Goal: Communication & Community: Answer question/provide support

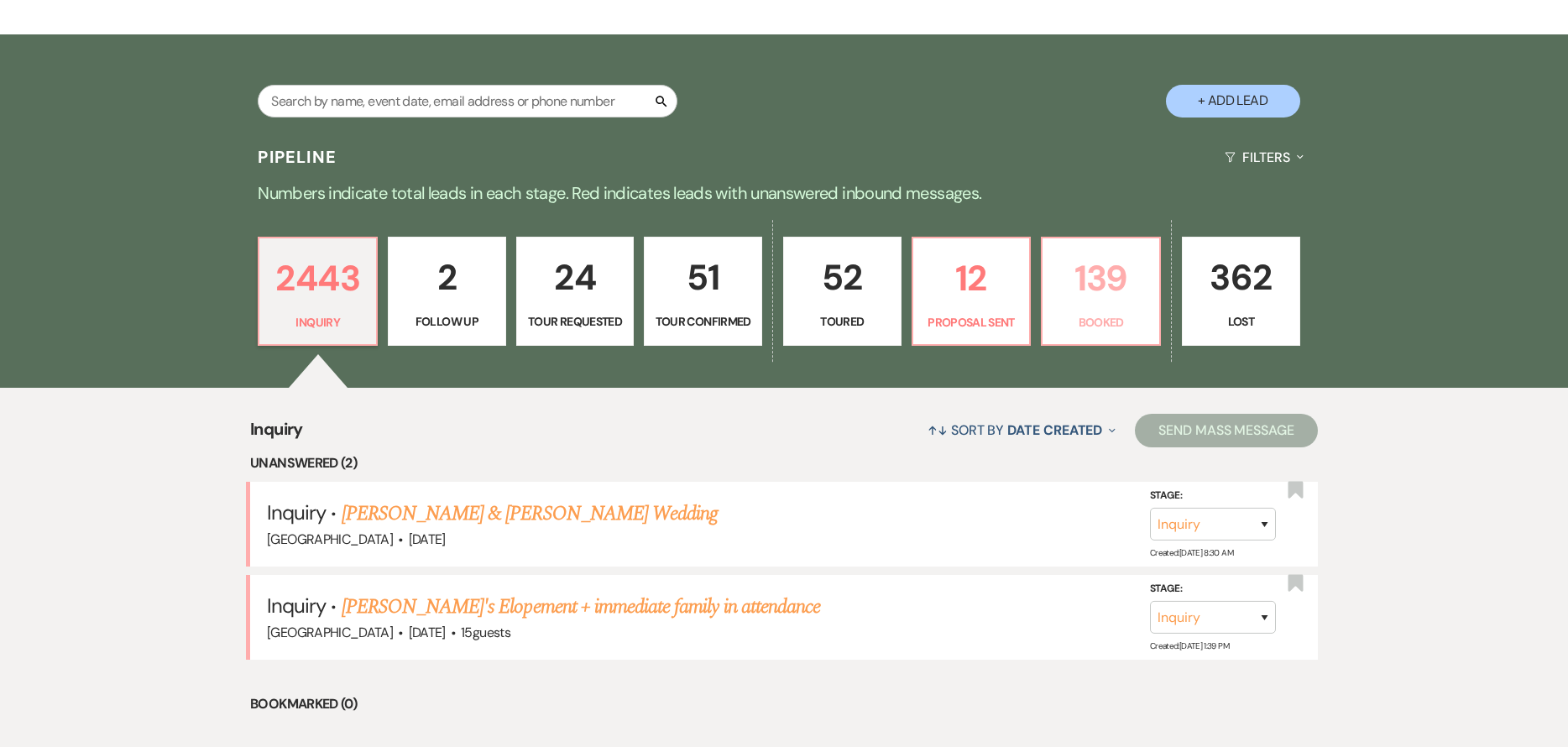
scroll to position [336, 0]
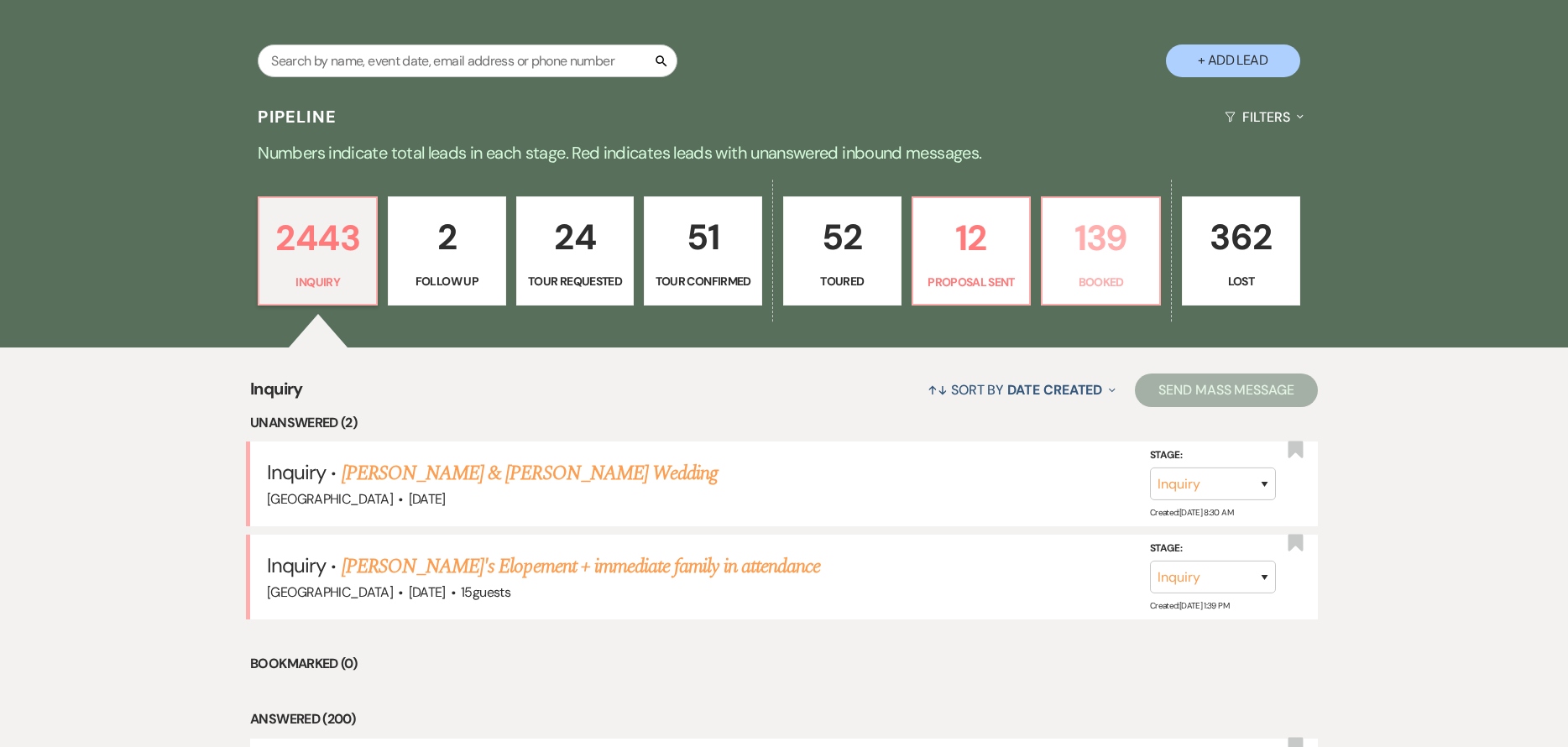
click at [1138, 281] on p "Booked" at bounding box center [1101, 282] width 96 height 19
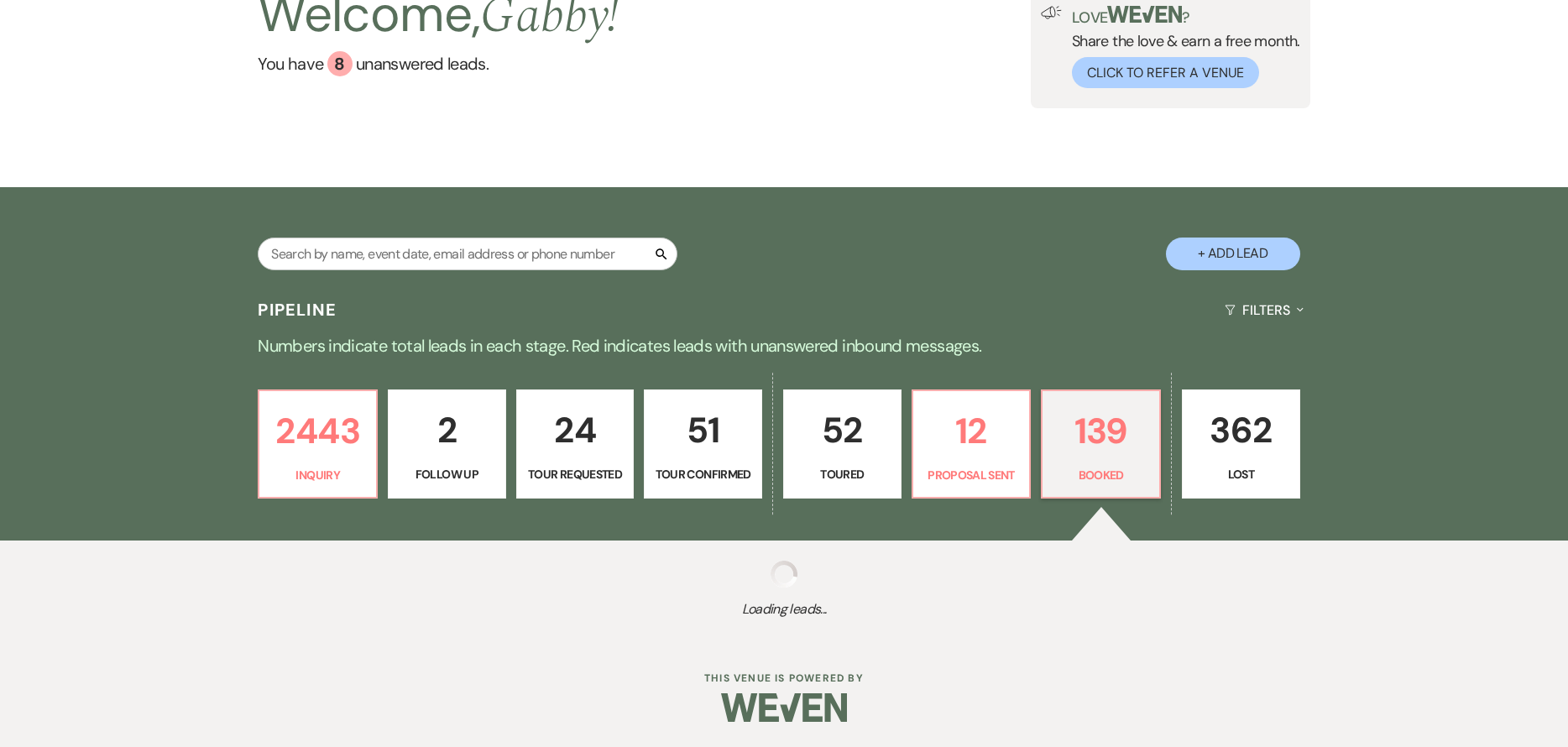
scroll to position [142, 0]
select select "7"
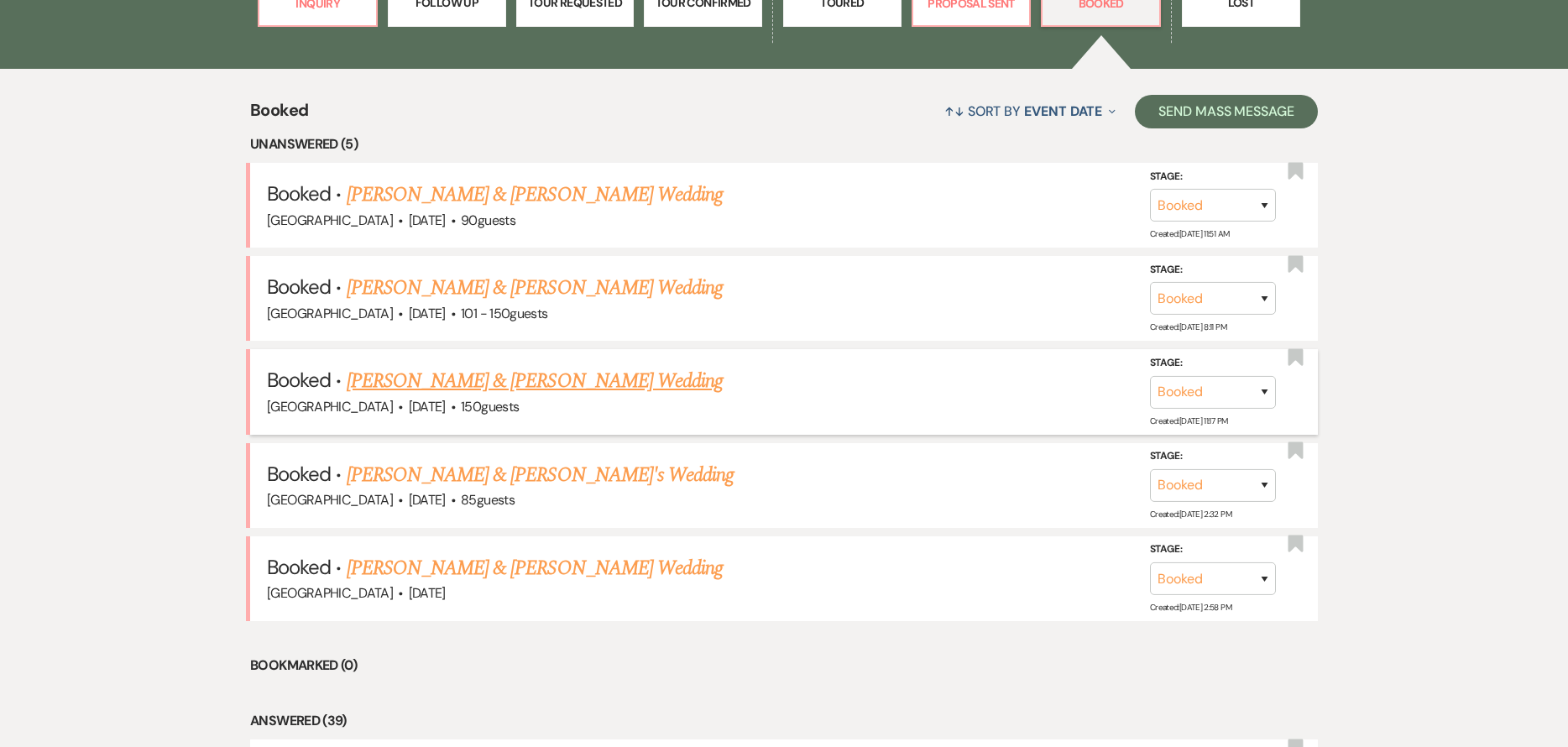
scroll to position [671, 0]
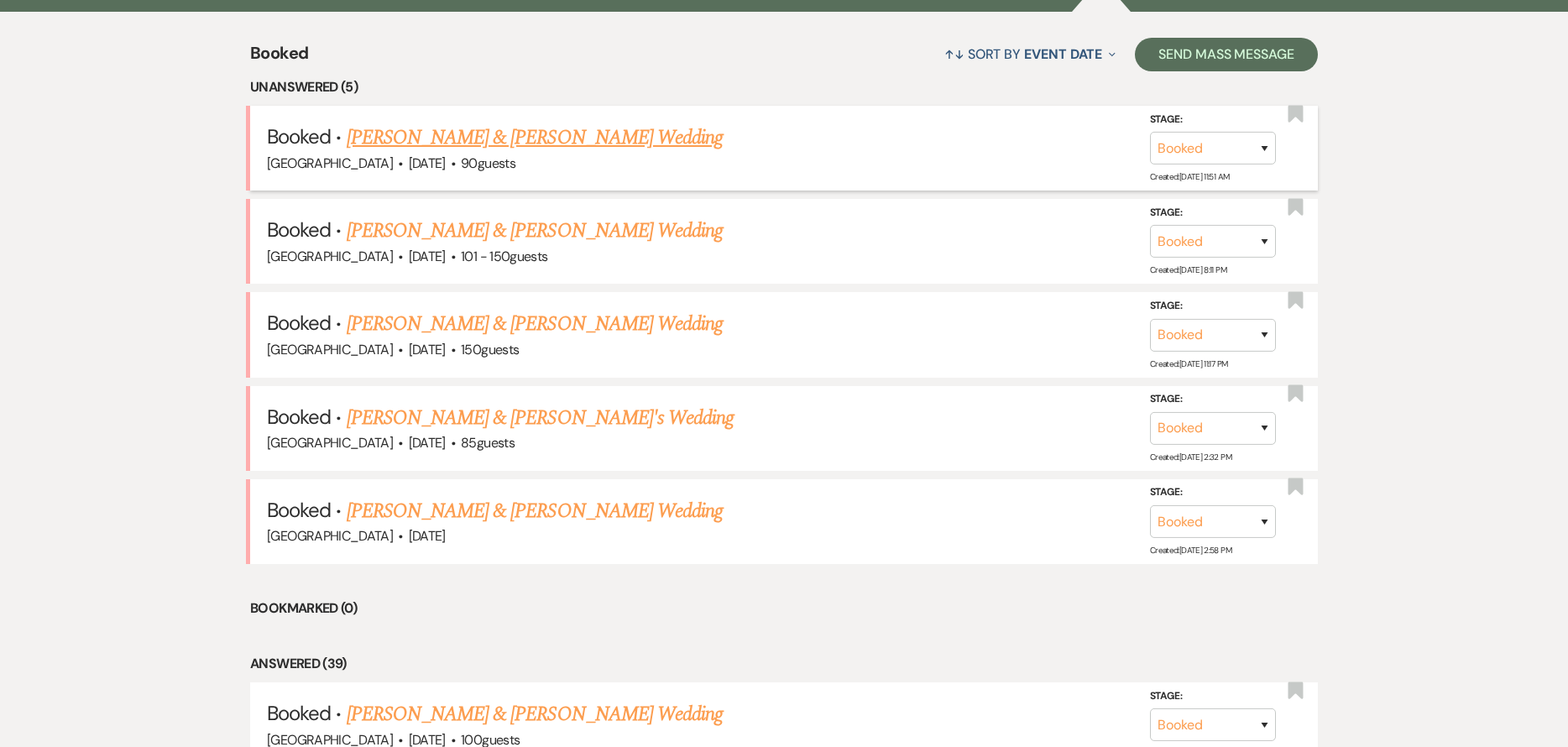
click at [529, 135] on link "[PERSON_NAME] & [PERSON_NAME] Wedding" at bounding box center [534, 137] width 376 height 30
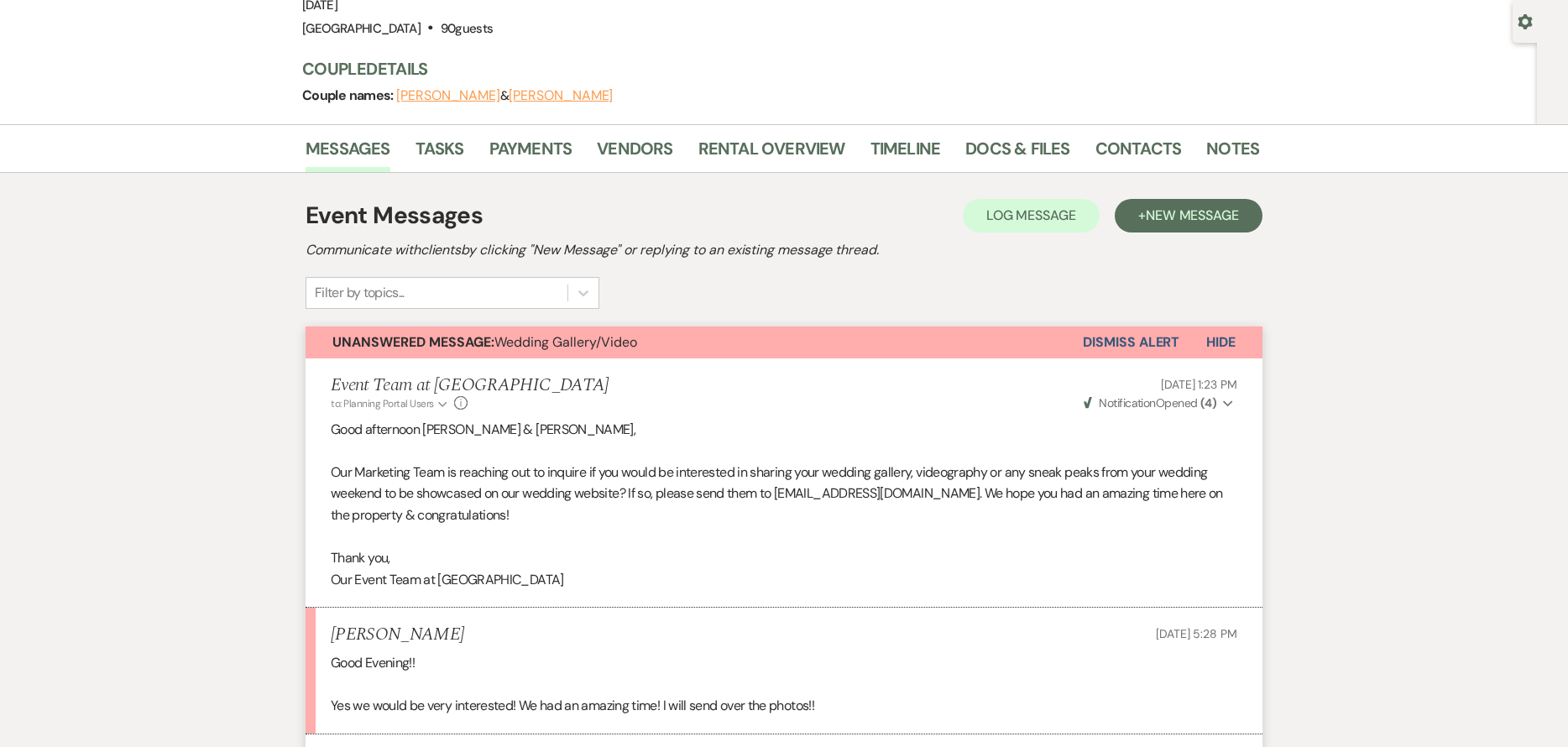
scroll to position [252, 0]
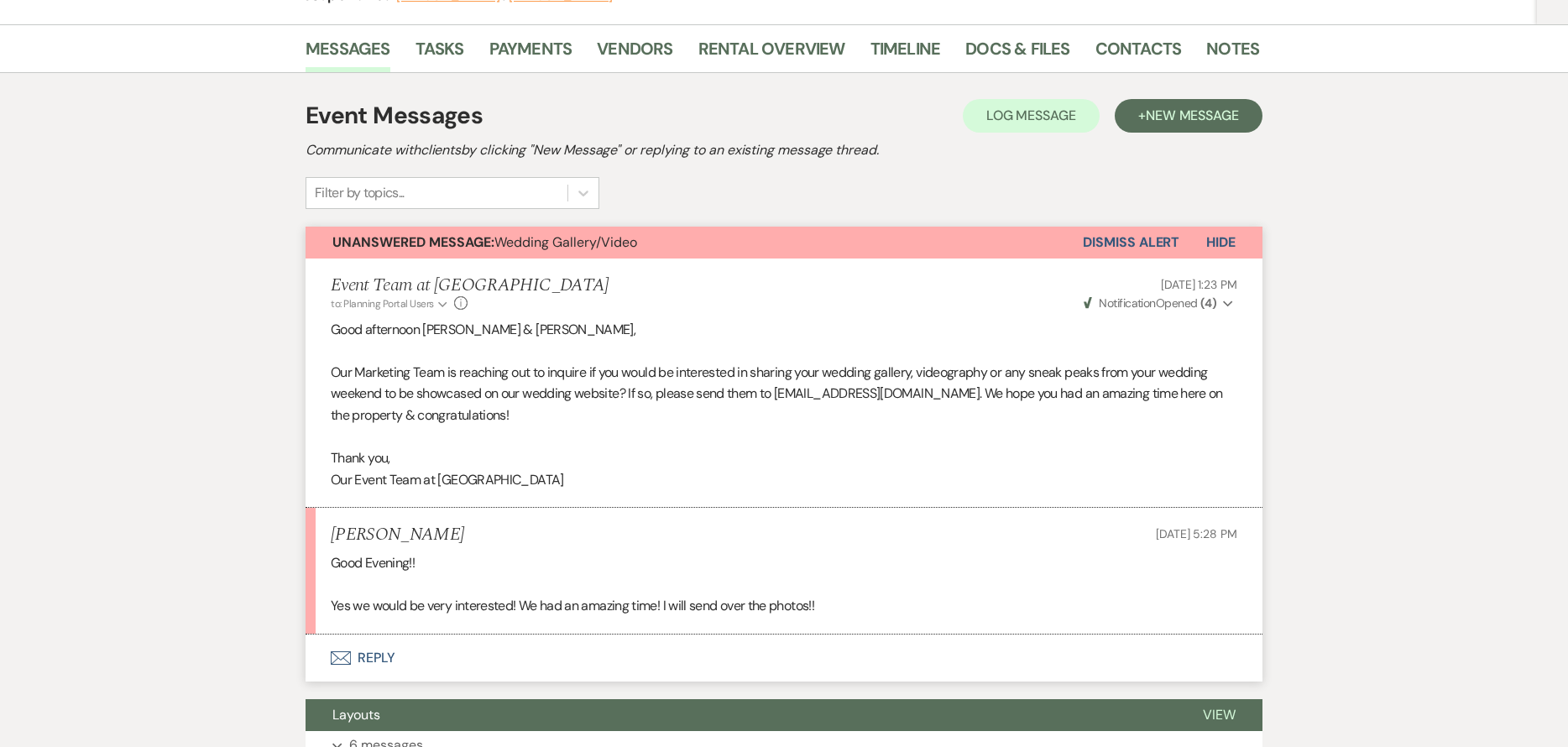
drag, startPoint x: 1124, startPoint y: 238, endPoint x: 1024, endPoint y: 370, distance: 165.6
click at [1123, 238] on button "Dismiss Alert" at bounding box center [1131, 242] width 96 height 31
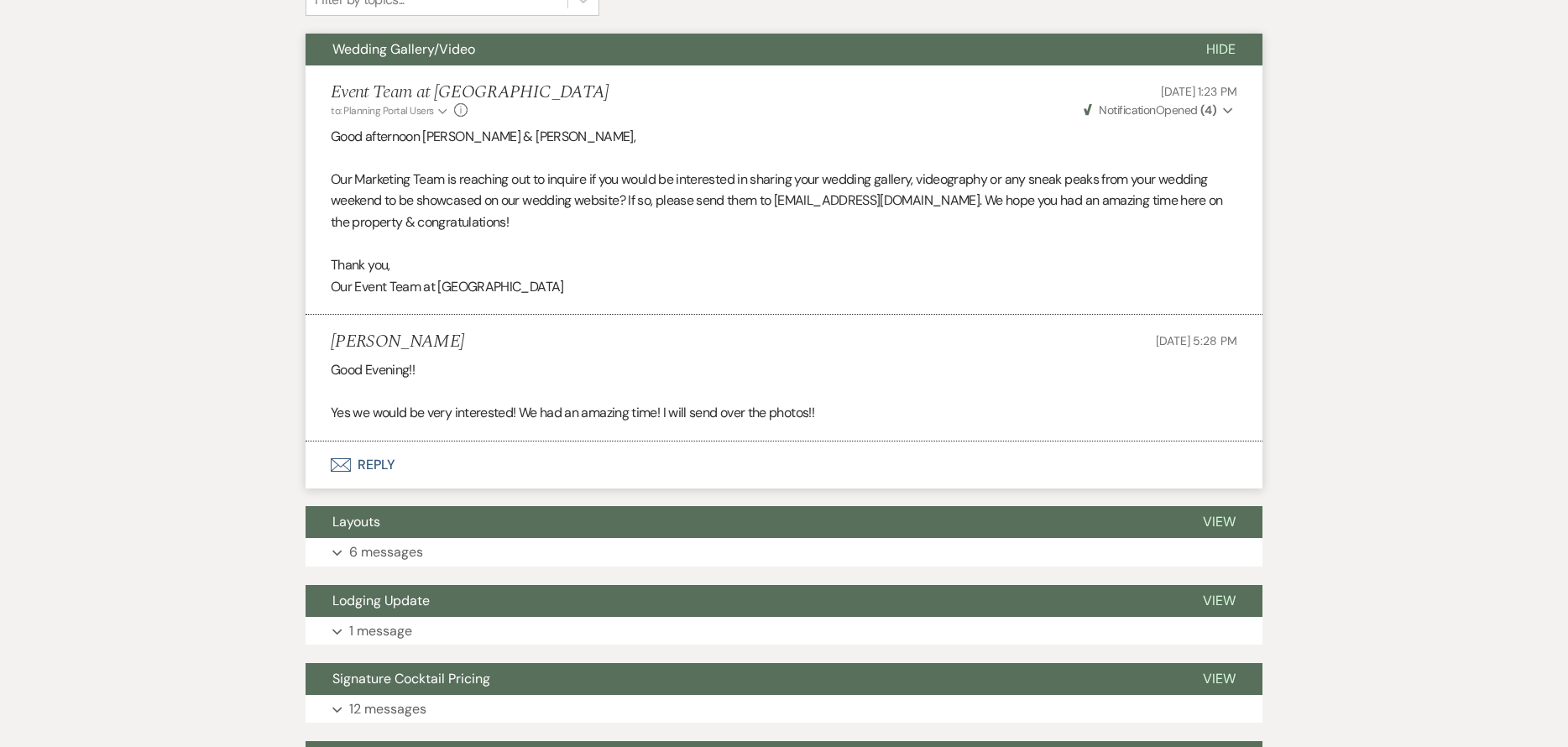
scroll to position [420, 0]
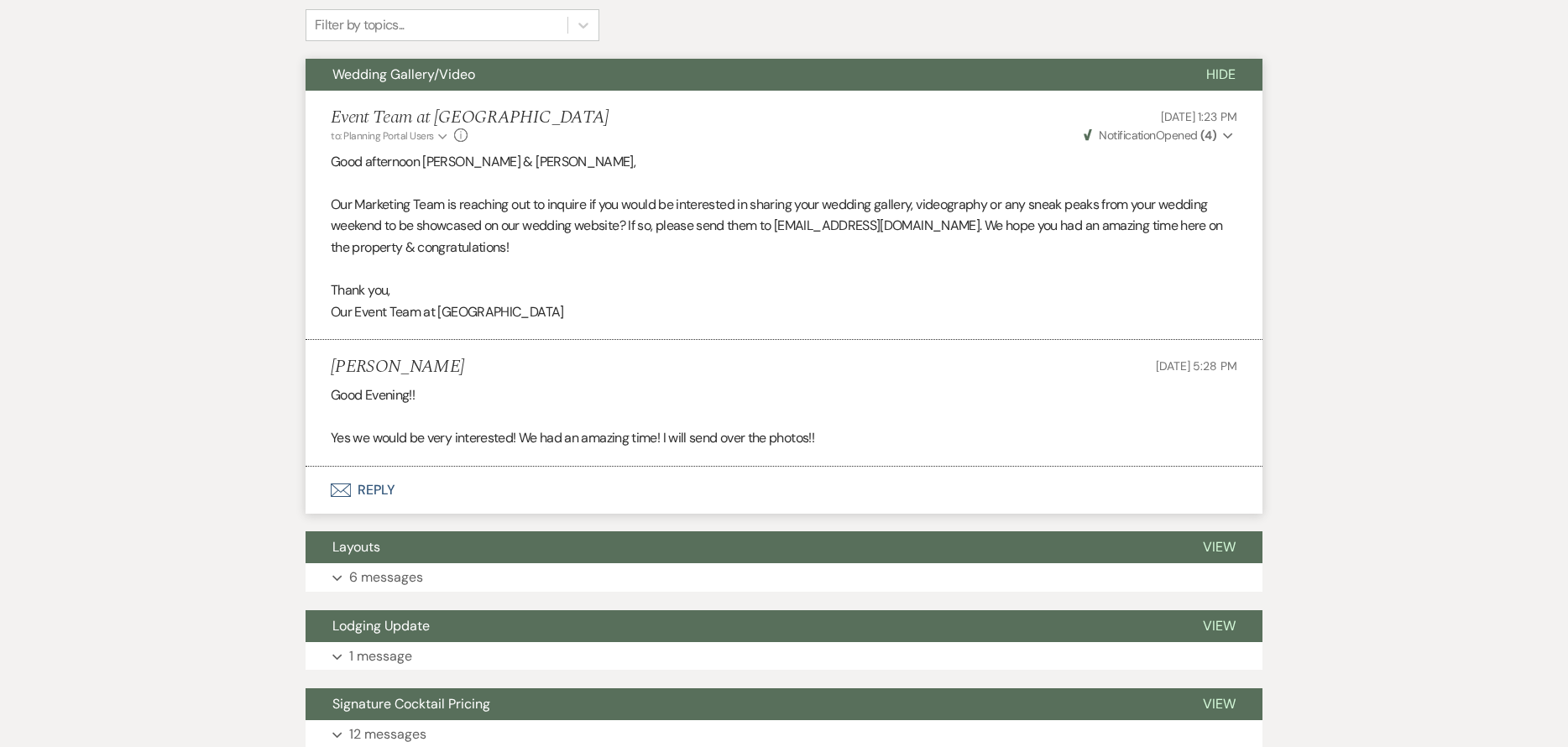
click at [372, 483] on button "Envelope Reply" at bounding box center [784, 490] width 957 height 47
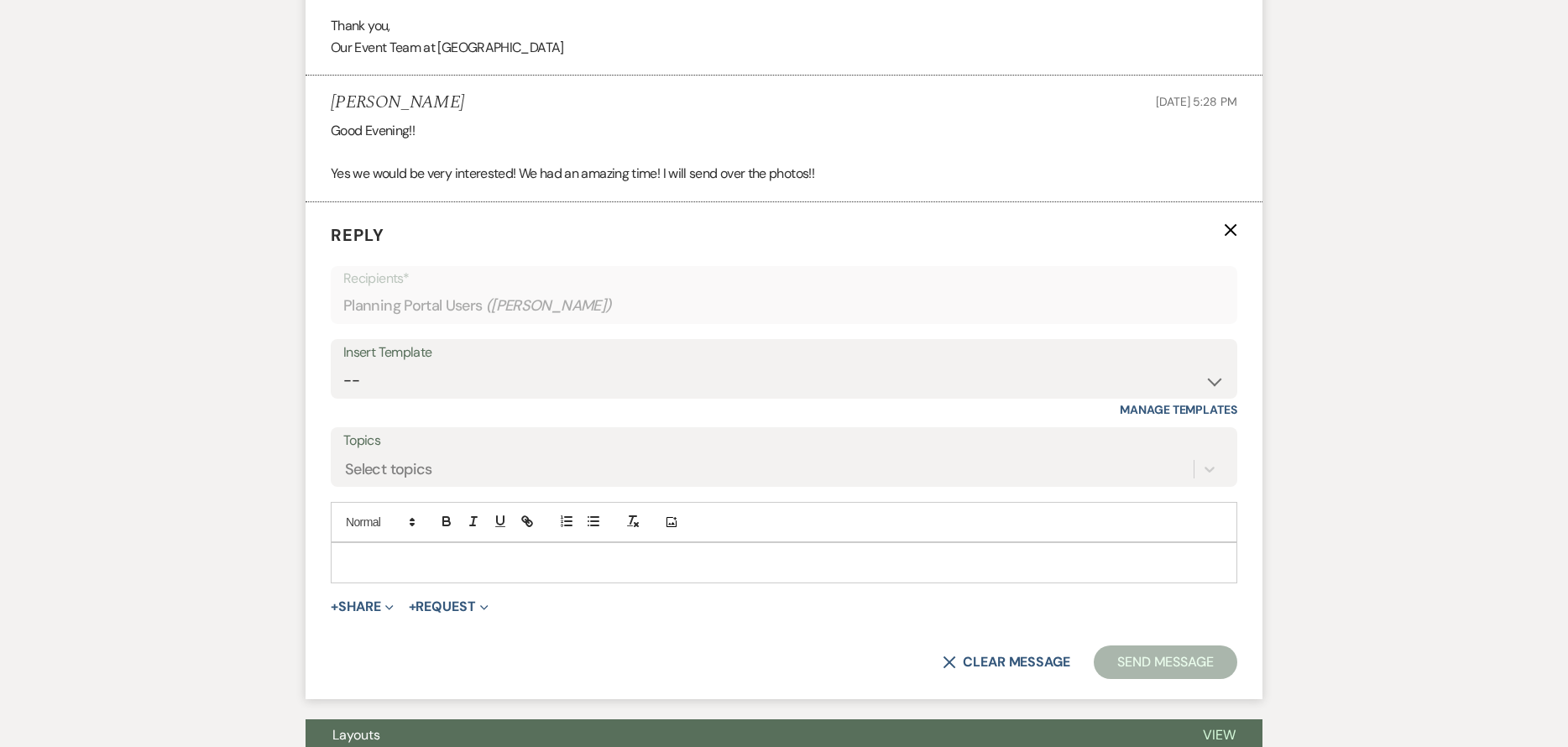
scroll to position [686, 0]
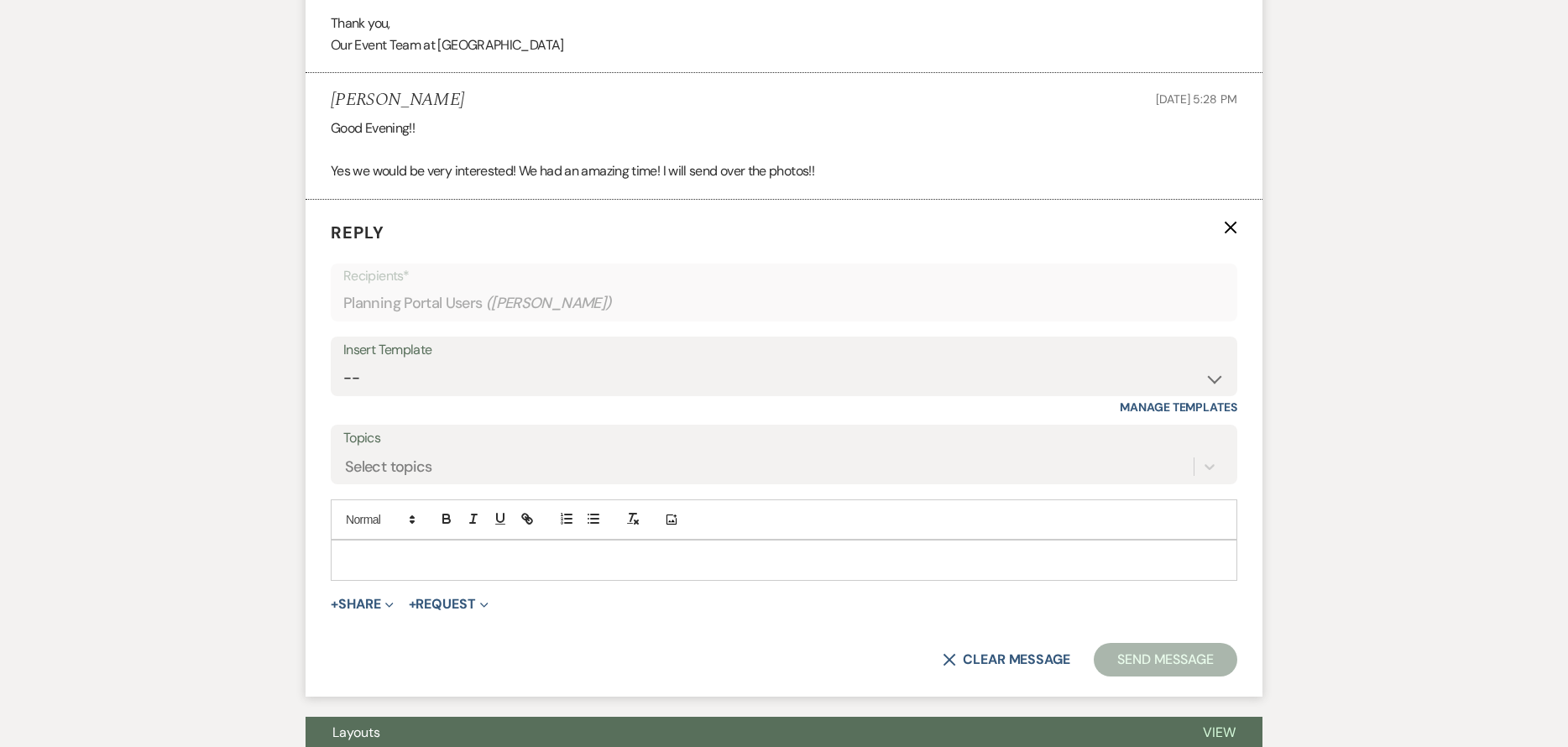
click at [1224, 233] on icon "X" at bounding box center [1231, 228] width 14 height 14
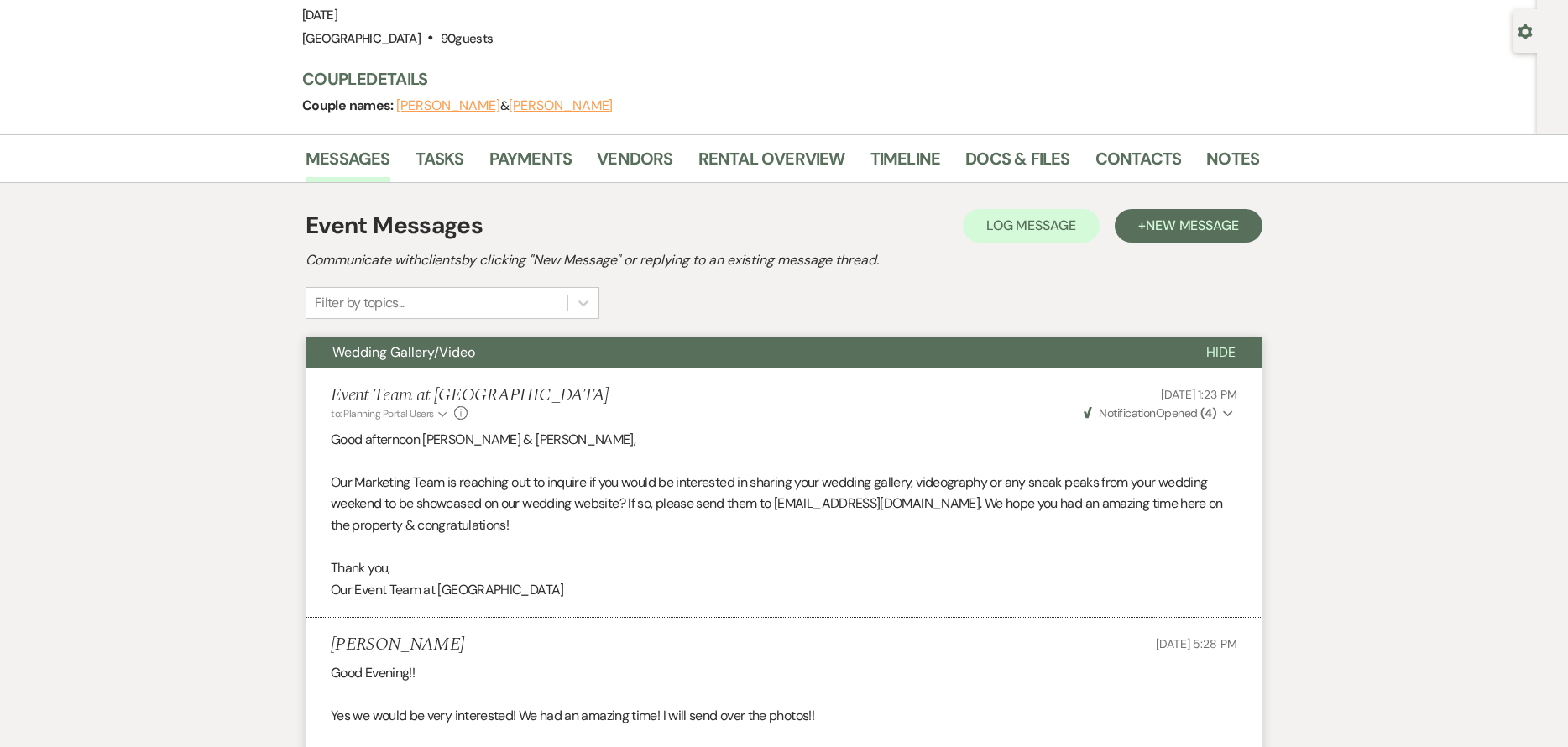
scroll to position [0, 0]
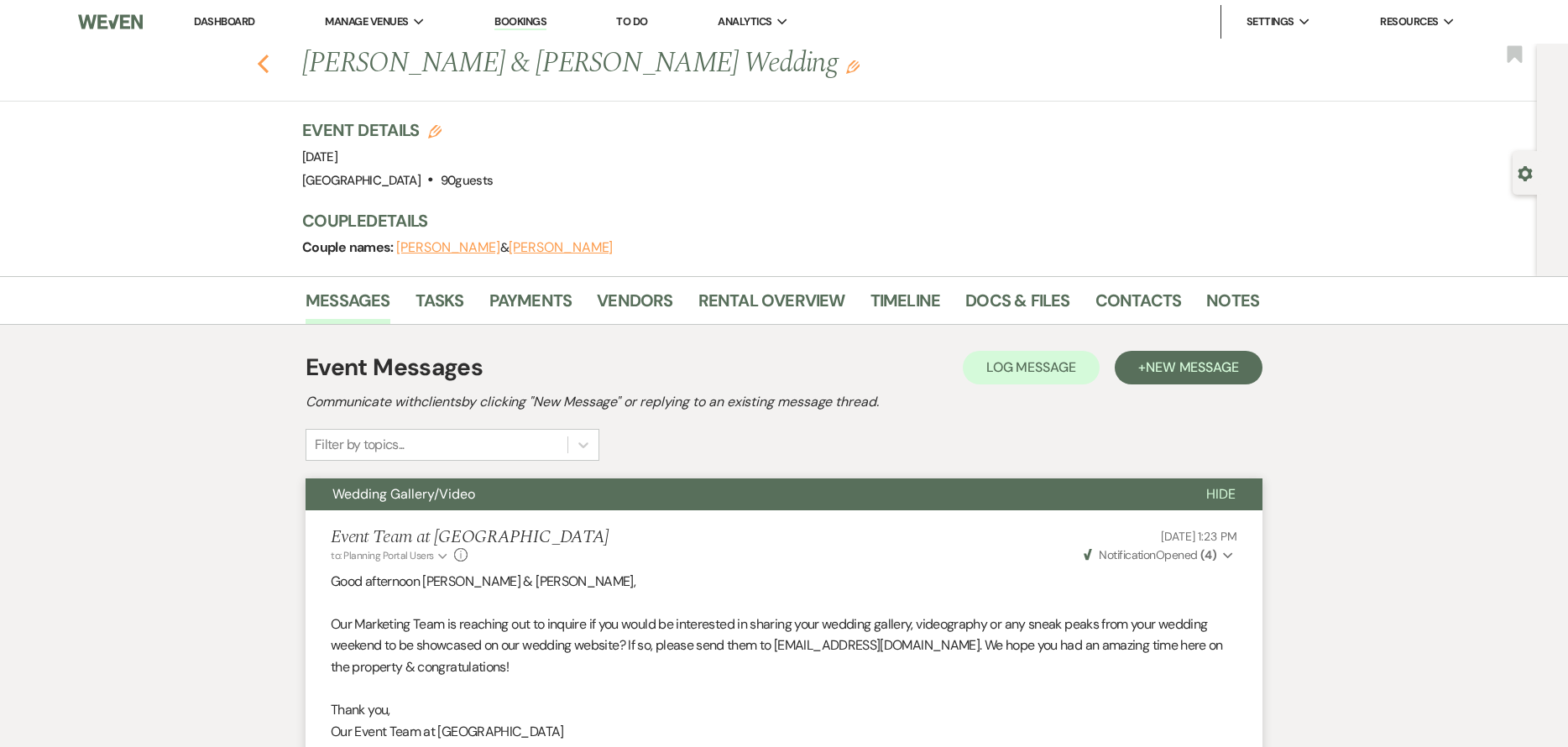
click at [269, 56] on use "button" at bounding box center [263, 64] width 11 height 19
select select "7"
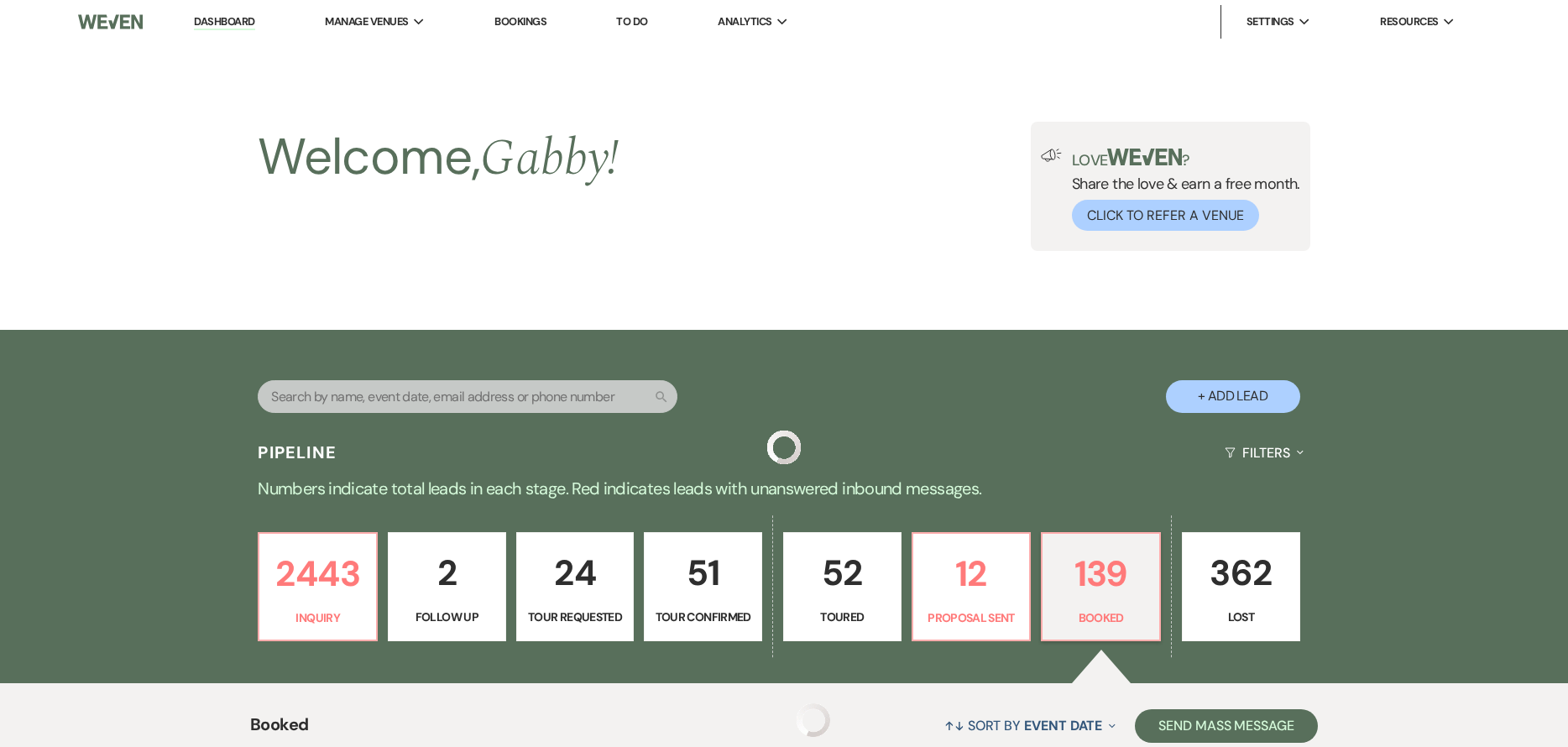
scroll to position [671, 0]
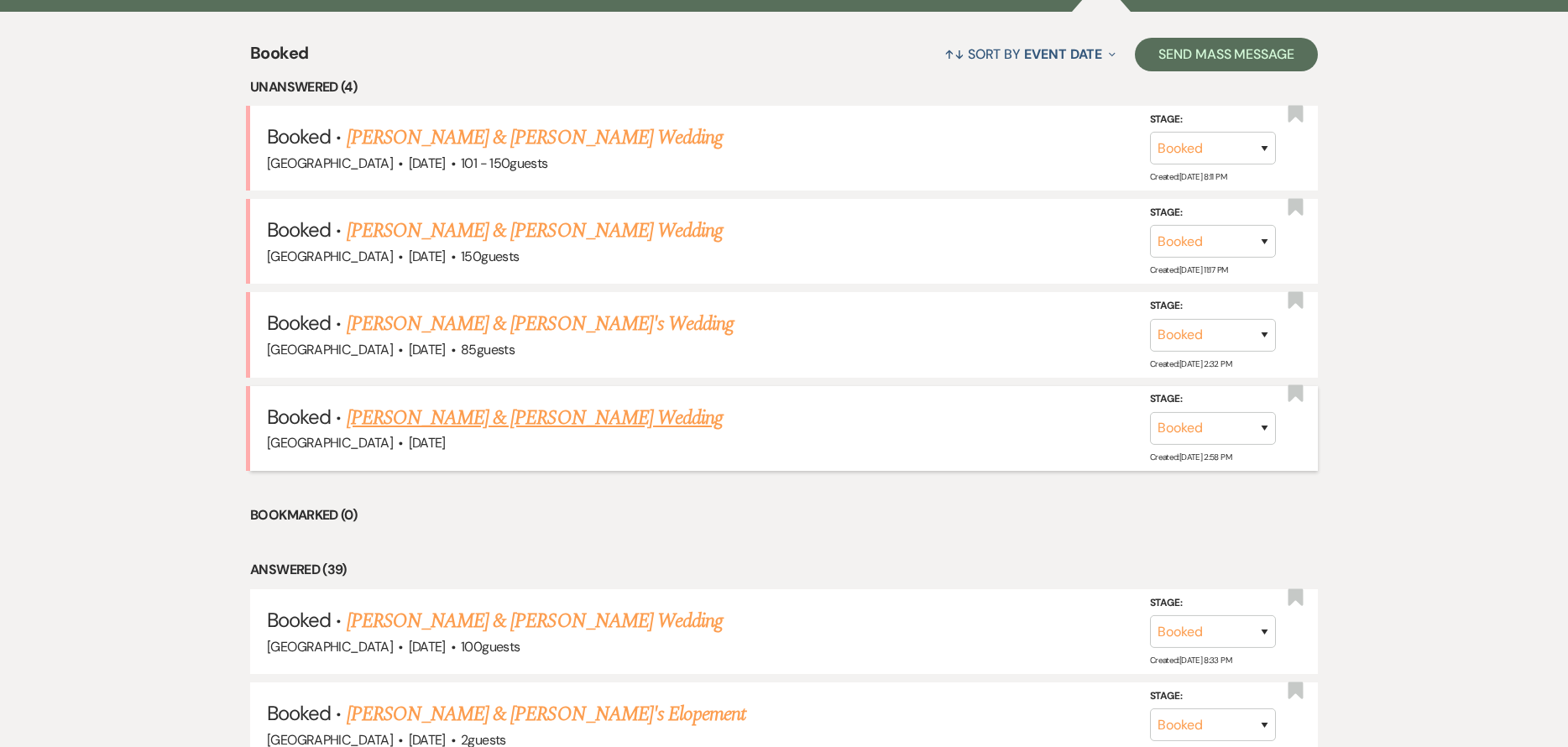
click at [610, 421] on link "[PERSON_NAME] & [PERSON_NAME] Wedding" at bounding box center [534, 417] width 376 height 30
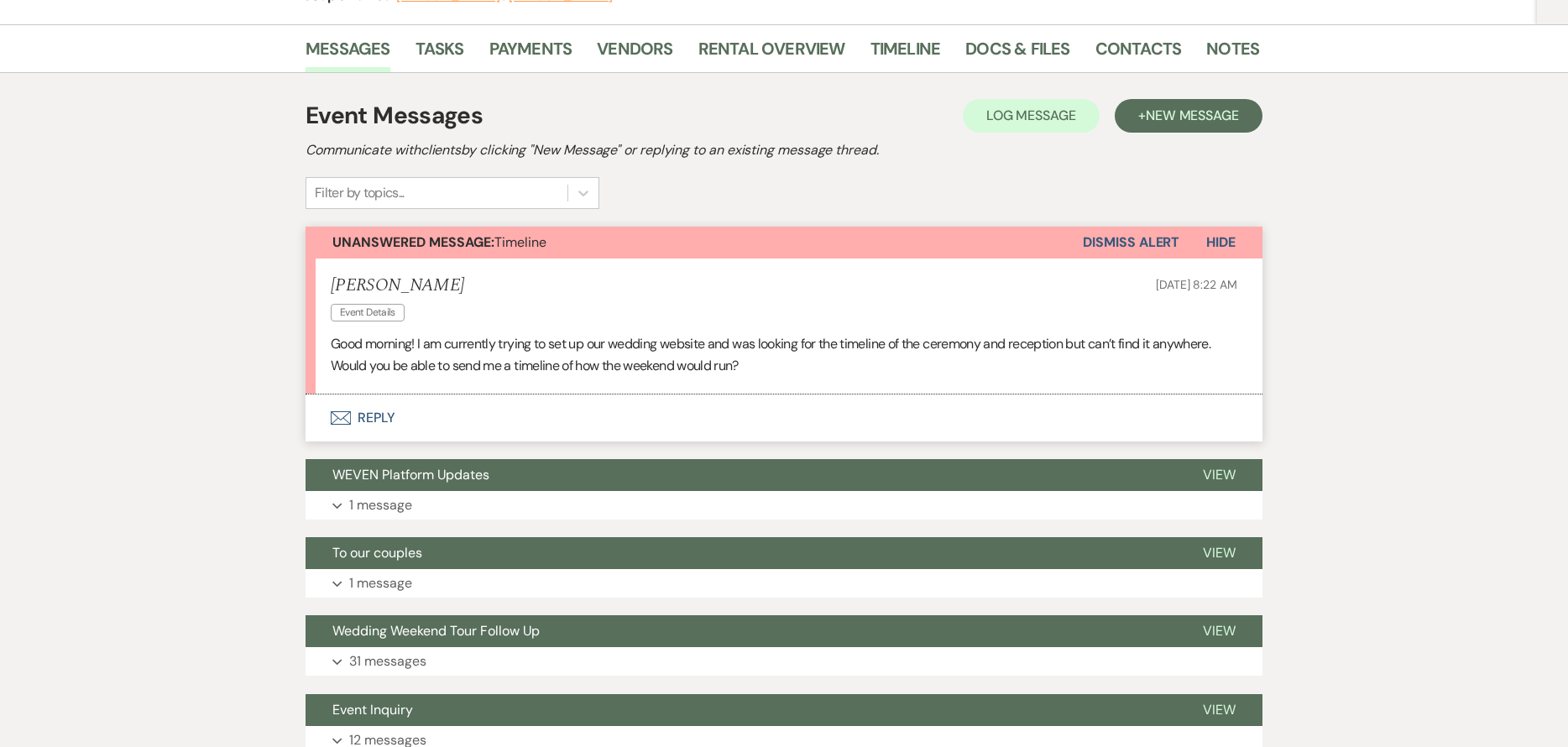
click at [566, 425] on button "Envelope Reply" at bounding box center [784, 418] width 957 height 47
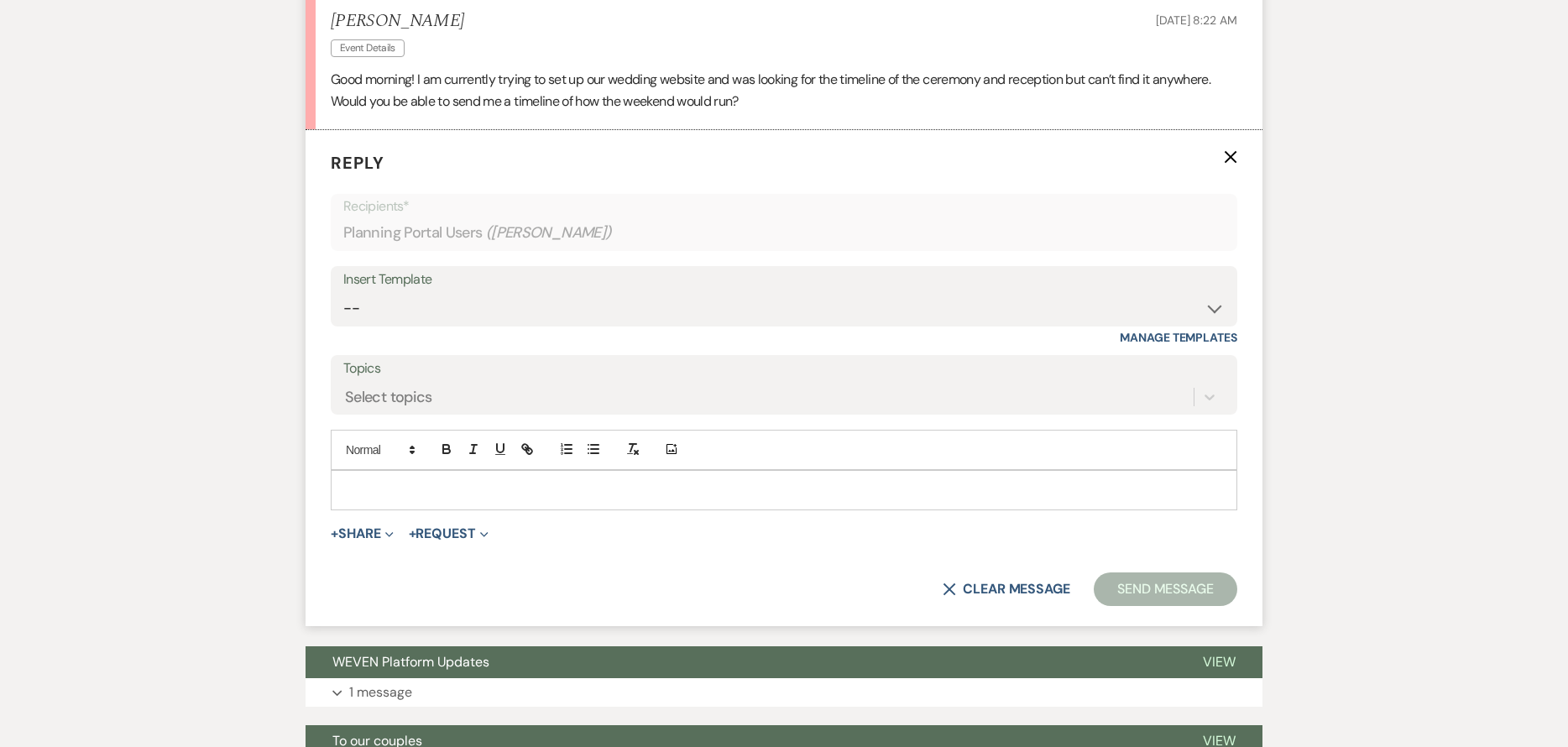
scroll to position [521, 0]
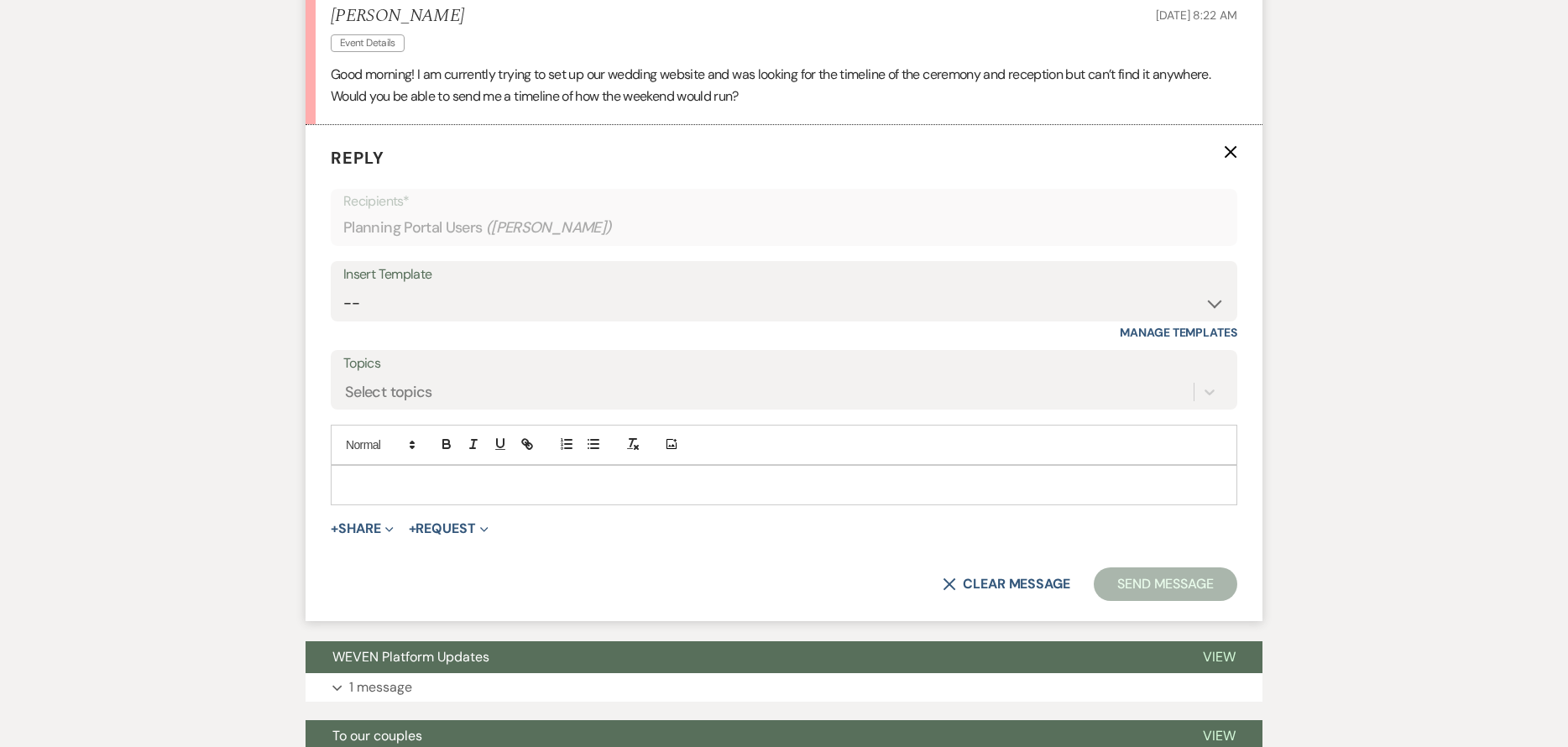
click at [570, 500] on div at bounding box center [784, 485] width 905 height 38
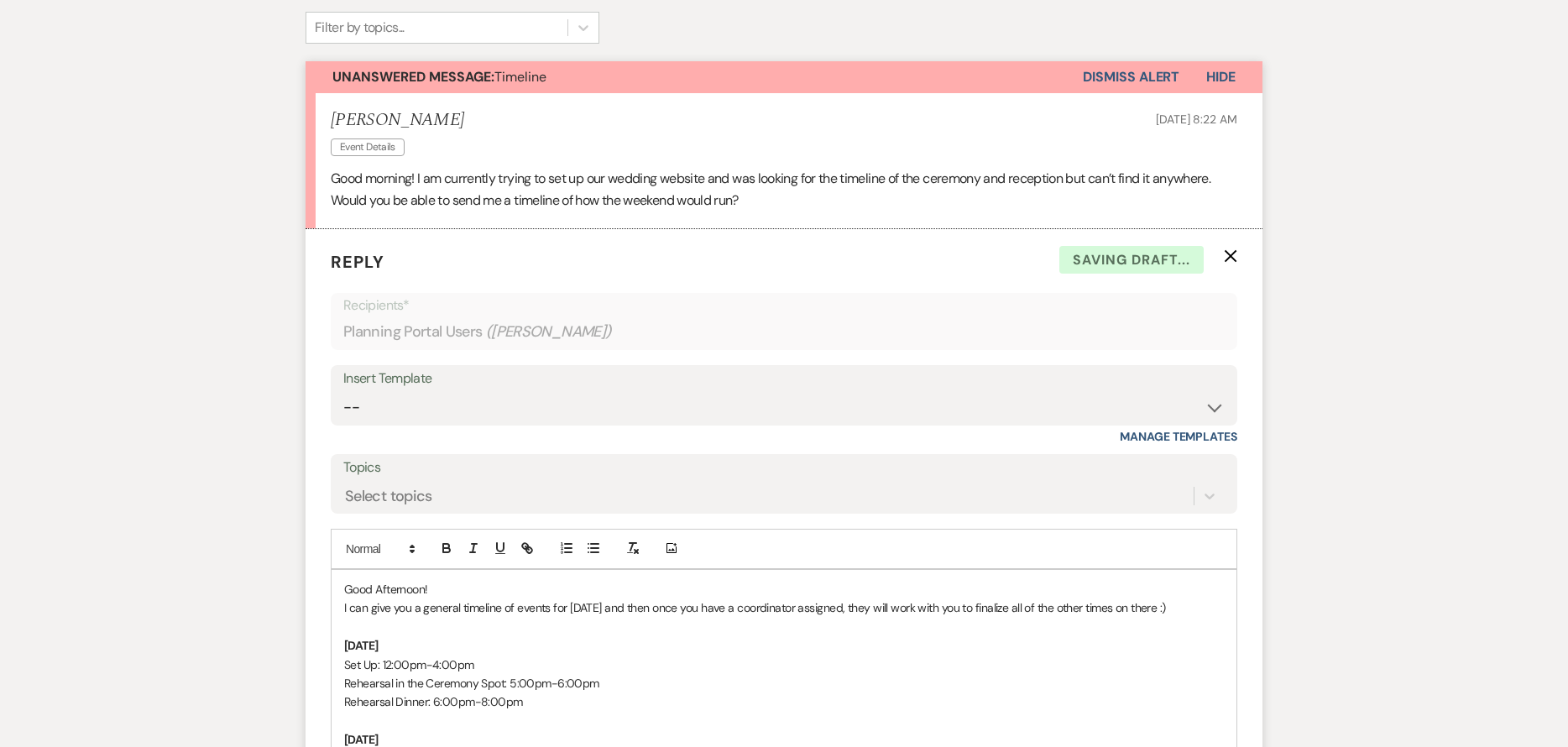
scroll to position [857, 0]
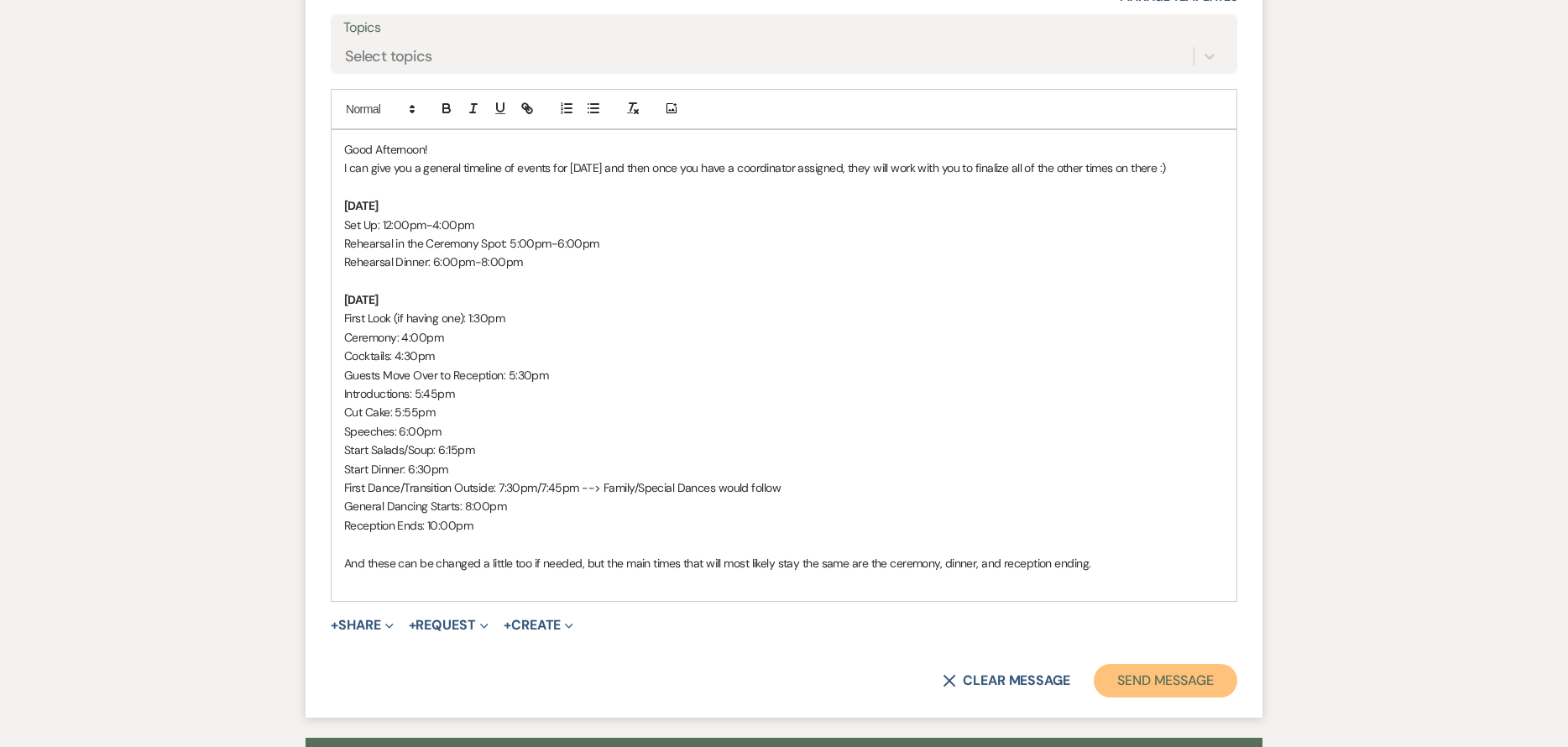
click at [1156, 685] on button "Send Message" at bounding box center [1165, 680] width 143 height 33
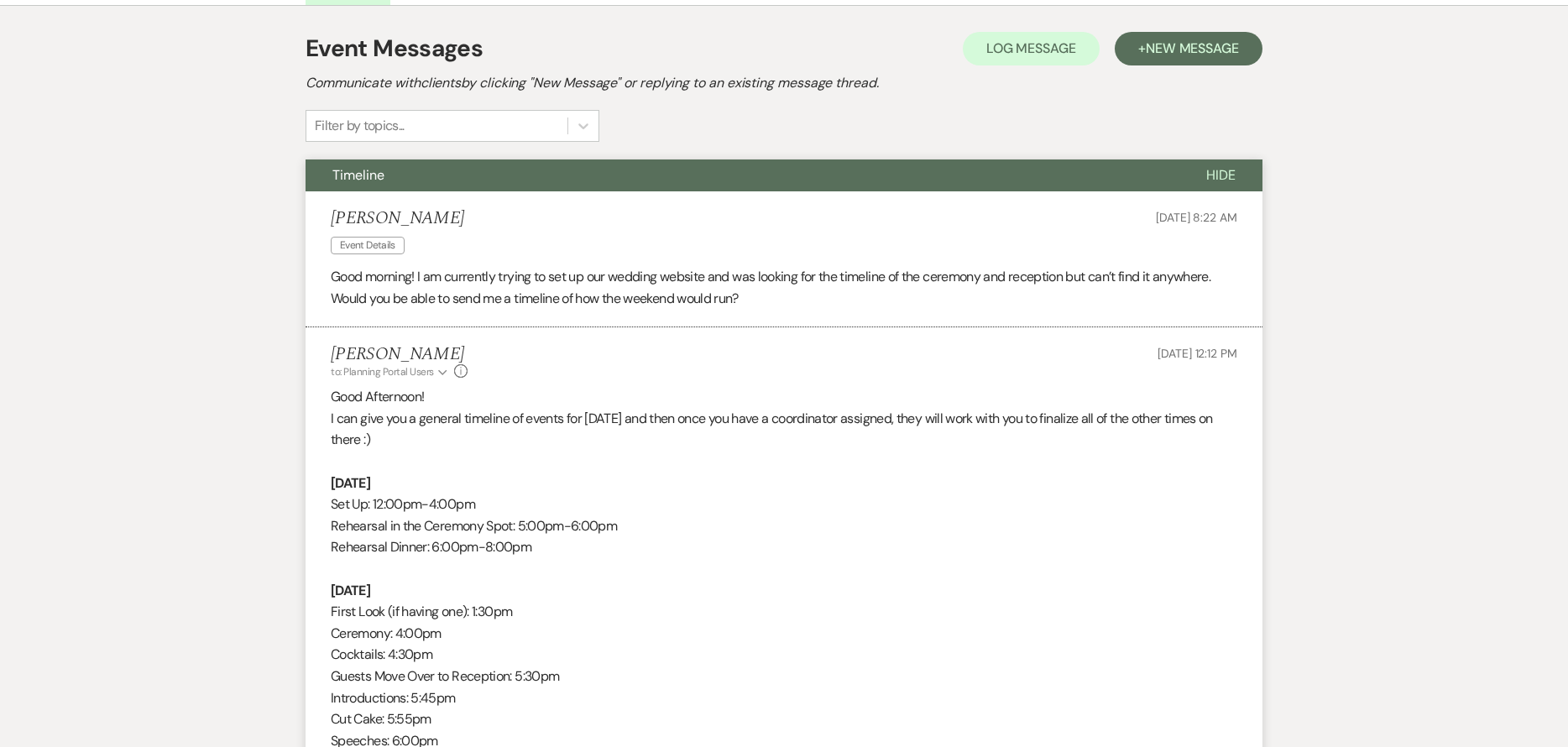
scroll to position [0, 0]
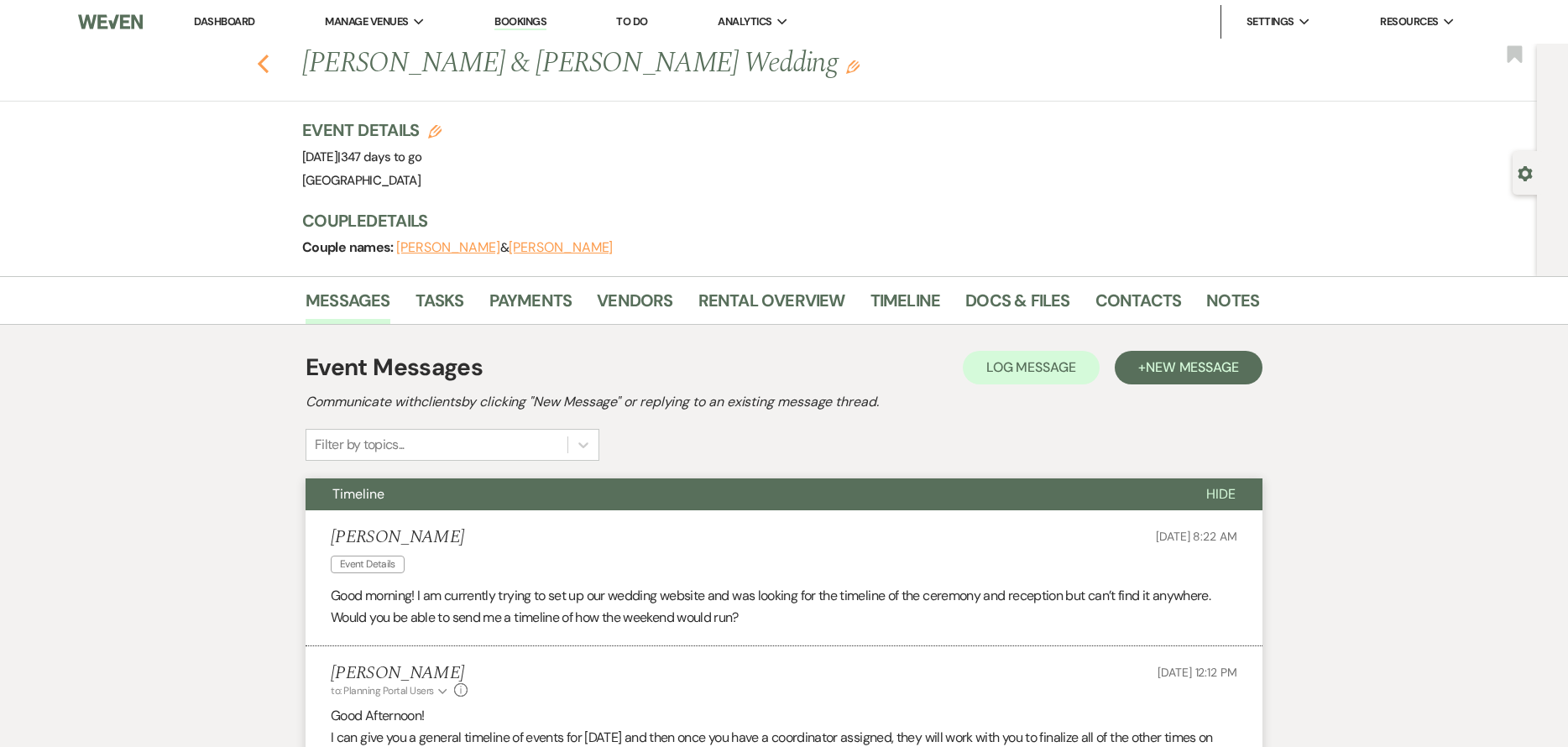
click at [269, 56] on use "button" at bounding box center [263, 64] width 11 height 19
select select "7"
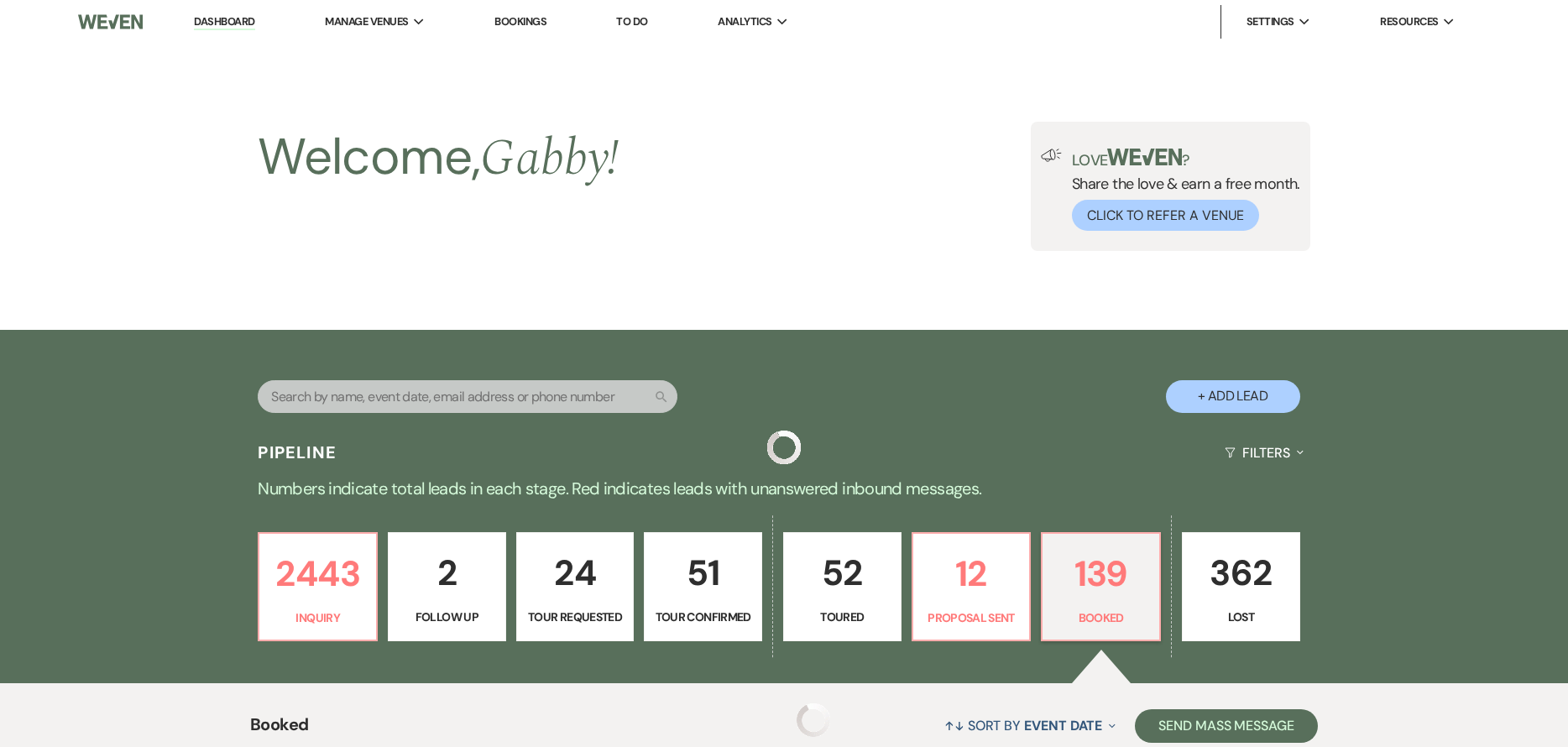
scroll to position [671, 0]
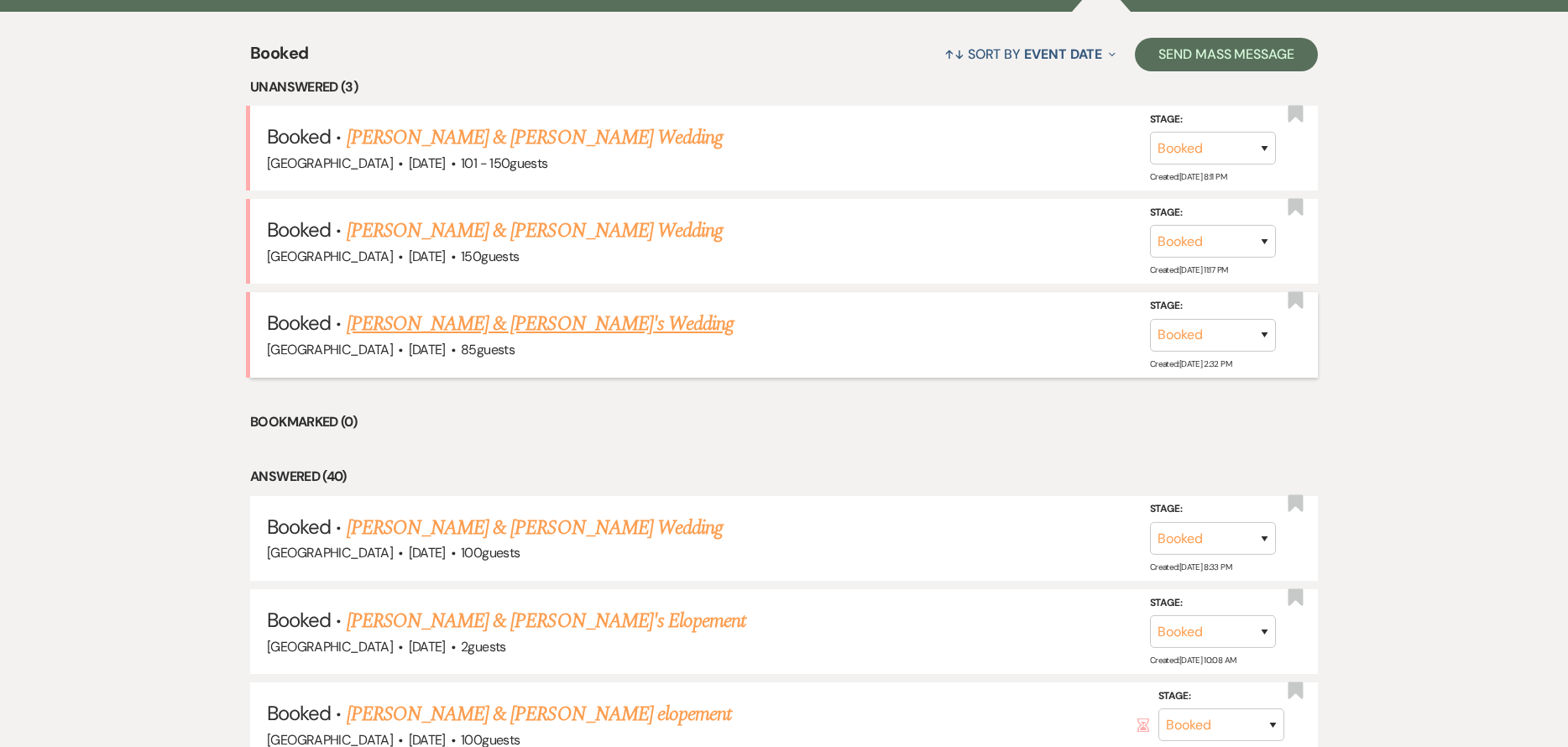
click at [477, 324] on link "[PERSON_NAME] & [PERSON_NAME]'s Wedding" at bounding box center [540, 324] width 388 height 30
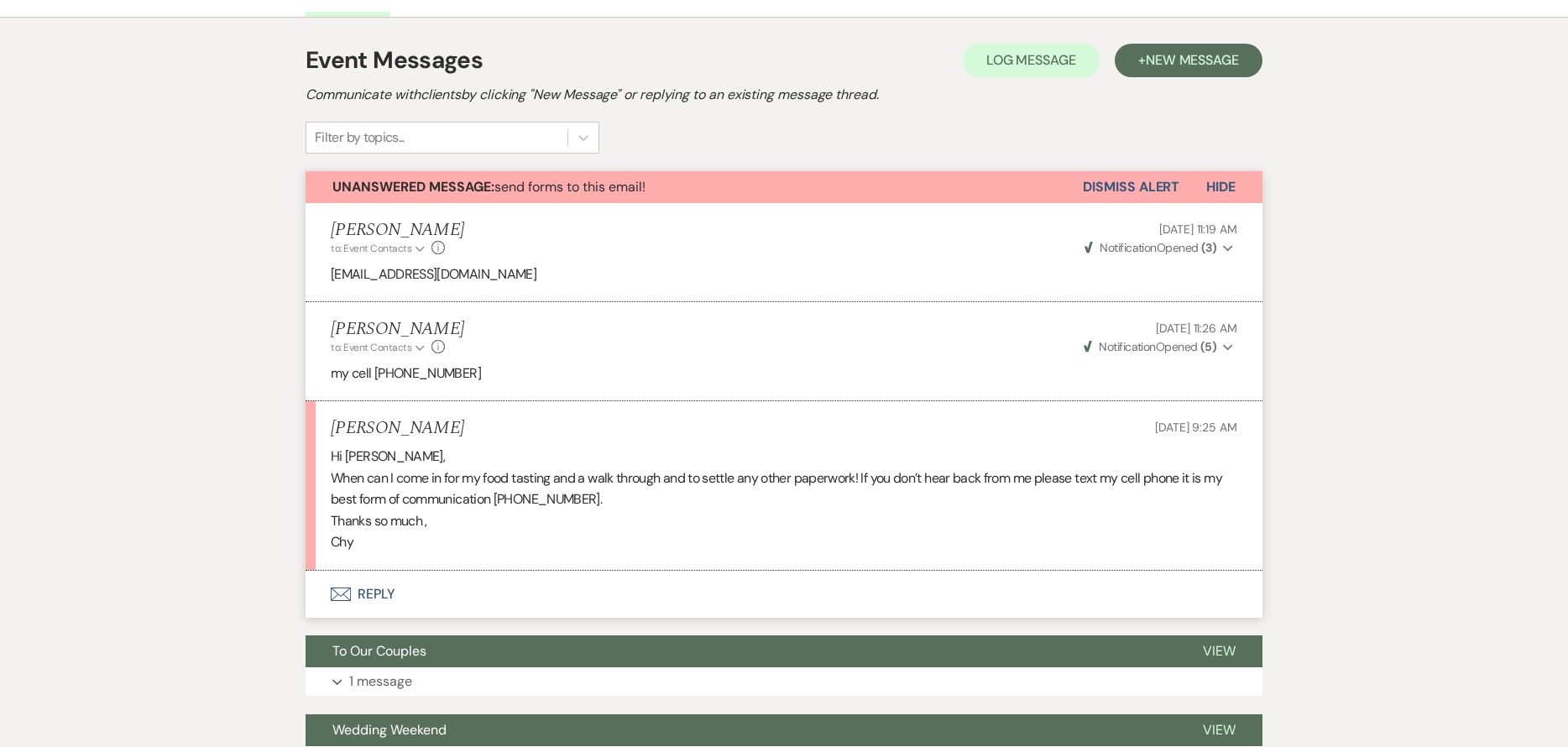
scroll to position [420, 0]
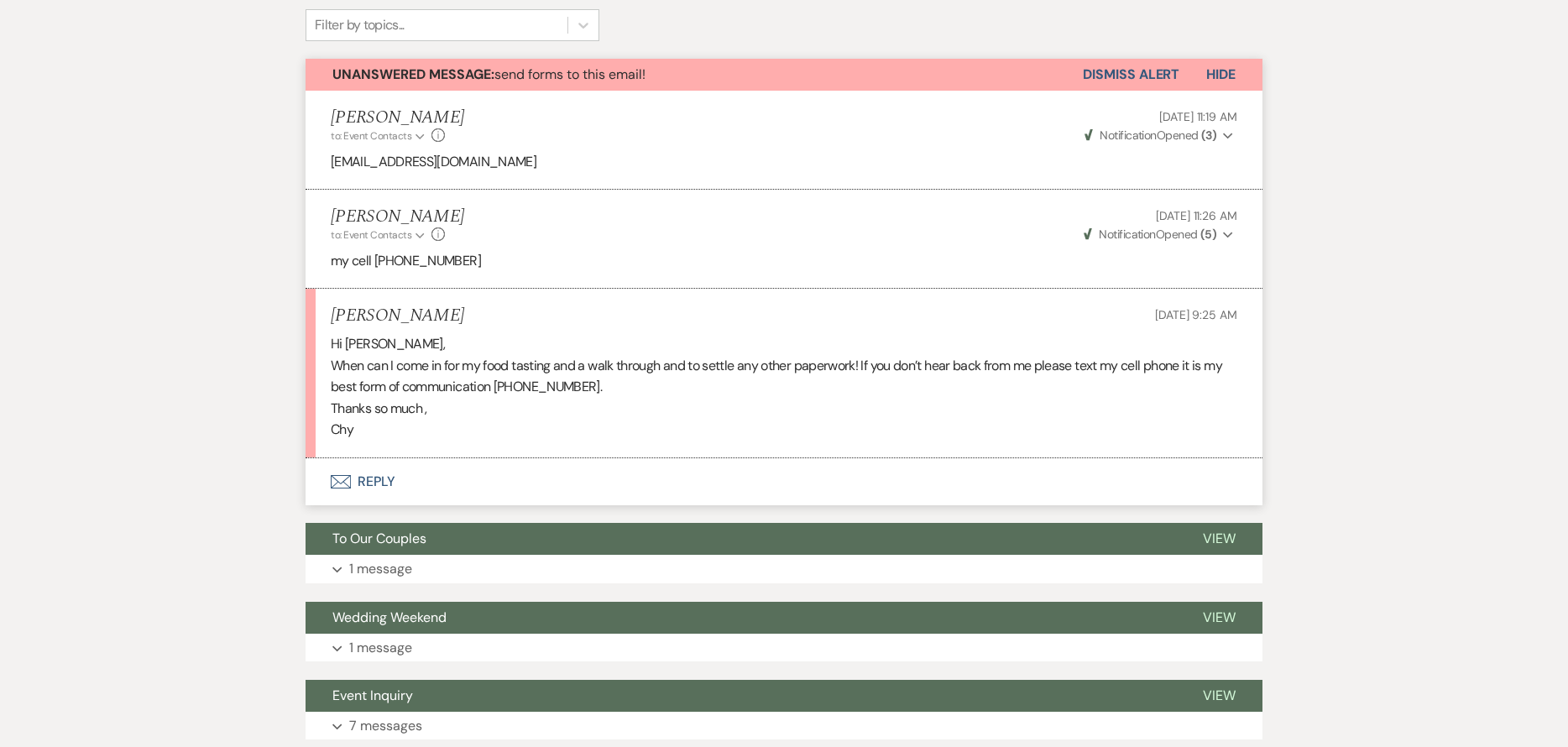
click at [726, 480] on button "Envelope Reply" at bounding box center [784, 482] width 957 height 47
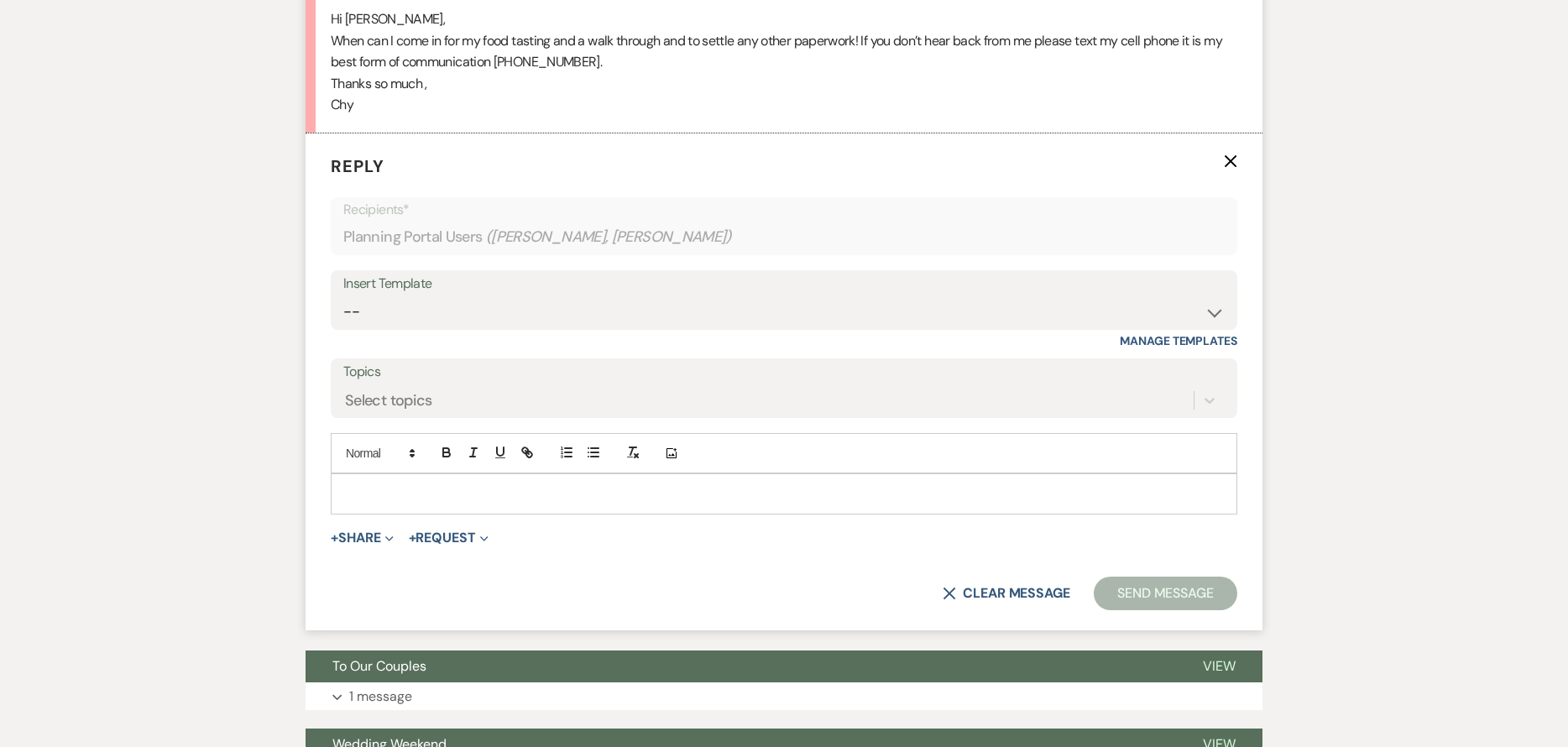
scroll to position [753, 0]
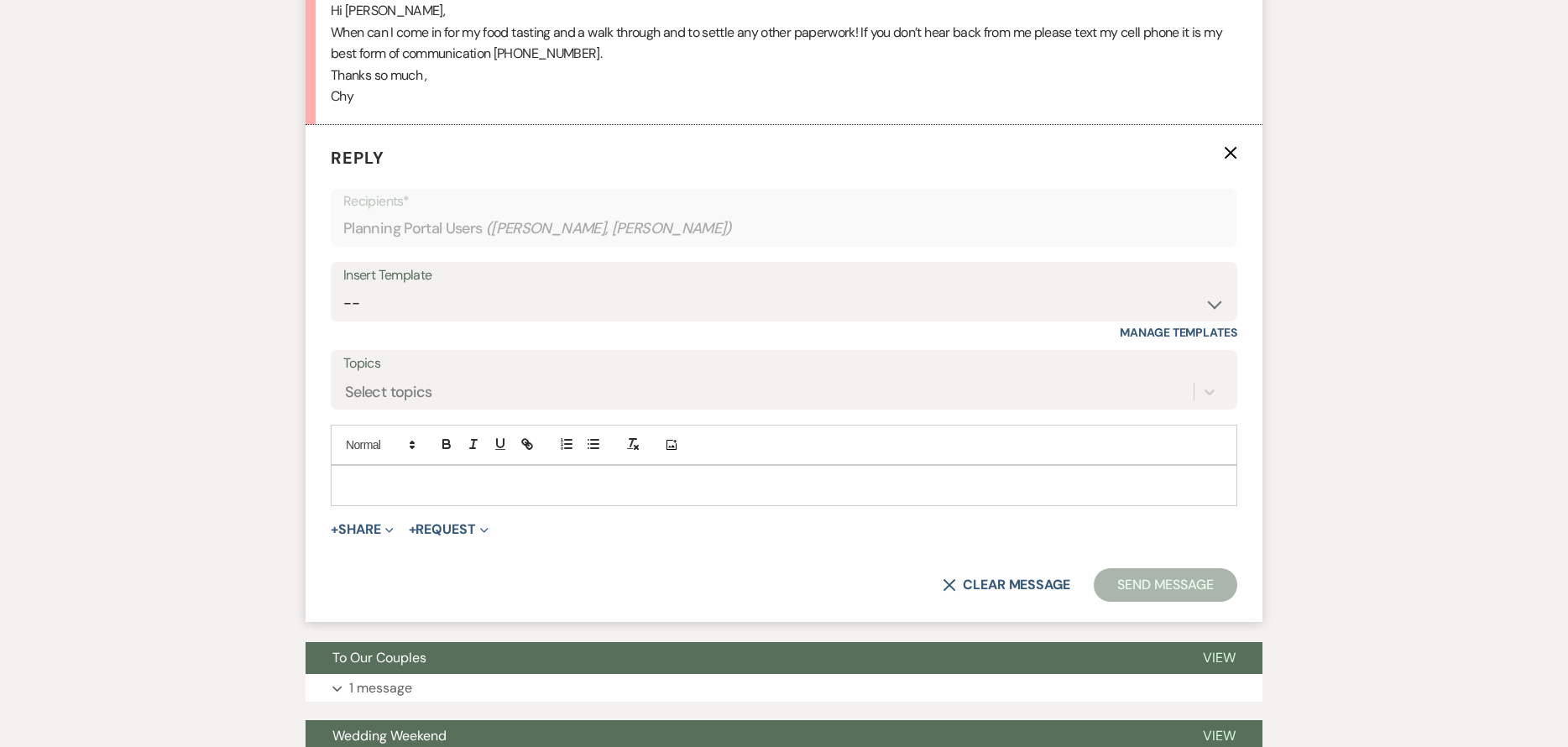
click at [727, 479] on p at bounding box center [784, 485] width 880 height 19
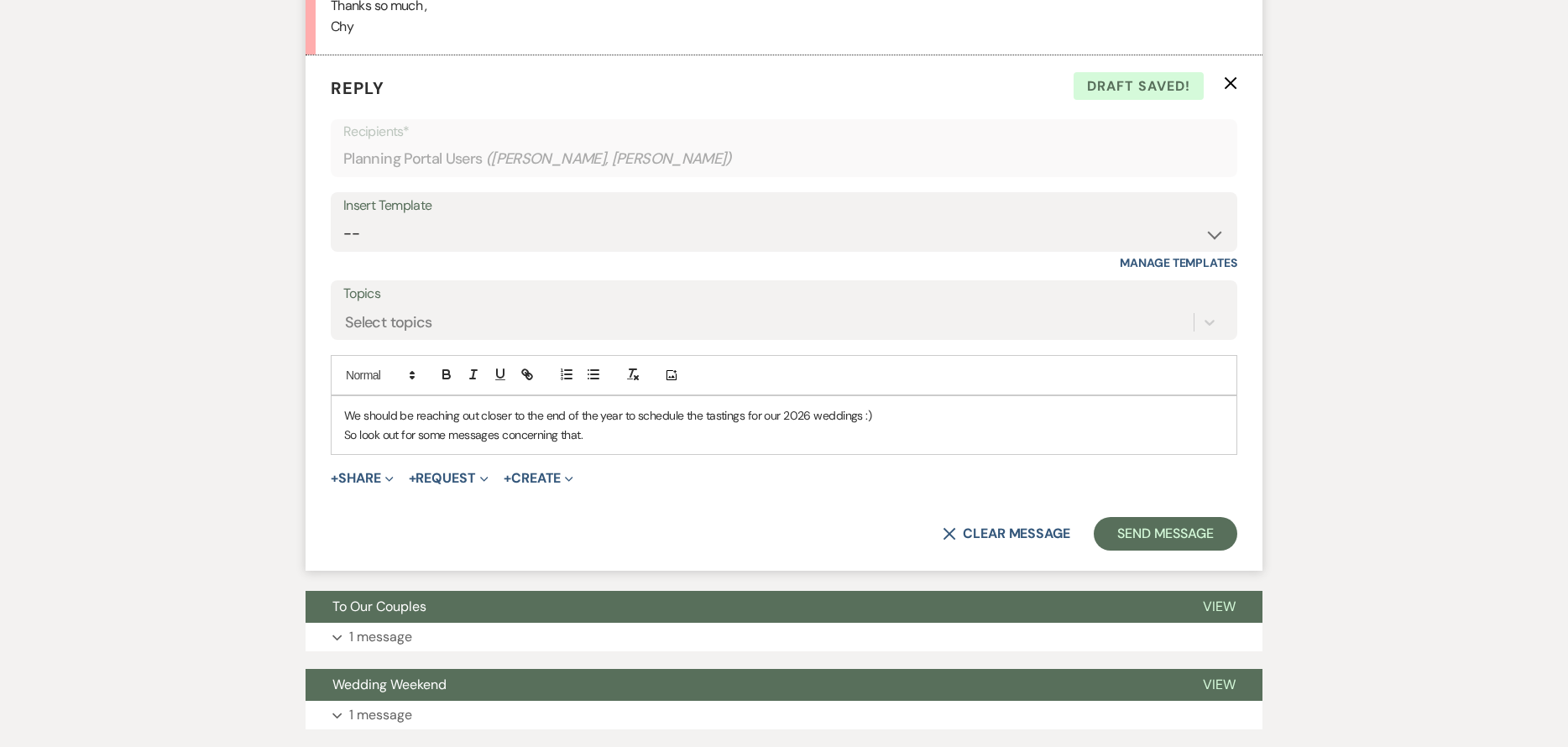
scroll to position [839, 0]
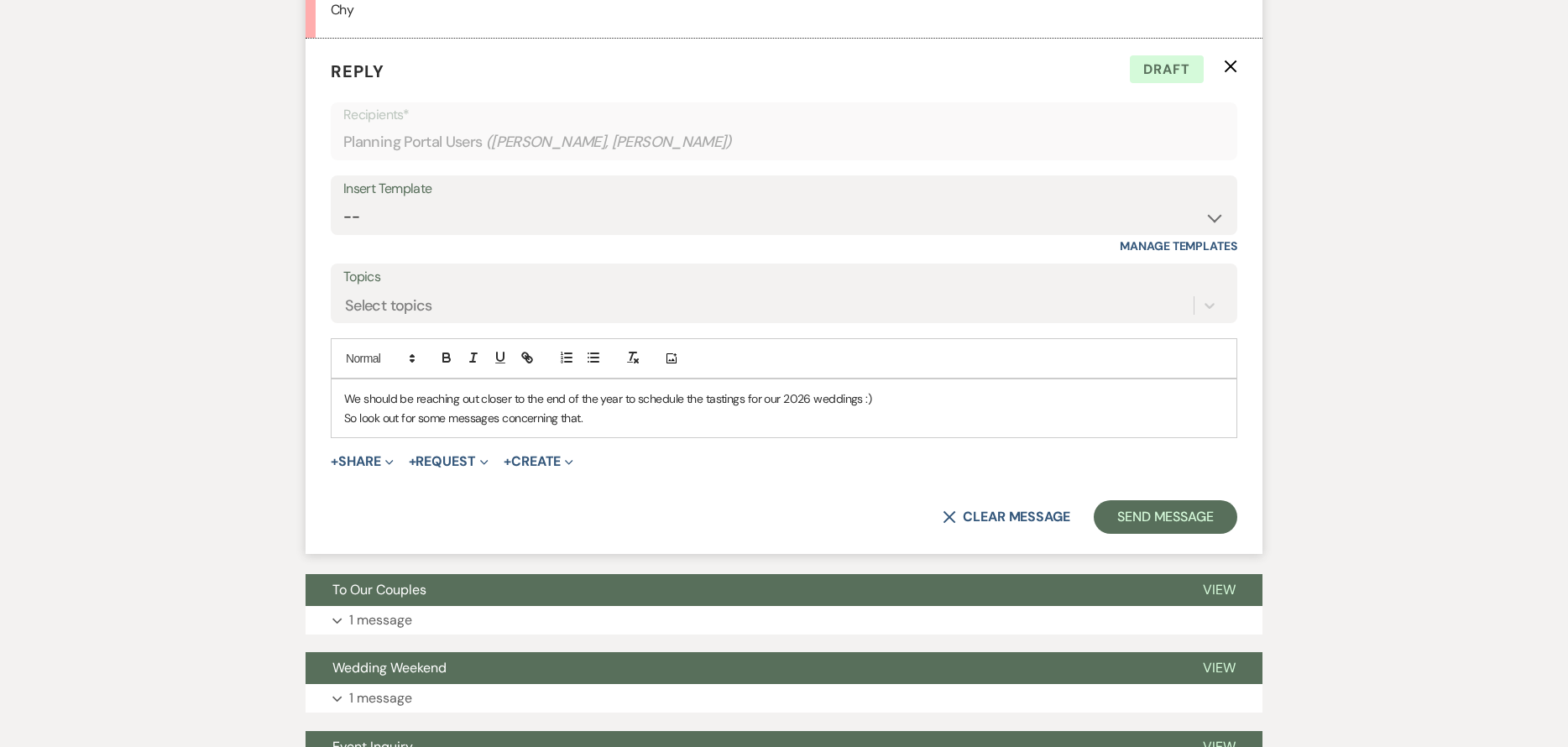
drag, startPoint x: 600, startPoint y: 418, endPoint x: 328, endPoint y: 444, distance: 273.2
click at [328, 446] on form "Reply X Draft Recipients* Planning Portal Users ( Chyanne Hays, Amanda Clark ) …" at bounding box center [784, 295] width 957 height 515
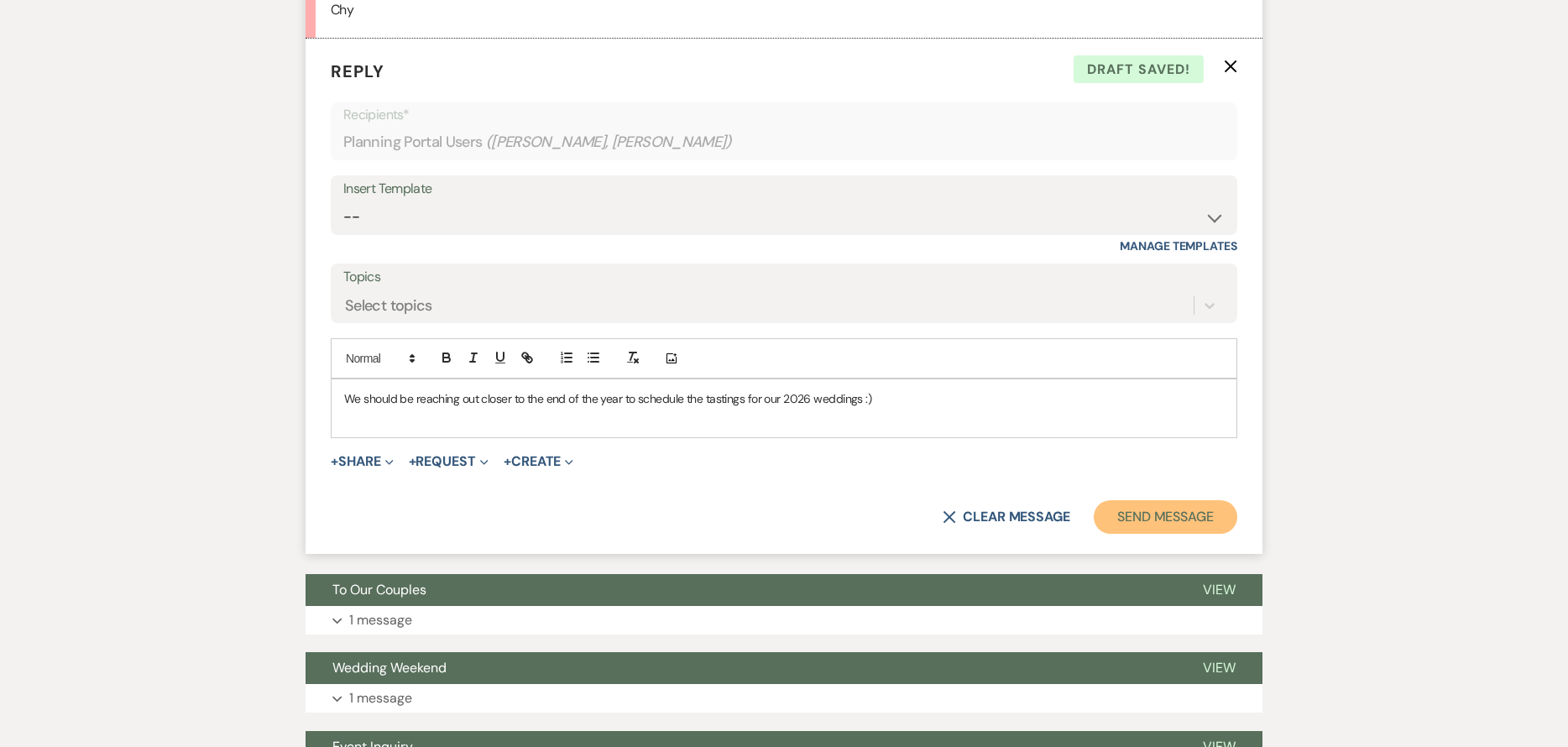
click at [1147, 510] on button "Send Message" at bounding box center [1165, 517] width 143 height 33
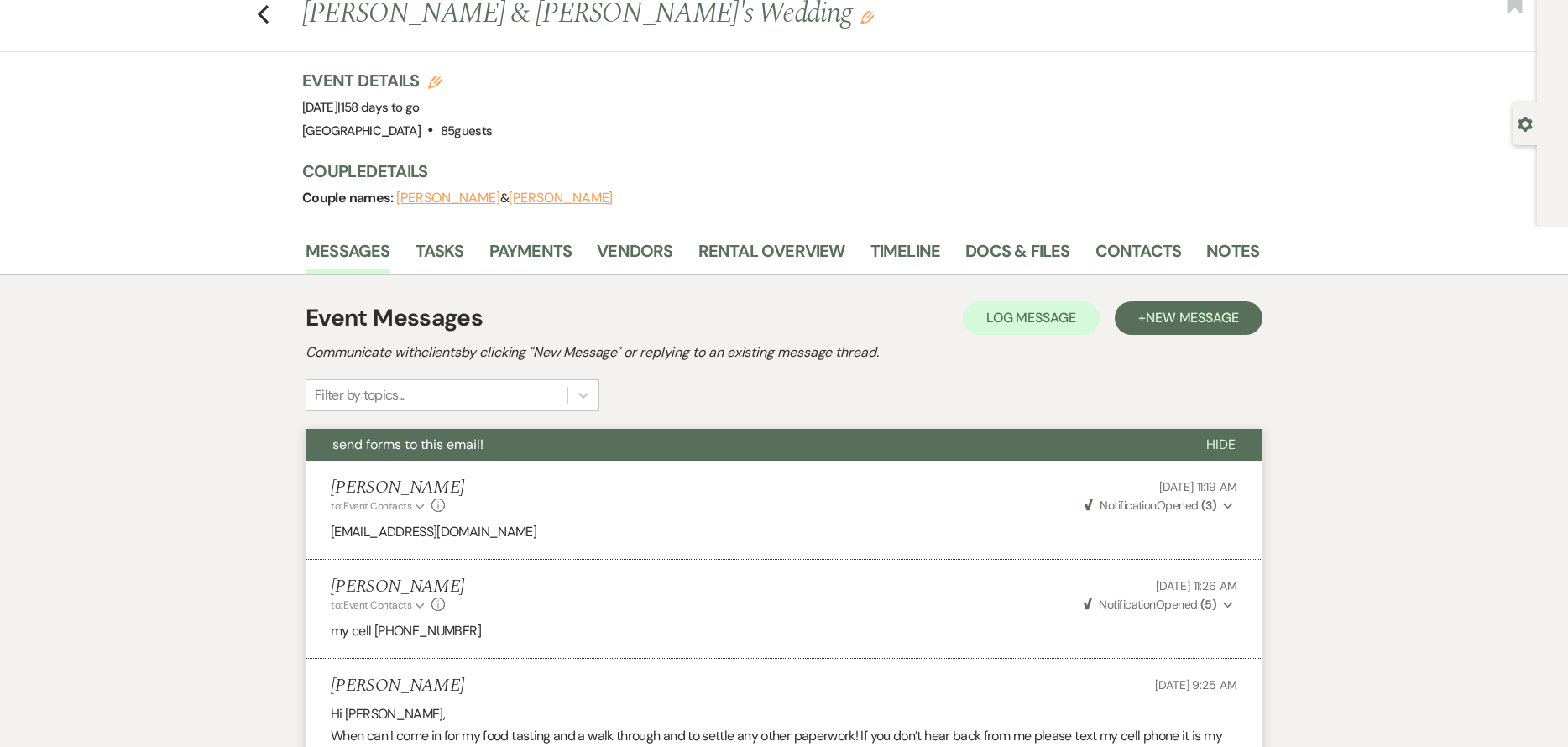
scroll to position [0, 0]
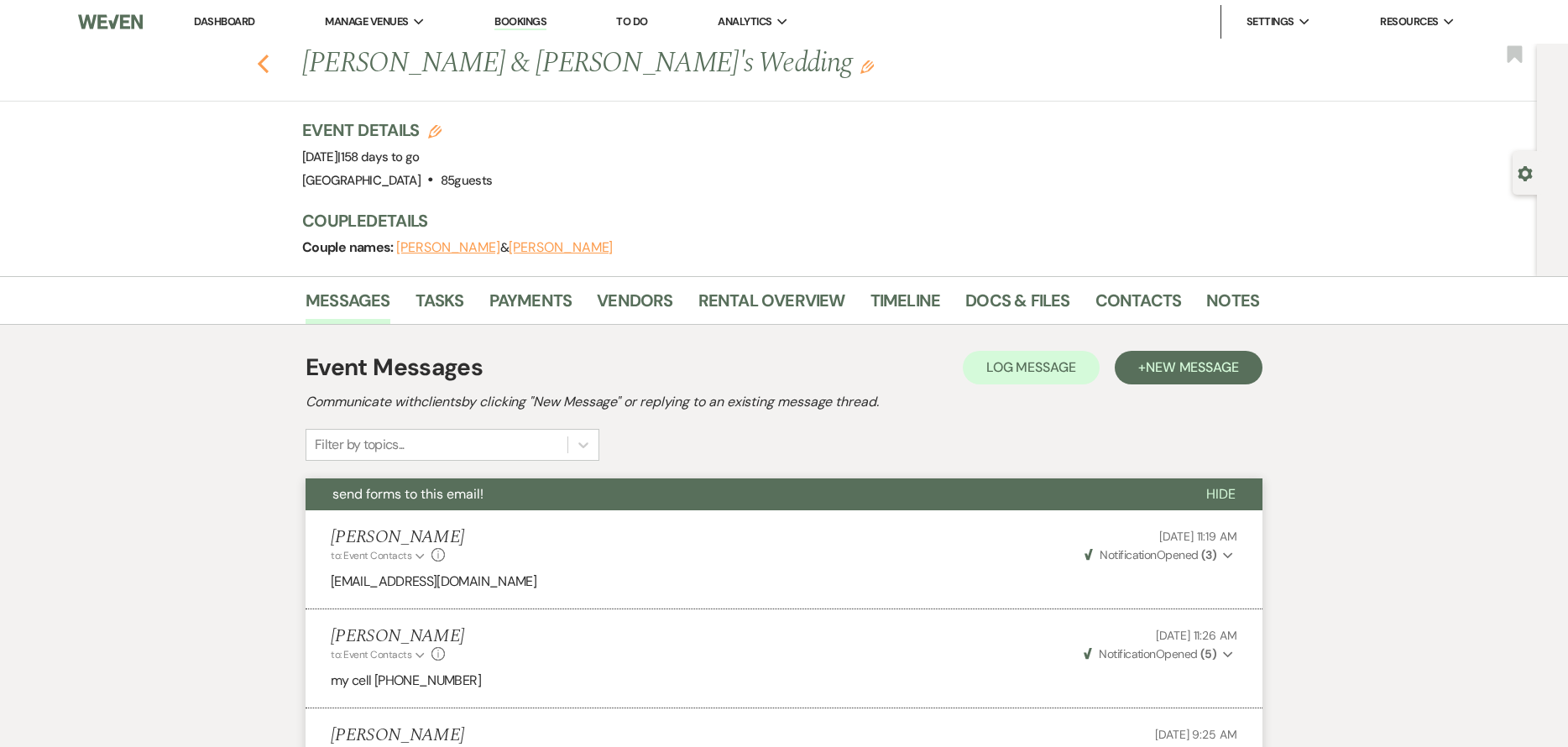
click at [268, 57] on icon "Previous" at bounding box center [263, 64] width 13 height 21
select select "7"
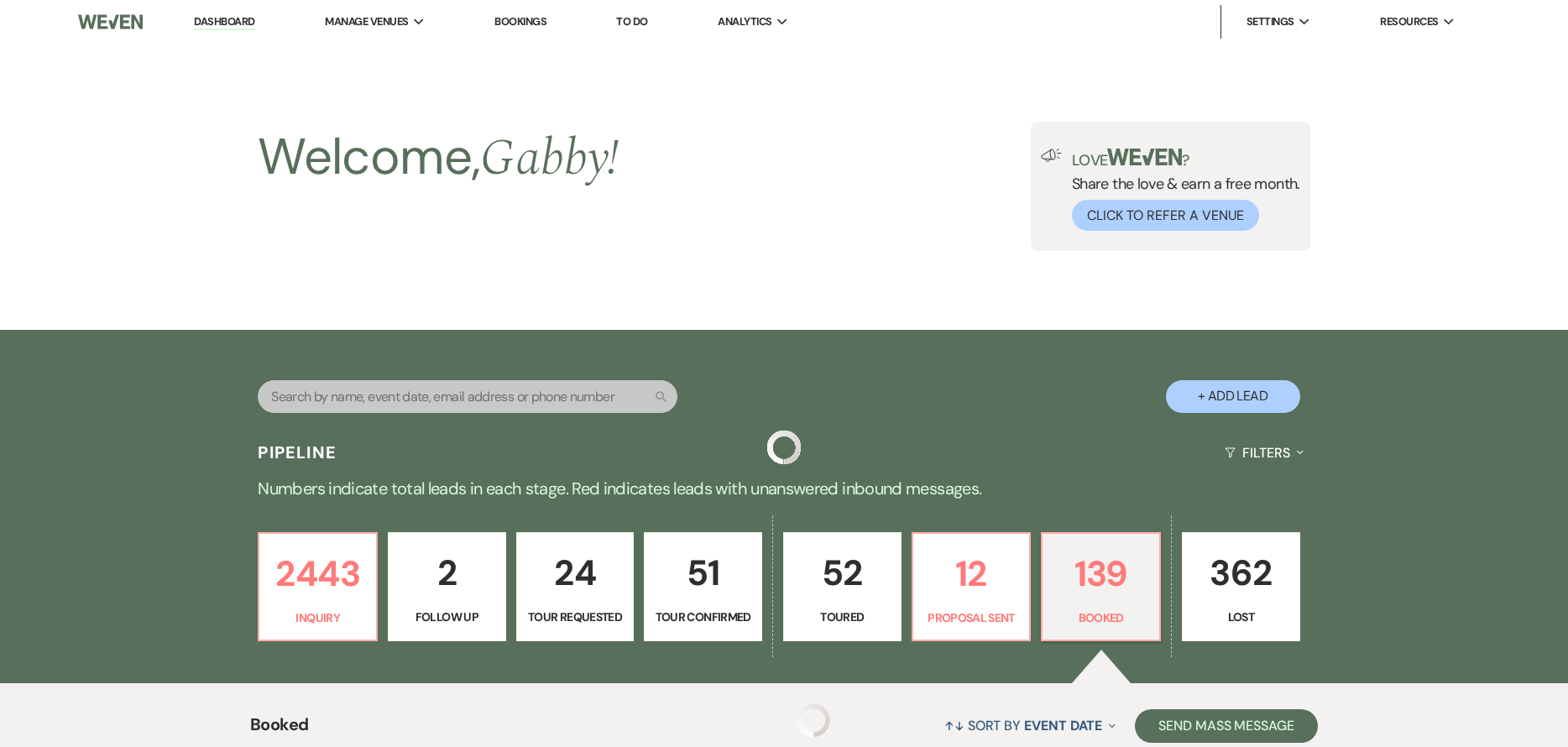
scroll to position [671, 0]
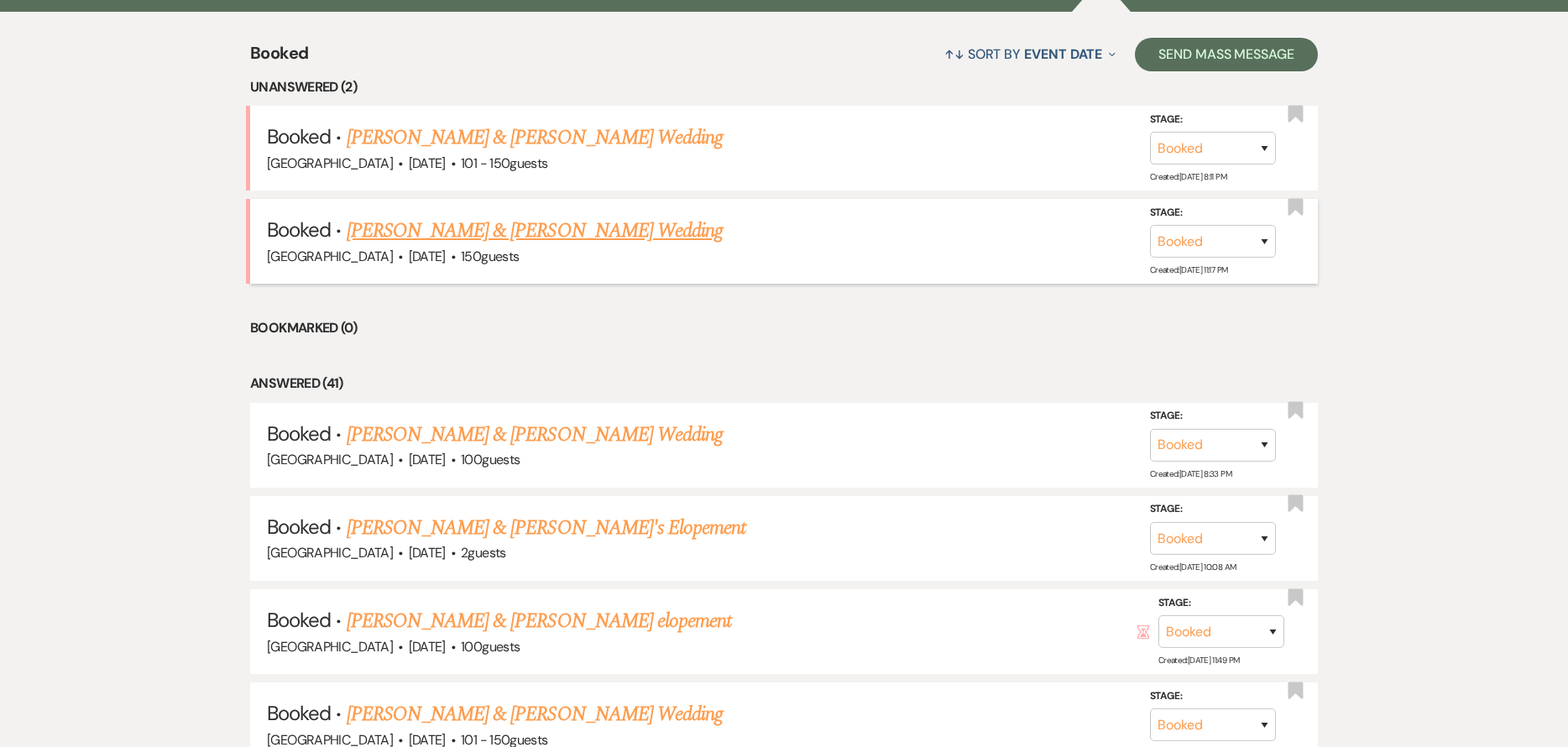
drag, startPoint x: 539, startPoint y: 232, endPoint x: 553, endPoint y: 340, distance: 108.9
click at [538, 231] on link "[PERSON_NAME] & [PERSON_NAME] Wedding" at bounding box center [534, 231] width 376 height 30
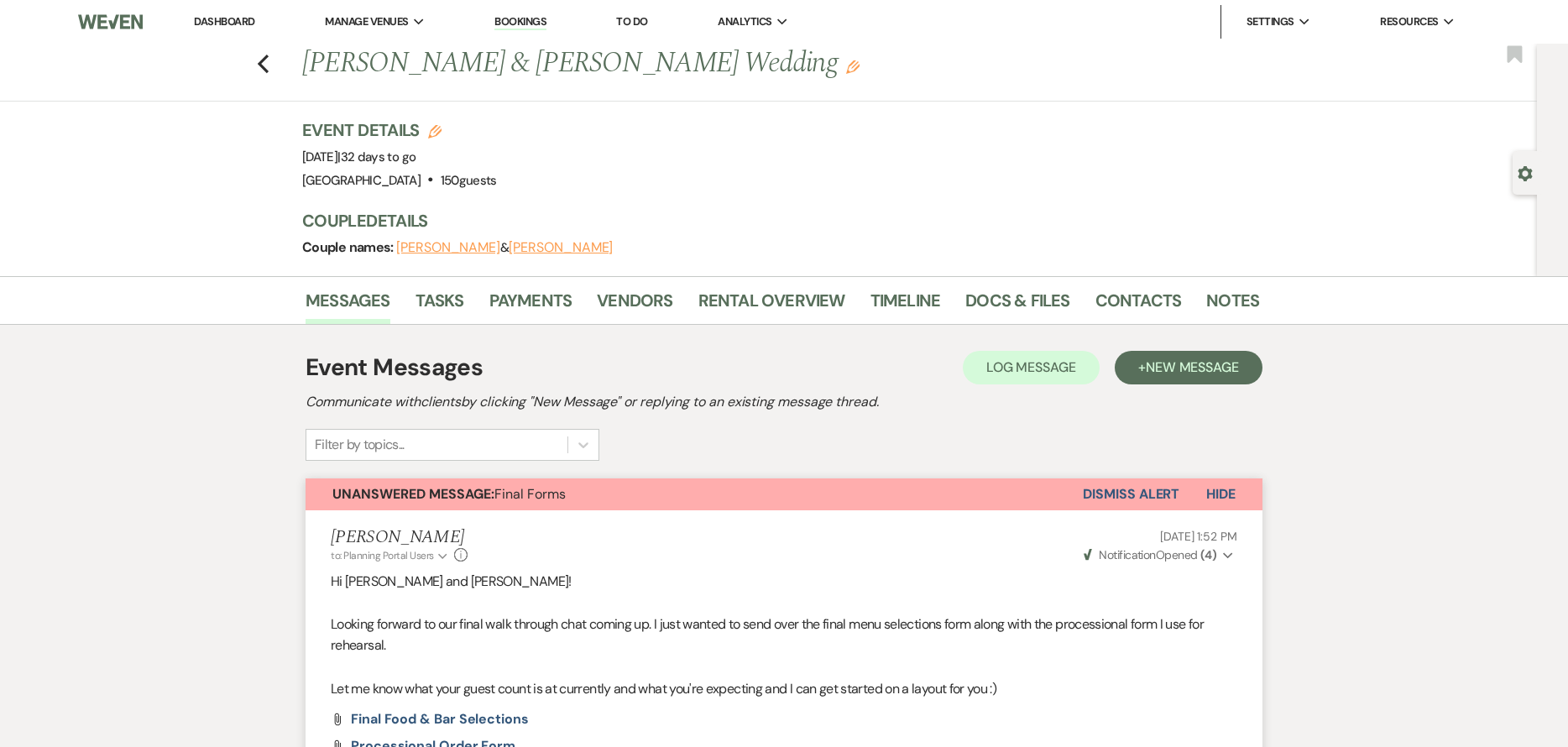
click at [273, 74] on div "Previous Ethan Claybrook & Taylor Gray's Wedding Edit Bookmark" at bounding box center [764, 72] width 1545 height 58
click at [269, 63] on icon "Previous" at bounding box center [263, 64] width 13 height 21
select select "7"
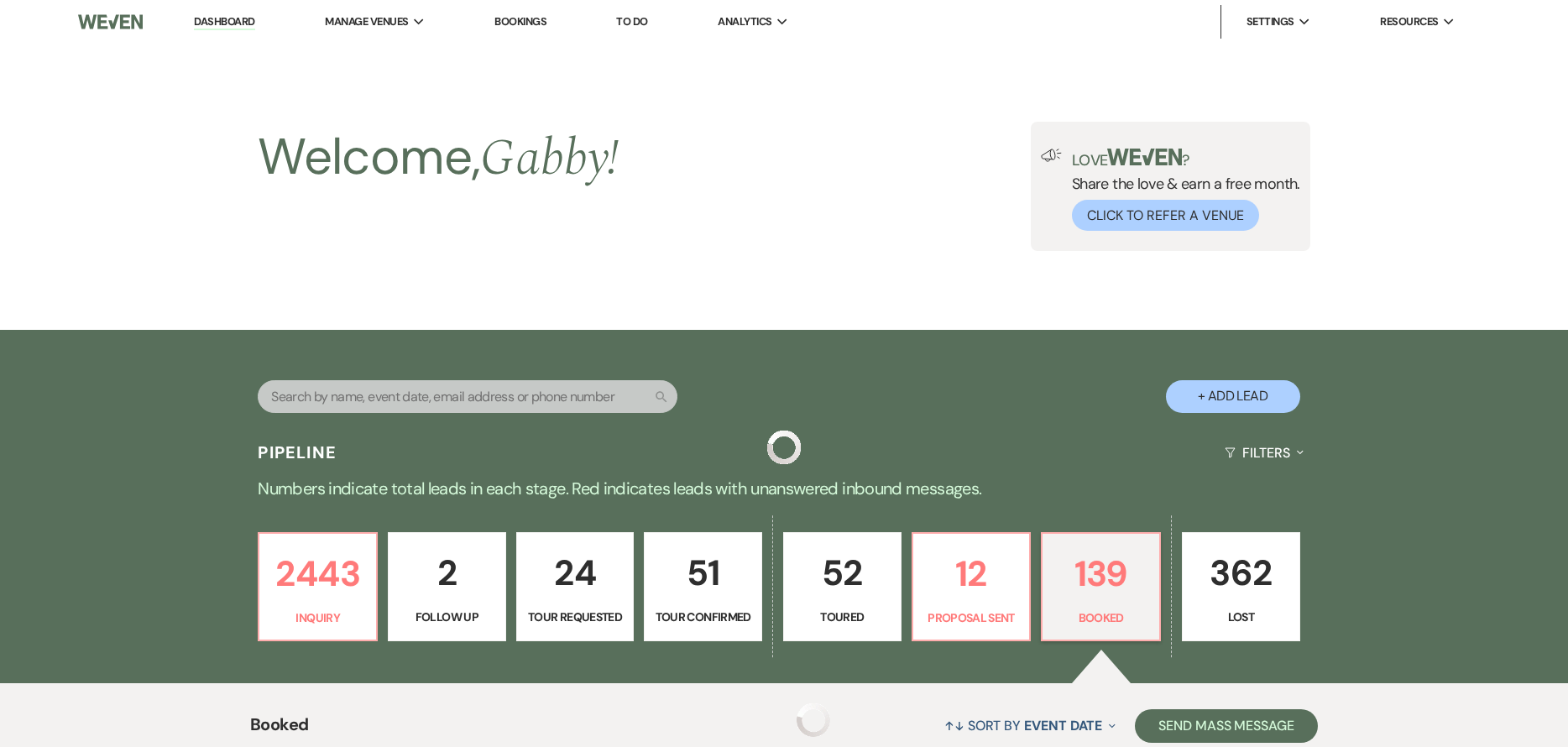
scroll to position [671, 0]
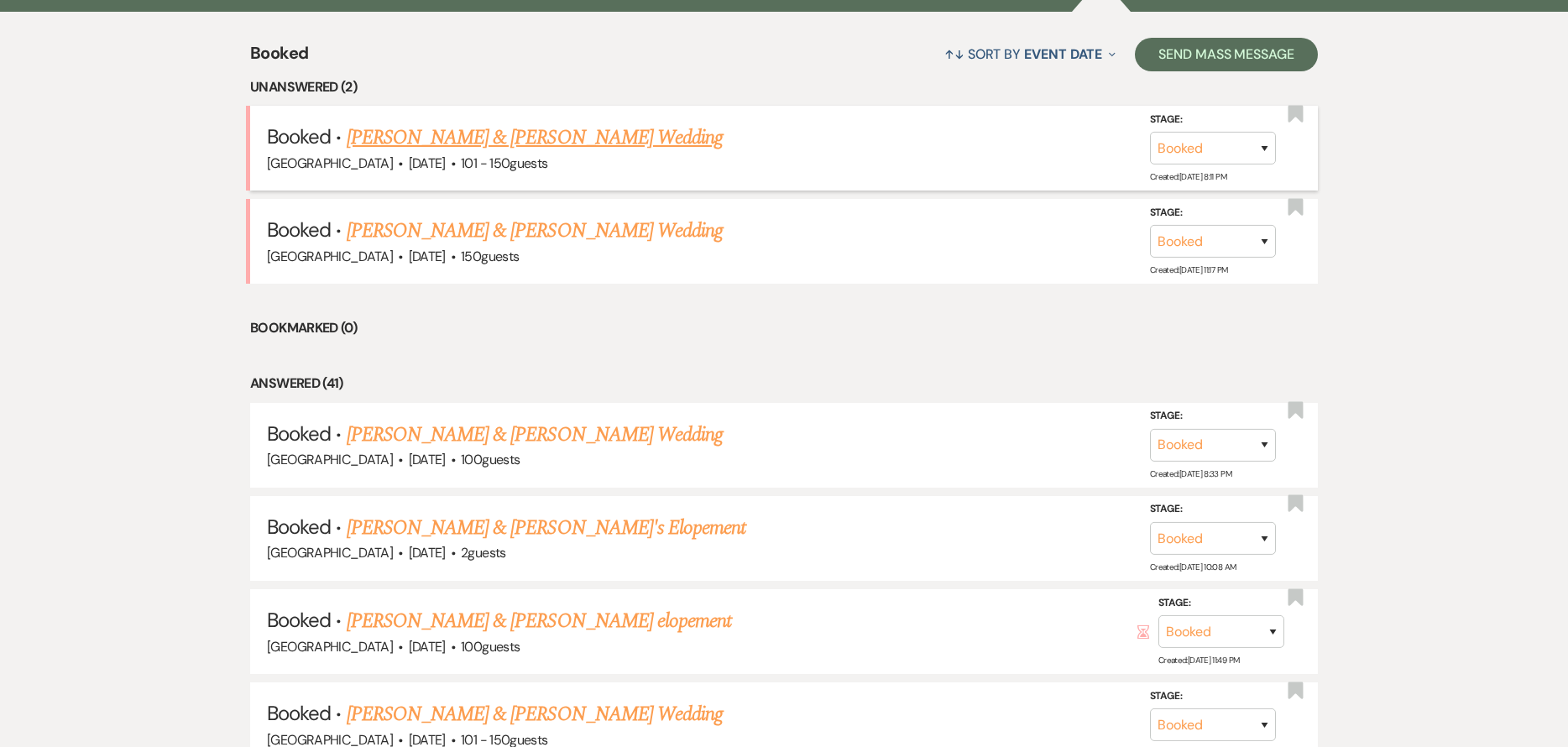
click at [498, 146] on link "[PERSON_NAME] & [PERSON_NAME] Wedding" at bounding box center [534, 137] width 376 height 30
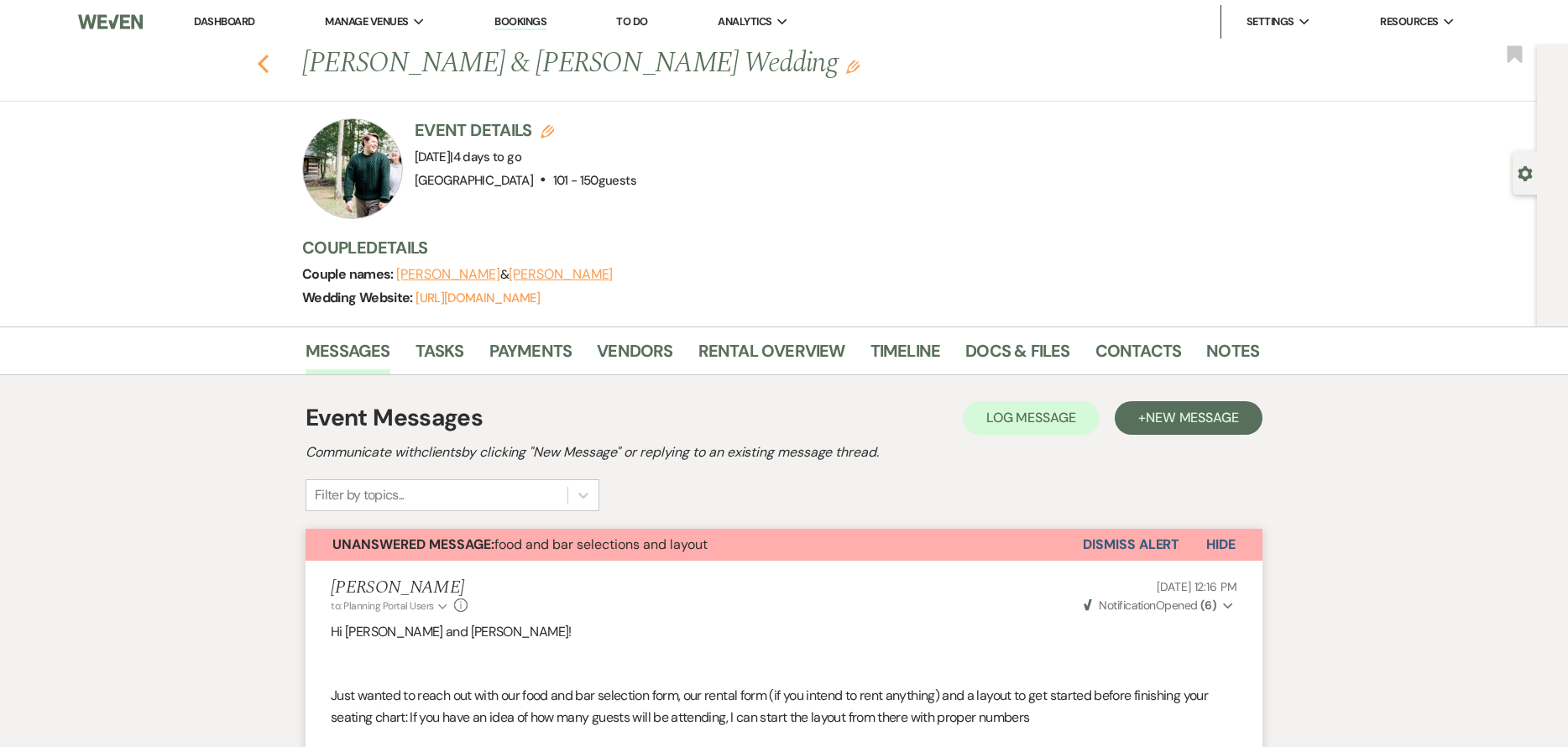
click at [269, 67] on icon "Previous" at bounding box center [263, 64] width 13 height 21
select select "7"
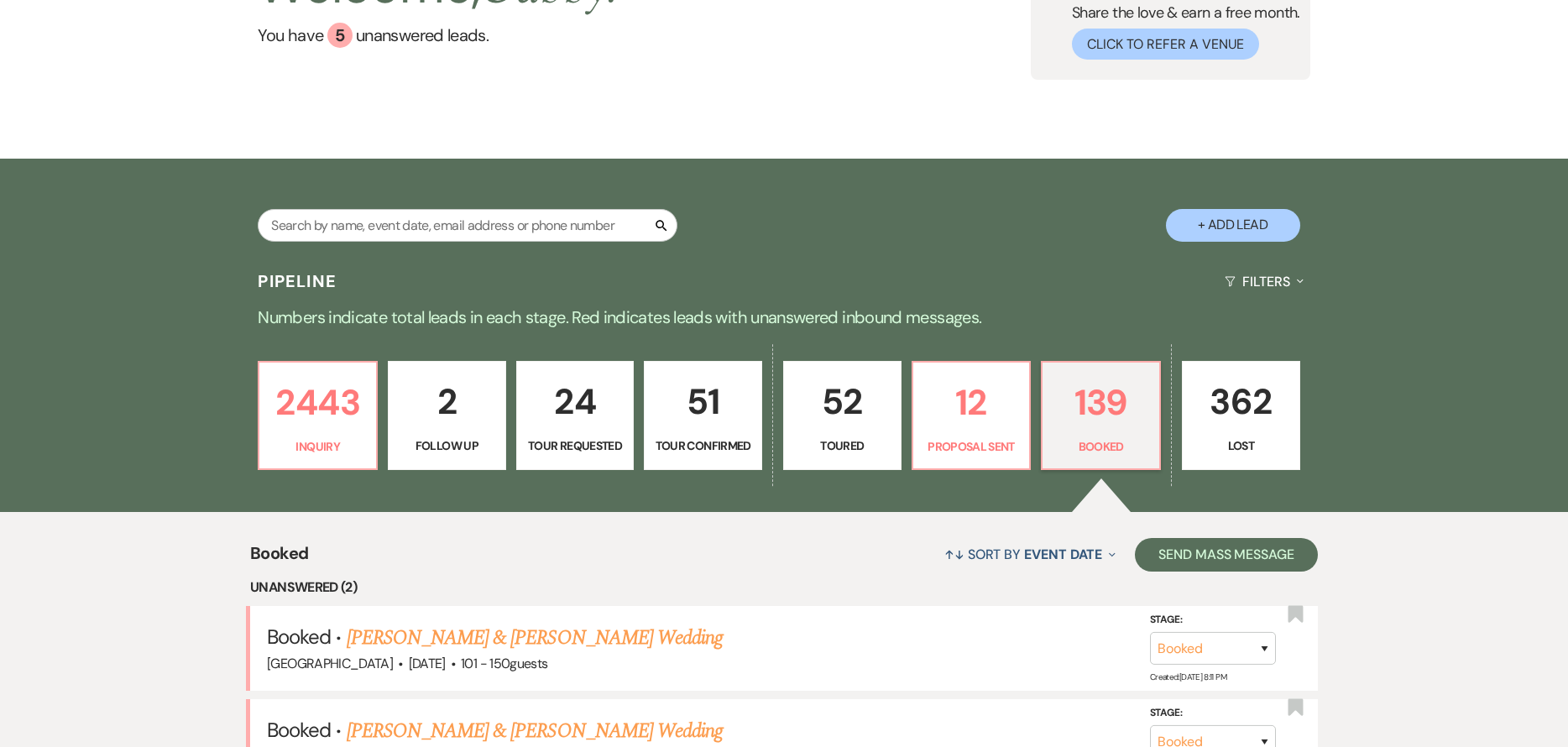
scroll to position [168, 0]
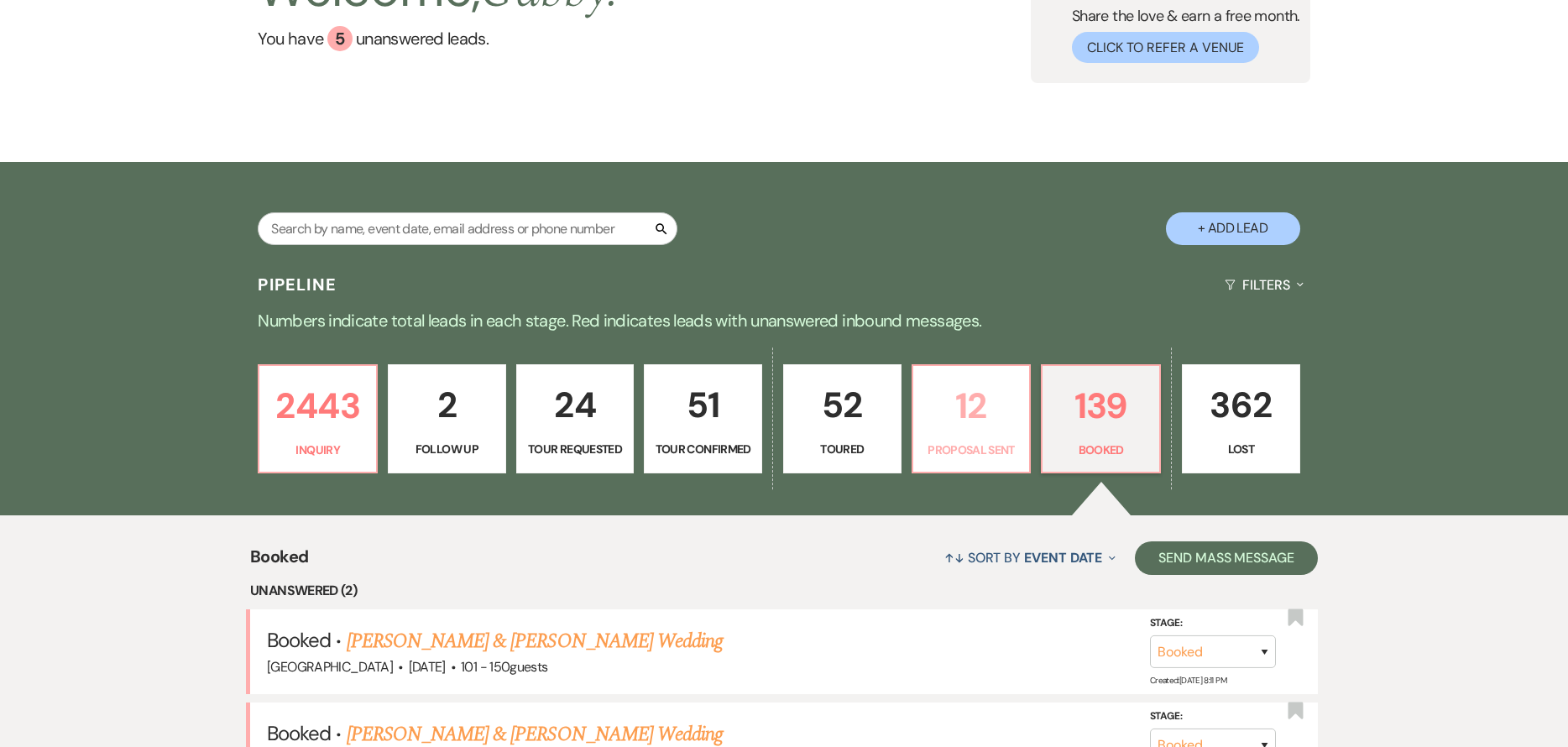
click at [959, 417] on p "12" at bounding box center [972, 405] width 96 height 56
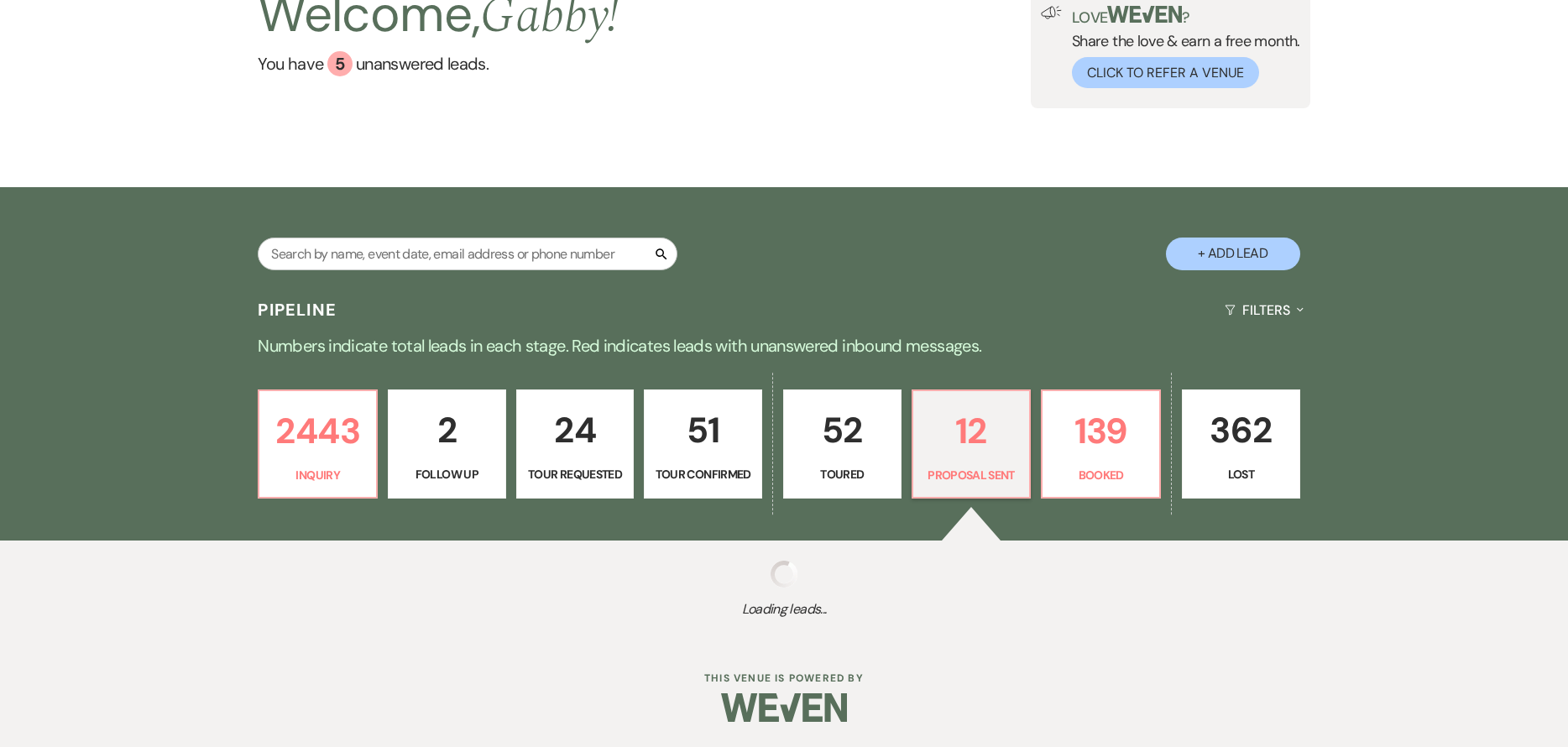
select select "6"
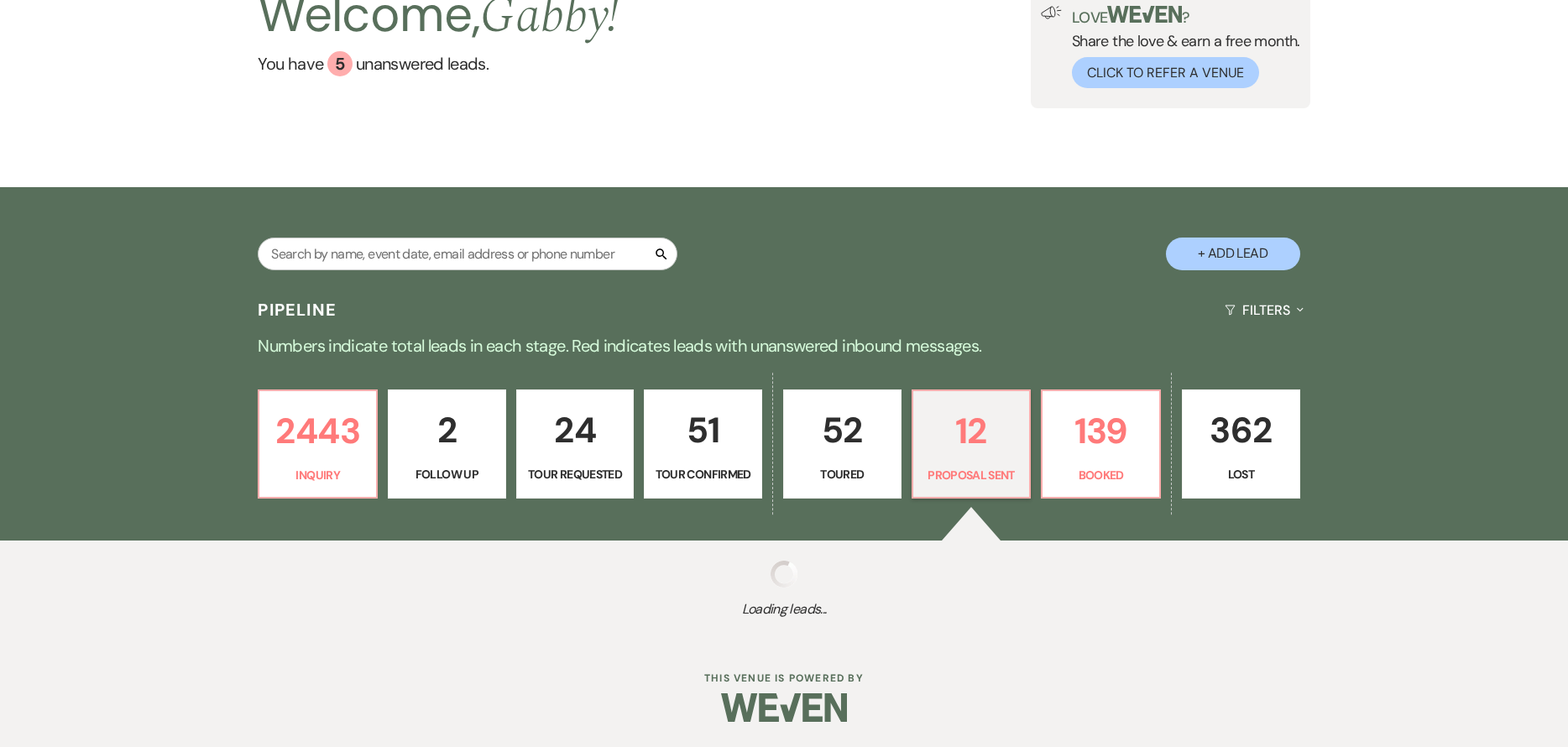
select select "6"
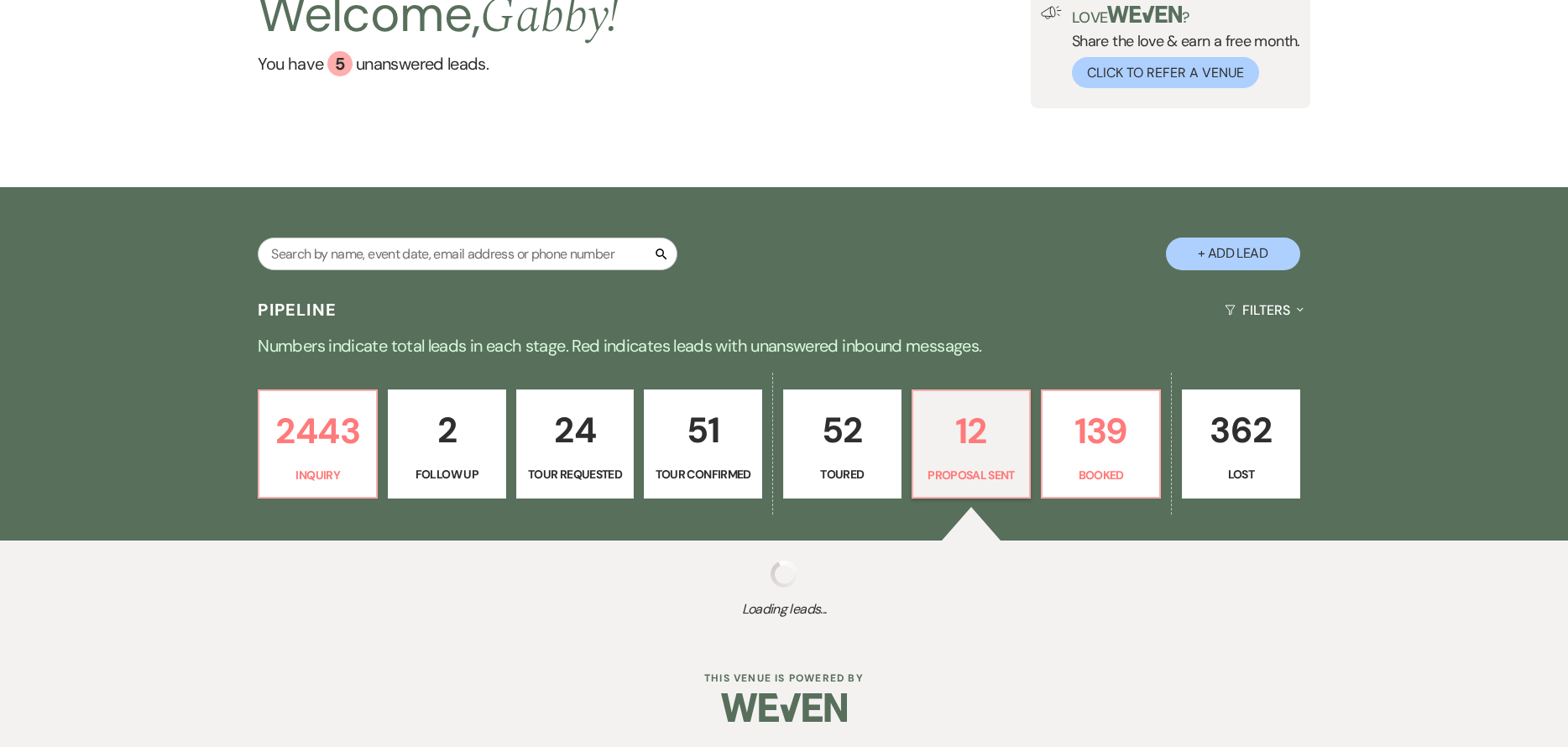
select select "6"
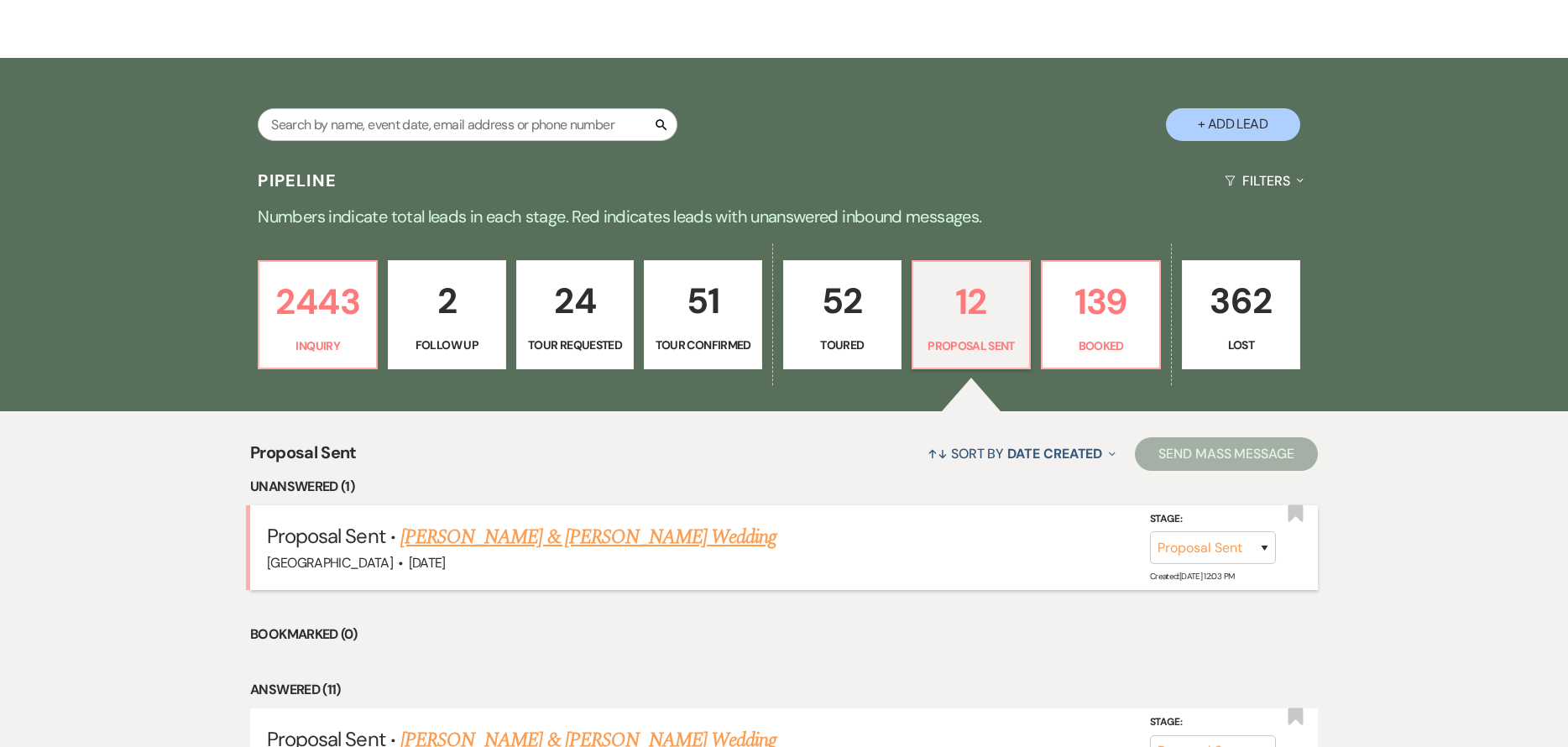
scroll to position [504, 0]
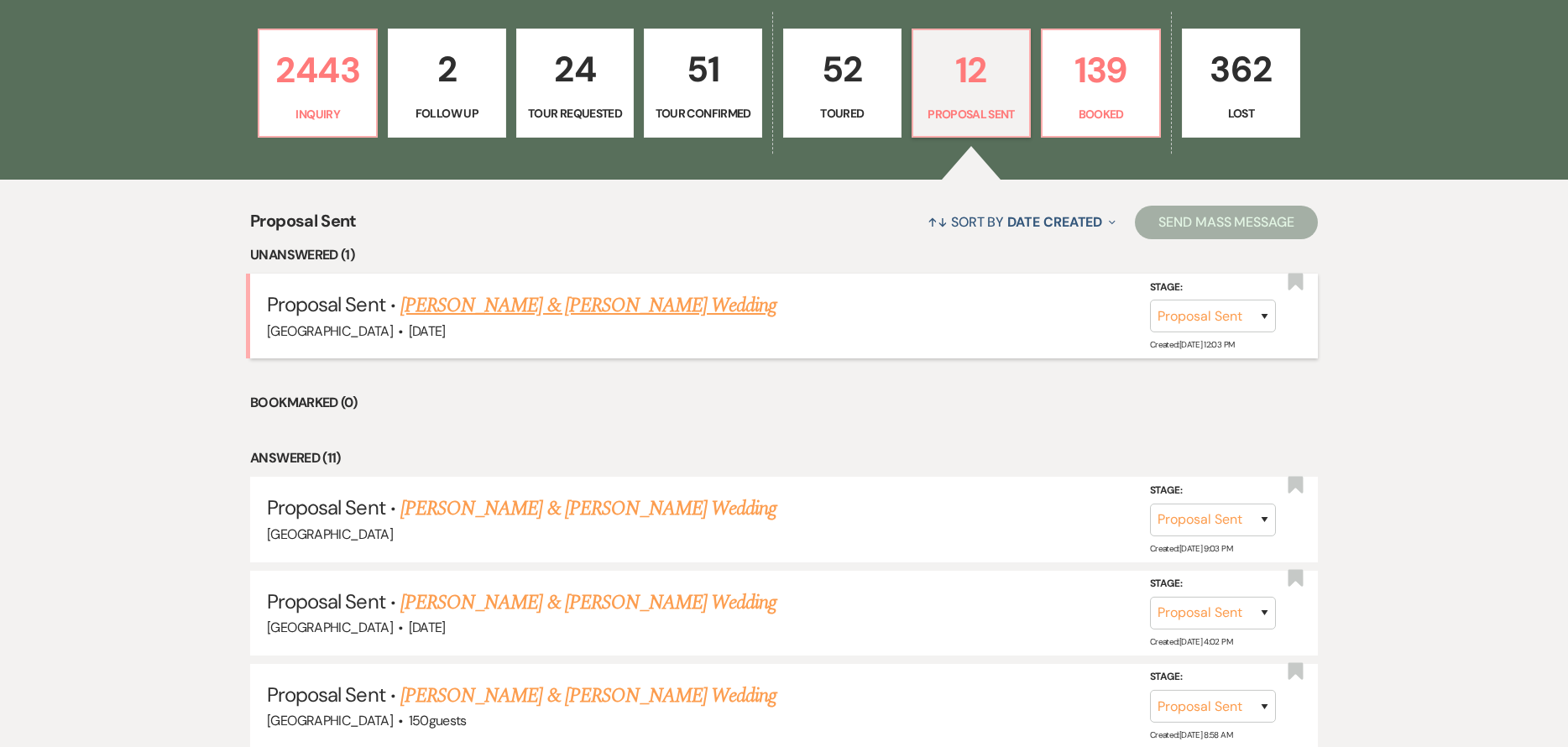
click at [612, 301] on link "Kevin Blystone & Emily Lentz's Wedding" at bounding box center [588, 305] width 376 height 30
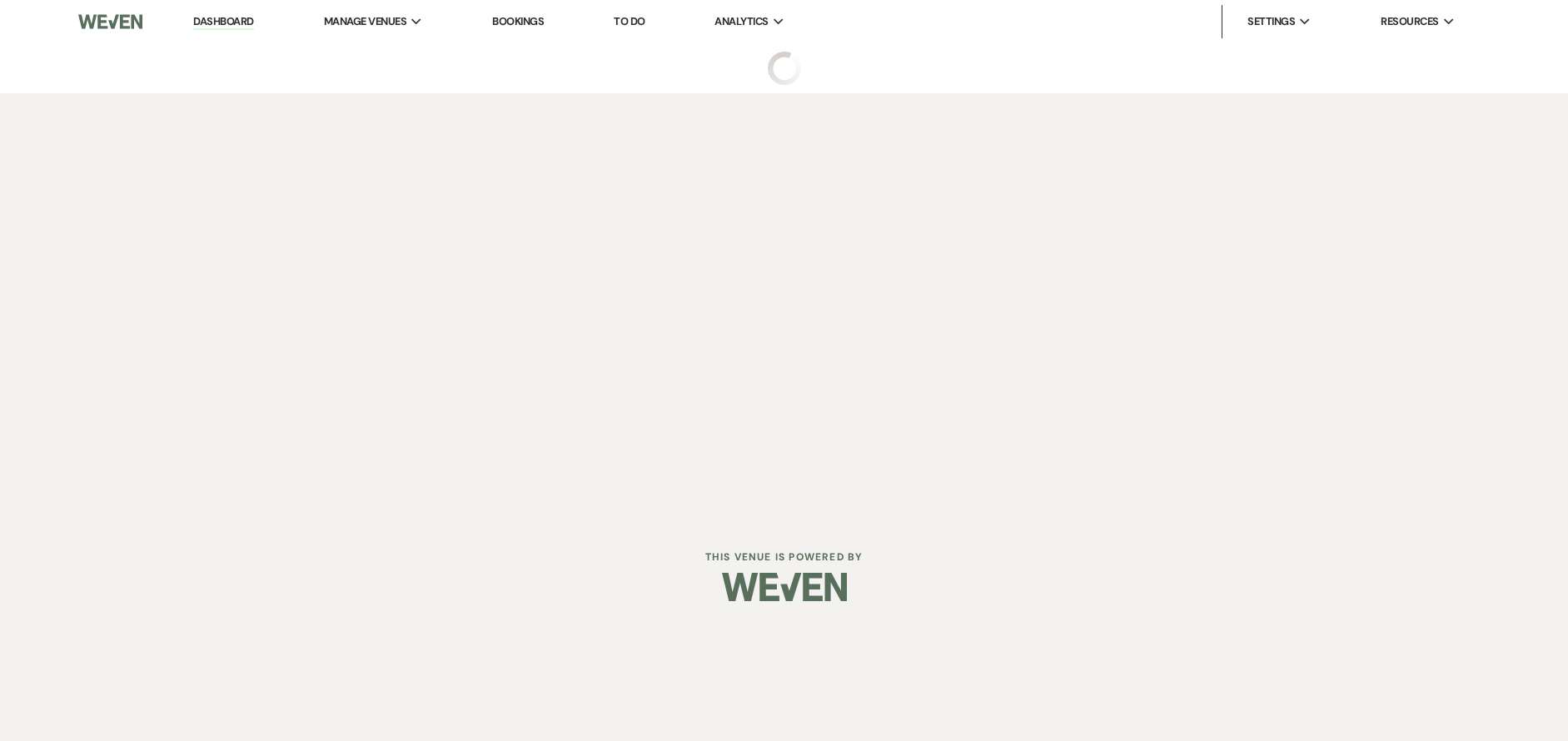
select select "6"
select select "5"
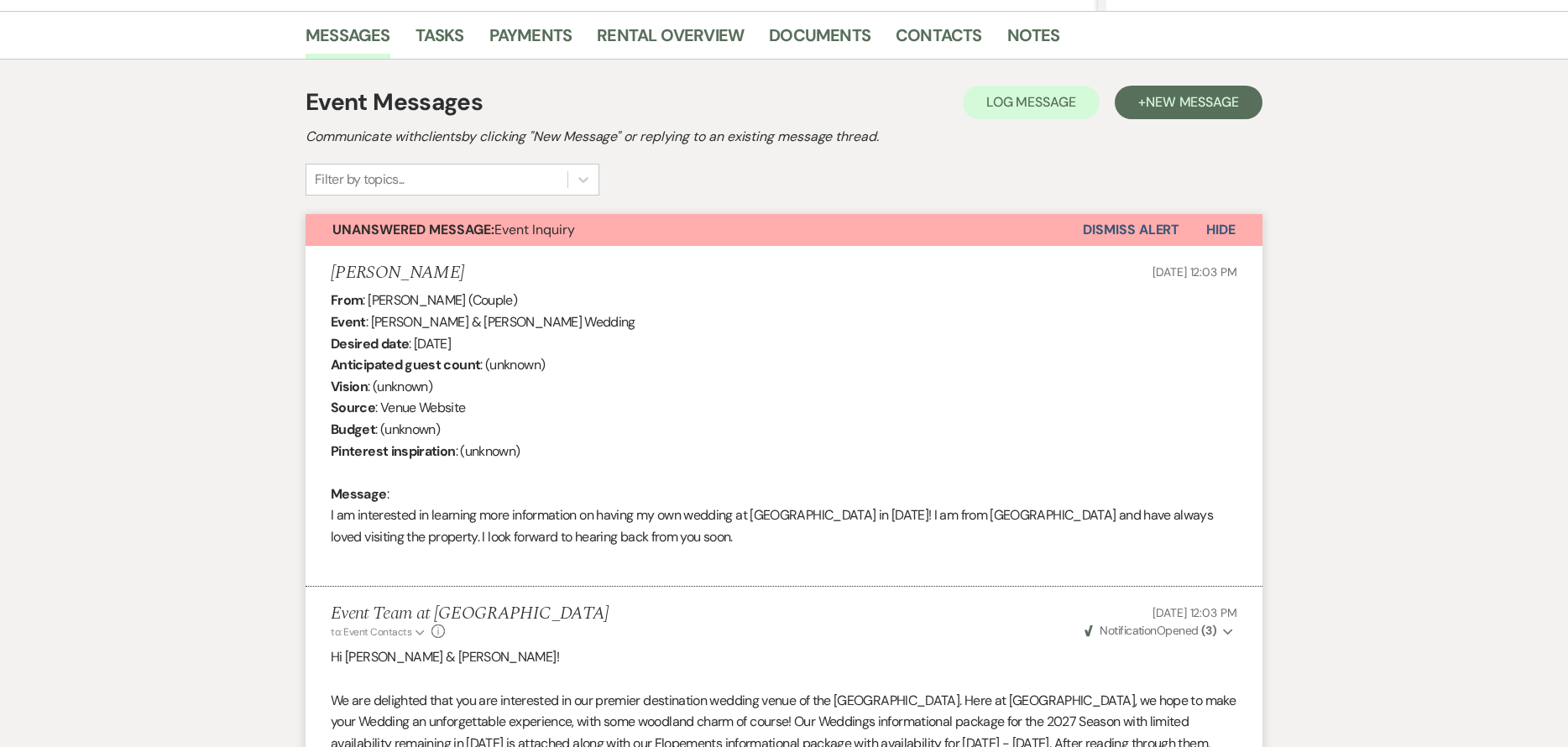
scroll to position [6, 0]
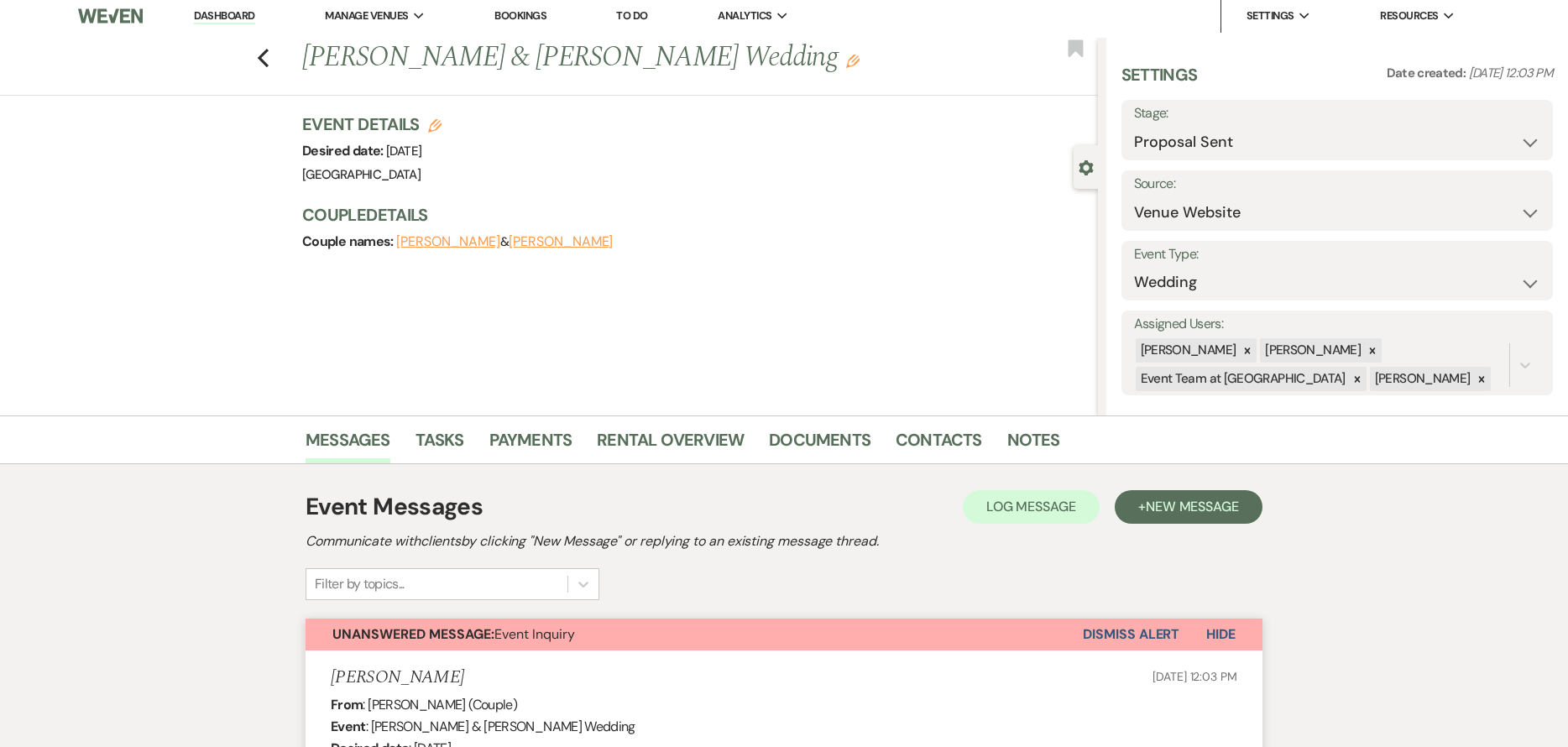
click at [1156, 632] on button "Dismiss Alert" at bounding box center [1131, 634] width 96 height 31
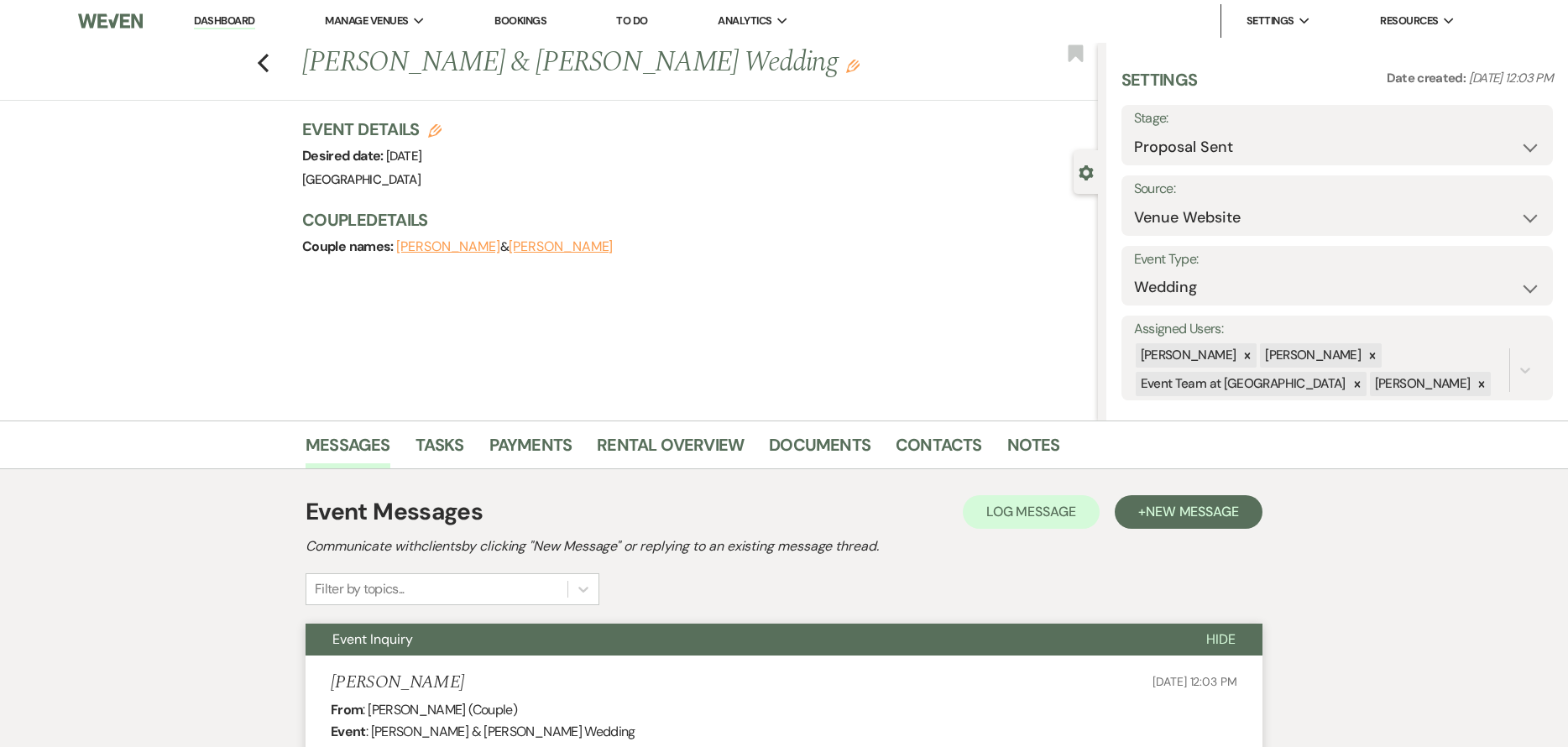
scroll to position [0, 0]
click at [277, 61] on div "Previous Kevin Blystone & Emily Lentz's Wedding Edit Bookmark" at bounding box center [544, 72] width 1107 height 58
click at [267, 57] on icon "Previous" at bounding box center [263, 64] width 13 height 21
select select "6"
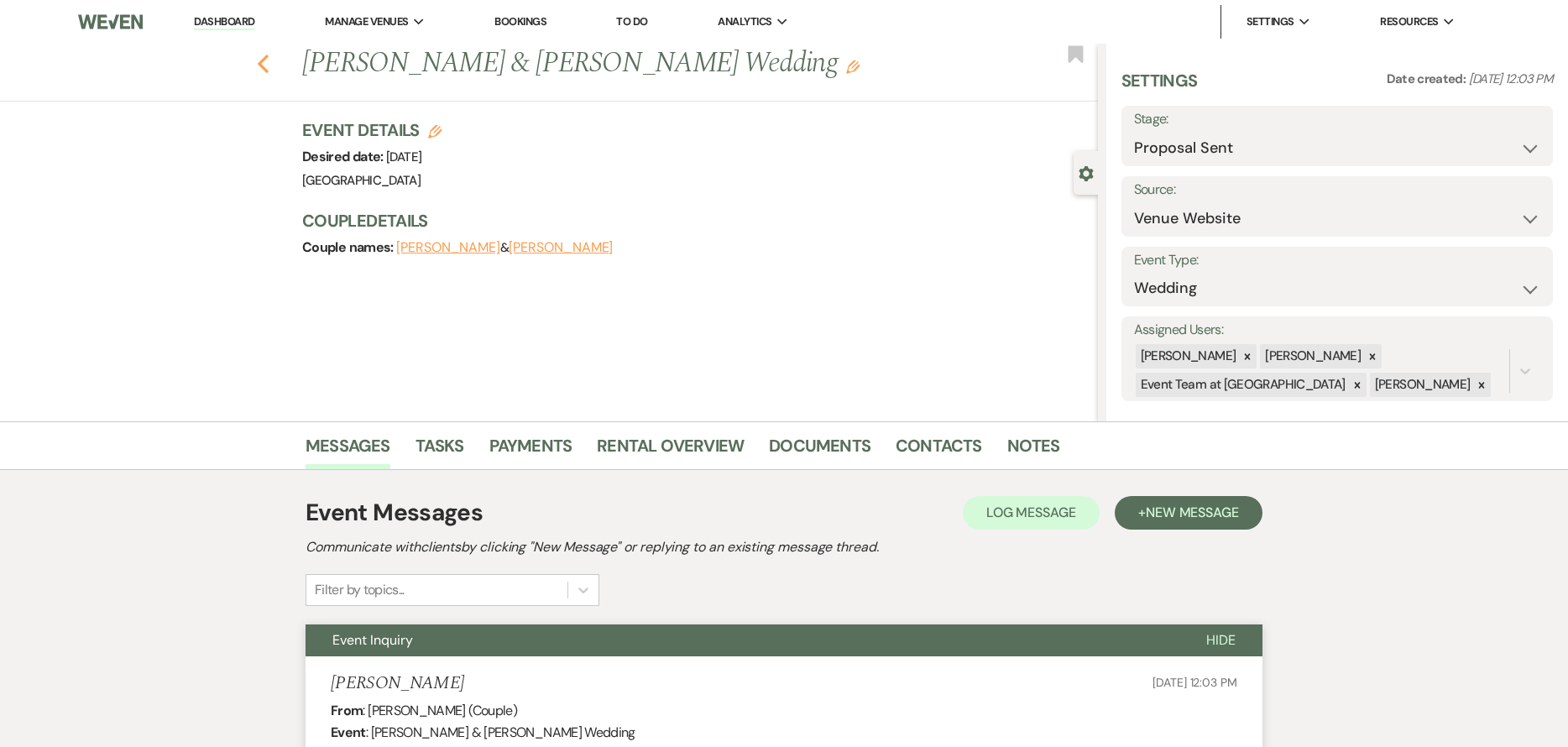
select select "6"
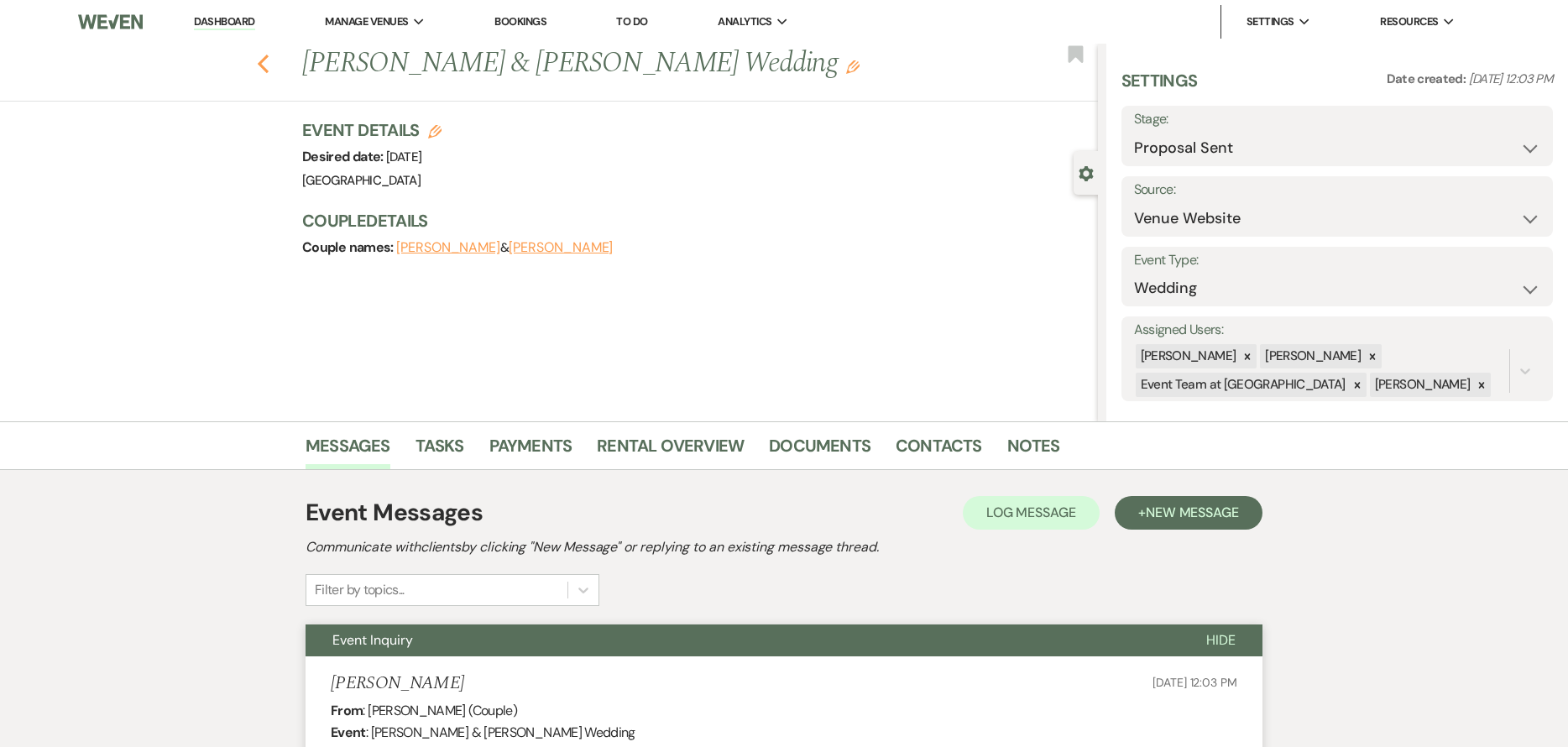
select select "6"
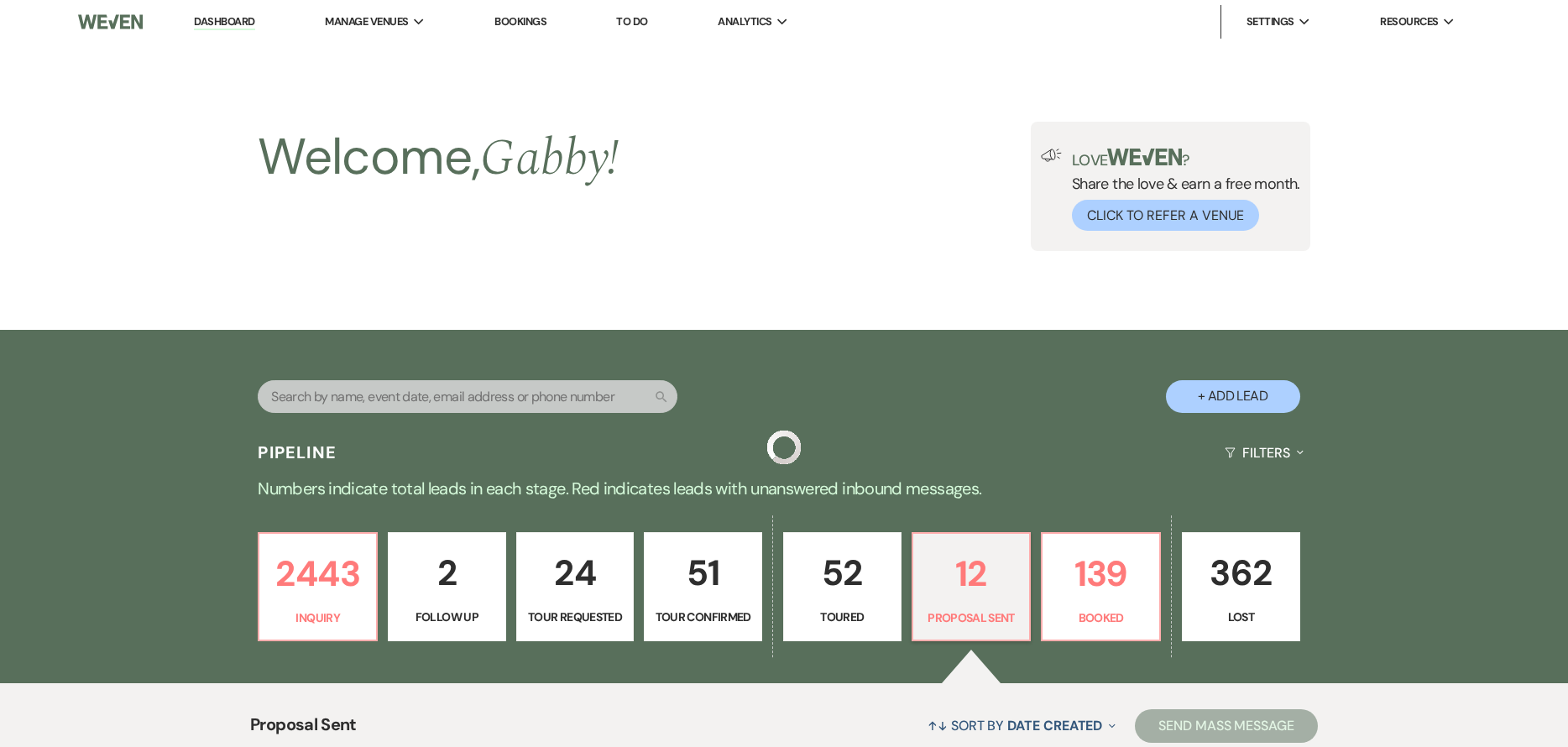
scroll to position [504, 0]
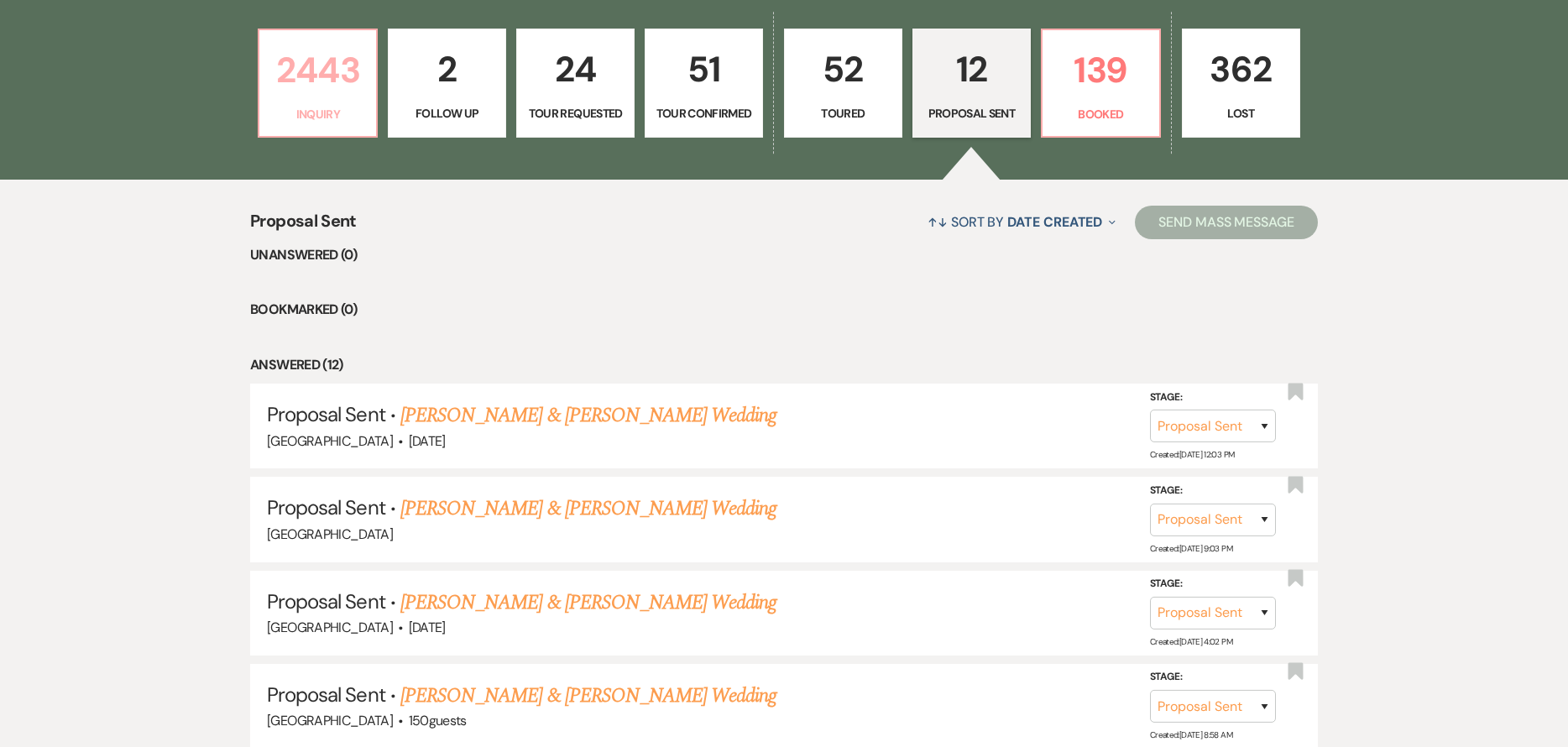
click at [359, 101] on link "2443 Inquiry" at bounding box center [318, 82] width 120 height 109
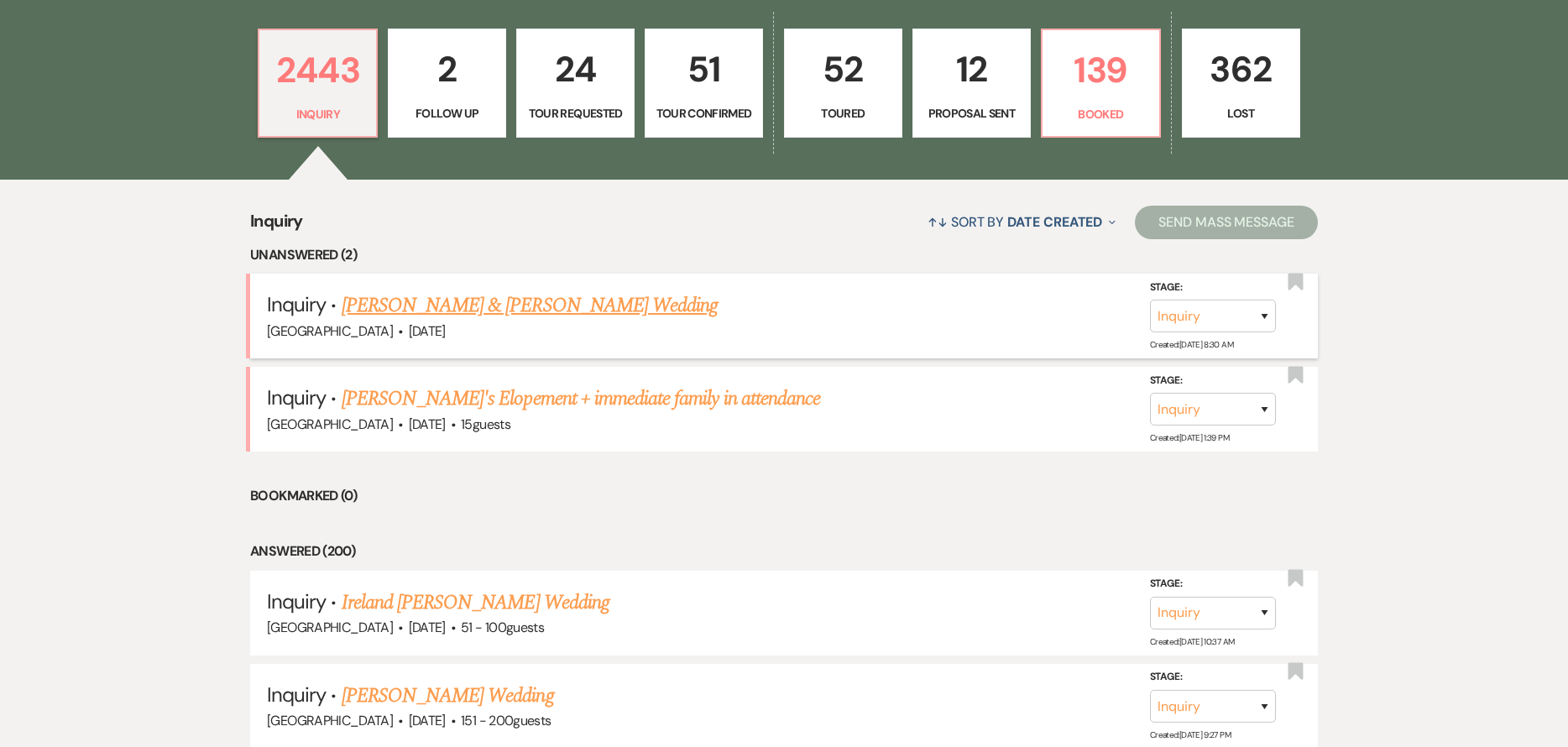
click at [490, 310] on link "[PERSON_NAME] & [PERSON_NAME] Wedding" at bounding box center [529, 305] width 376 height 30
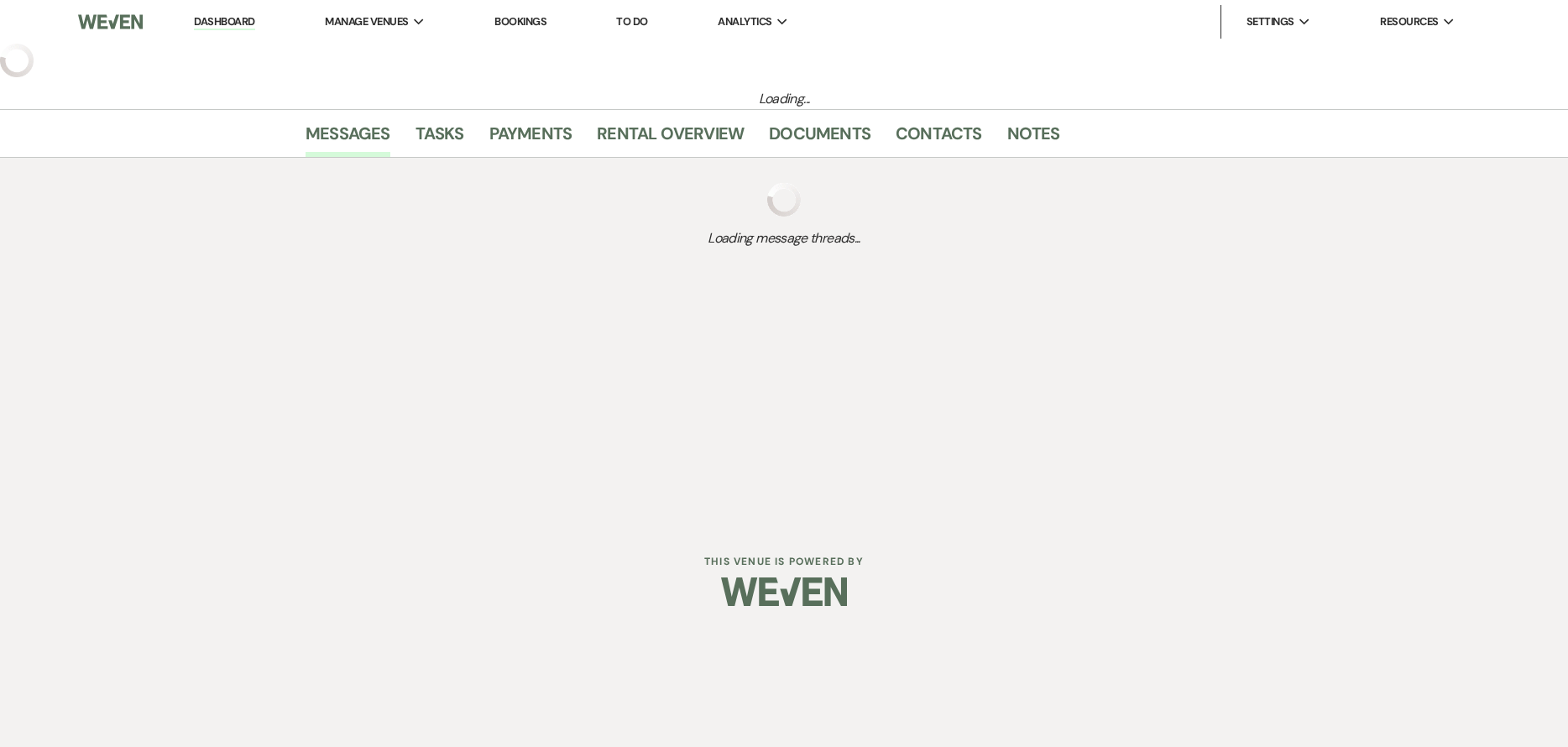
select select "5"
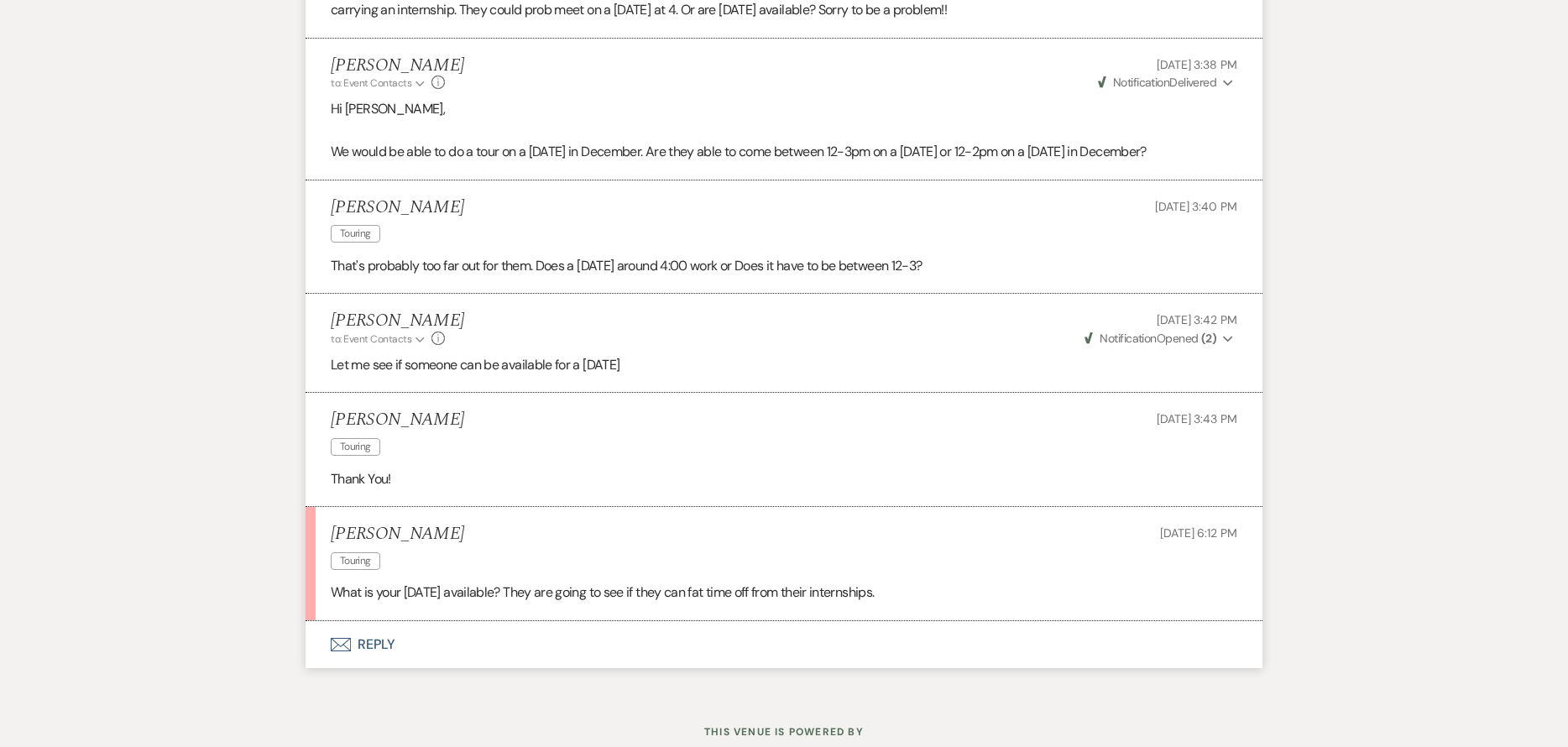
scroll to position [1895, 0]
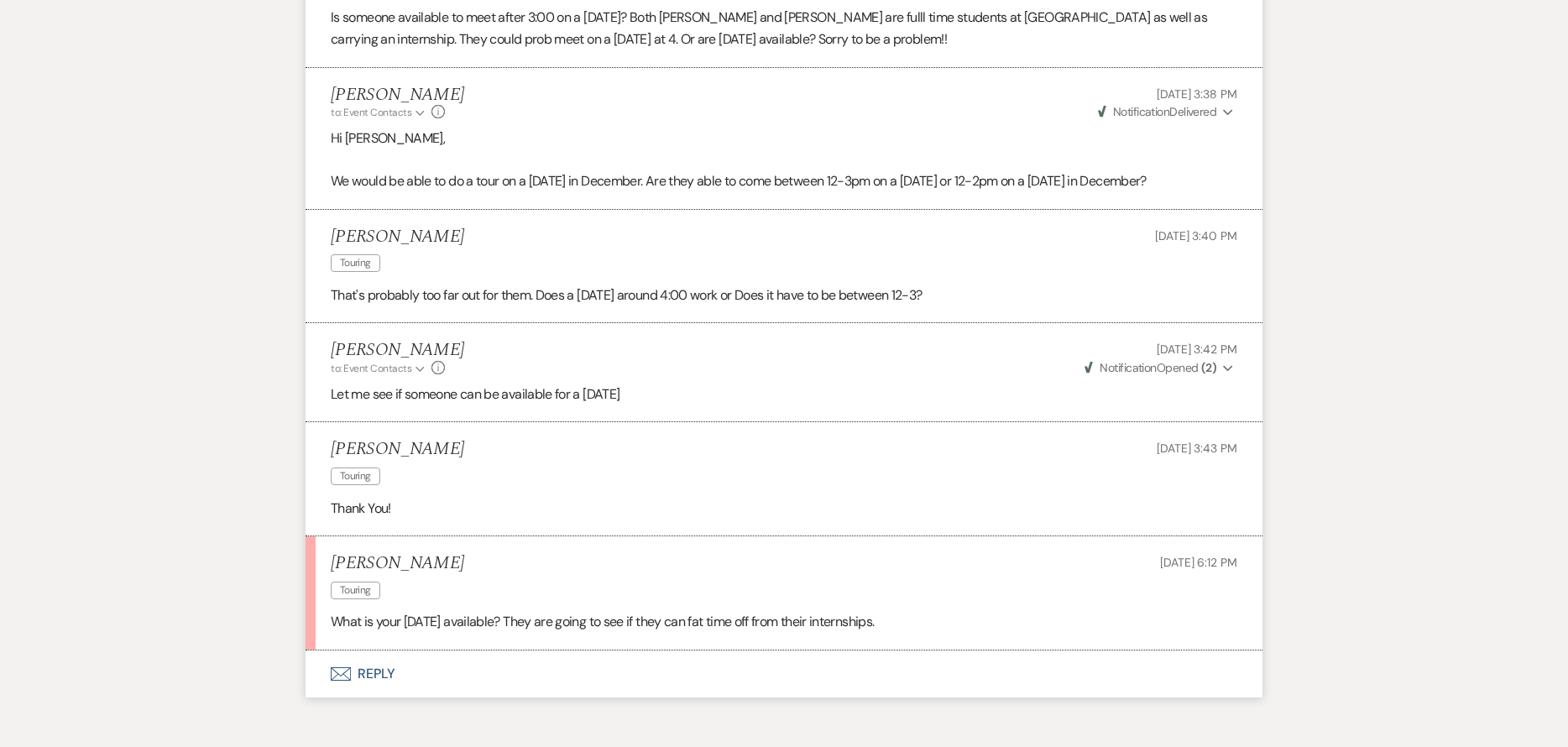
click at [692, 669] on button "Envelope Reply" at bounding box center [784, 674] width 957 height 47
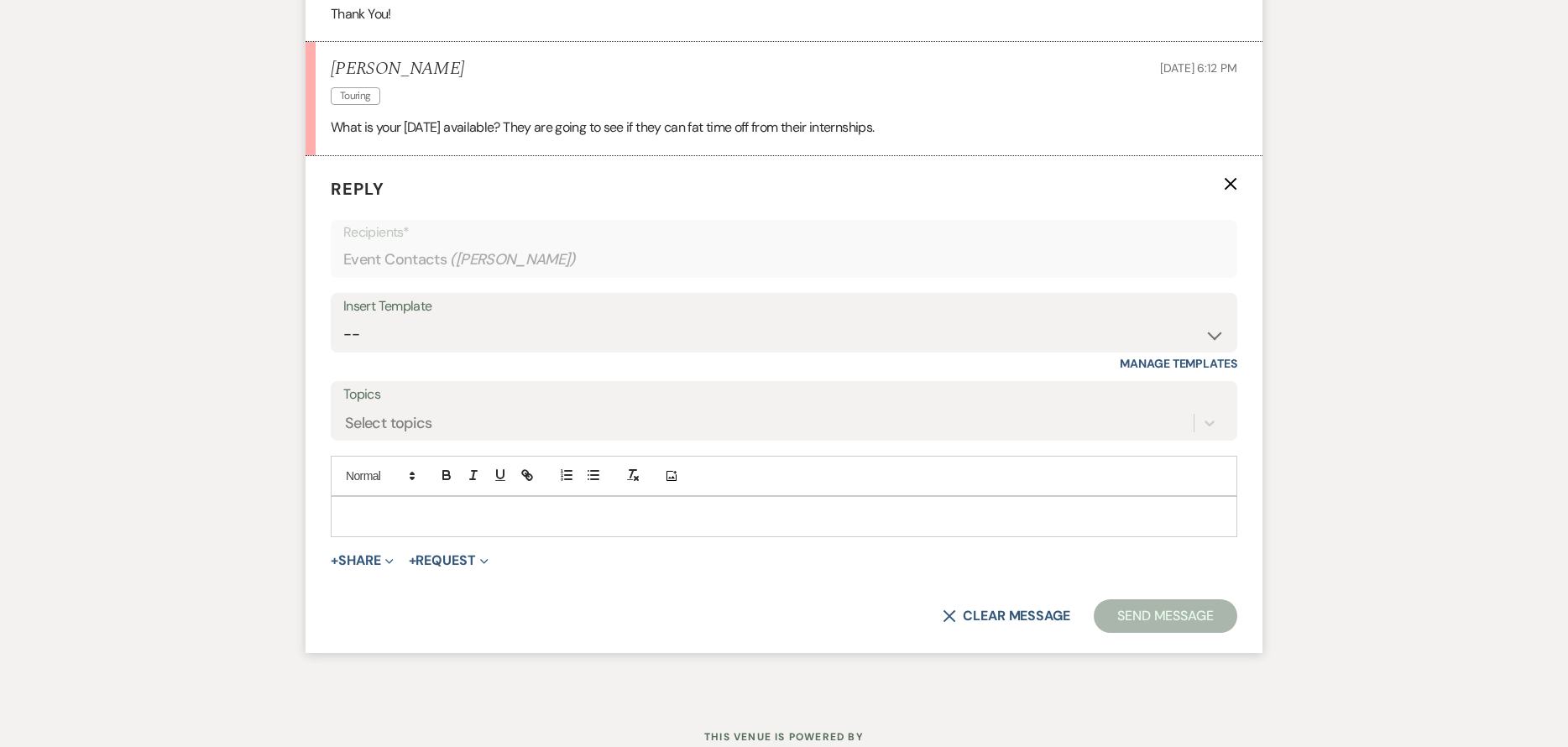
scroll to position [2421, 0]
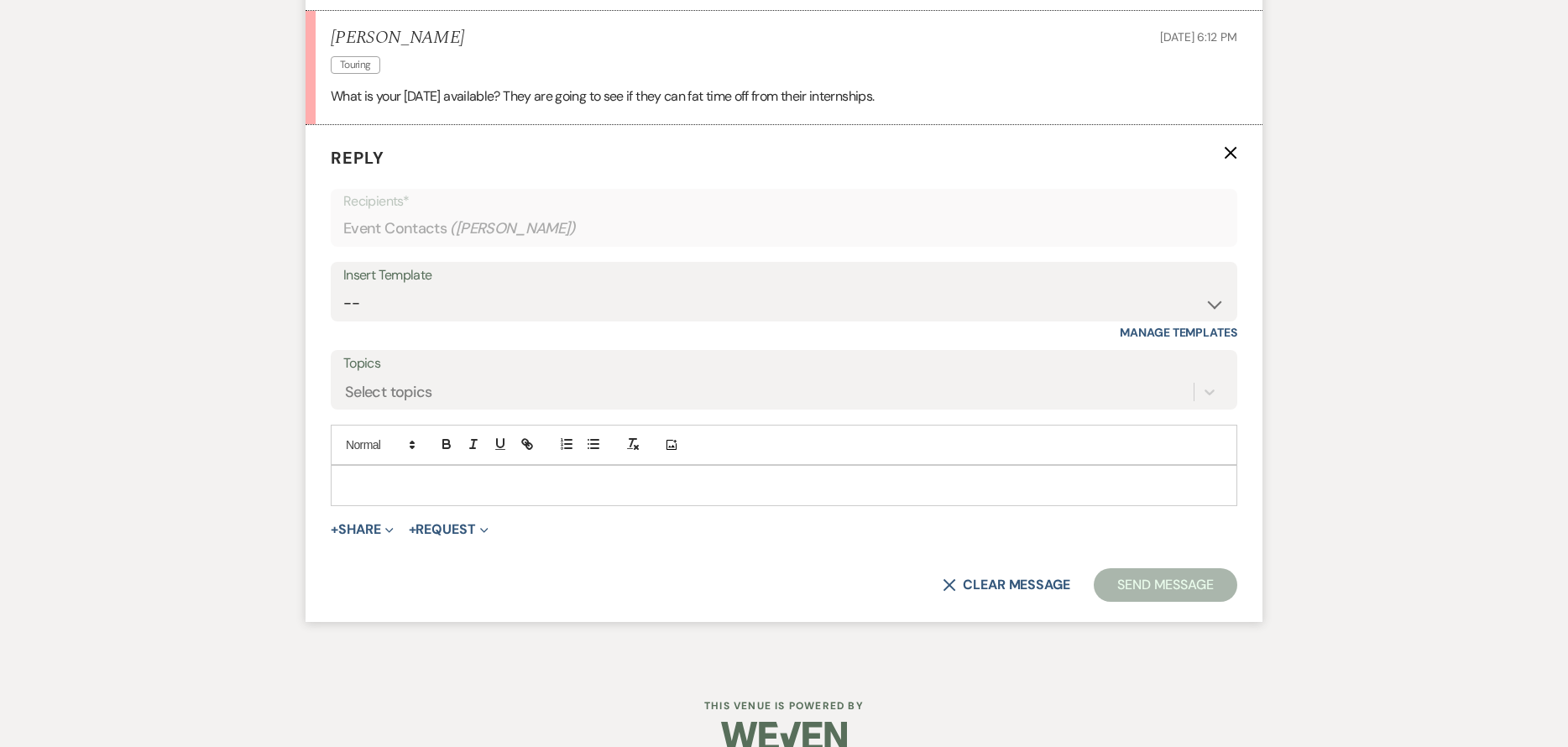
click at [643, 495] on p at bounding box center [784, 485] width 880 height 19
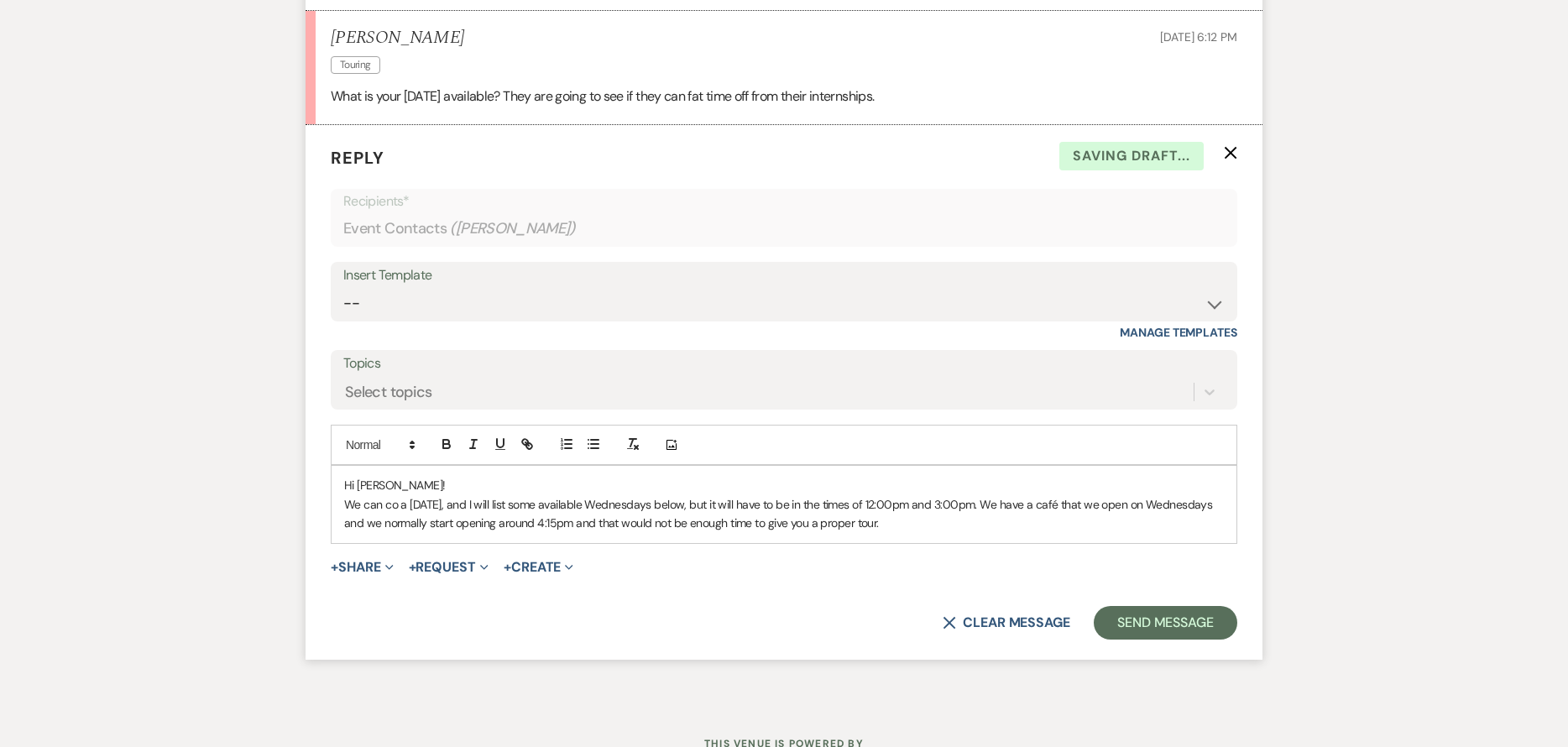
drag, startPoint x: 994, startPoint y: 524, endPoint x: 959, endPoint y: 494, distance: 46.1
click at [994, 525] on p "We can co a Wednesday, and I will list some available Wednesdays below, but it …" at bounding box center [784, 514] width 880 height 37
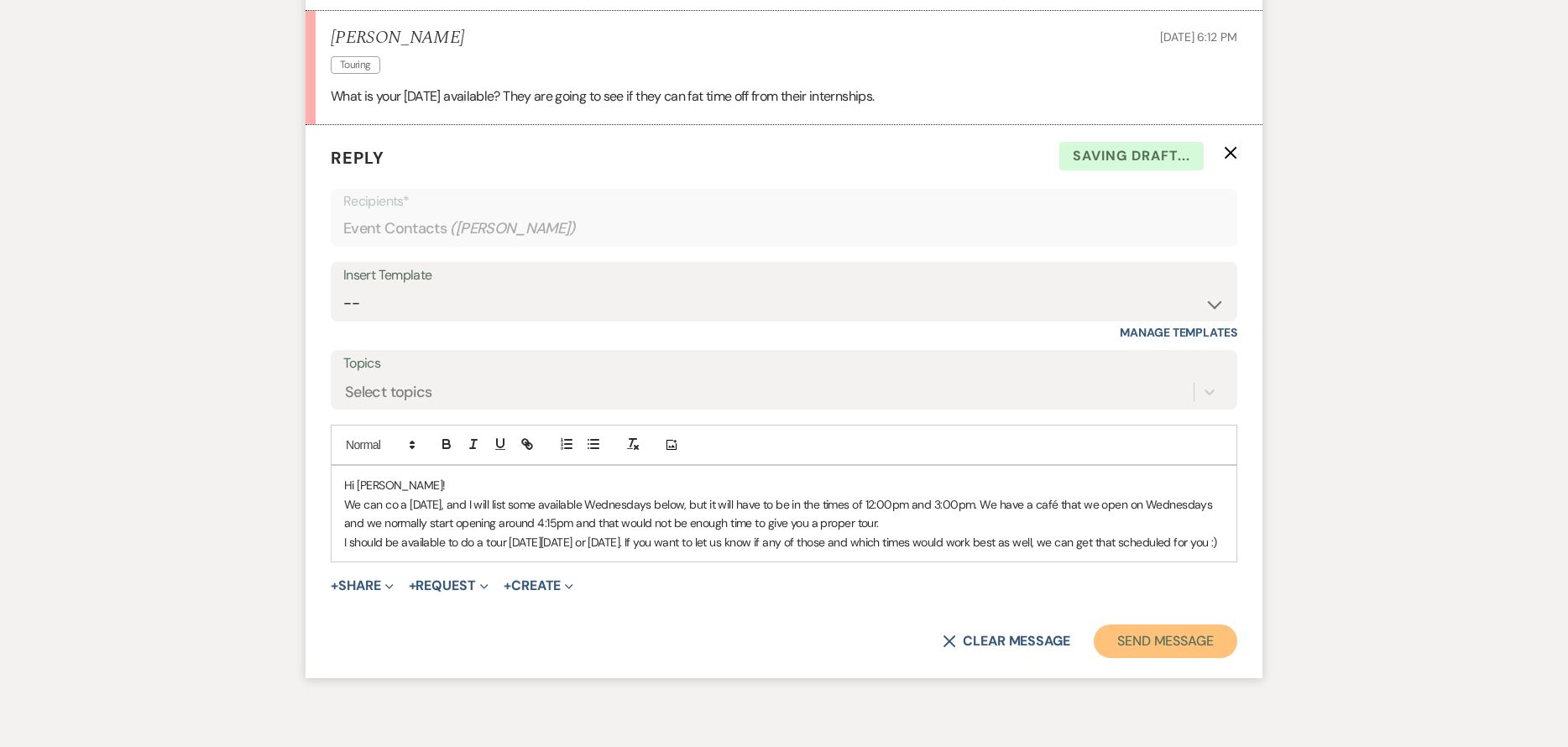
drag, startPoint x: 1138, startPoint y: 649, endPoint x: 1110, endPoint y: 652, distance: 28.2
click at [1127, 650] on button "Send Message" at bounding box center [1165, 641] width 143 height 33
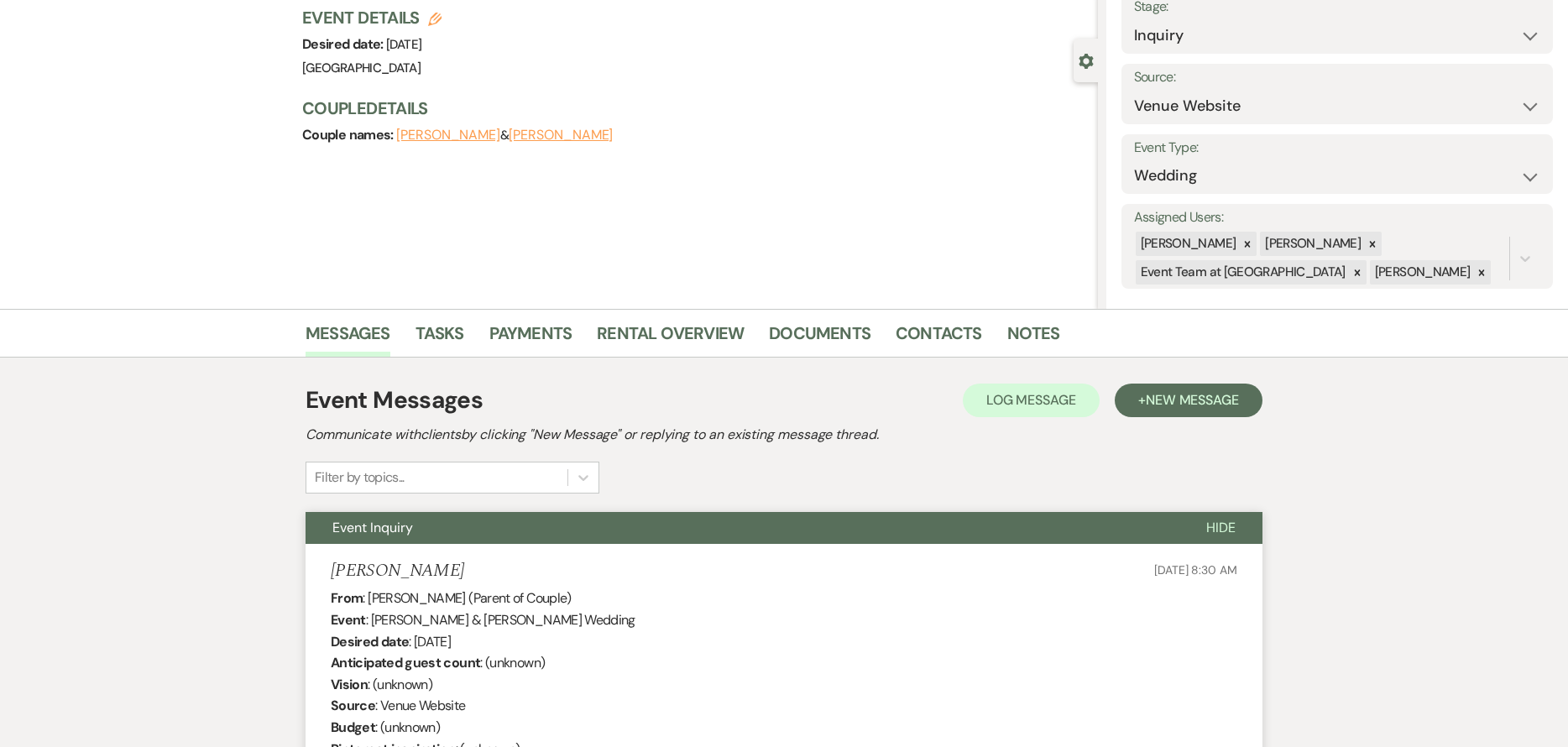
scroll to position [0, 0]
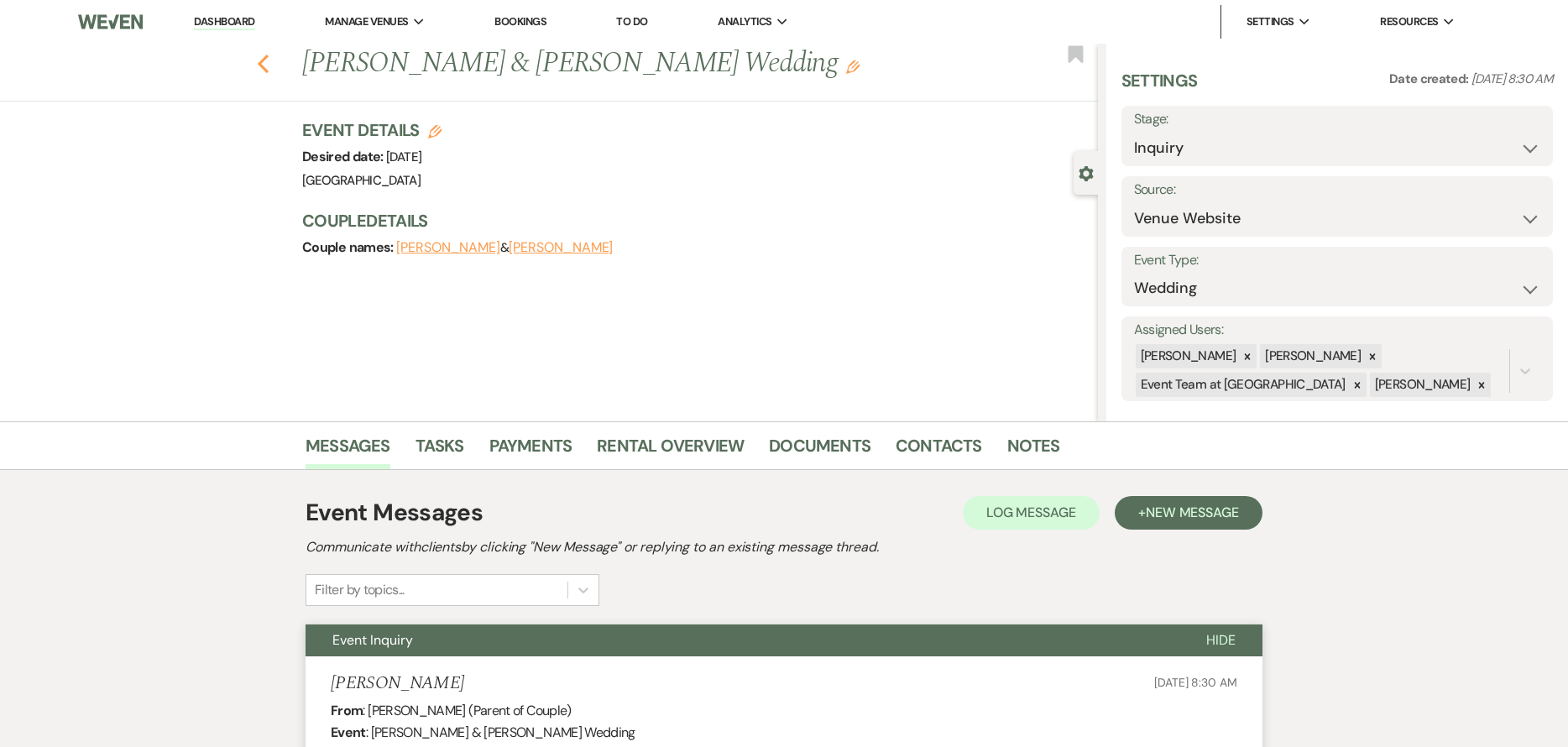
click at [268, 63] on use "button" at bounding box center [263, 64] width 11 height 19
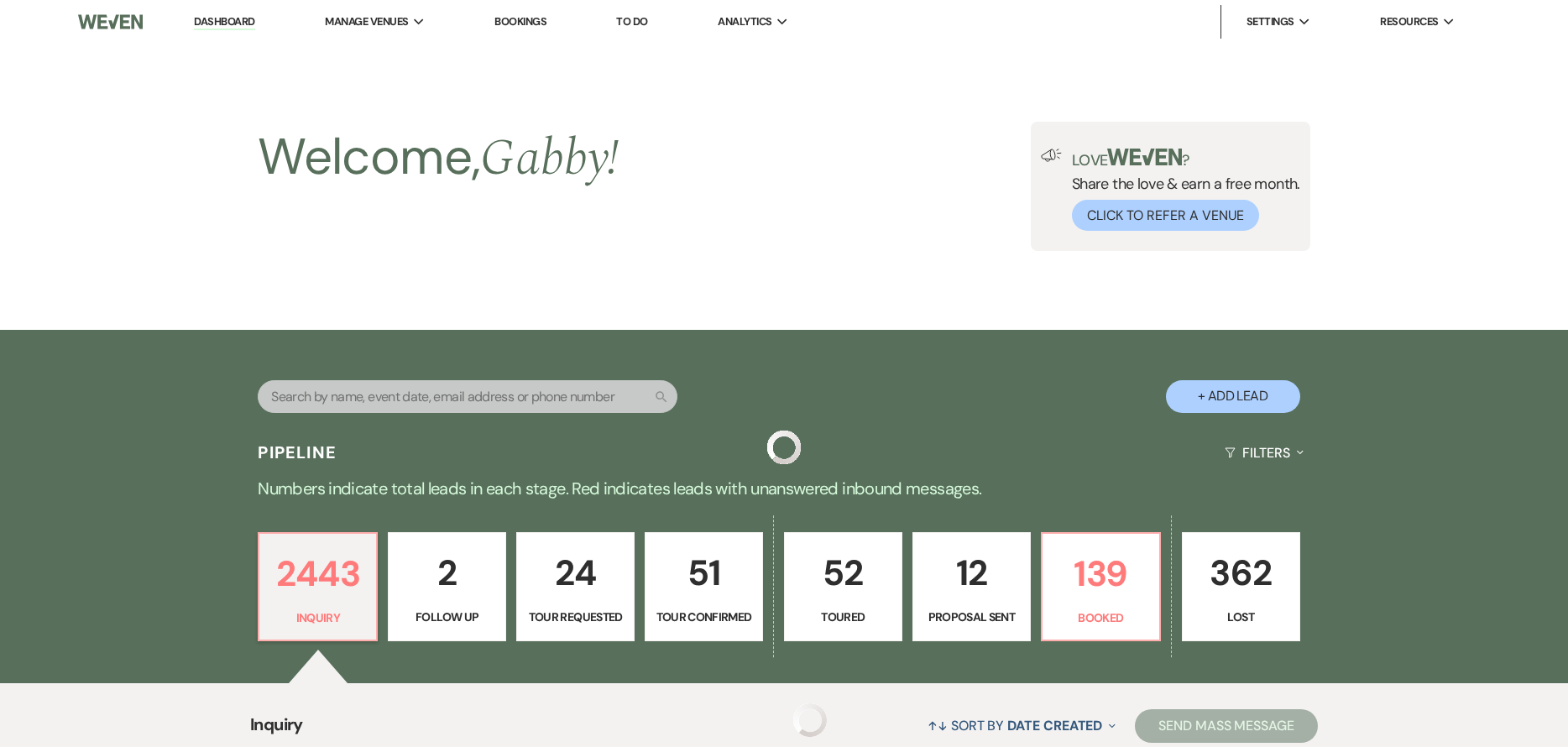
scroll to position [504, 0]
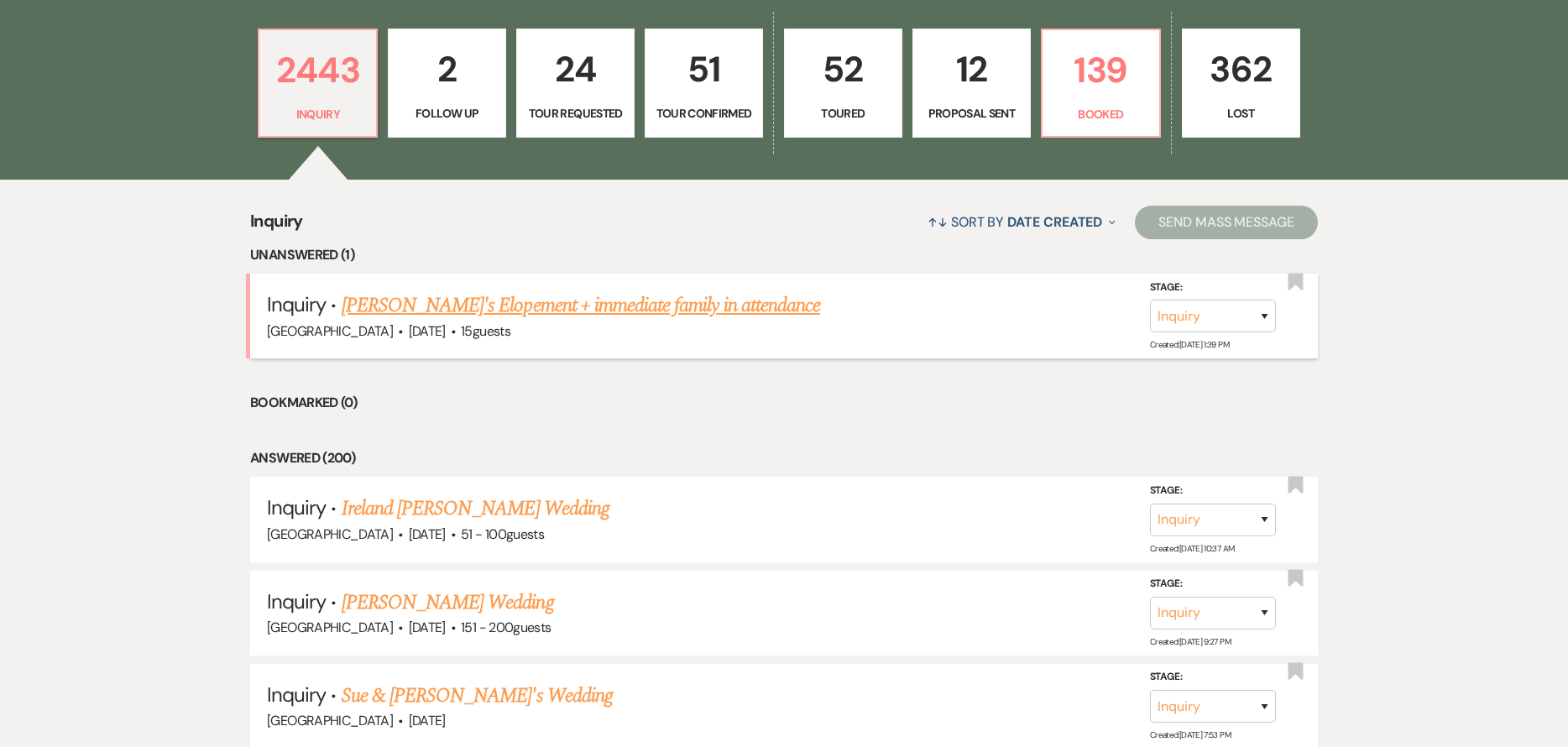
click at [494, 306] on link "Amber's Elopement + immediate family in attendance" at bounding box center [580, 305] width 478 height 30
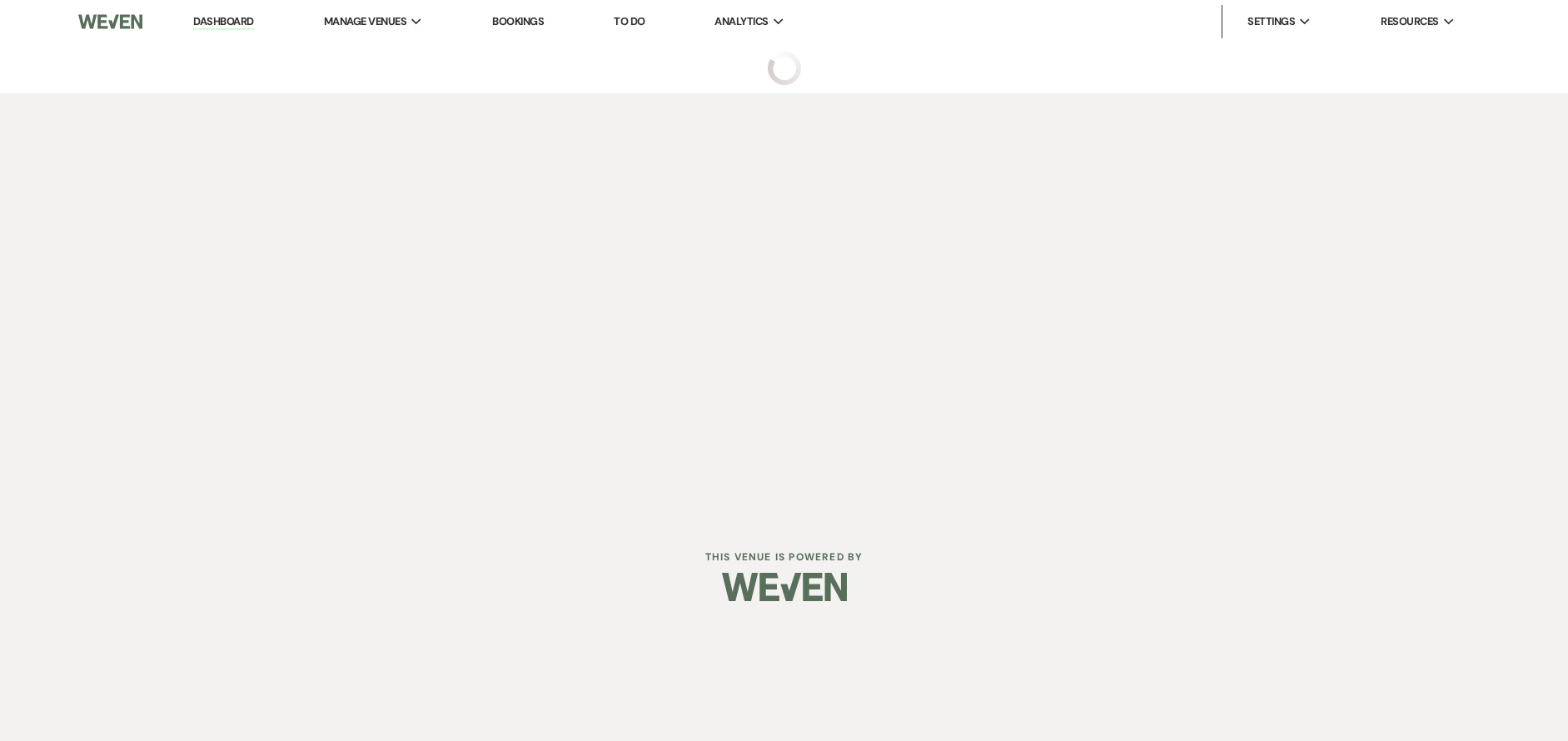
select select "5"
select select "13"
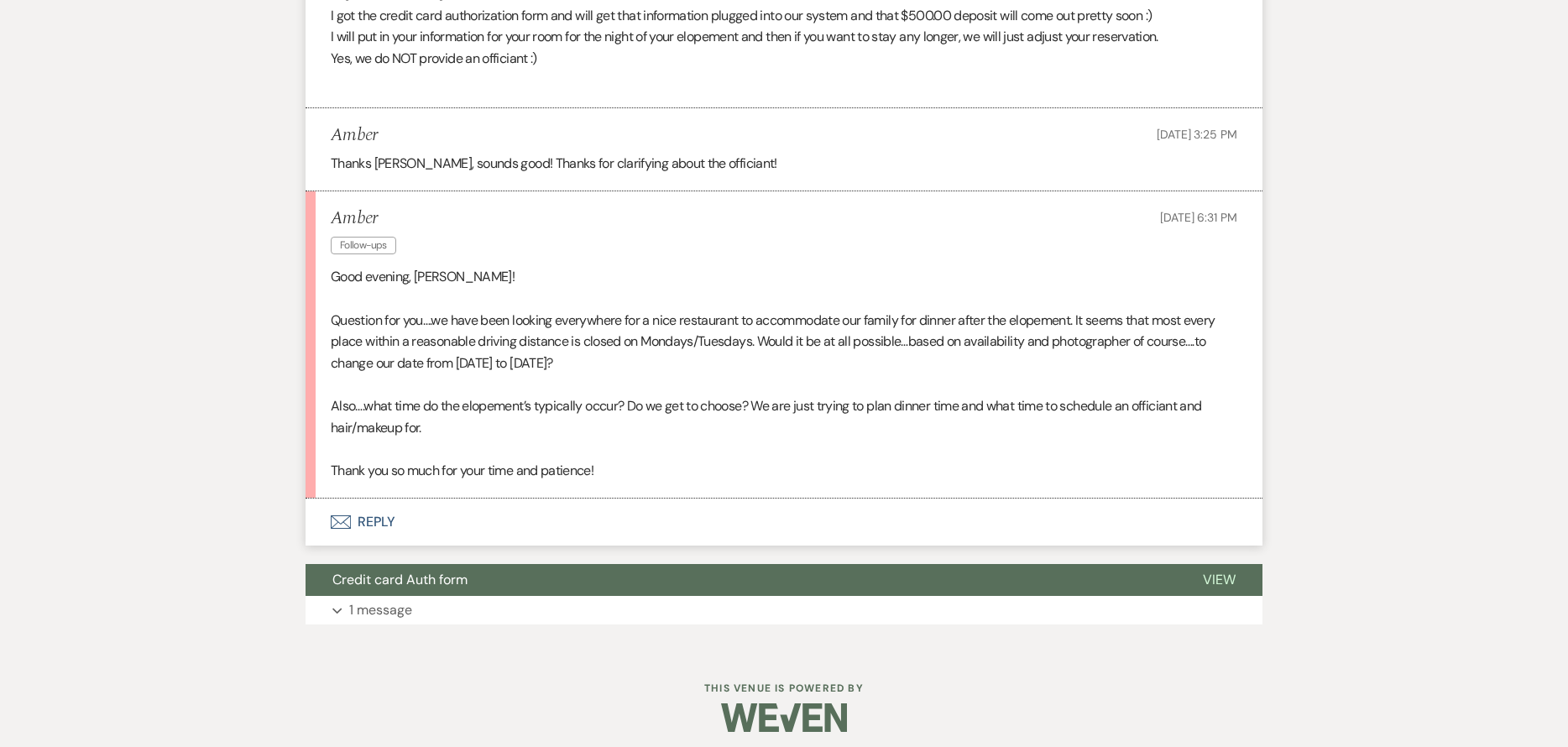
scroll to position [2649, 0]
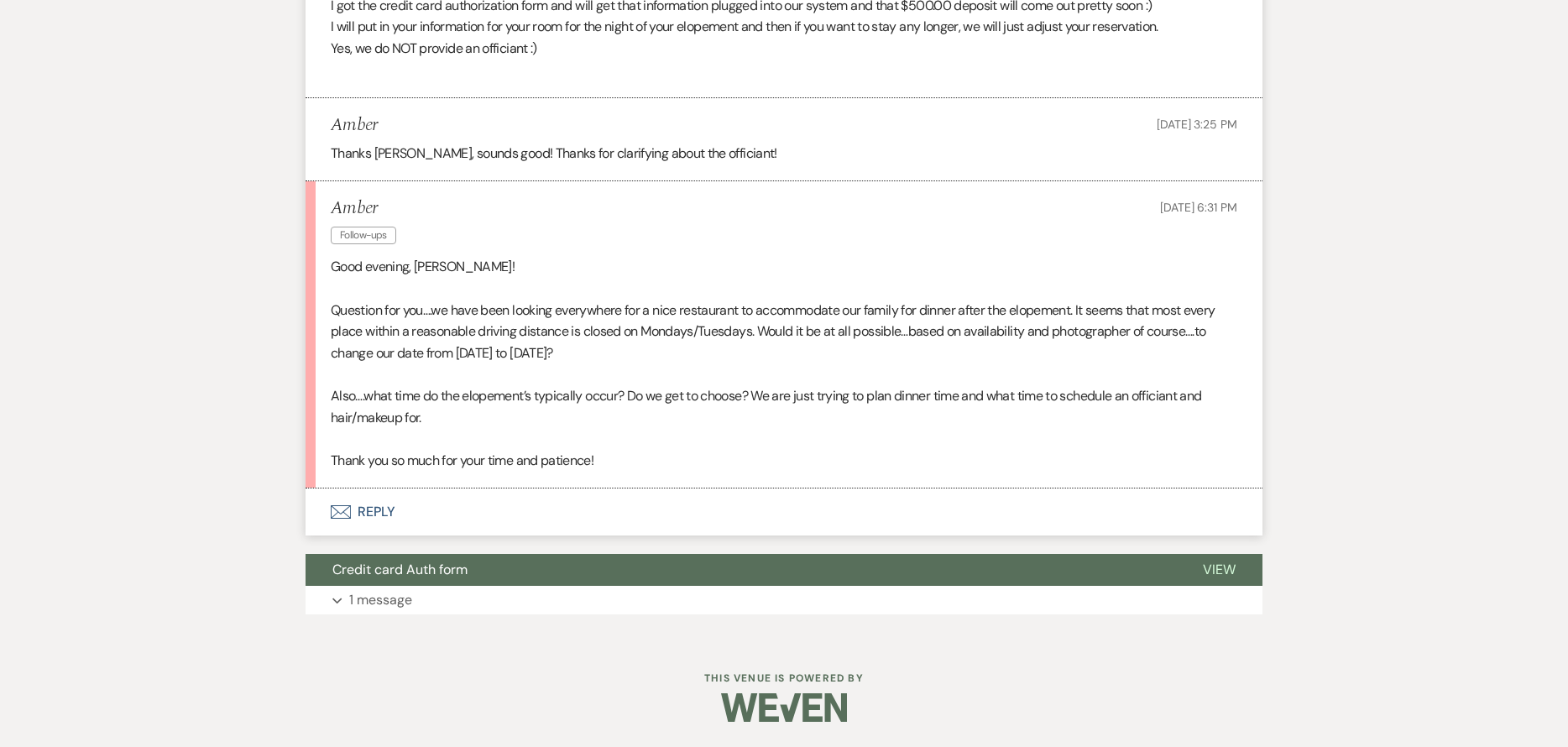
click at [600, 509] on button "Envelope Reply" at bounding box center [784, 512] width 957 height 47
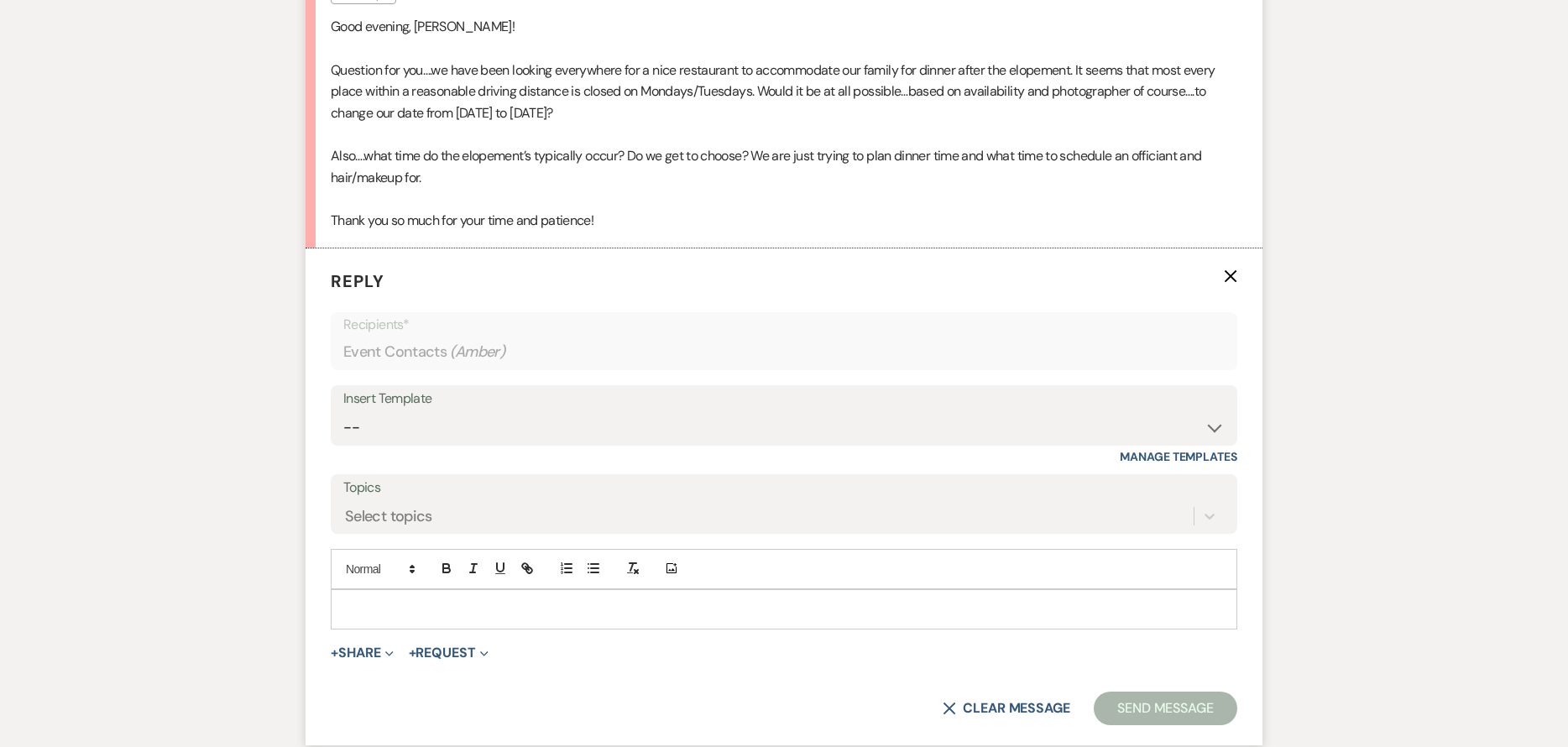
scroll to position [2761, 0]
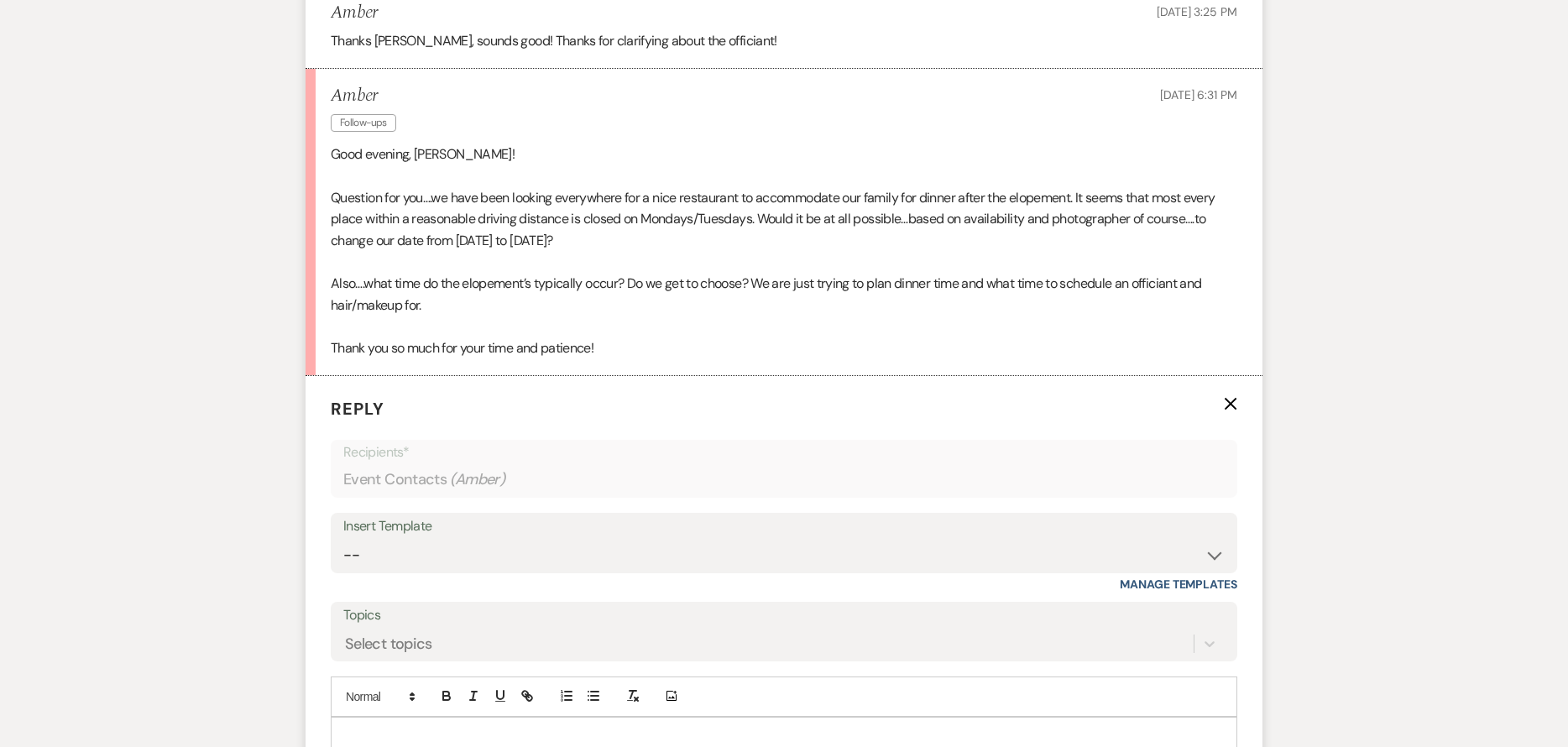
drag, startPoint x: 1232, startPoint y: 404, endPoint x: 1239, endPoint y: 442, distance: 38.6
click at [1231, 402] on use "button" at bounding box center [1231, 403] width 13 height 13
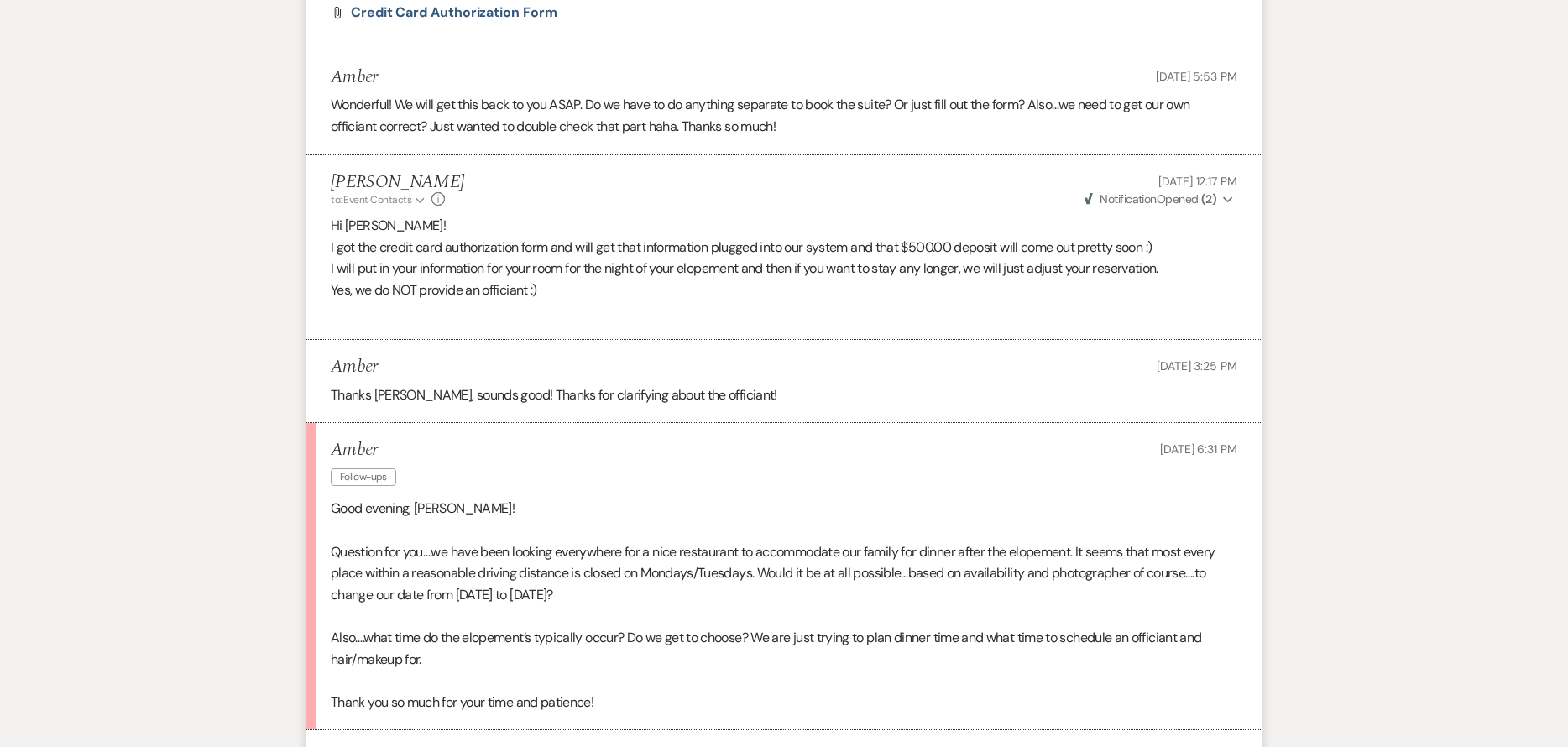
scroll to position [2565, 0]
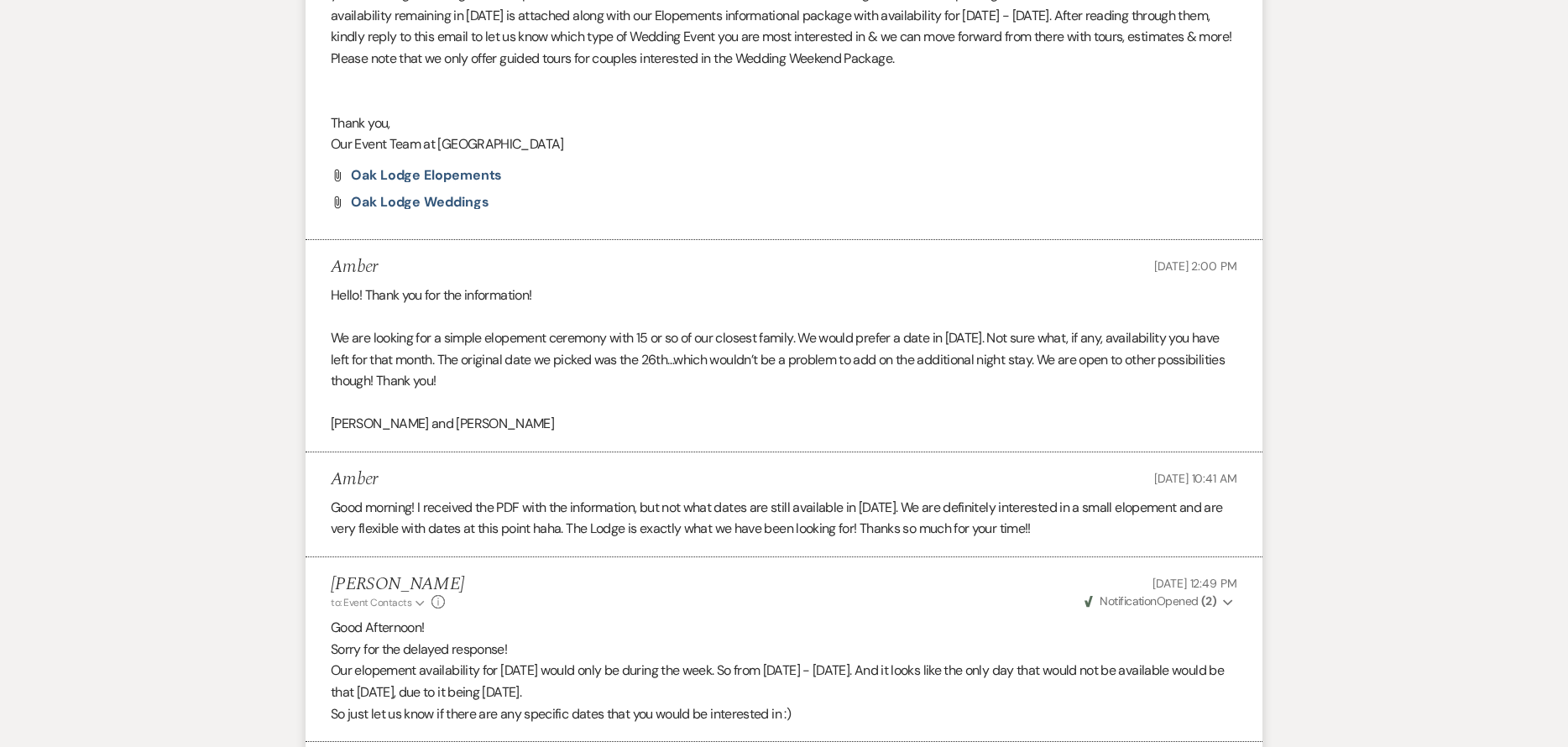
drag, startPoint x: 388, startPoint y: 679, endPoint x: 384, endPoint y: 595, distance: 84.1
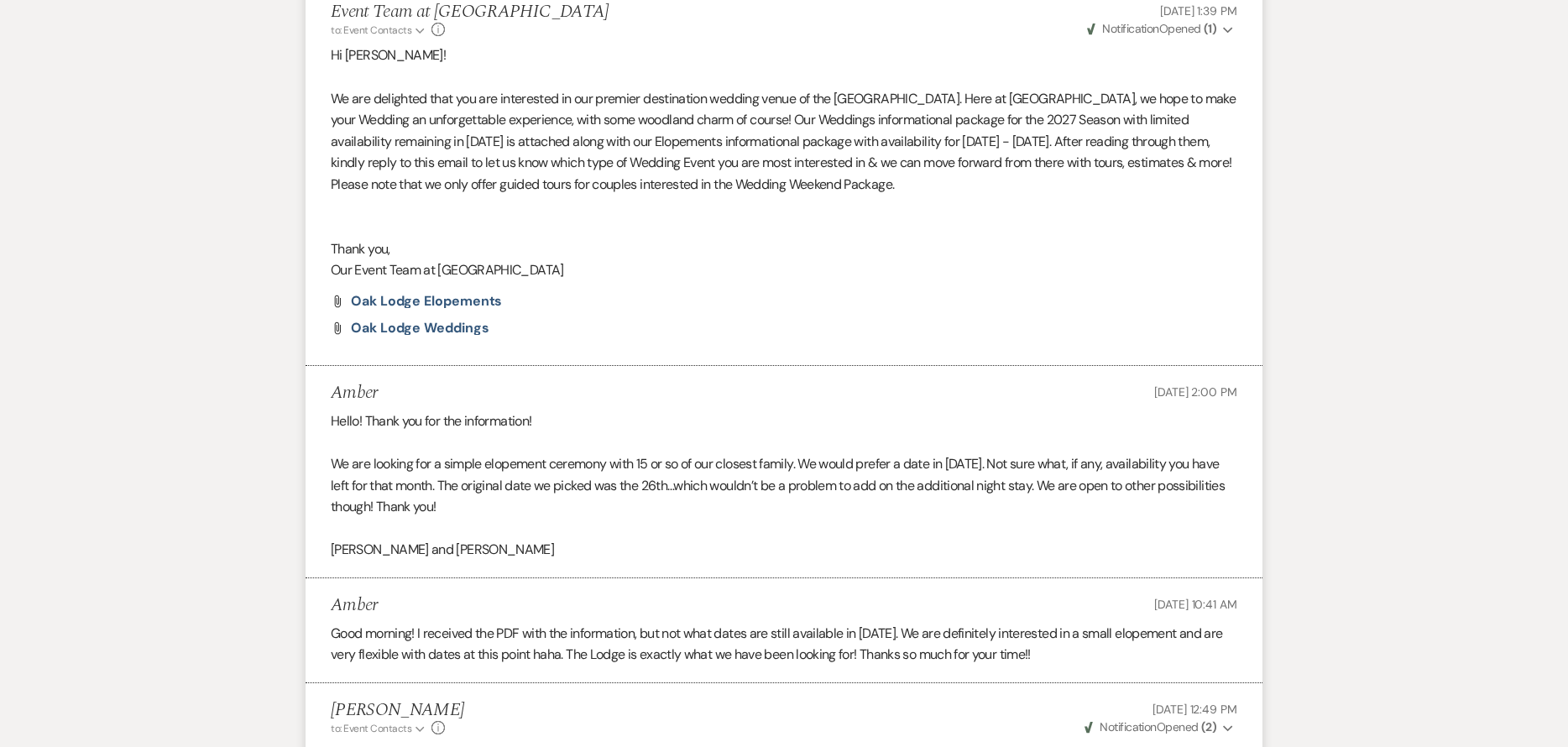
scroll to position [886, 0]
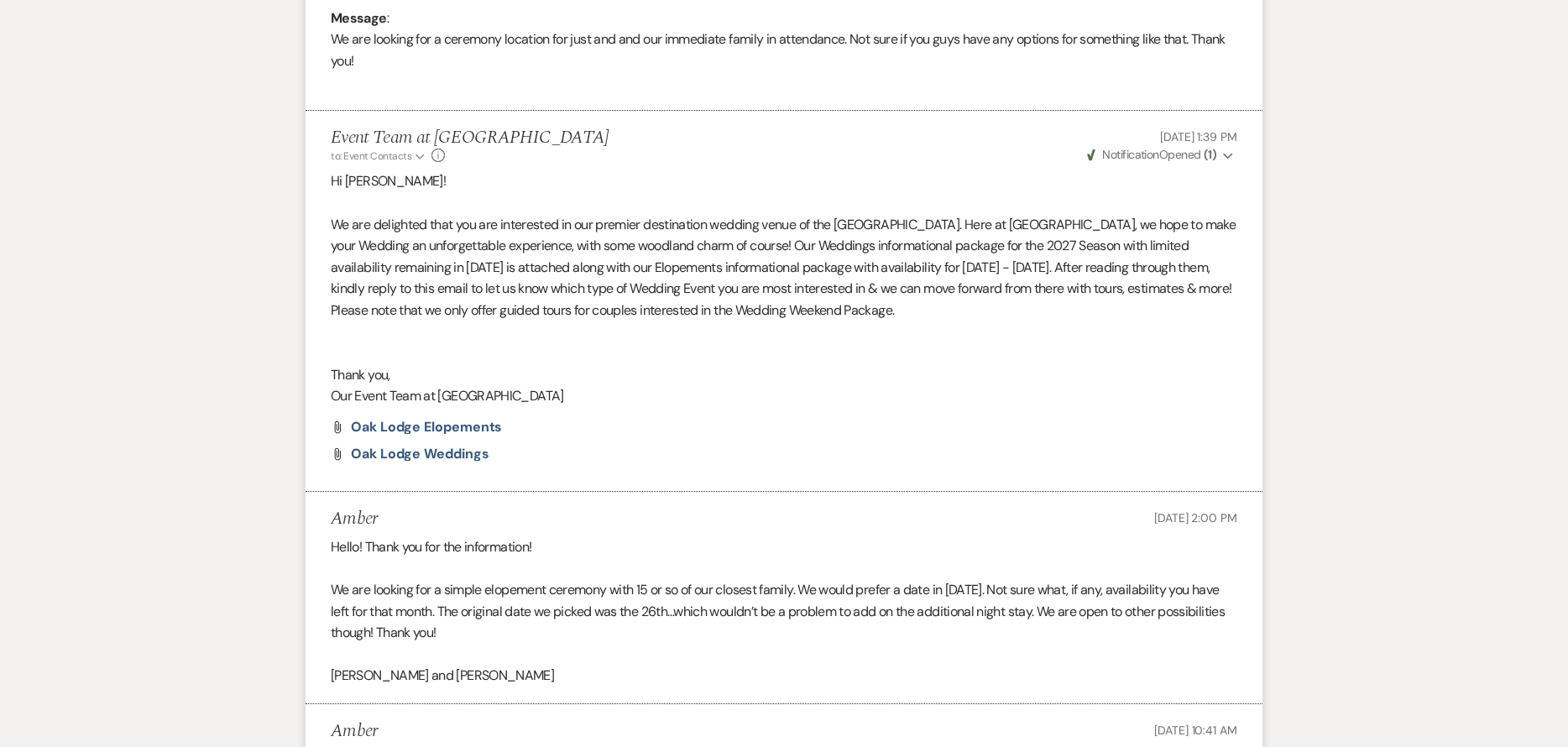
drag, startPoint x: 384, startPoint y: 595, endPoint x: 1343, endPoint y: 292, distance: 1005.7
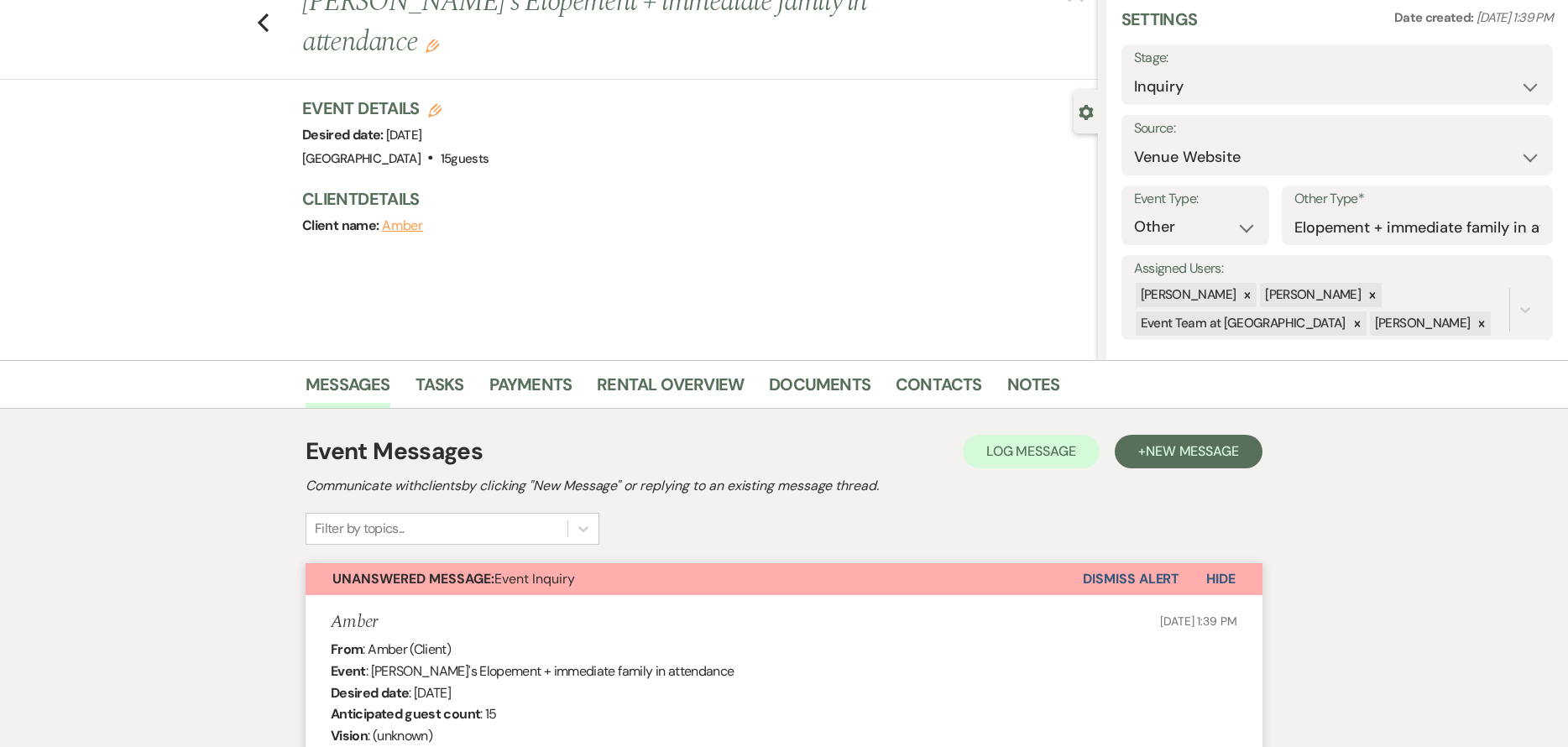
scroll to position [0, 0]
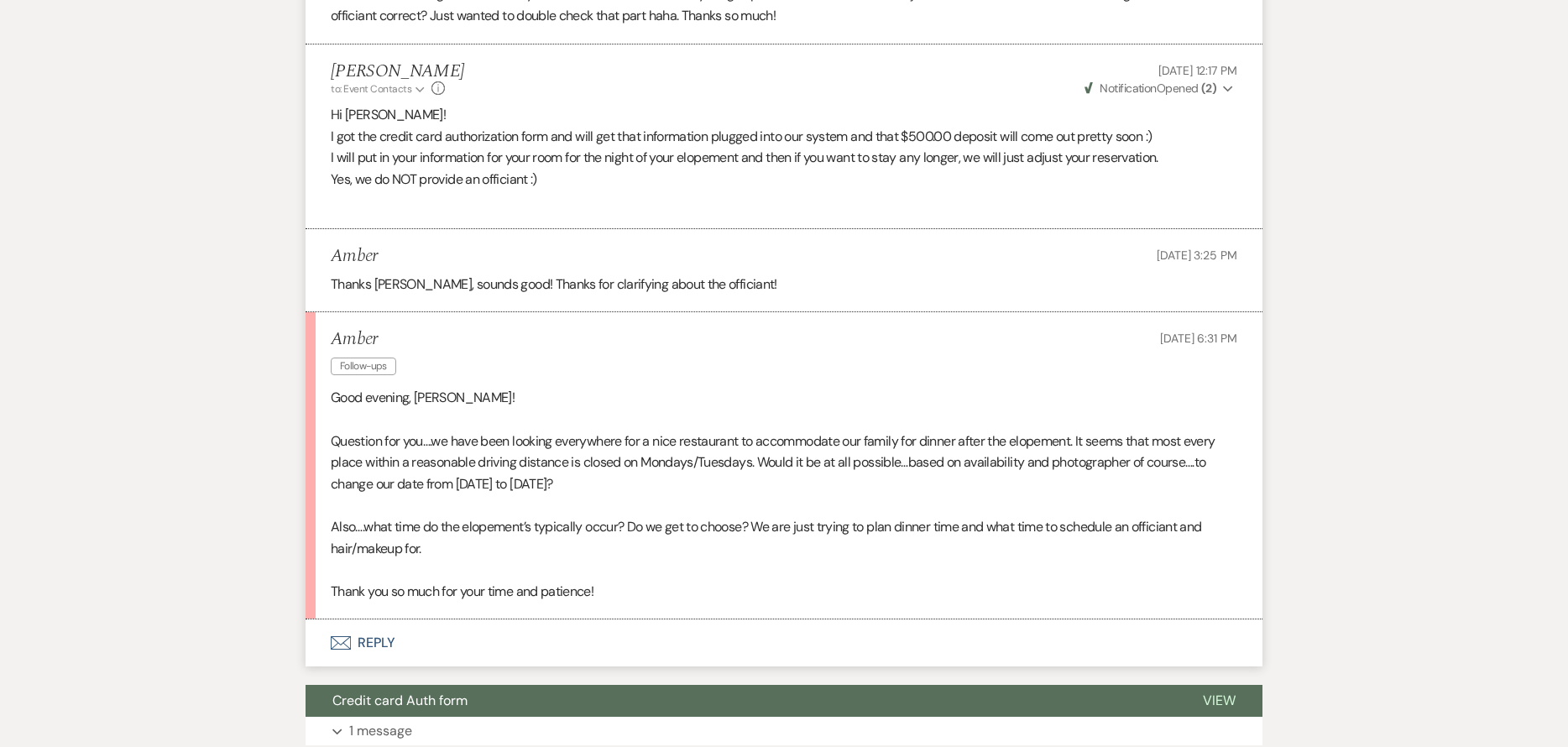
click at [426, 645] on button "Envelope Reply" at bounding box center [784, 643] width 957 height 47
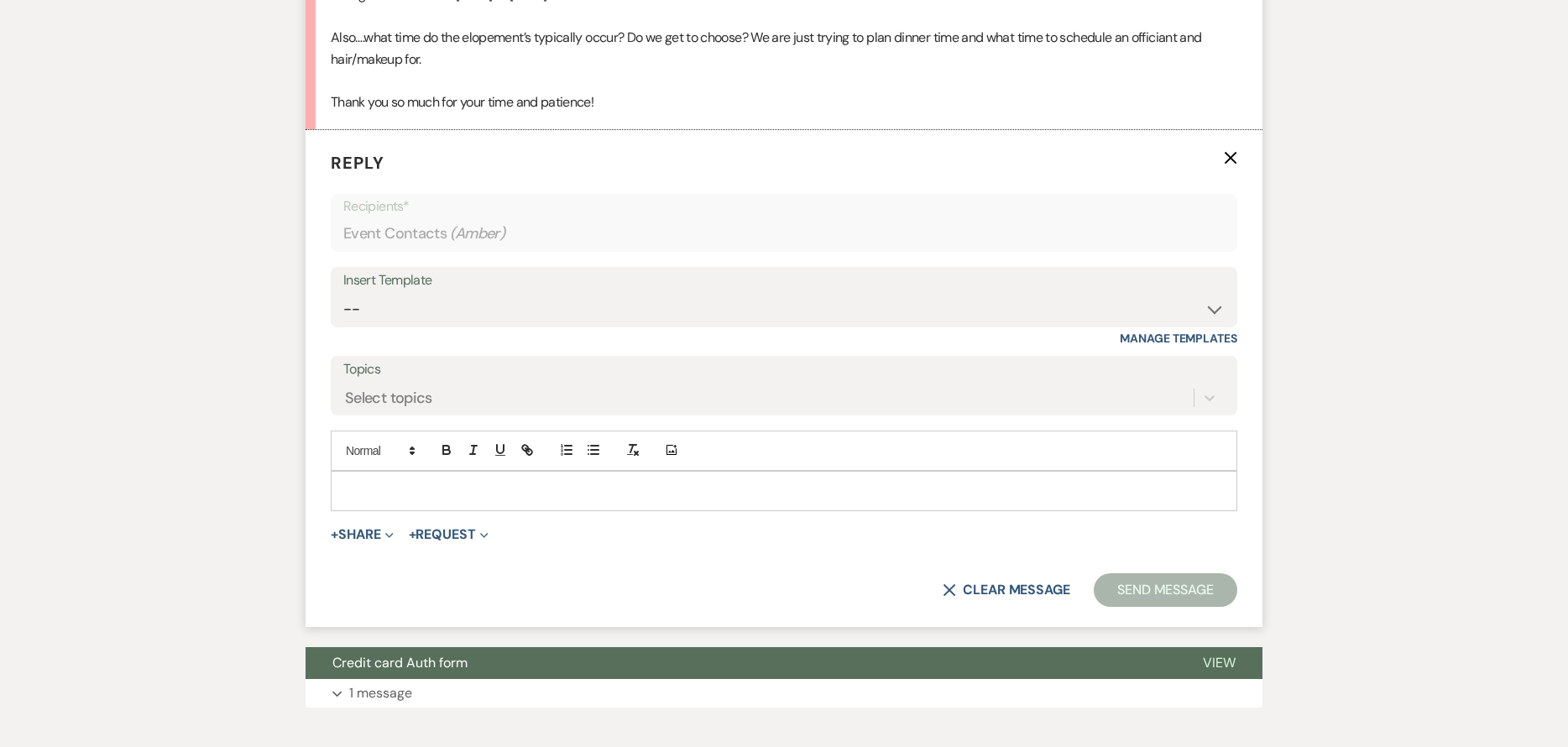
scroll to position [3014, 0]
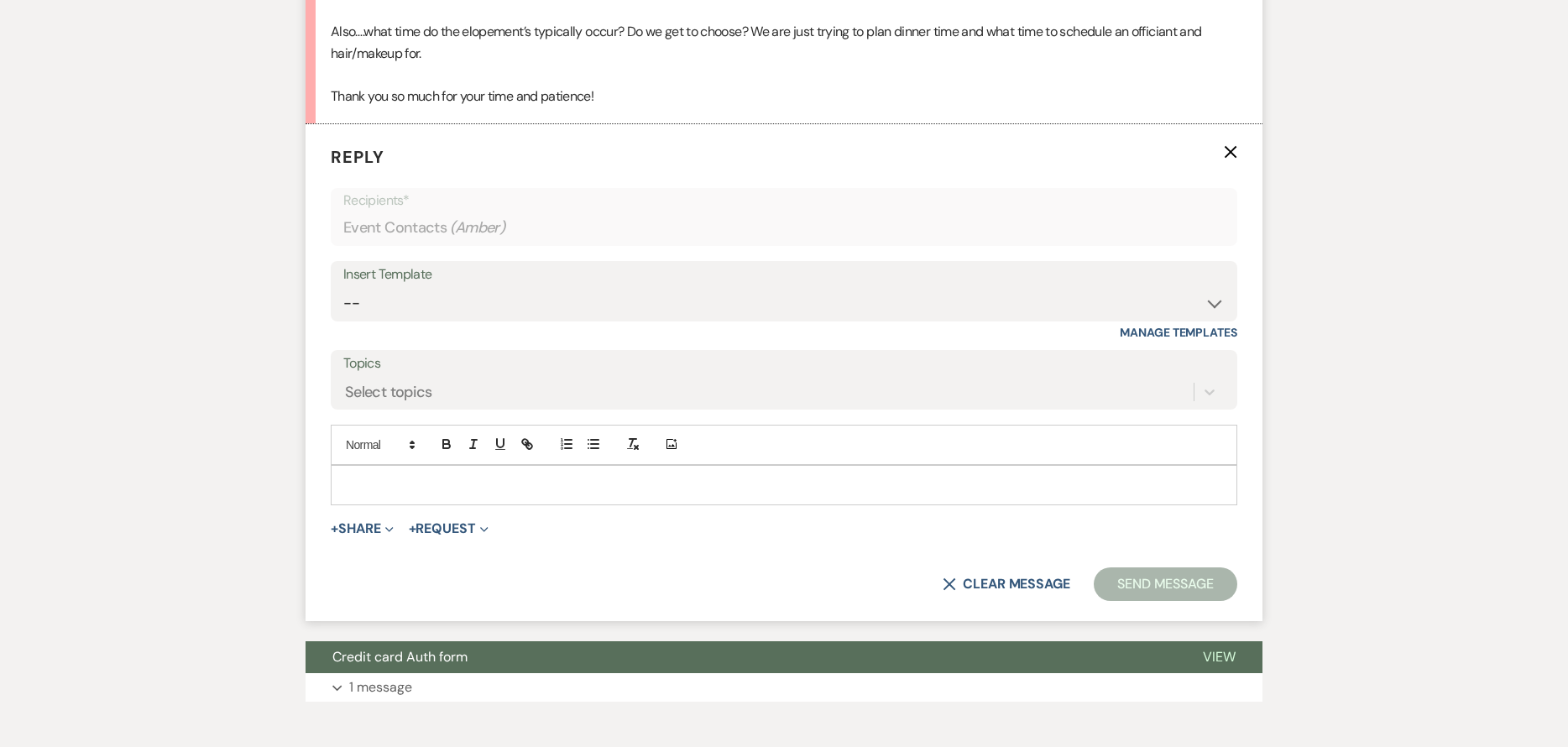
drag, startPoint x: 504, startPoint y: 495, endPoint x: 471, endPoint y: 490, distance: 33.4
click at [502, 495] on p at bounding box center [784, 485] width 880 height 19
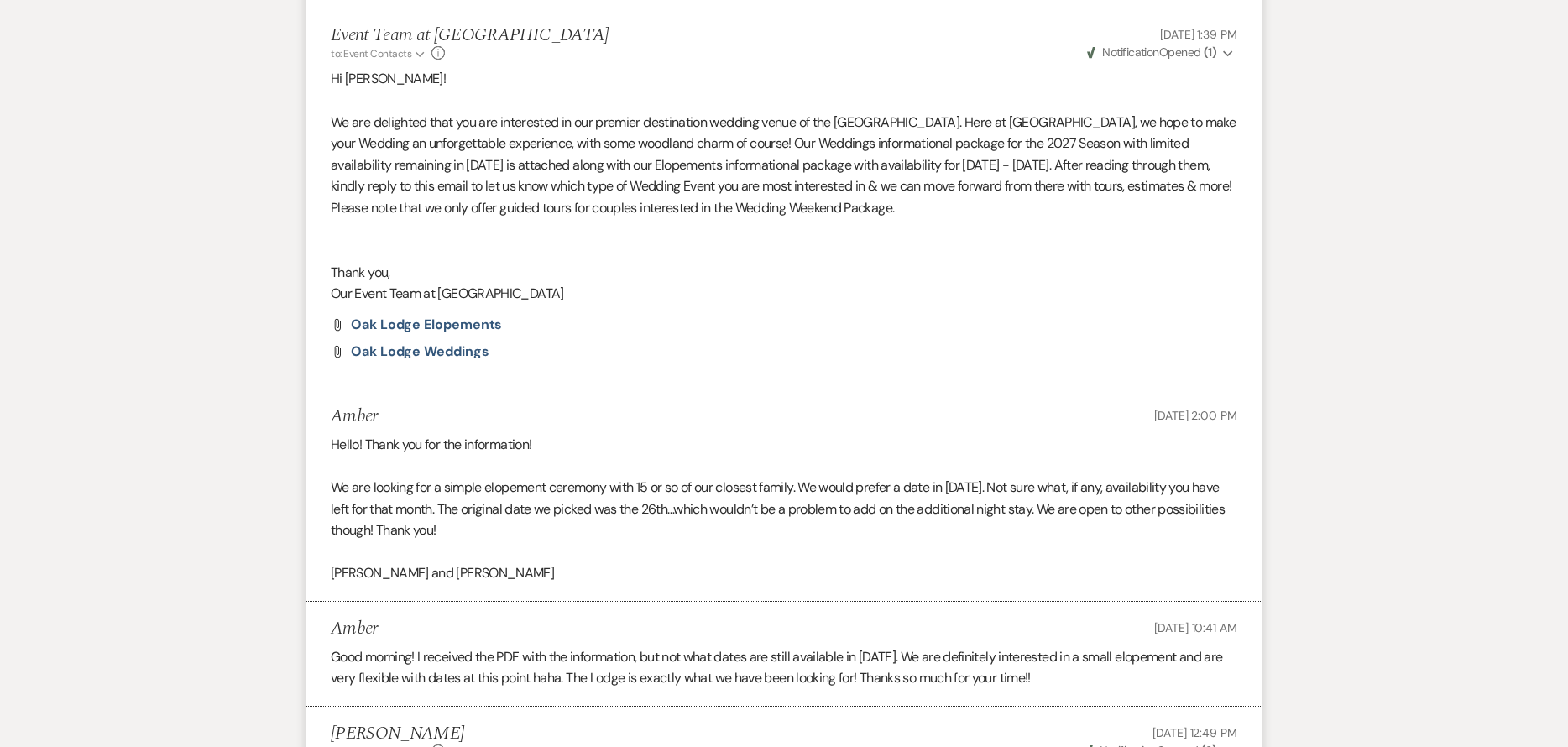
scroll to position [999, 0]
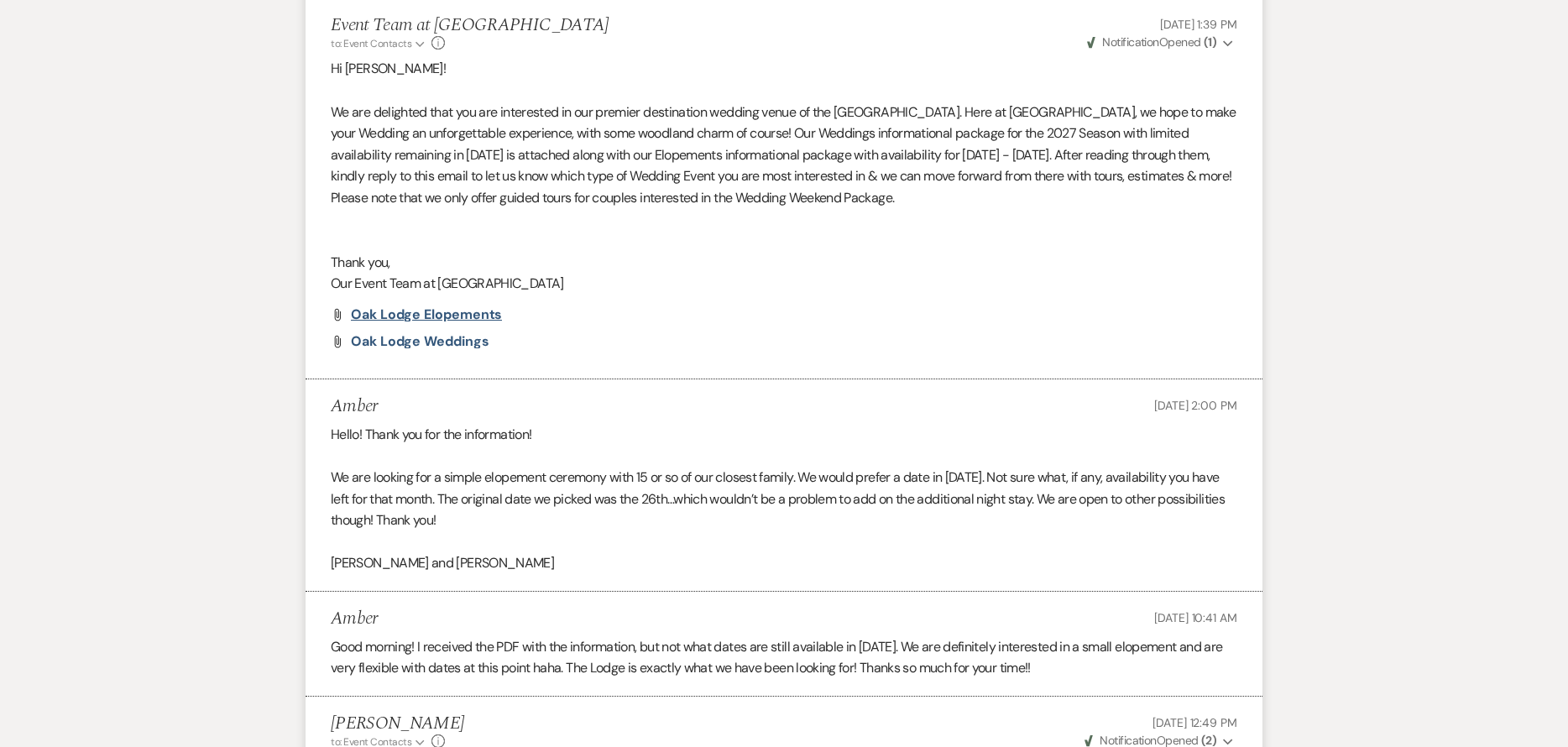
click at [470, 318] on span "Oak Lodge Elopements" at bounding box center [426, 314] width 151 height 18
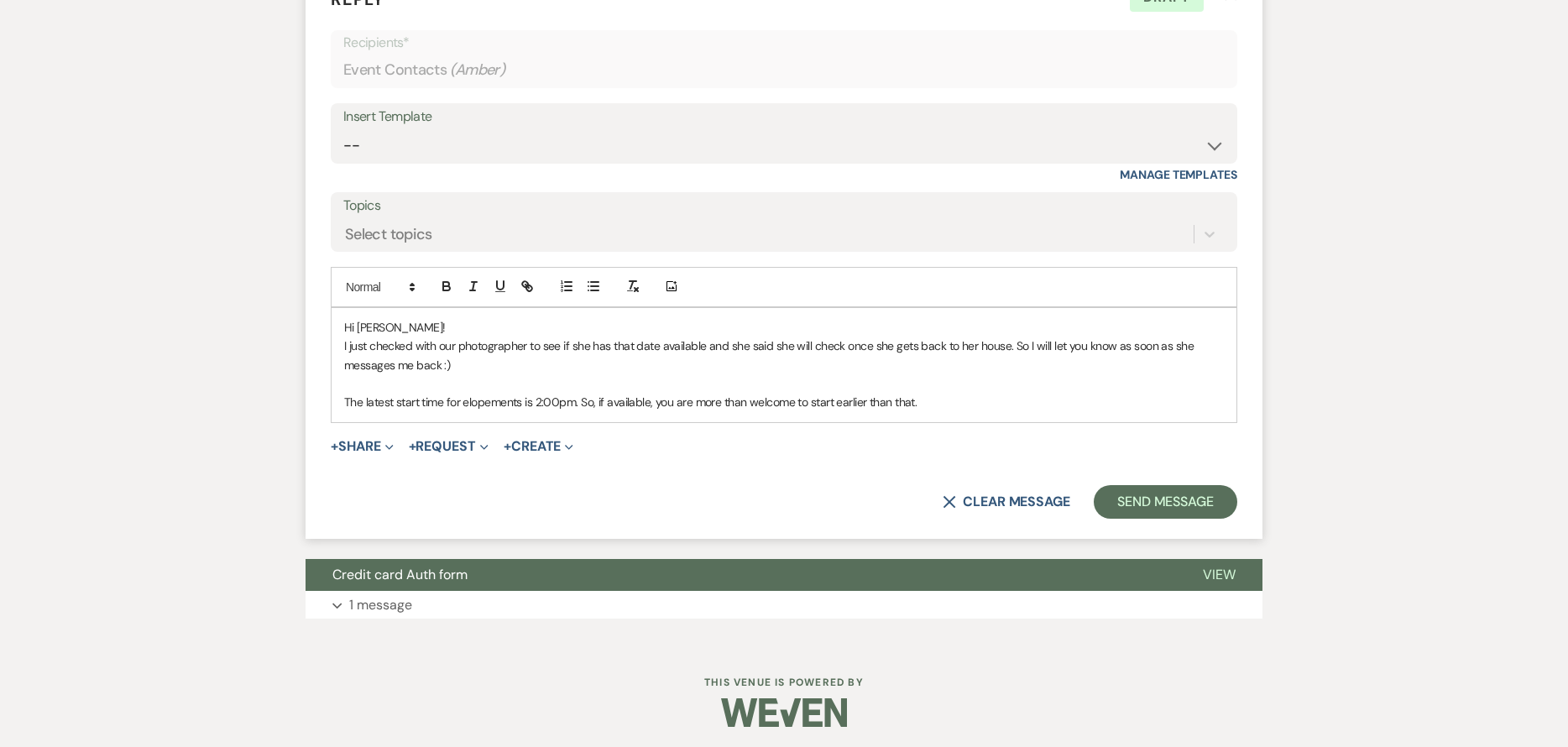
scroll to position [3176, 0]
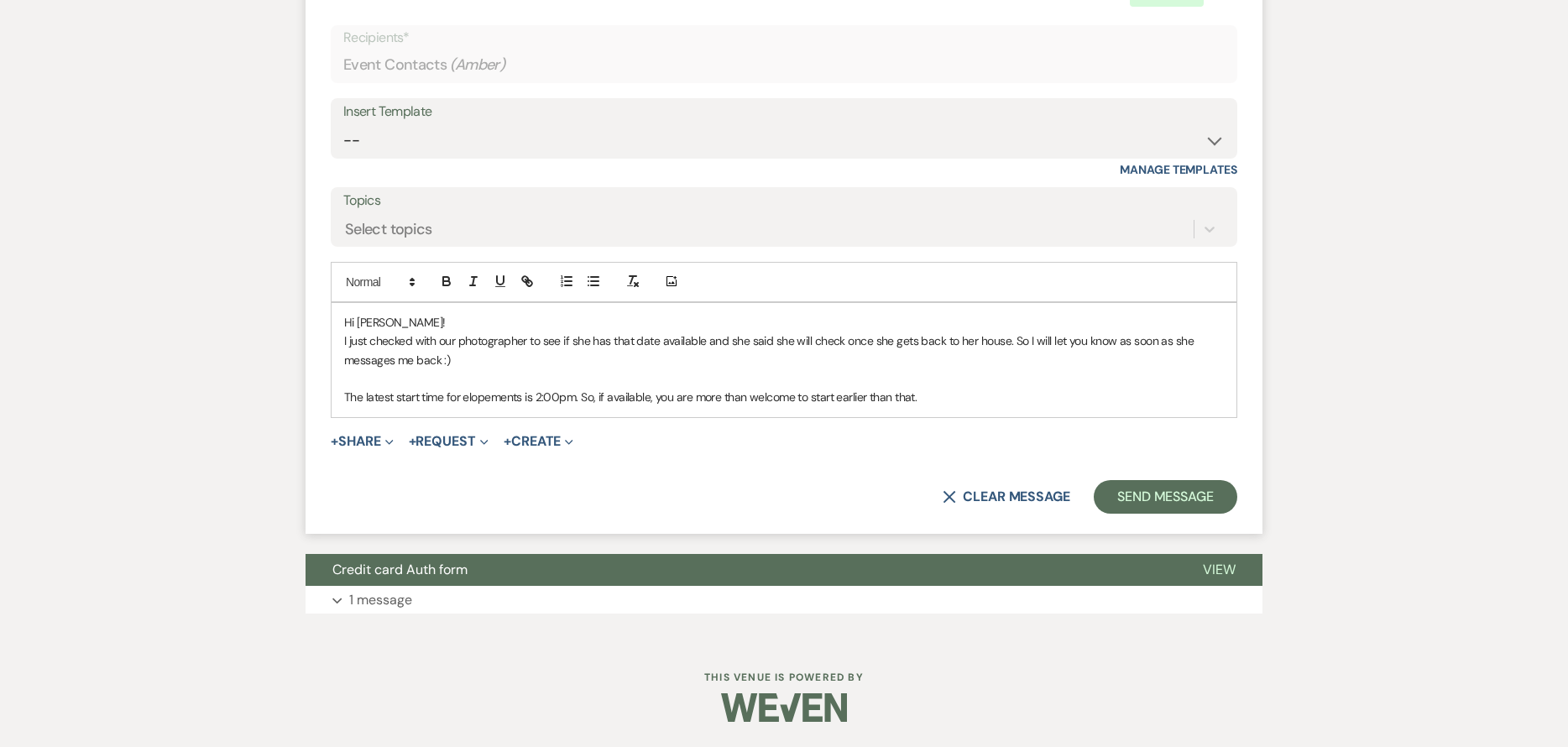
click at [978, 400] on p "The latest start time for elopements is 2:00pm. So, if available, you are more …" at bounding box center [784, 397] width 880 height 19
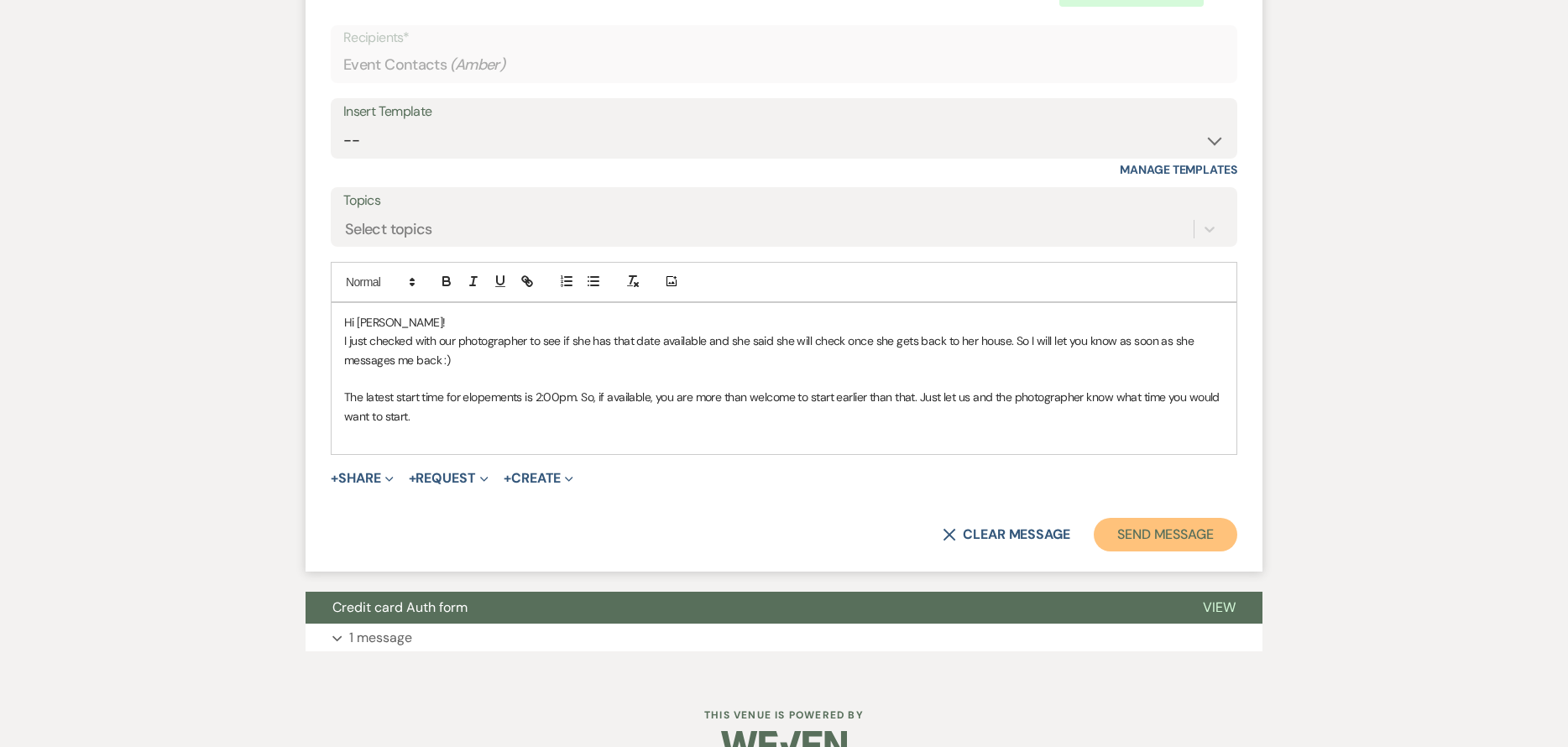
click at [1152, 548] on button "Send Message" at bounding box center [1165, 535] width 143 height 33
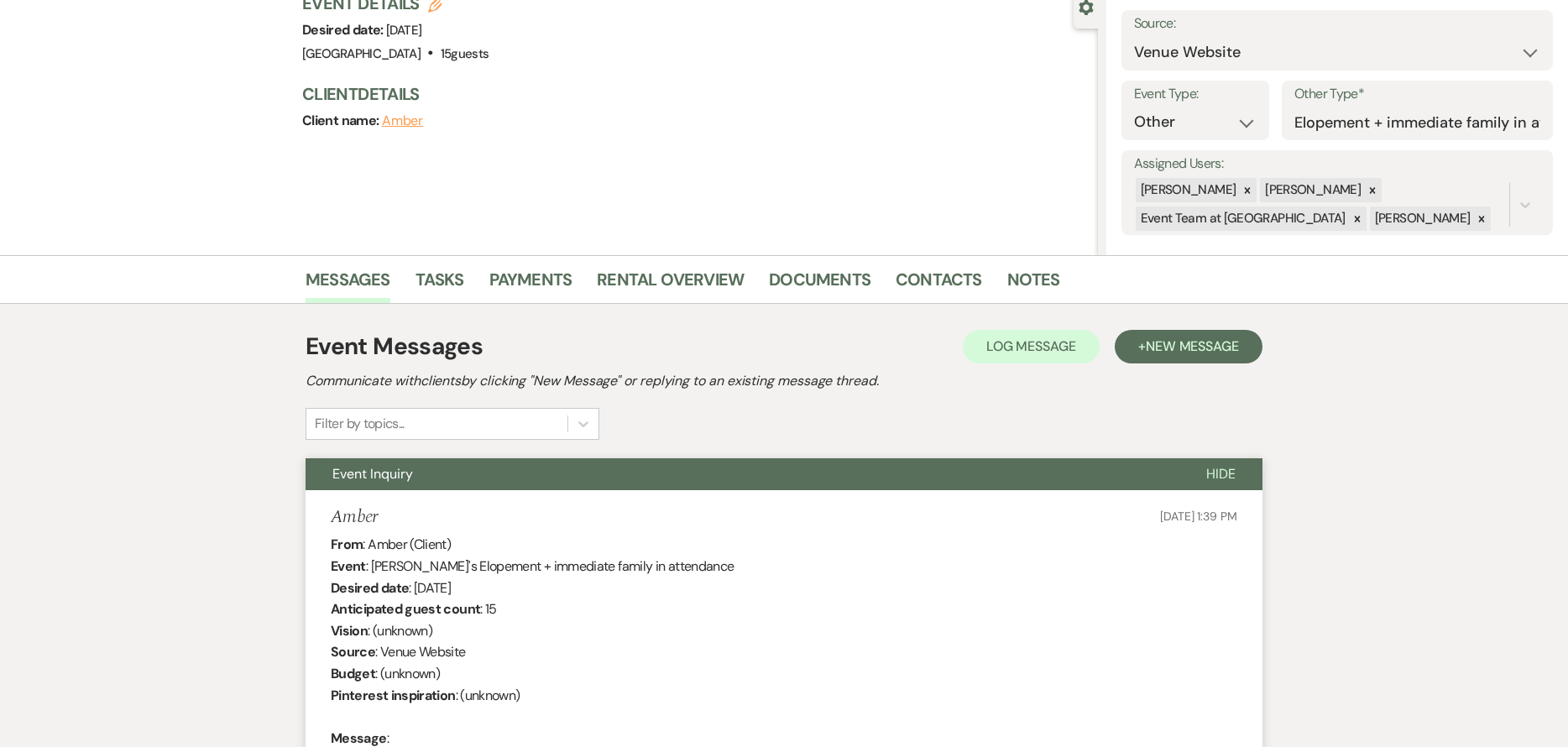
scroll to position [0, 0]
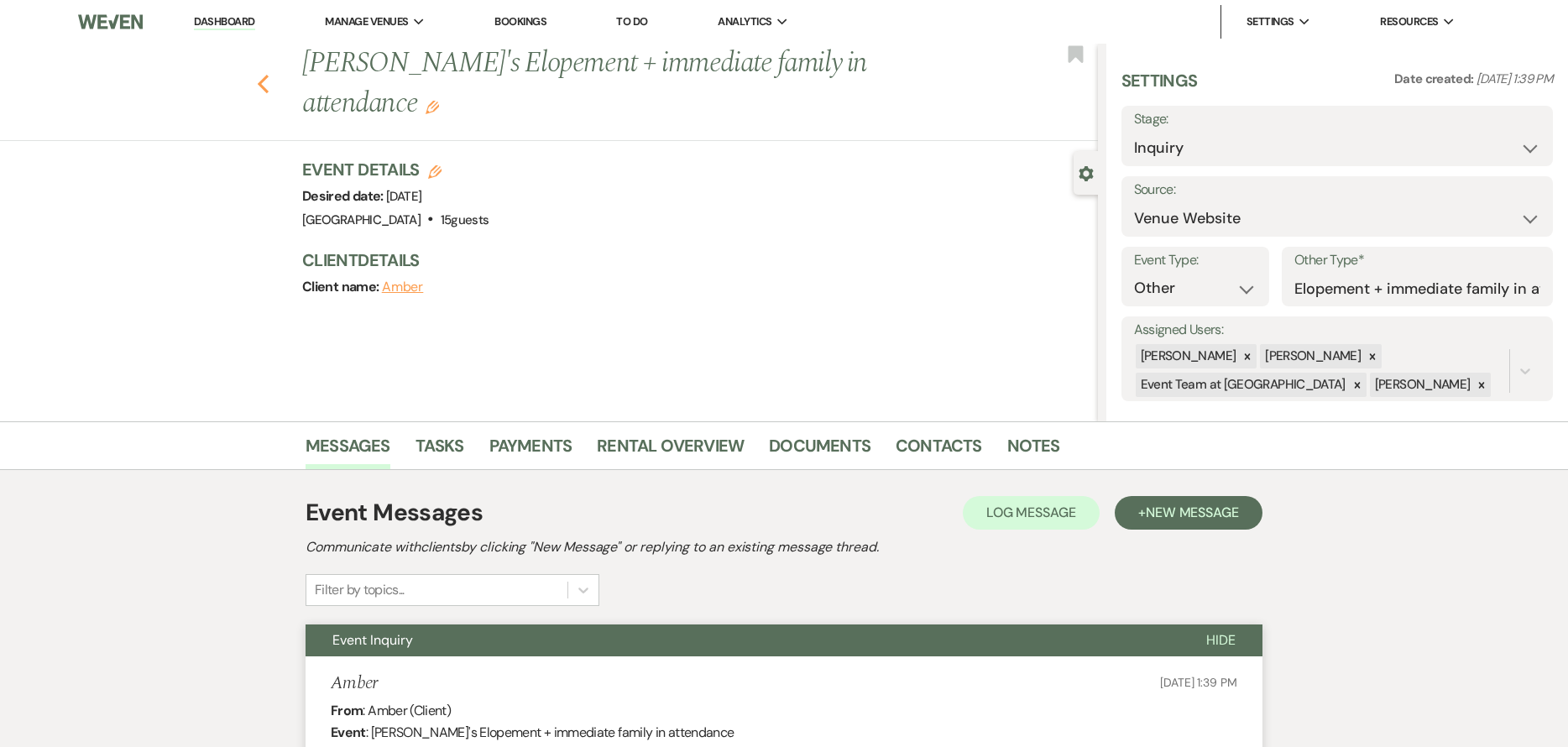
click at [269, 75] on use "button" at bounding box center [263, 83] width 11 height 19
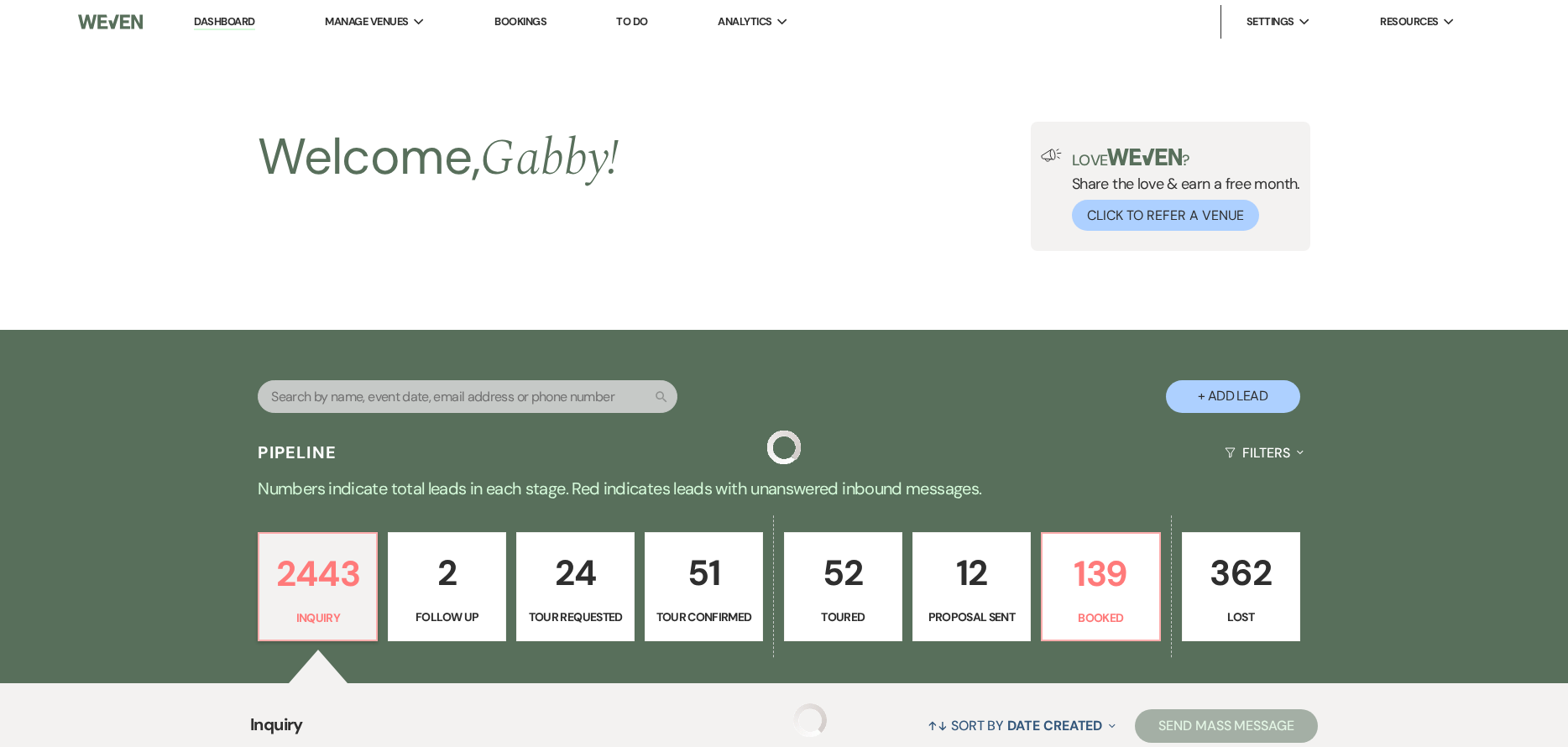
scroll to position [504, 0]
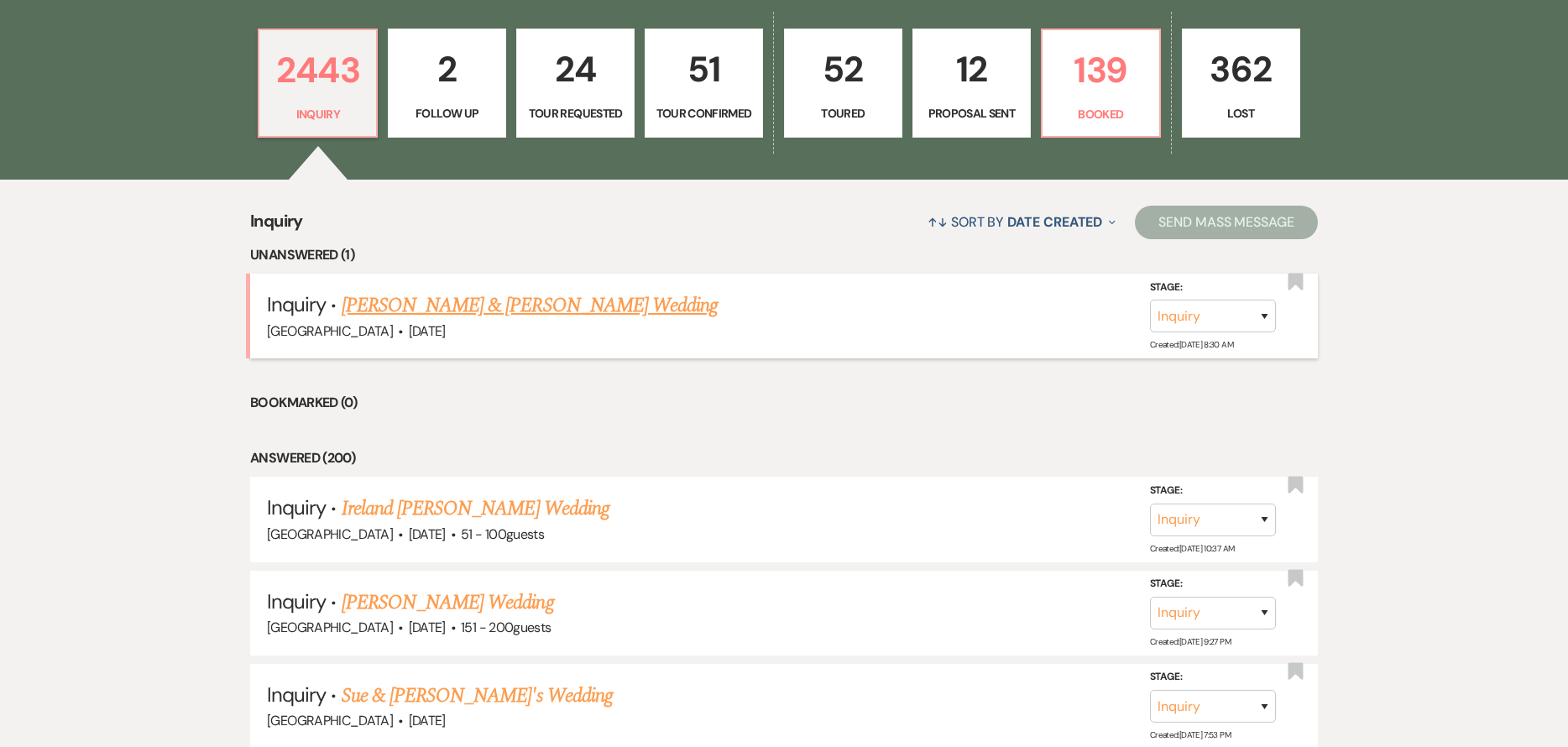
click at [479, 300] on link "[PERSON_NAME] & [PERSON_NAME] Wedding" at bounding box center [529, 305] width 376 height 30
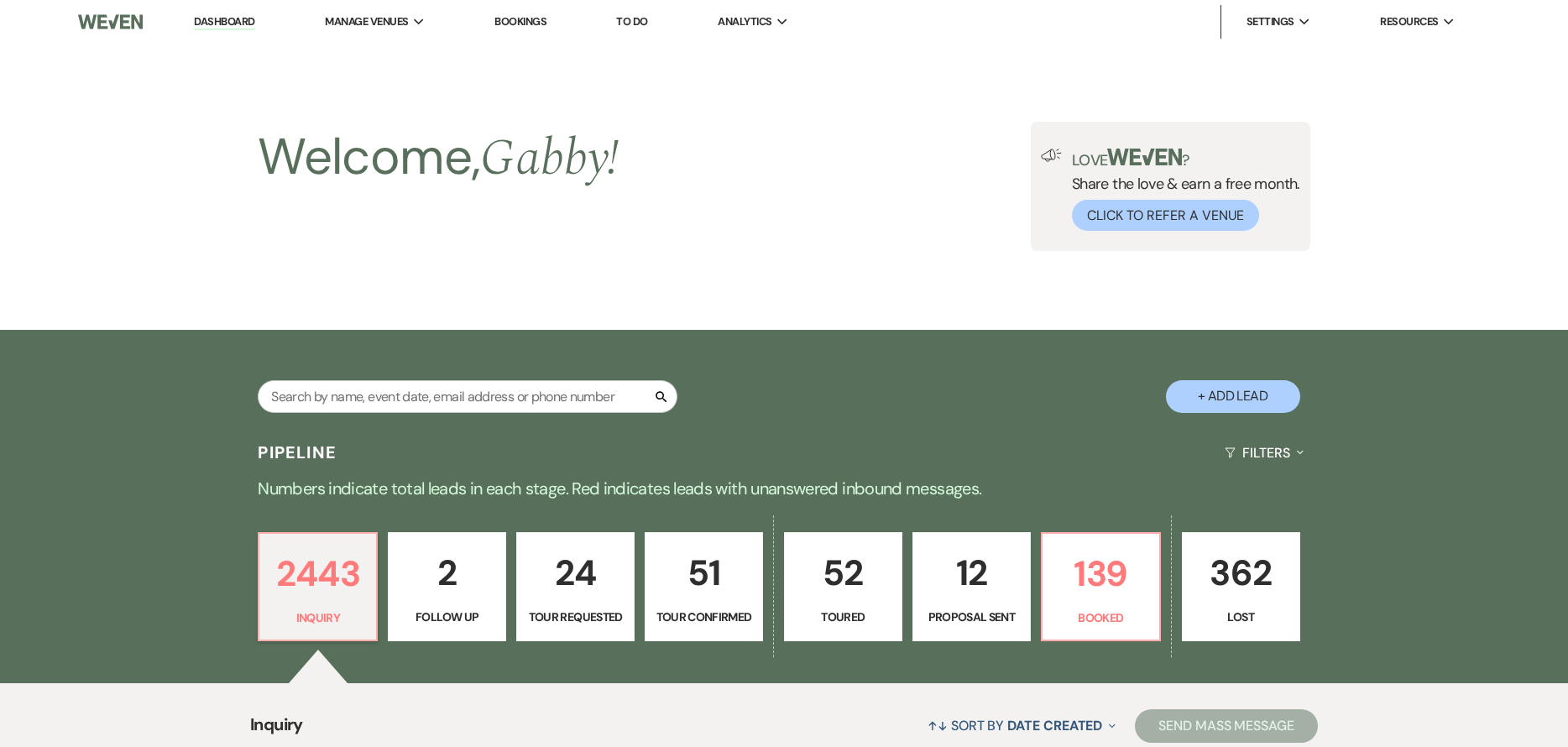
select select "5"
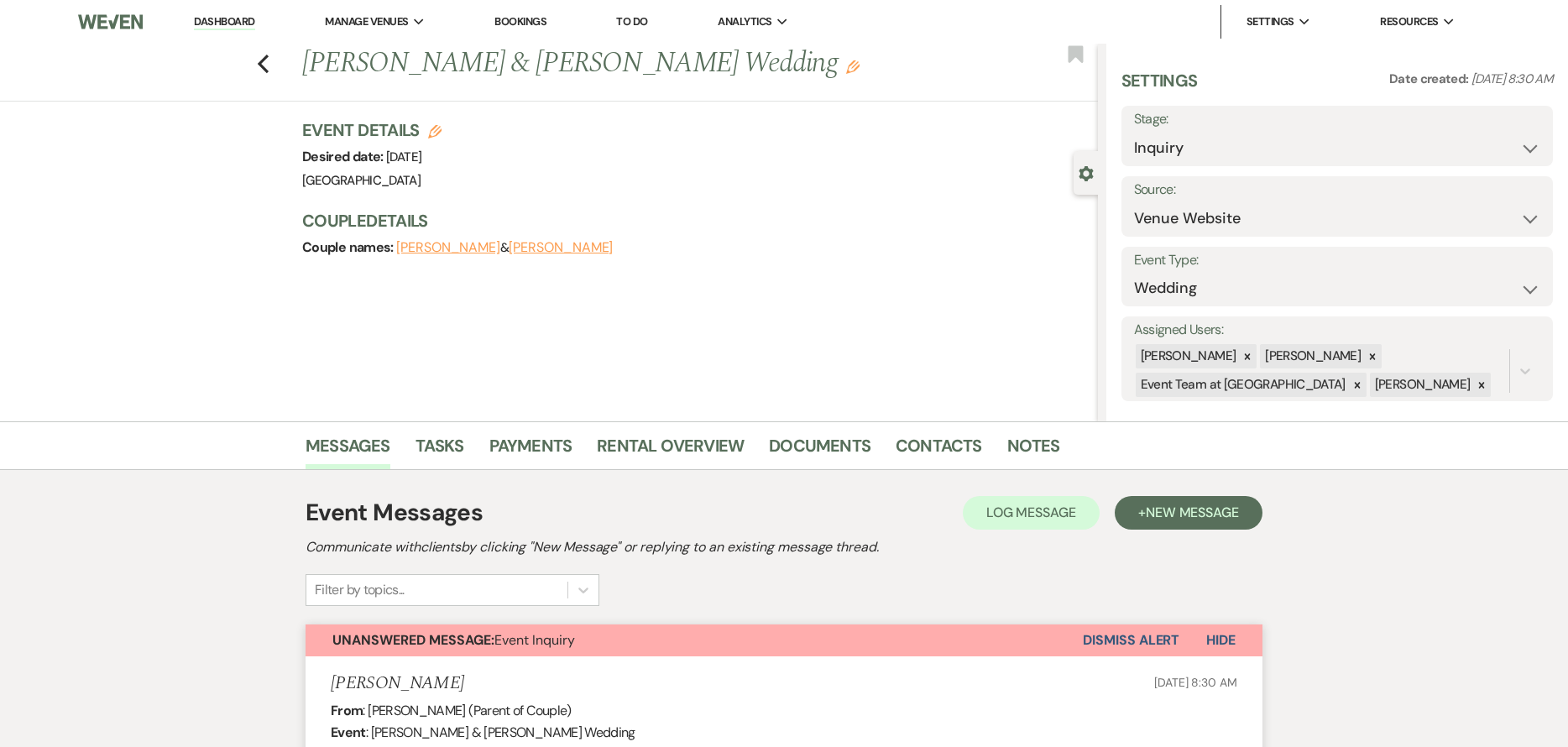
click at [1120, 635] on button "Dismiss Alert" at bounding box center [1131, 640] width 96 height 31
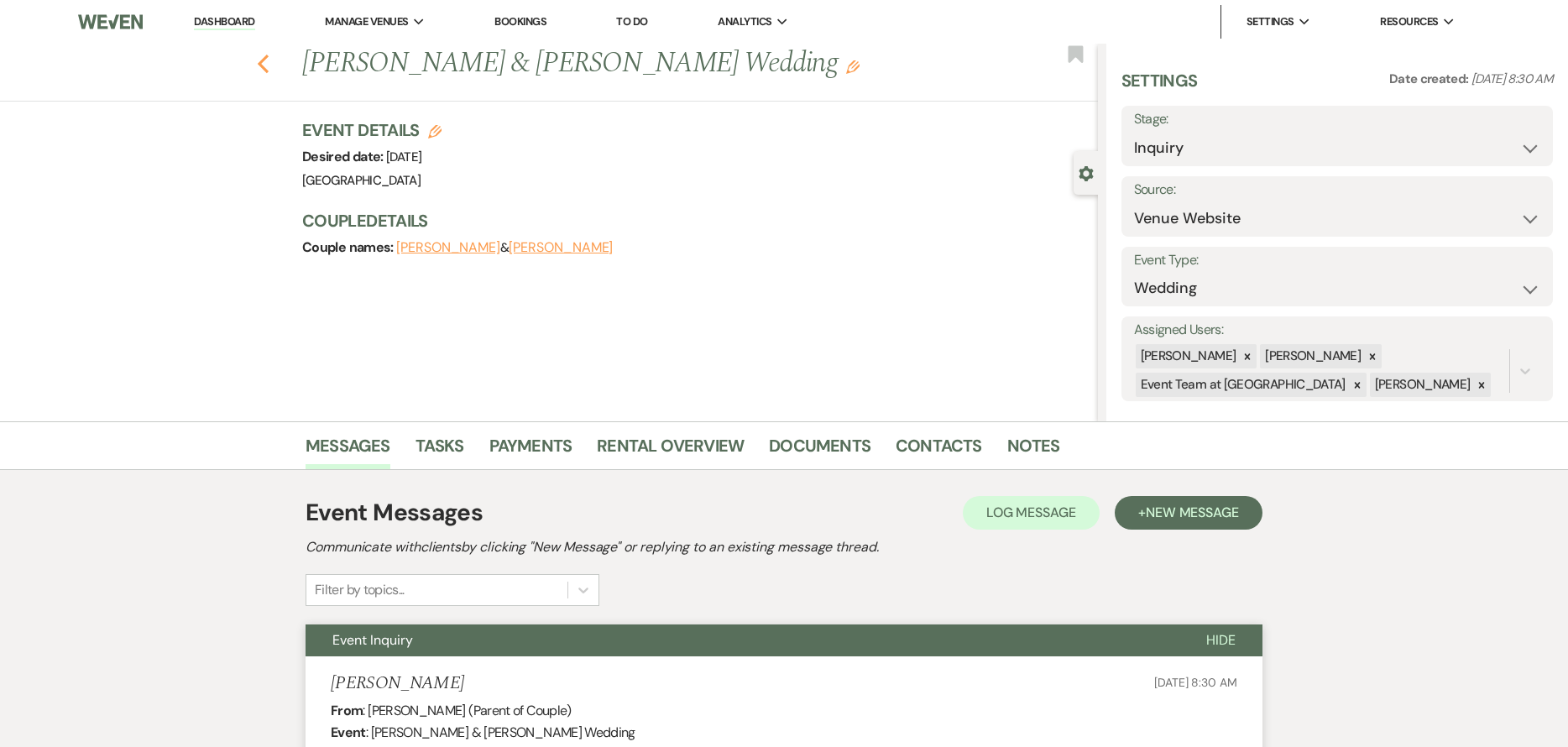
click at [268, 57] on icon "Previous" at bounding box center [263, 64] width 13 height 21
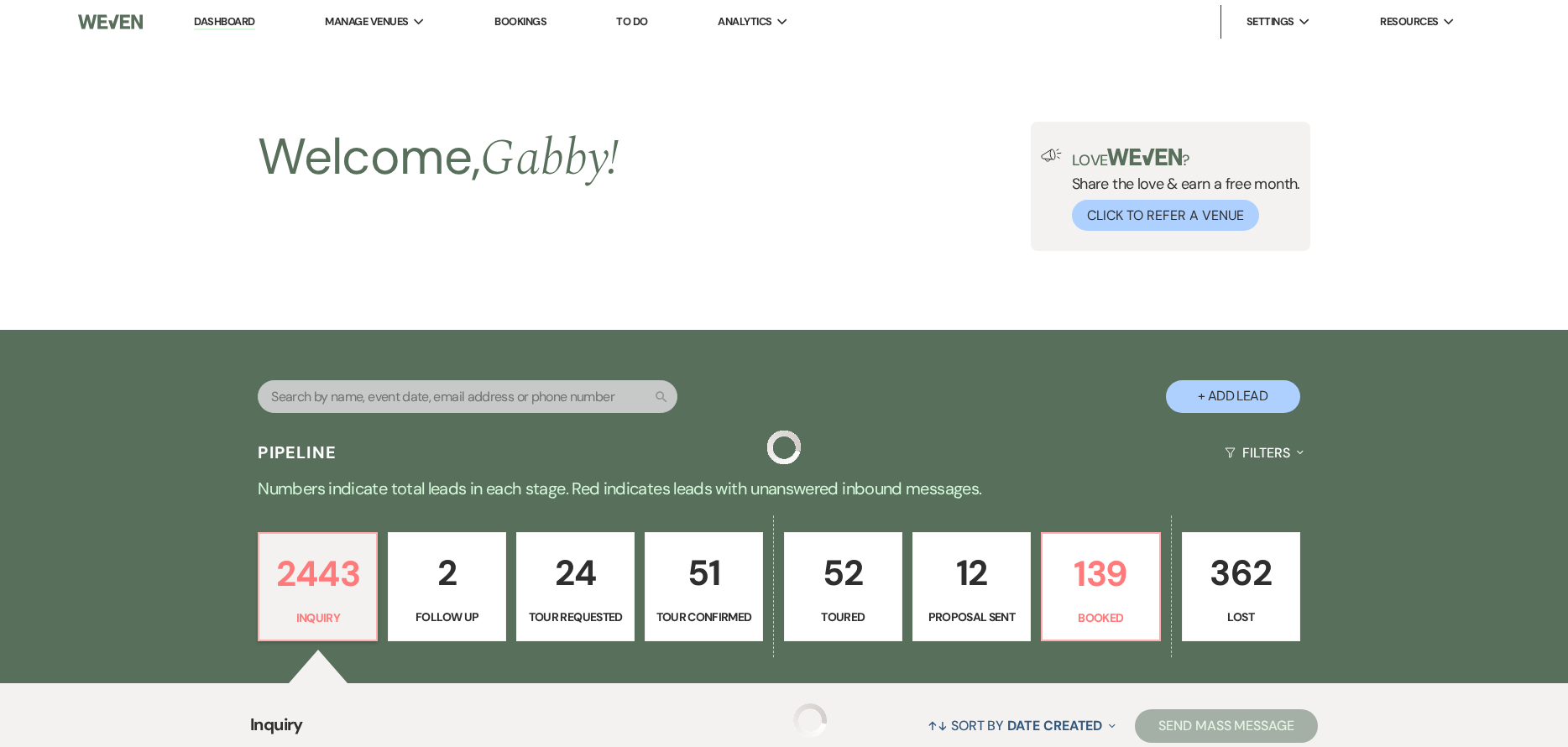
scroll to position [504, 0]
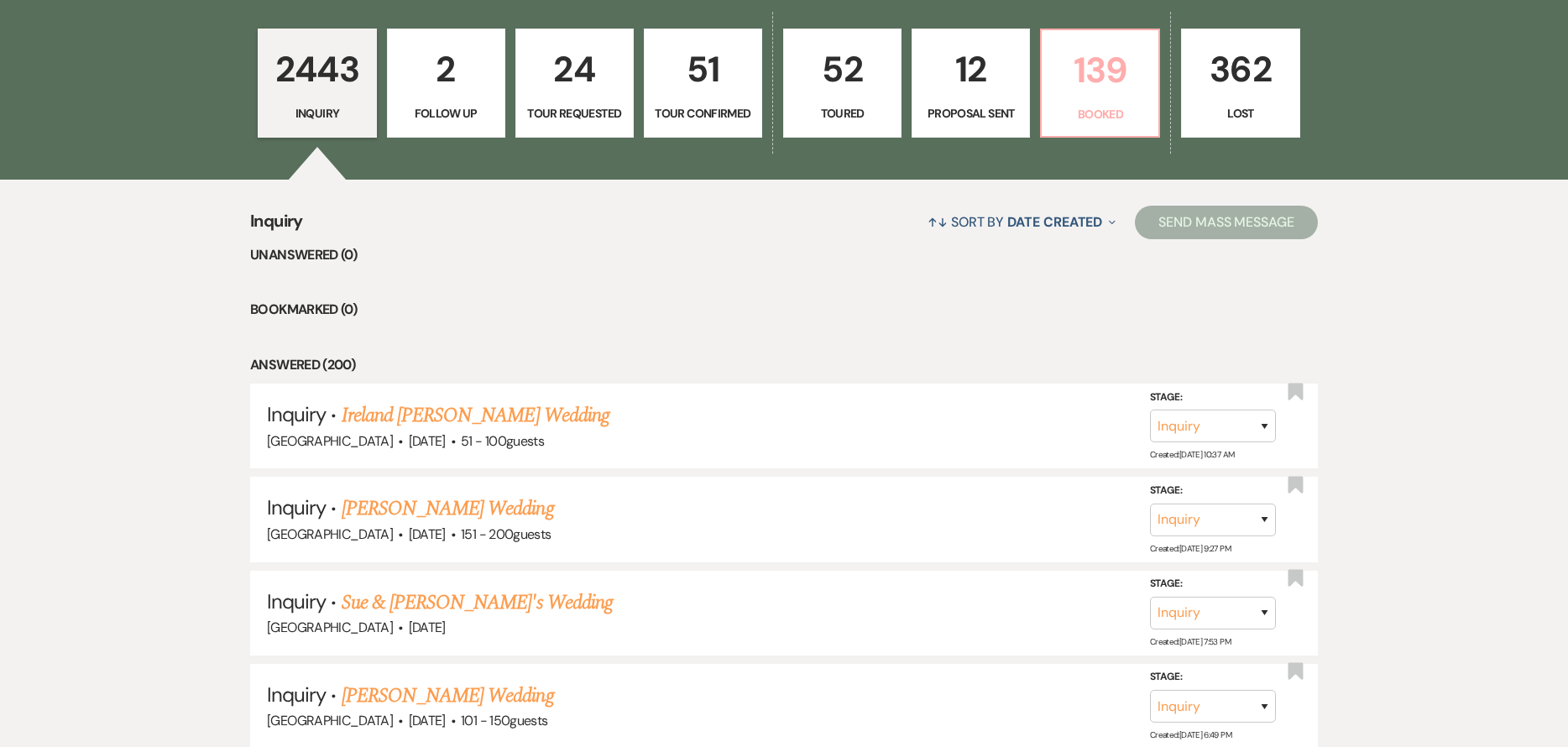
click at [1098, 104] on link "139 Booked" at bounding box center [1100, 82] width 120 height 109
select select "7"
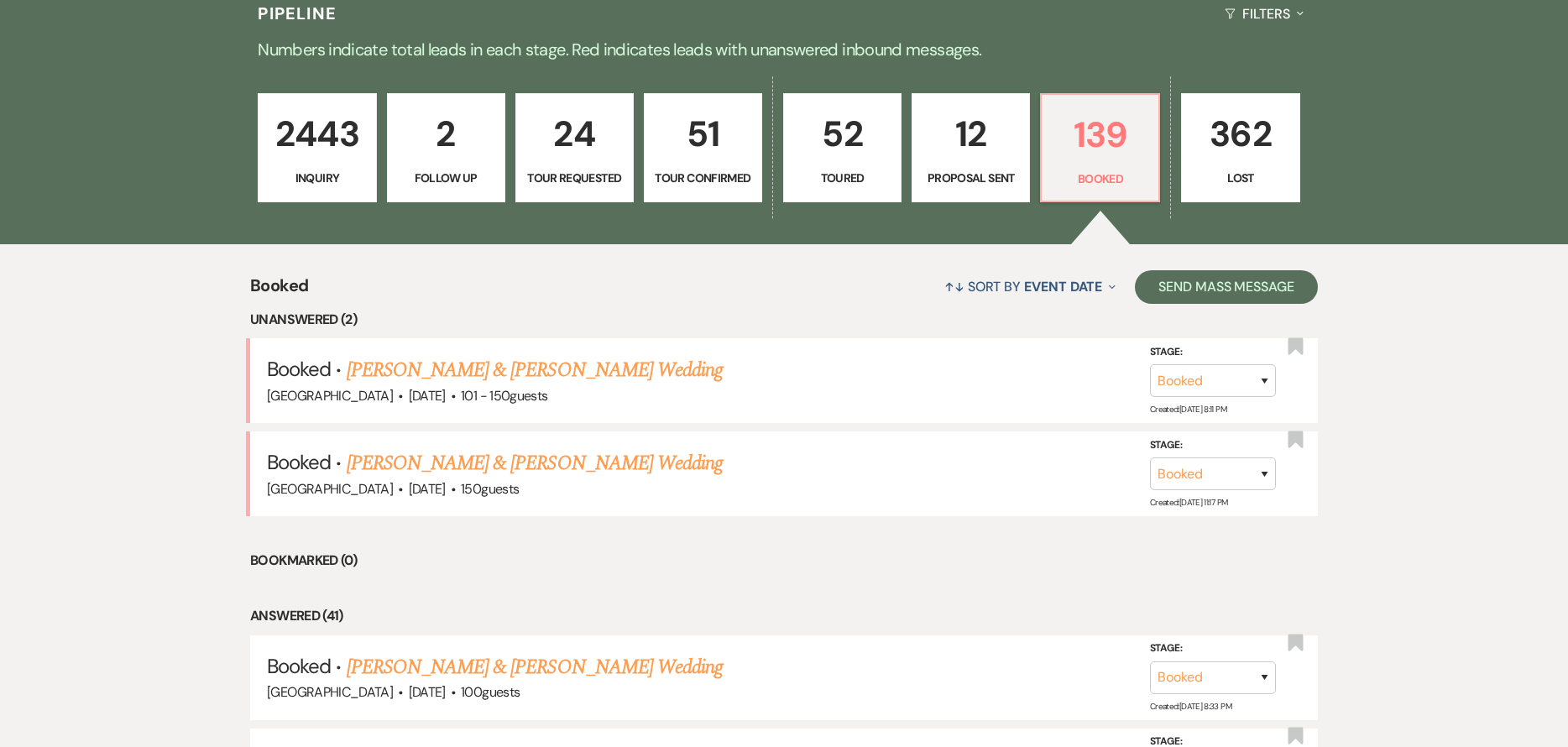
scroll to position [168, 0]
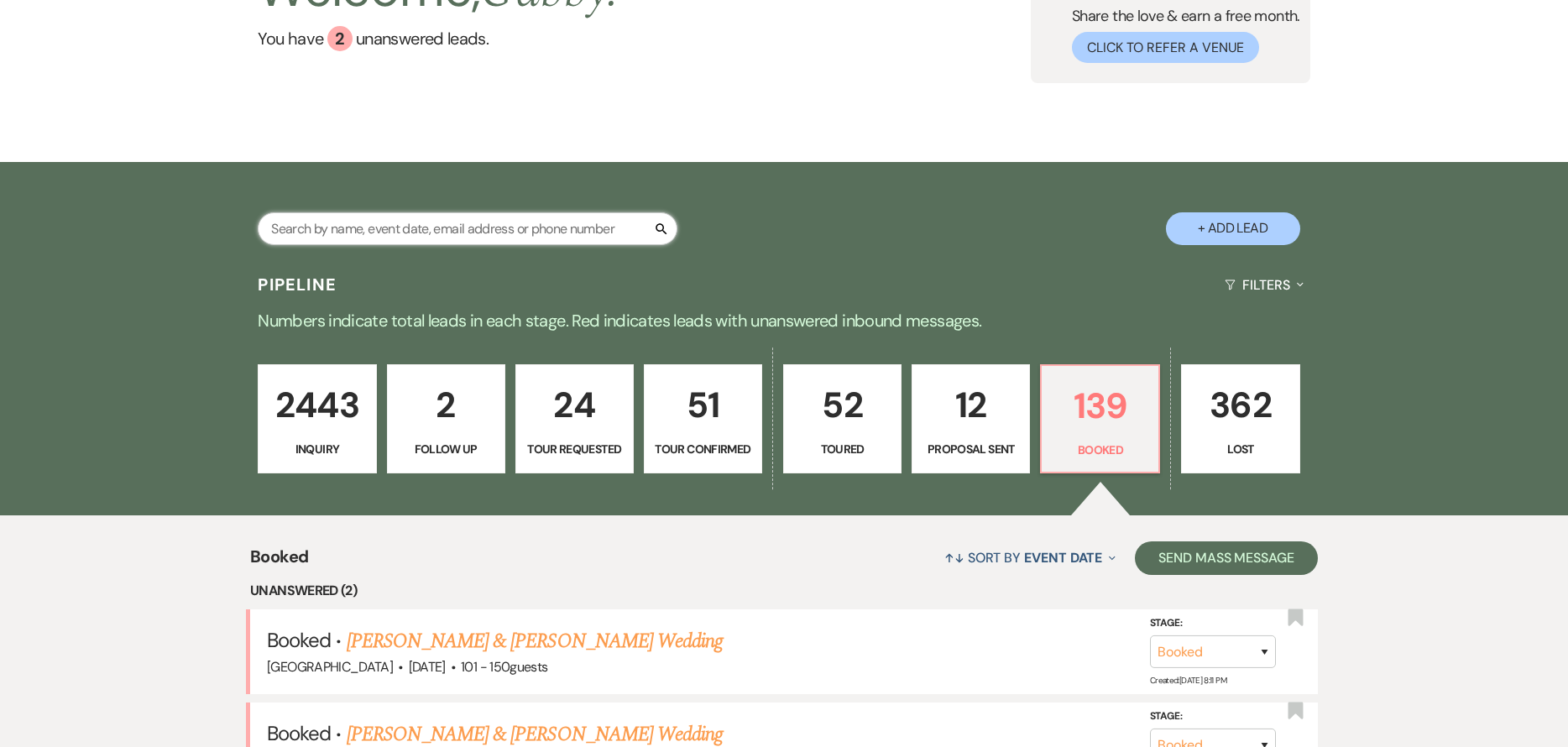
click at [356, 223] on input "text" at bounding box center [468, 228] width 420 height 32
type input "ambe"
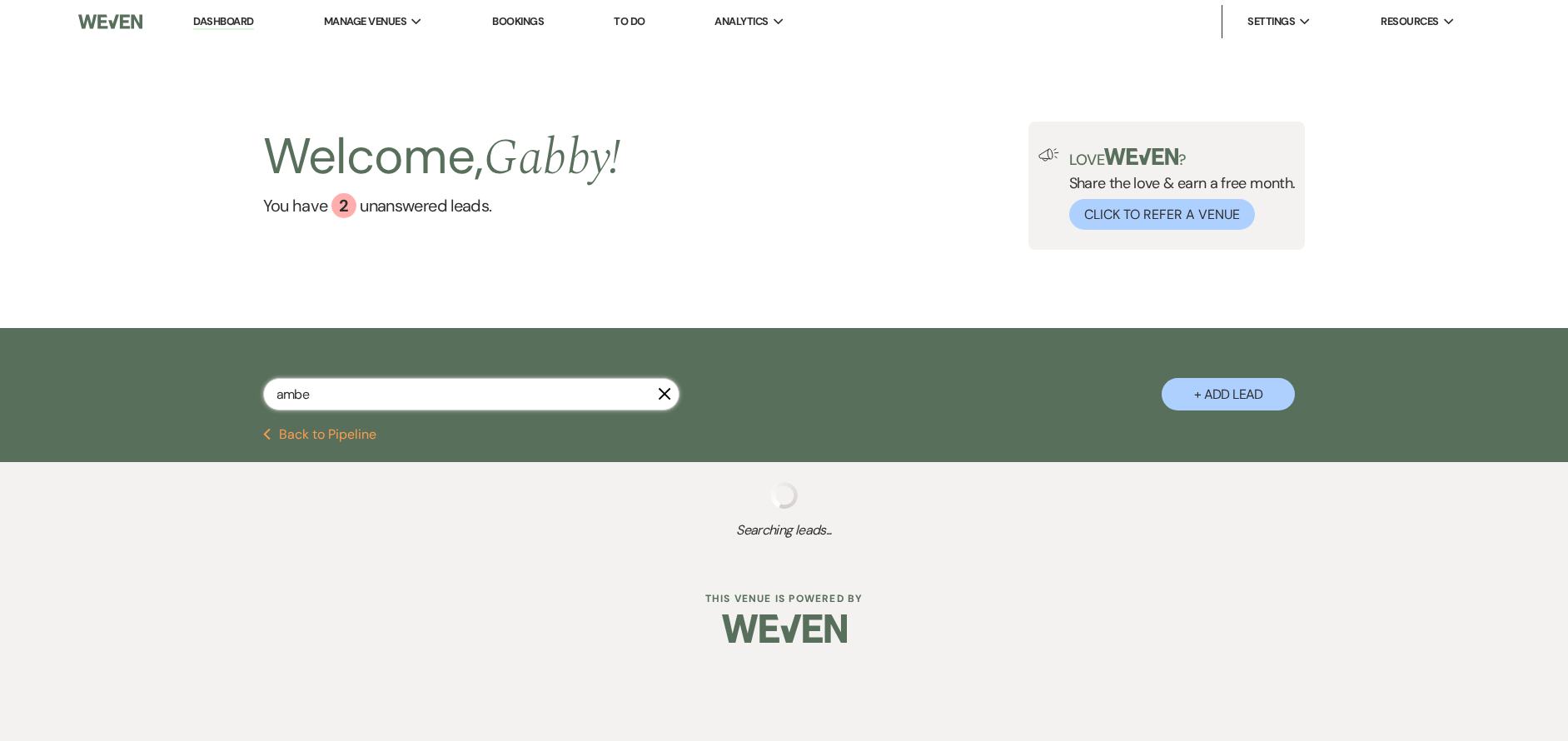
select select "8"
select select "7"
select select "2"
select select "8"
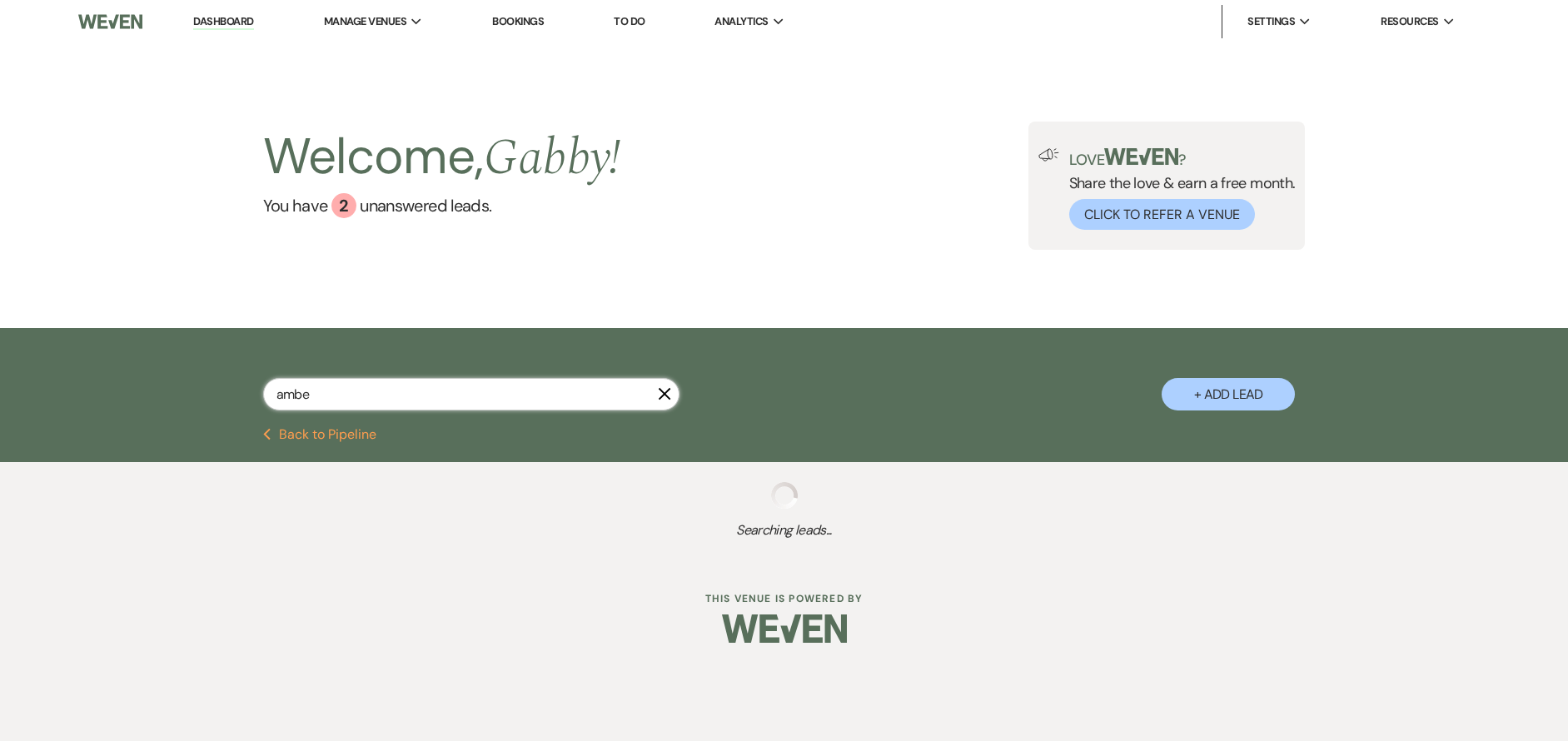
select select "8"
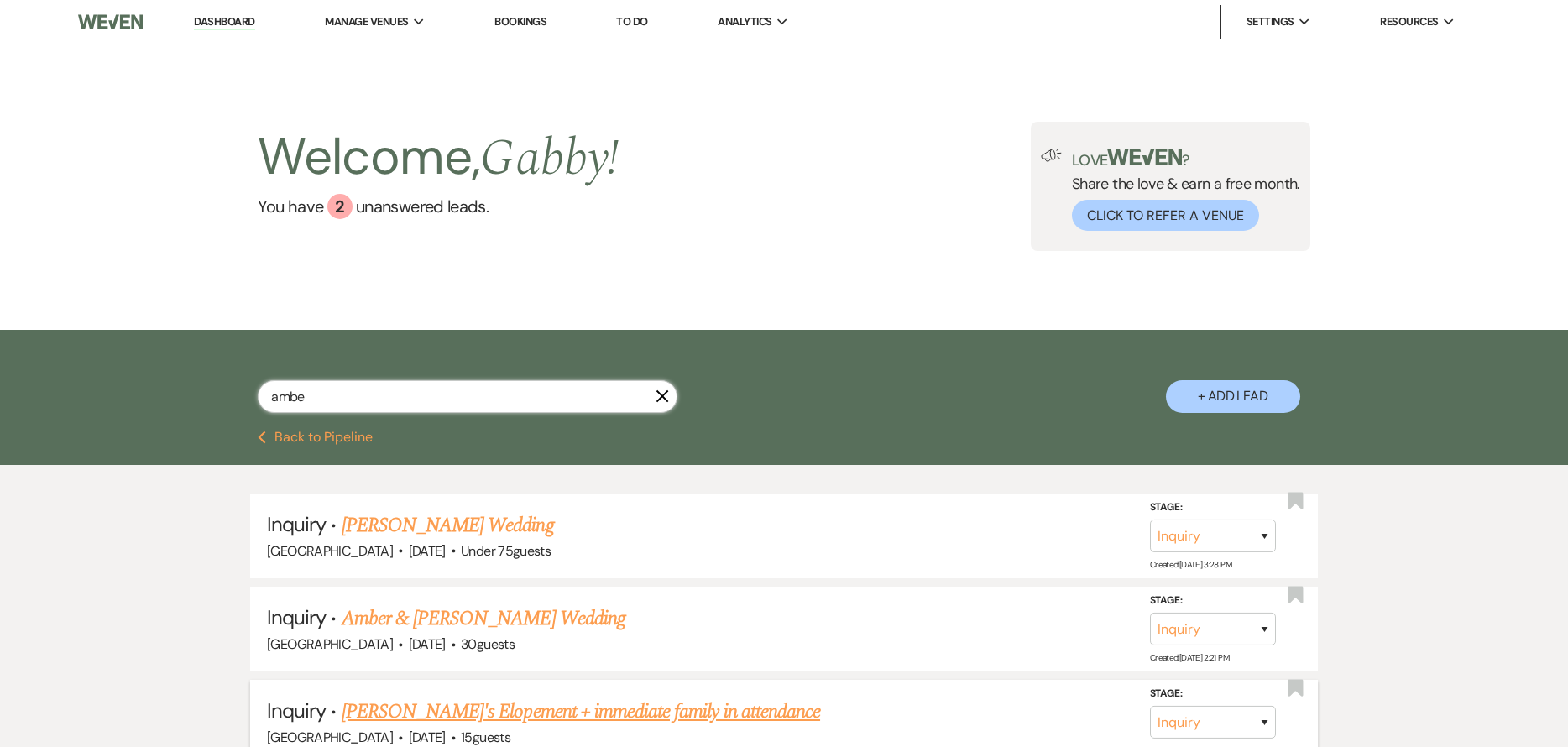
type input "ambe"
click at [547, 721] on link "Amber's Elopement + immediate family in attendance" at bounding box center [580, 712] width 478 height 30
select select "5"
select select "13"
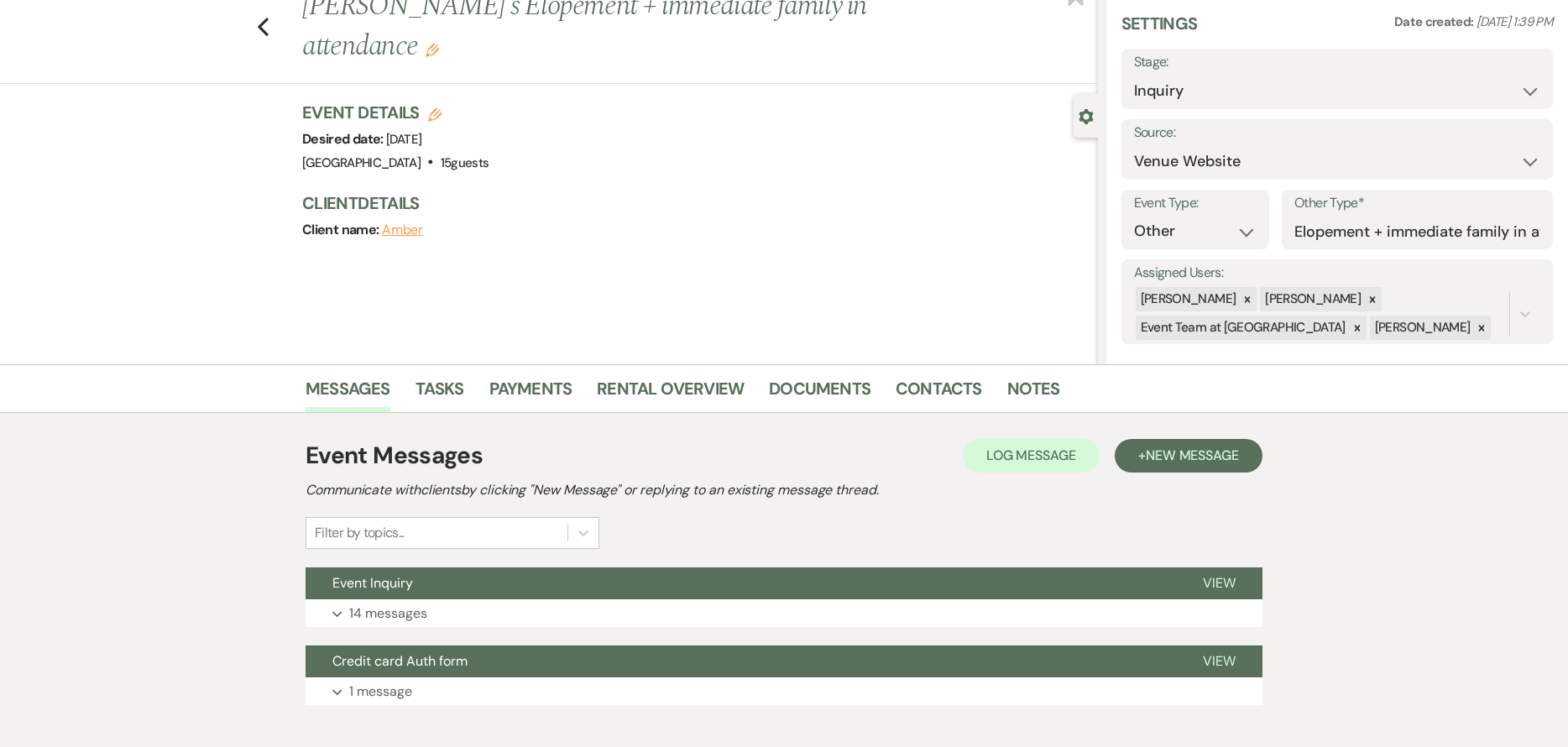
scroll to position [84, 0]
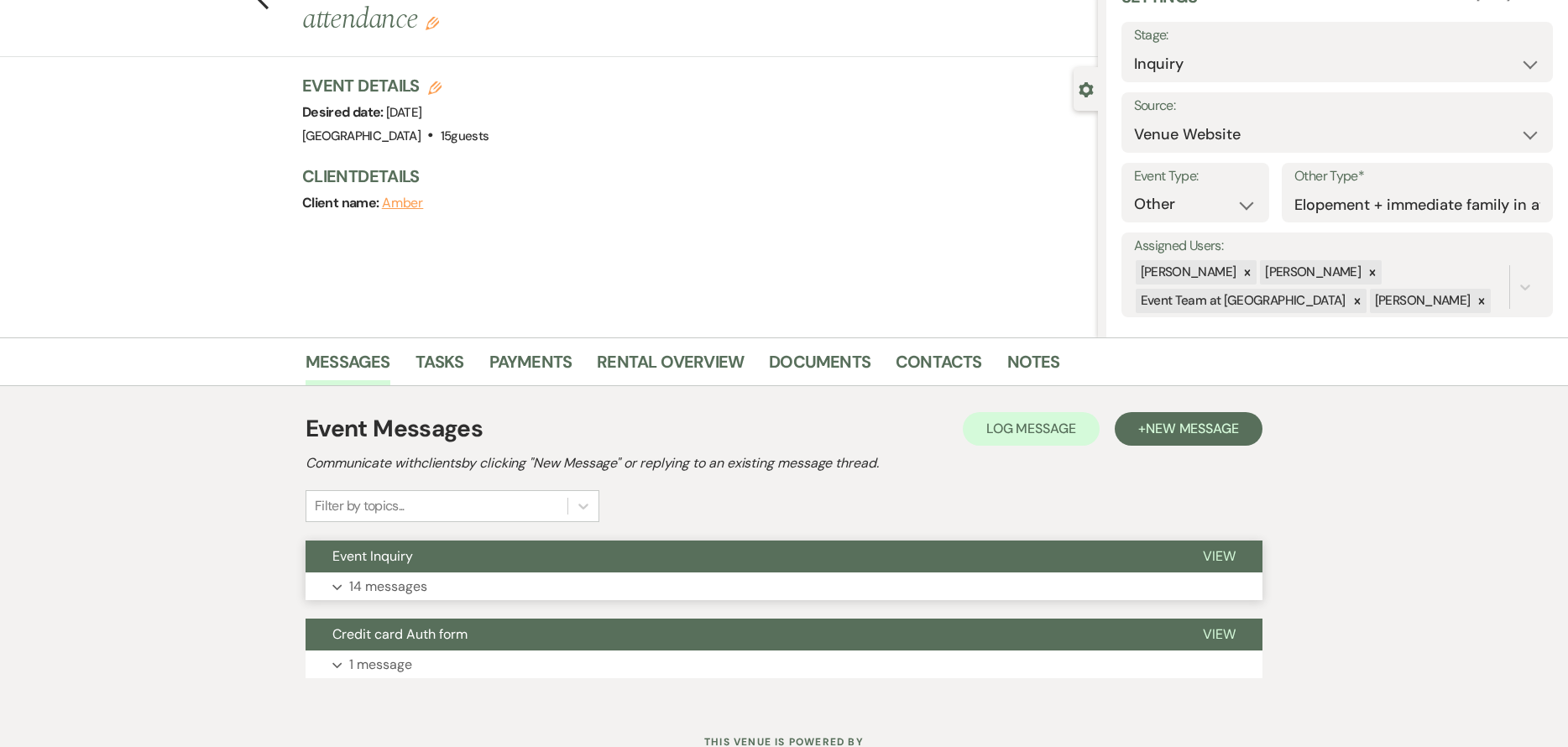
click at [566, 547] on button "Event Inquiry" at bounding box center [740, 557] width 871 height 31
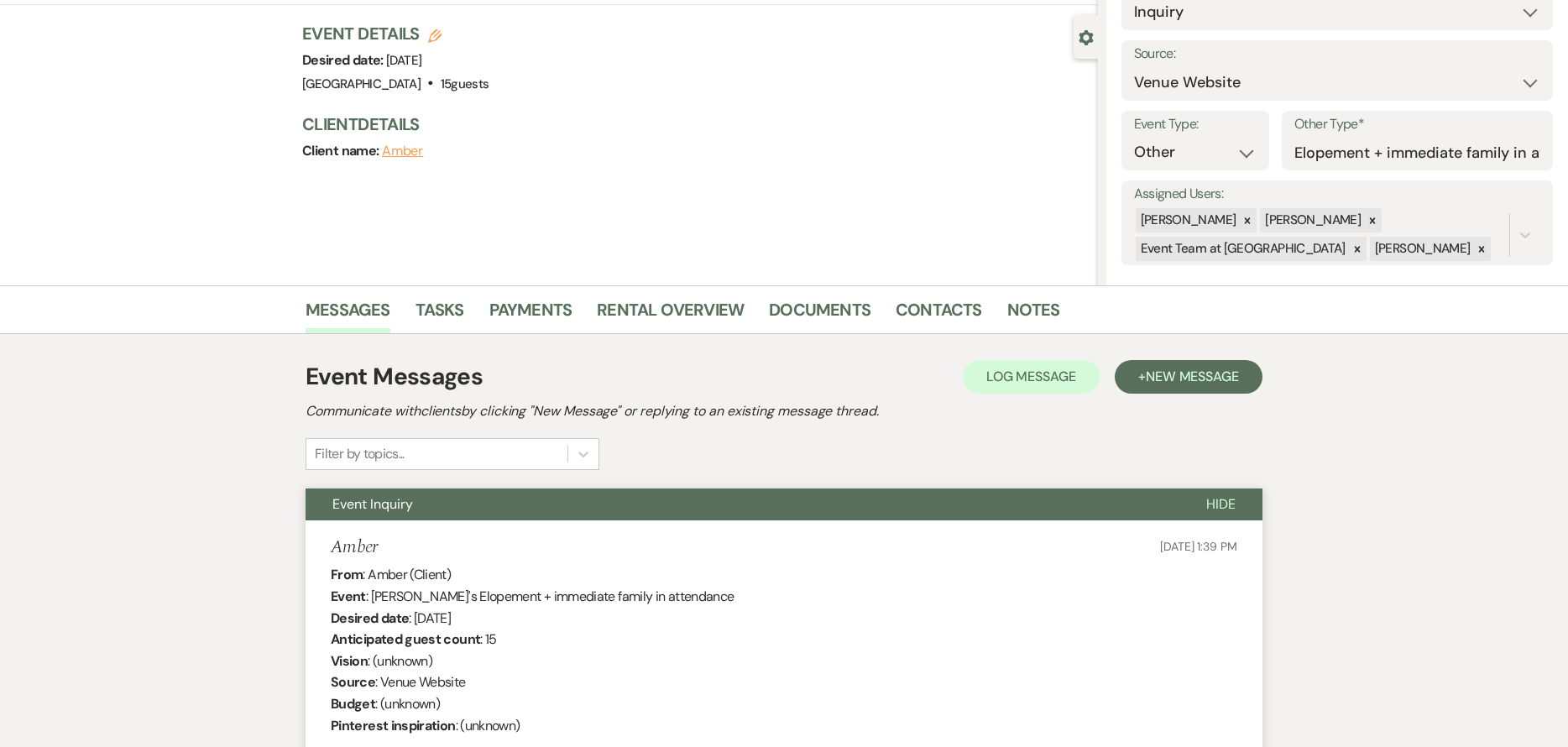
scroll to position [107, 0]
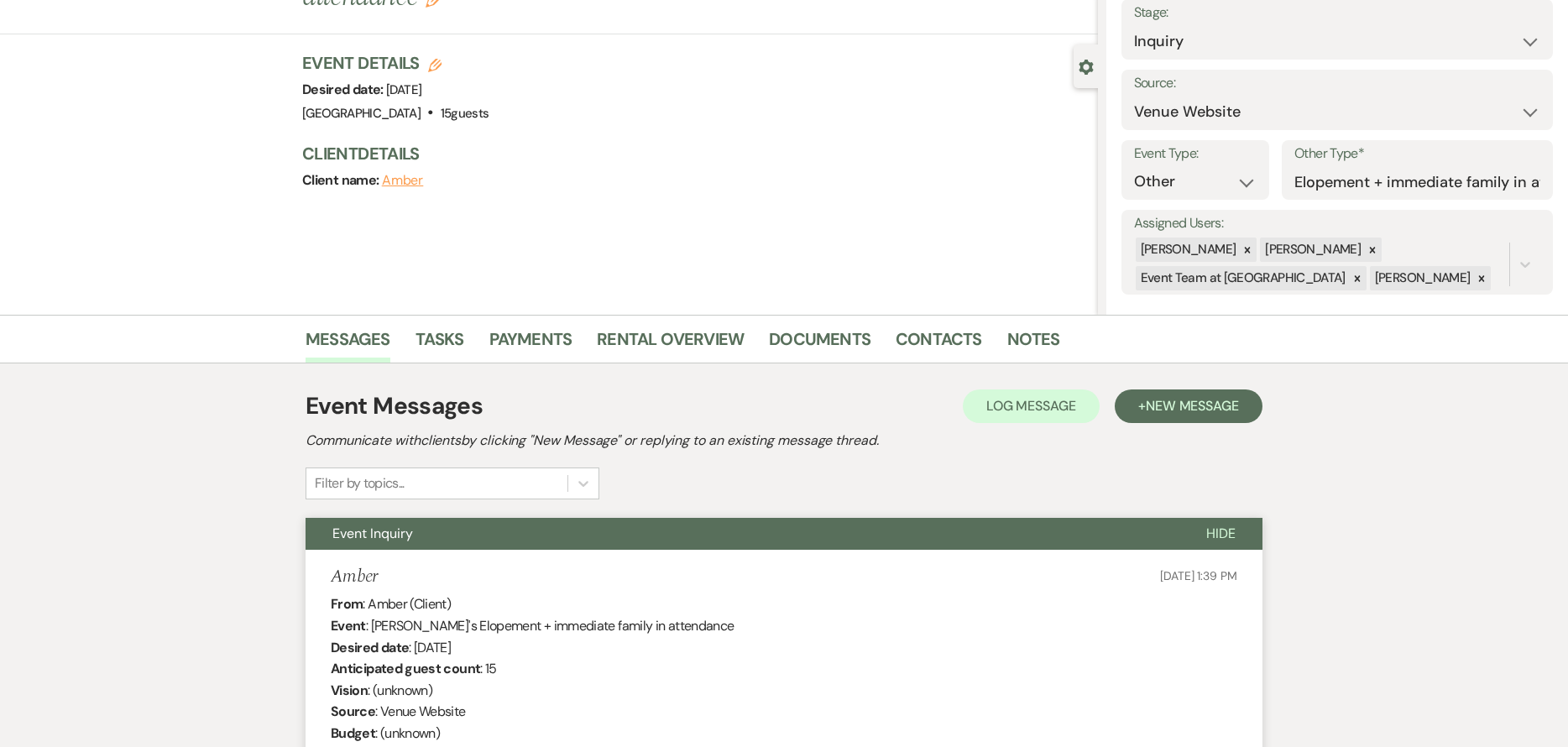
click at [531, 518] on button "Event Inquiry" at bounding box center [742, 534] width 874 height 31
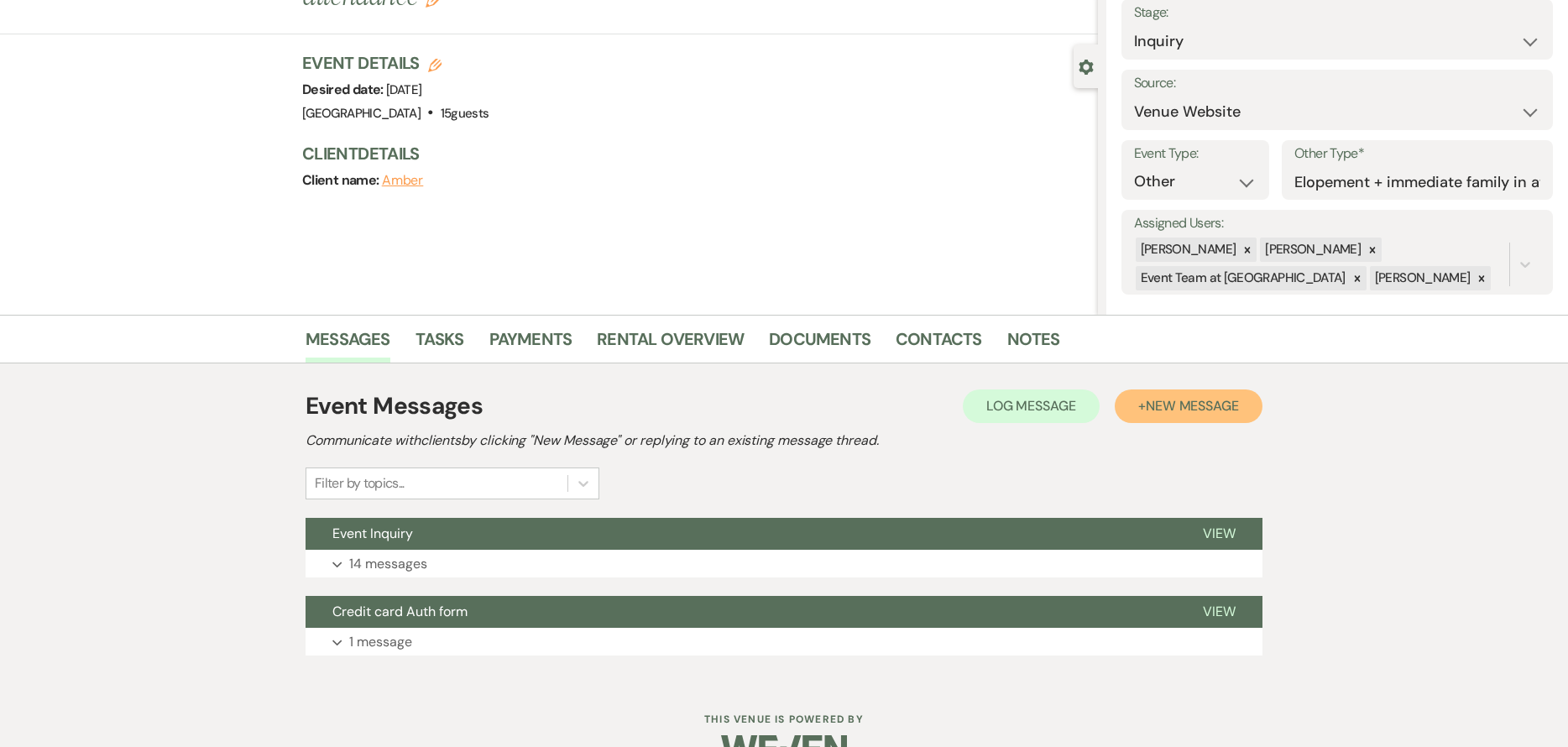
click at [1122, 415] on button "+ New Message" at bounding box center [1189, 406] width 148 height 33
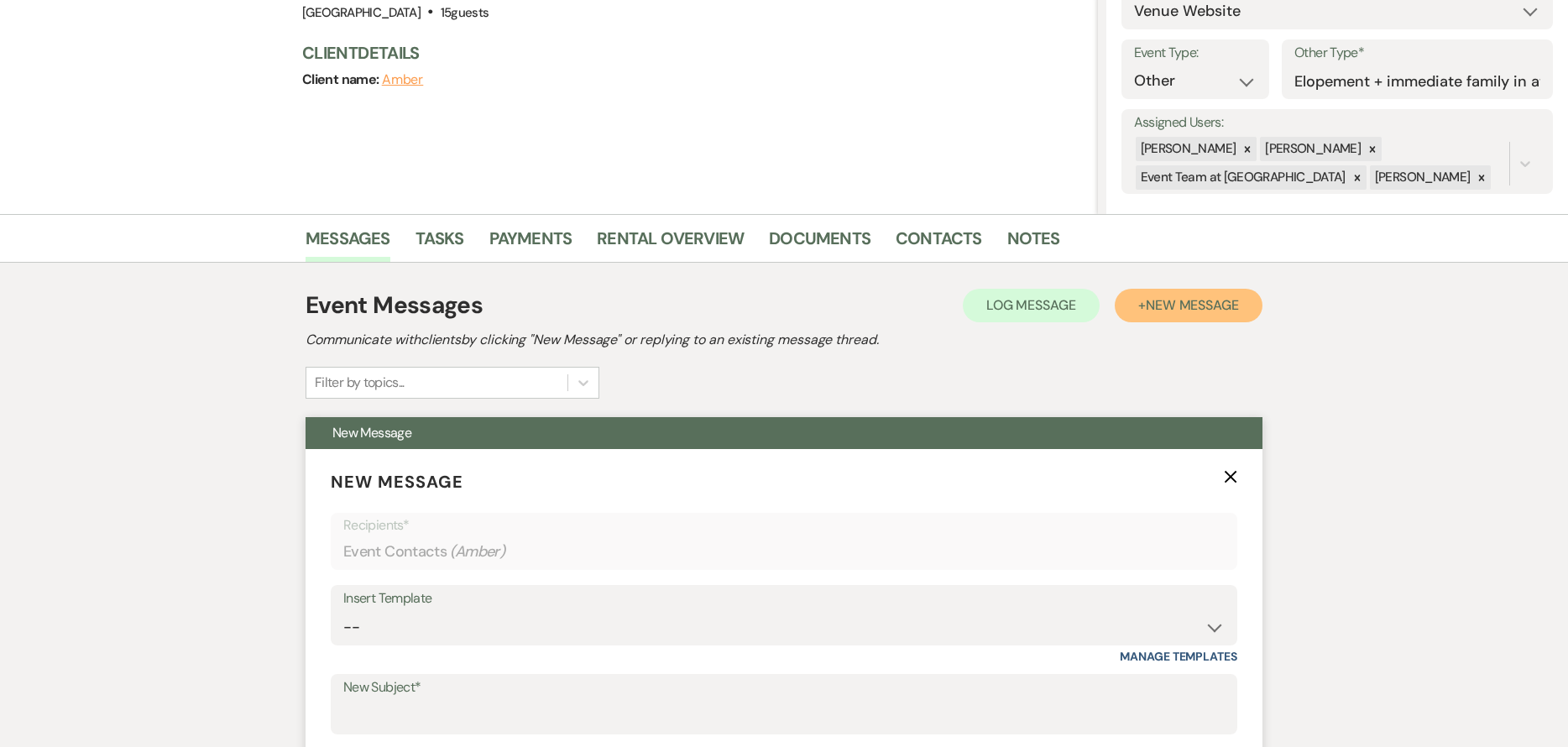
scroll to position [526, 0]
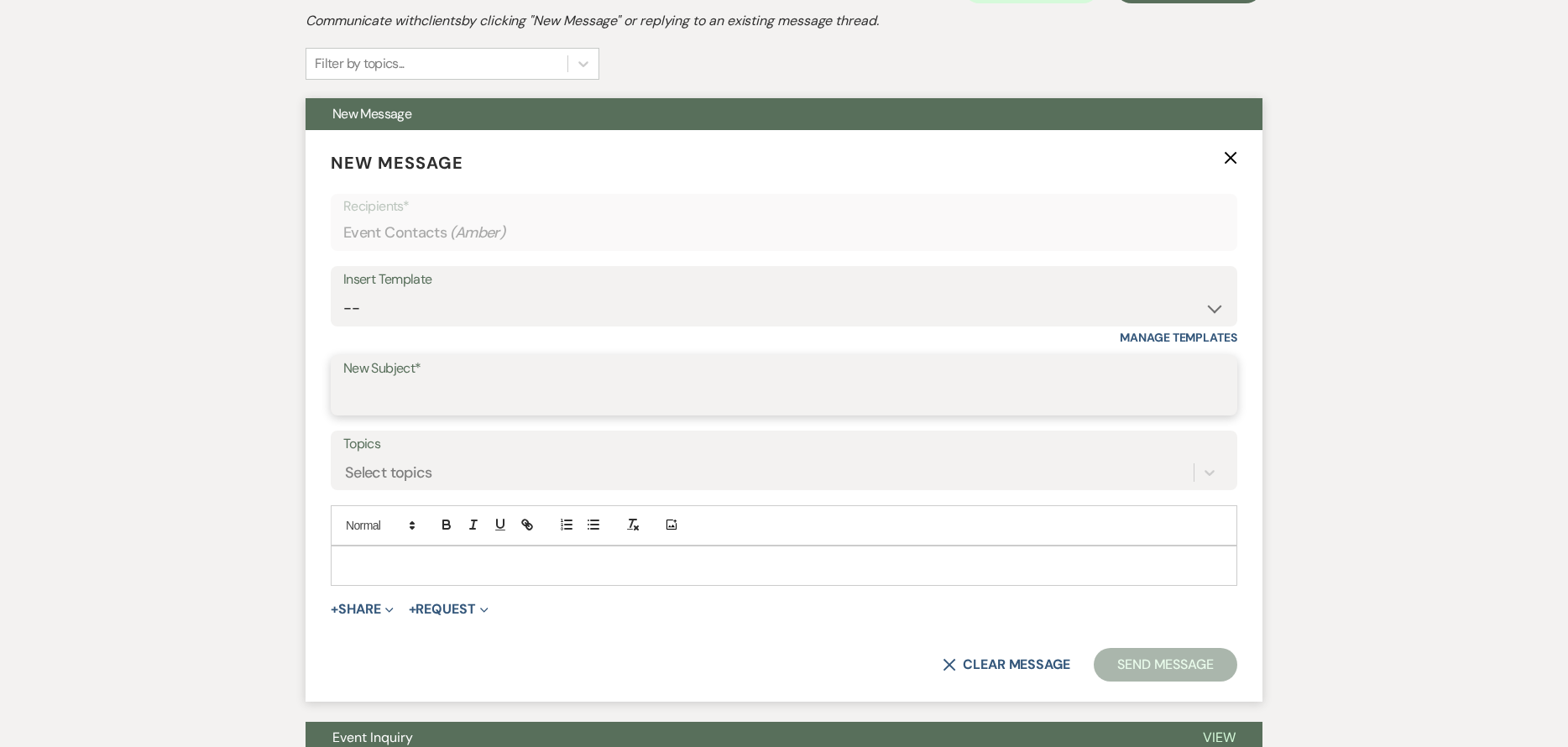
click at [528, 402] on input "New Subject*" at bounding box center [784, 397] width 882 height 32
type input "Date Change"
click at [470, 580] on div at bounding box center [784, 565] width 905 height 38
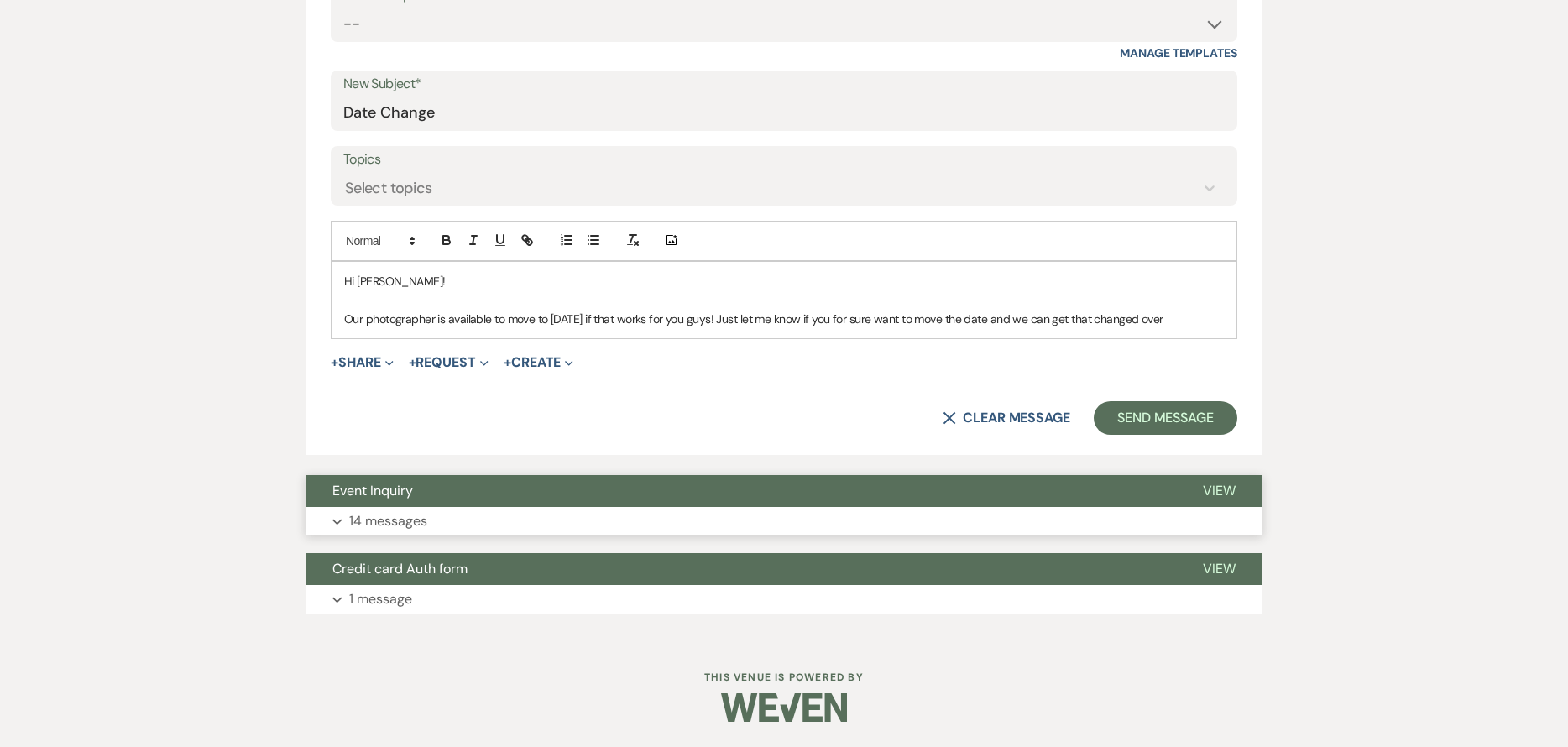
click at [483, 487] on button "Event Inquiry" at bounding box center [740, 491] width 871 height 31
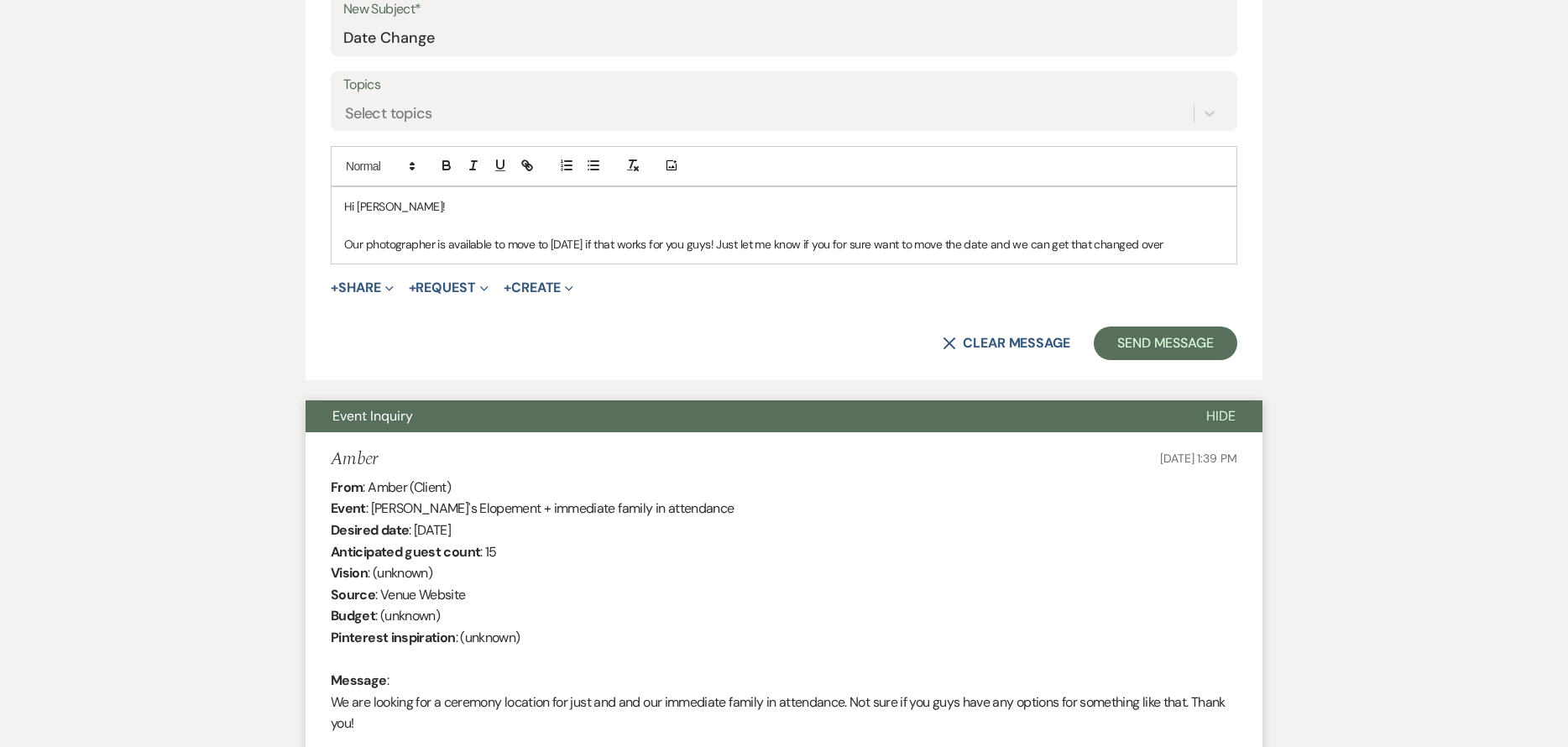
scroll to position [872, 0]
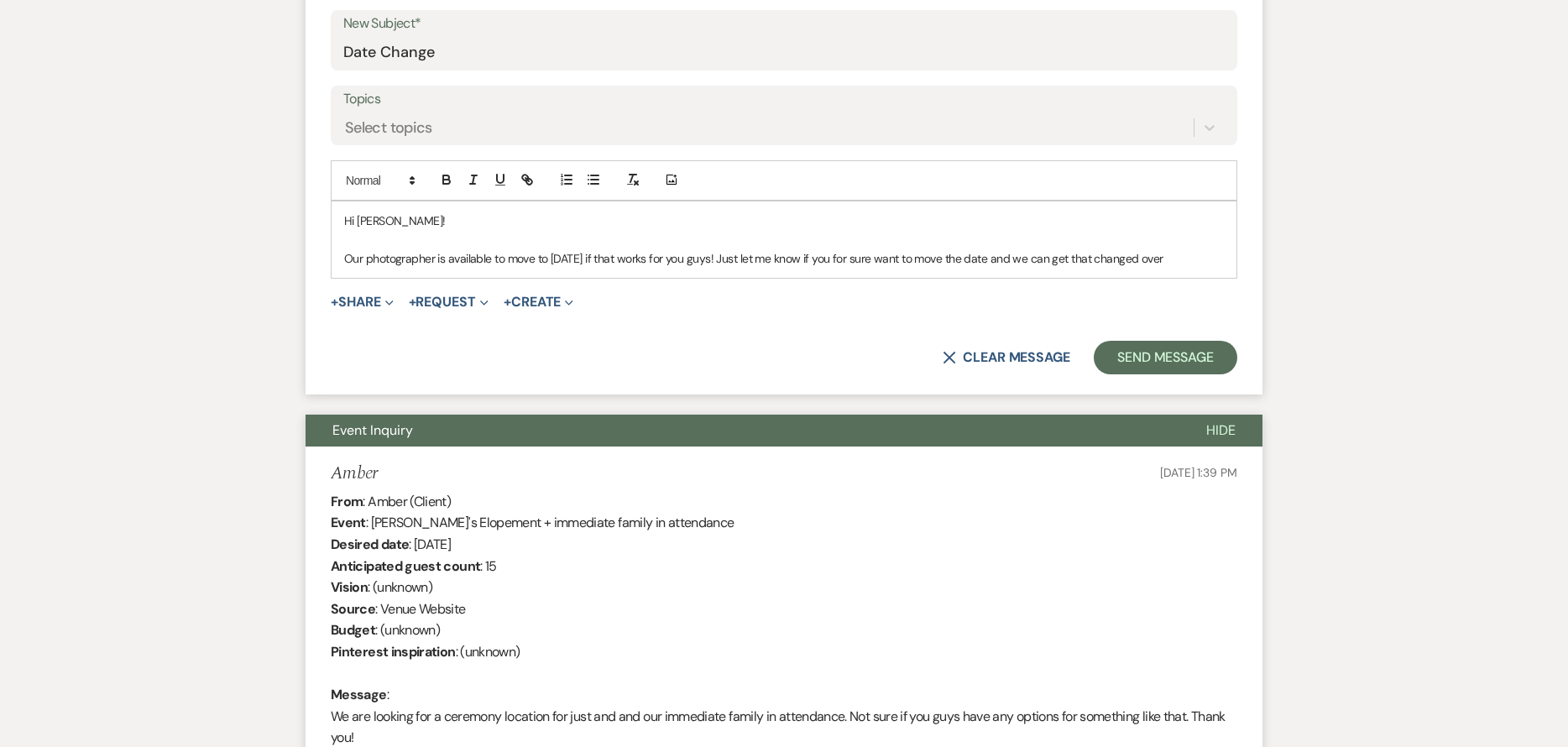
click at [434, 258] on p "Our photographer is available to move to September 30th, 2026 if that works for…" at bounding box center [784, 258] width 880 height 19
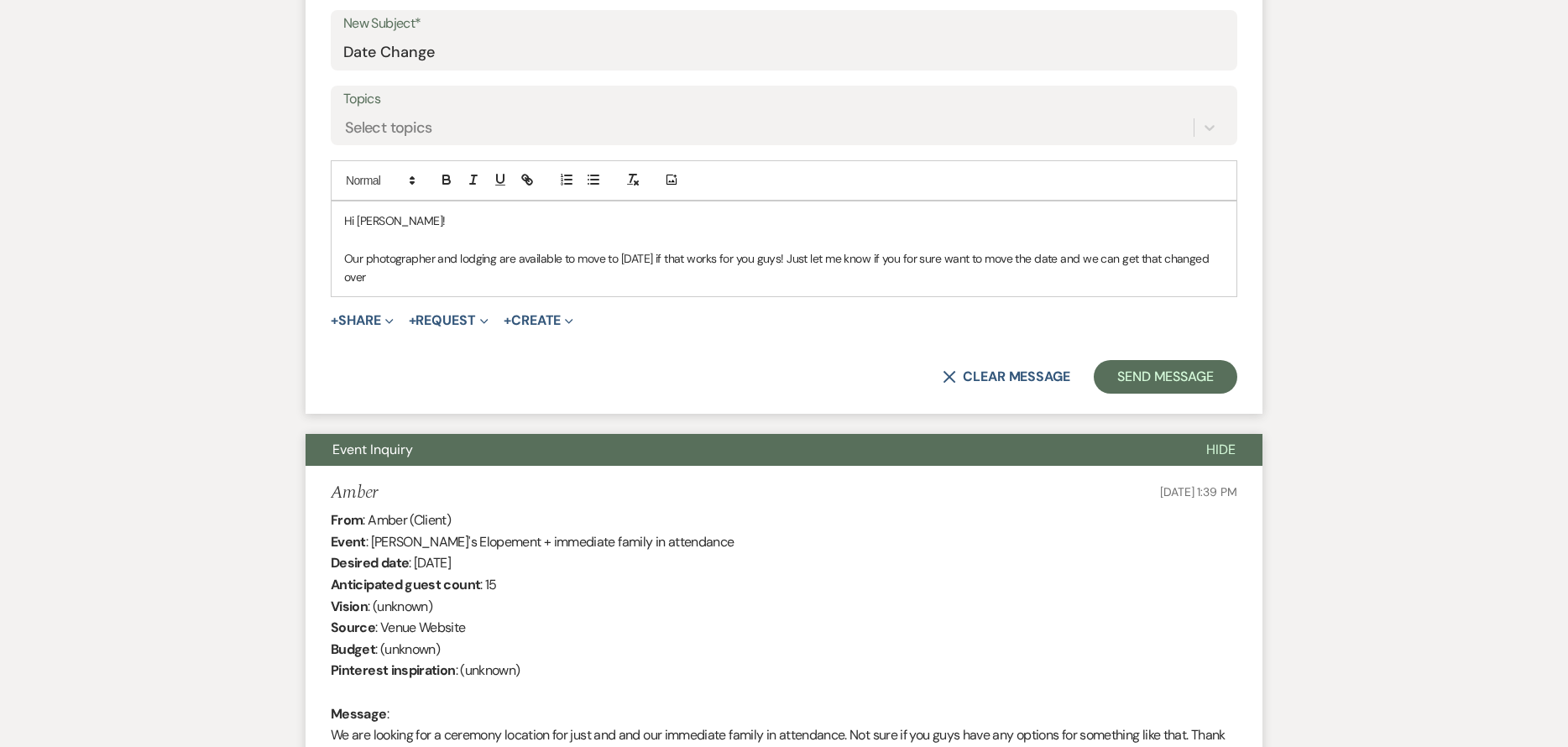
click at [820, 283] on p "Our photographer and lodging are available to move to September 30th, 2026 if t…" at bounding box center [784, 268] width 880 height 37
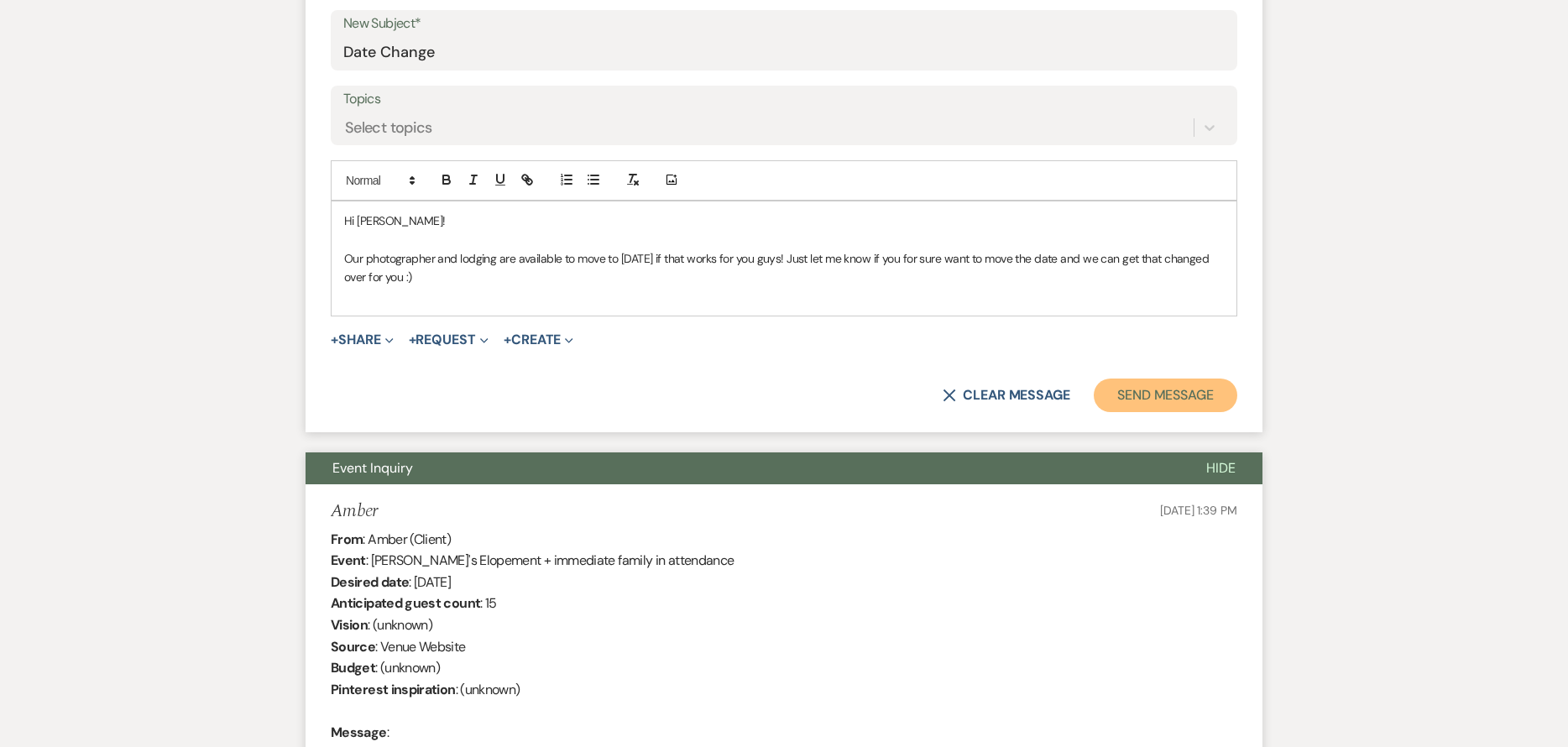
click at [1139, 388] on button "Send Message" at bounding box center [1165, 396] width 143 height 33
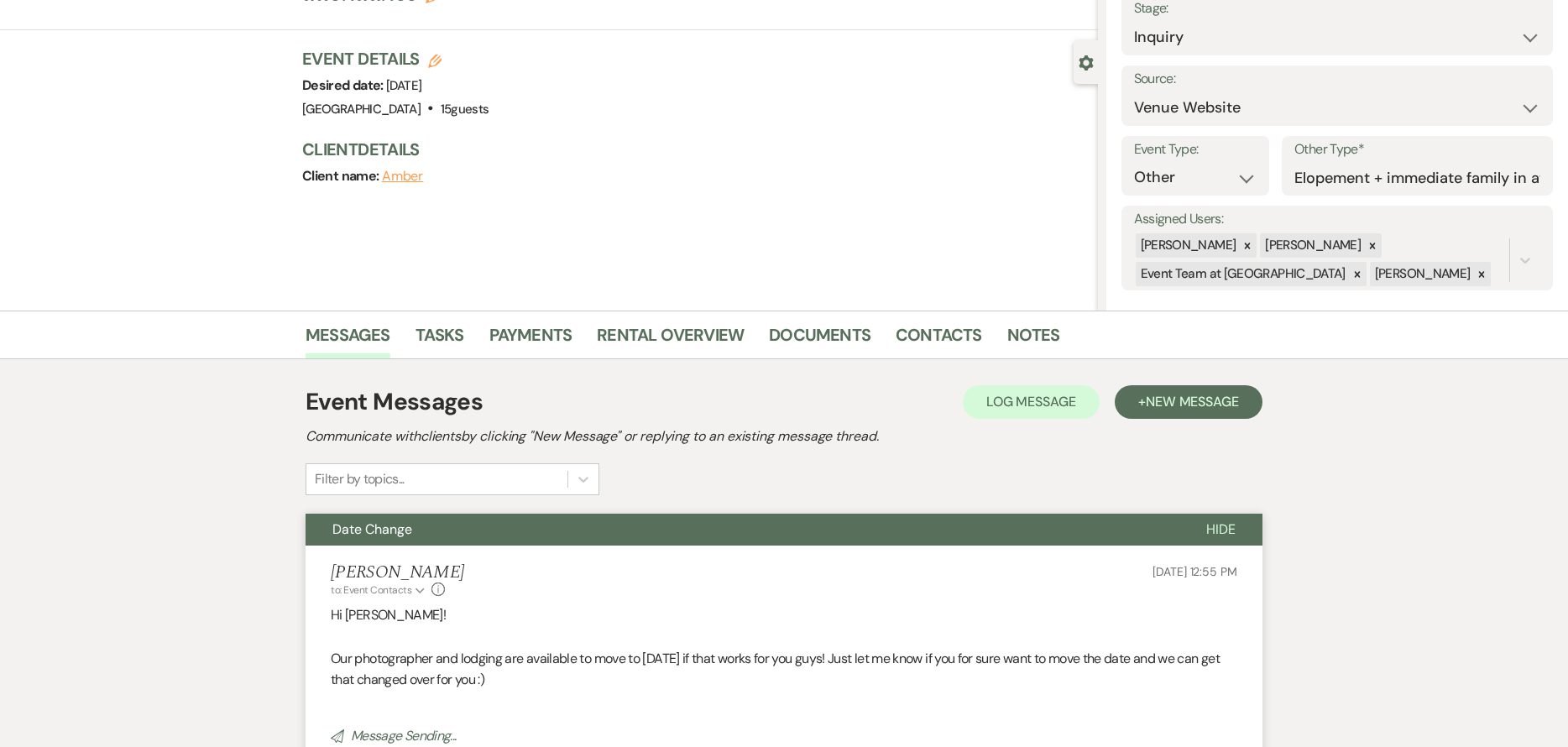
scroll to position [0, 0]
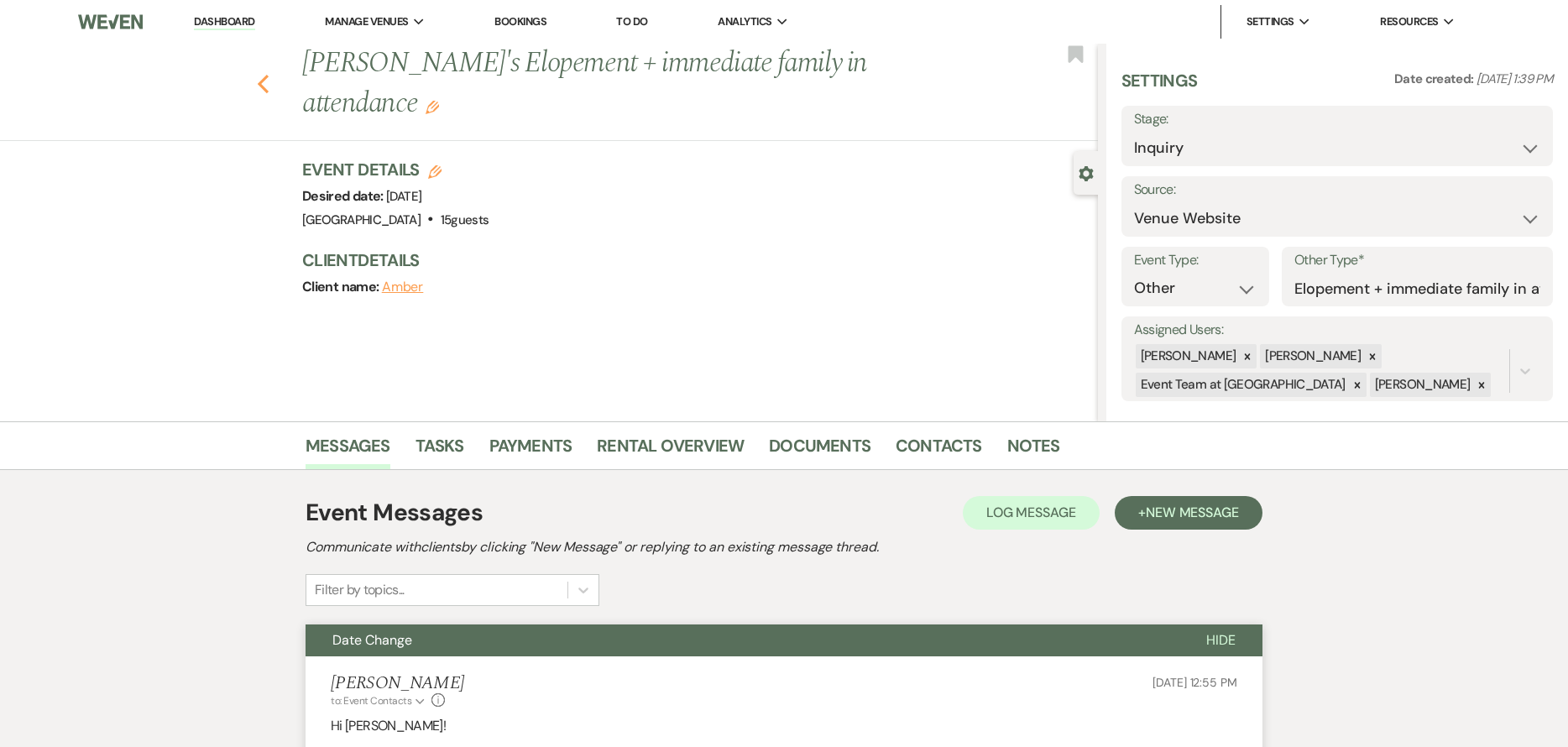
click at [269, 75] on use "button" at bounding box center [263, 83] width 11 height 19
select select "8"
select select "7"
select select "2"
select select "8"
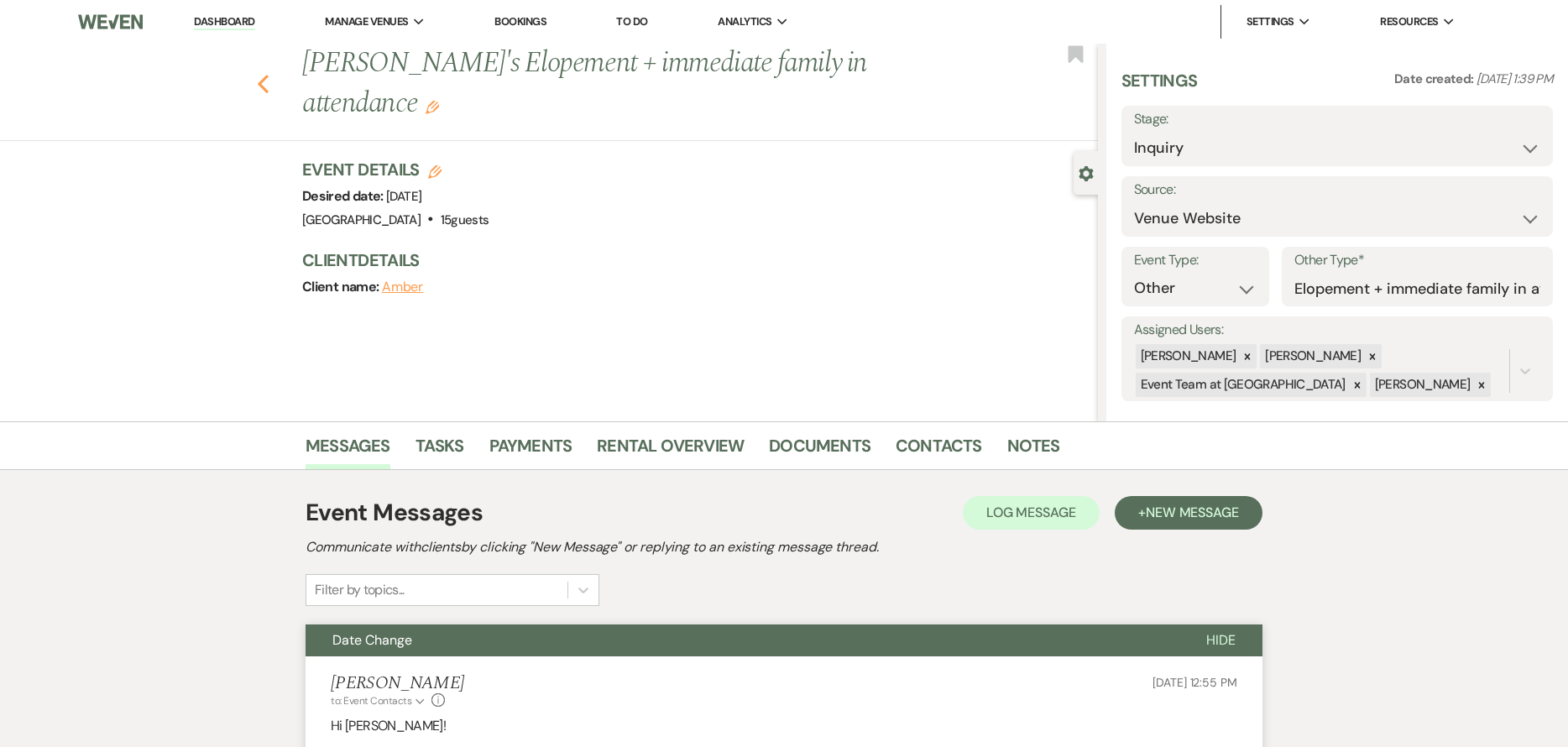
select select "8"
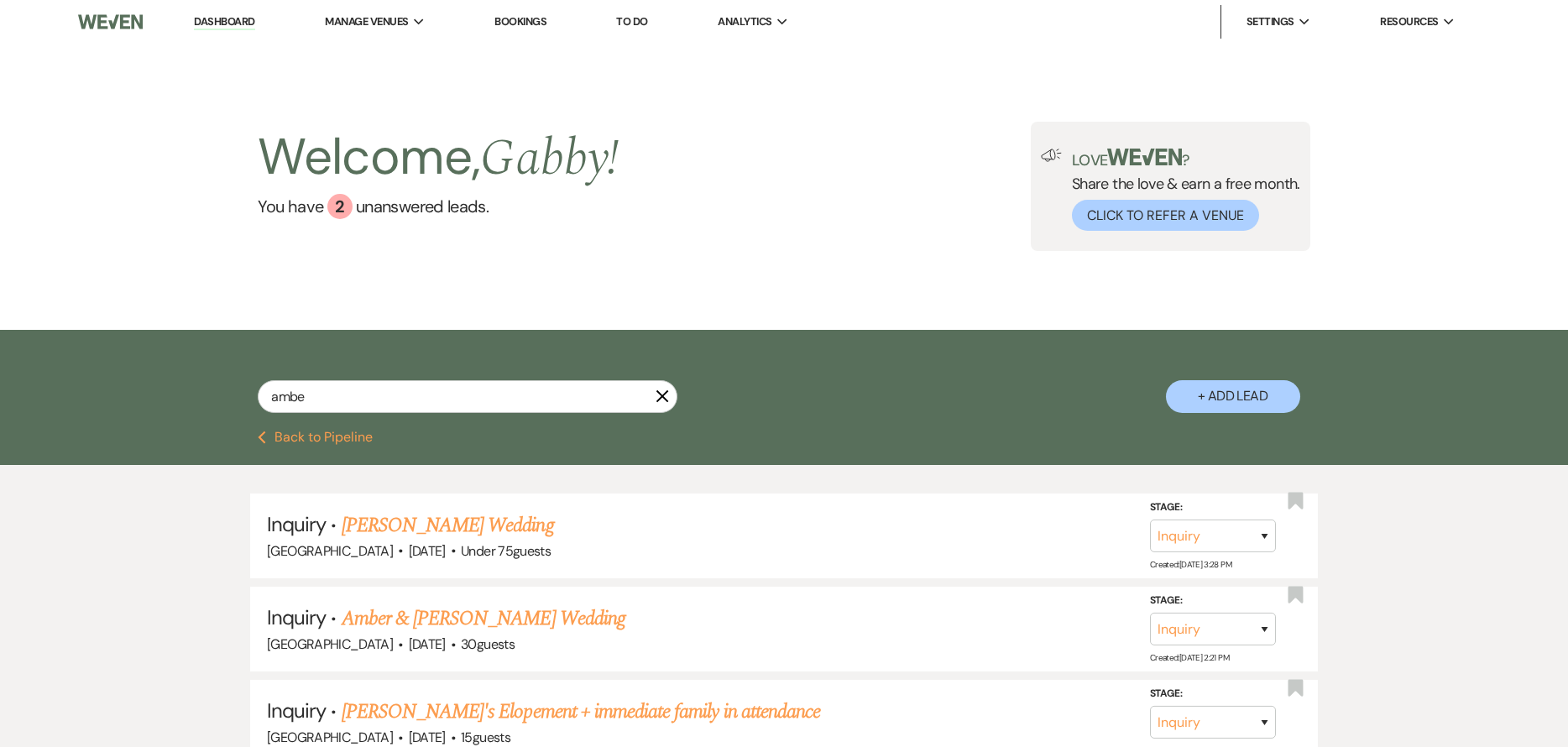
click at [246, 20] on link "Dashboard" at bounding box center [225, 23] width 61 height 16
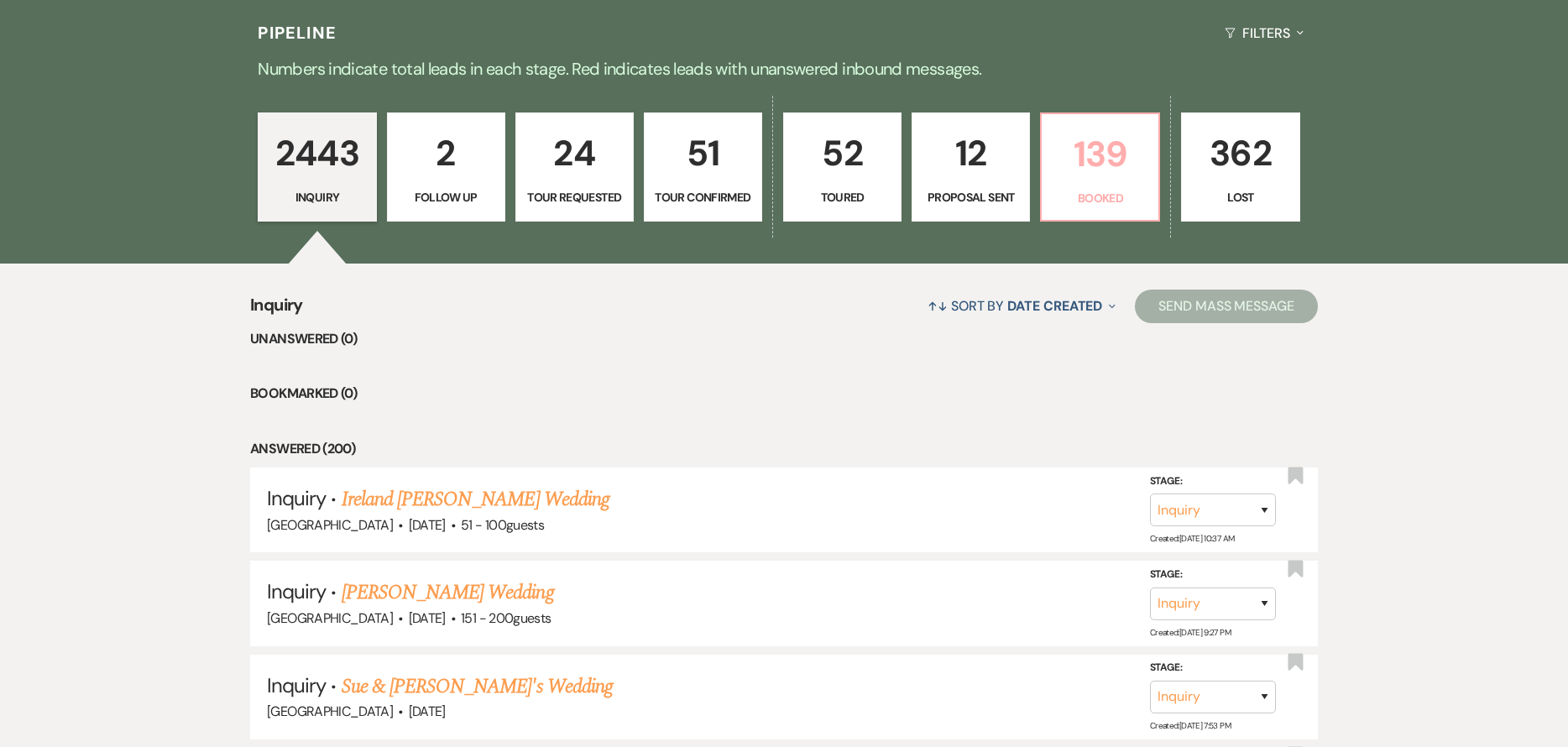
click at [1070, 148] on p "139" at bounding box center [1100, 153] width 96 height 56
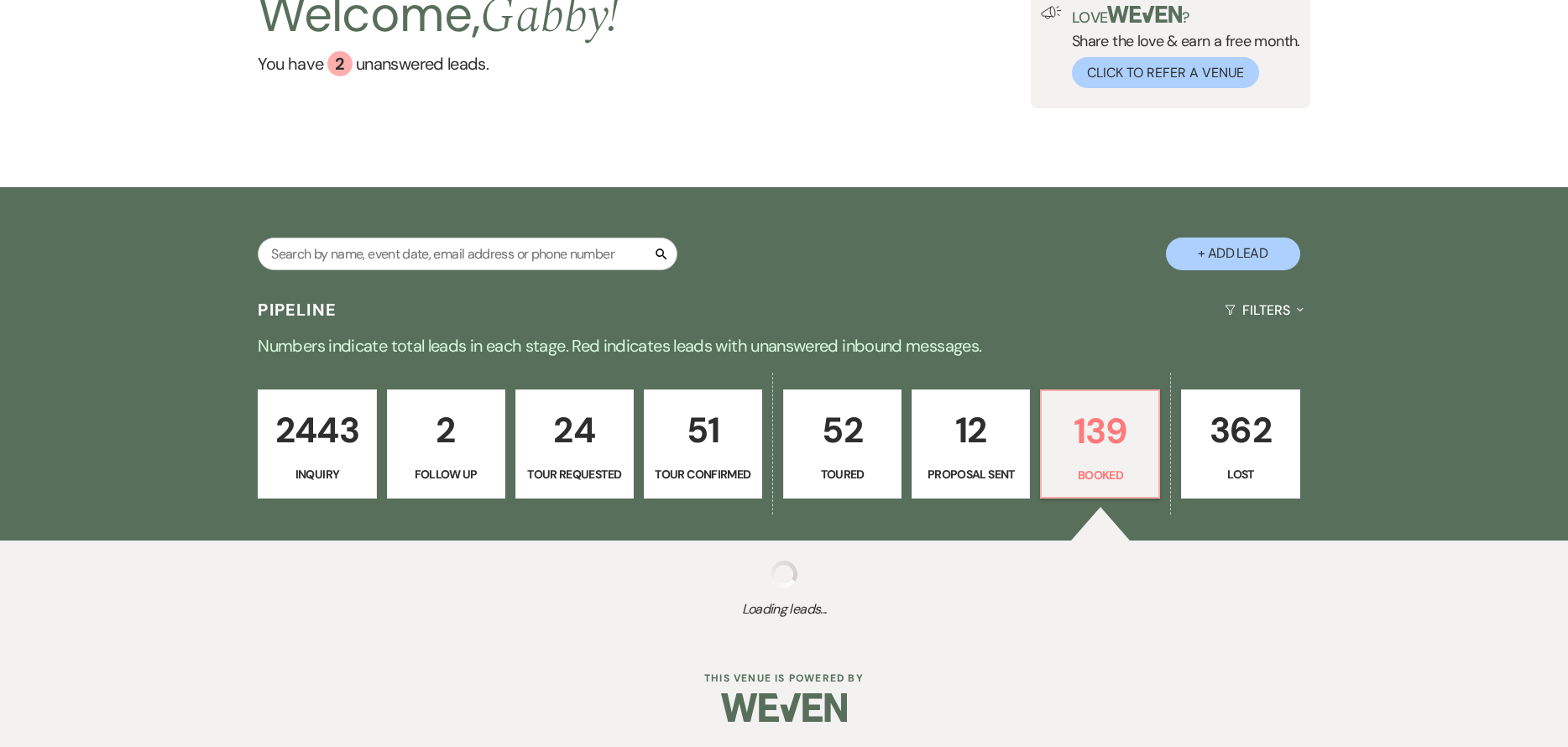
select select "7"
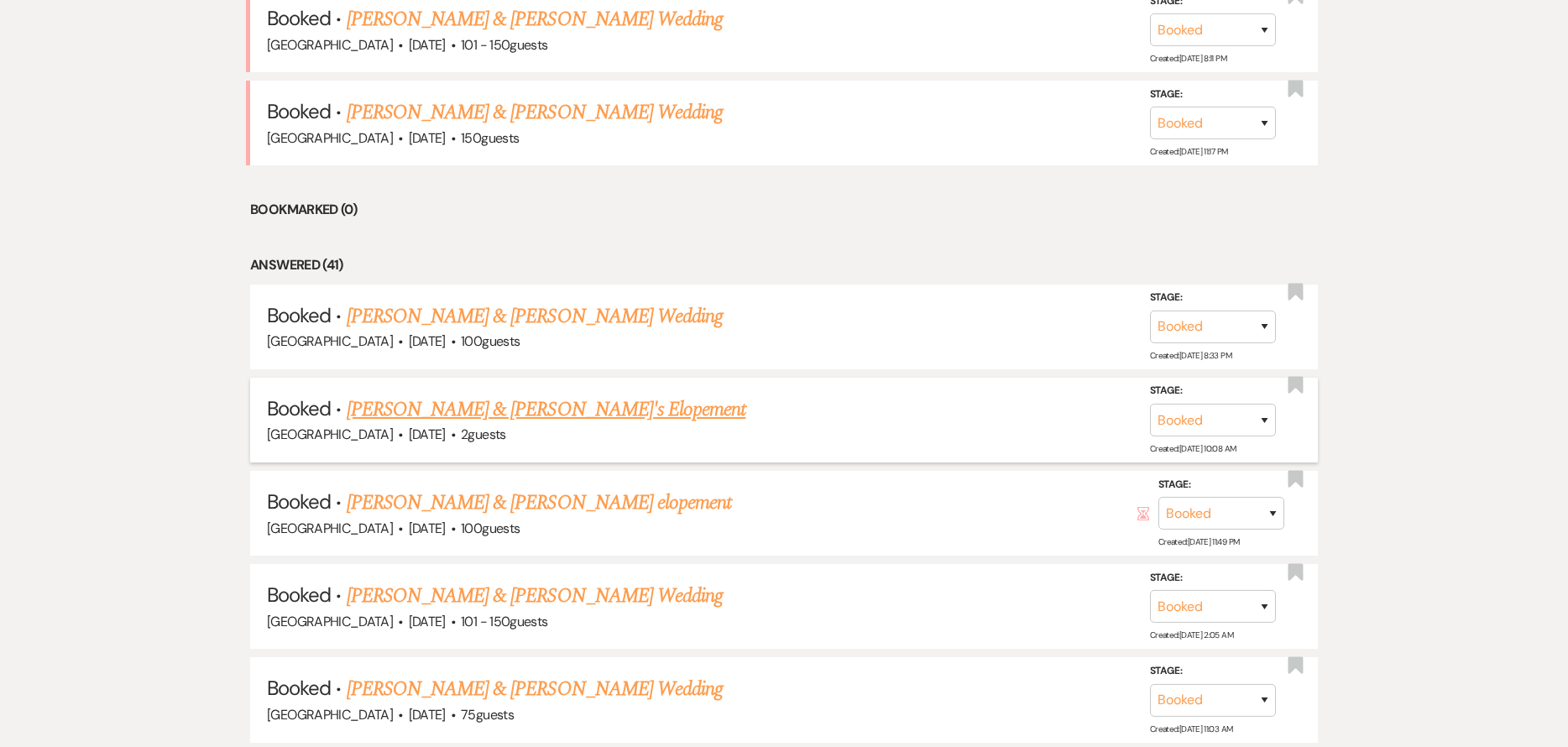
scroll to position [839, 0]
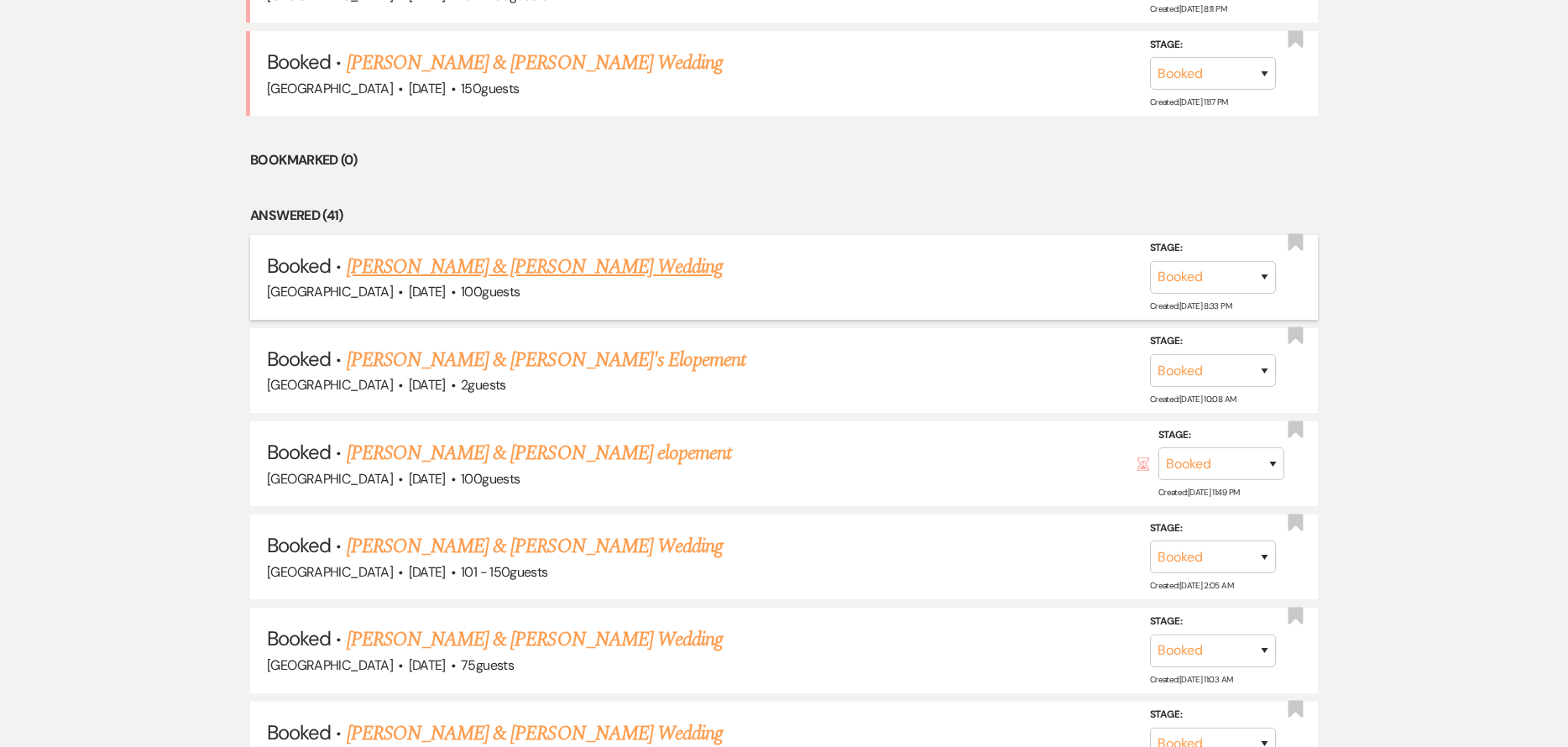
click at [676, 267] on link "[PERSON_NAME] & [PERSON_NAME] Wedding" at bounding box center [534, 267] width 376 height 30
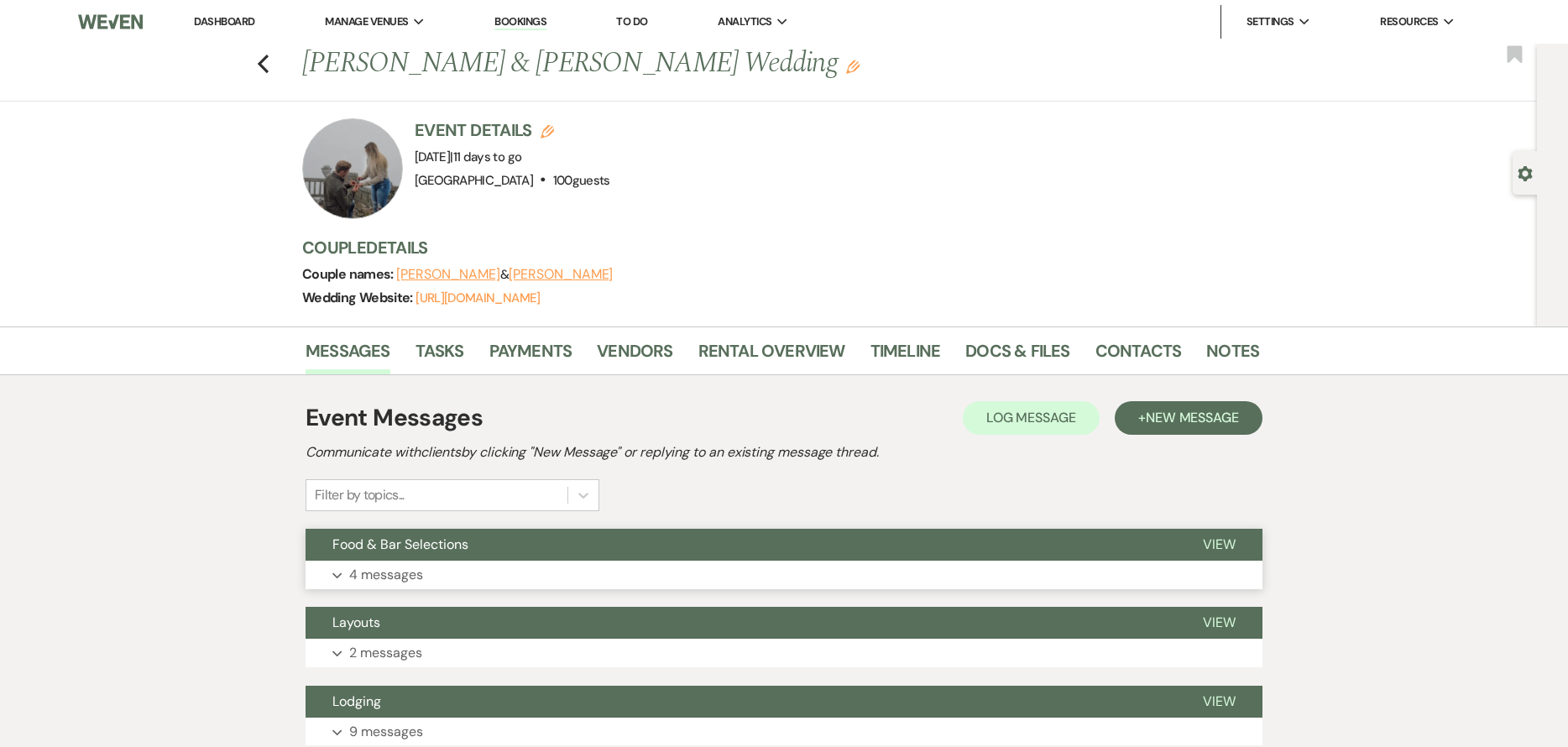
click at [618, 537] on button "Food & Bar Selections" at bounding box center [740, 545] width 871 height 31
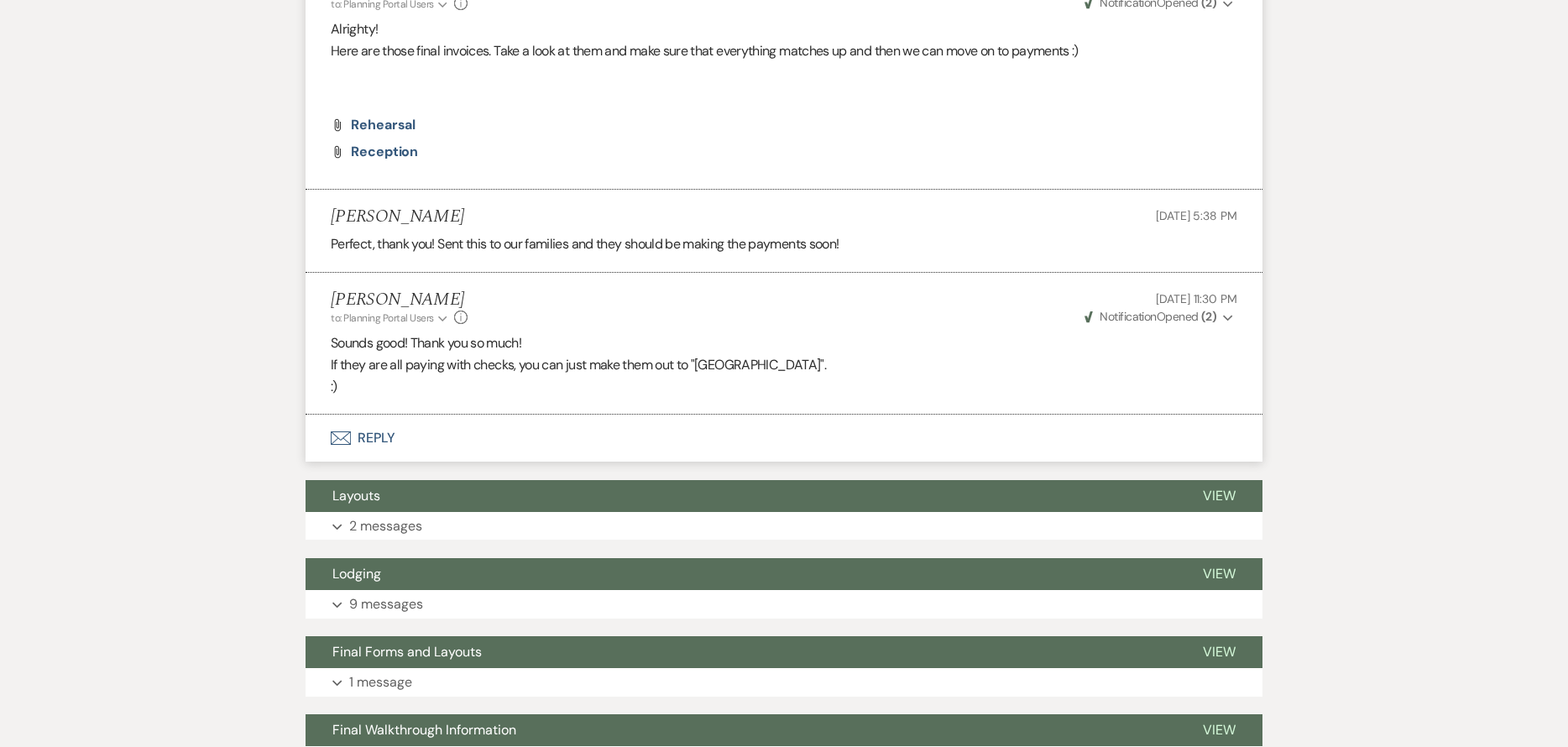
scroll to position [672, 0]
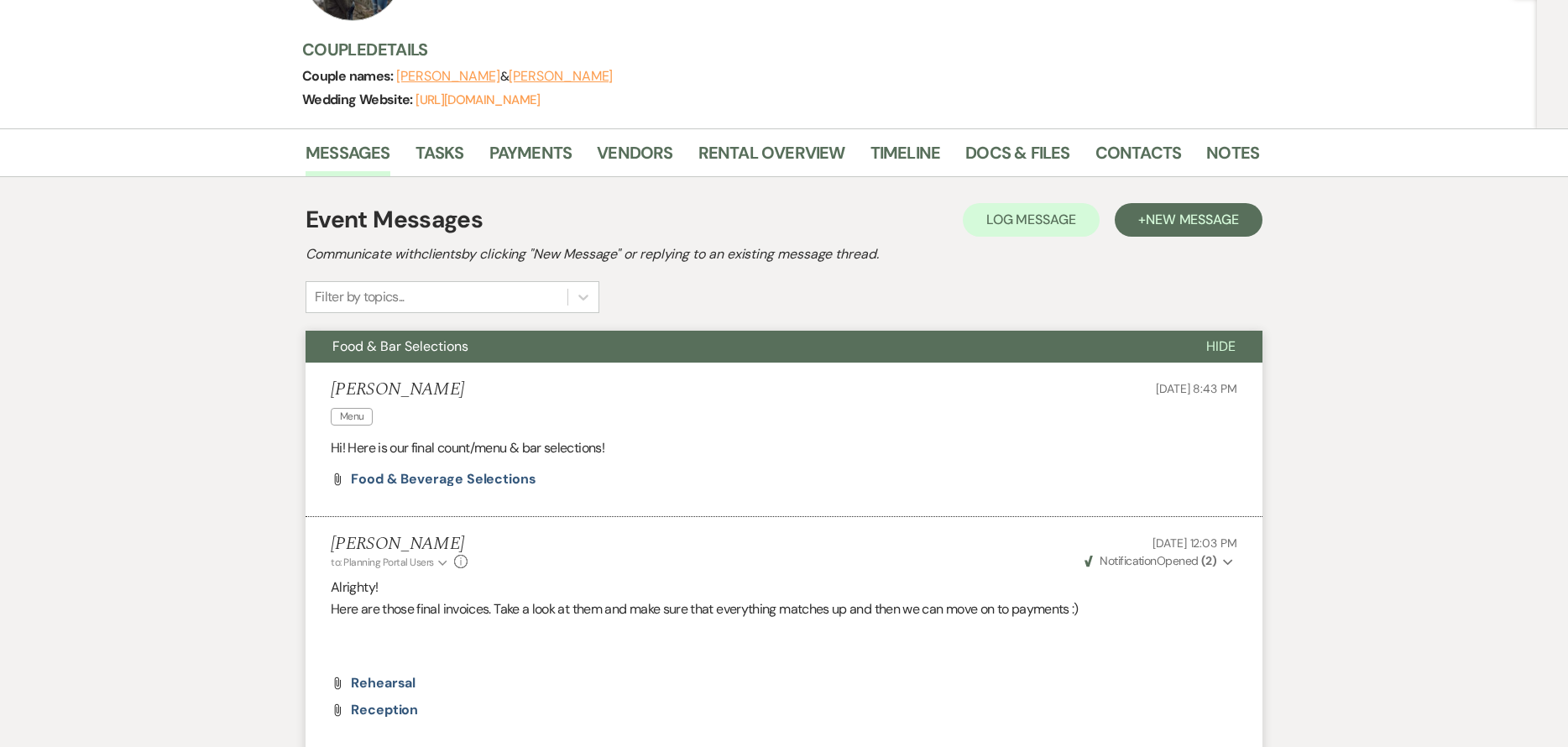
scroll to position [169, 0]
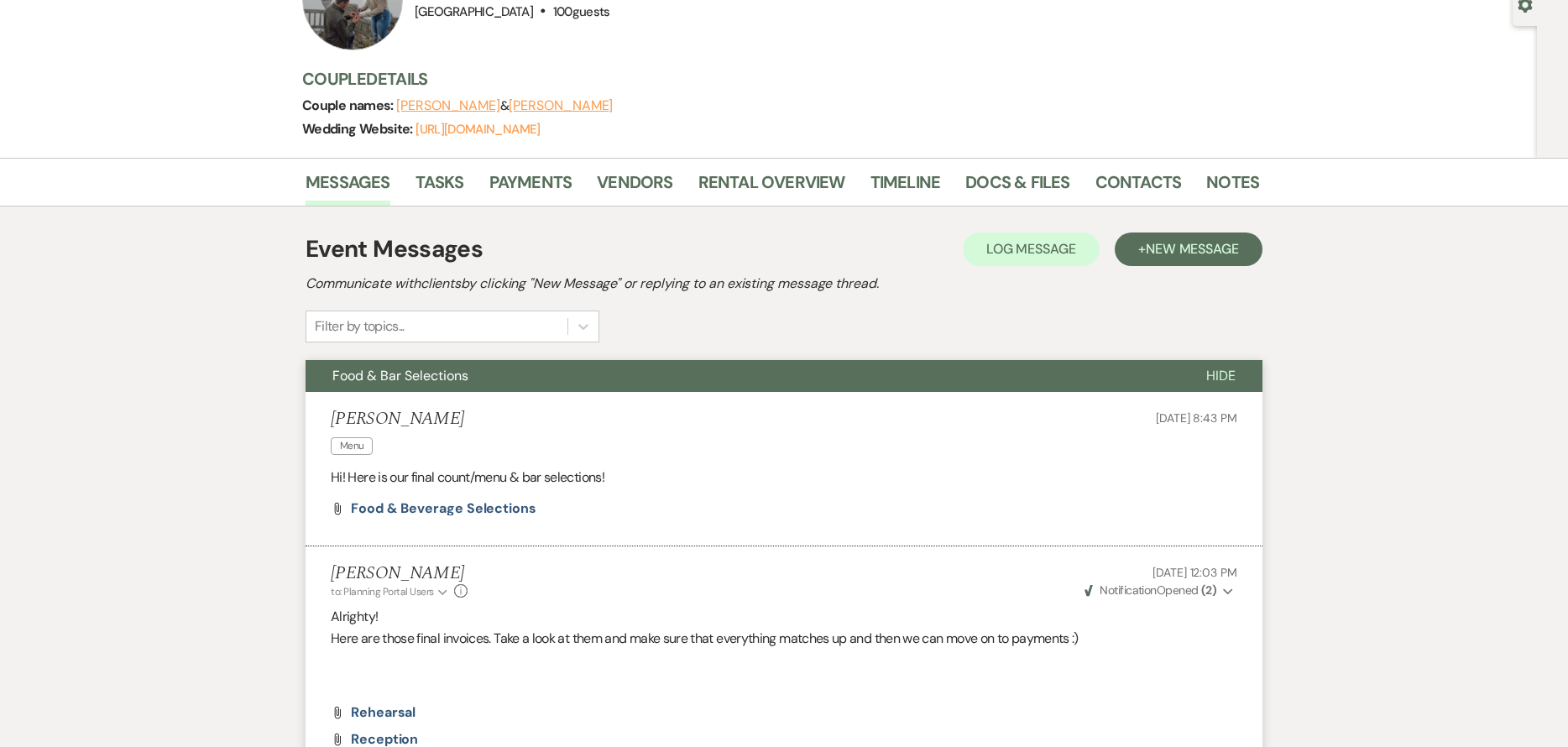
click at [1226, 380] on span "Hide" at bounding box center [1221, 376] width 29 height 18
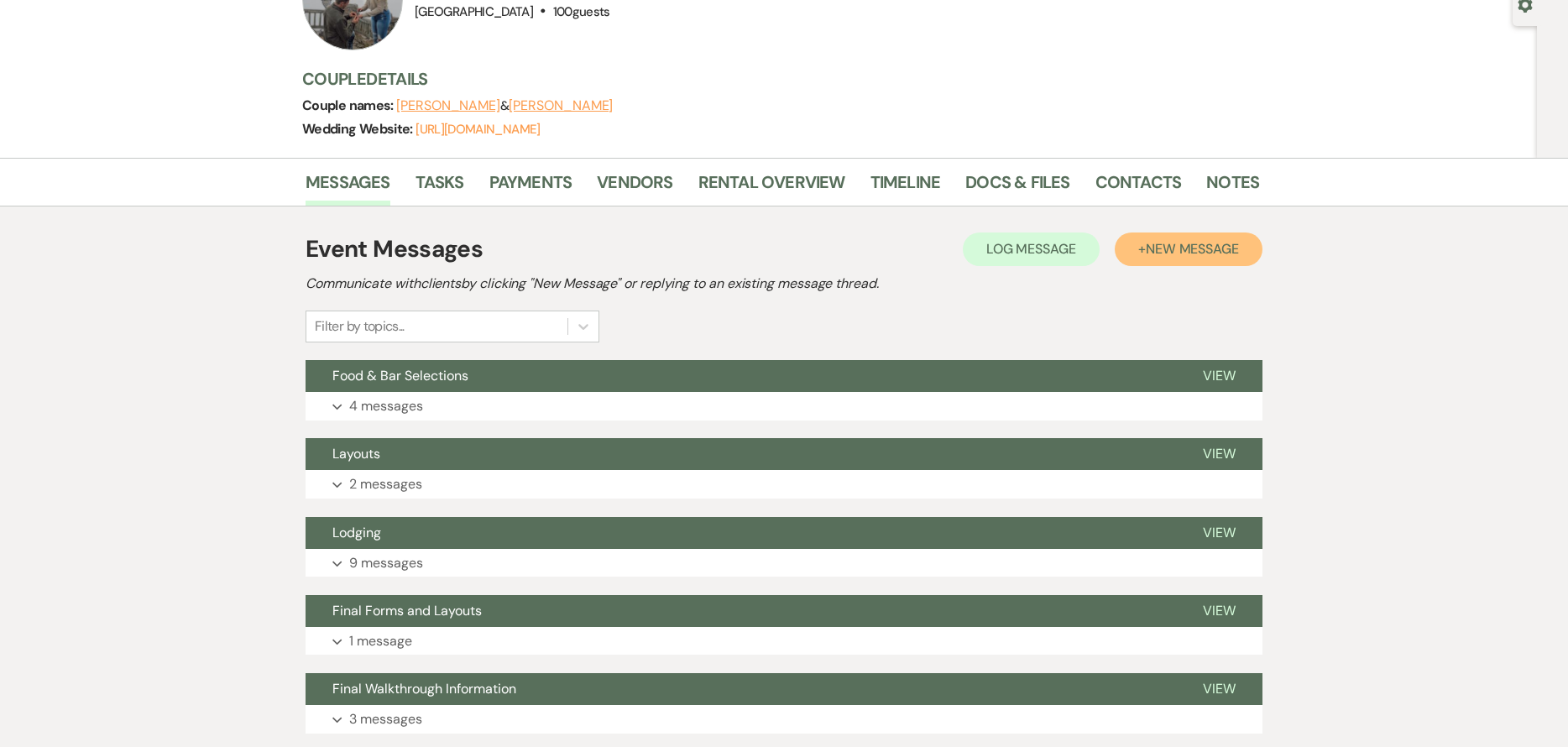
click at [1197, 252] on span "New Message" at bounding box center [1192, 249] width 93 height 18
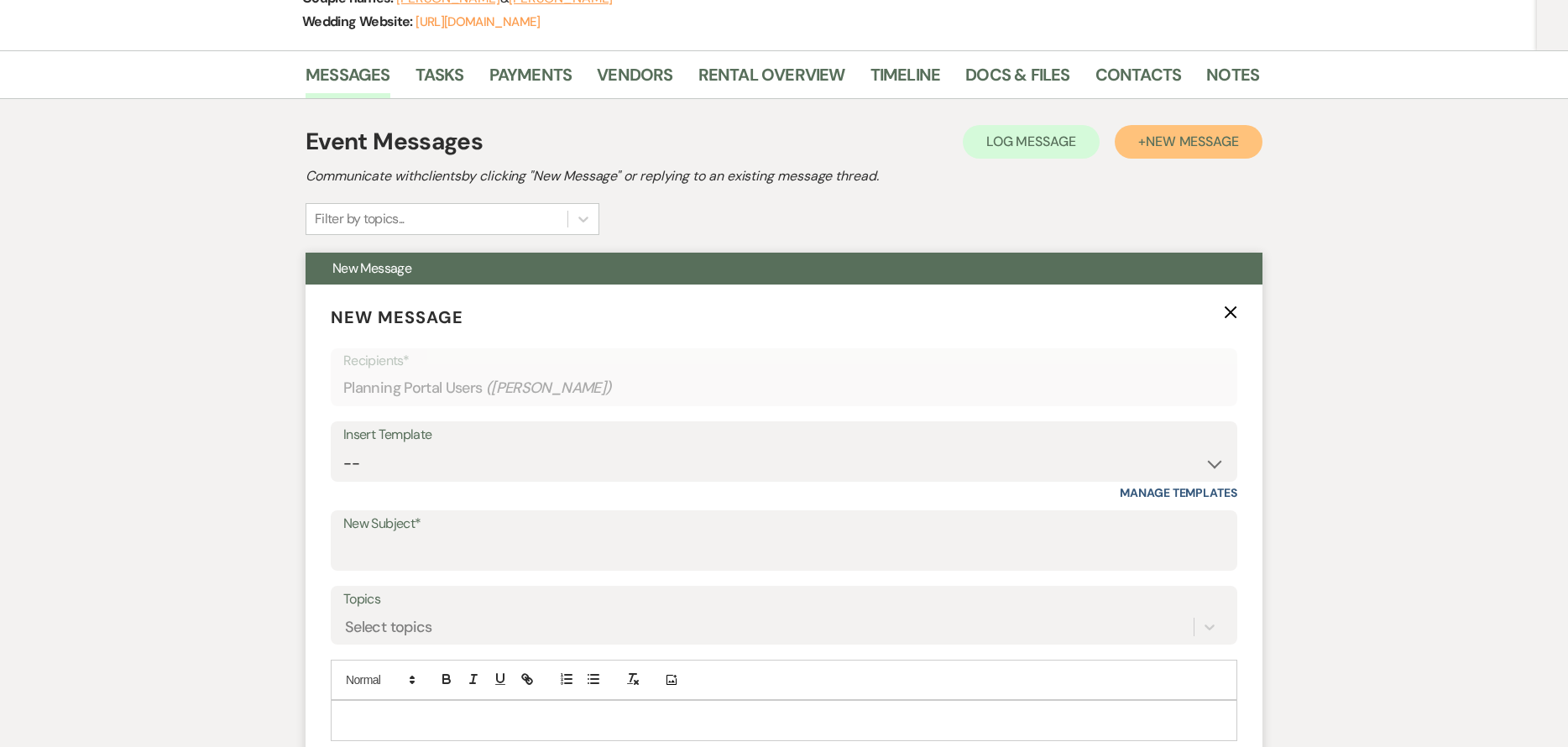
scroll to position [420, 0]
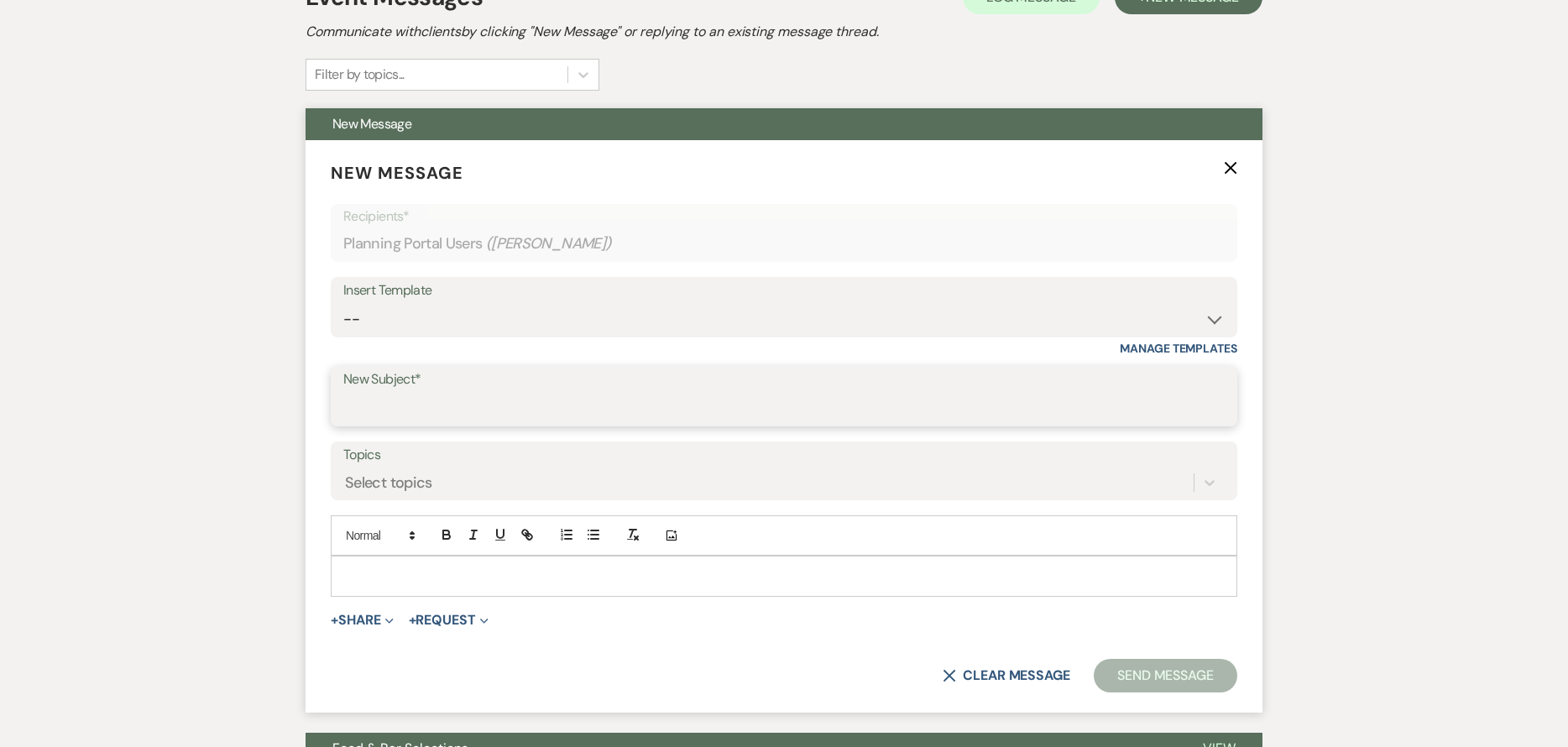
click at [494, 415] on input "New Subject*" at bounding box center [784, 407] width 882 height 32
type input "Final Payment"
click at [483, 570] on p at bounding box center [784, 575] width 880 height 19
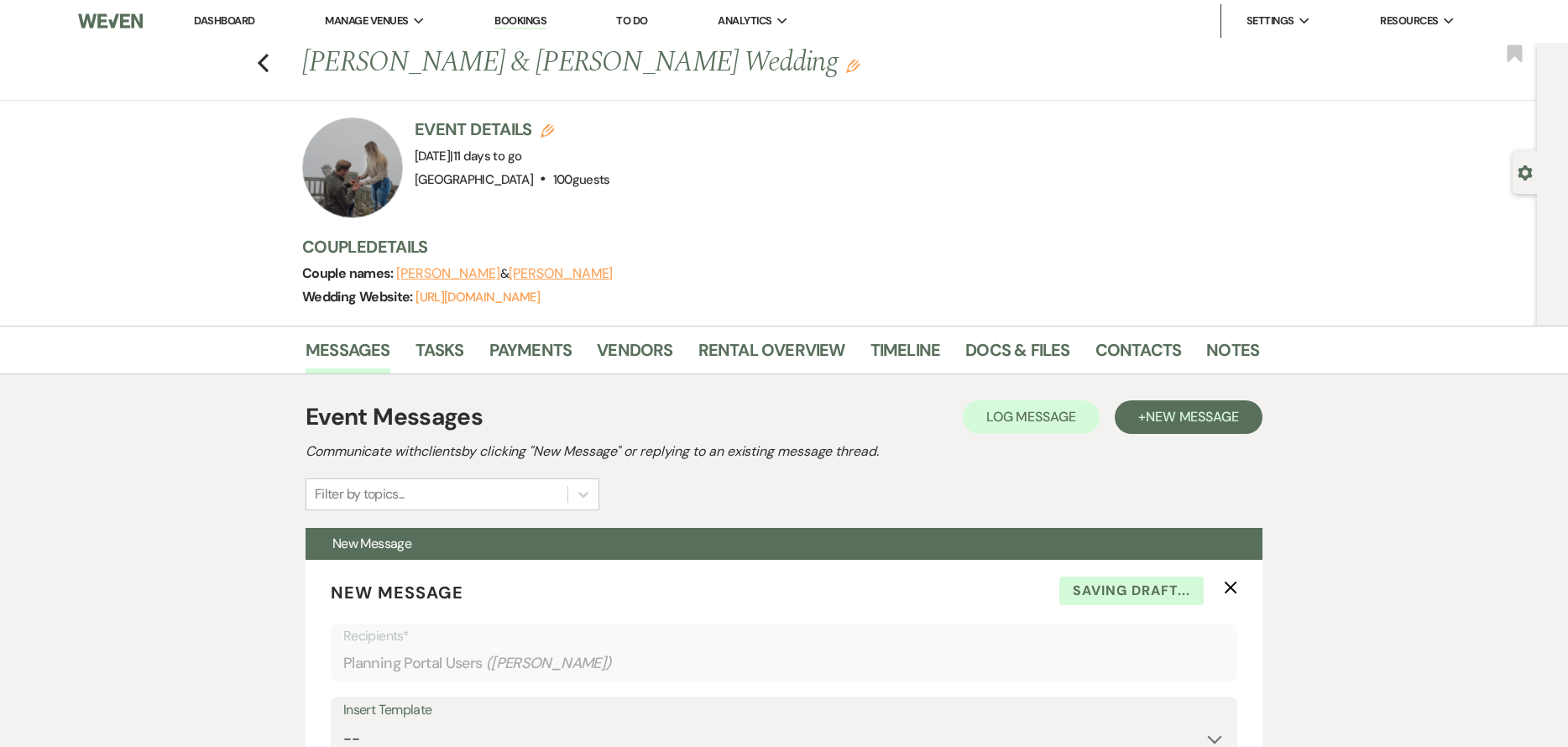
scroll to position [295, 0]
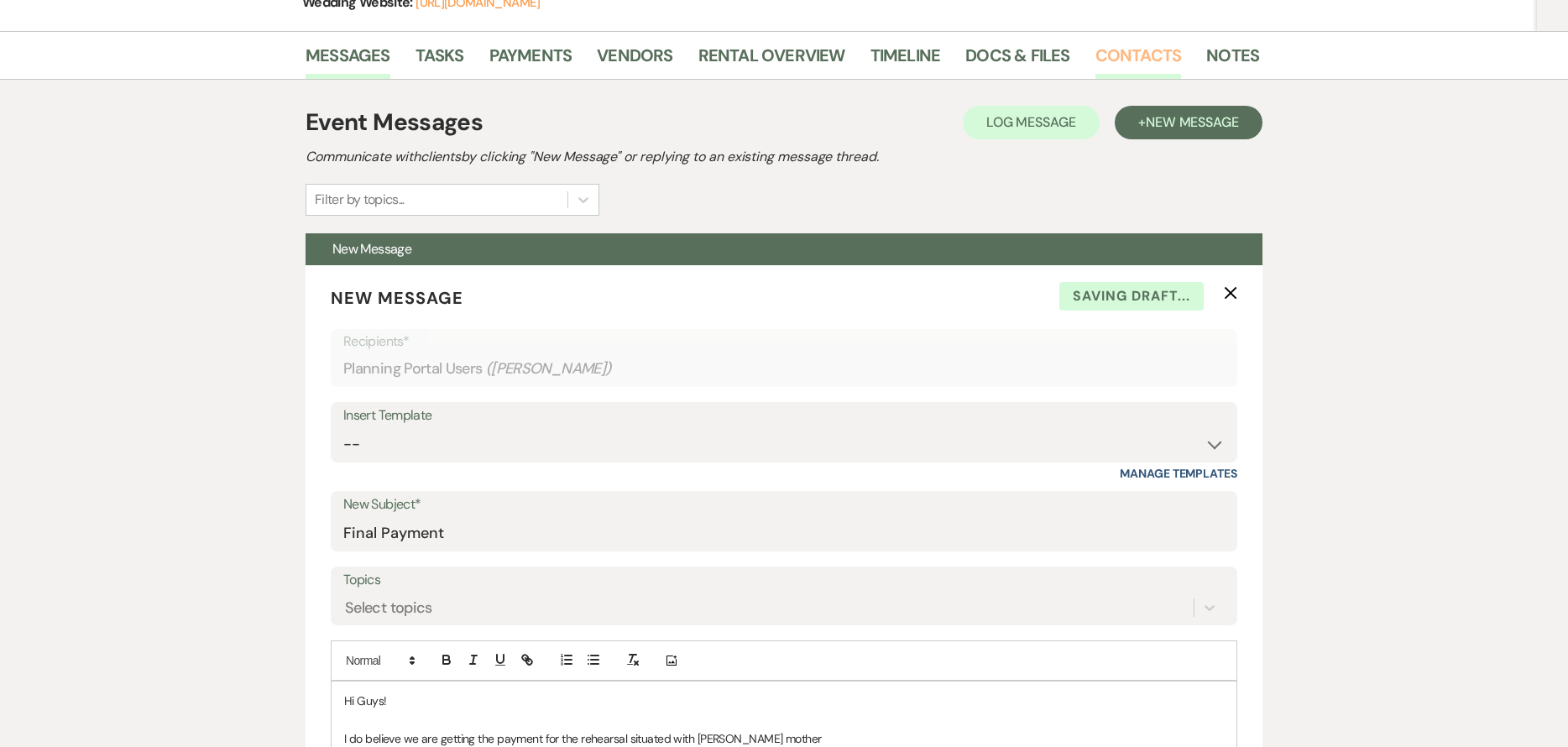
click at [1162, 60] on link "Contacts" at bounding box center [1139, 61] width 86 height 37
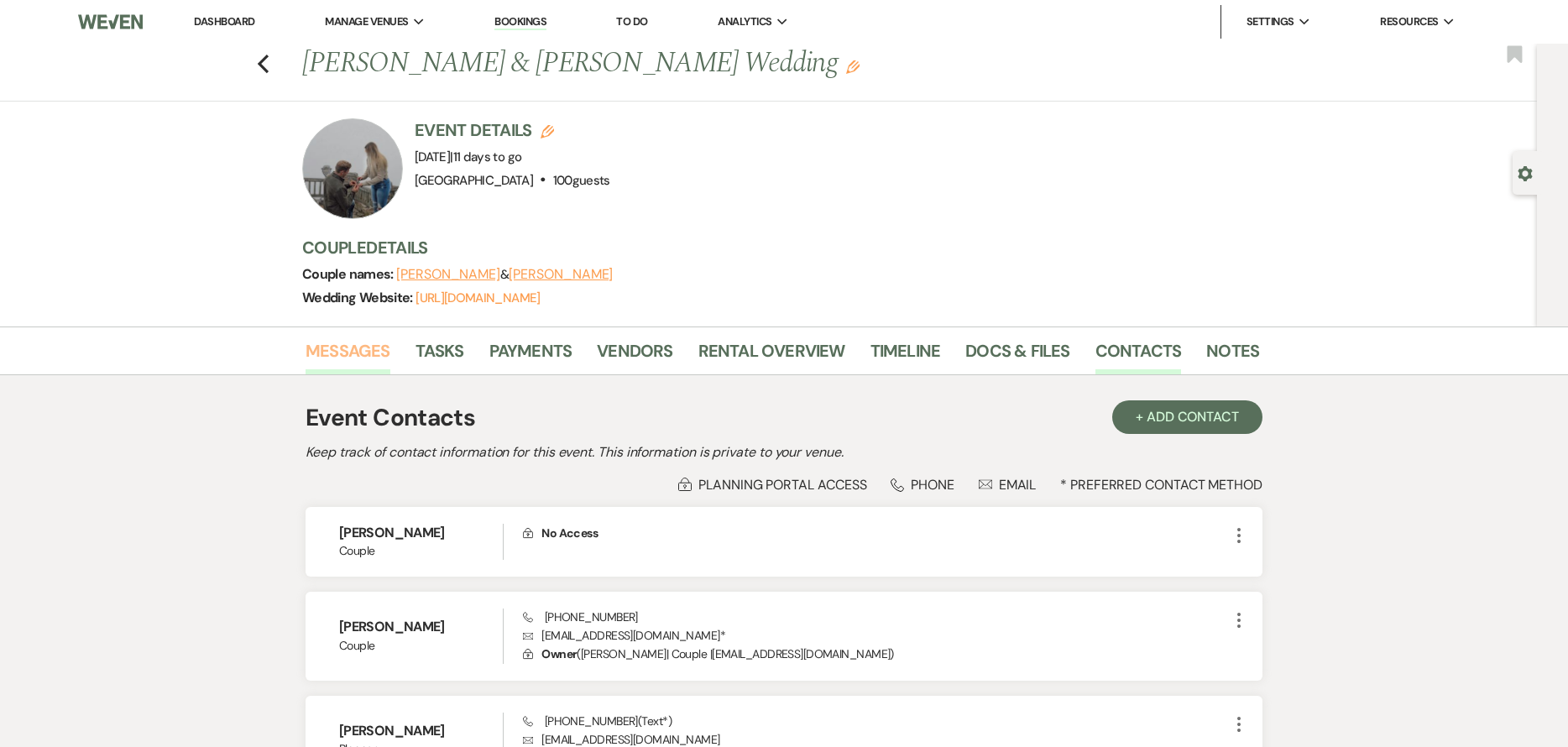
click at [347, 354] on link "Messages" at bounding box center [348, 356] width 84 height 37
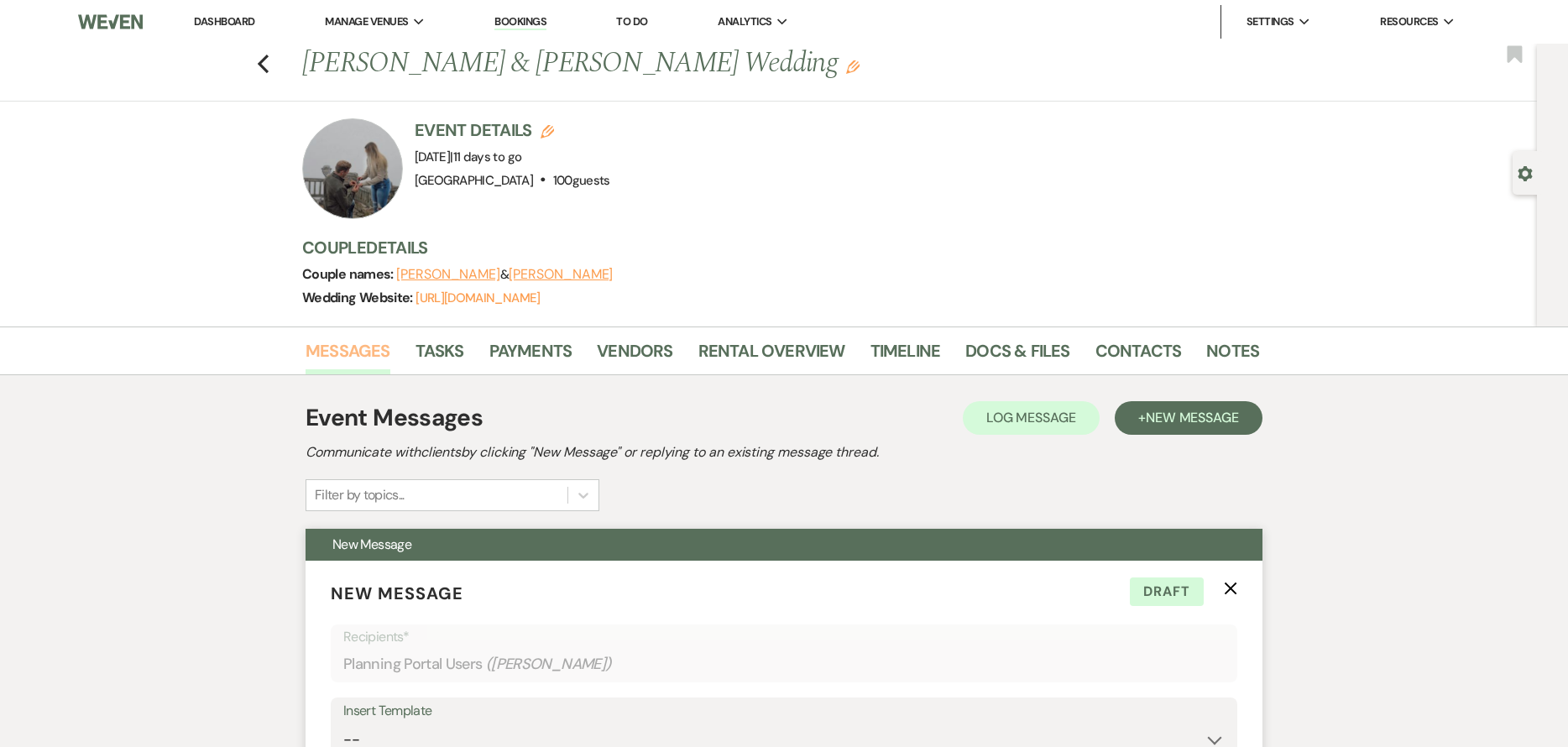
scroll to position [420, 0]
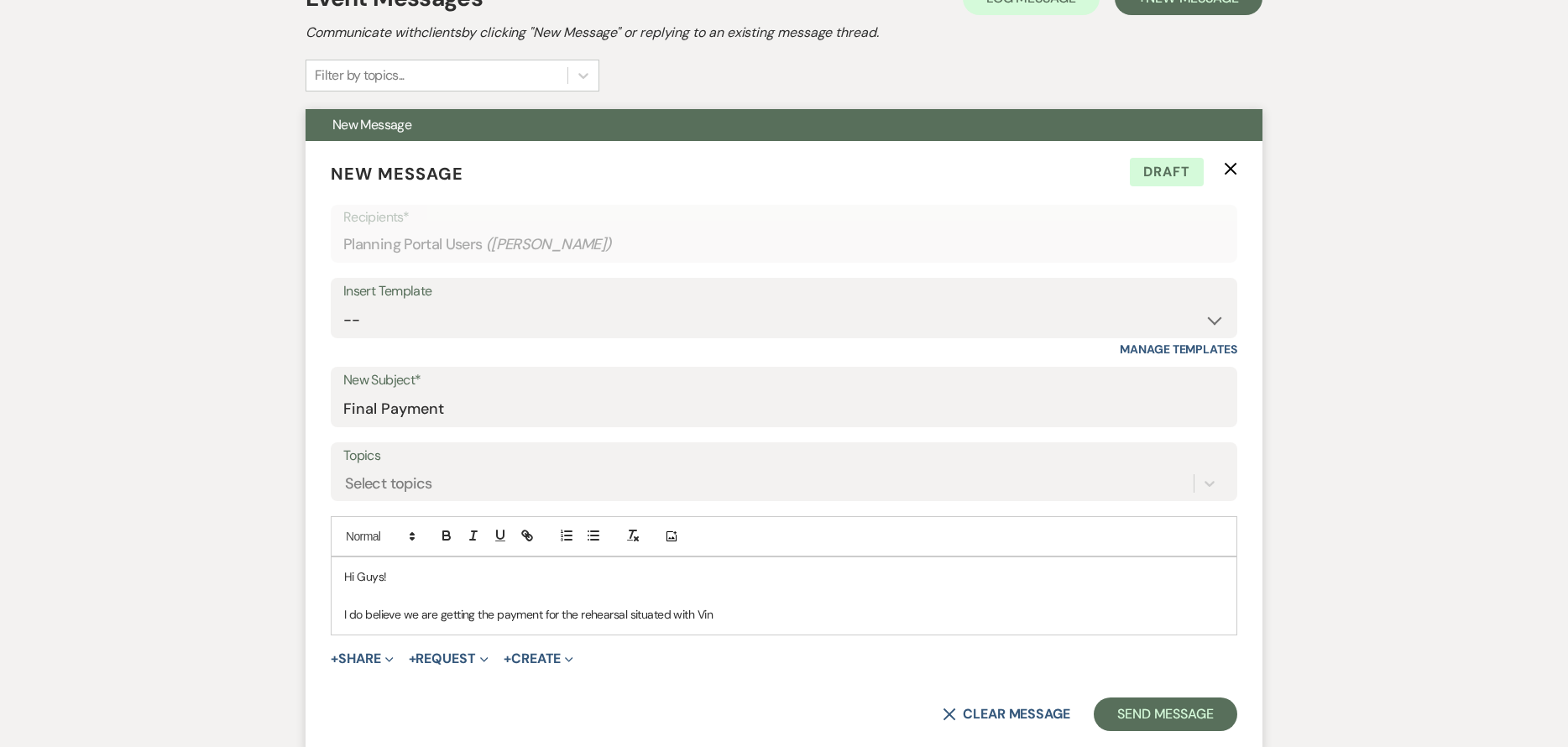
click at [727, 610] on p "I do believe we are getting the payment for the rehearsal situated with Vin" at bounding box center [784, 614] width 880 height 19
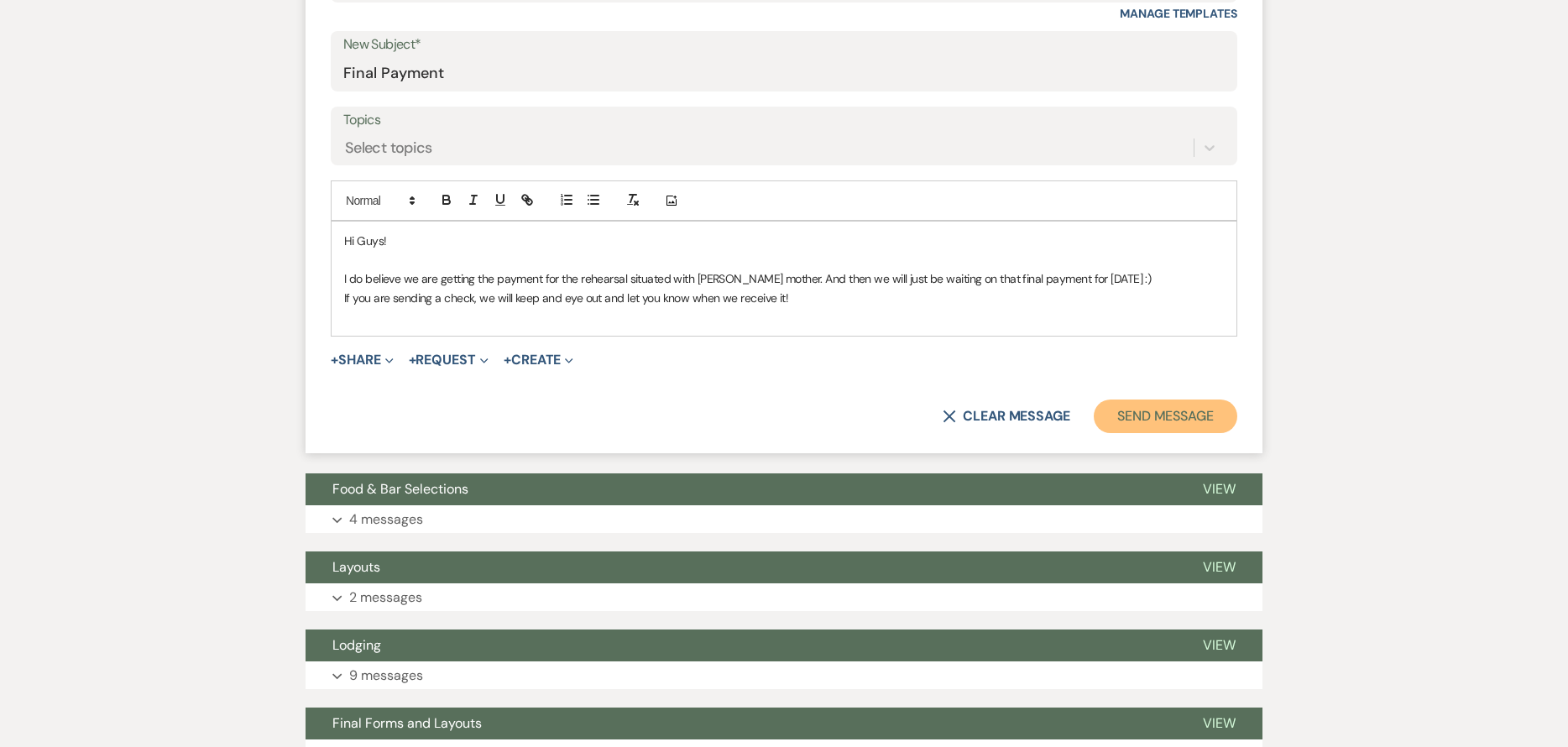
drag, startPoint x: 1187, startPoint y: 416, endPoint x: 1179, endPoint y: 422, distance: 10.0
click at [1186, 415] on button "Send Message" at bounding box center [1165, 416] width 143 height 33
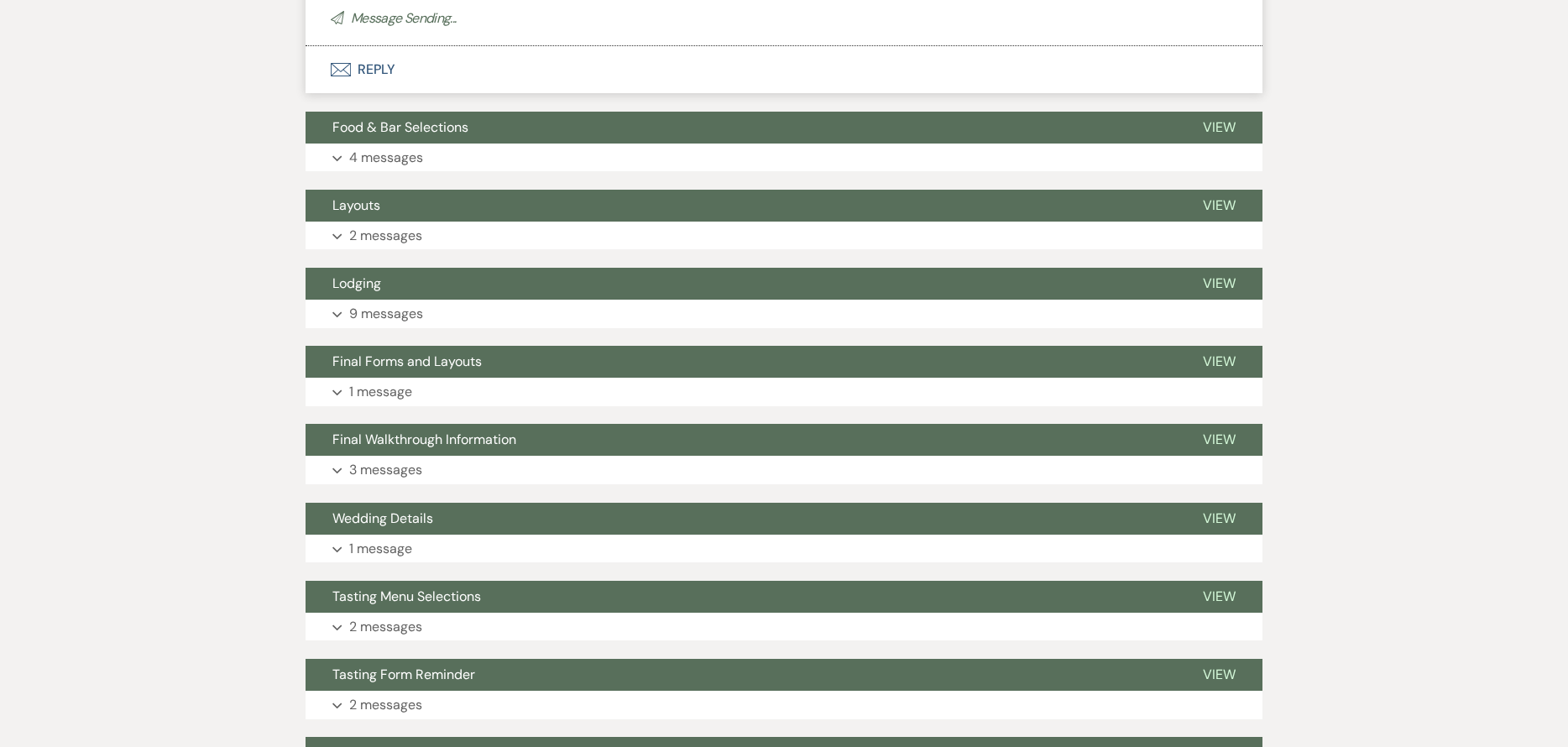
scroll to position [131, 0]
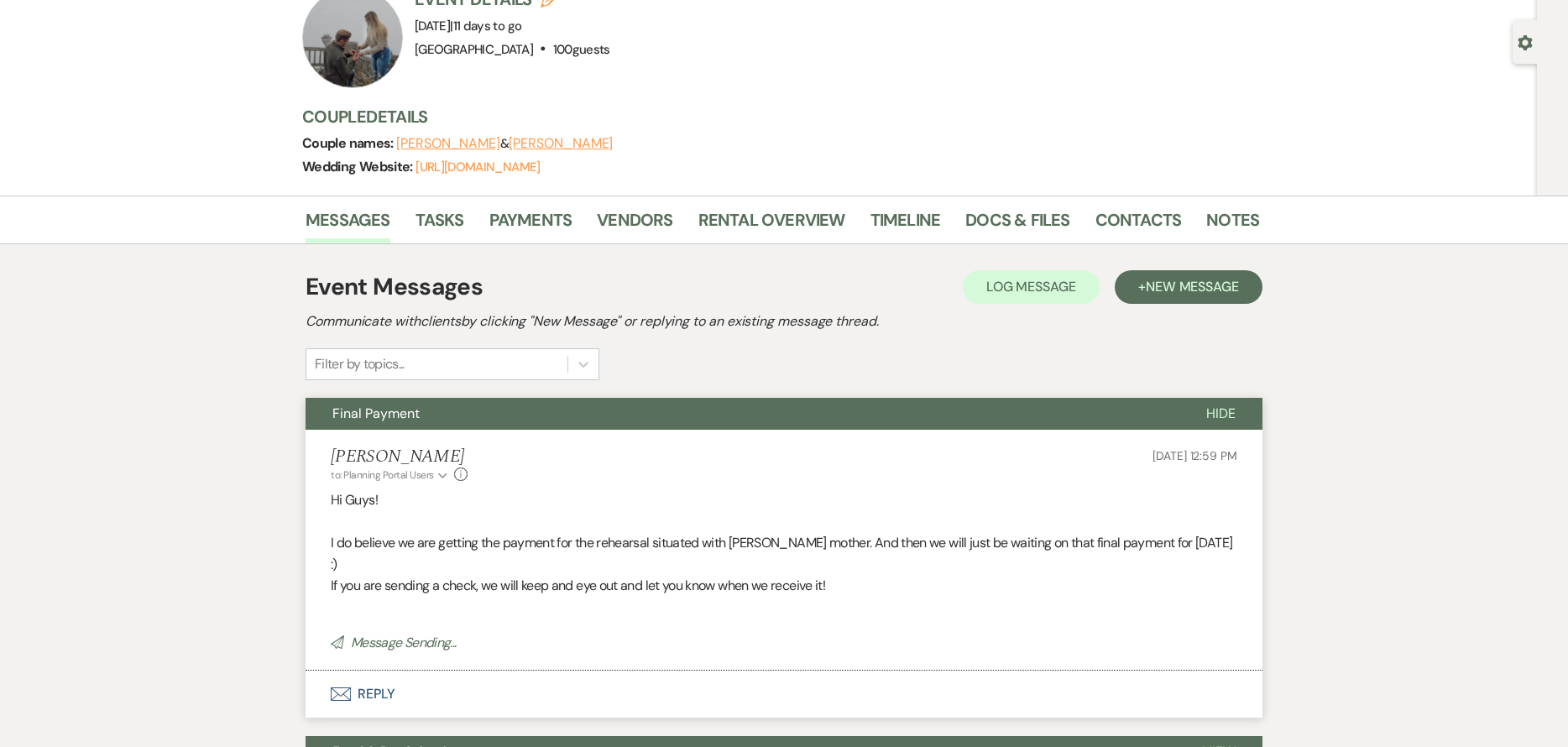
drag, startPoint x: 1231, startPoint y: 405, endPoint x: 947, endPoint y: 480, distance: 293.7
click at [1230, 404] on span "Hide" at bounding box center [1221, 413] width 29 height 18
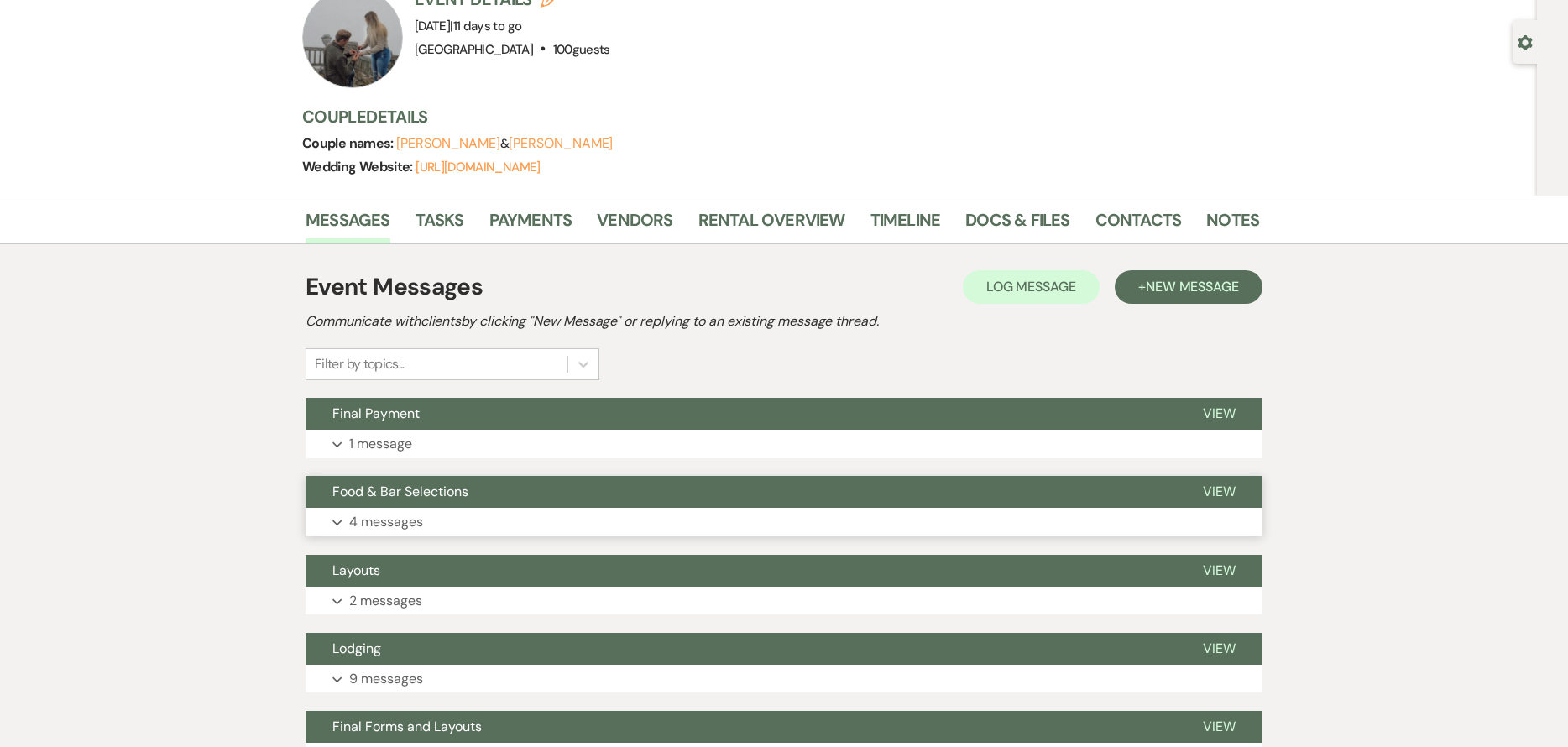
click at [499, 492] on button "Food & Bar Selections" at bounding box center [740, 492] width 871 height 31
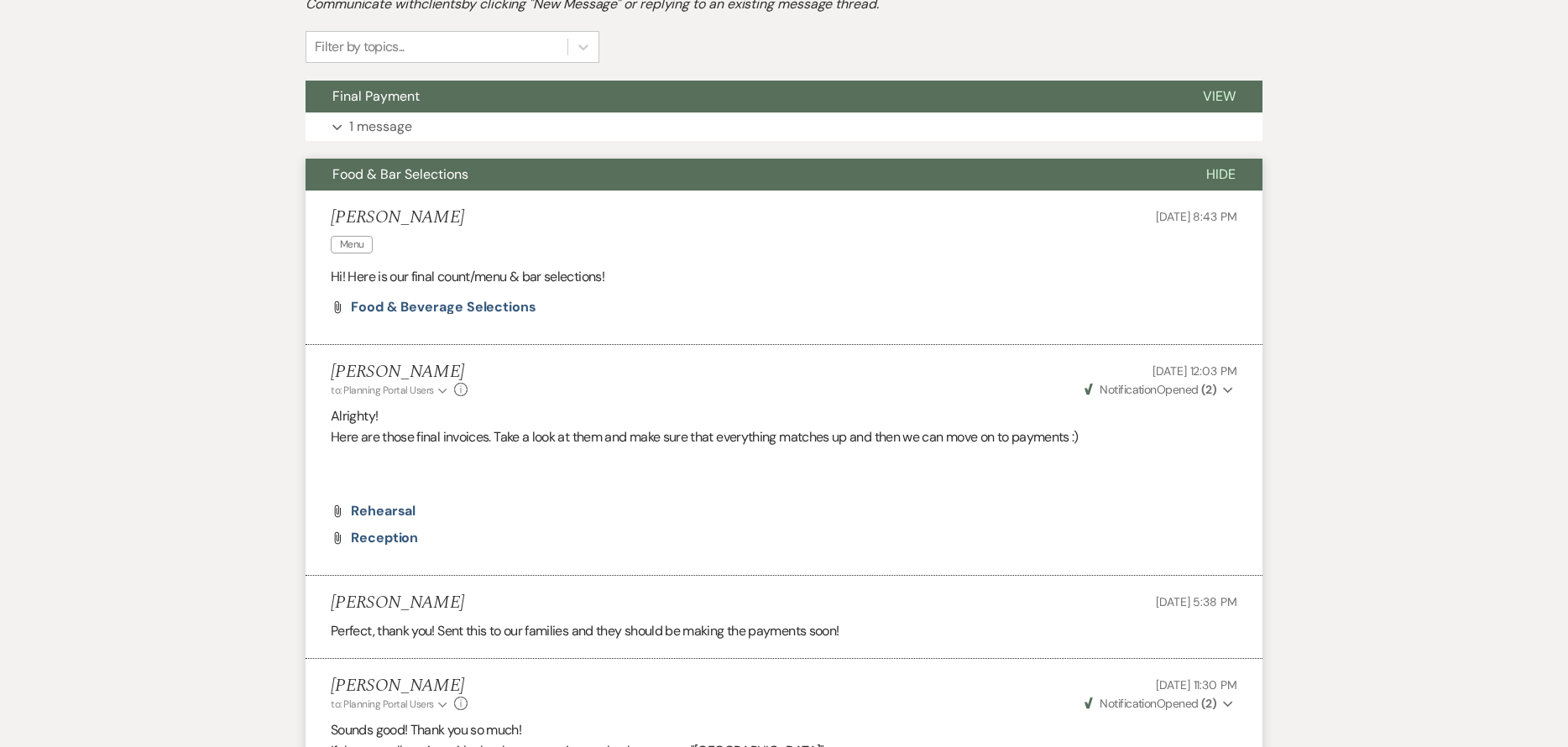
scroll to position [634, 0]
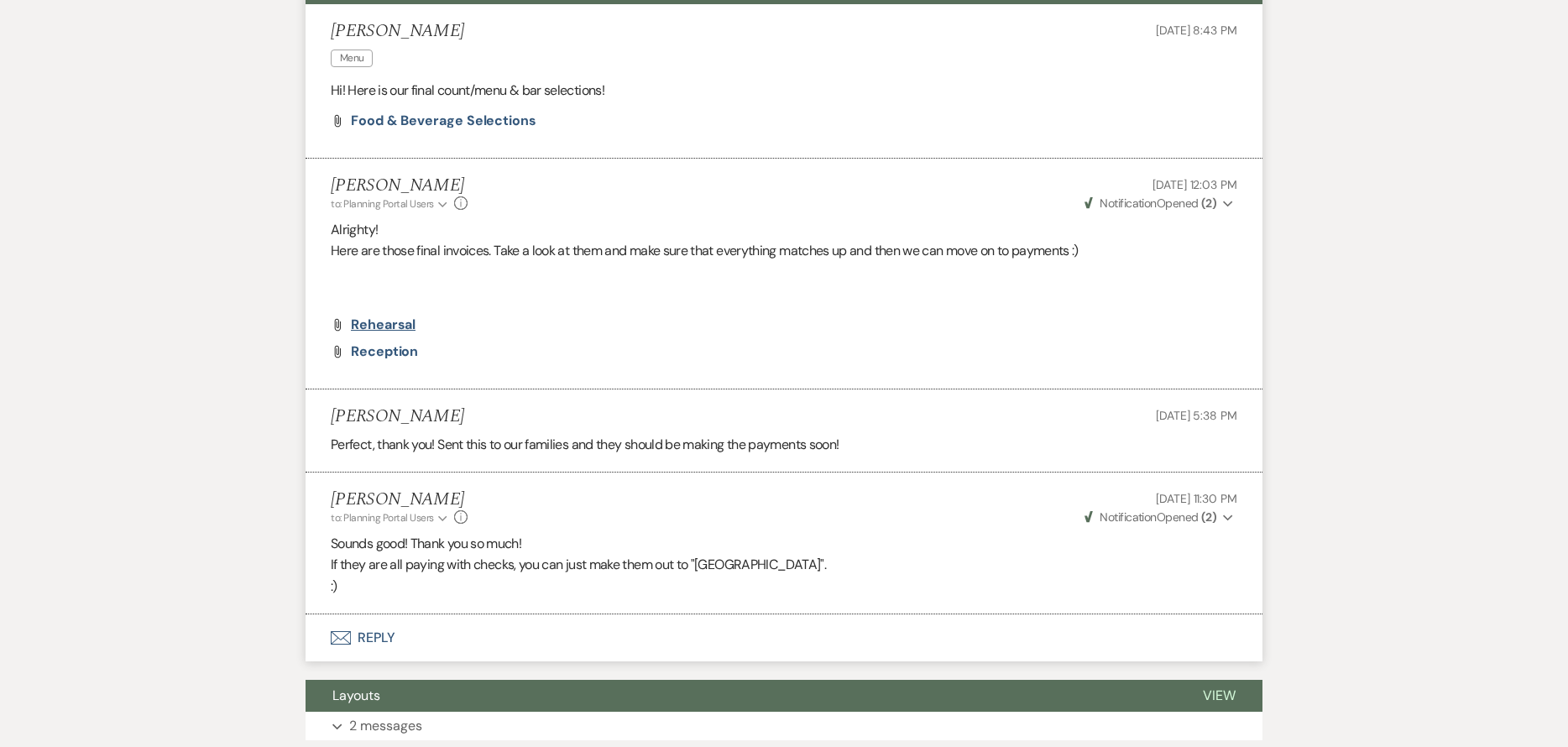
click at [403, 322] on span "Rehearsal" at bounding box center [383, 325] width 65 height 18
click at [394, 353] on span "Reception" at bounding box center [384, 351] width 67 height 18
click at [451, 126] on span "Food & Beverage Selections" at bounding box center [443, 121] width 186 height 18
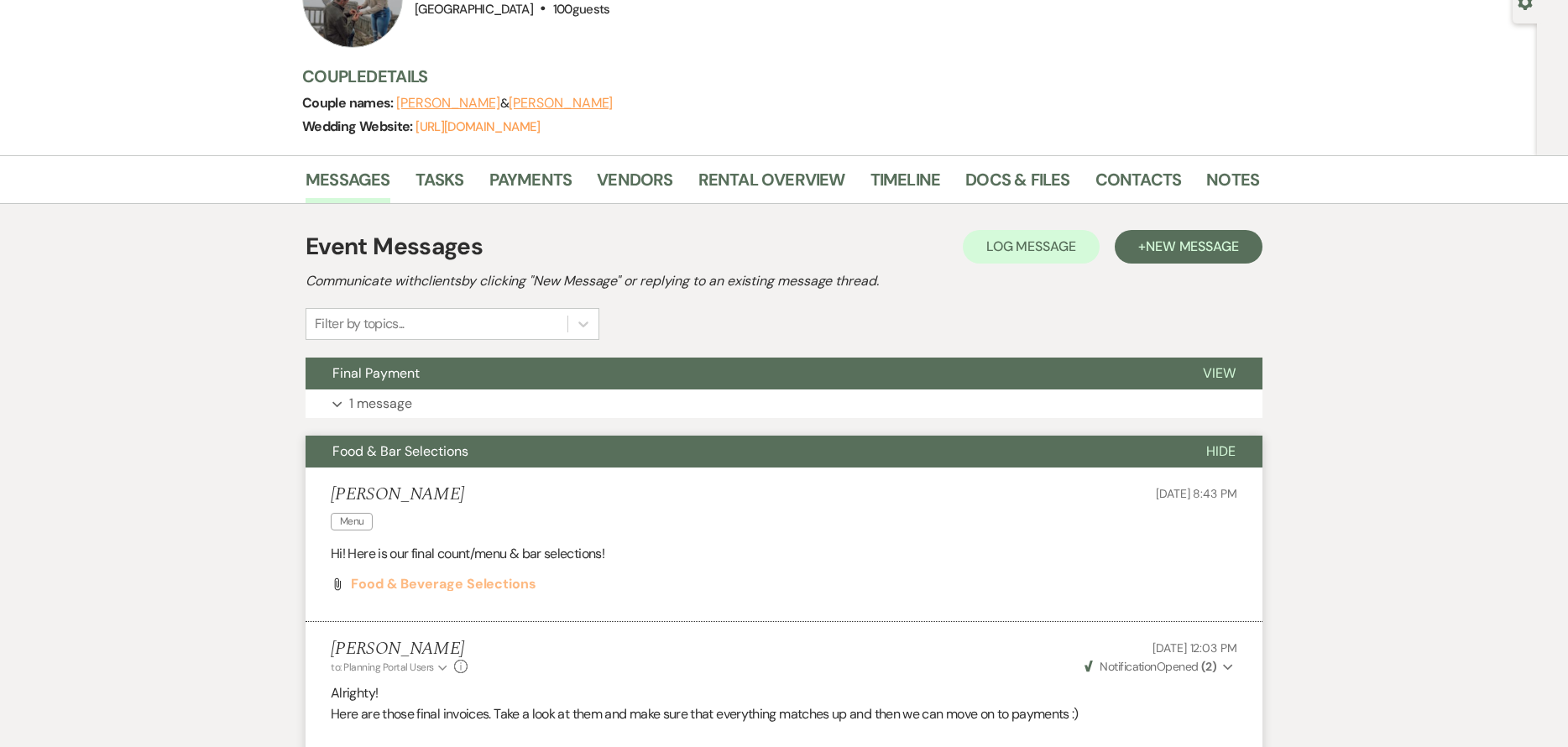
scroll to position [131, 0]
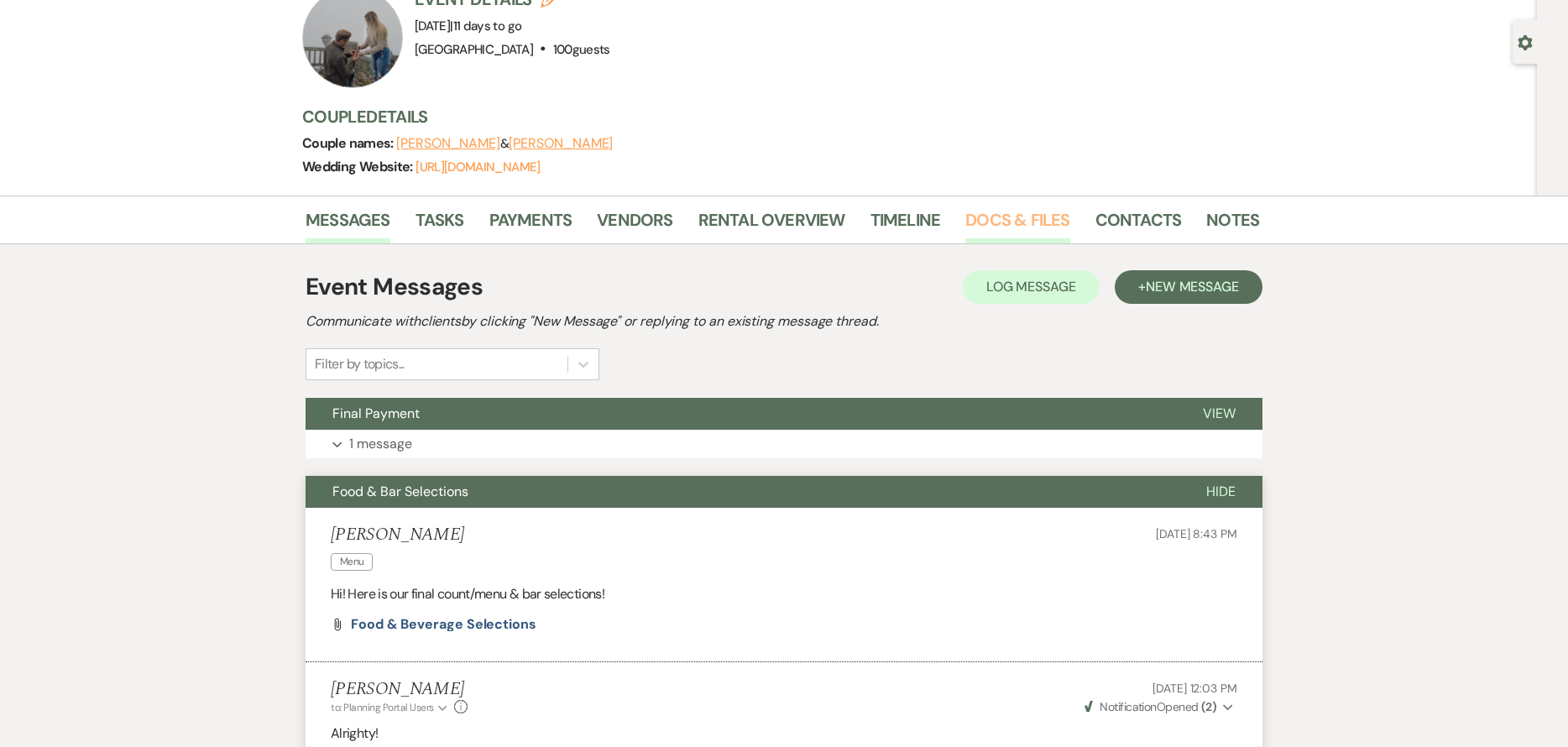
click at [985, 220] on link "Docs & Files" at bounding box center [1017, 225] width 104 height 37
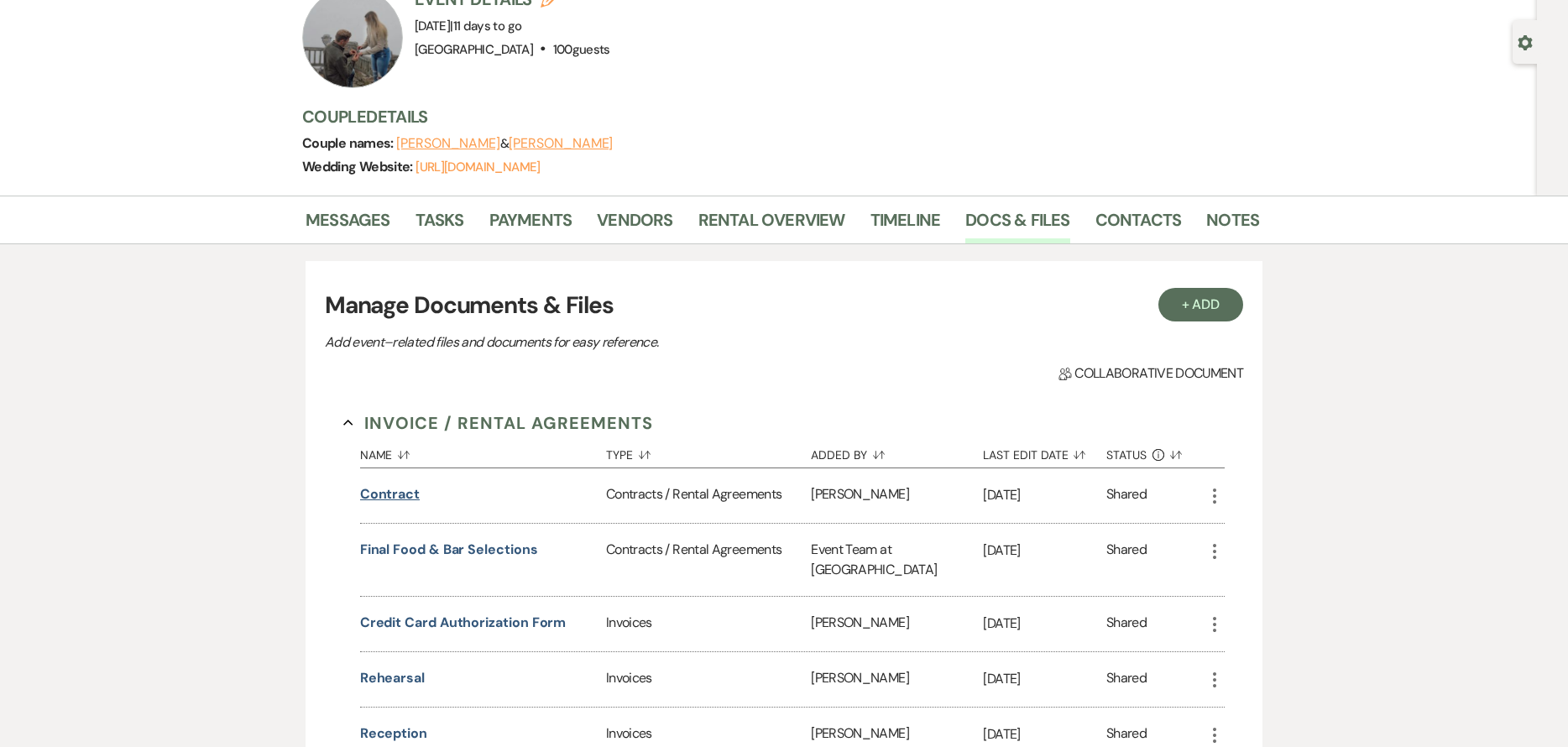
click at [403, 489] on button "contract" at bounding box center [390, 494] width 60 height 21
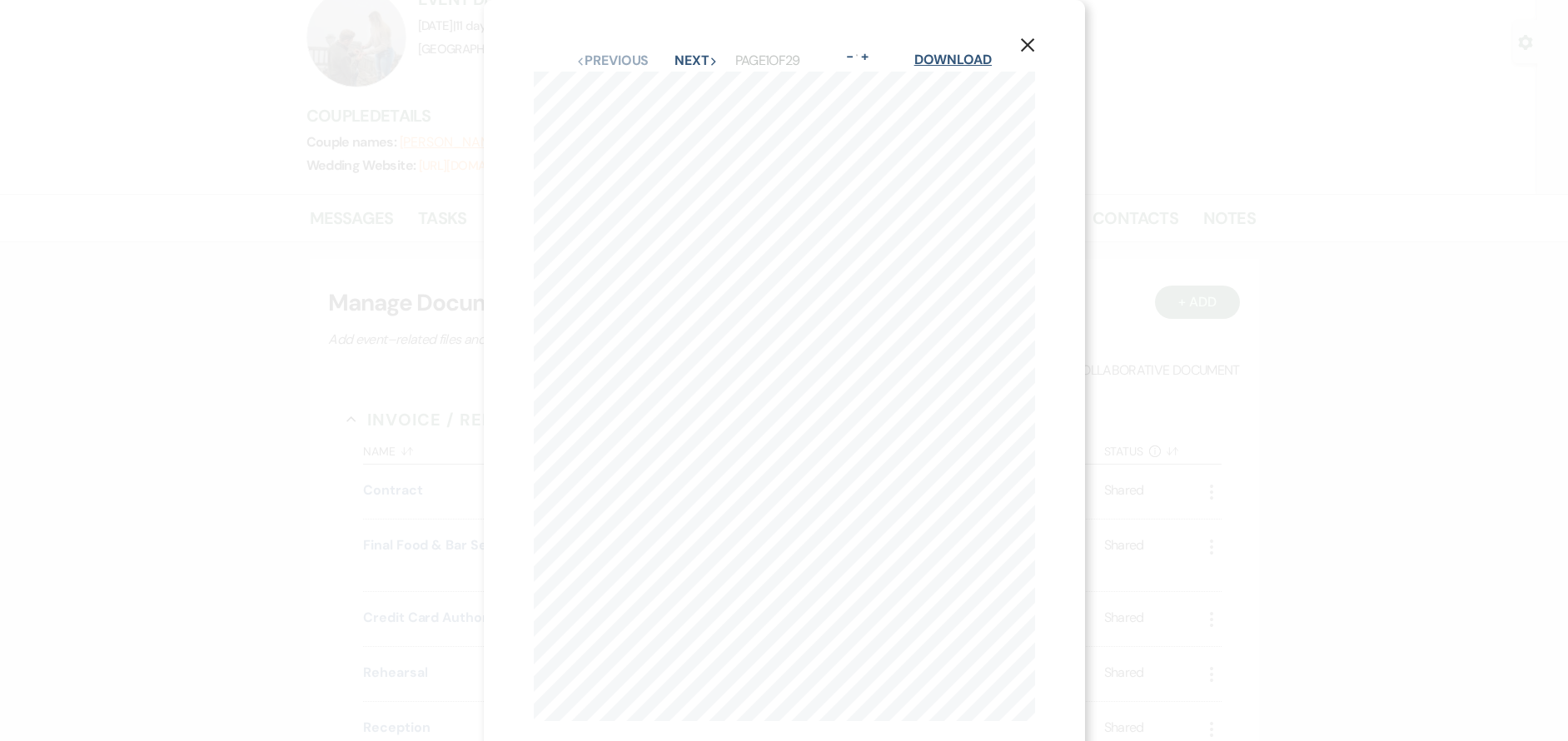
click at [949, 56] on link "Download" at bounding box center [953, 59] width 78 height 18
click at [1031, 39] on icon "X" at bounding box center [1027, 44] width 15 height 15
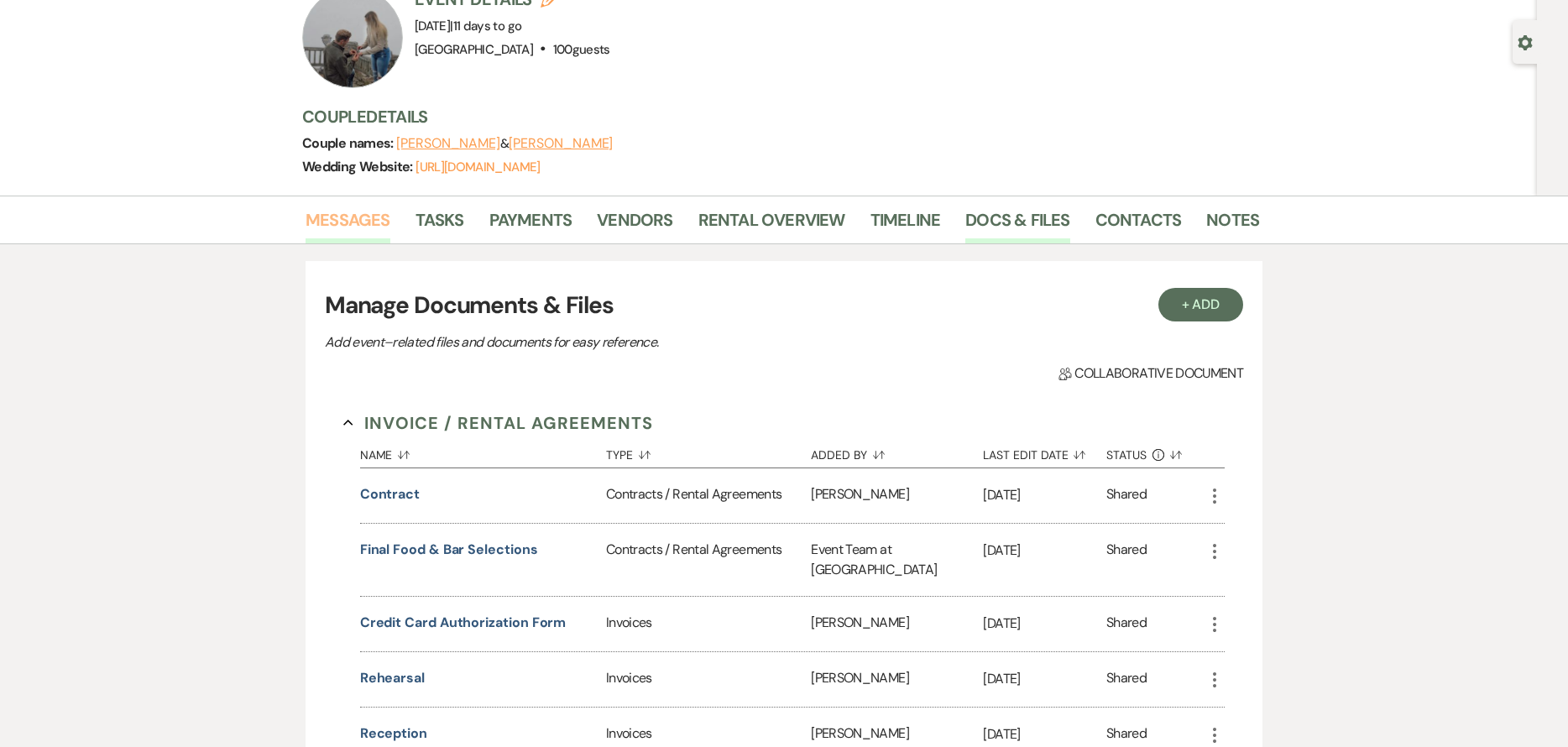
click at [332, 224] on link "Messages" at bounding box center [348, 225] width 84 height 37
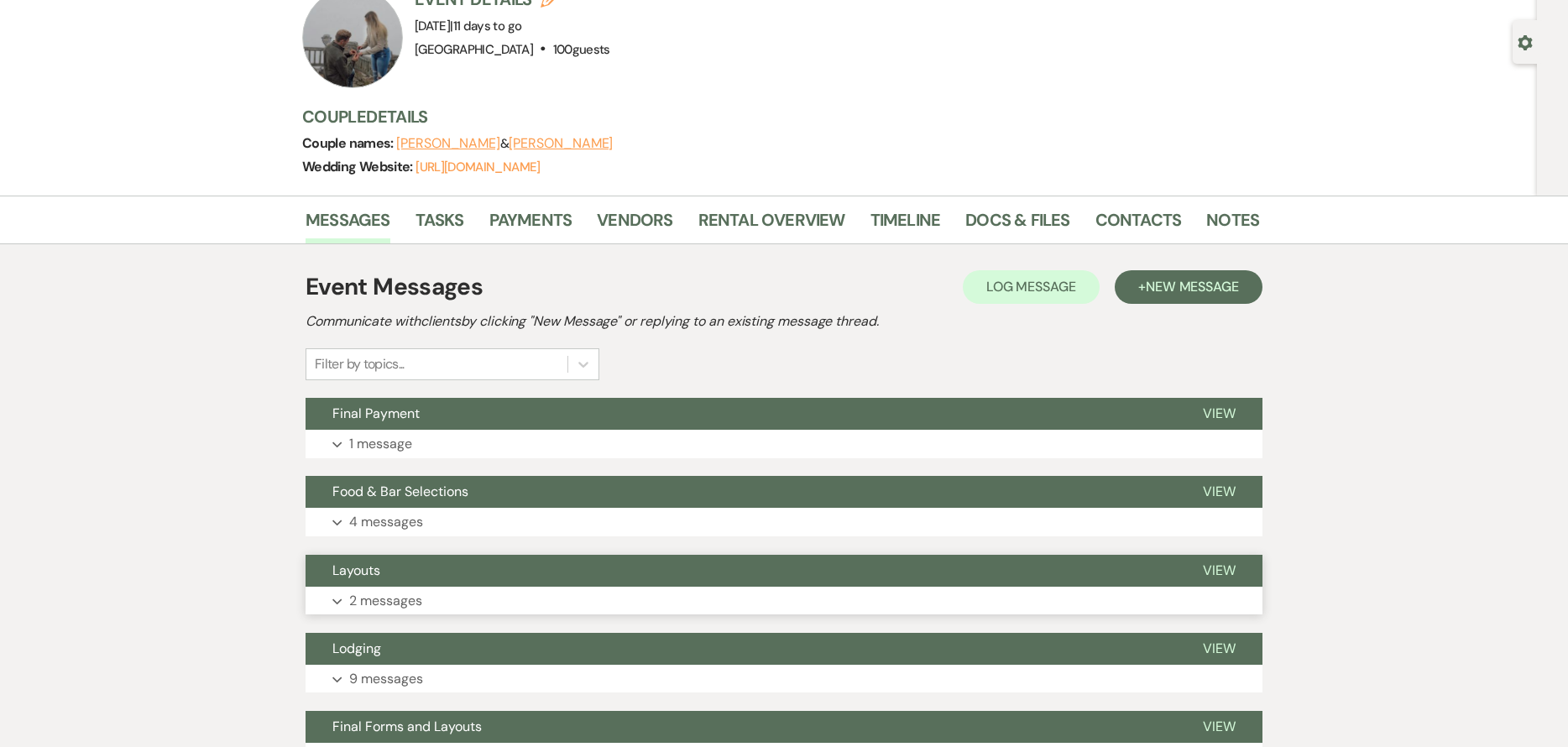
click at [500, 563] on button "Layouts" at bounding box center [740, 570] width 871 height 31
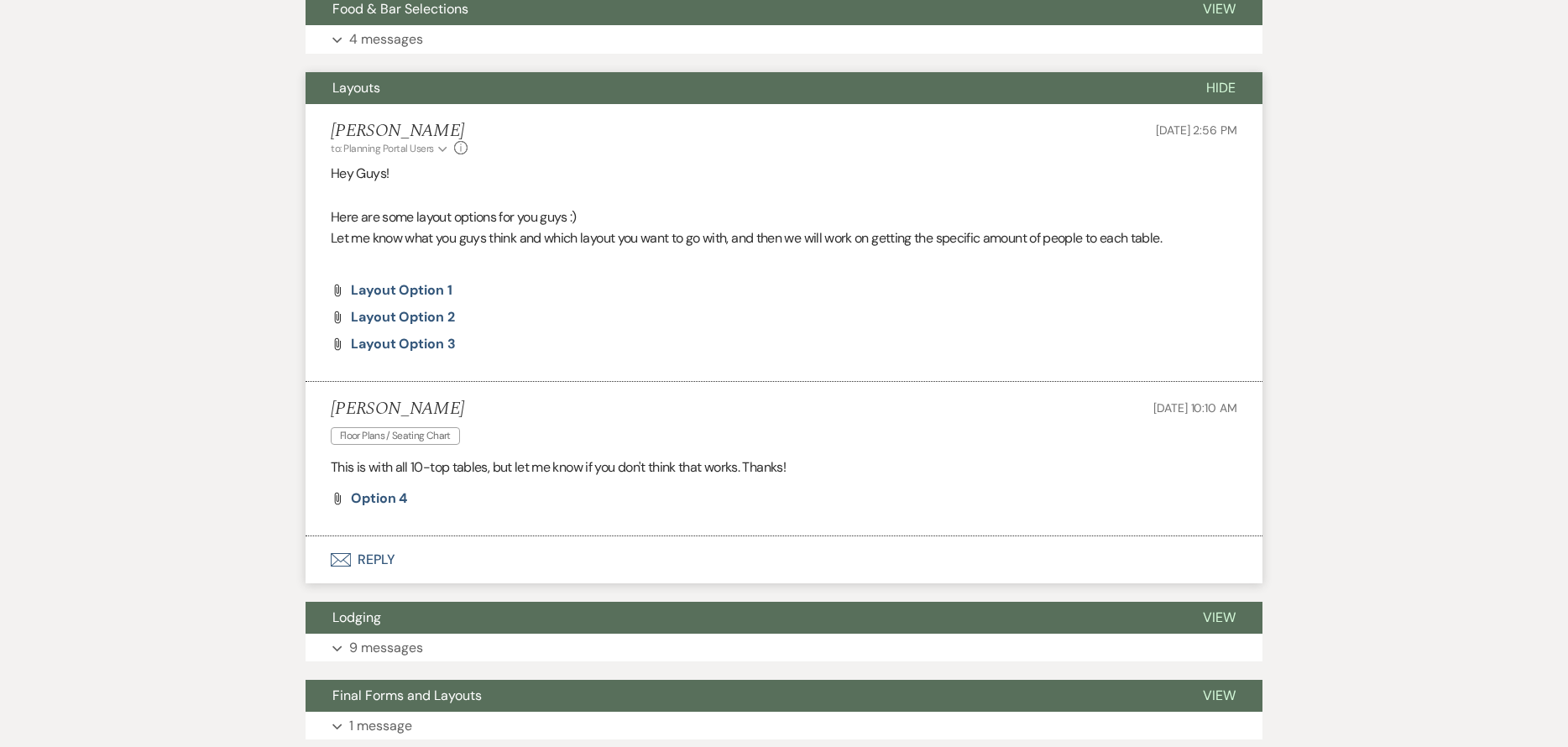
scroll to position [634, 0]
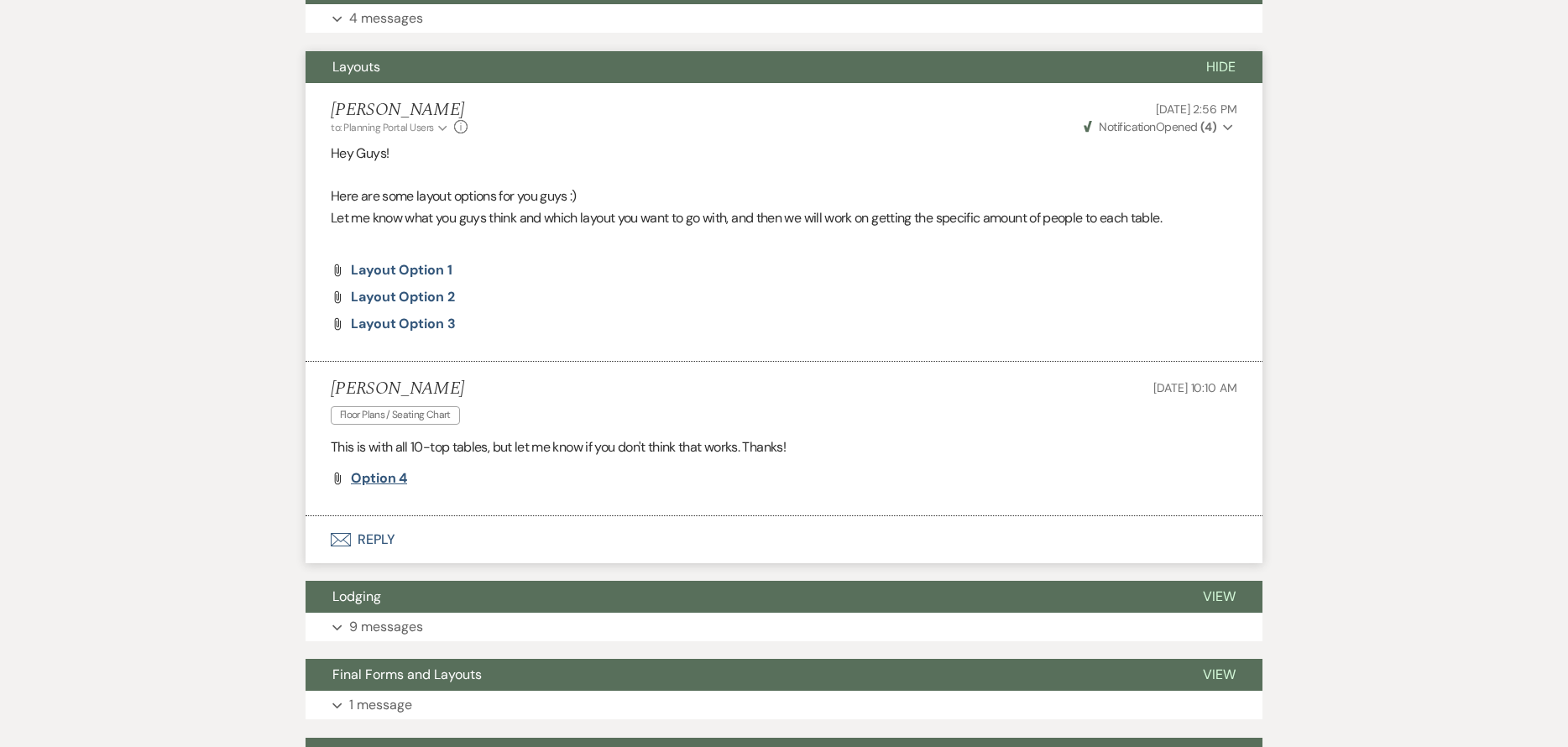
click at [397, 478] on span "Option 4" at bounding box center [378, 478] width 56 height 18
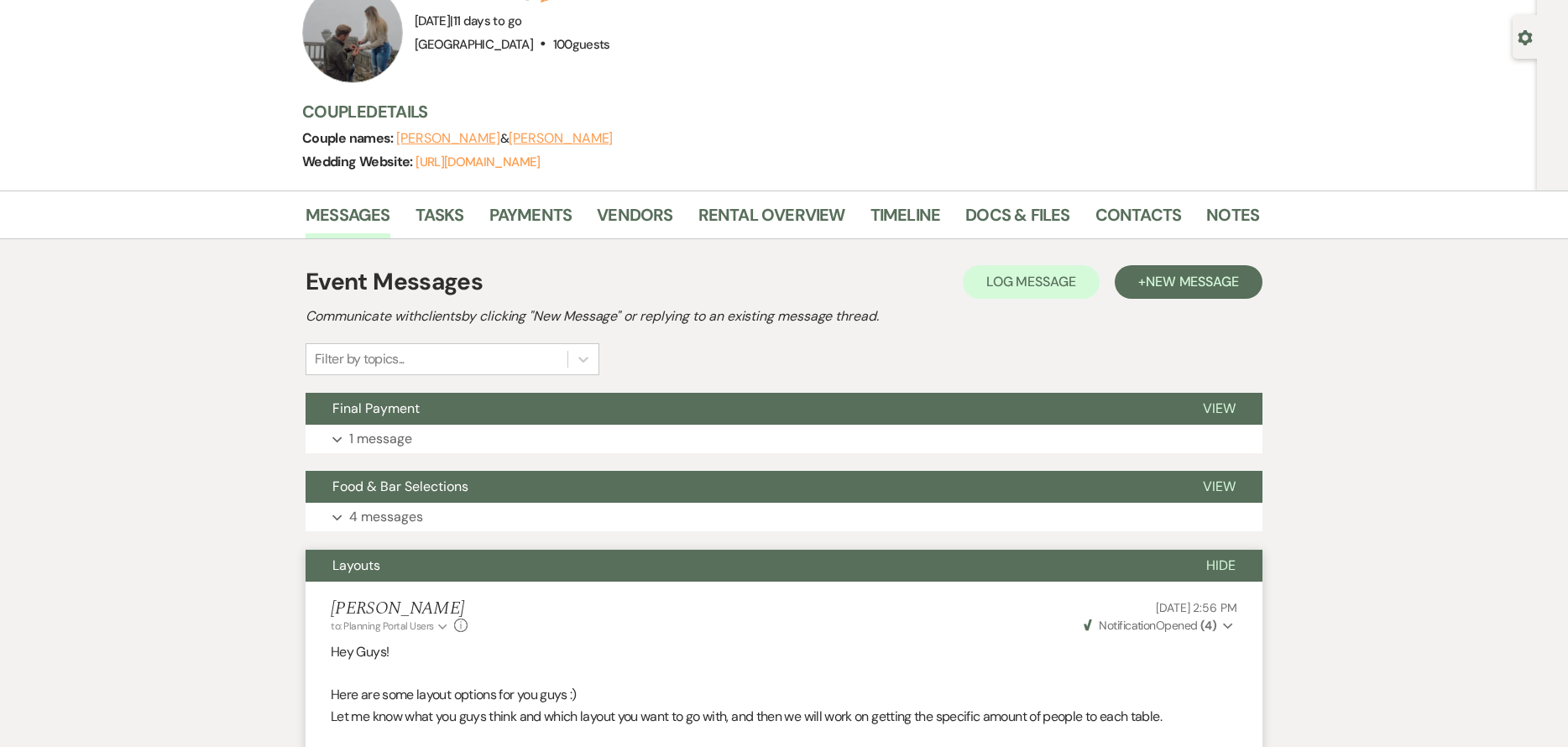
scroll to position [131, 0]
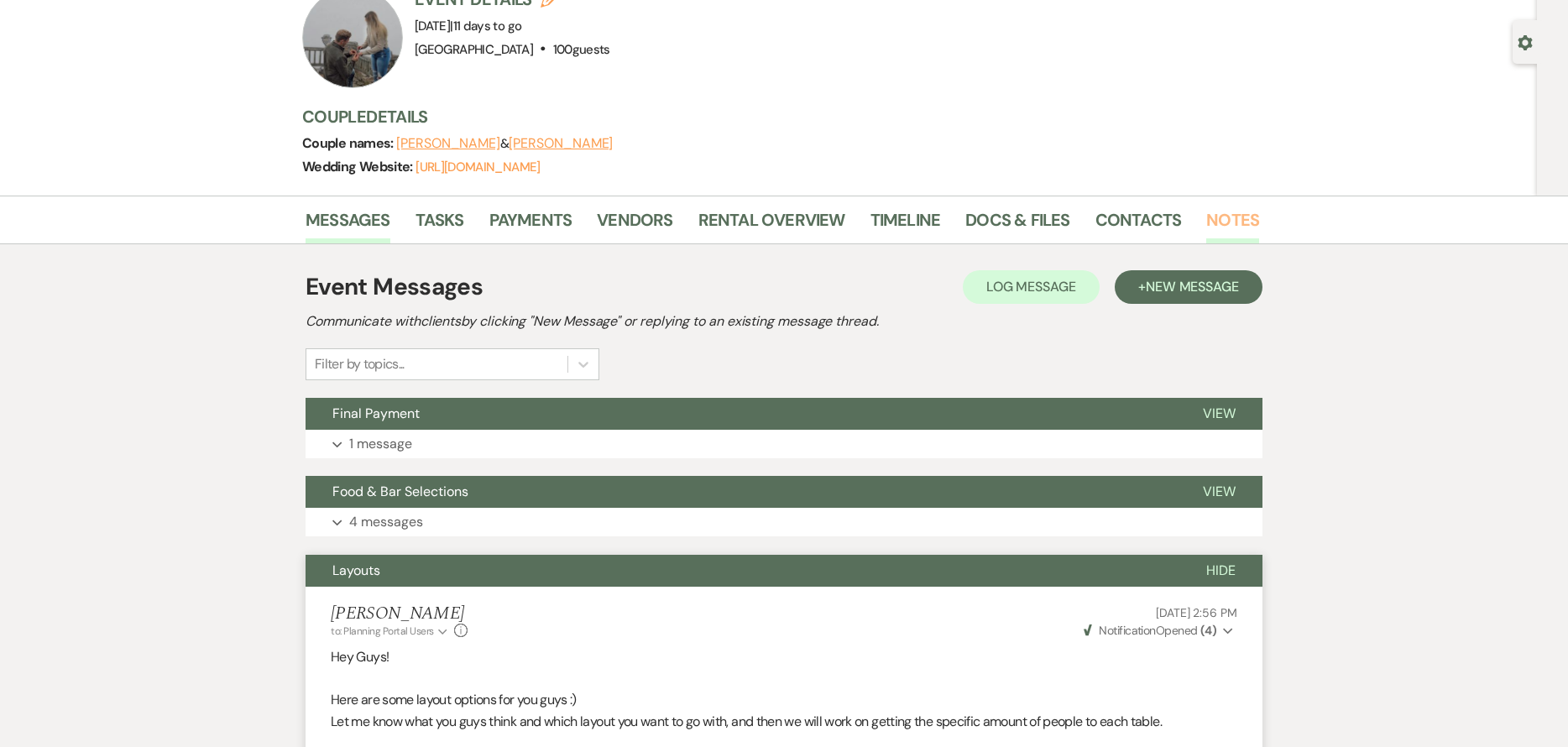
click at [1207, 217] on link "Notes" at bounding box center [1233, 225] width 53 height 37
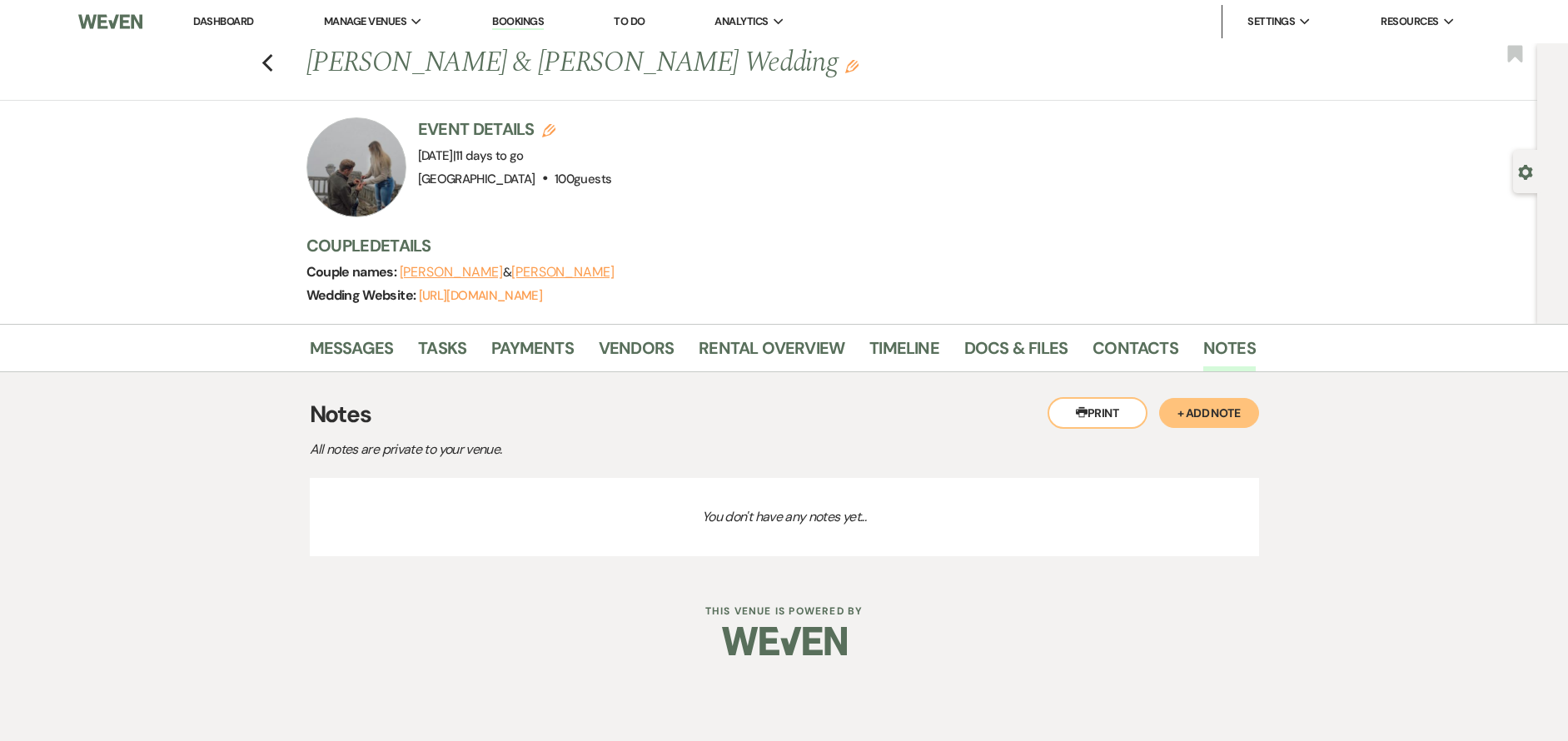
click at [1229, 415] on button "+ Add Note" at bounding box center [1209, 413] width 100 height 30
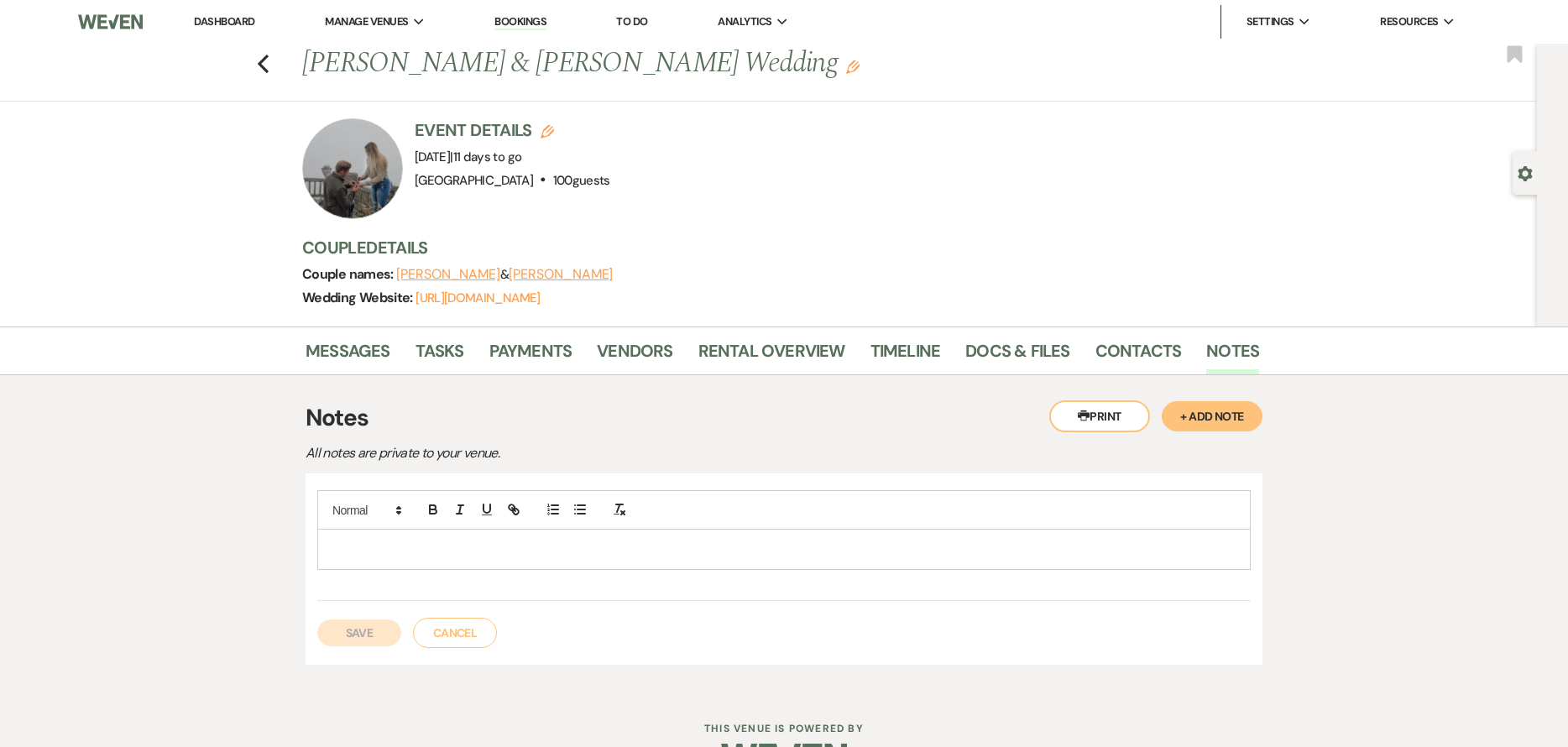
click at [709, 556] on p at bounding box center [784, 549] width 907 height 19
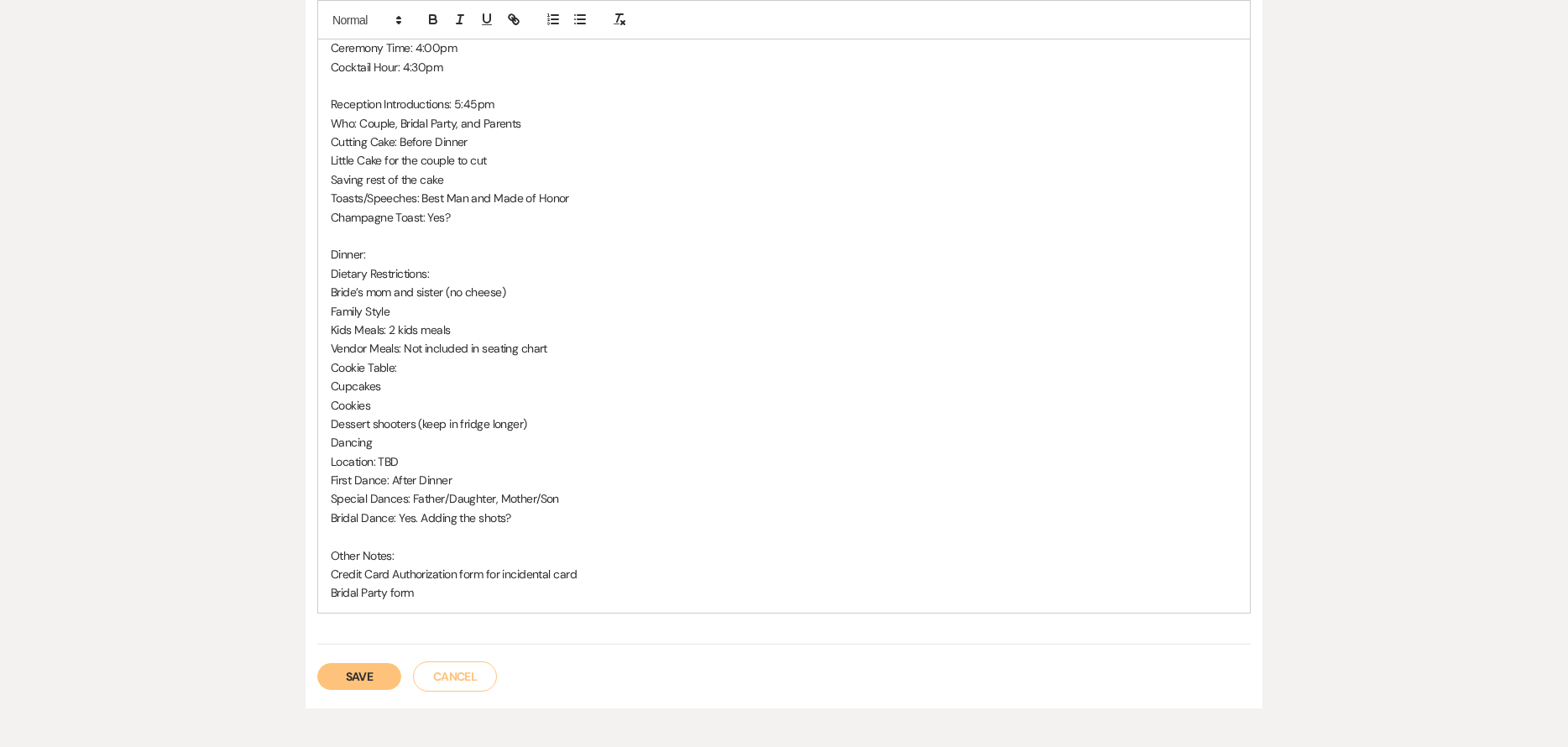
scroll to position [1555, 0]
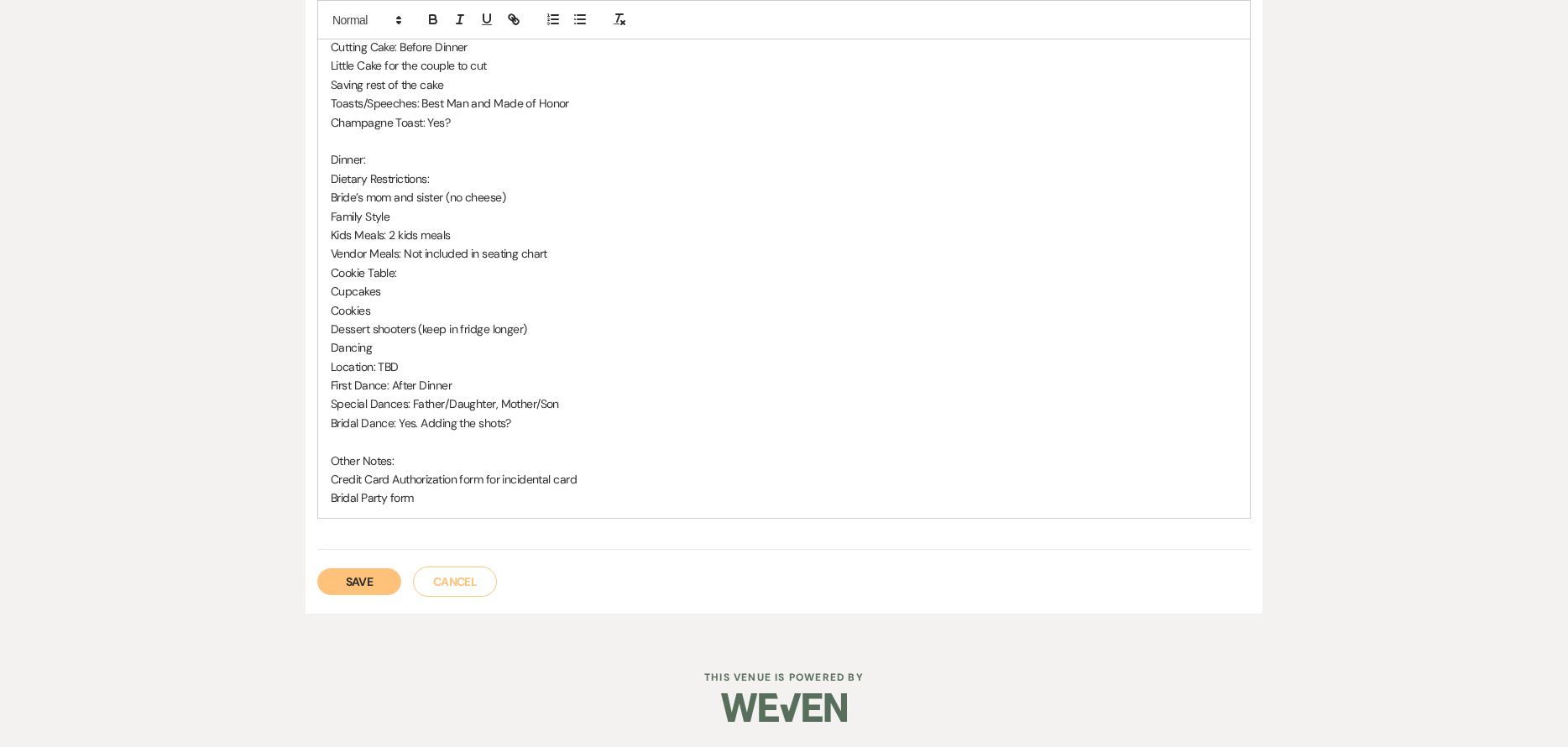
click at [356, 583] on button "Save" at bounding box center [359, 581] width 84 height 27
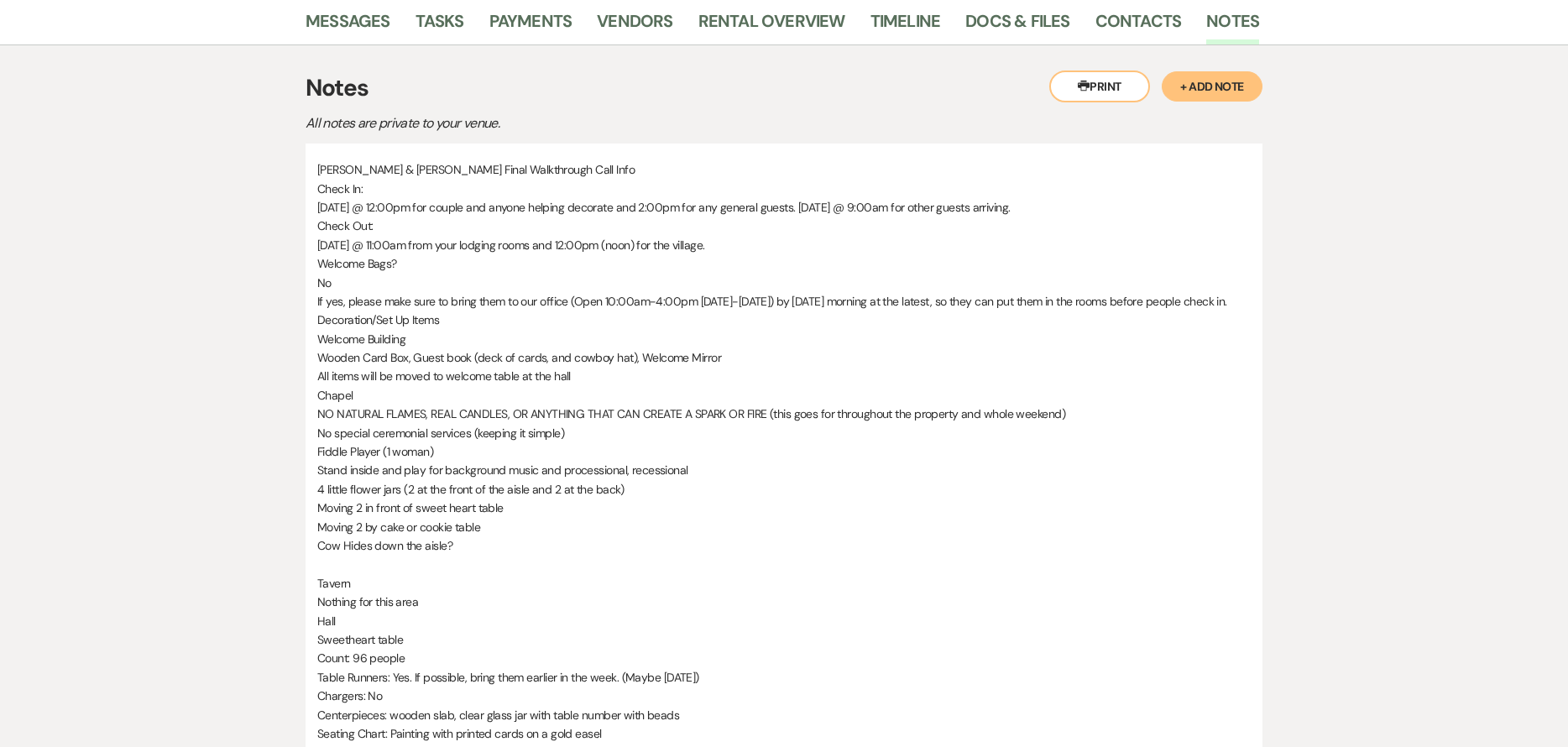
scroll to position [0, 0]
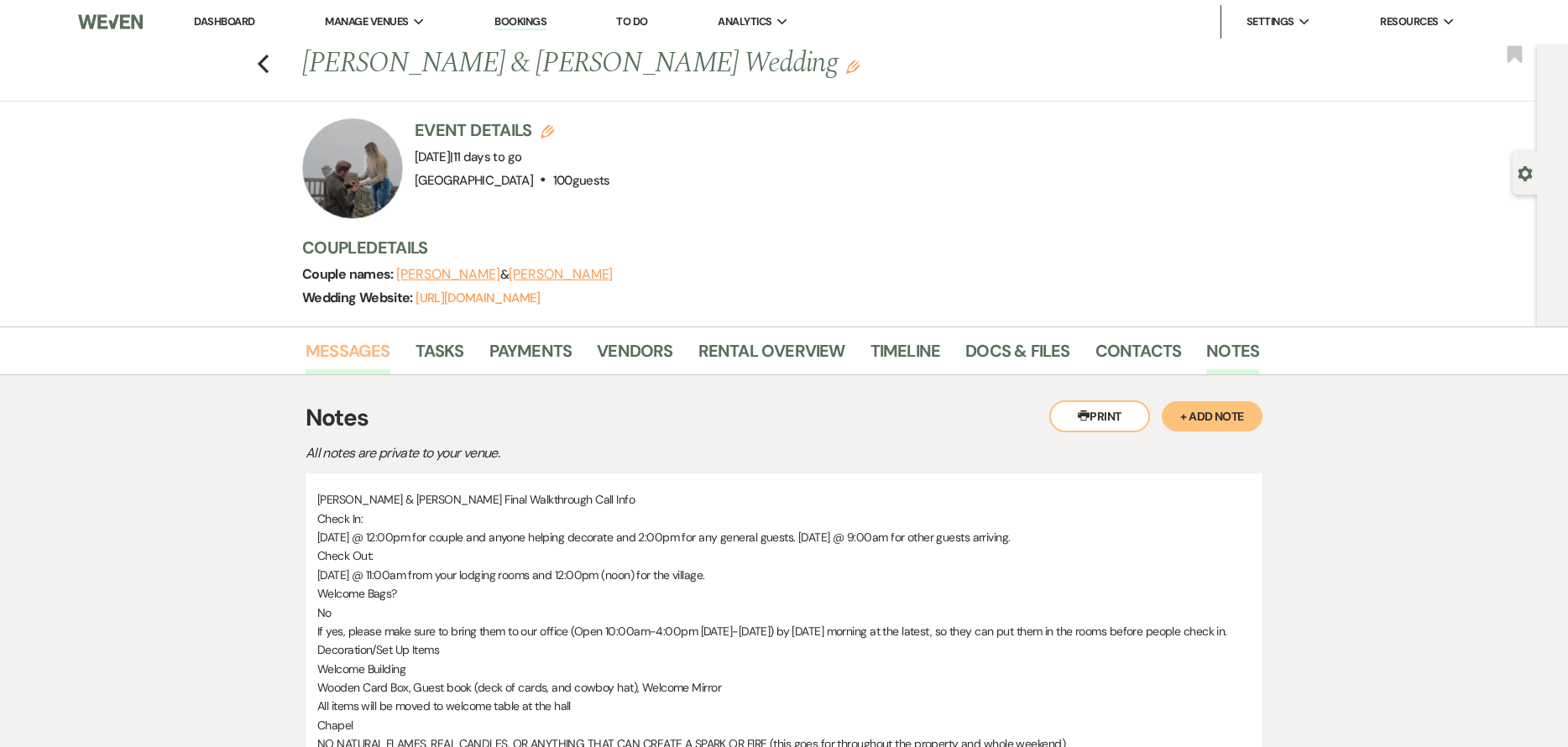
click at [349, 347] on link "Messages" at bounding box center [348, 356] width 84 height 37
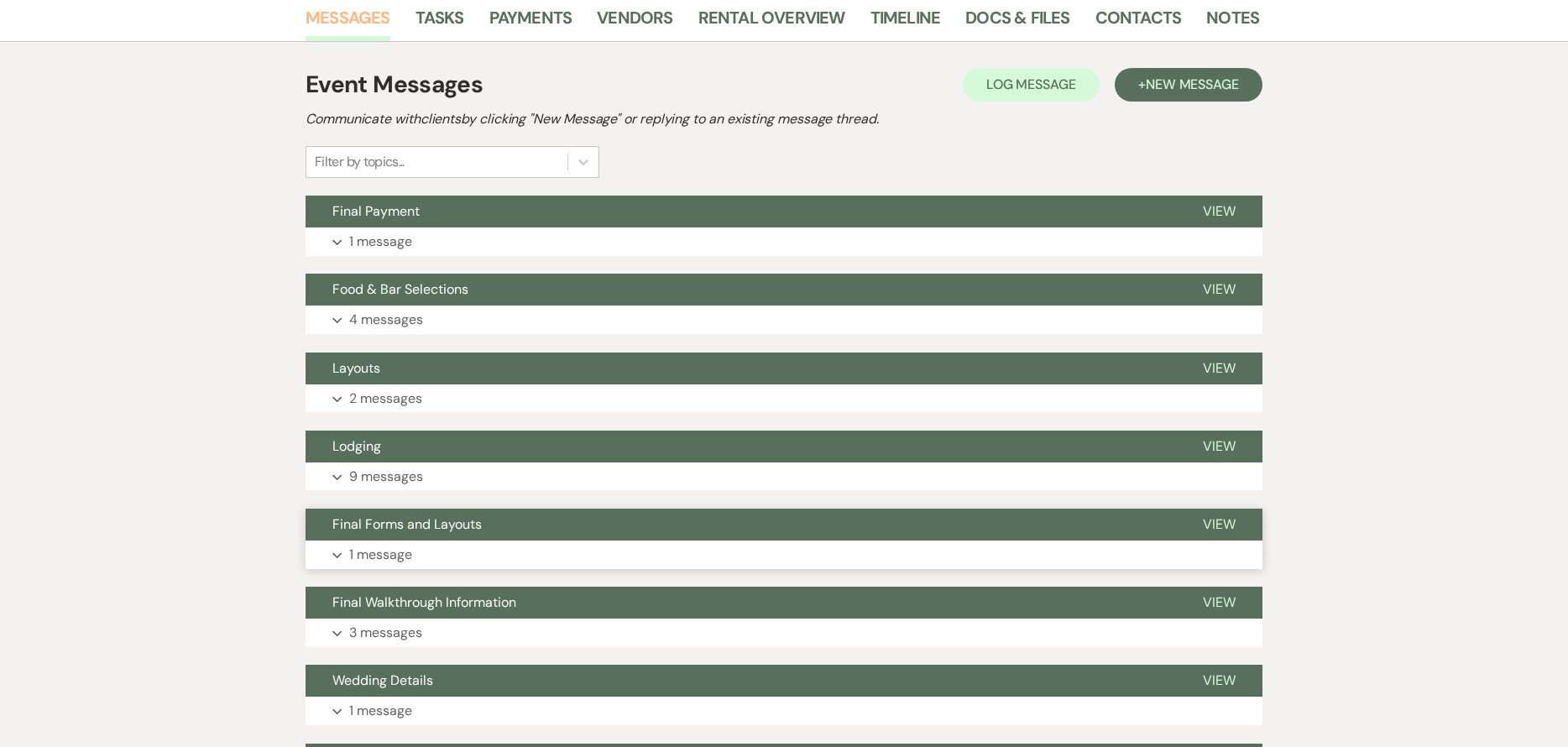
scroll to position [336, 0]
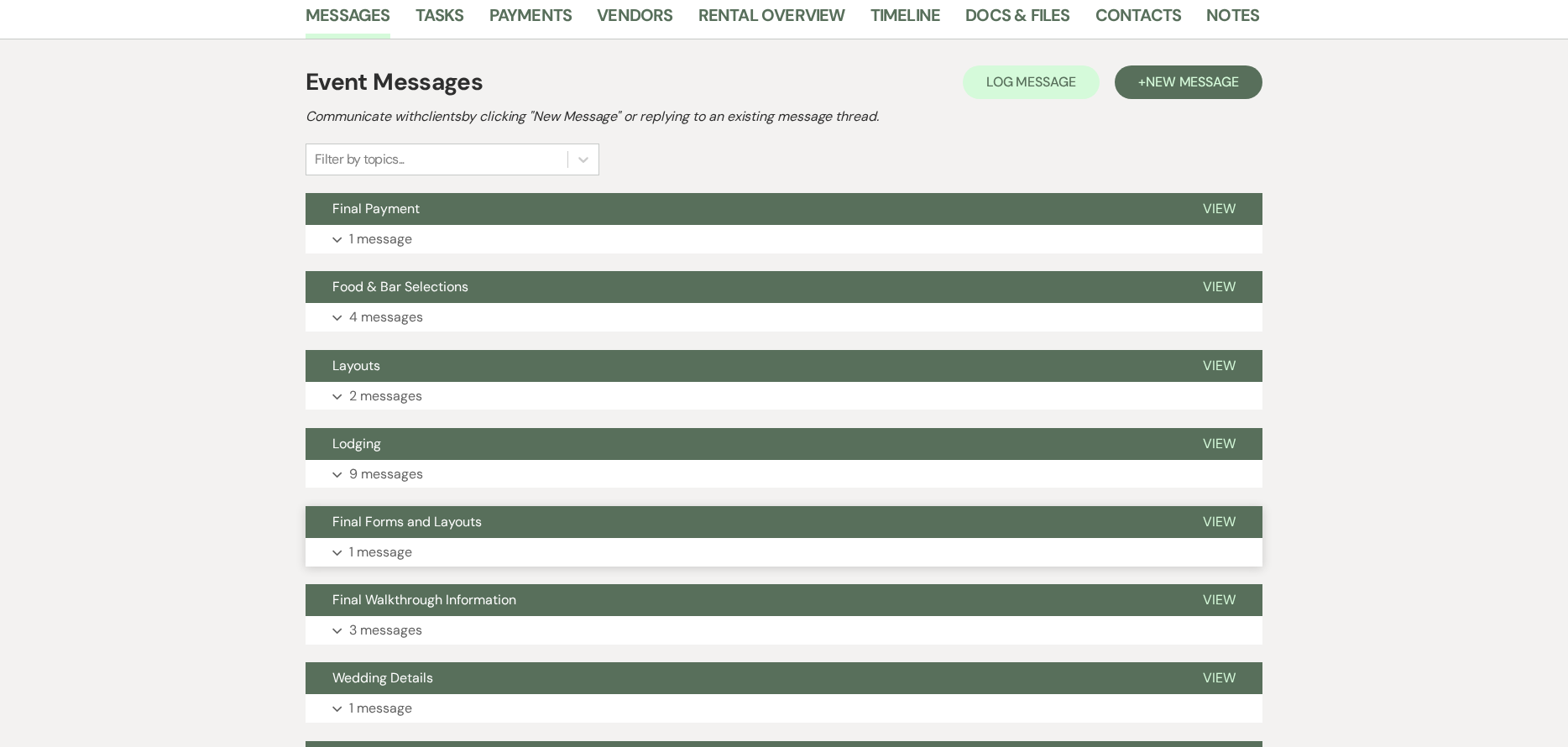
click at [524, 524] on button "Final Forms and Layouts" at bounding box center [740, 522] width 871 height 31
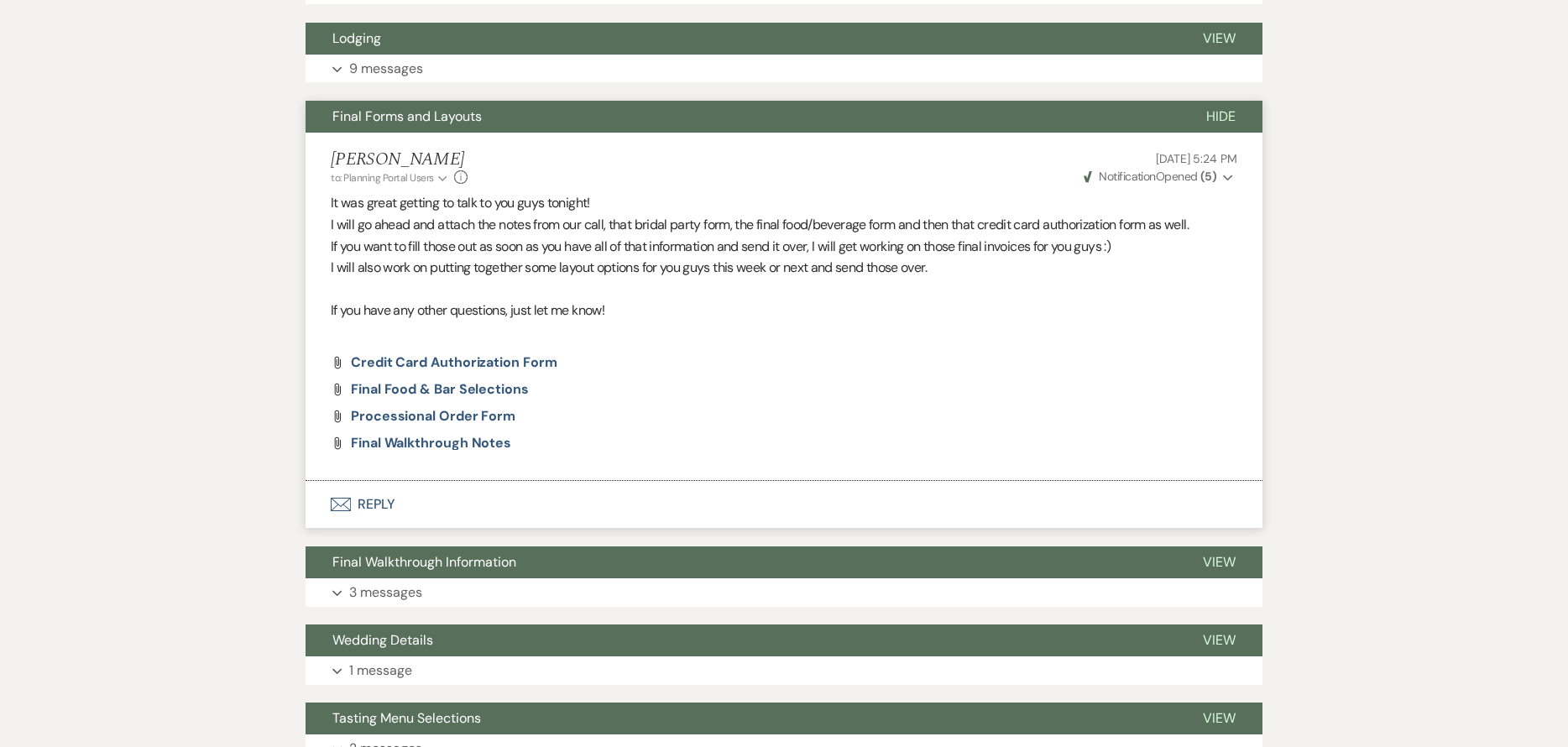
scroll to position [756, 0]
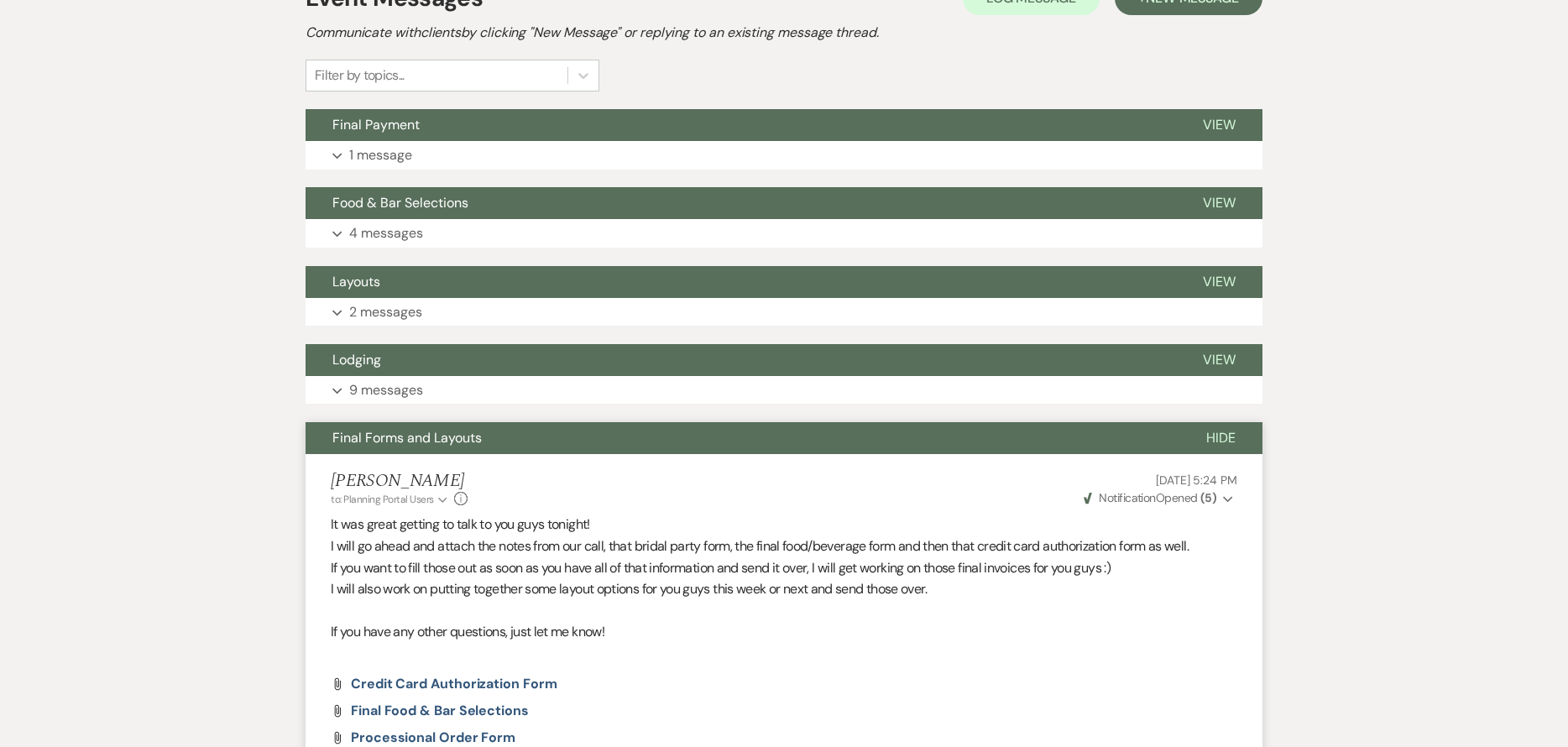
click at [602, 447] on button "Final Forms and Layouts" at bounding box center [742, 438] width 874 height 31
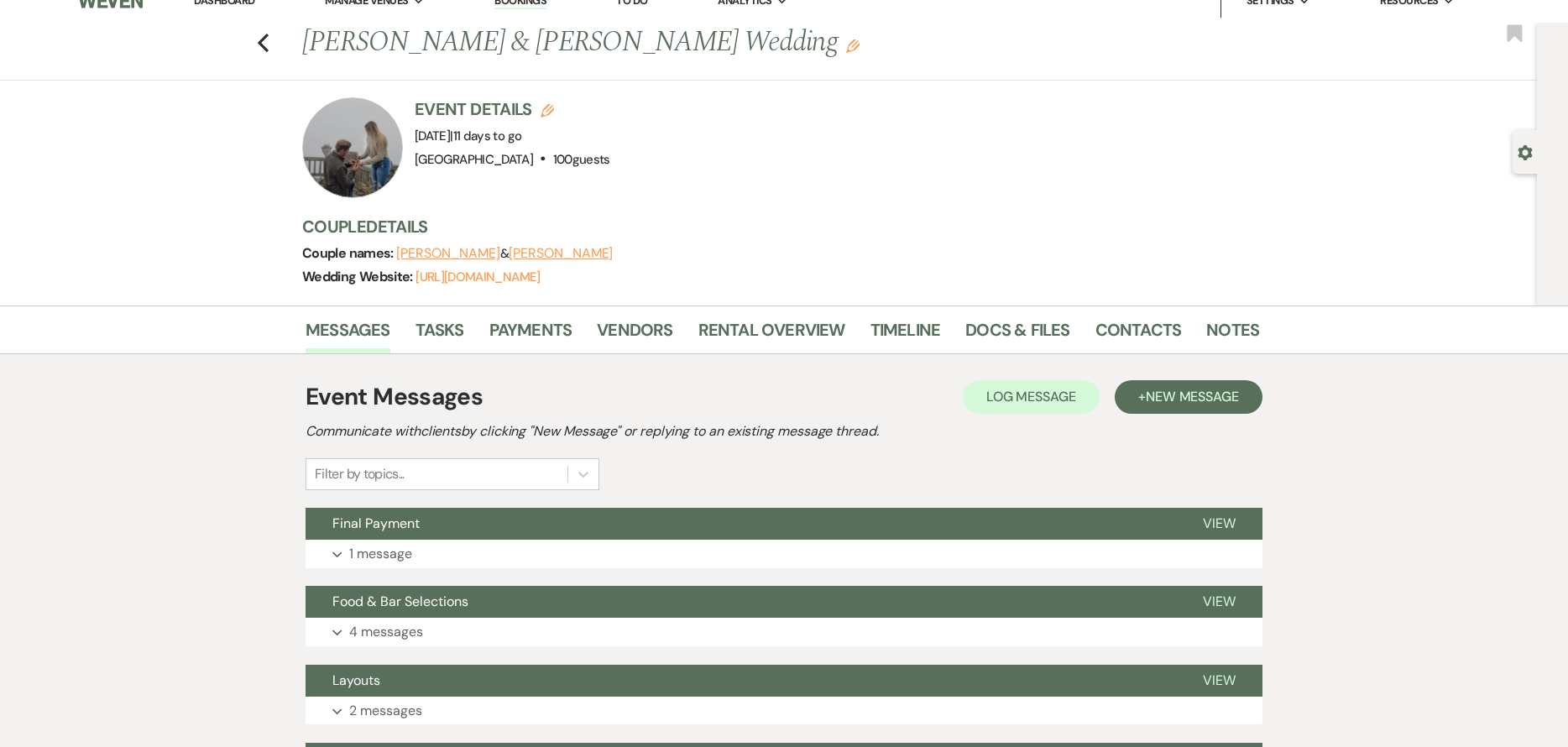
scroll to position [0, 0]
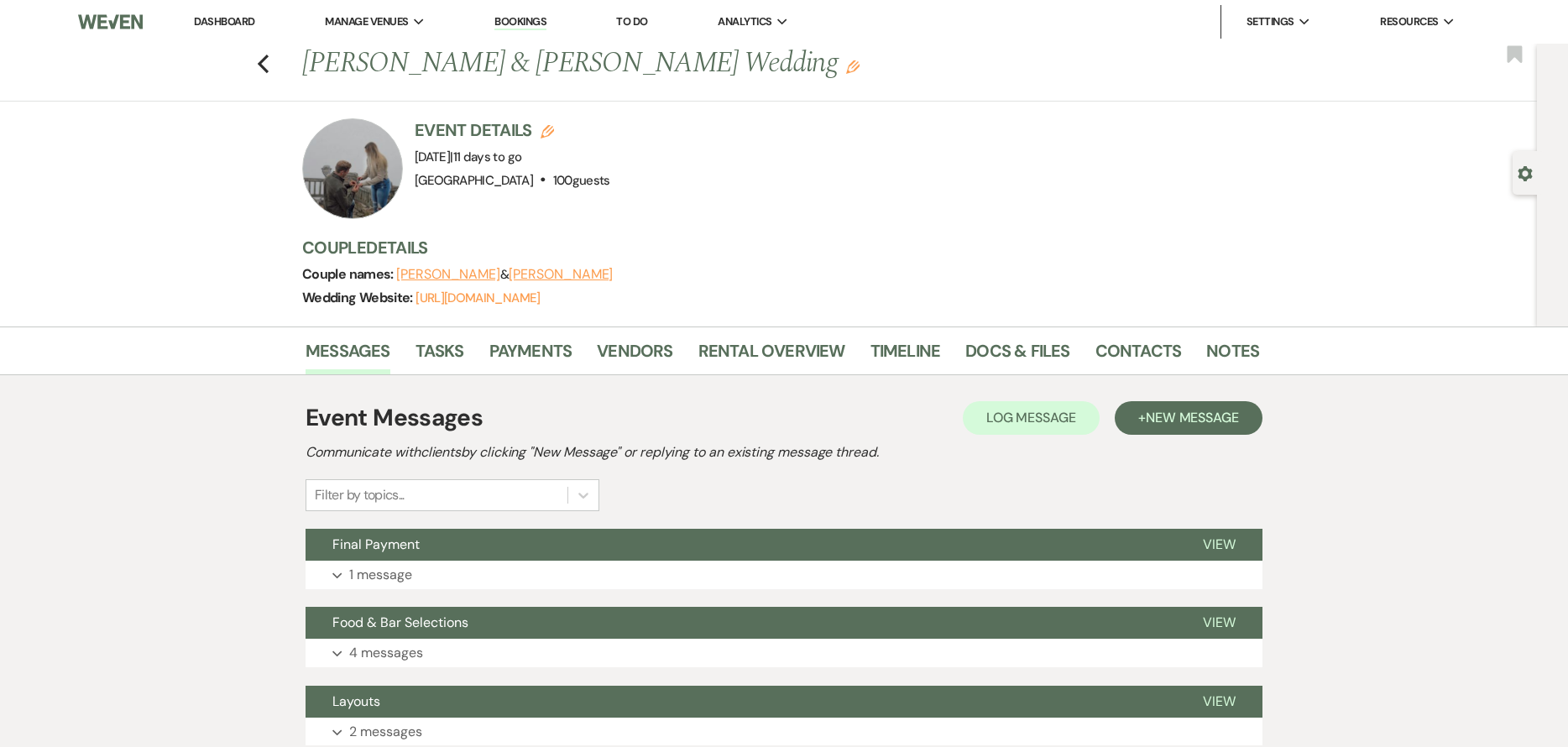
click at [1251, 357] on li "Notes" at bounding box center [1246, 353] width 79 height 40
click at [1220, 358] on link "Notes" at bounding box center [1233, 356] width 53 height 37
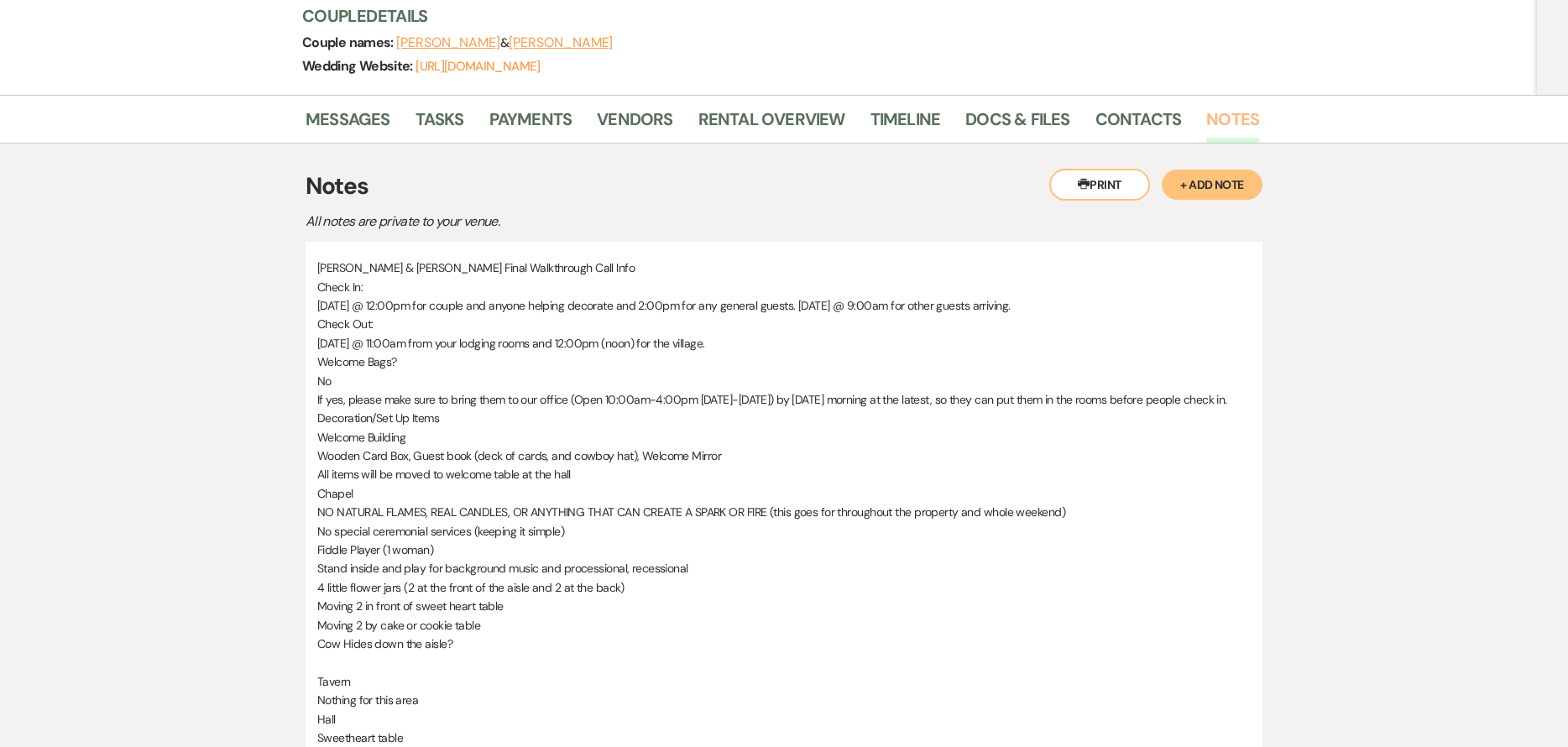
scroll to position [252, 0]
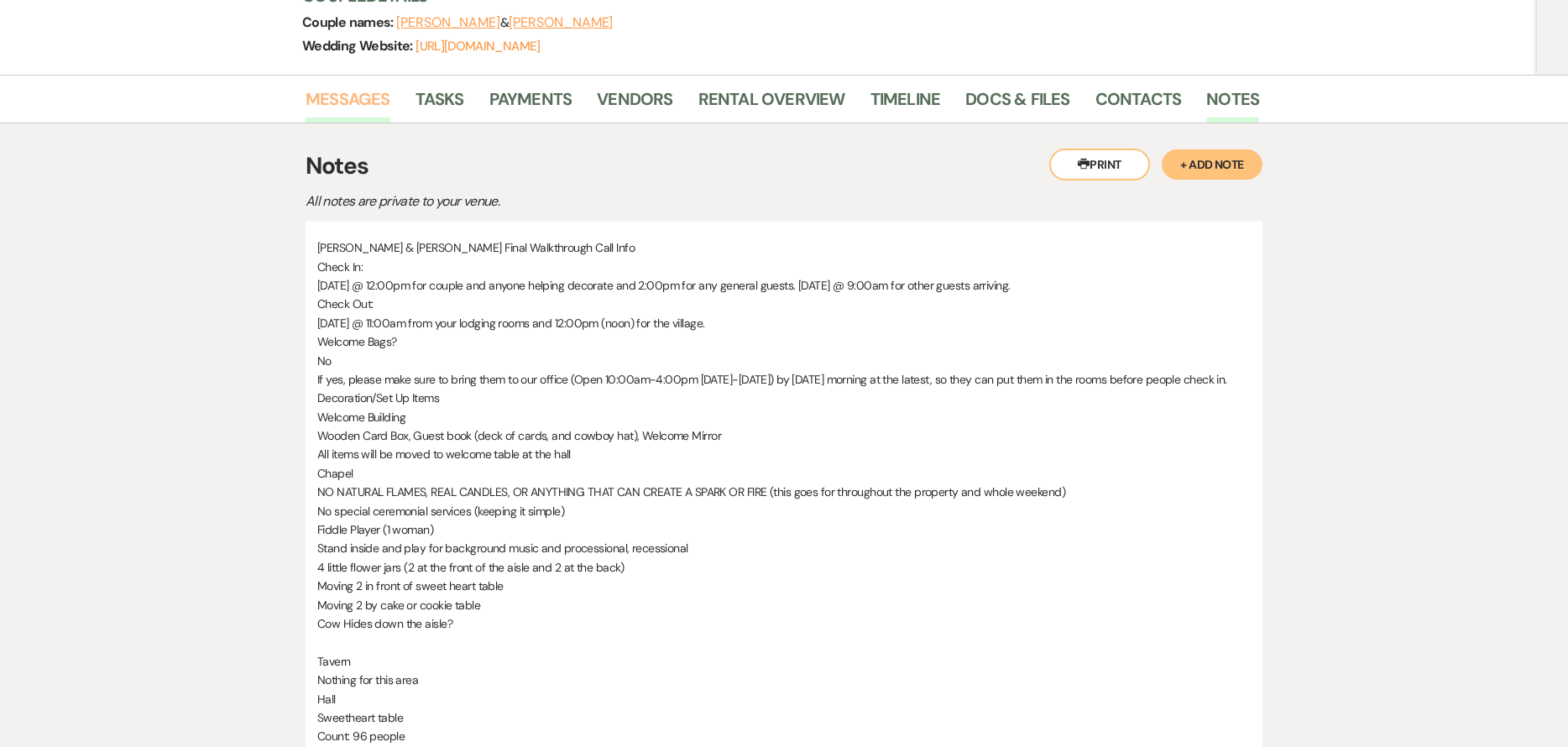
click at [342, 109] on link "Messages" at bounding box center [348, 104] width 84 height 37
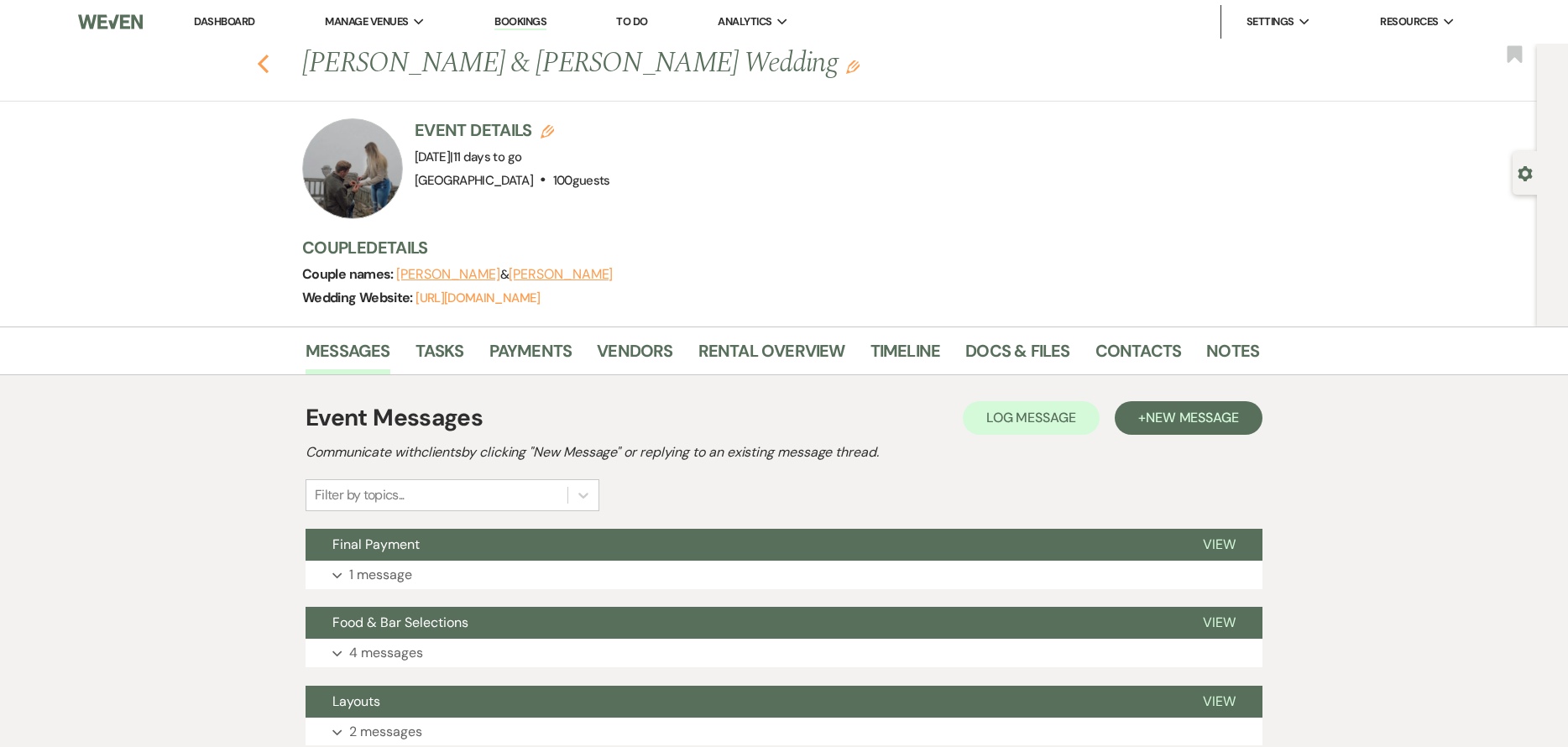
click at [265, 59] on icon "Previous" at bounding box center [263, 64] width 13 height 21
select select "7"
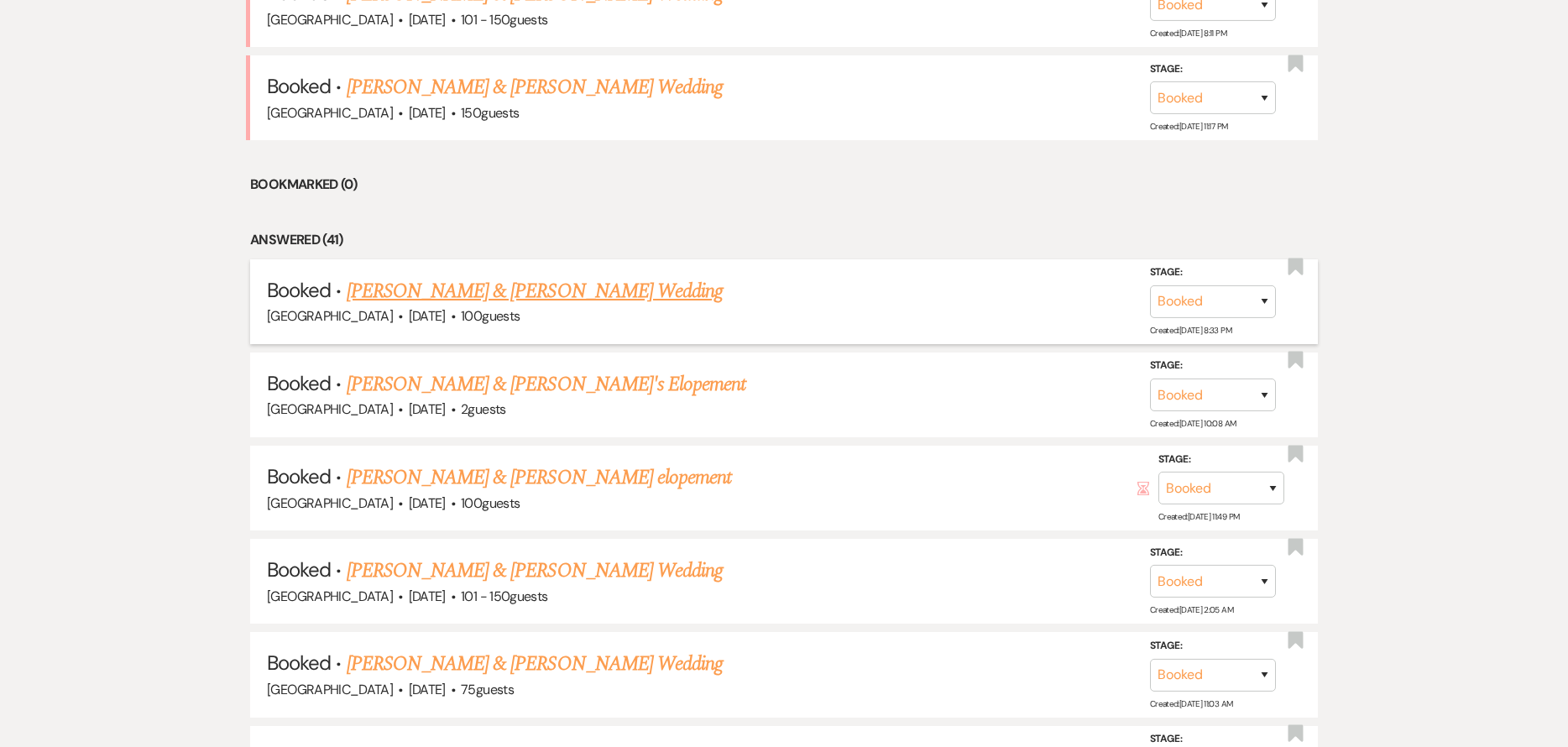
scroll to position [924, 0]
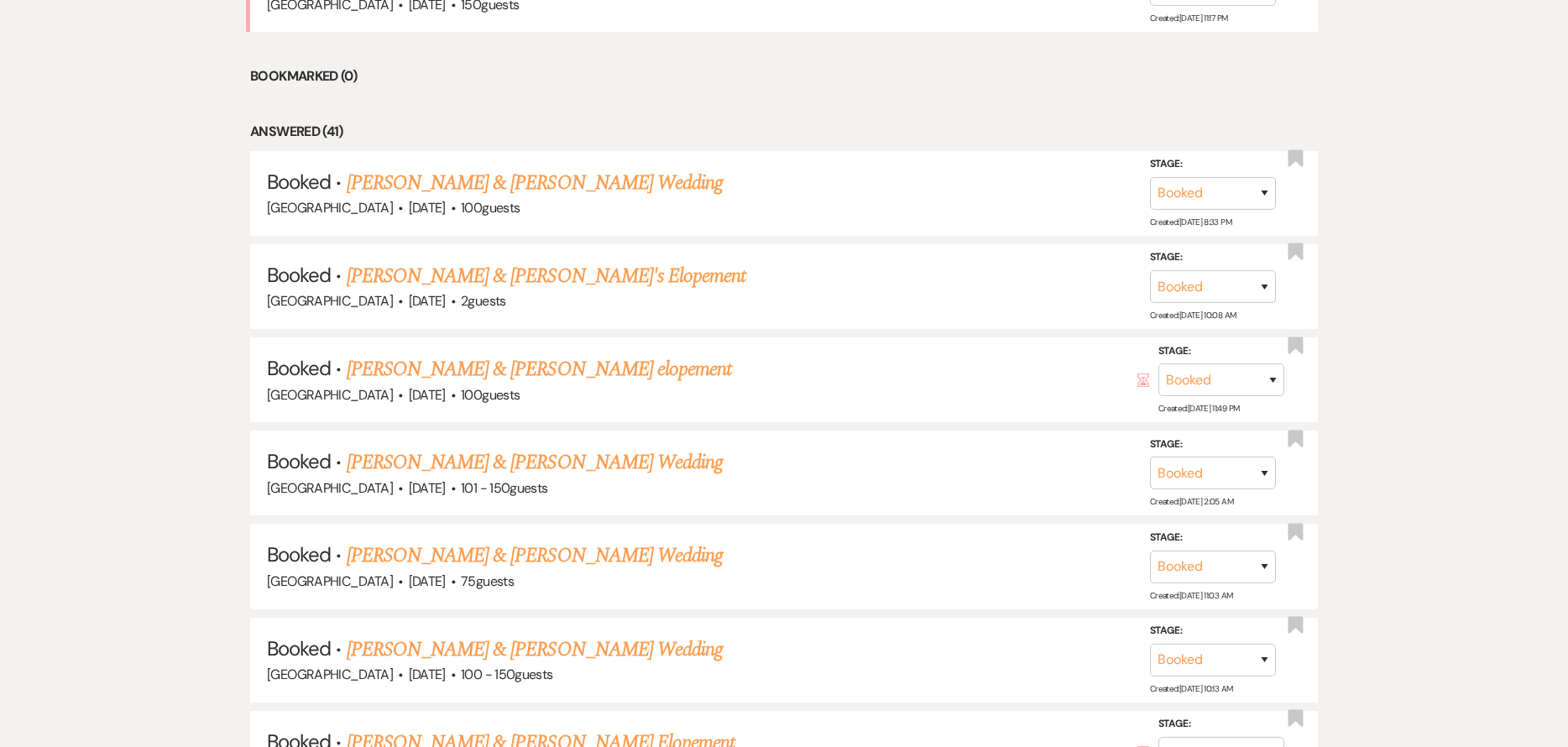
click at [524, 466] on link "[PERSON_NAME] & [PERSON_NAME] Wedding" at bounding box center [534, 462] width 376 height 30
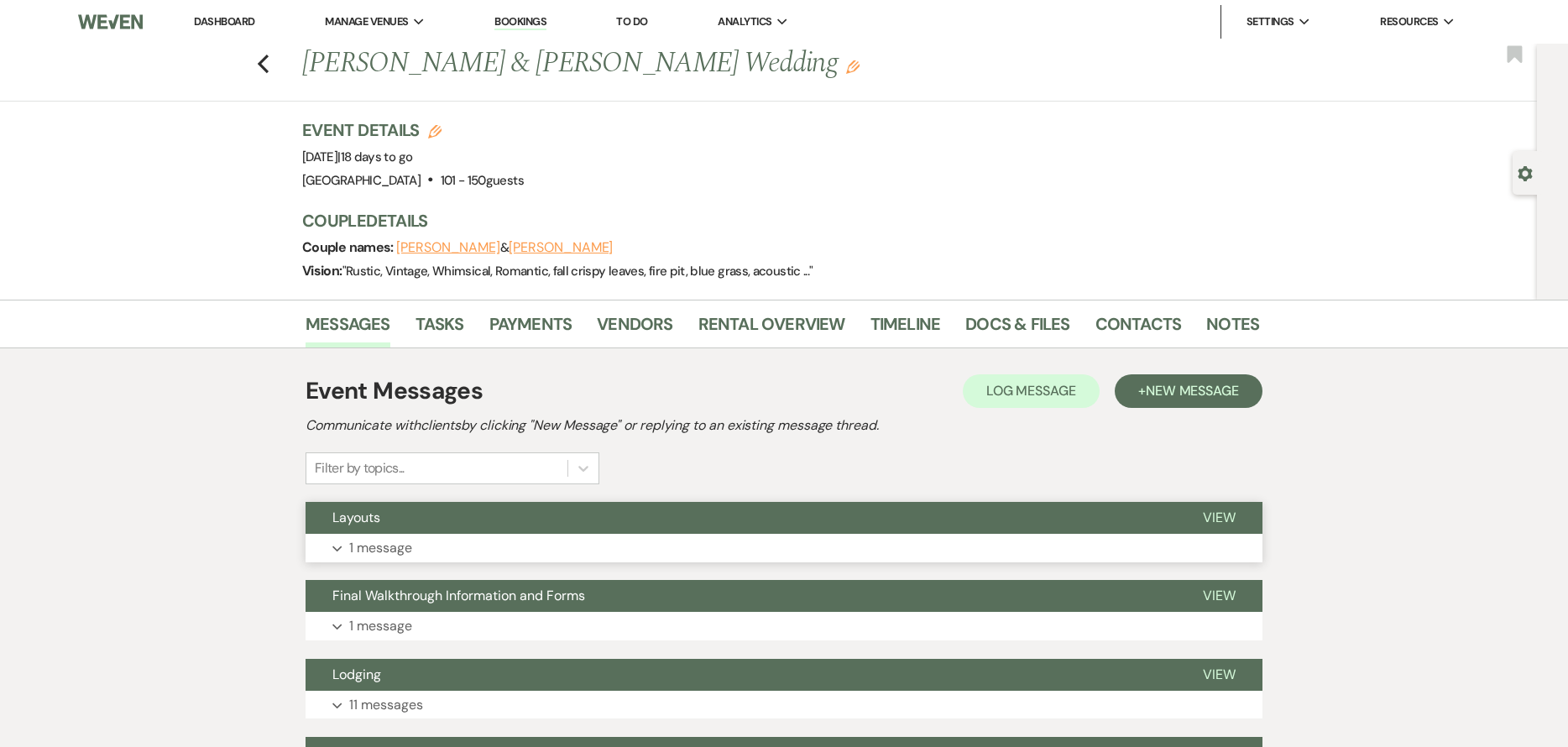
click at [683, 536] on button "Expand 1 message" at bounding box center [784, 548] width 957 height 28
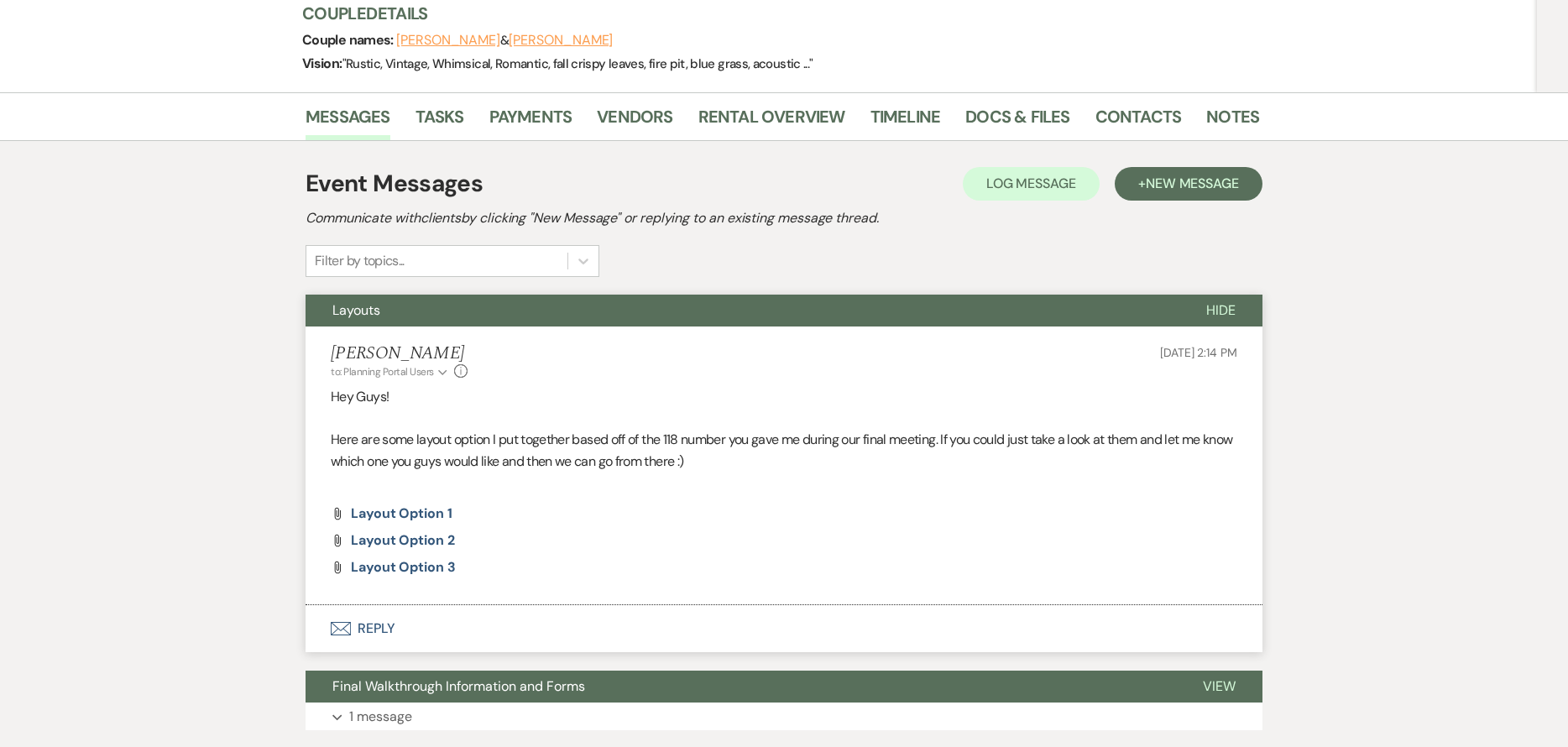
scroll to position [252, 0]
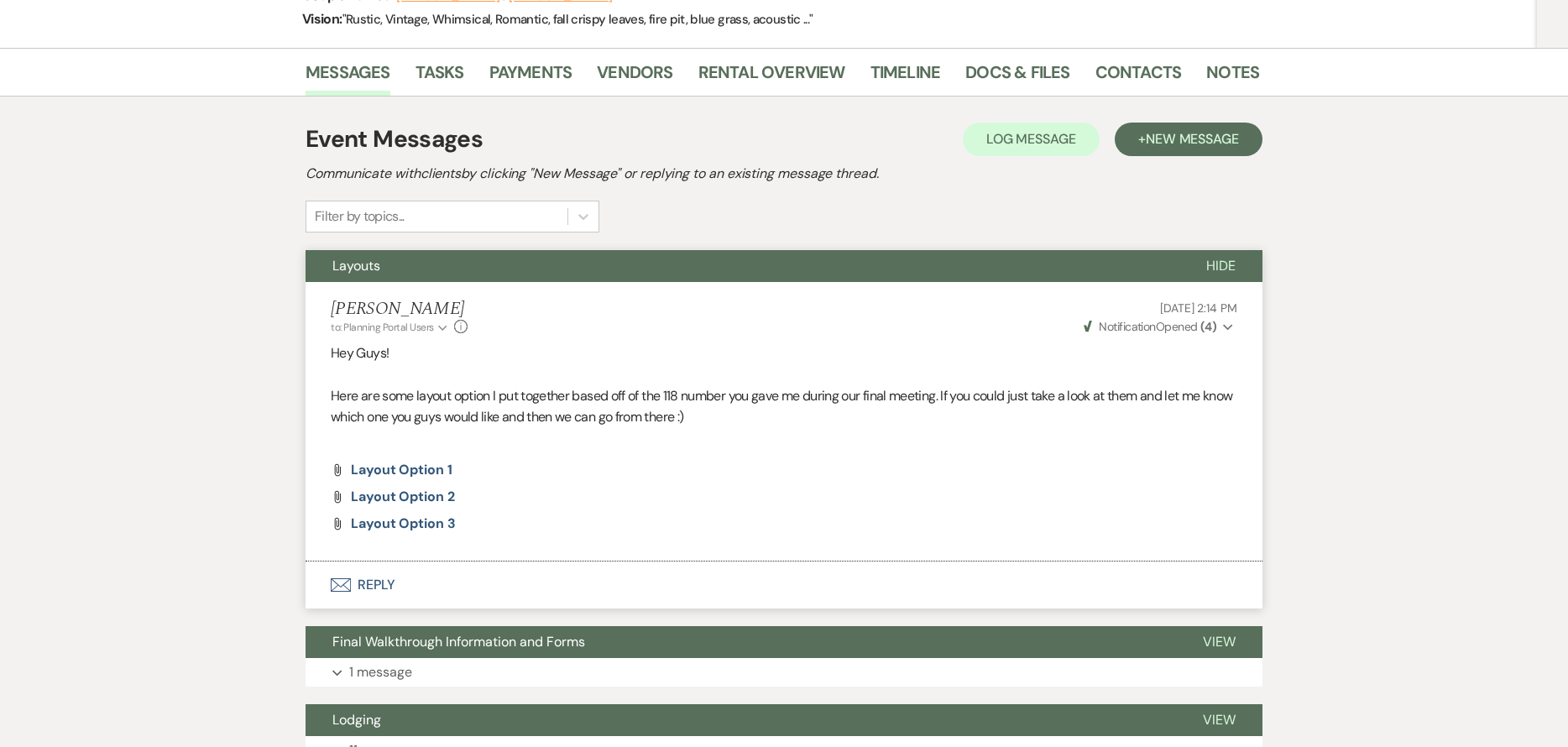
click at [628, 264] on button "Layouts" at bounding box center [742, 266] width 874 height 31
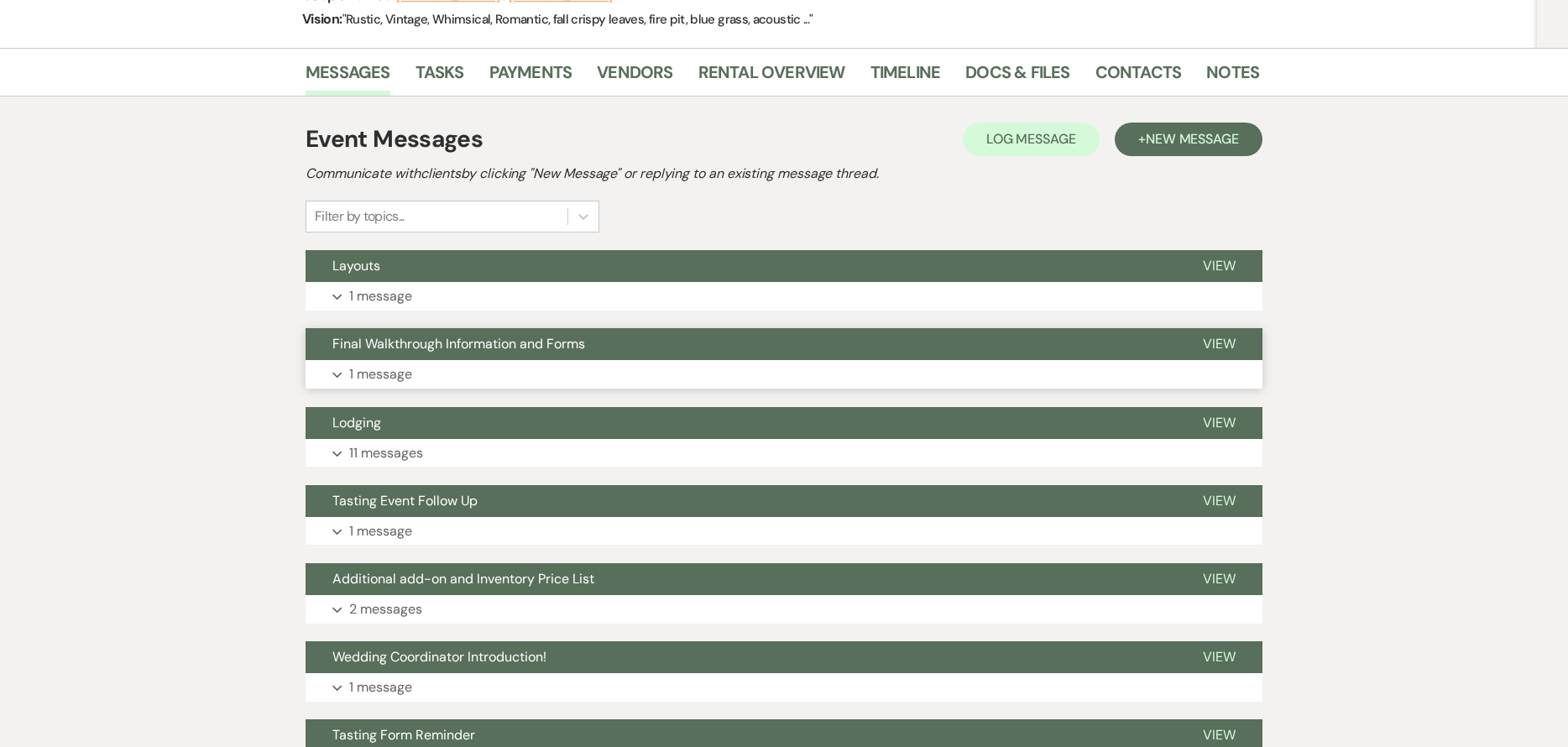
click at [592, 351] on button "Final Walkthrough Information and Forms" at bounding box center [740, 344] width 871 height 31
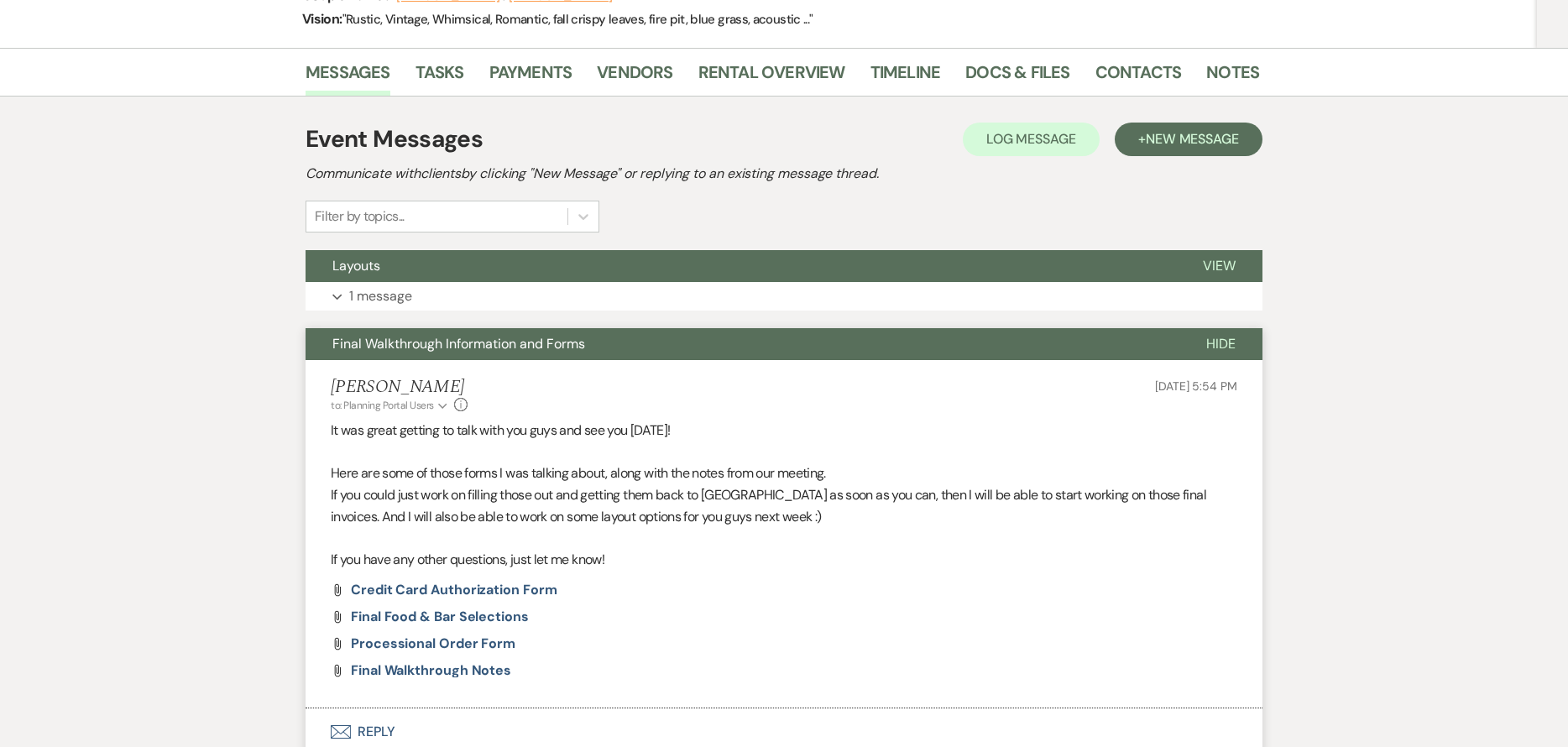
click at [592, 351] on button "Final Walkthrough Information and Forms" at bounding box center [742, 344] width 874 height 31
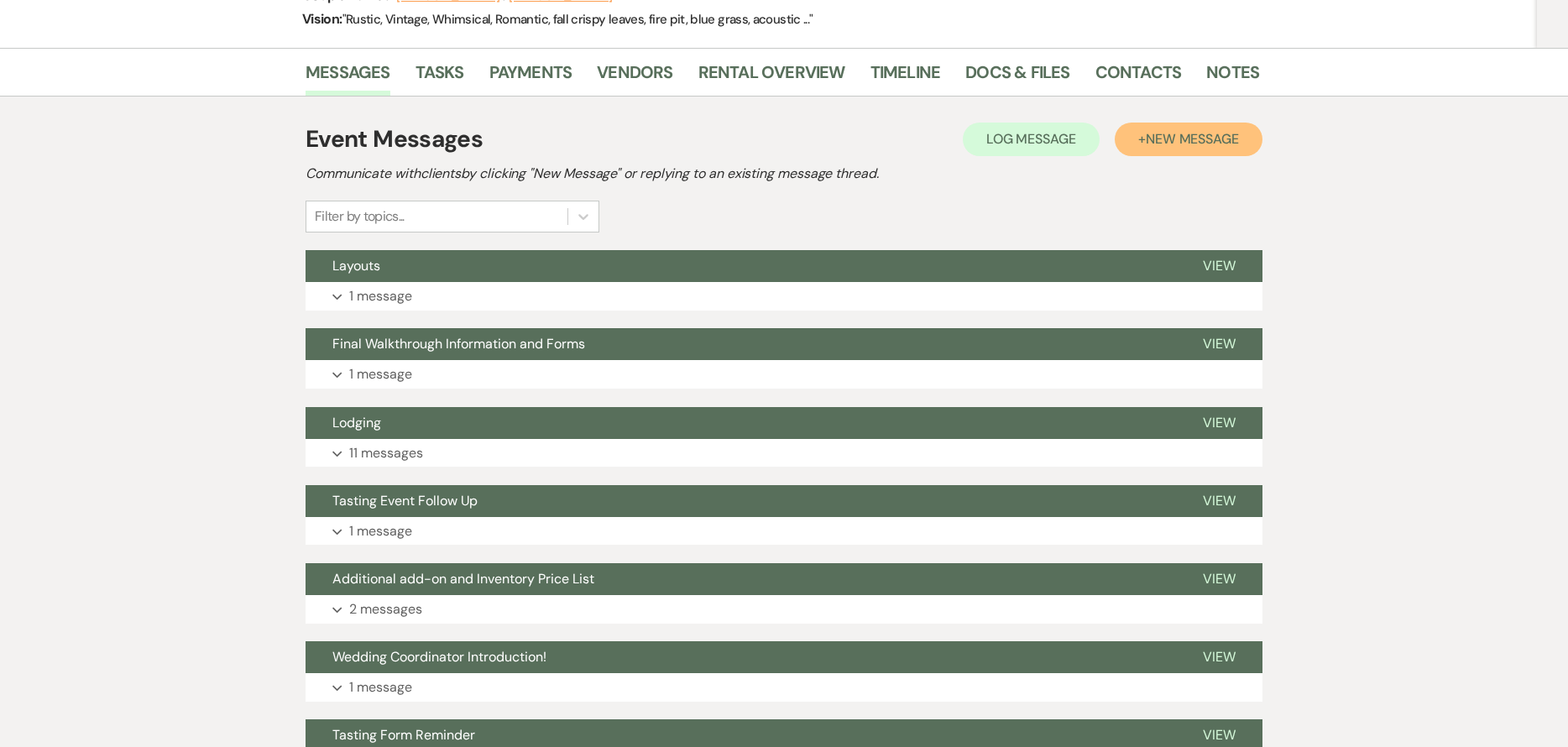
click at [1214, 147] on span "New Message" at bounding box center [1192, 139] width 93 height 18
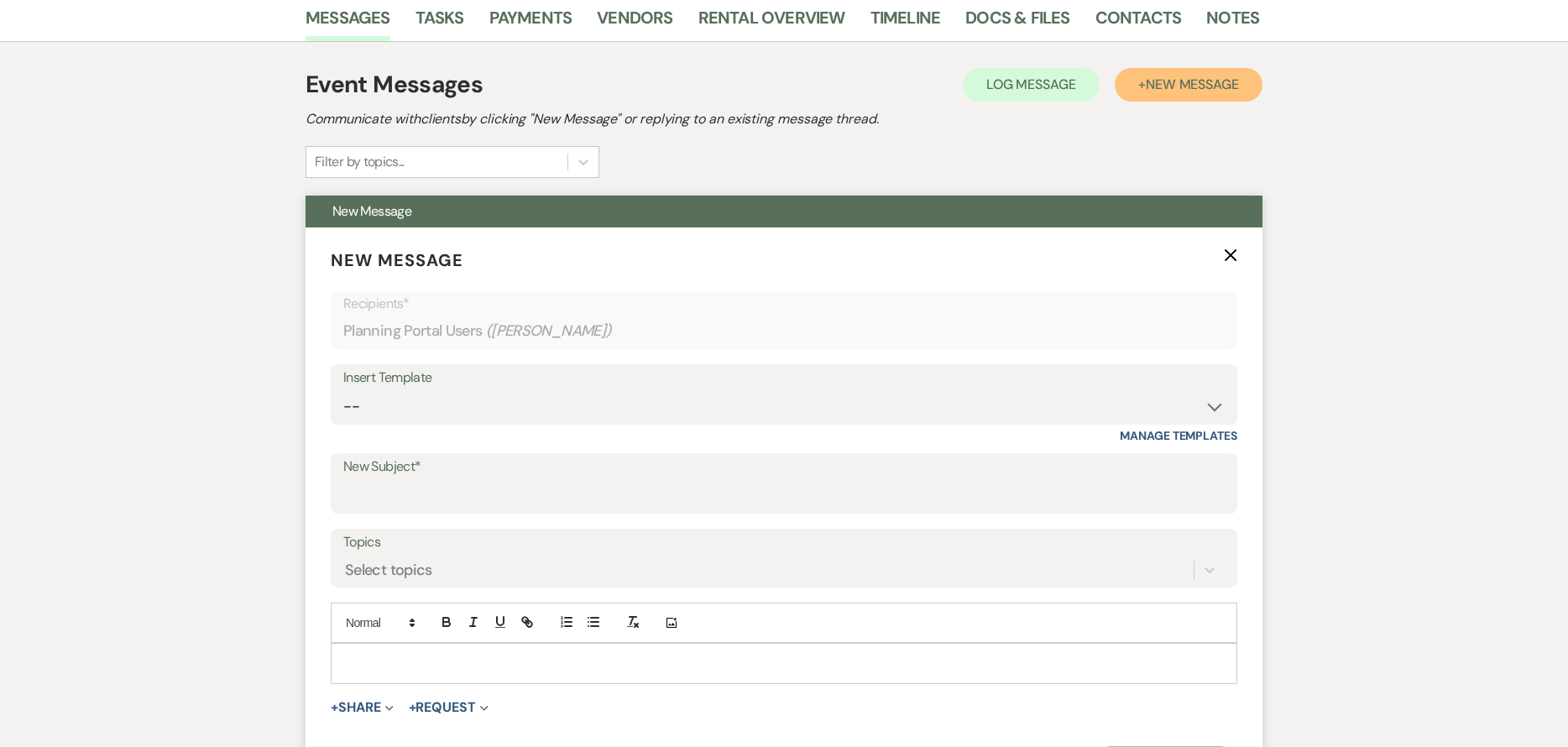
scroll to position [336, 0]
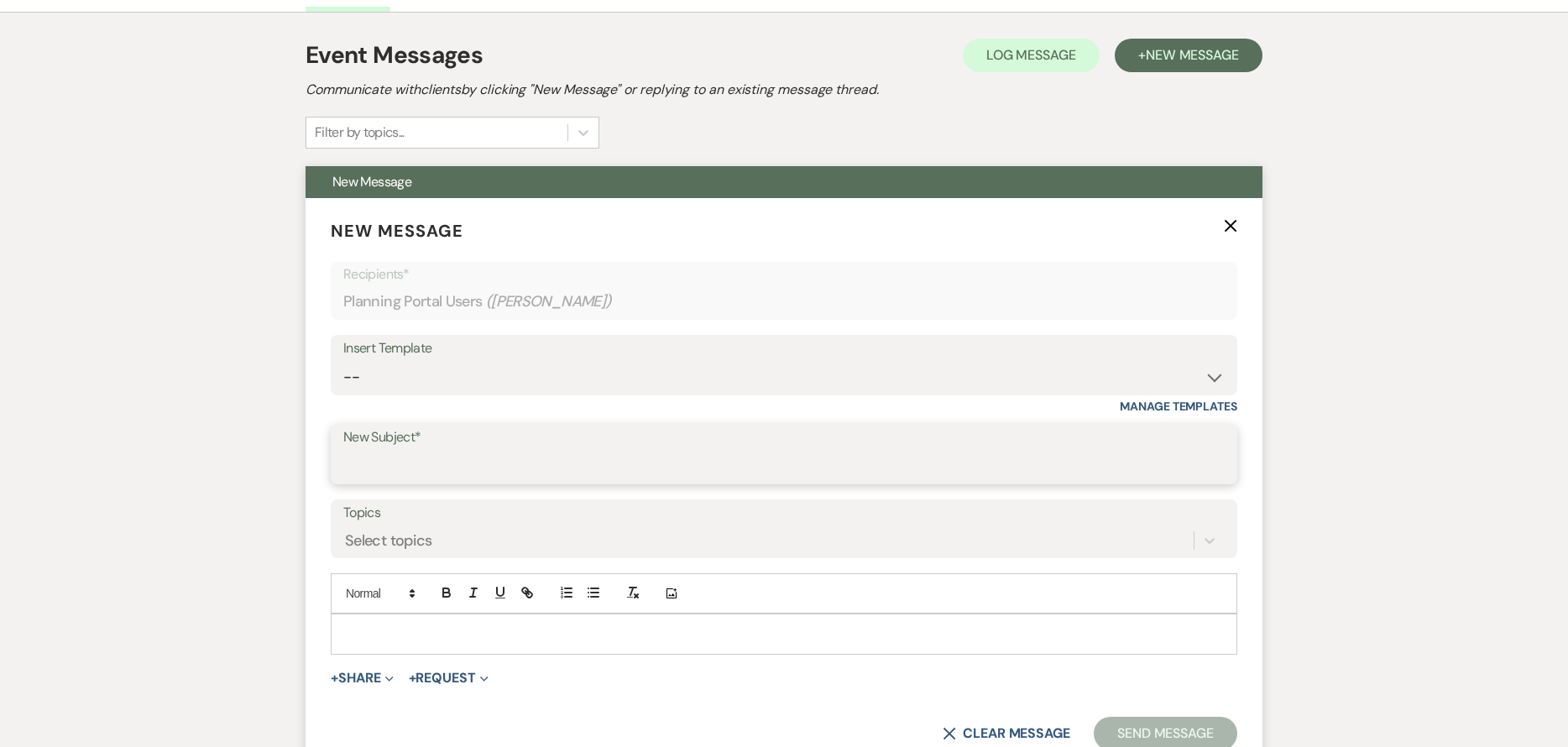
click at [473, 454] on input "New Subject*" at bounding box center [784, 465] width 882 height 32
type input "F"
click at [1094, 717] on button "Send Message" at bounding box center [1165, 733] width 143 height 33
type input "Final Food/Beverage Choices"
click at [507, 646] on div at bounding box center [784, 633] width 905 height 38
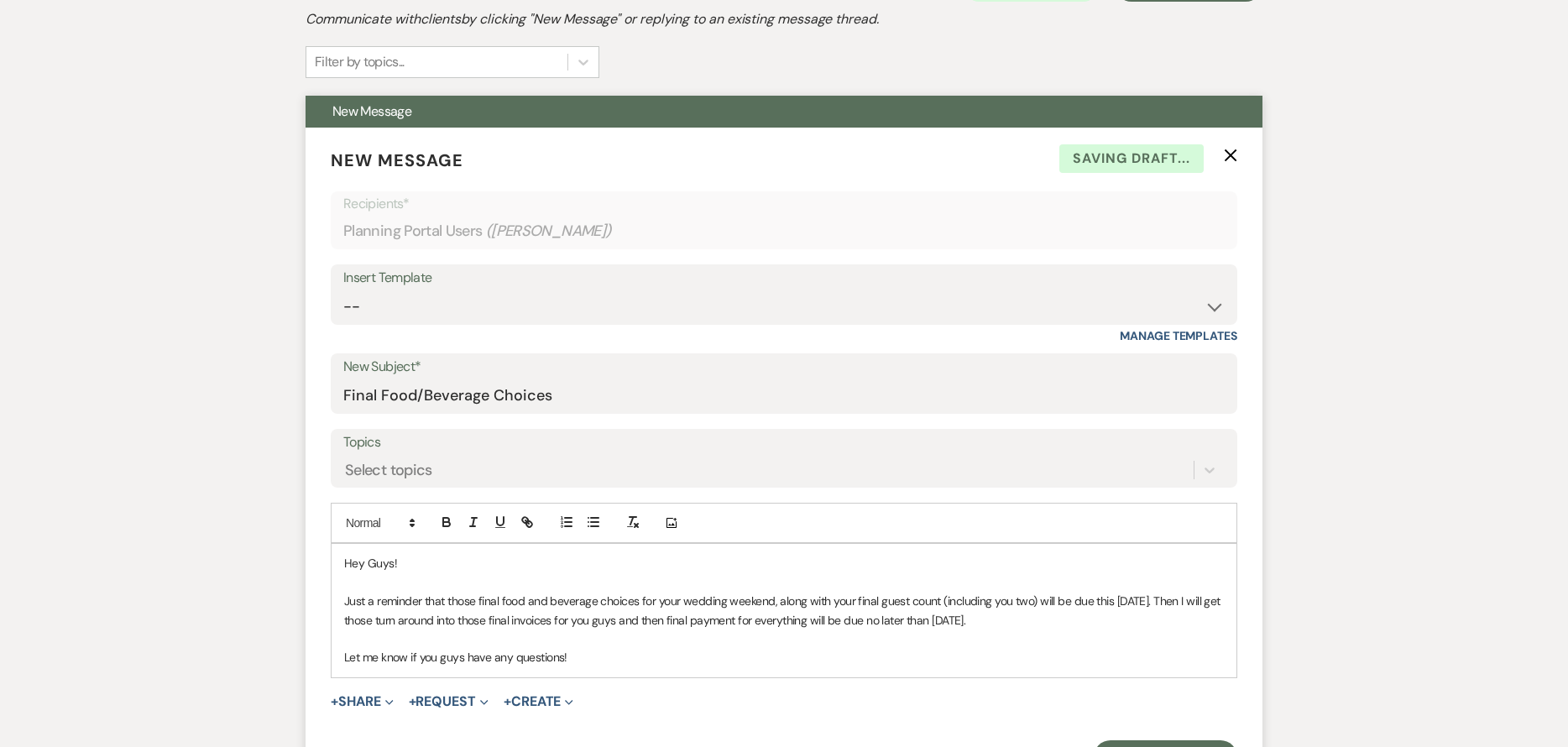
scroll to position [504, 0]
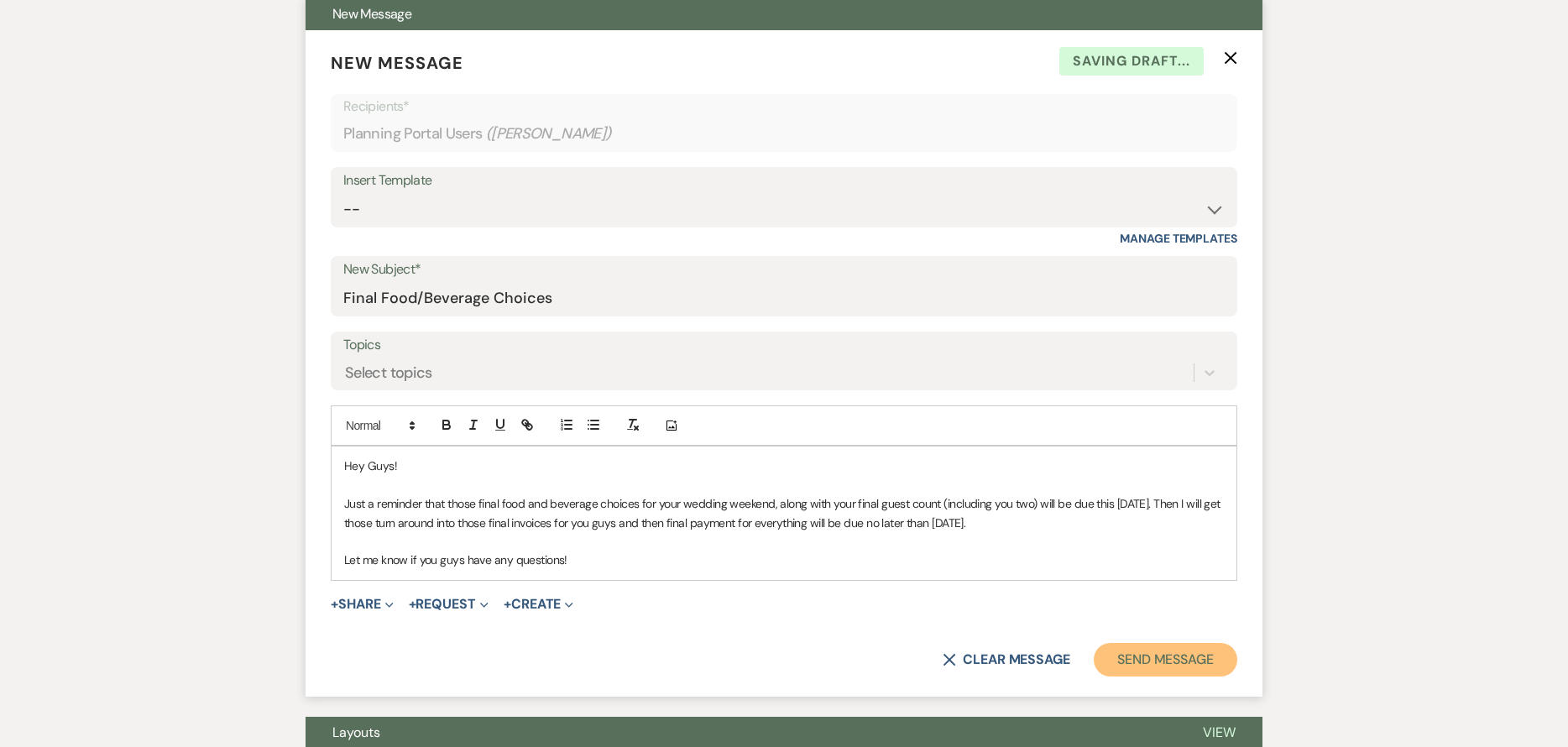
click at [1153, 654] on button "Send Message" at bounding box center [1165, 660] width 143 height 33
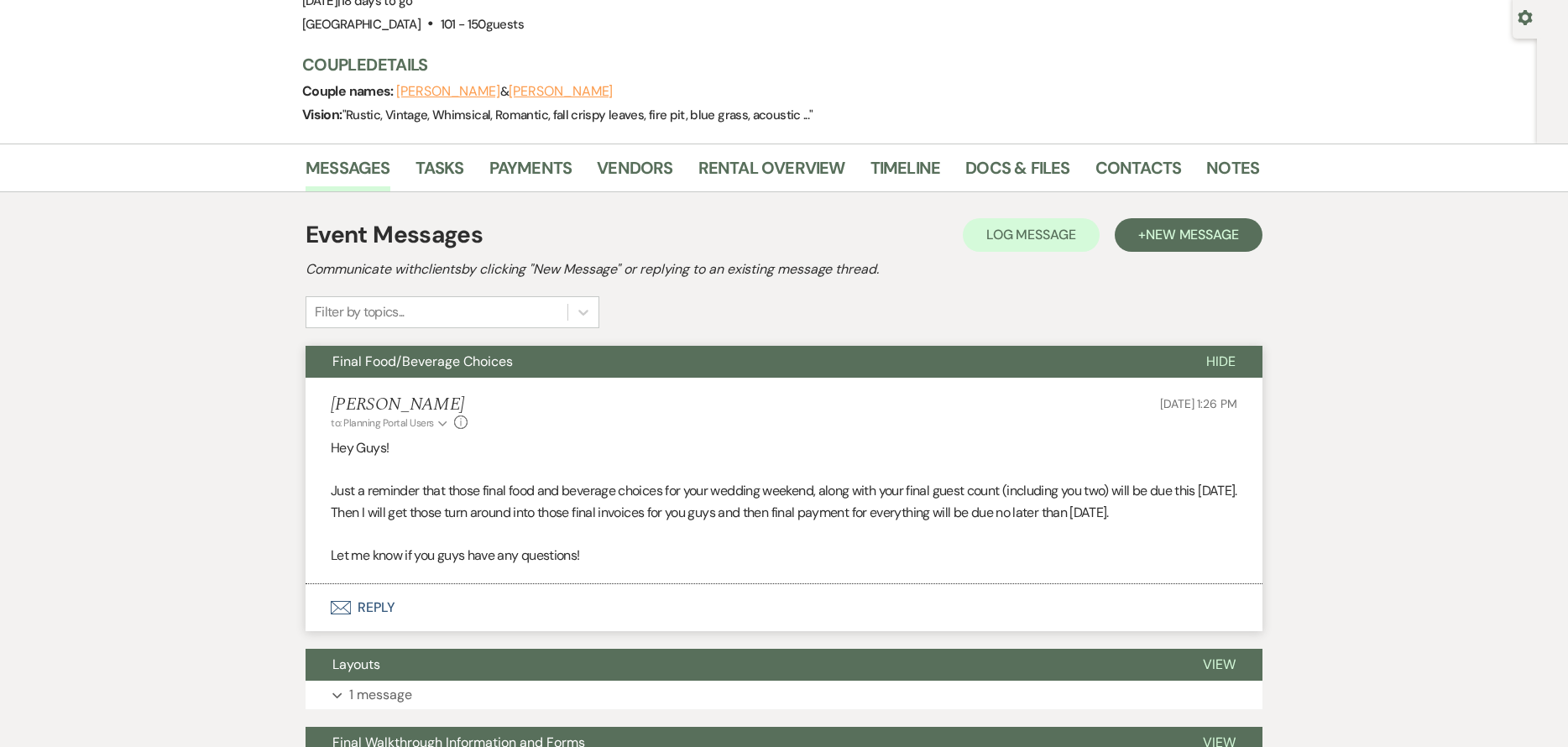
scroll to position [0, 0]
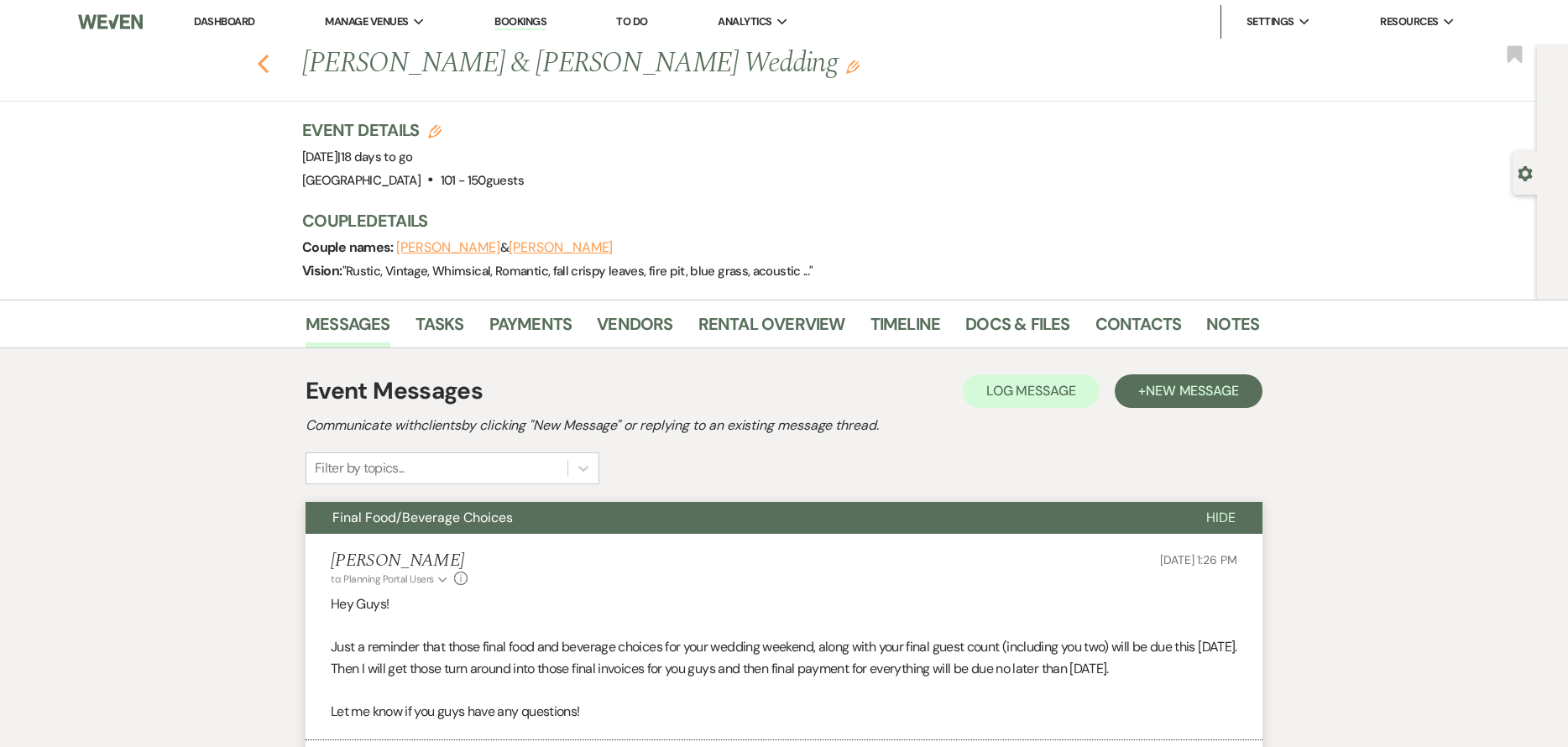
click at [265, 66] on icon "Previous" at bounding box center [263, 64] width 13 height 21
select select "7"
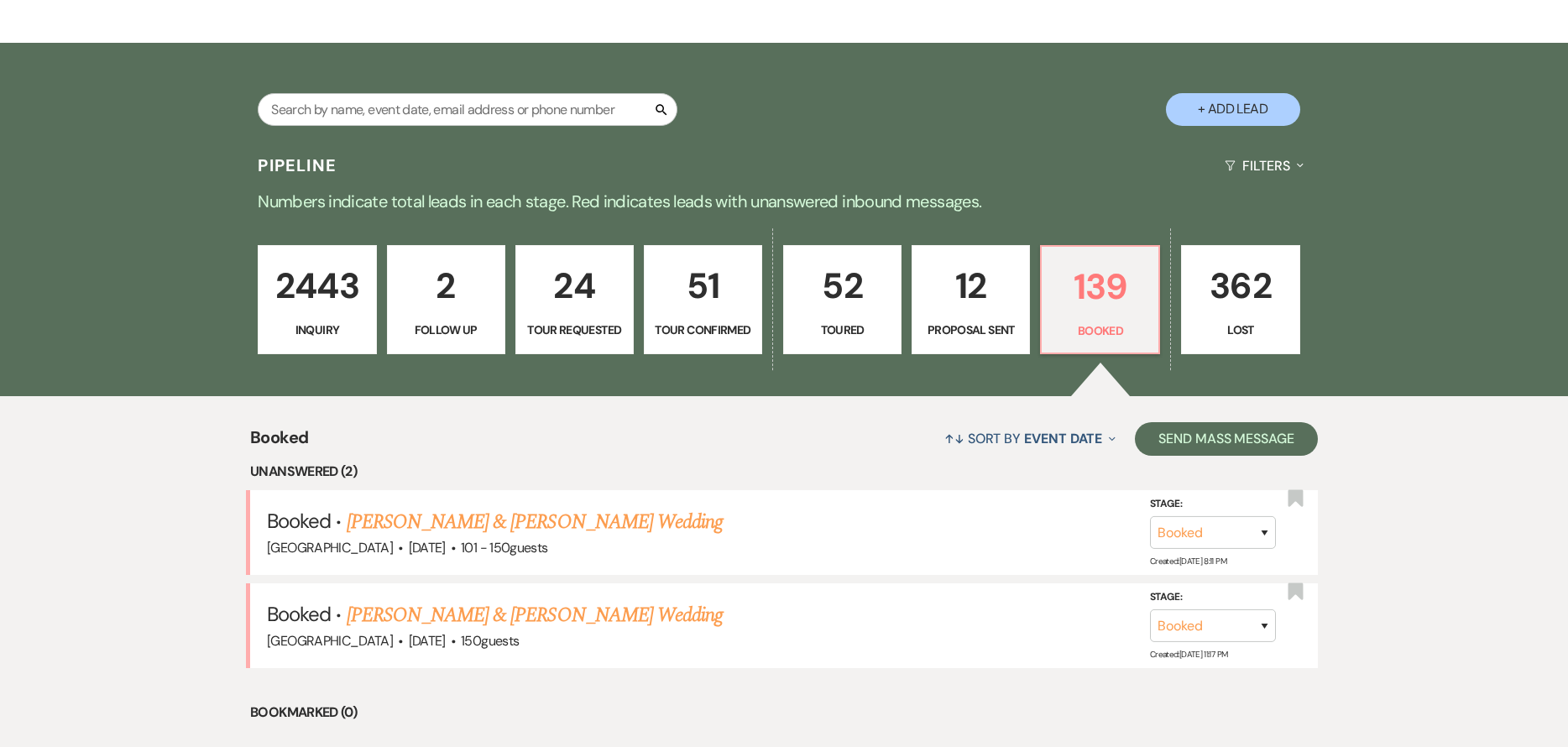
scroll to position [336, 0]
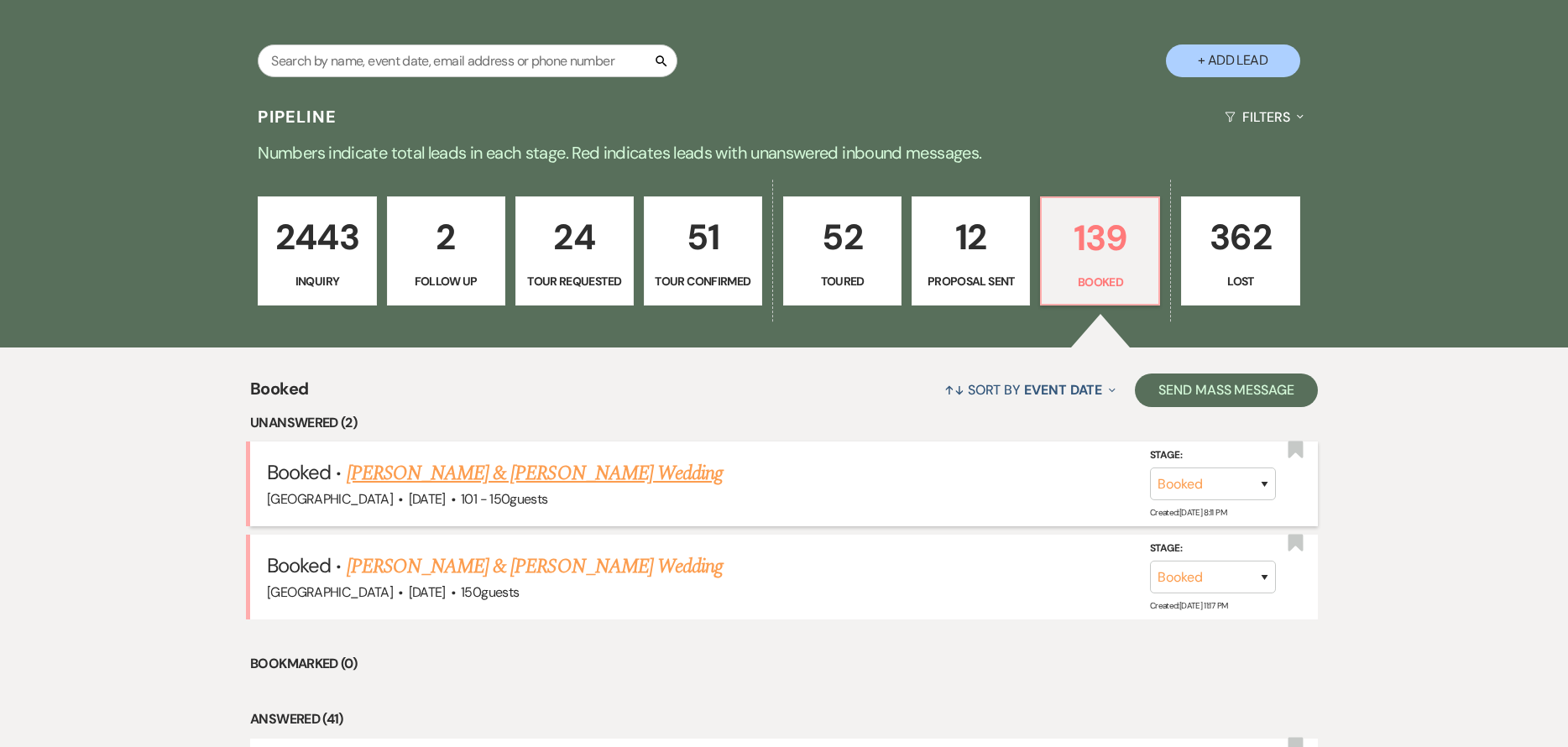
click at [591, 478] on link "[PERSON_NAME] & [PERSON_NAME] Wedding" at bounding box center [534, 473] width 376 height 30
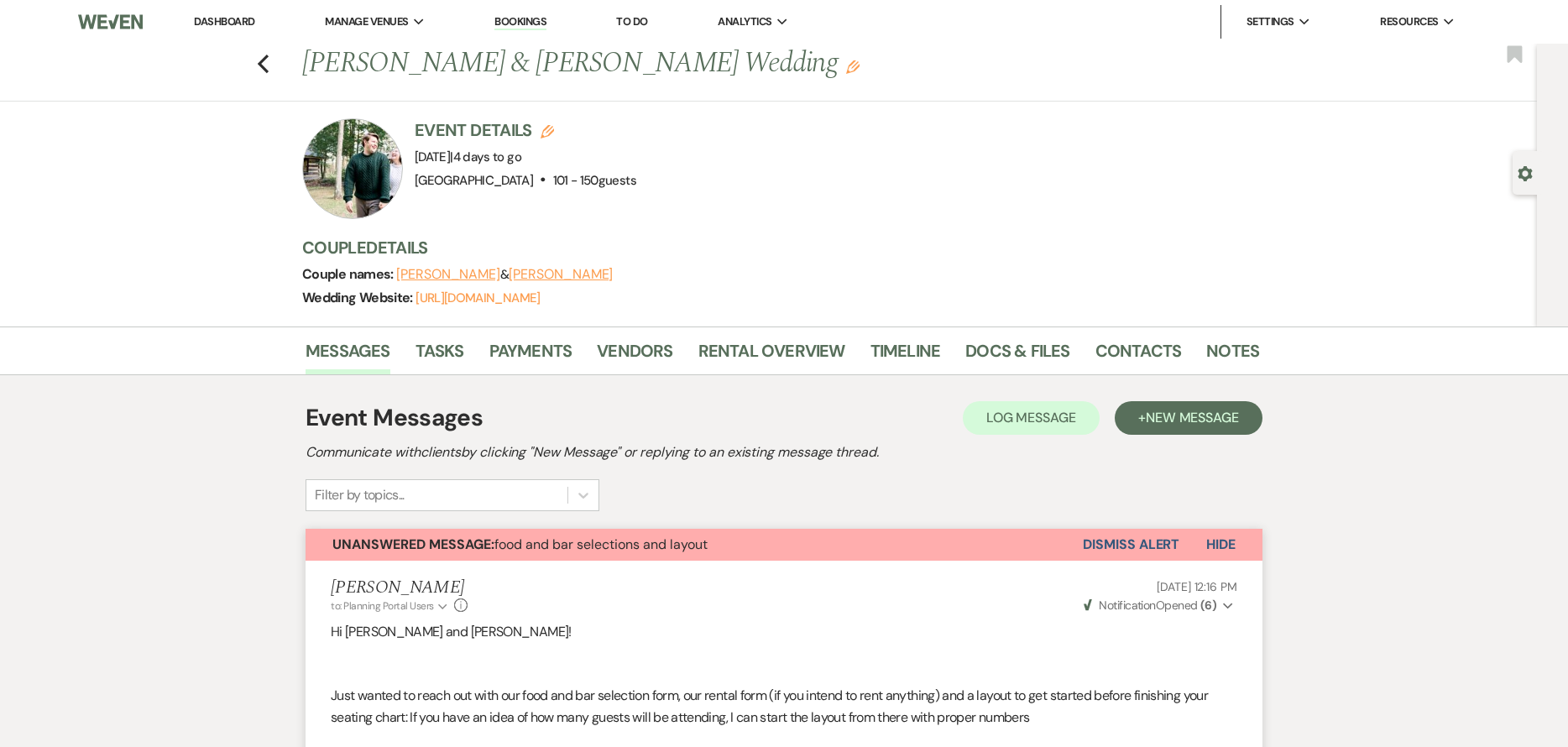
drag, startPoint x: 305, startPoint y: 31, endPoint x: 290, endPoint y: 37, distance: 16.2
drag, startPoint x: 290, startPoint y: 37, endPoint x: 275, endPoint y: 67, distance: 33.5
click at [269, 67] on icon "Previous" at bounding box center [263, 64] width 13 height 21
select select "7"
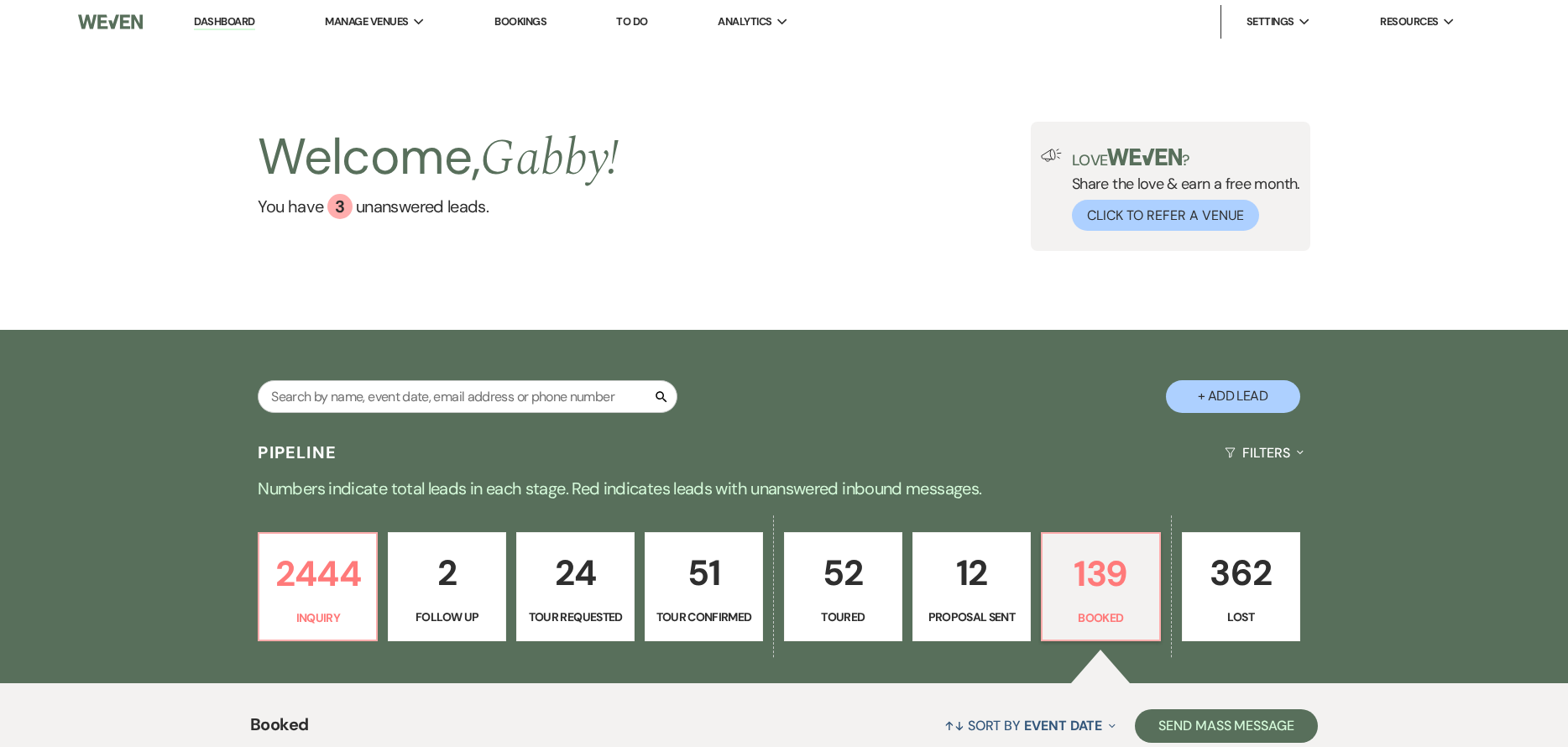
scroll to position [54, 0]
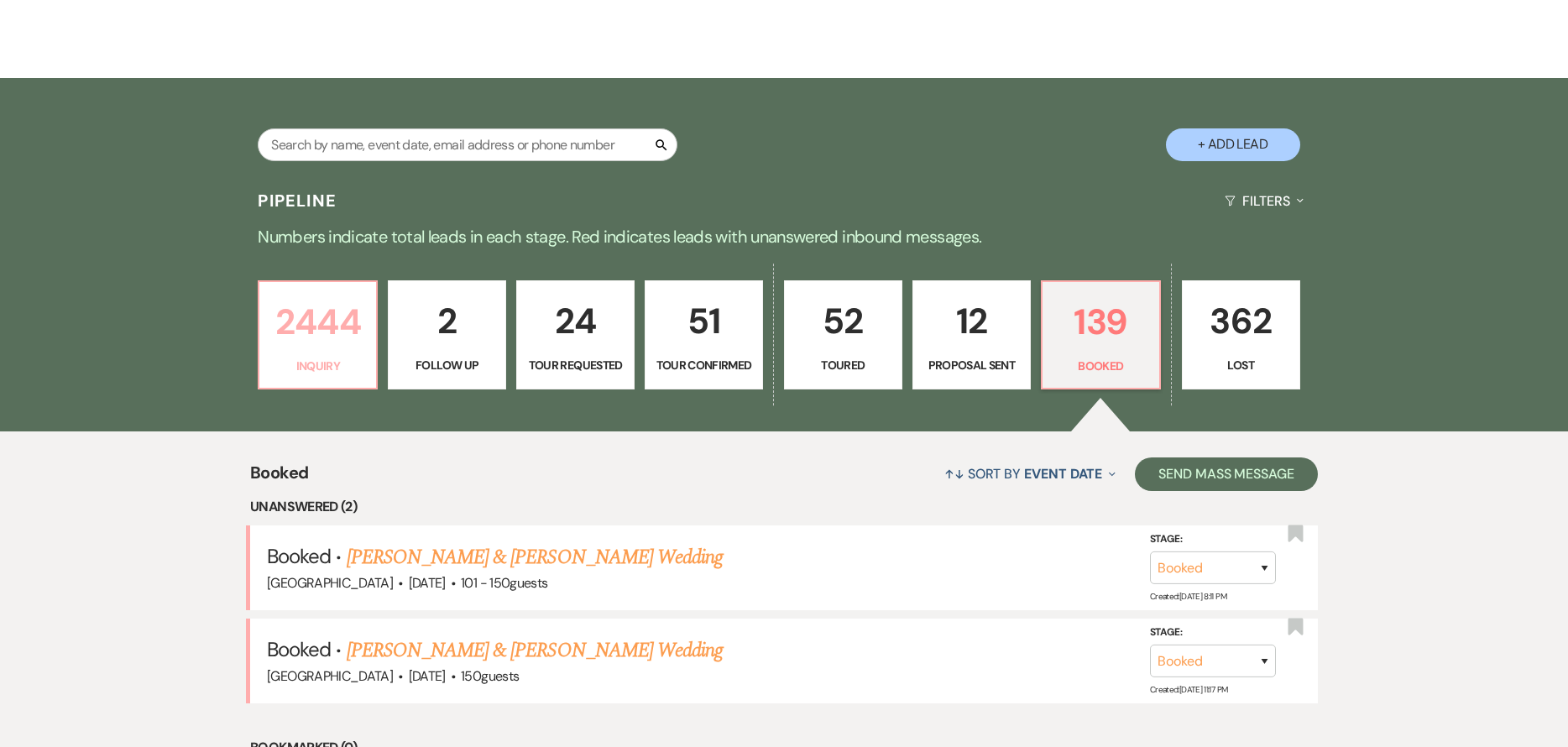
click at [341, 341] on p "2444" at bounding box center [317, 321] width 96 height 56
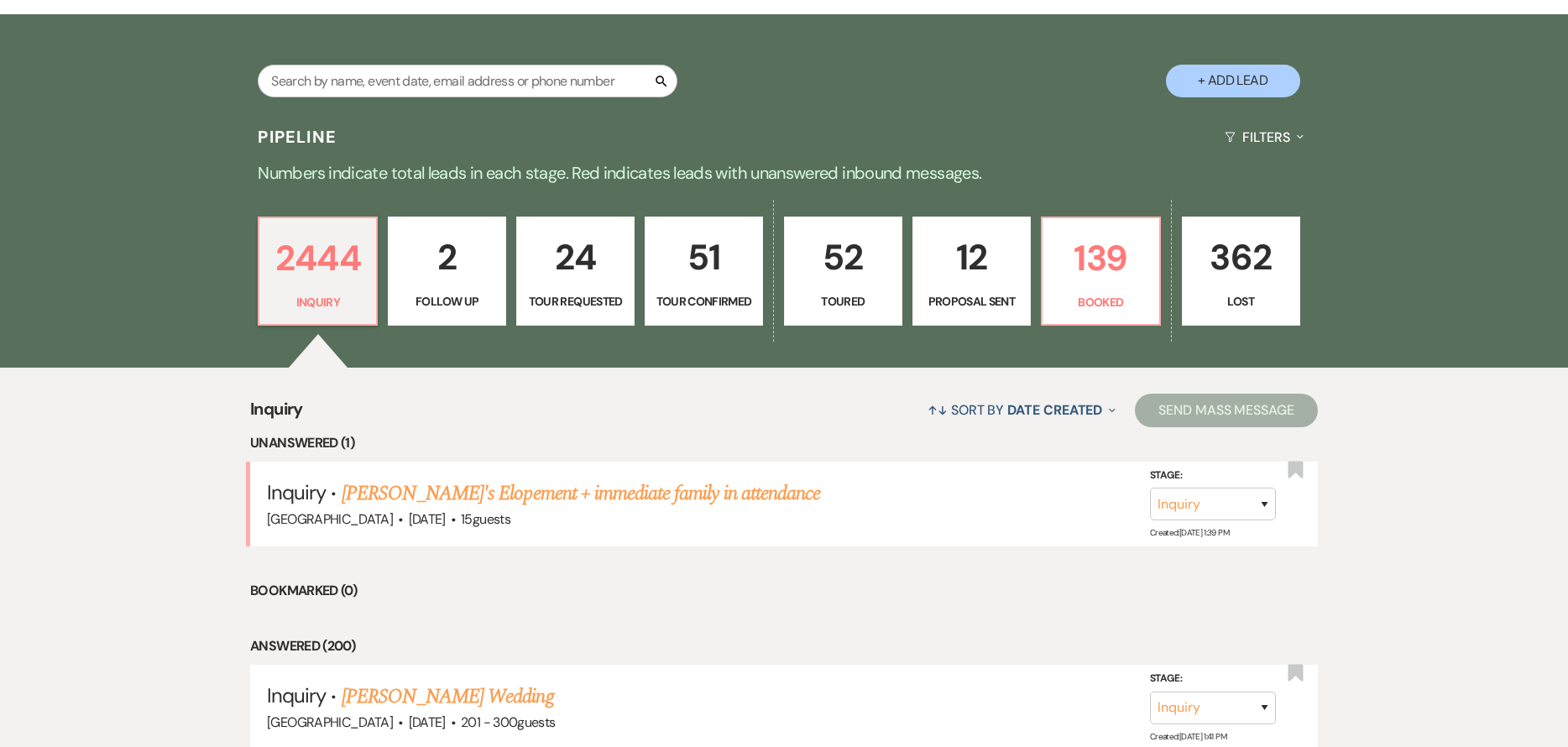
scroll to position [588, 0]
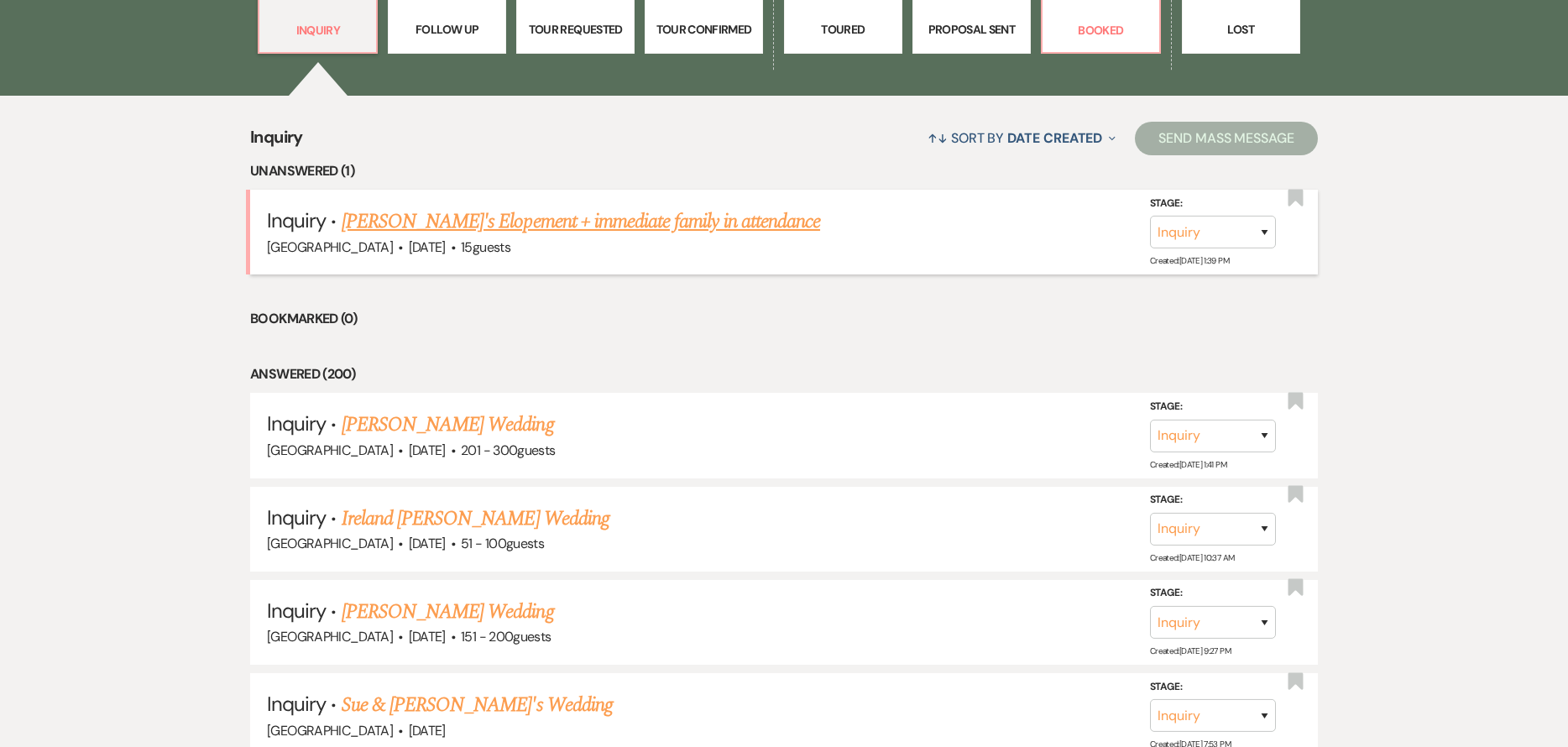
click at [679, 224] on link "Amber's Elopement + immediate family in attendance" at bounding box center [580, 221] width 478 height 30
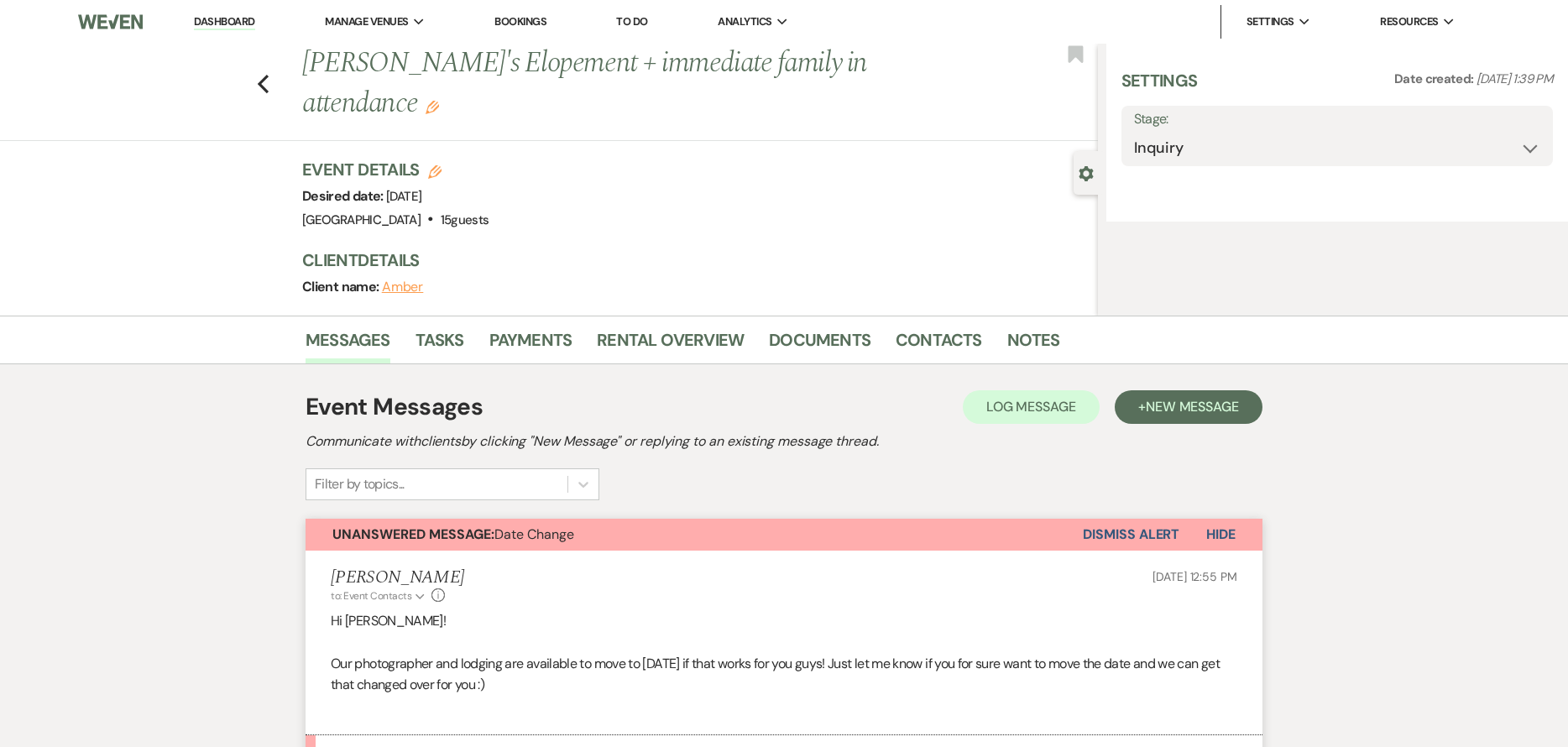
select select "5"
select select "13"
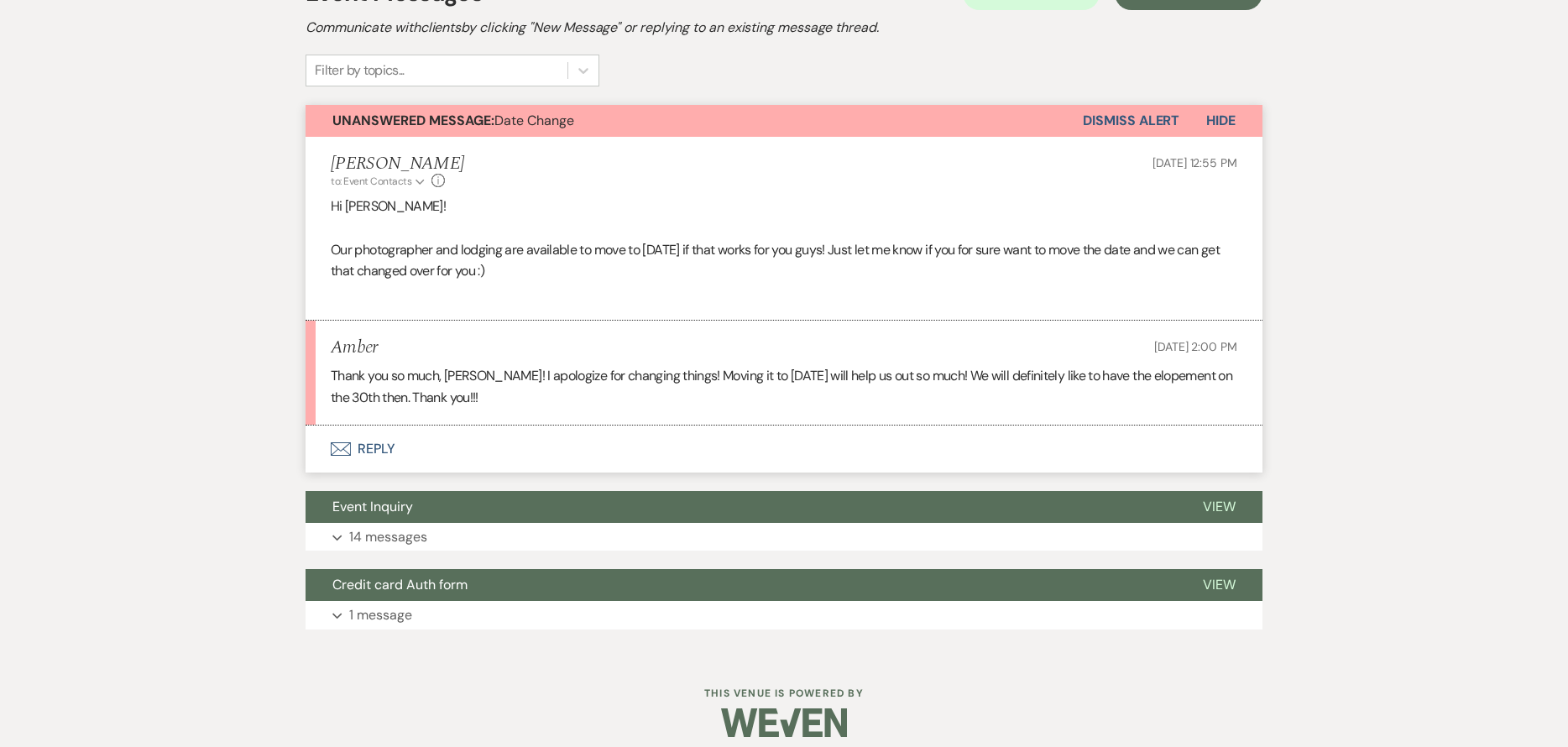
scroll to position [535, 0]
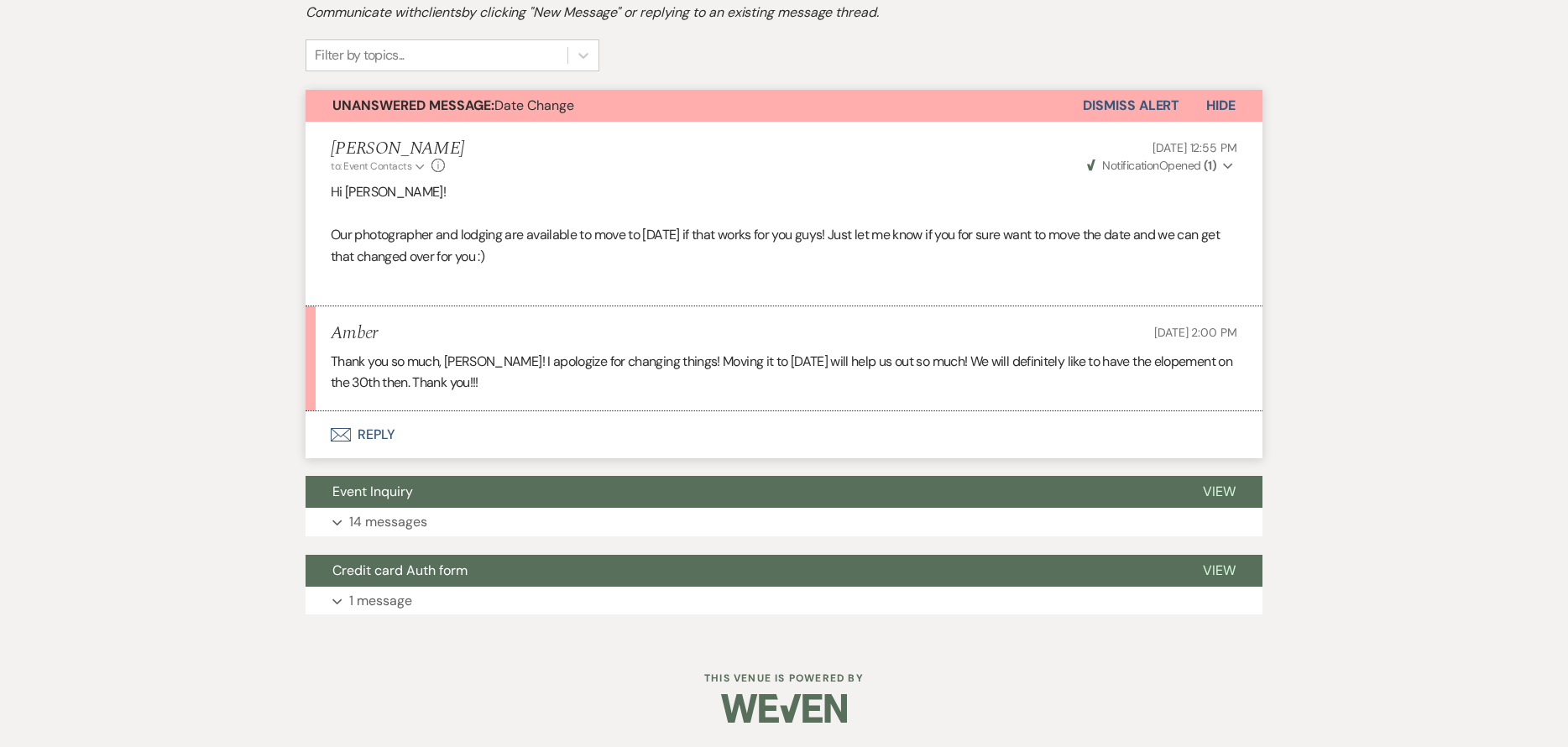
click at [573, 435] on button "Envelope Reply" at bounding box center [784, 435] width 957 height 47
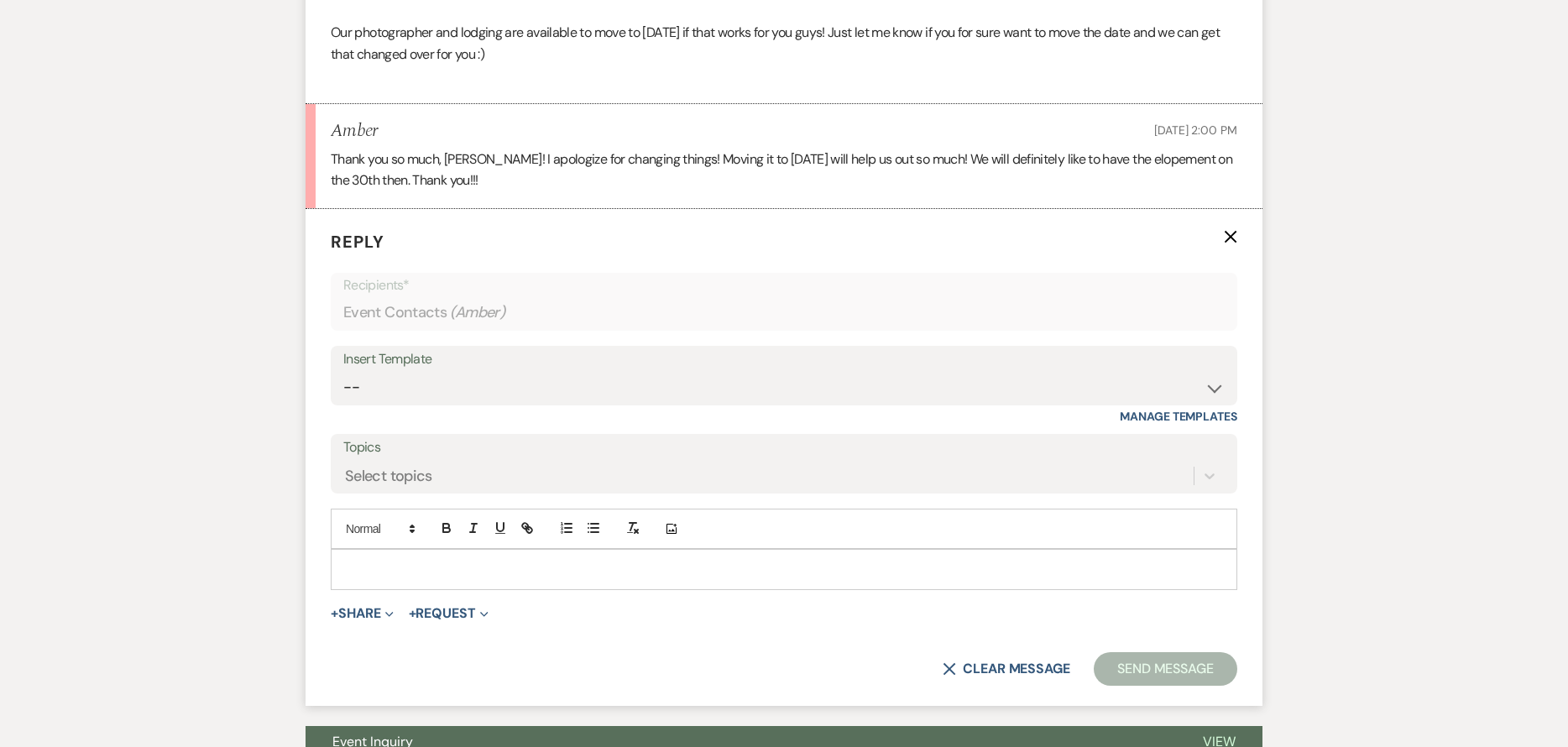
scroll to position [746, 0]
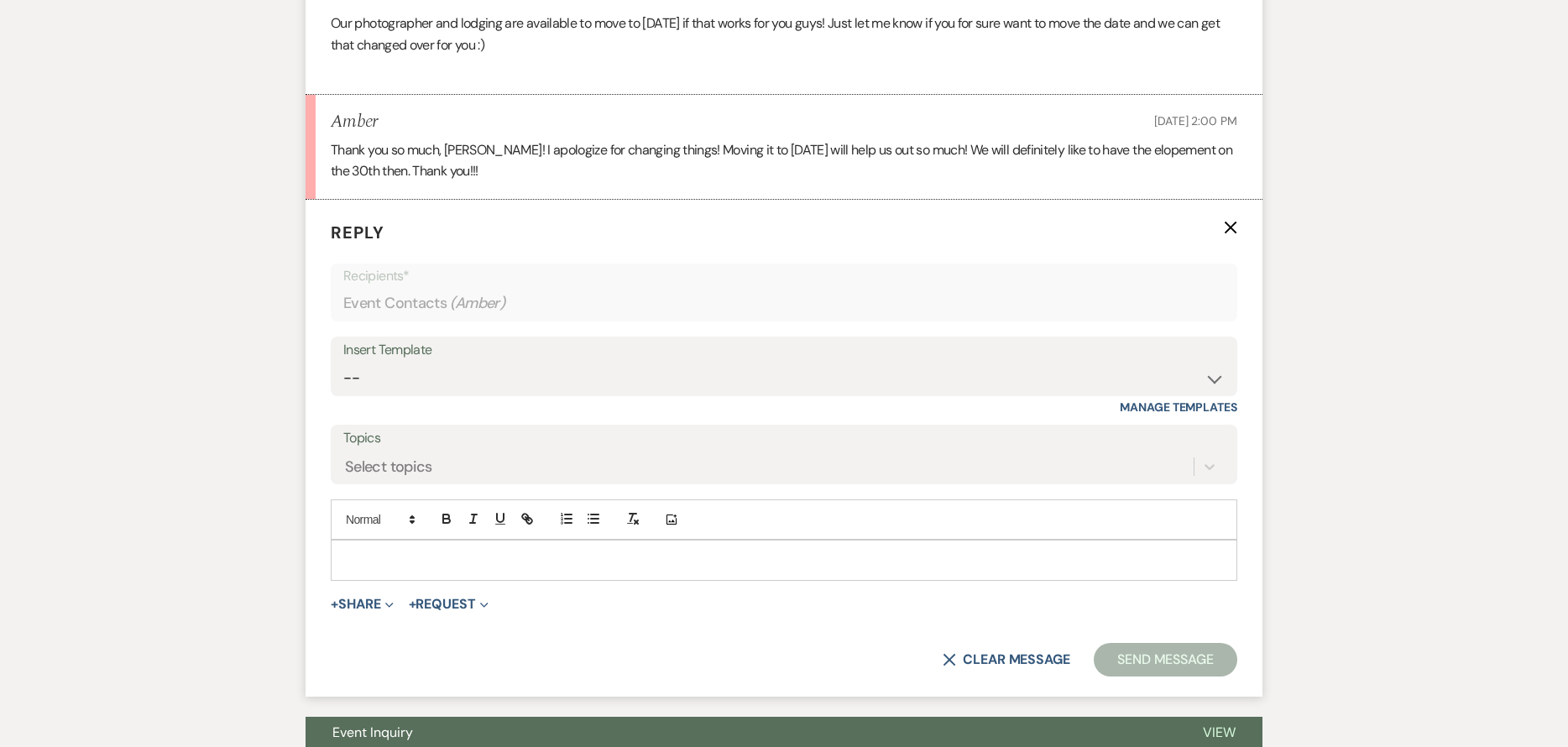
click at [551, 544] on div at bounding box center [784, 560] width 905 height 38
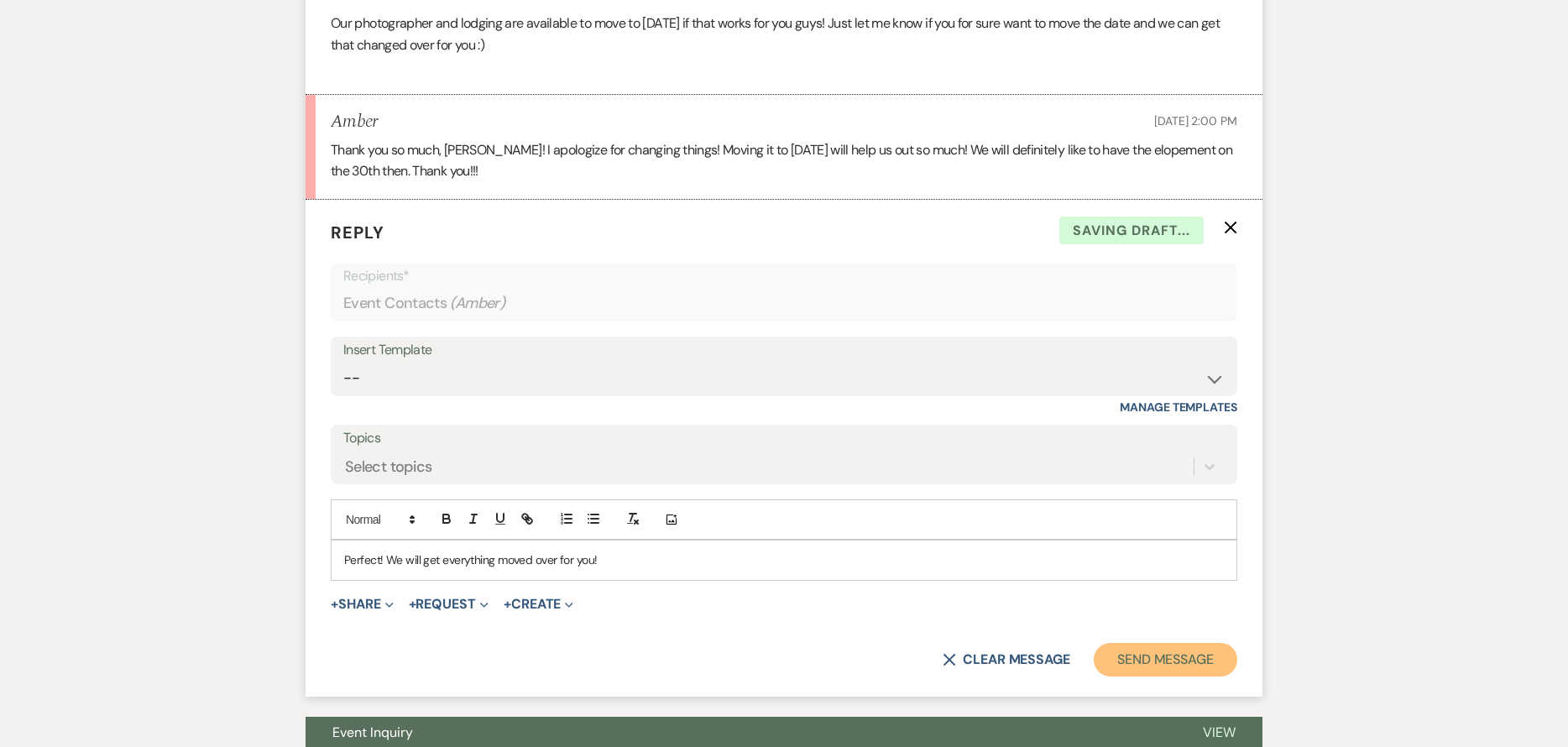
click at [1114, 660] on button "Send Message" at bounding box center [1165, 660] width 143 height 33
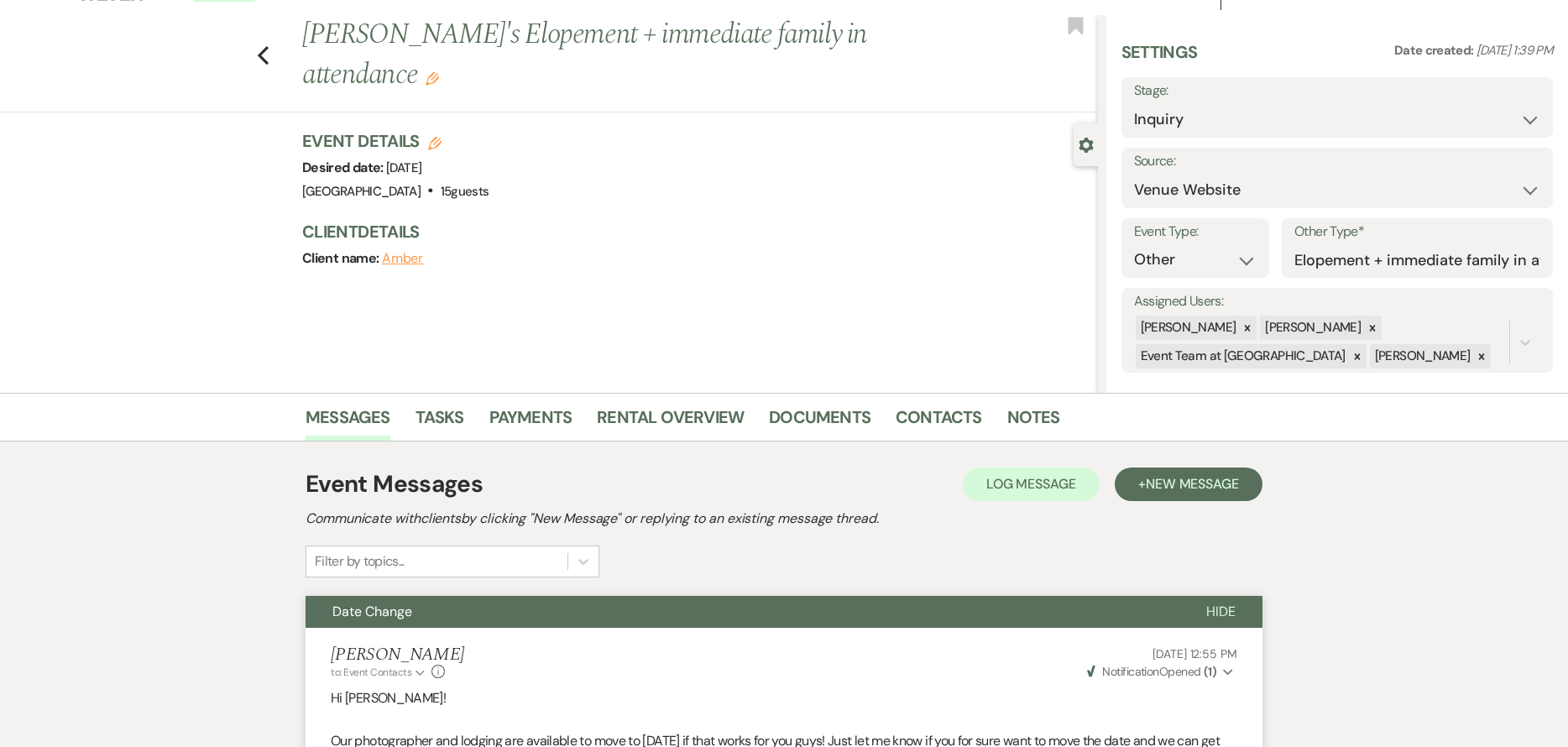
scroll to position [0, 0]
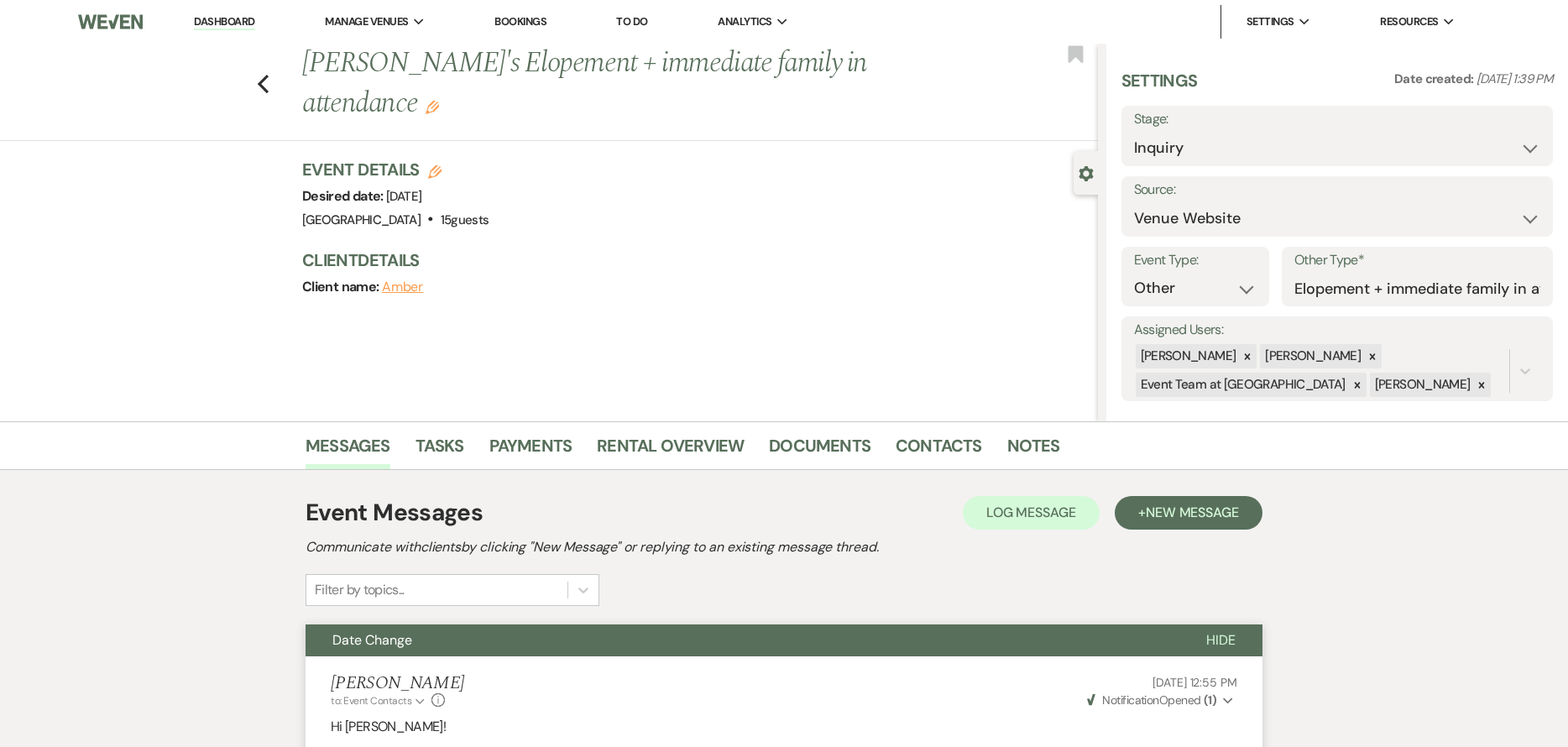
click at [244, 27] on link "Dashboard" at bounding box center [225, 23] width 61 height 16
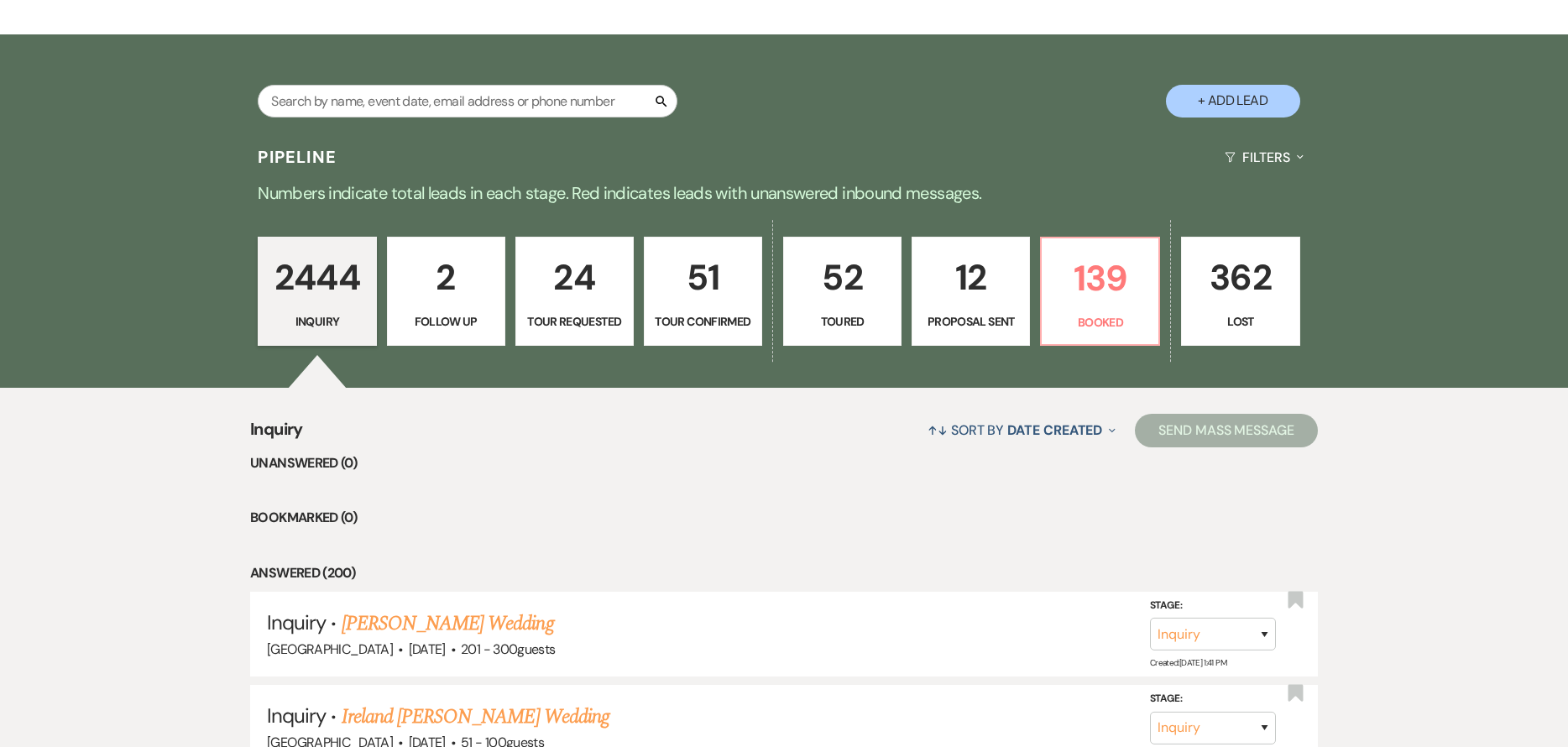
scroll to position [420, 0]
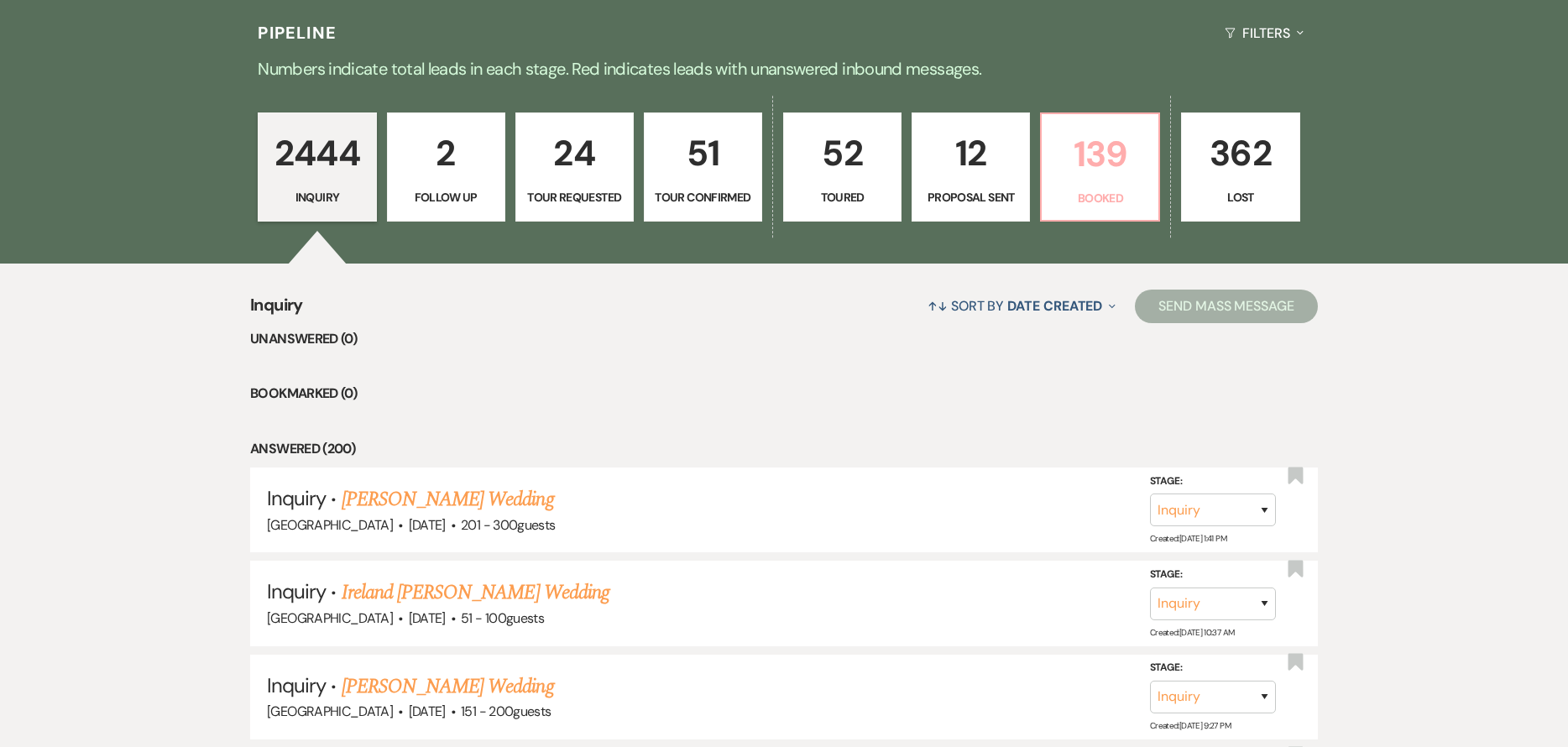
click at [1098, 165] on p "139" at bounding box center [1100, 153] width 96 height 56
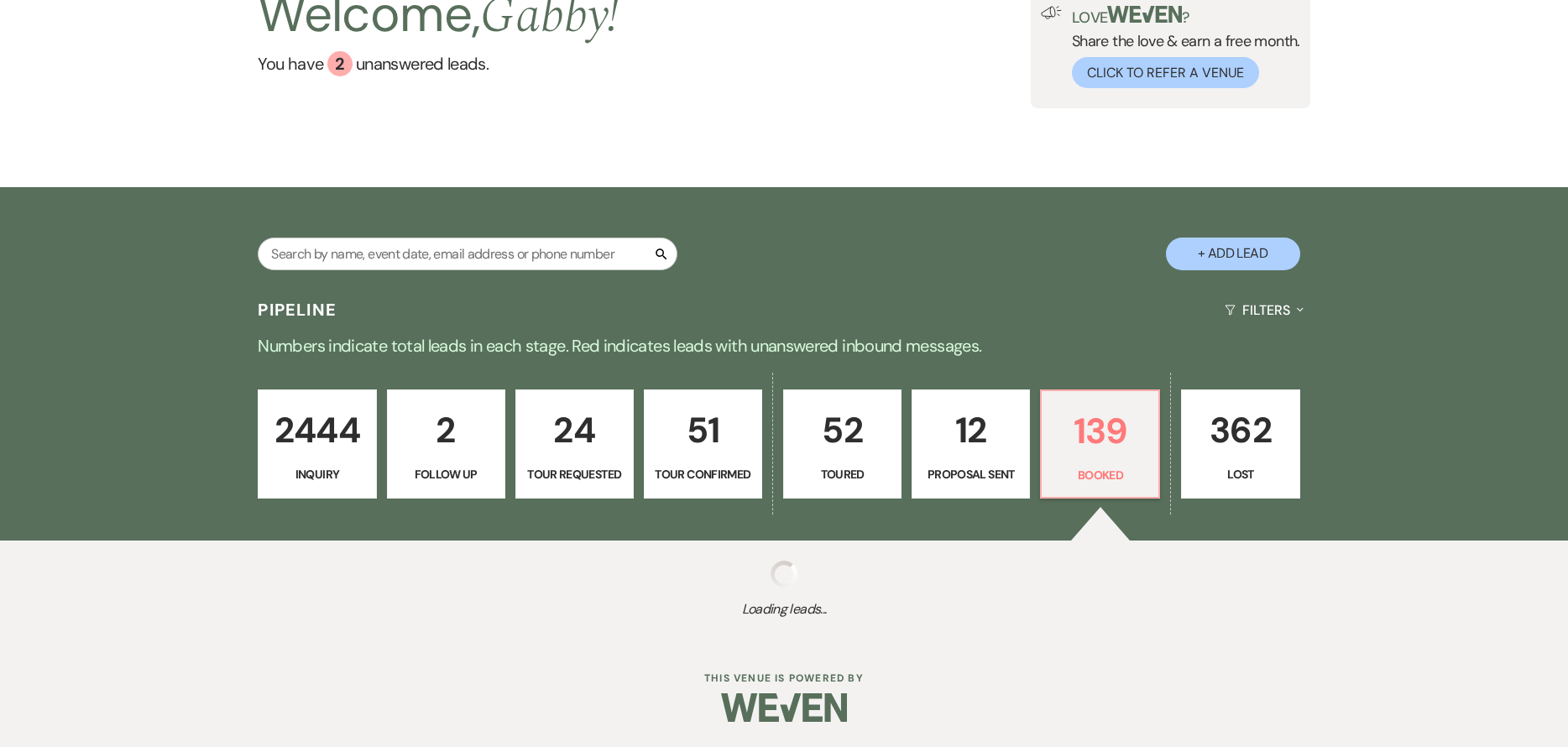
select select "7"
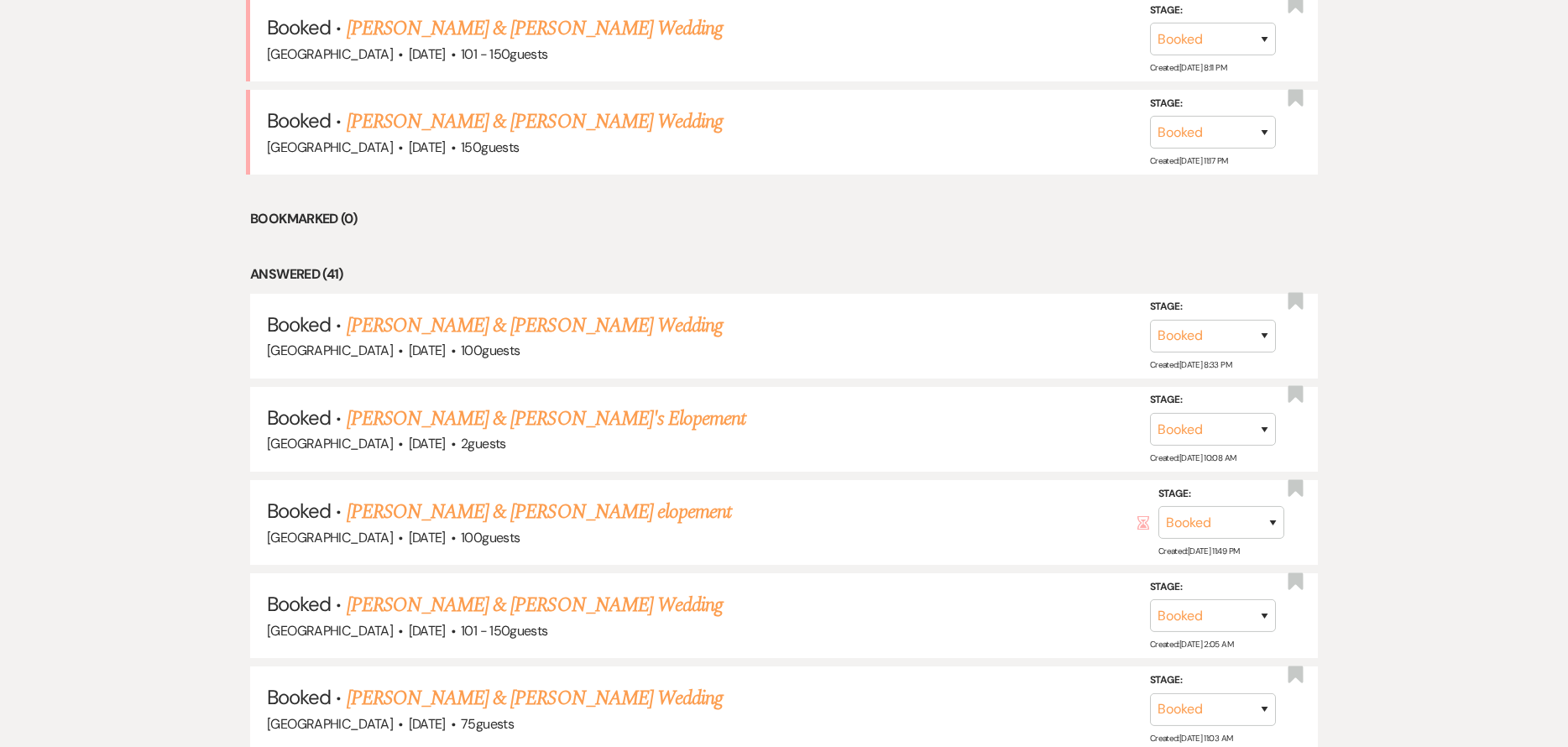
scroll to position [839, 0]
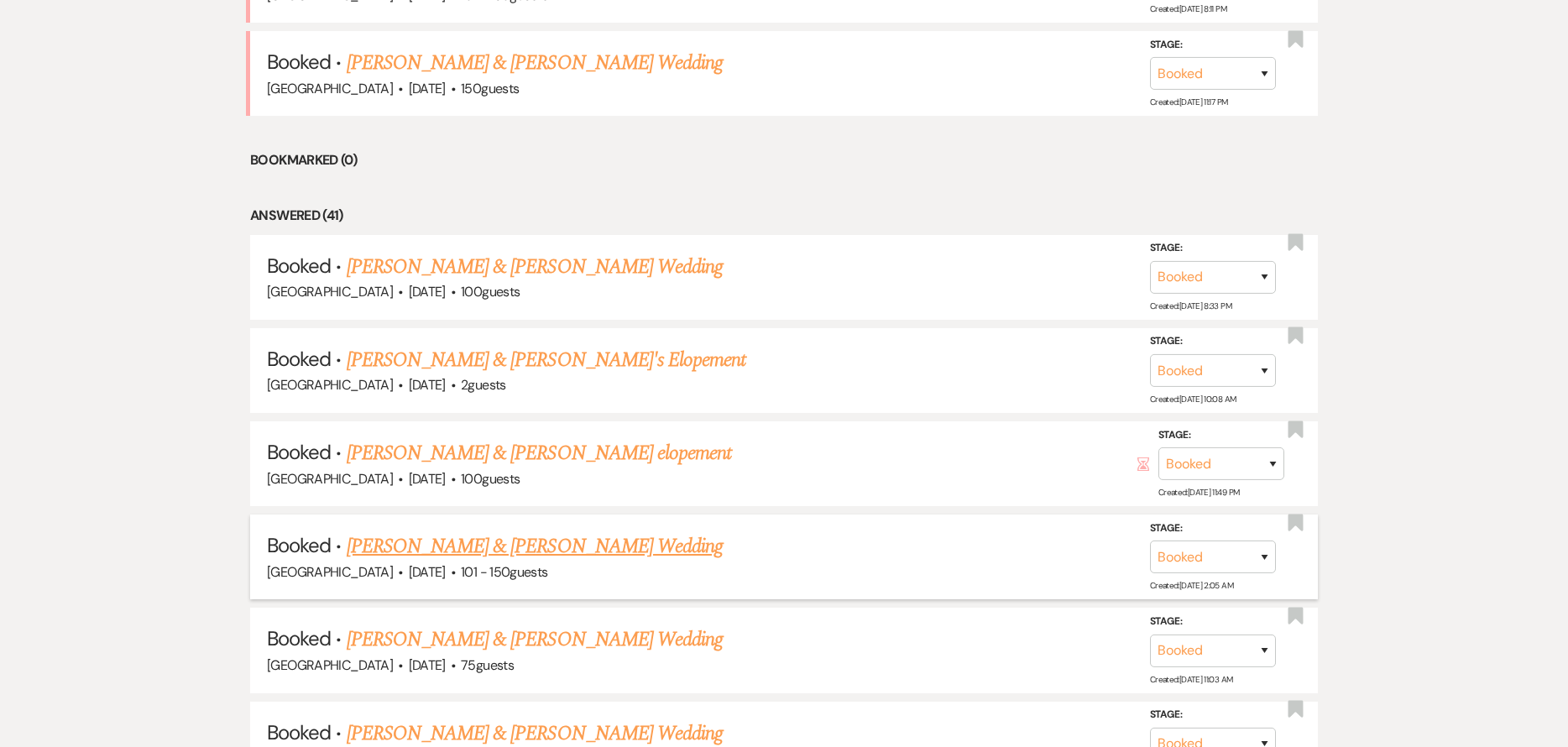
click at [572, 557] on link "[PERSON_NAME] & [PERSON_NAME] Wedding" at bounding box center [534, 546] width 376 height 30
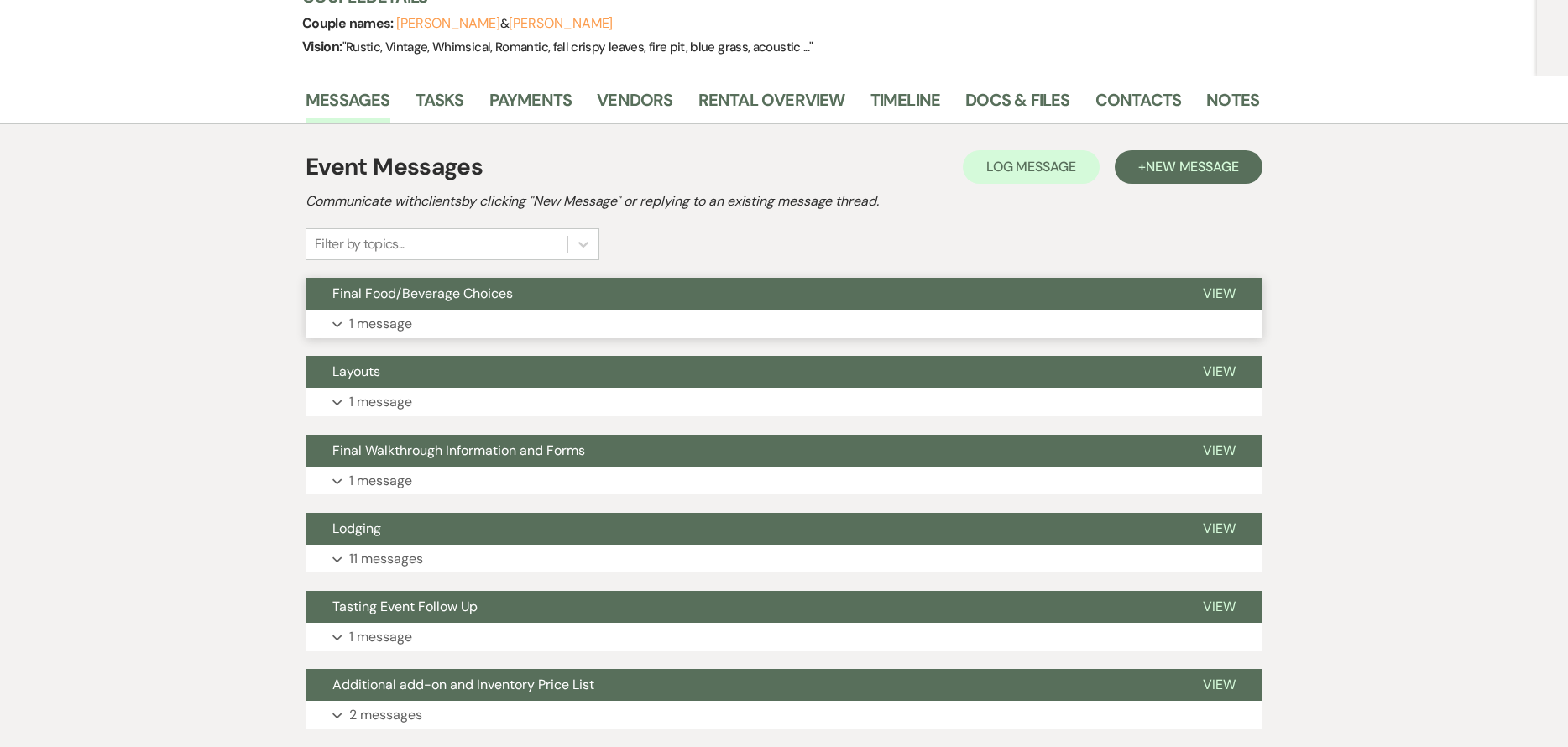
scroll to position [336, 0]
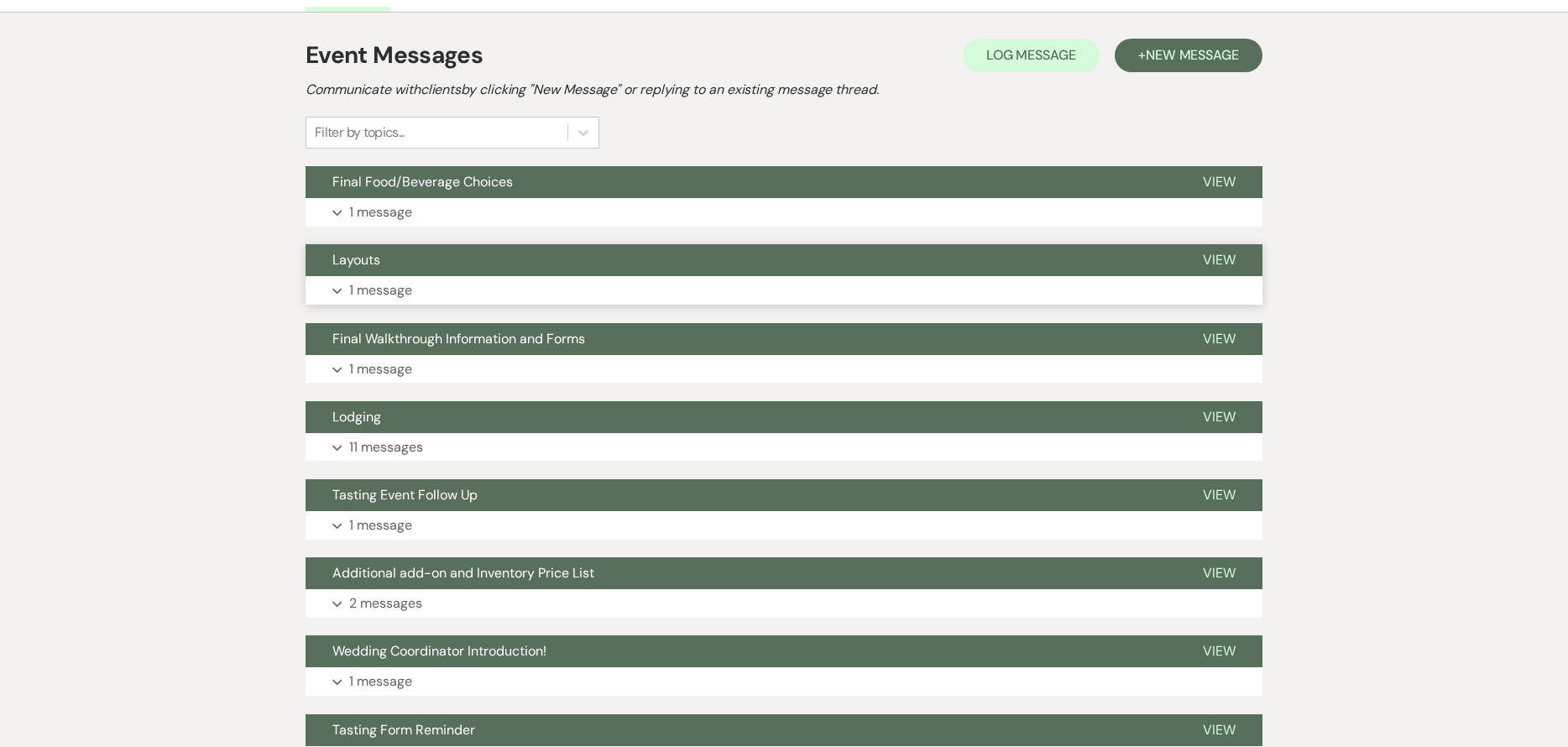
click at [756, 264] on button "Layouts" at bounding box center [740, 260] width 871 height 31
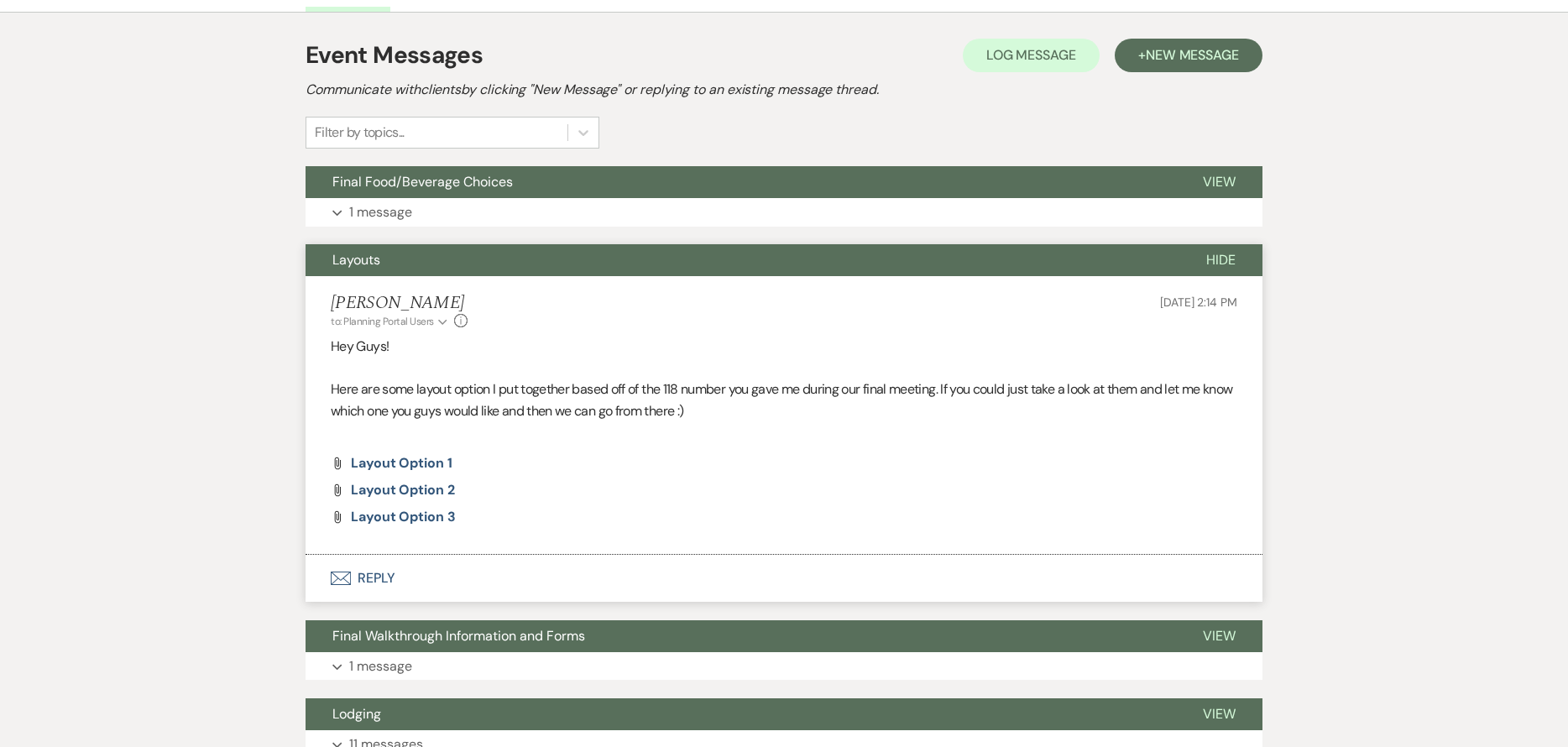
click at [756, 264] on button "Layouts" at bounding box center [742, 260] width 874 height 31
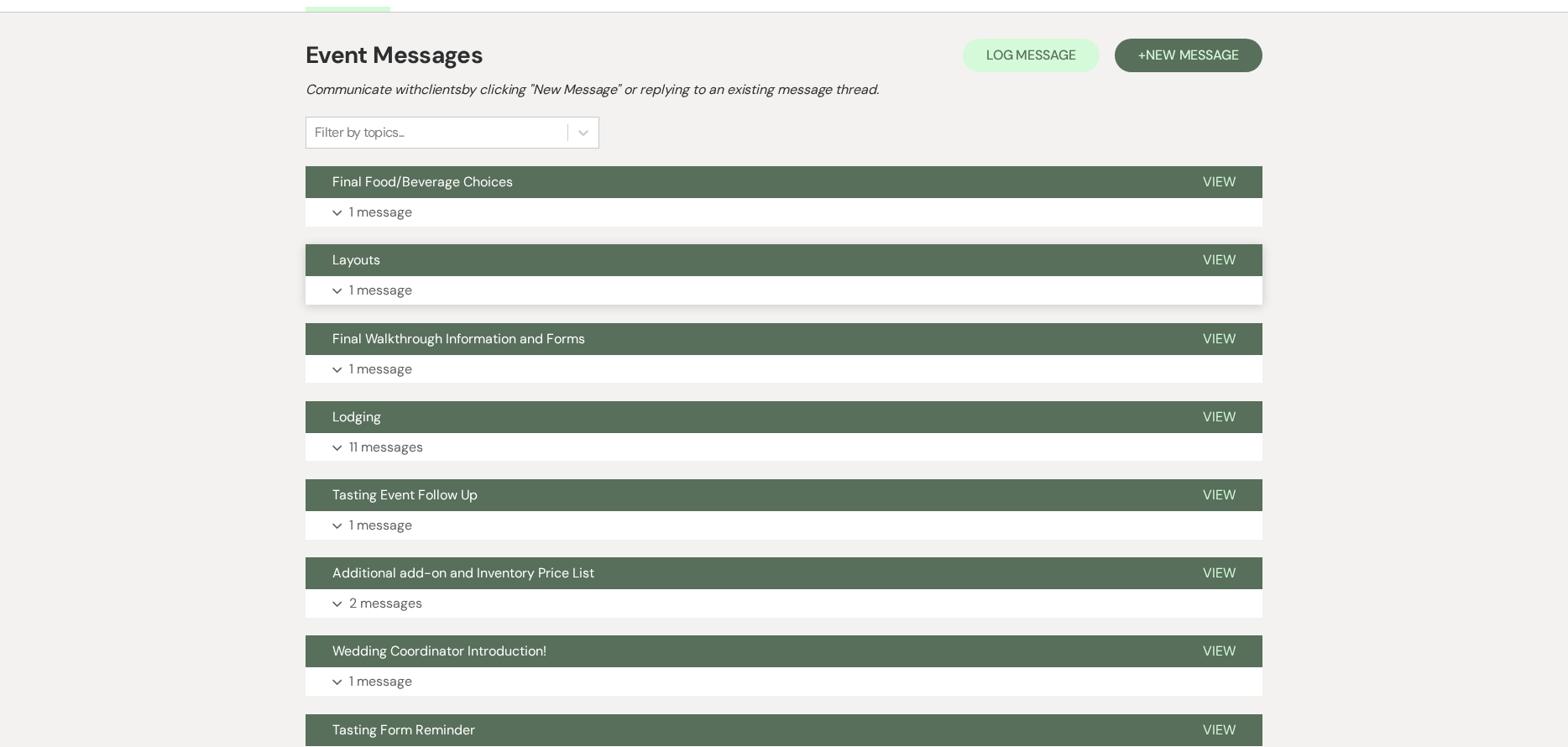
click at [756, 264] on button "Layouts" at bounding box center [740, 260] width 871 height 31
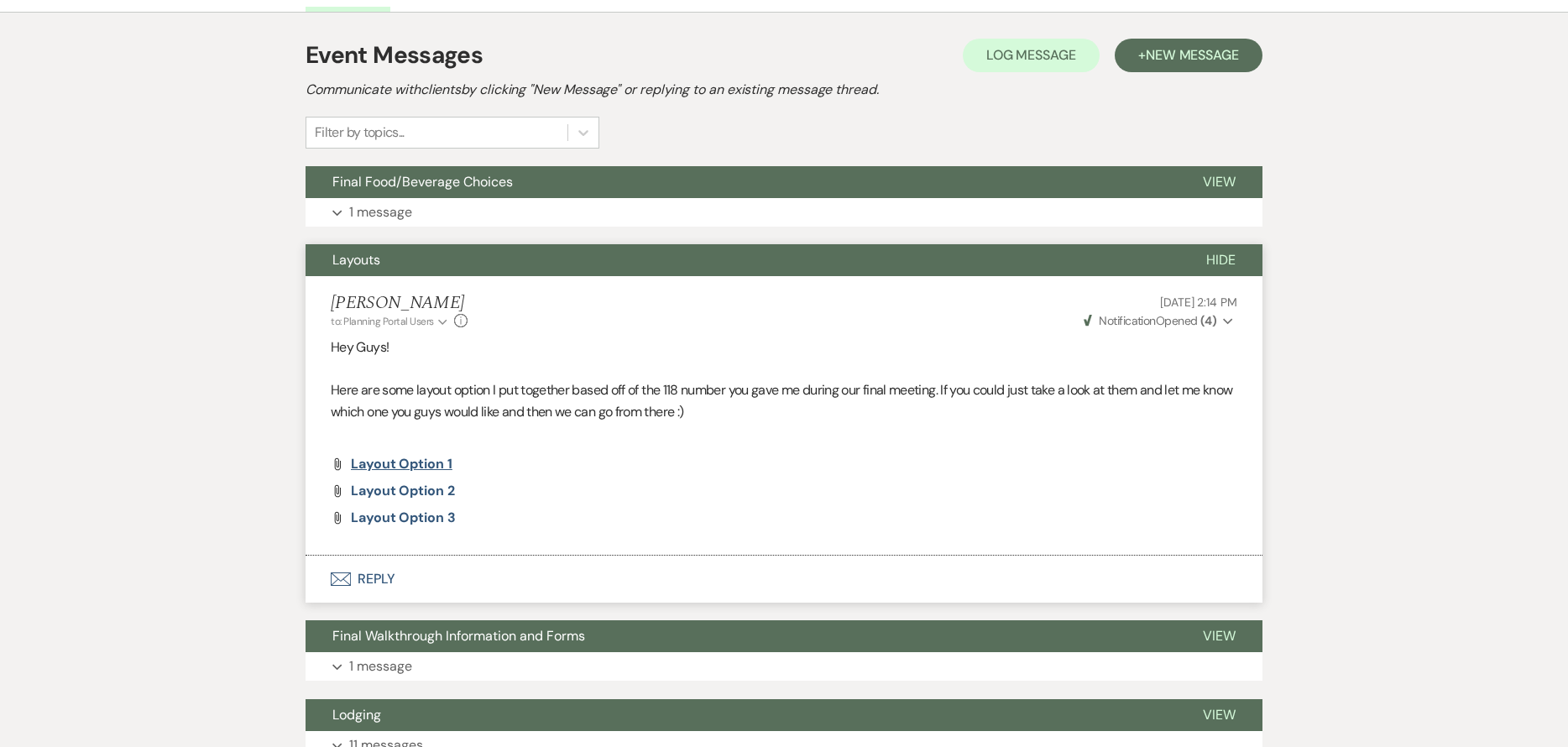
click at [414, 457] on span "Layout Option 1" at bounding box center [401, 463] width 101 height 18
click at [443, 487] on span "Layout Option 2" at bounding box center [403, 491] width 104 height 18
click at [409, 524] on span "Layout Option 3" at bounding box center [403, 517] width 105 height 18
click at [488, 266] on button "Layouts" at bounding box center [742, 260] width 874 height 31
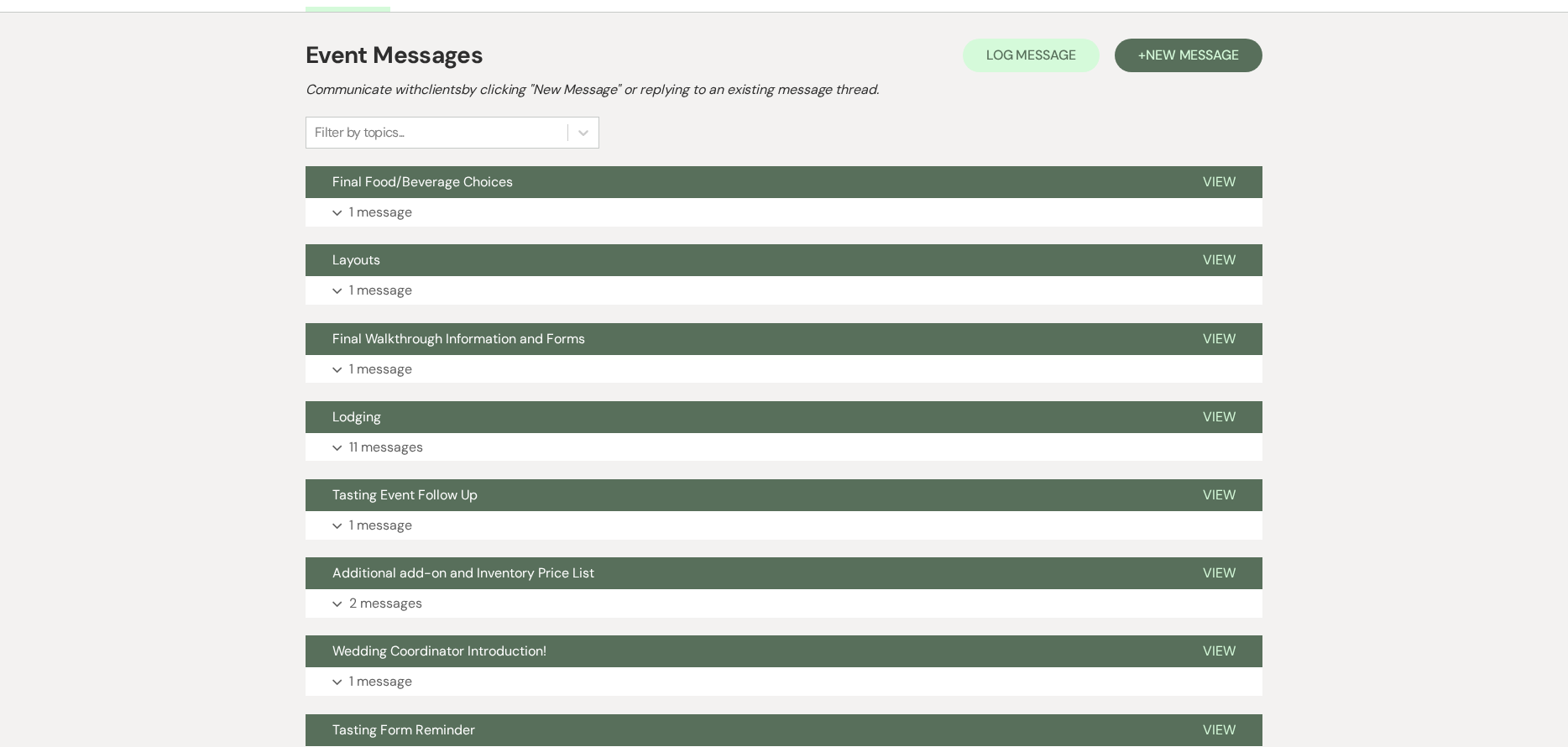
scroll to position [0, 0]
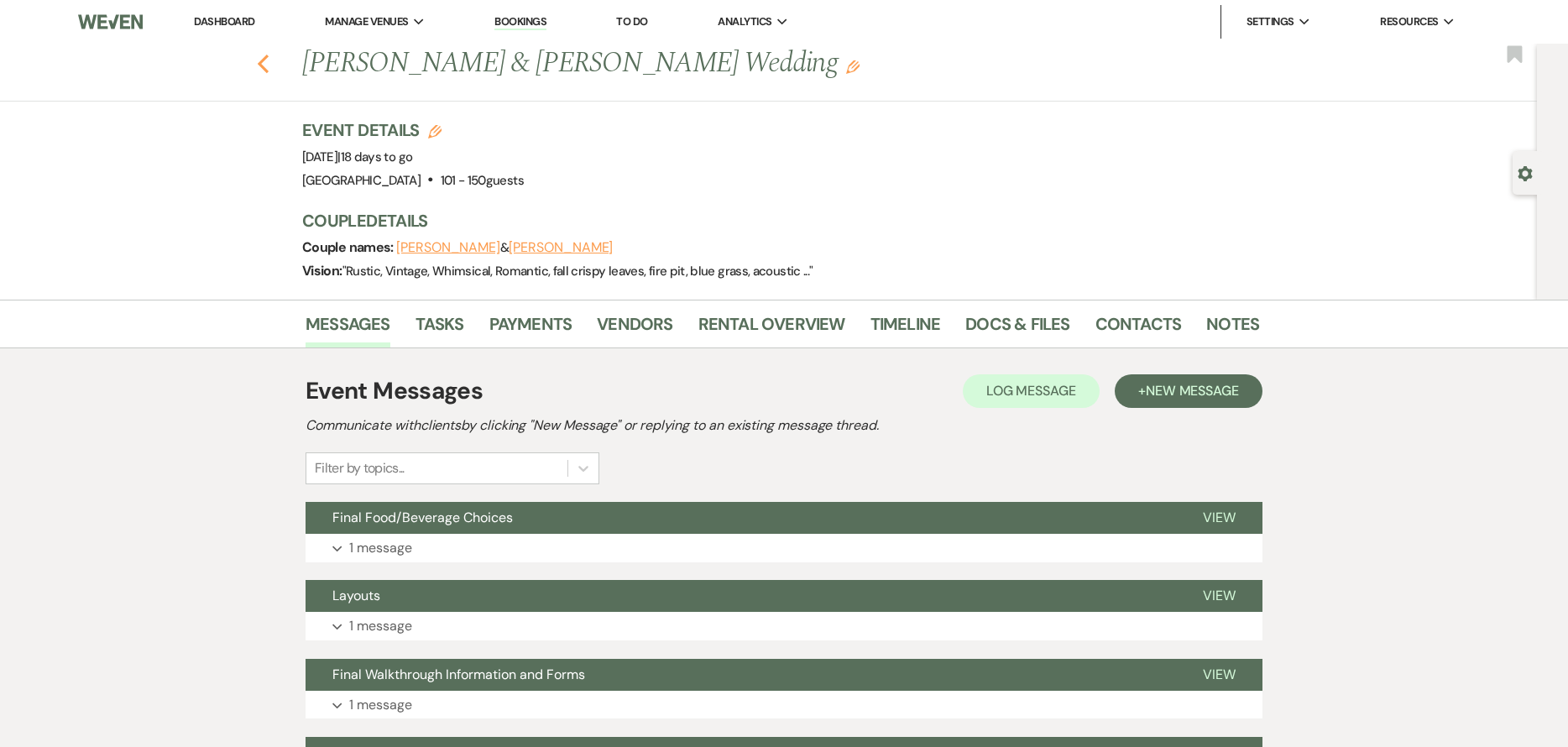
click at [269, 58] on icon "Previous" at bounding box center [263, 64] width 13 height 21
select select "7"
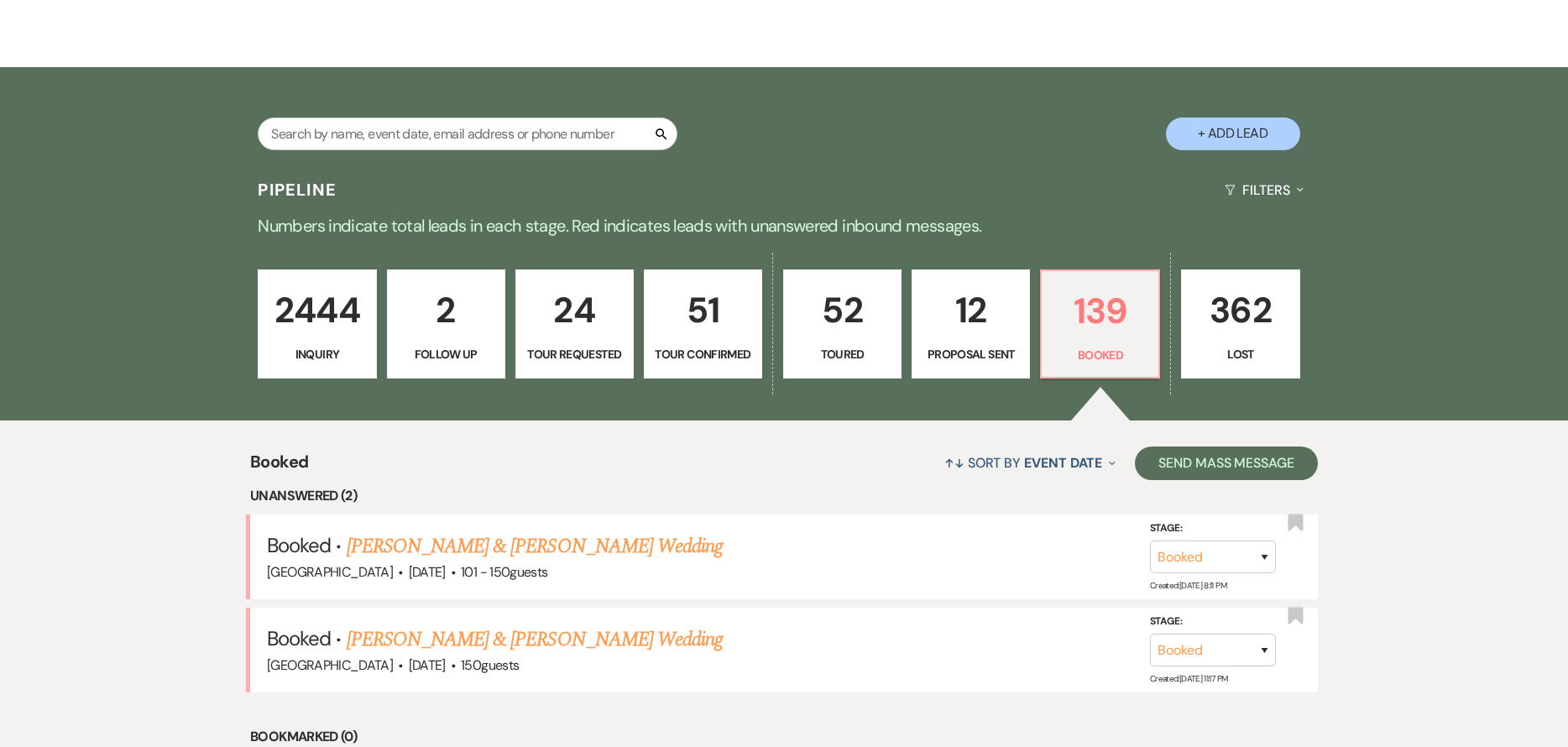
scroll to position [420, 0]
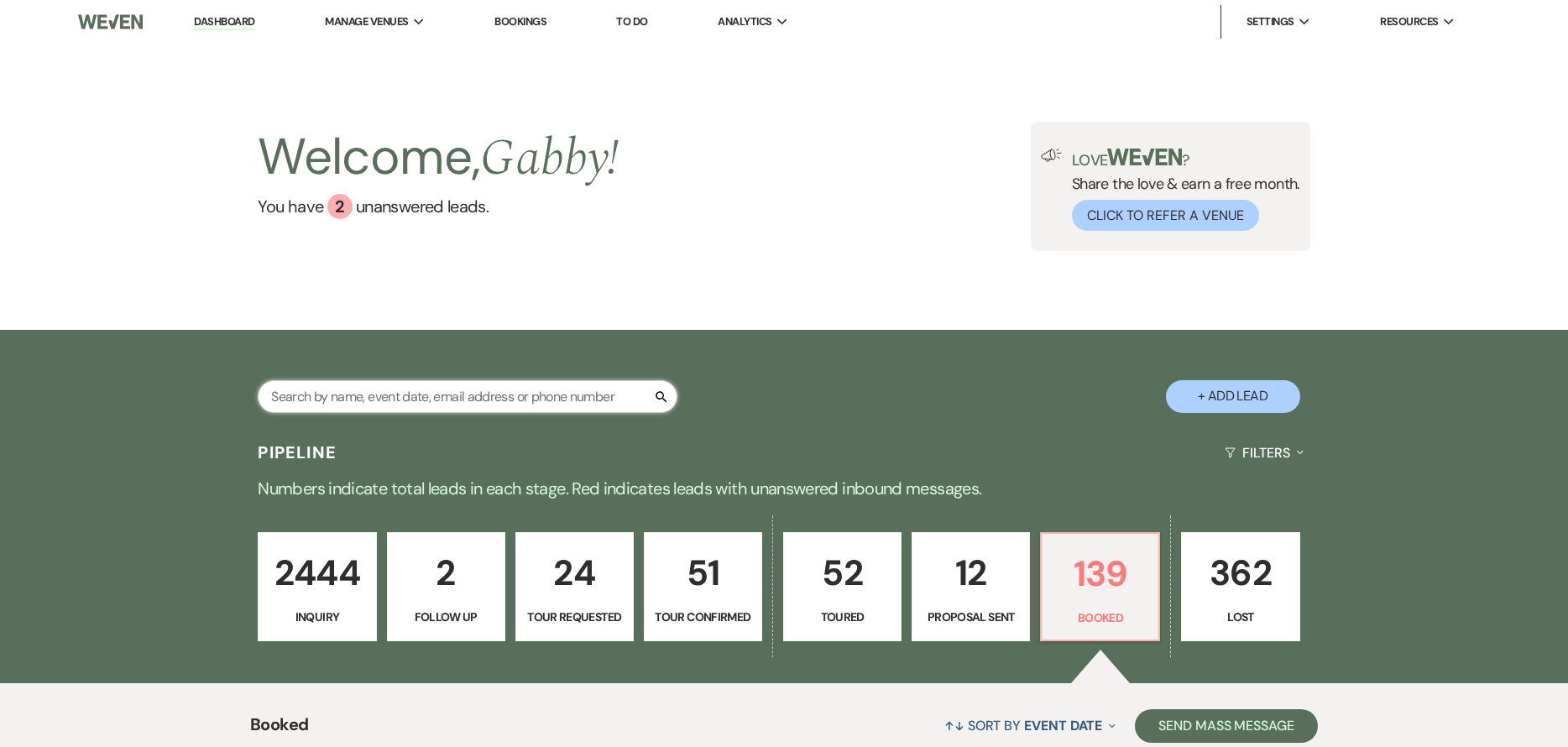
drag, startPoint x: 376, startPoint y: 403, endPoint x: 414, endPoint y: 398, distance: 38.3
click at [376, 403] on input "text" at bounding box center [468, 396] width 420 height 32
type input "[PERSON_NAME]"
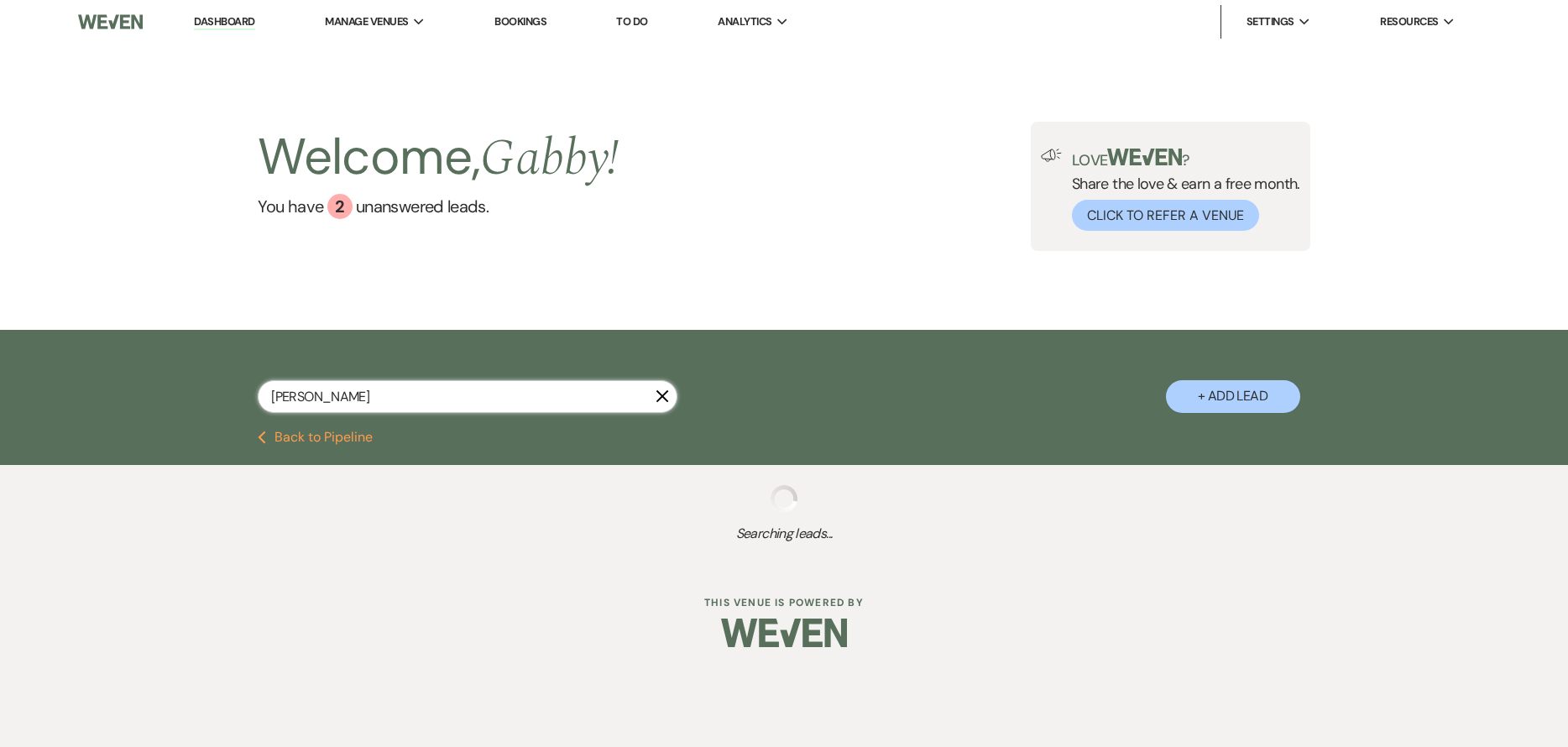
select select "8"
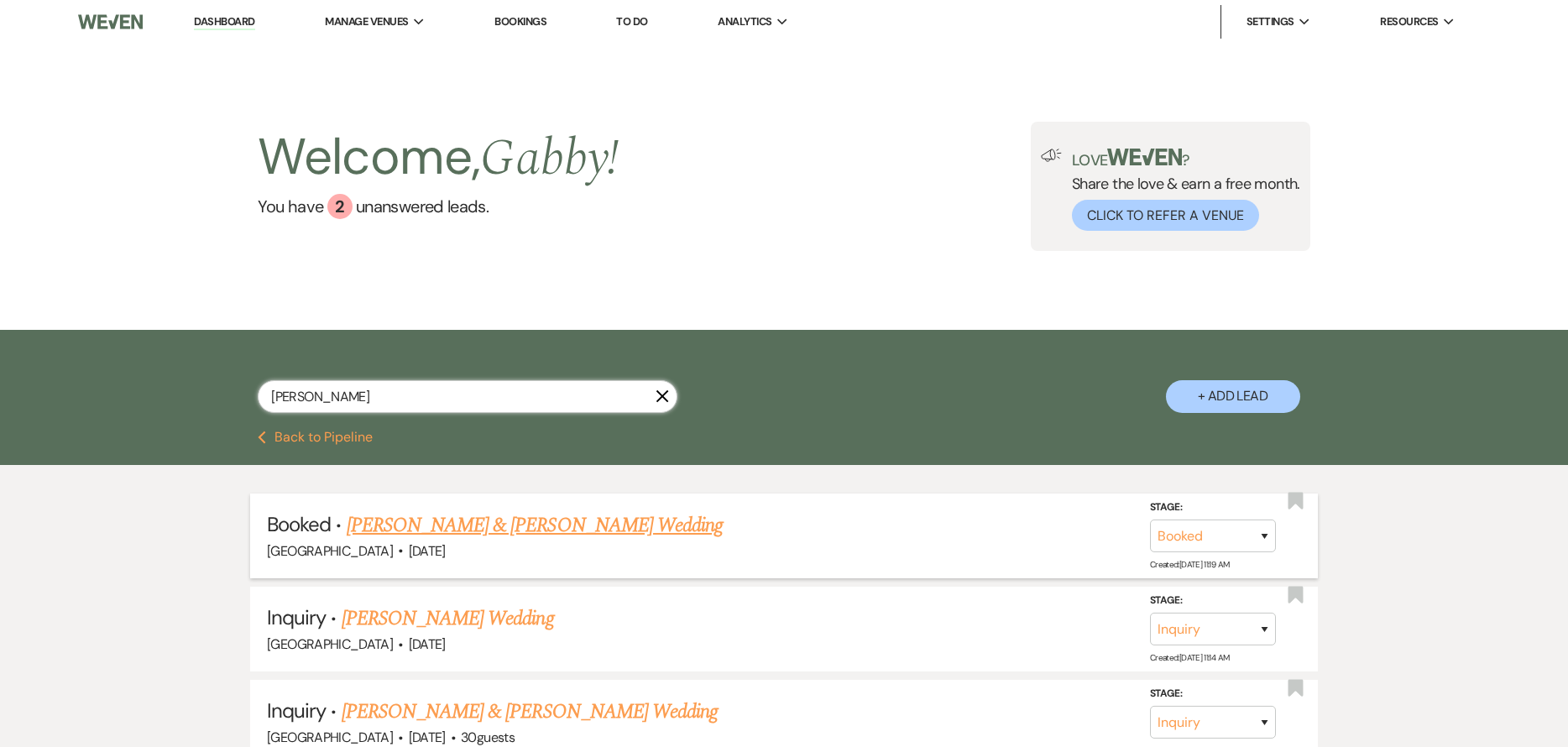
type input "[PERSON_NAME]"
click at [517, 518] on link "[PERSON_NAME] & [PERSON_NAME] Wedding" at bounding box center [534, 525] width 376 height 30
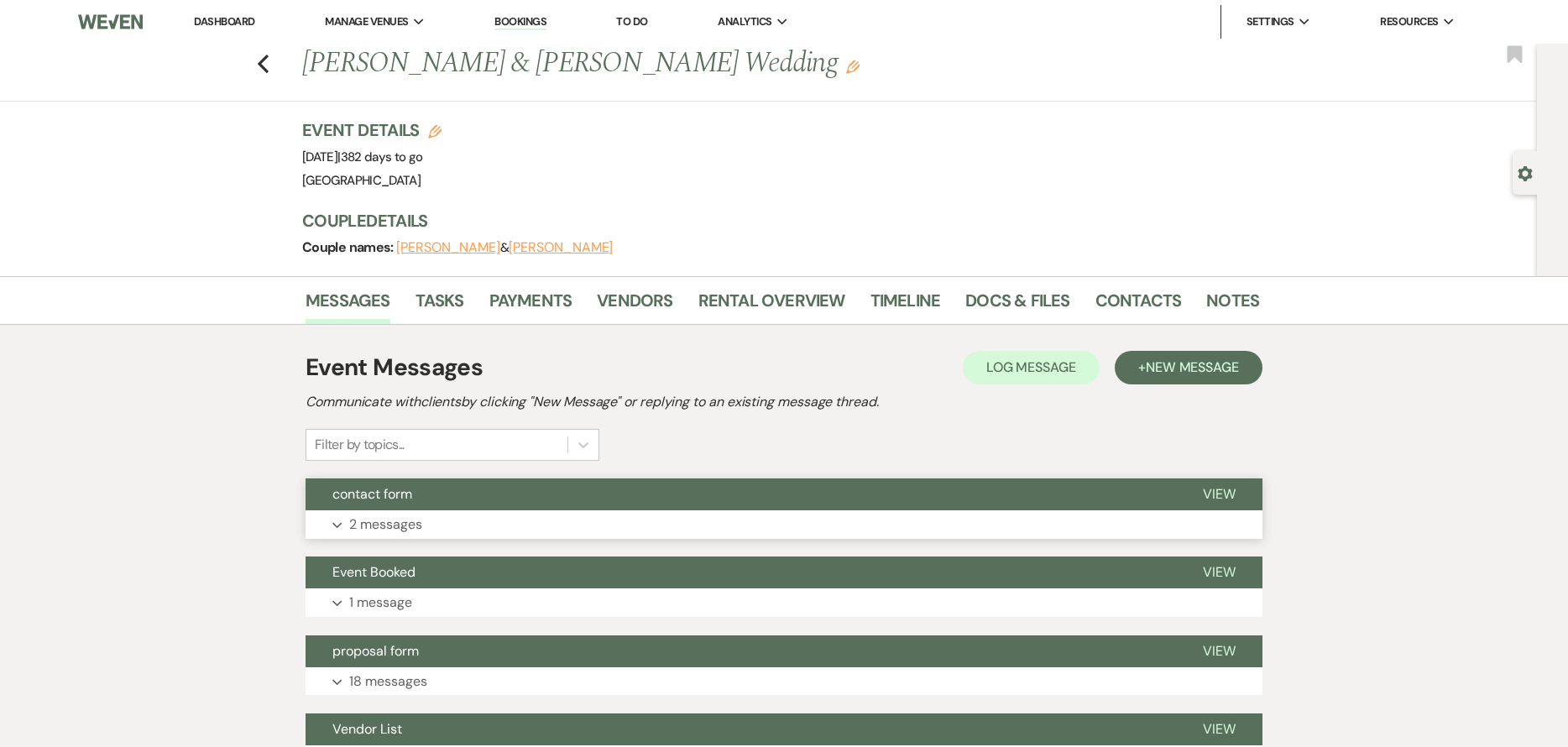
click at [485, 496] on button "contact form" at bounding box center [740, 494] width 871 height 31
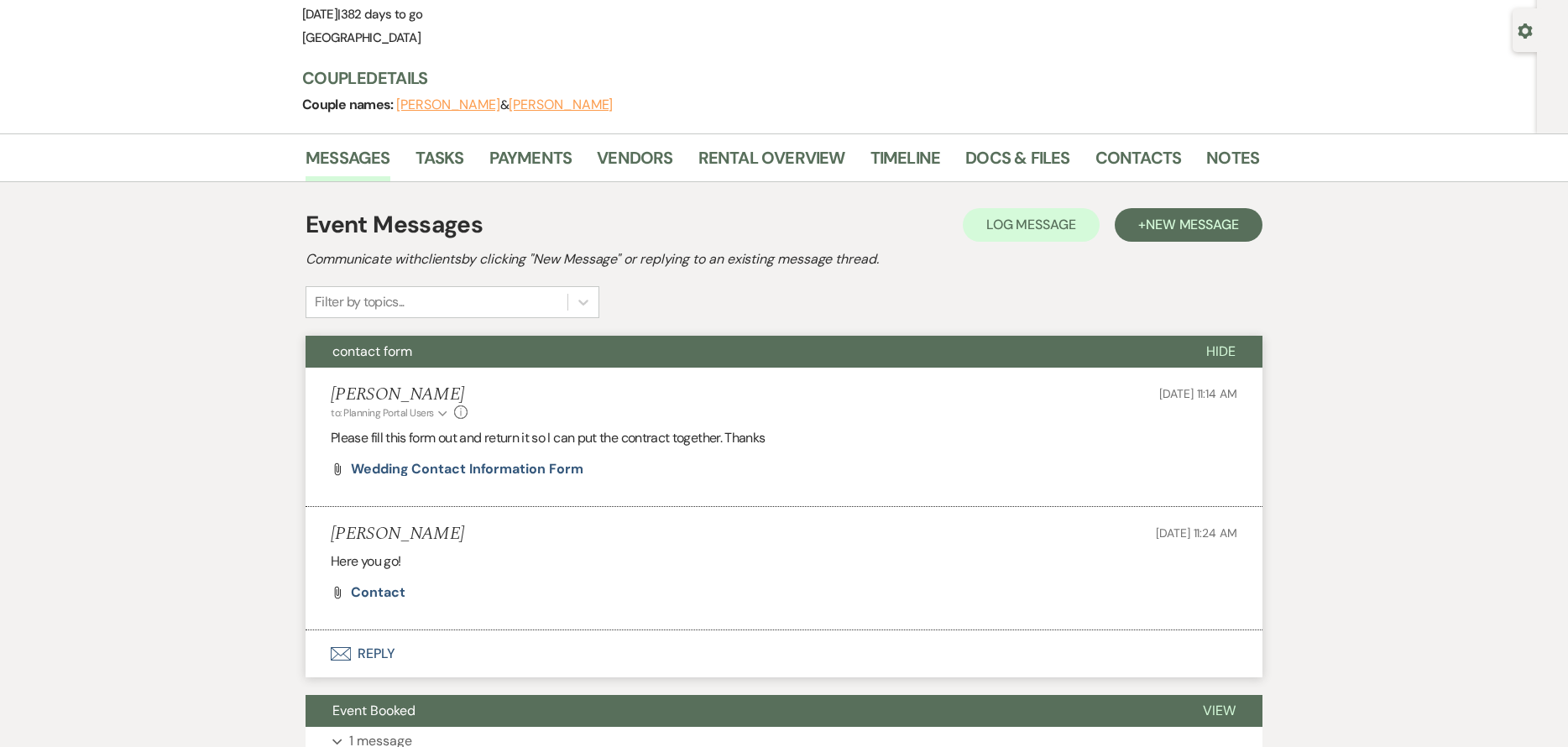
scroll to position [168, 0]
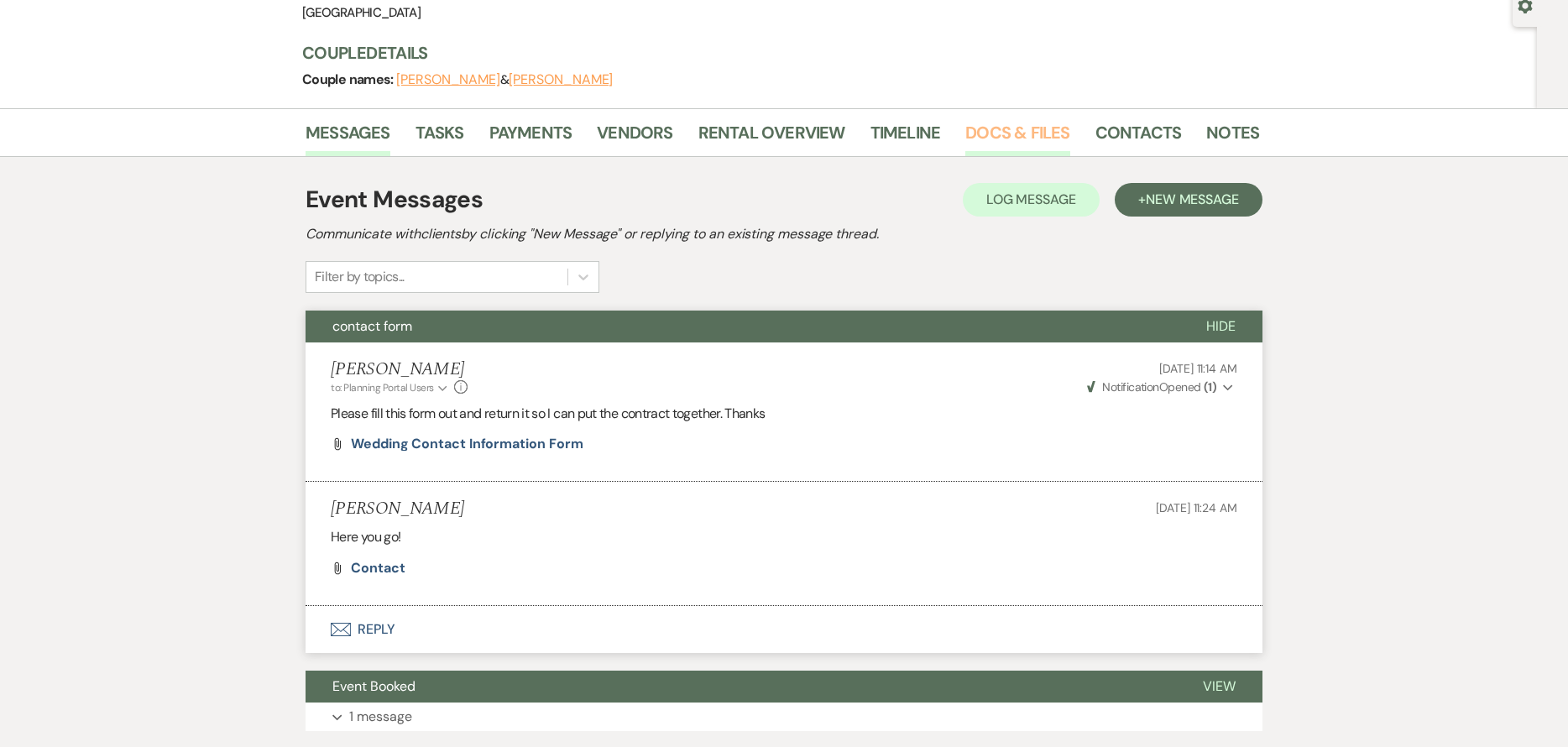
click at [969, 128] on link "Docs & Files" at bounding box center [1017, 137] width 104 height 37
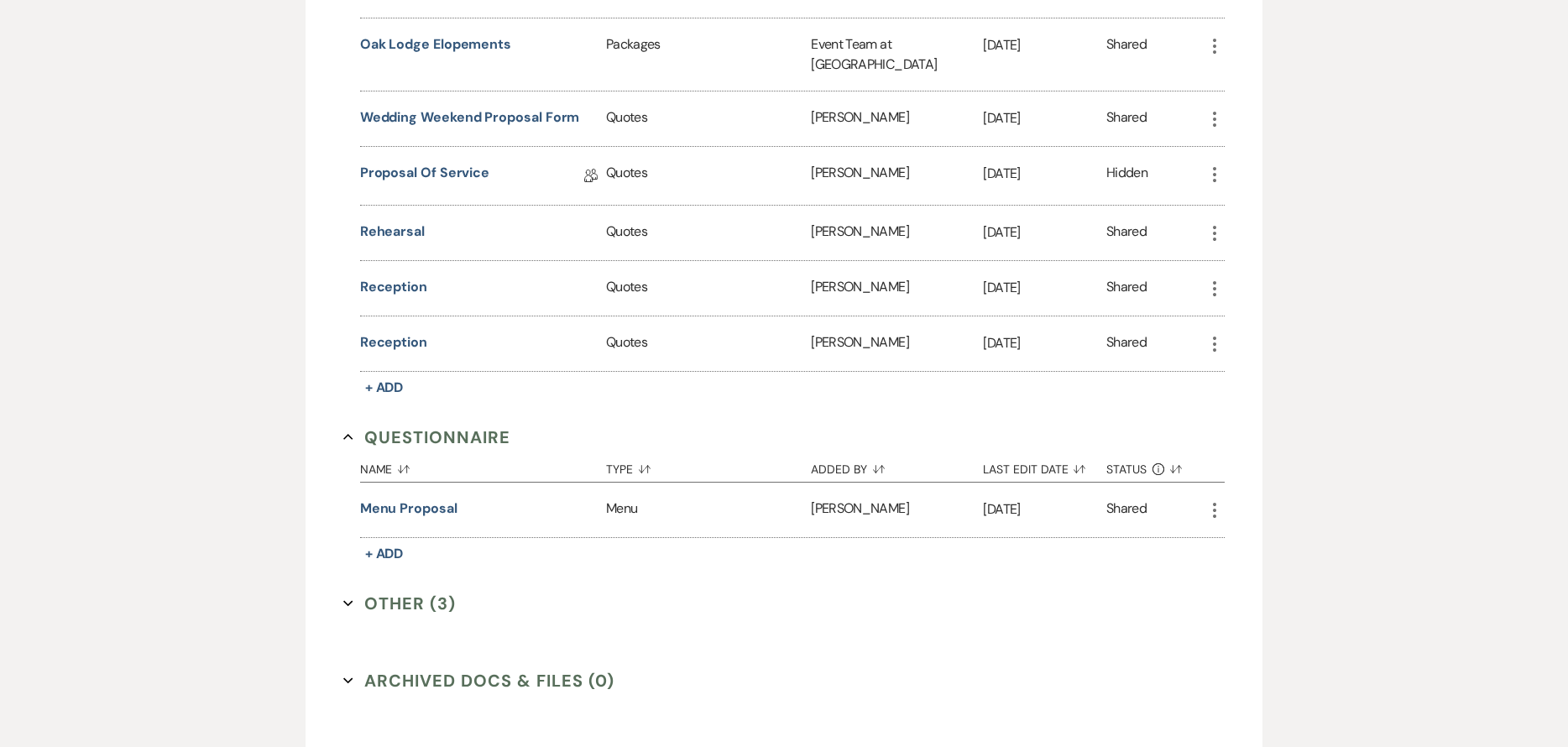
scroll to position [1090, 0]
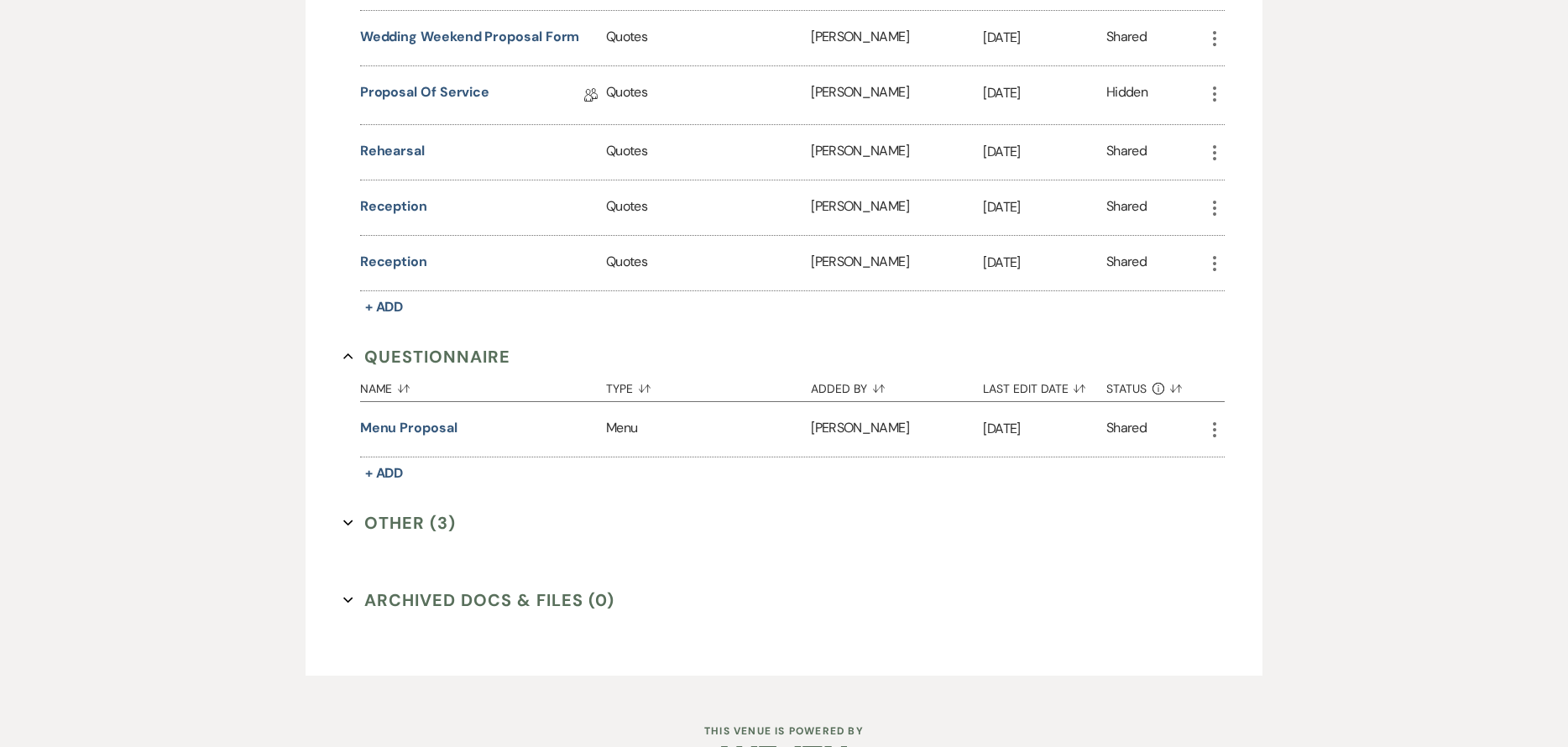
click at [415, 510] on button "Other (3) Expand" at bounding box center [400, 523] width 113 height 26
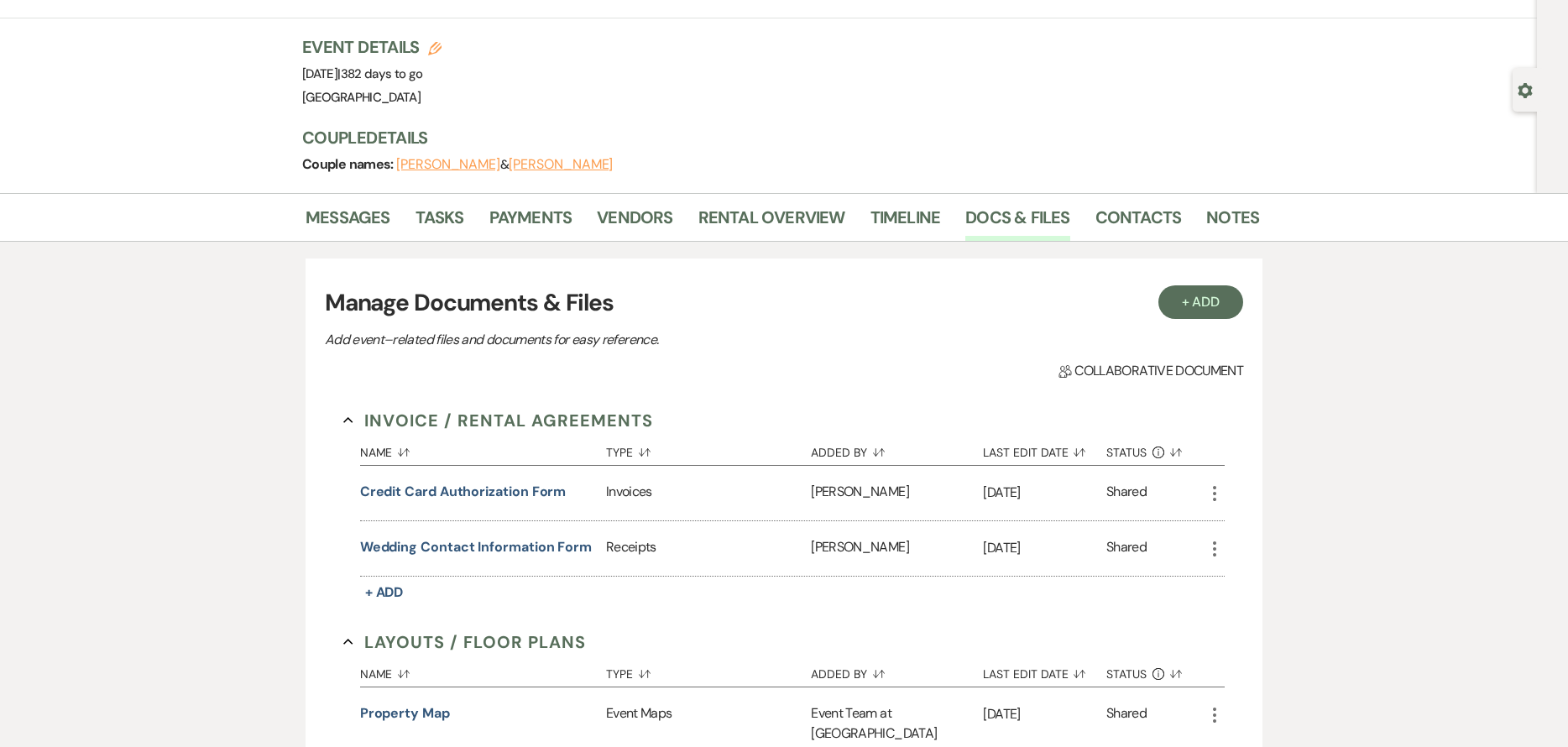
scroll to position [84, 0]
click at [370, 217] on link "Messages" at bounding box center [348, 222] width 84 height 37
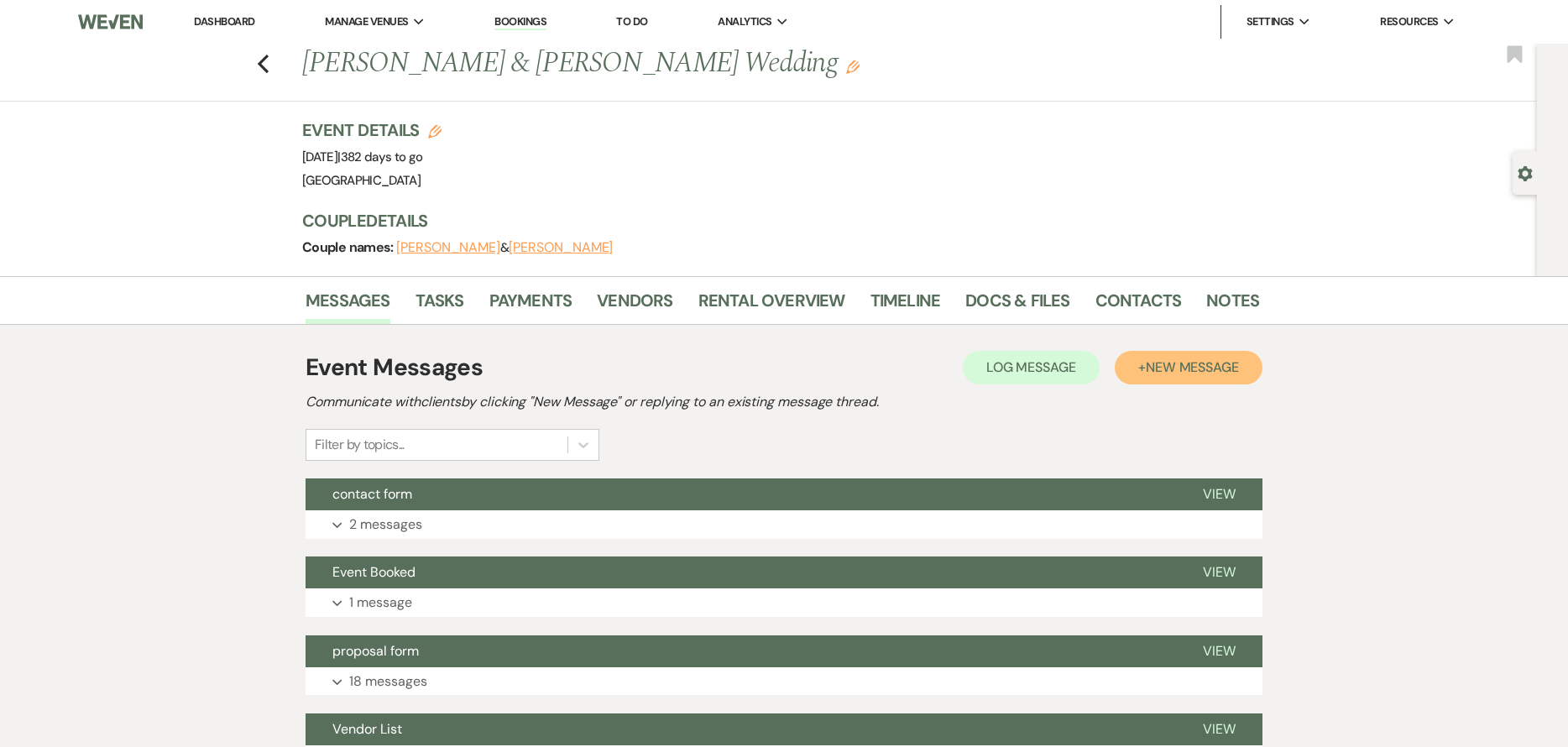
click at [1157, 368] on span "New Message" at bounding box center [1192, 367] width 93 height 18
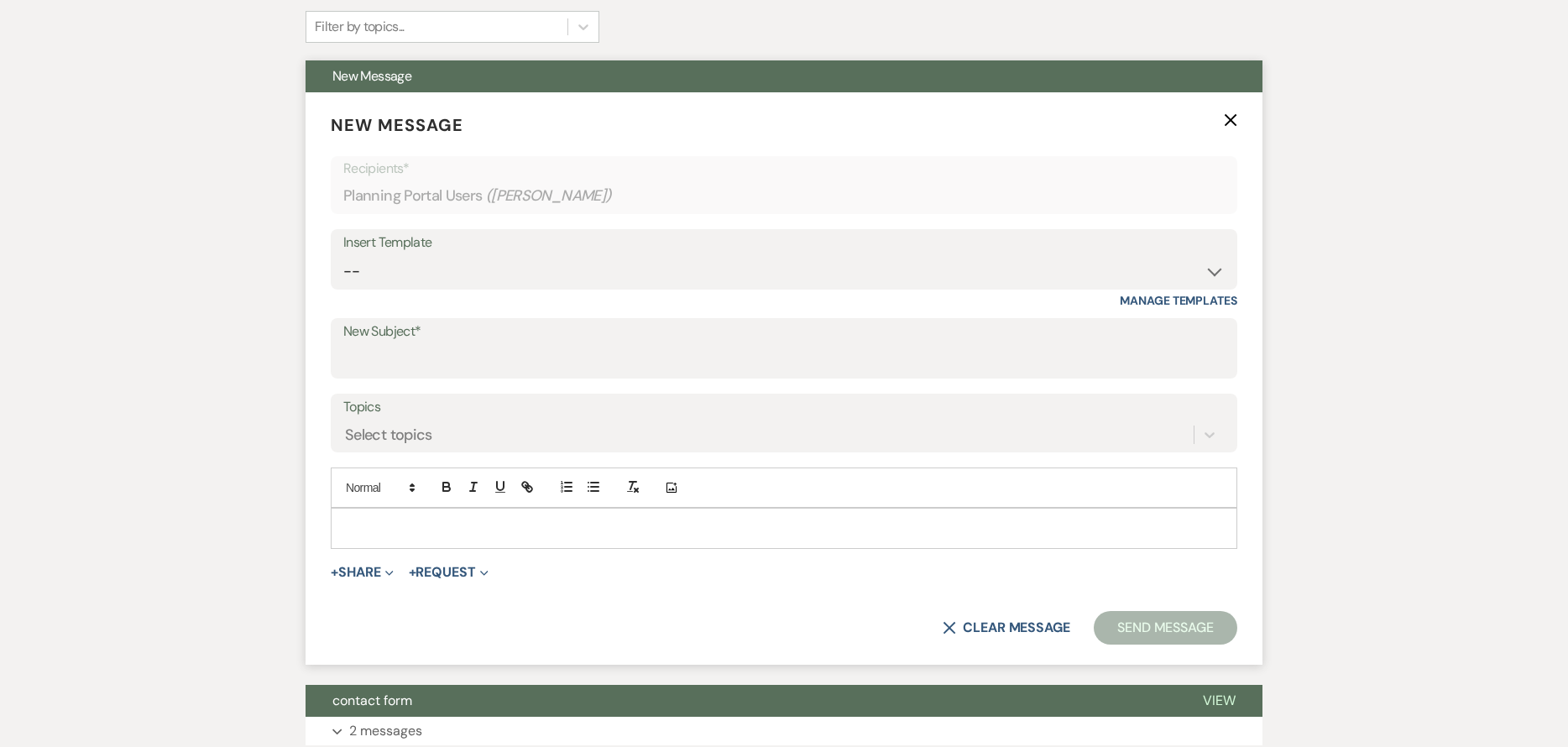
scroll to position [420, 0]
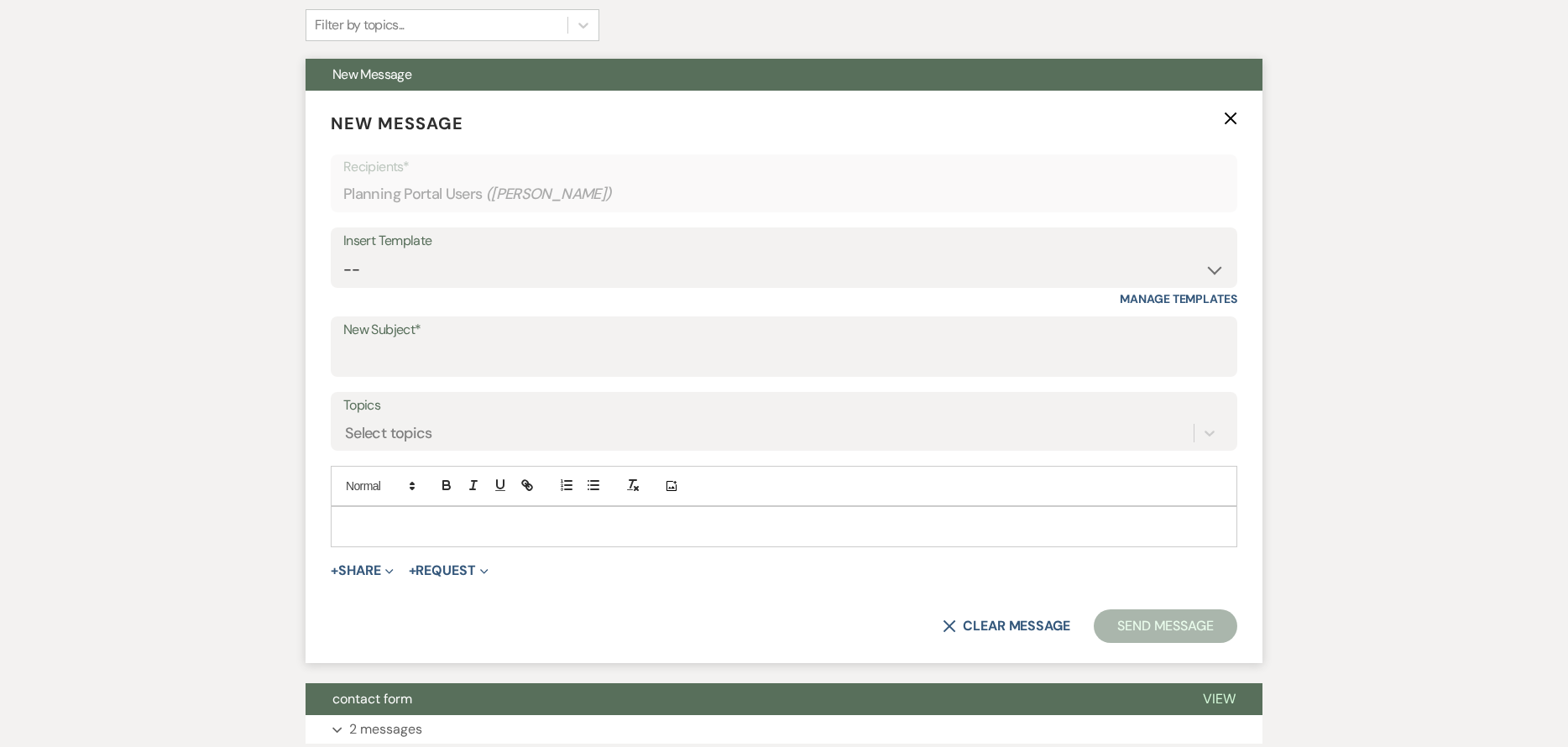
click at [635, 524] on p at bounding box center [784, 526] width 880 height 19
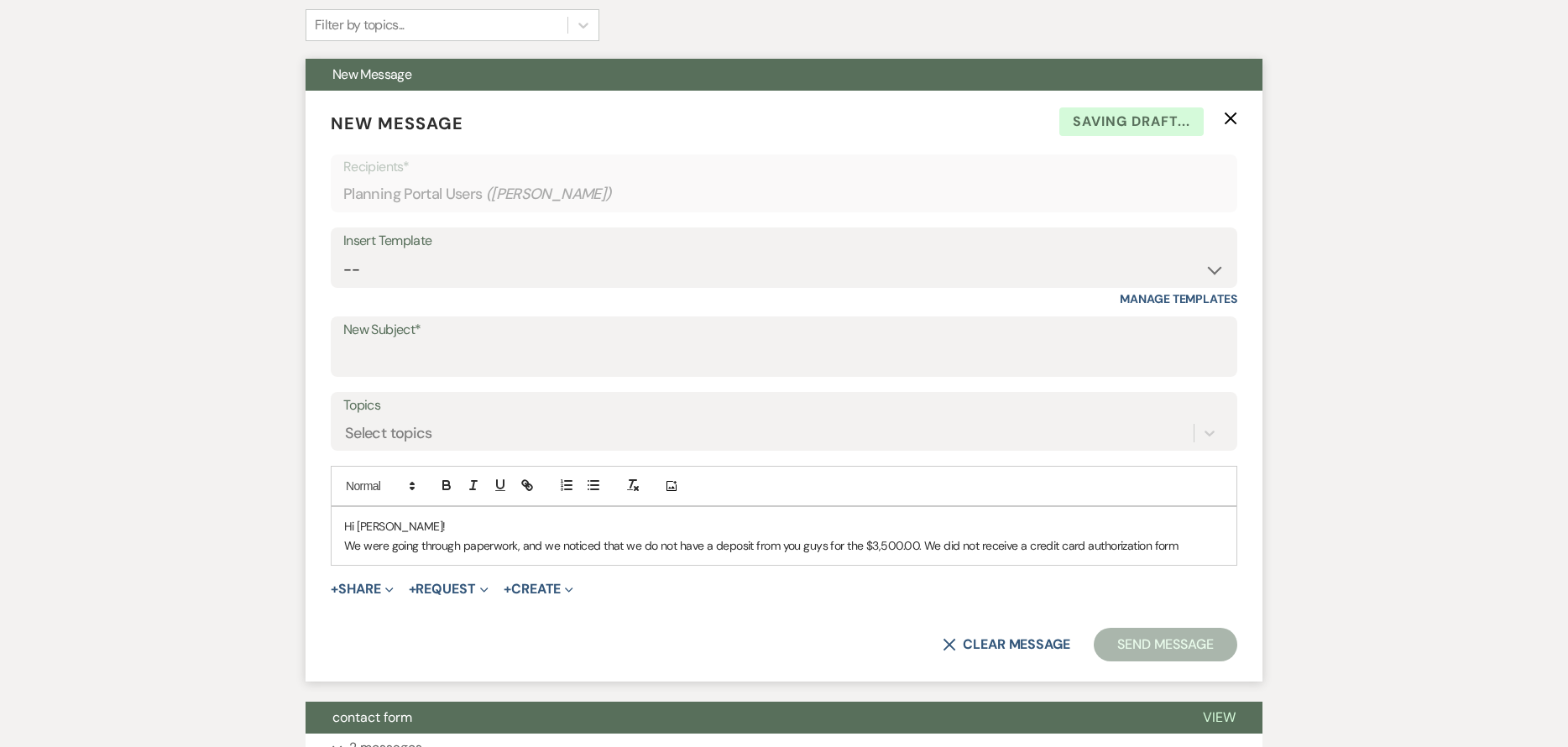
click at [1191, 546] on p "We were going through paperwork, and we noticed that we do not have a deposit f…" at bounding box center [784, 545] width 880 height 19
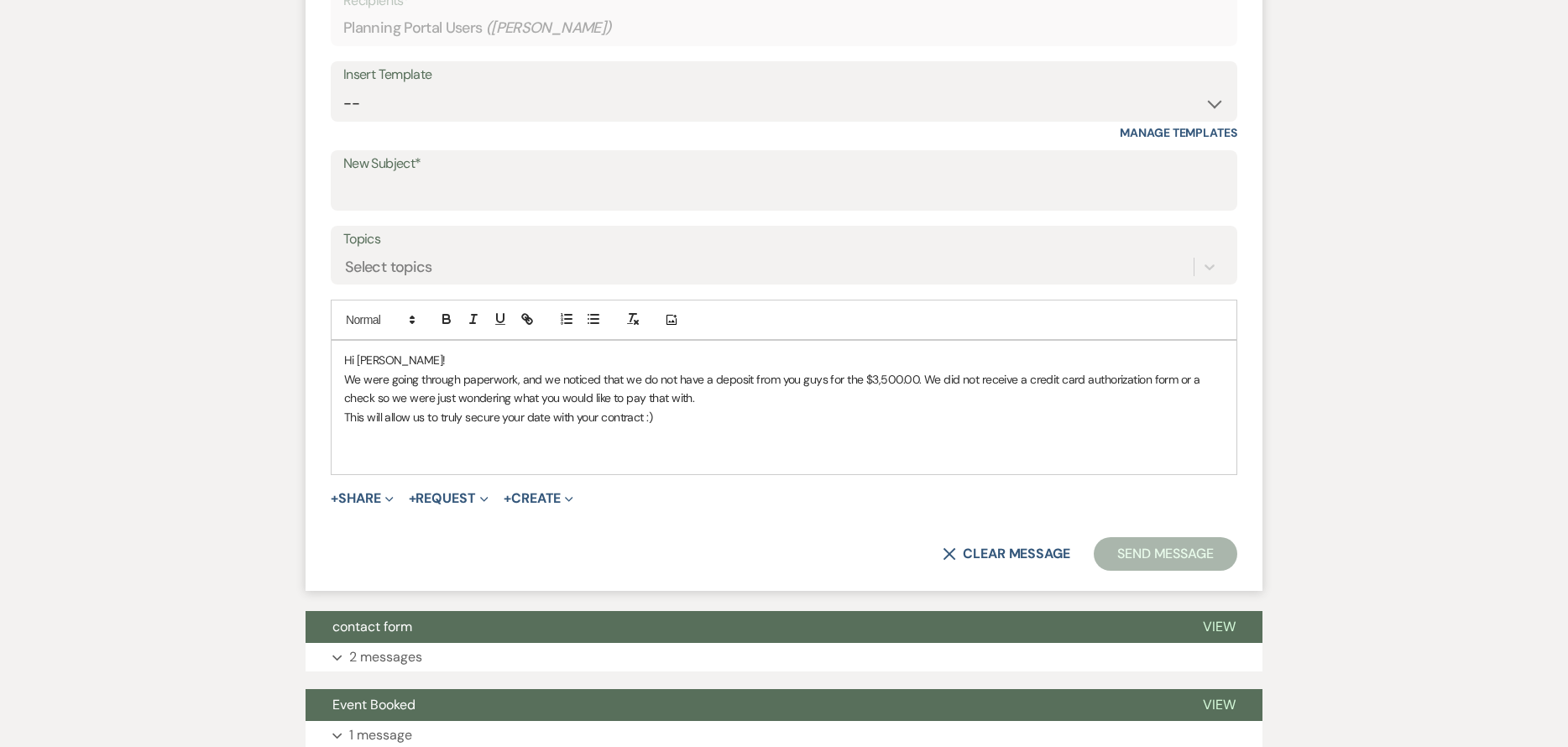
scroll to position [588, 0]
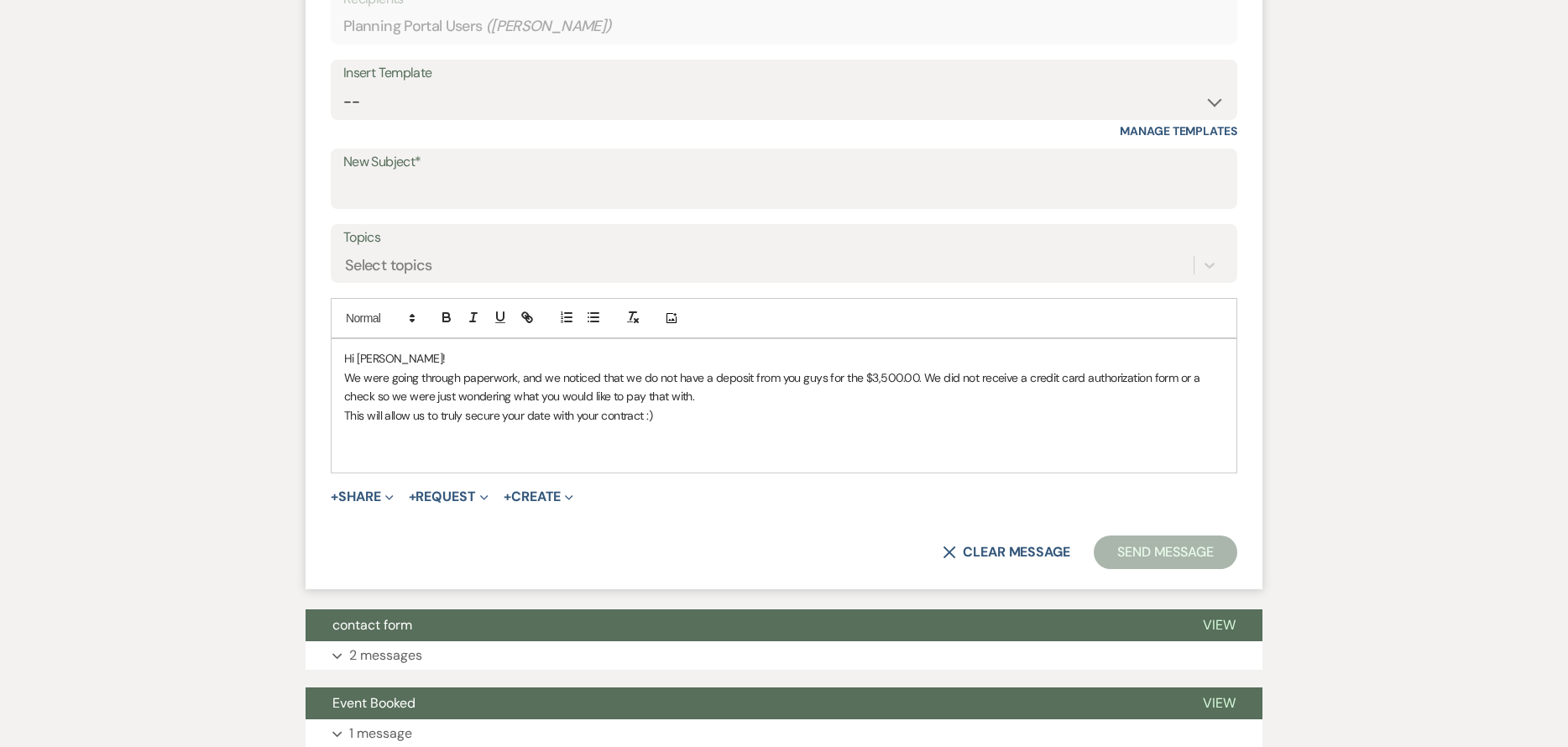
click at [1137, 562] on button "Send Message" at bounding box center [1165, 553] width 143 height 33
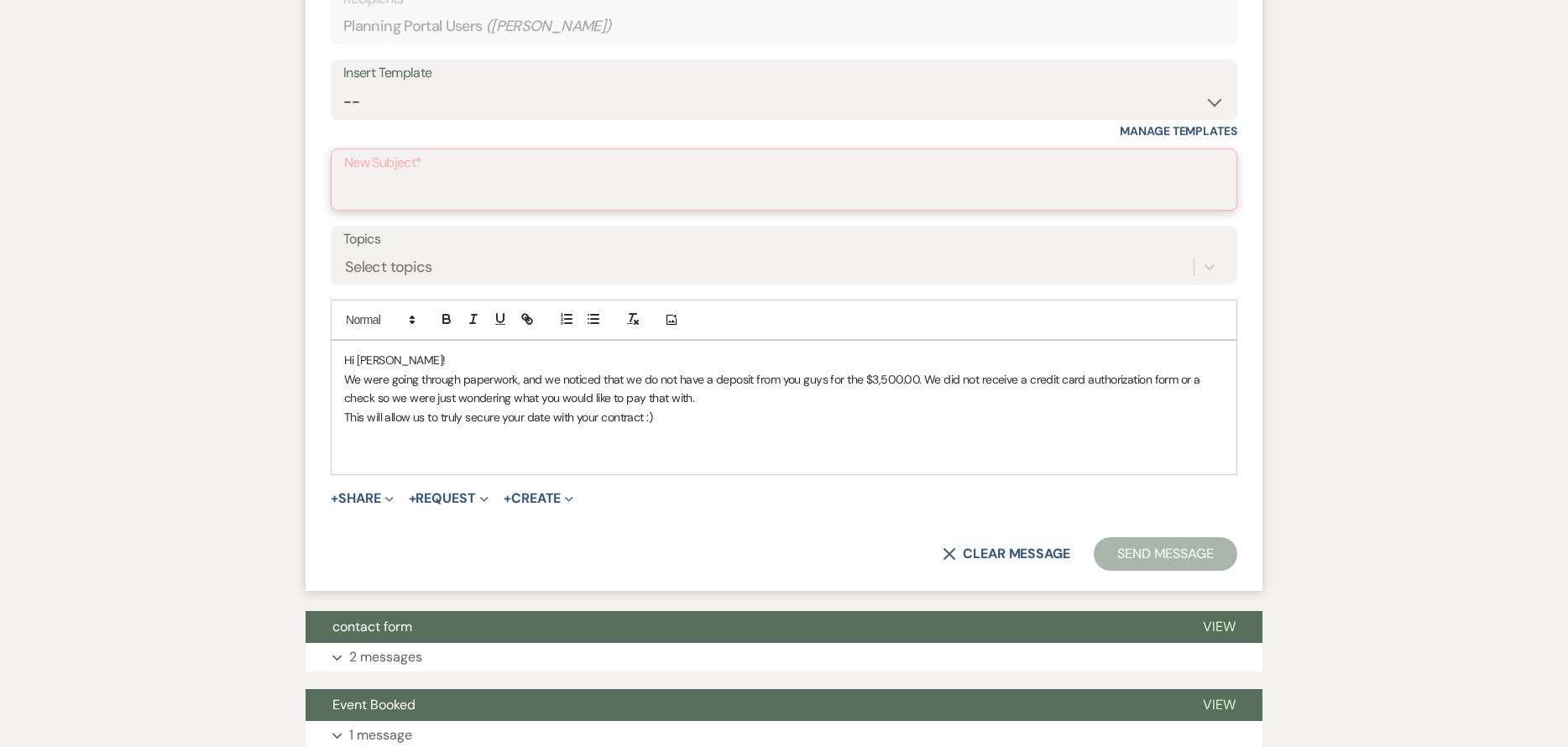
click at [643, 192] on input "New Subject*" at bounding box center [784, 191] width 880 height 32
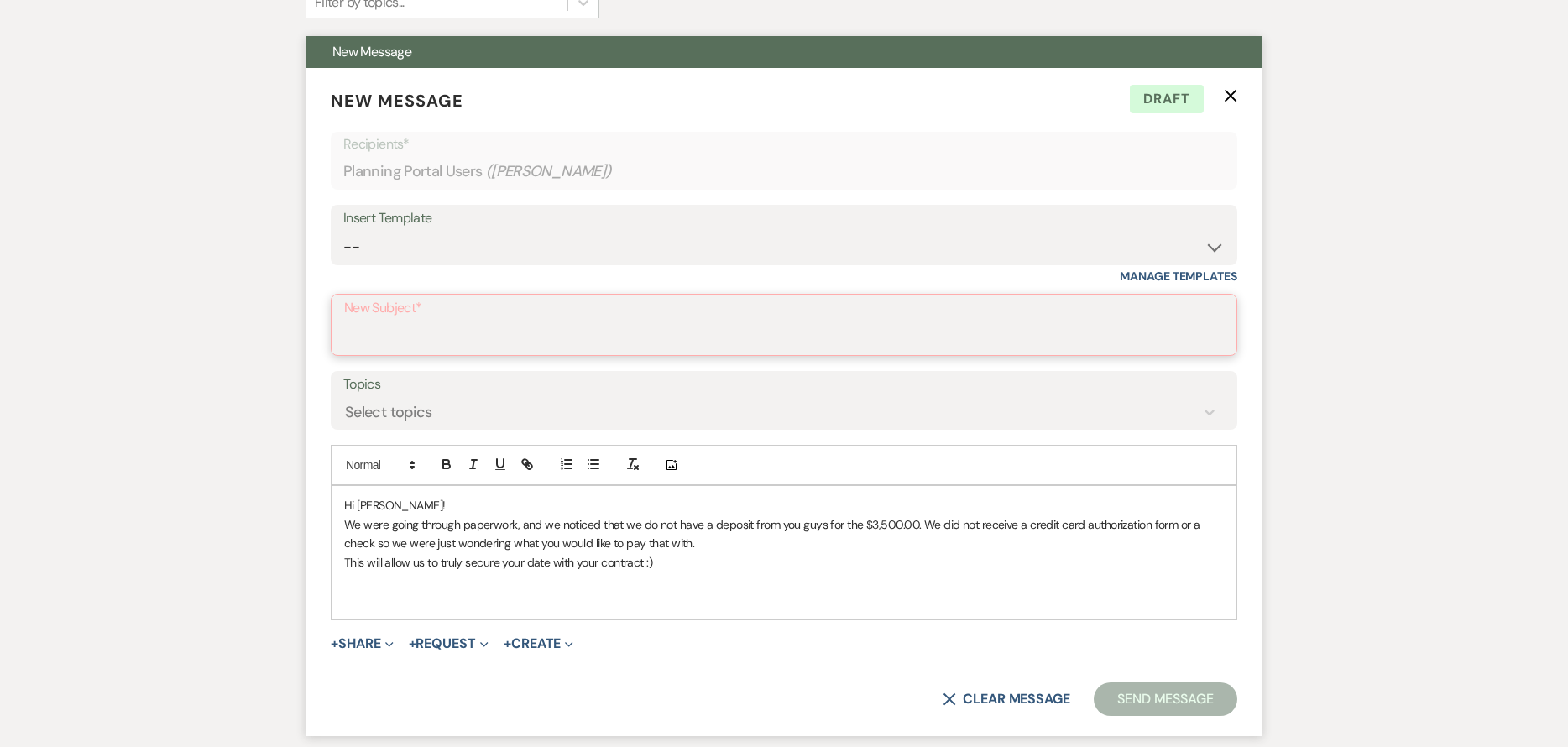
scroll to position [504, 0]
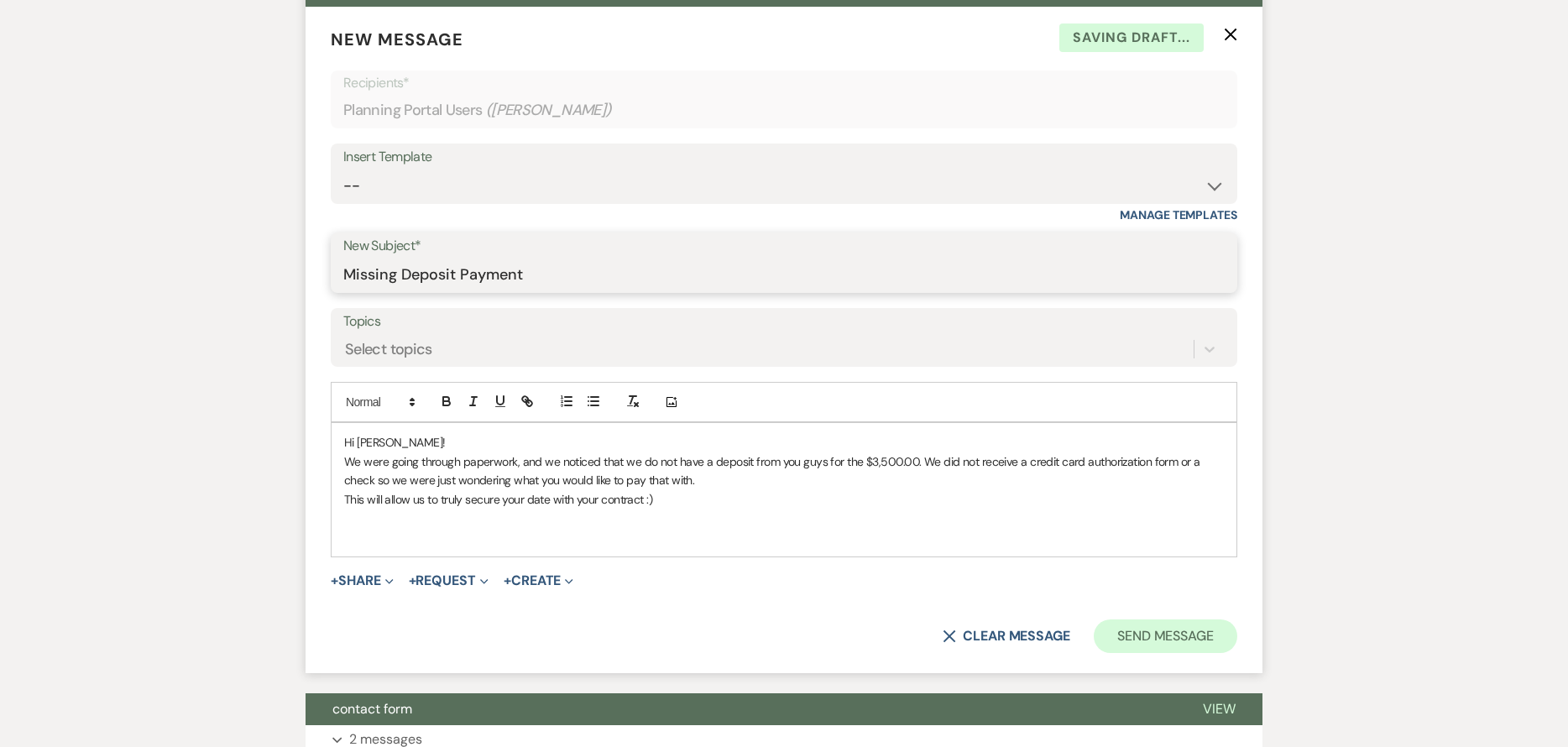
type input "Missing Deposit Payment"
click at [1179, 626] on button "Send Message" at bounding box center [1165, 636] width 143 height 33
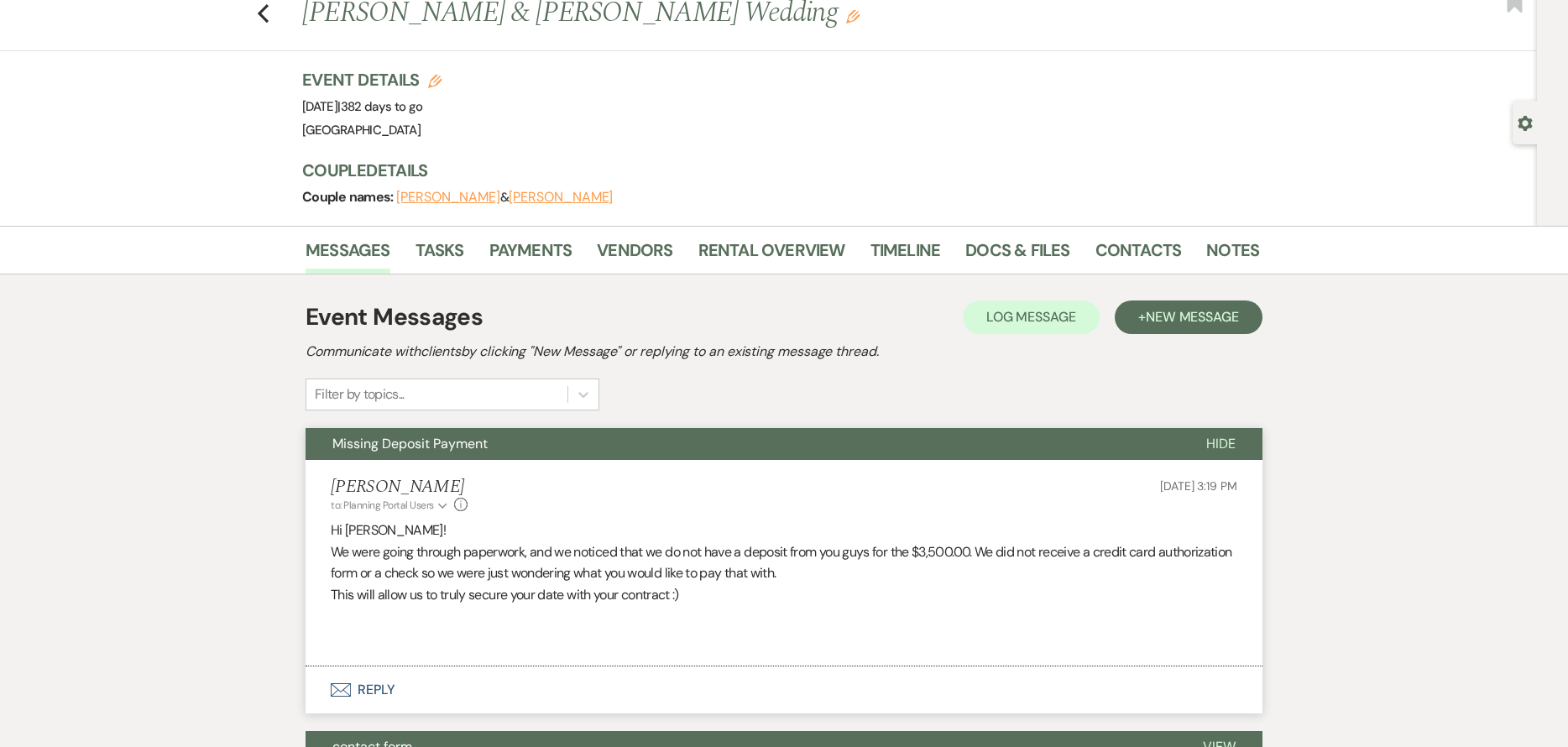
scroll to position [0, 0]
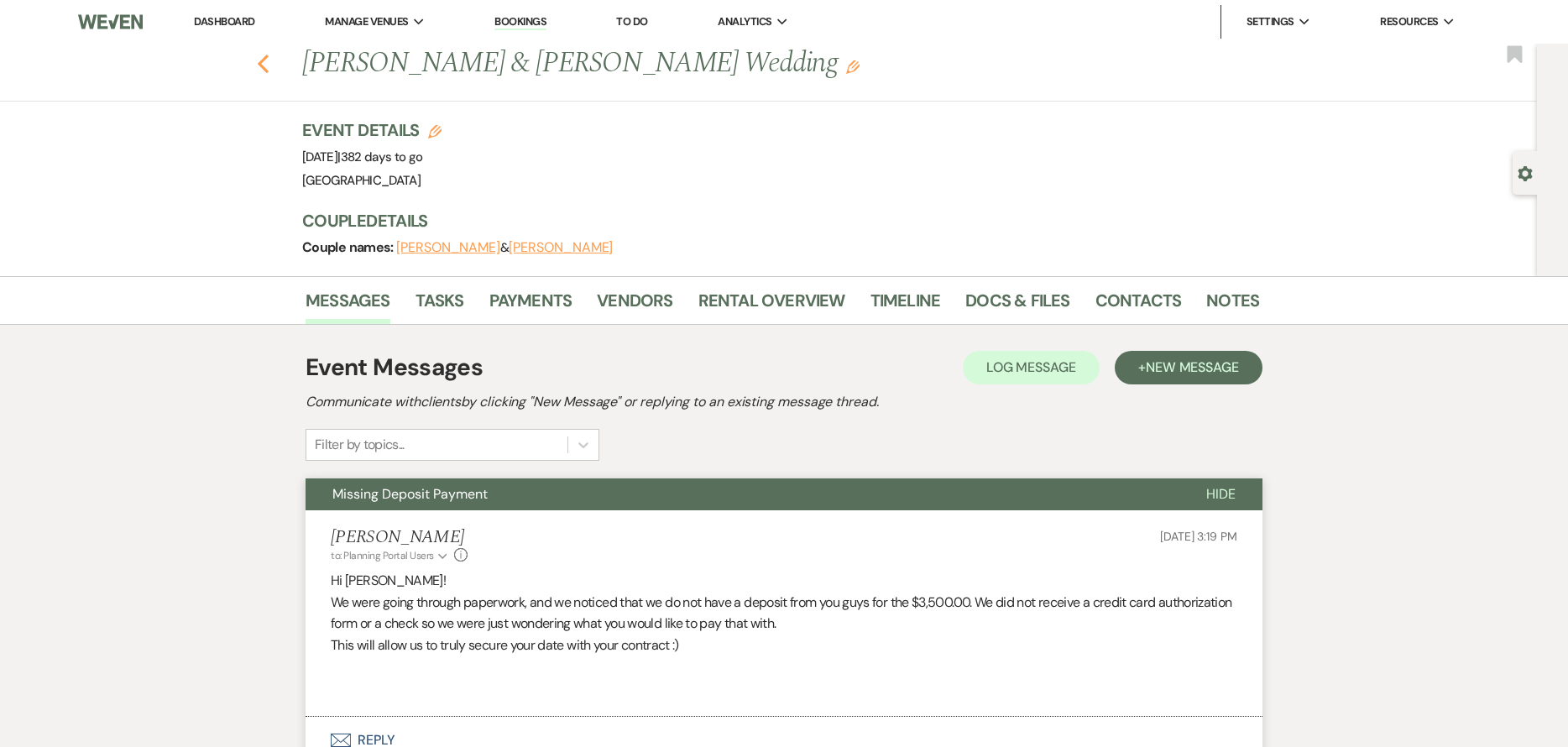
click at [269, 71] on use "button" at bounding box center [263, 64] width 11 height 19
select select "8"
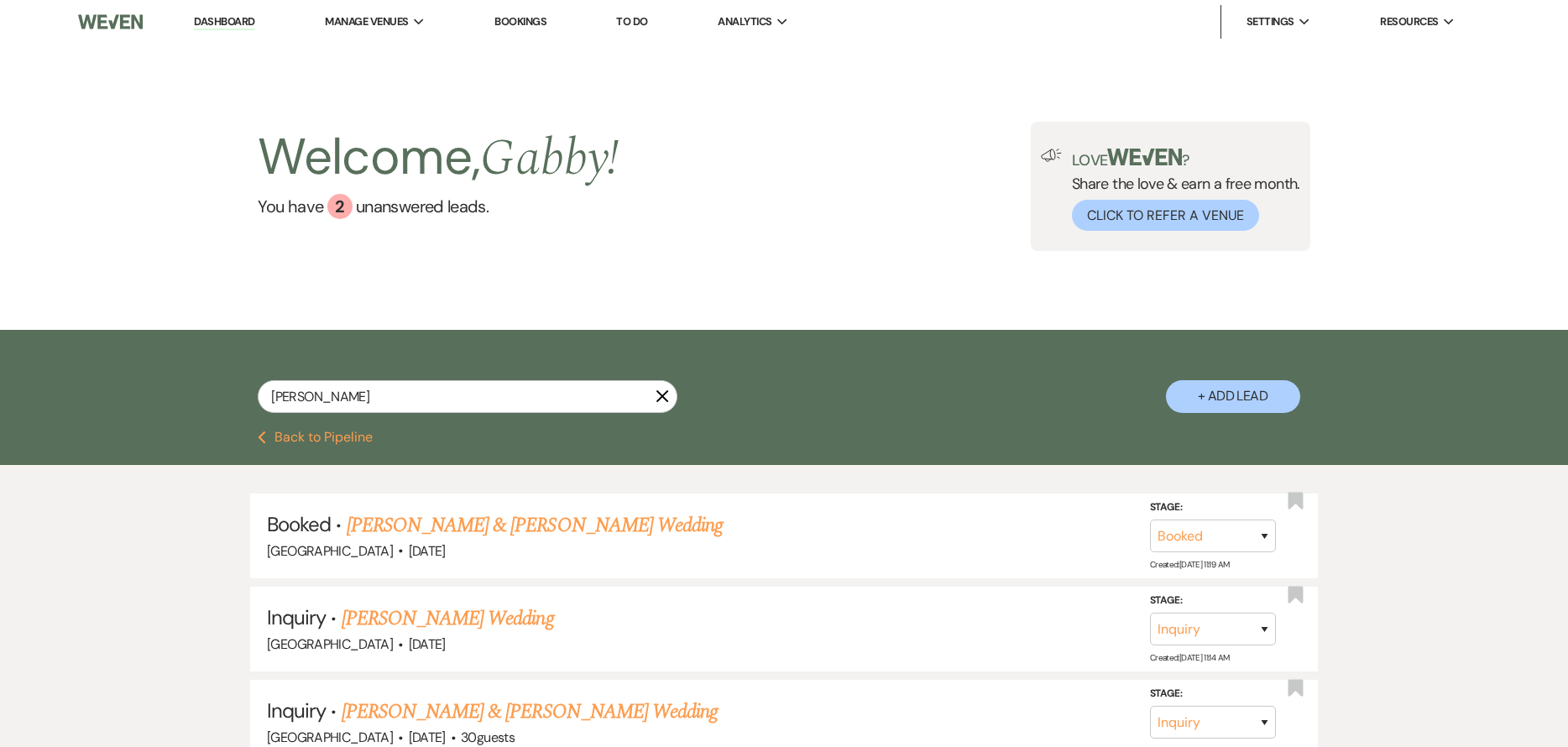
click at [222, 21] on link "Dashboard" at bounding box center [225, 23] width 61 height 16
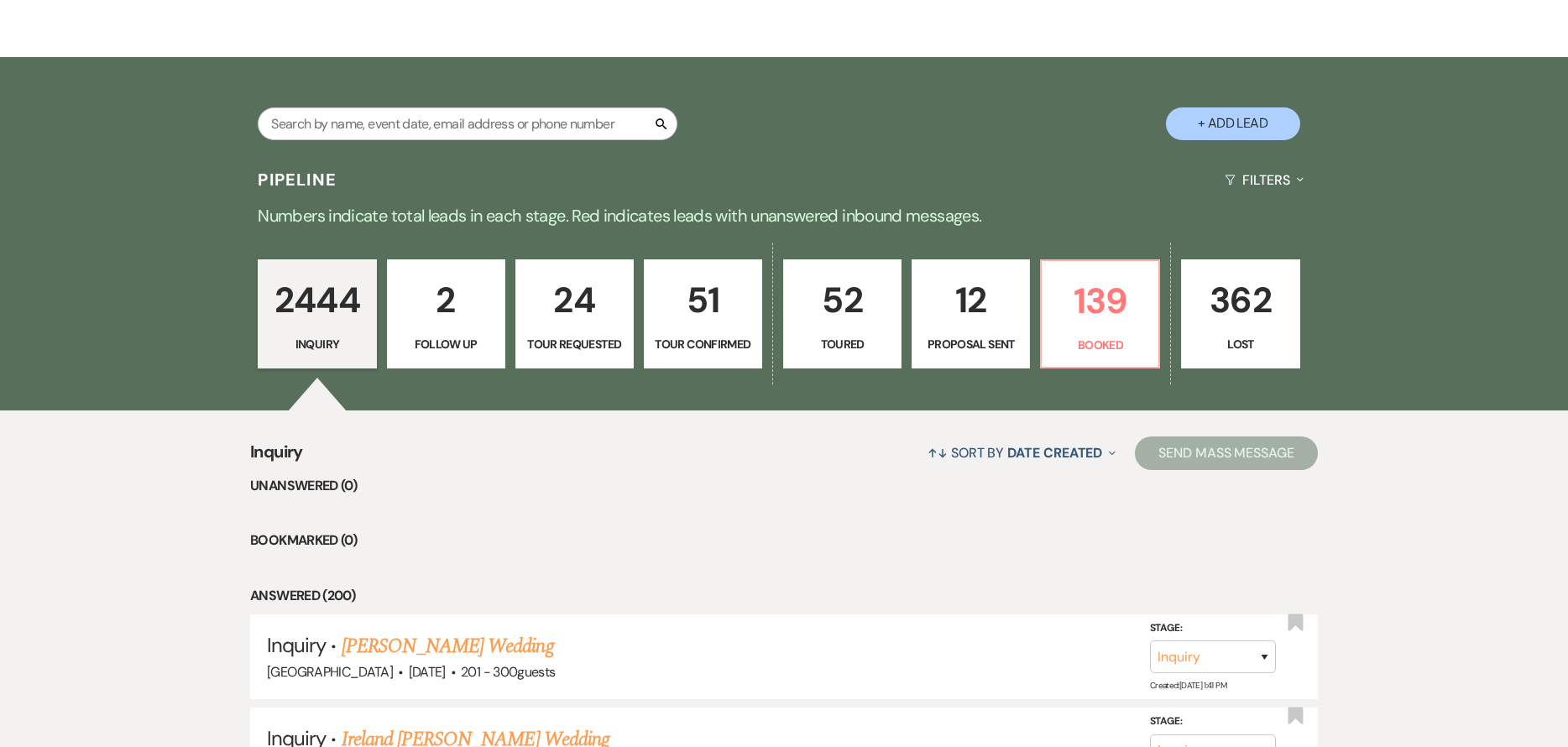
scroll to position [336, 0]
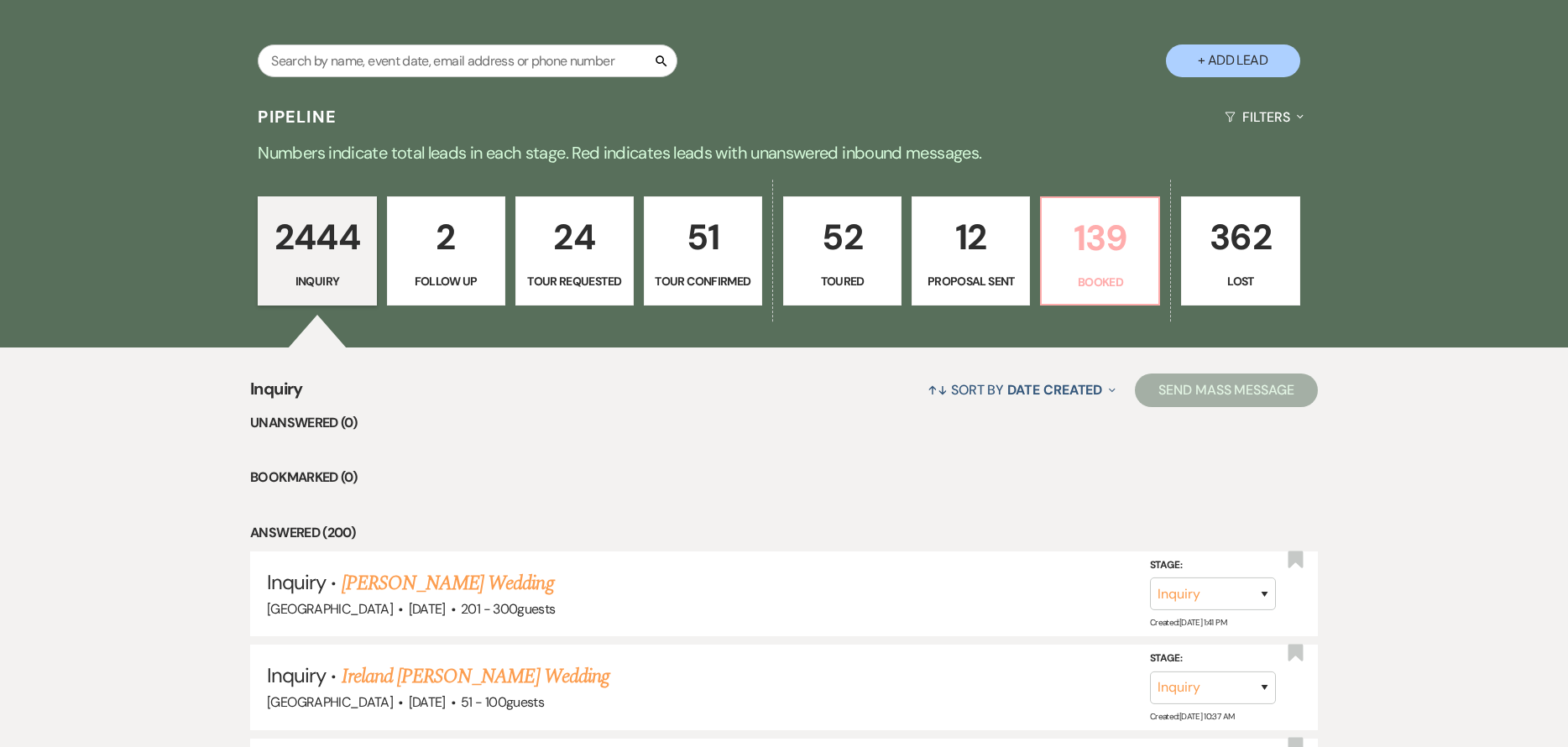
click at [1080, 270] on link "139 Booked" at bounding box center [1100, 250] width 120 height 109
select select "7"
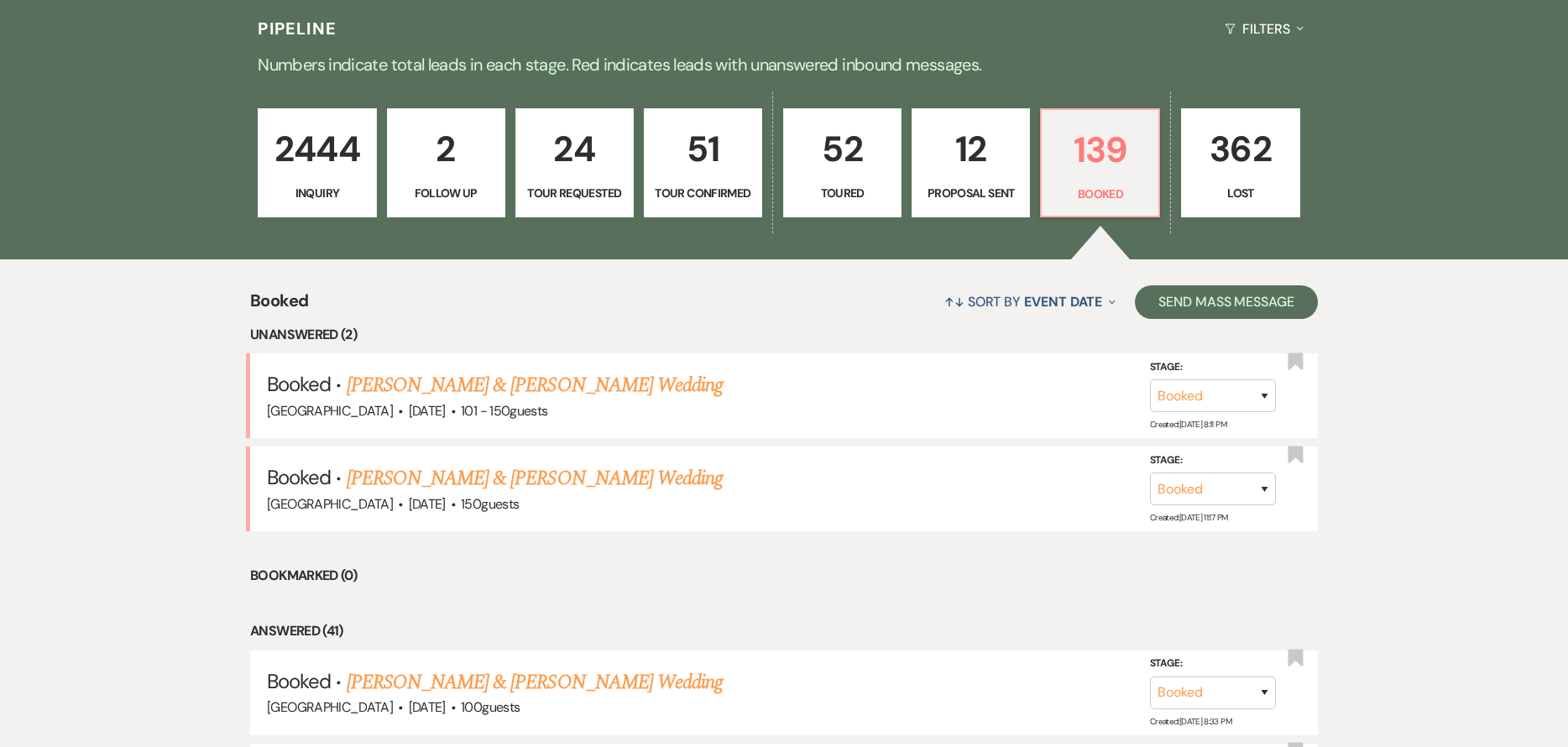
scroll to position [252, 0]
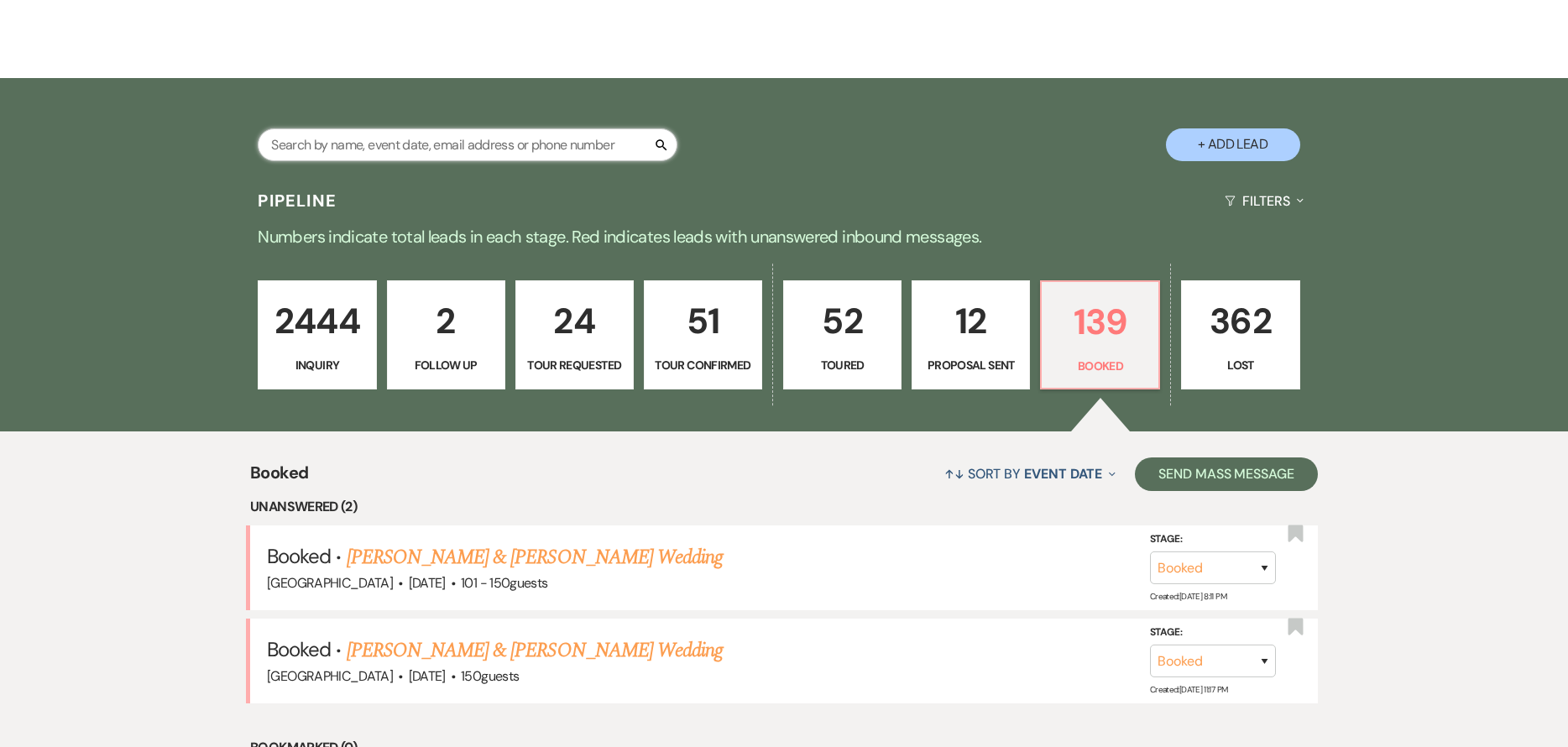
click at [332, 141] on input "text" at bounding box center [468, 144] width 420 height 32
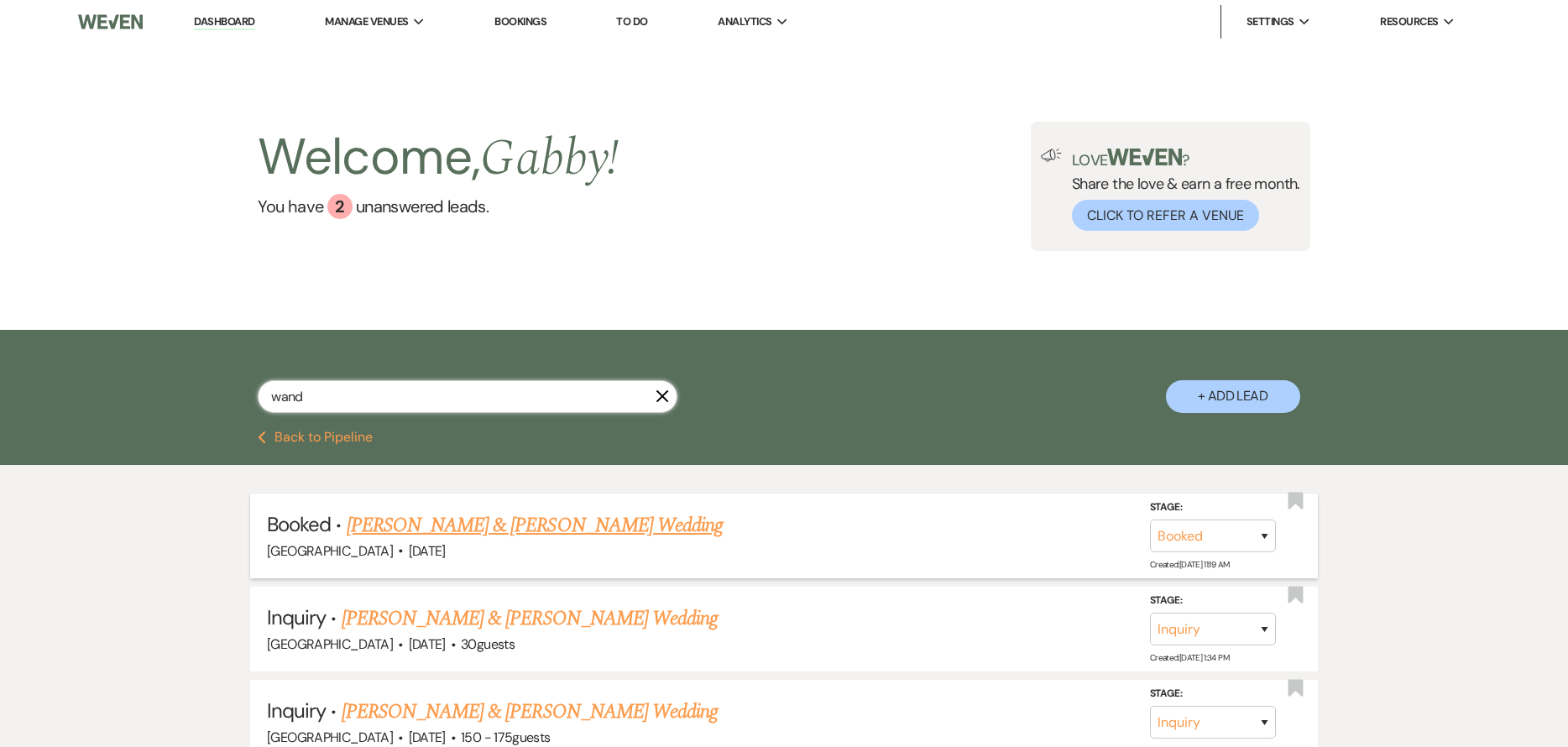
type input "wand"
click at [582, 536] on link "[PERSON_NAME] & [PERSON_NAME] Wedding" at bounding box center [534, 525] width 376 height 30
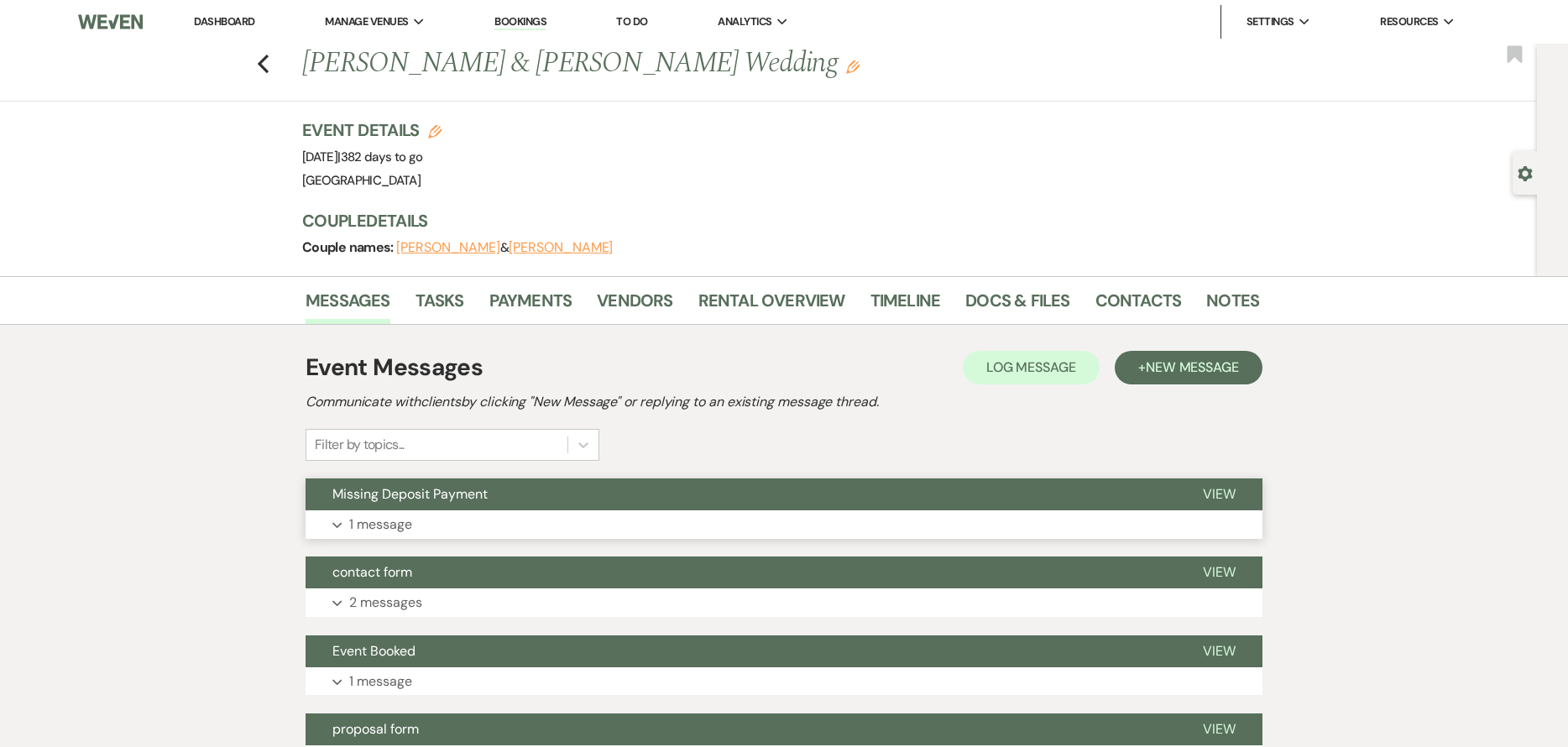
click at [743, 491] on button "Missing Deposit Payment" at bounding box center [740, 494] width 871 height 31
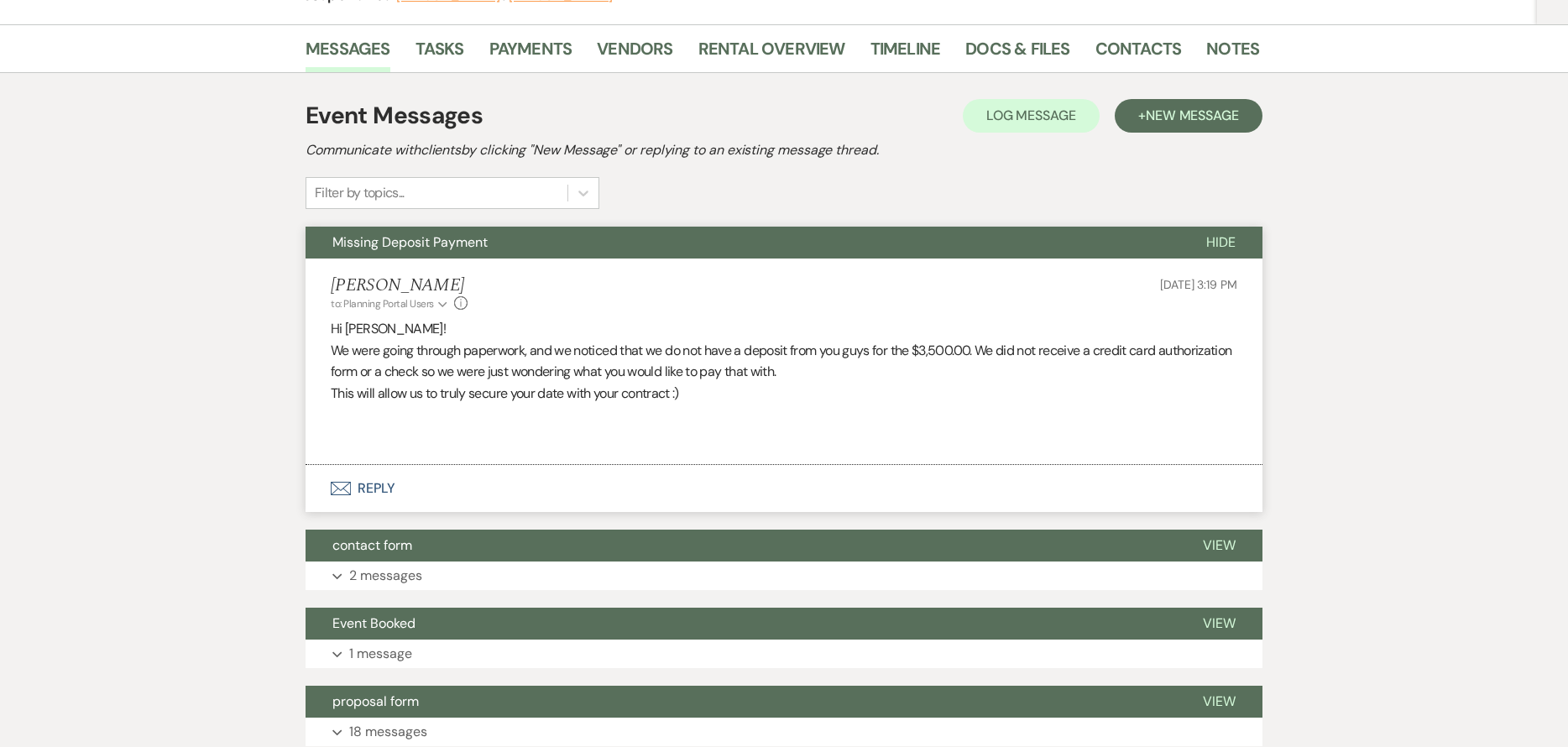
click at [676, 483] on button "Envelope Reply" at bounding box center [784, 489] width 957 height 47
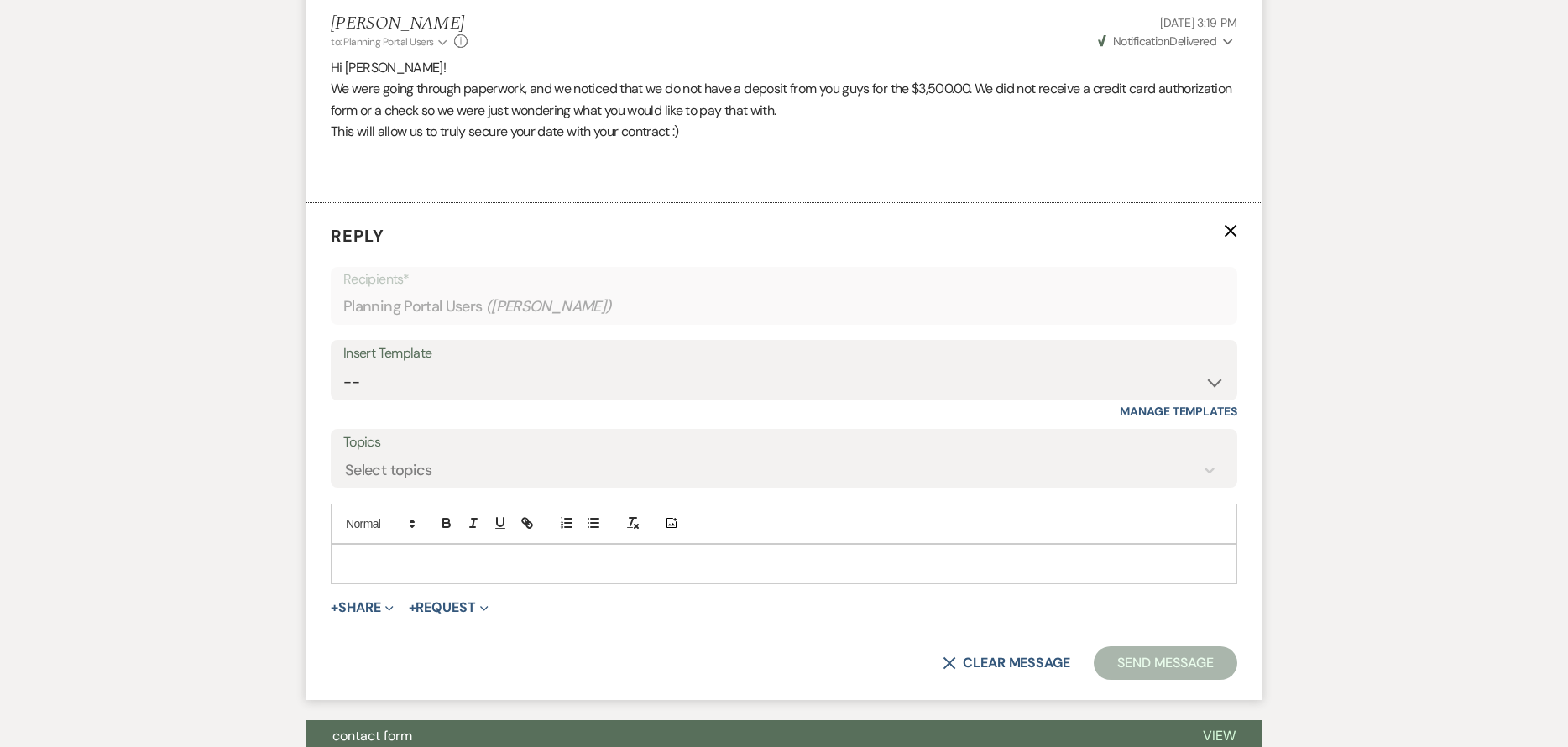
scroll to position [516, 0]
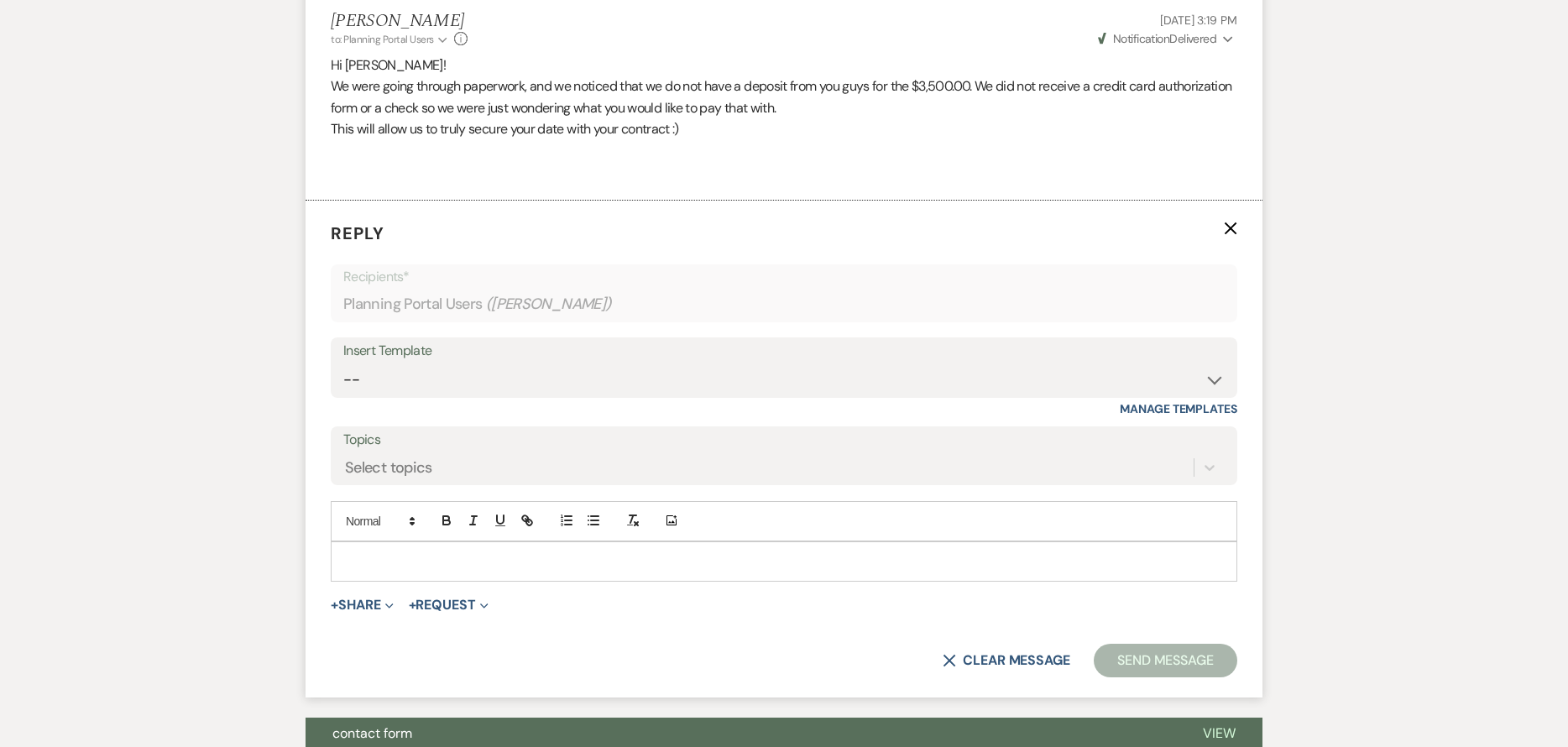
click at [687, 550] on div at bounding box center [784, 560] width 905 height 38
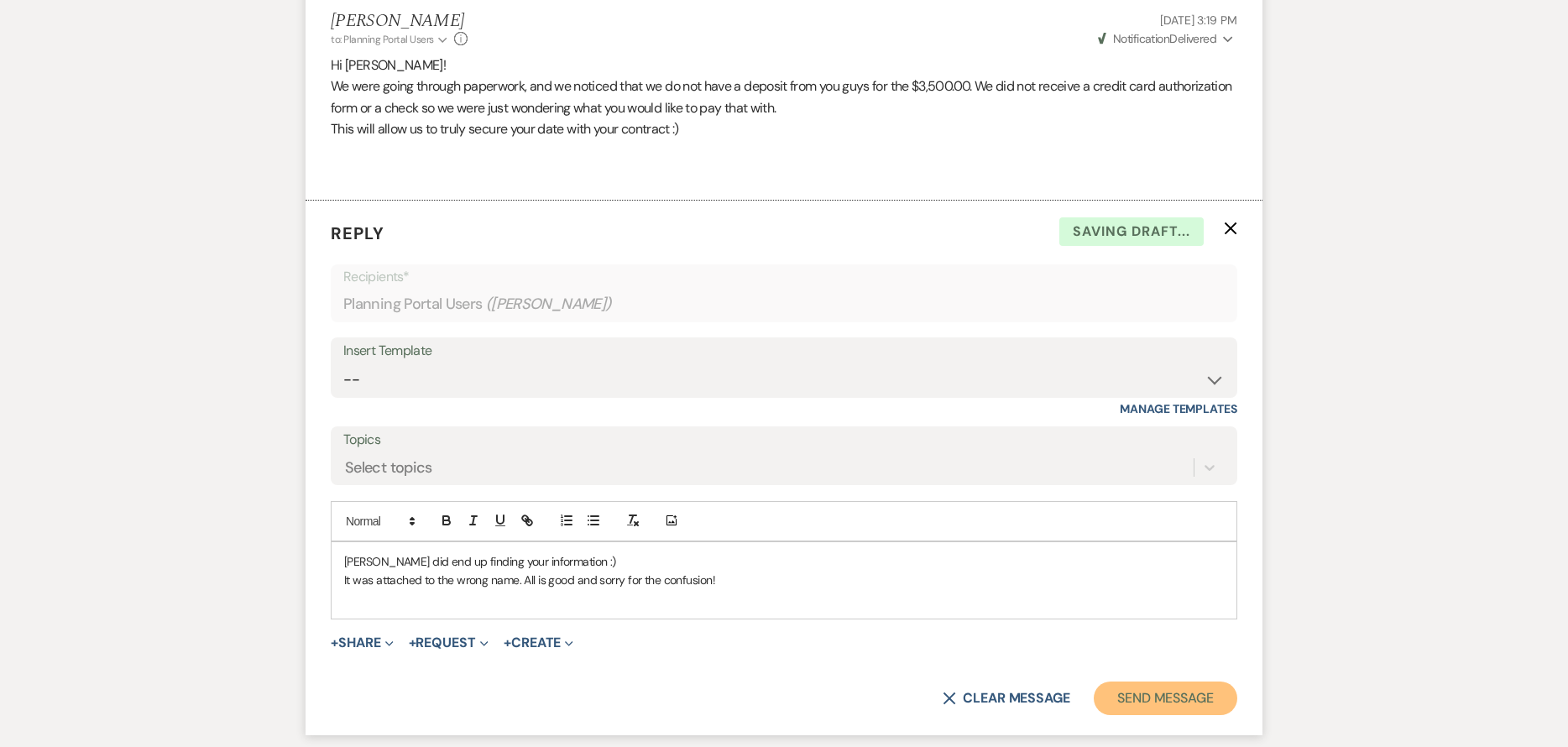
click at [1223, 699] on button "Send Message" at bounding box center [1165, 698] width 143 height 33
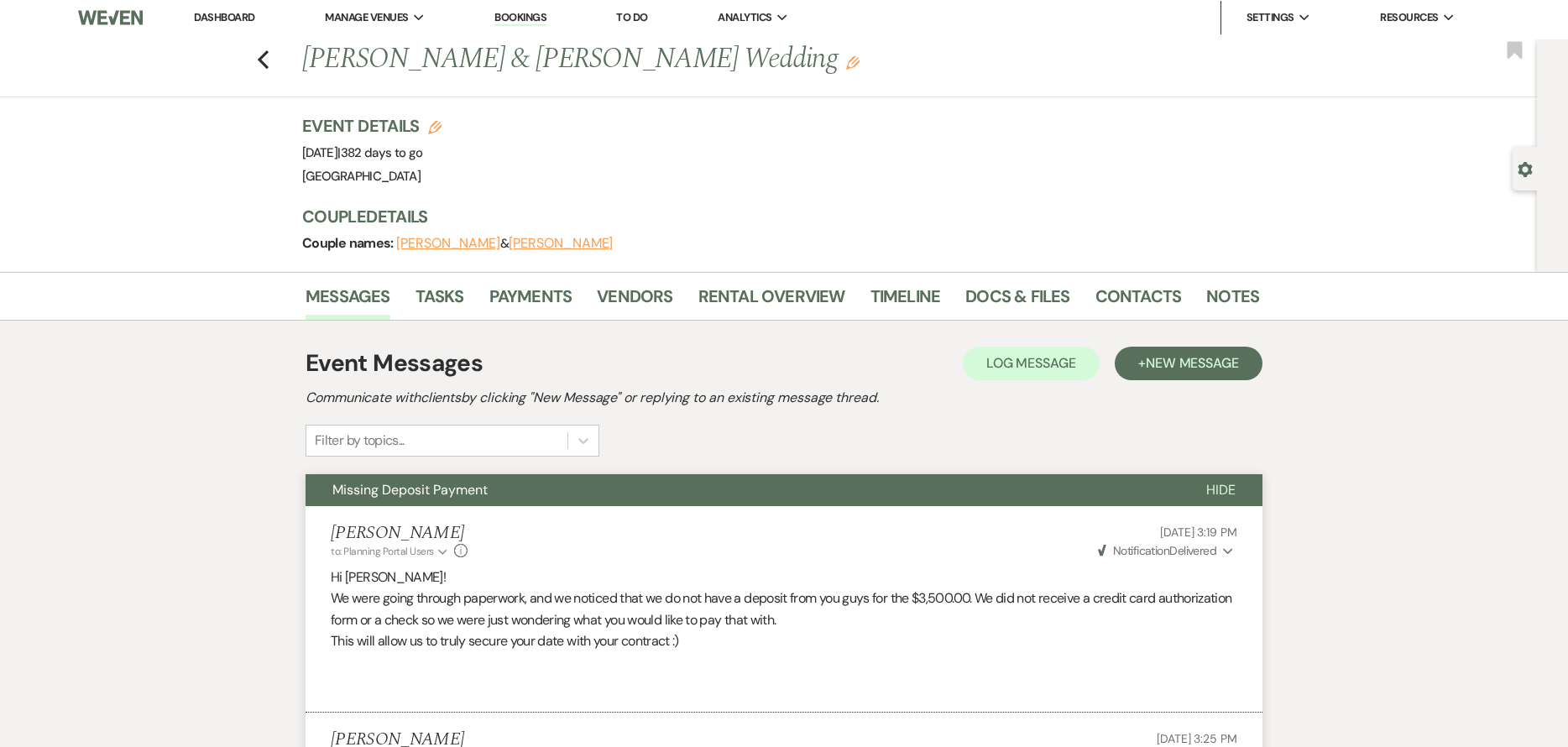
scroll to position [0, 0]
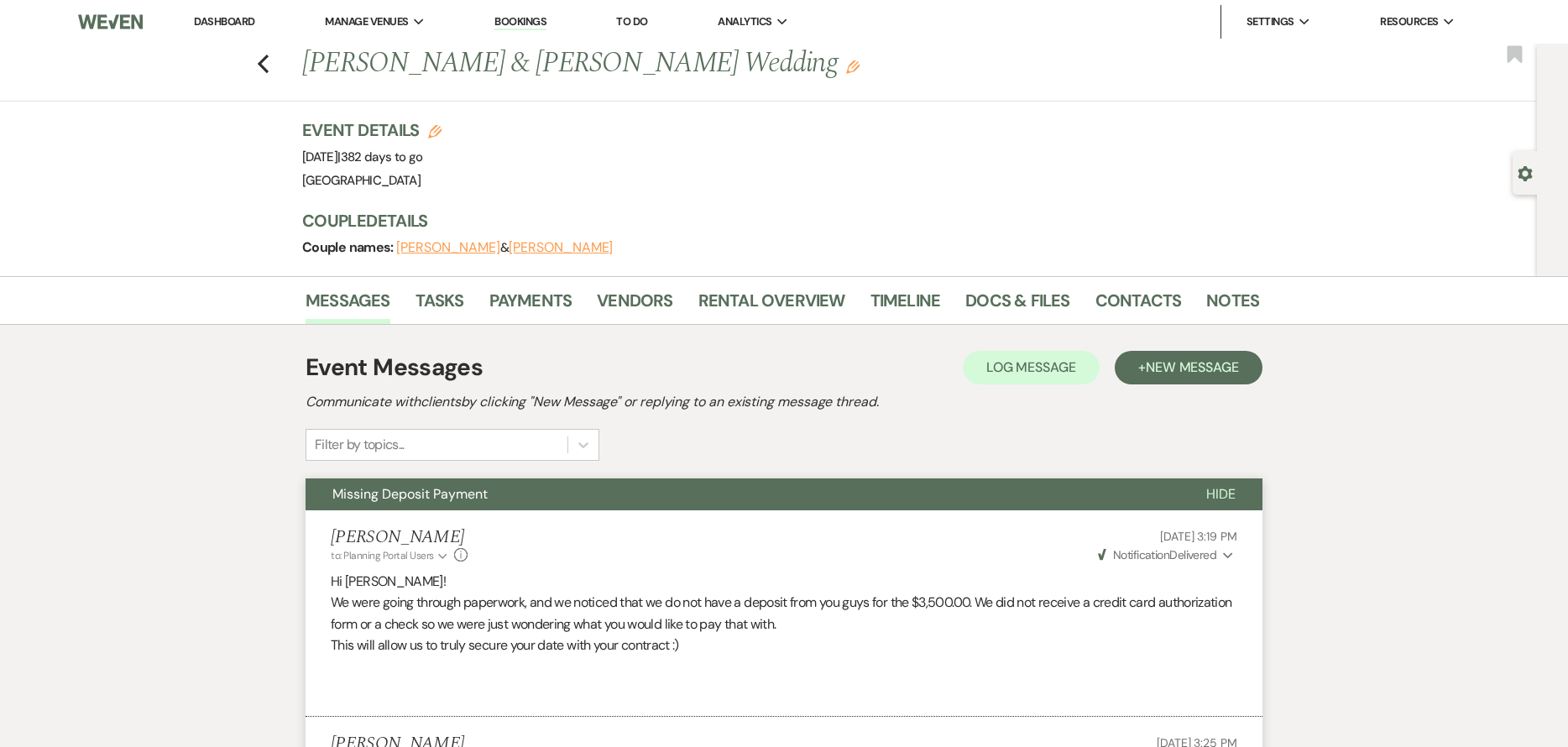
click at [272, 74] on div "Previous Sean O’Brien & Erica Wand's Wedding Edit Bookmark" at bounding box center [764, 72] width 1545 height 58
click at [269, 67] on icon "Previous" at bounding box center [263, 64] width 13 height 21
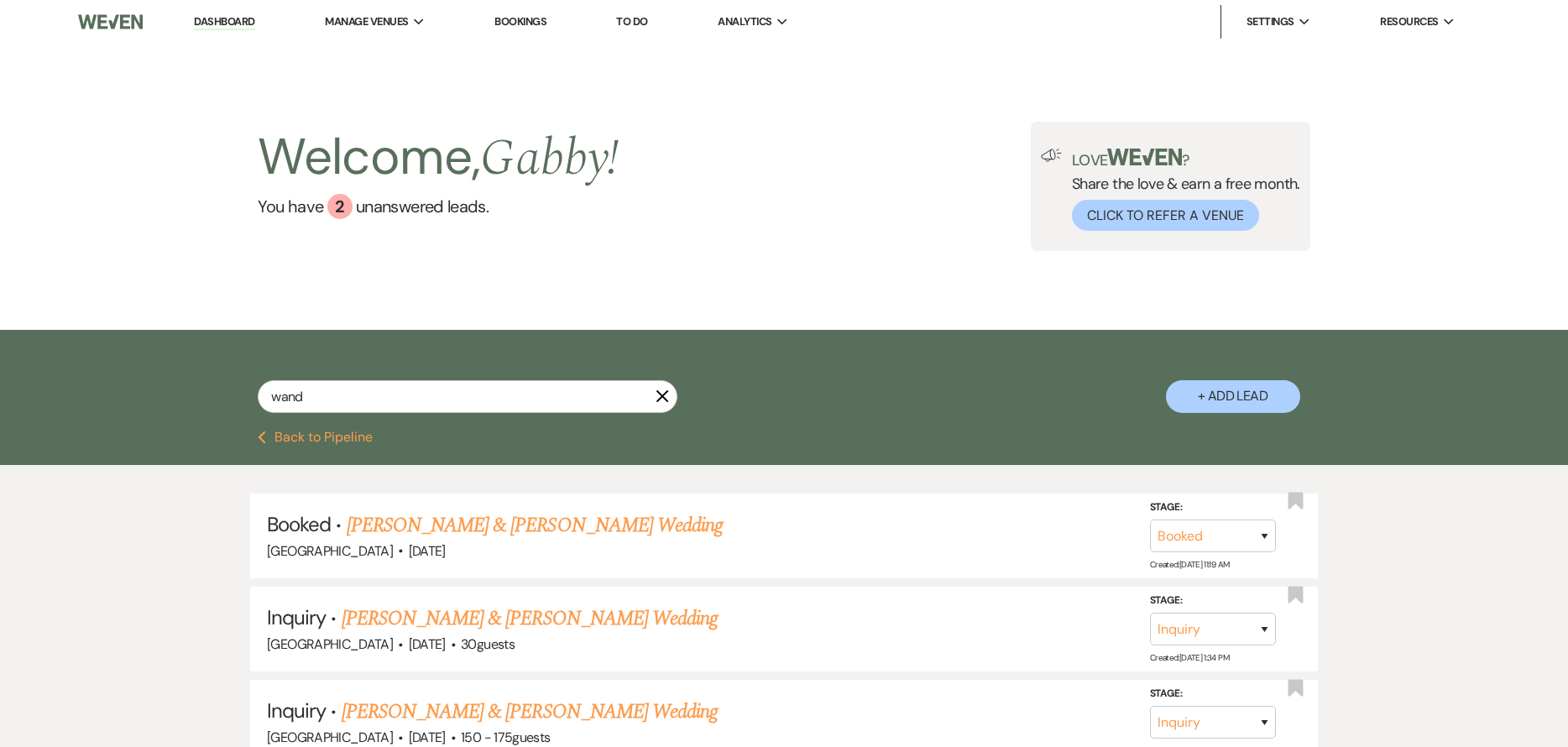
click at [248, 27] on link "Dashboard" at bounding box center [225, 23] width 61 height 16
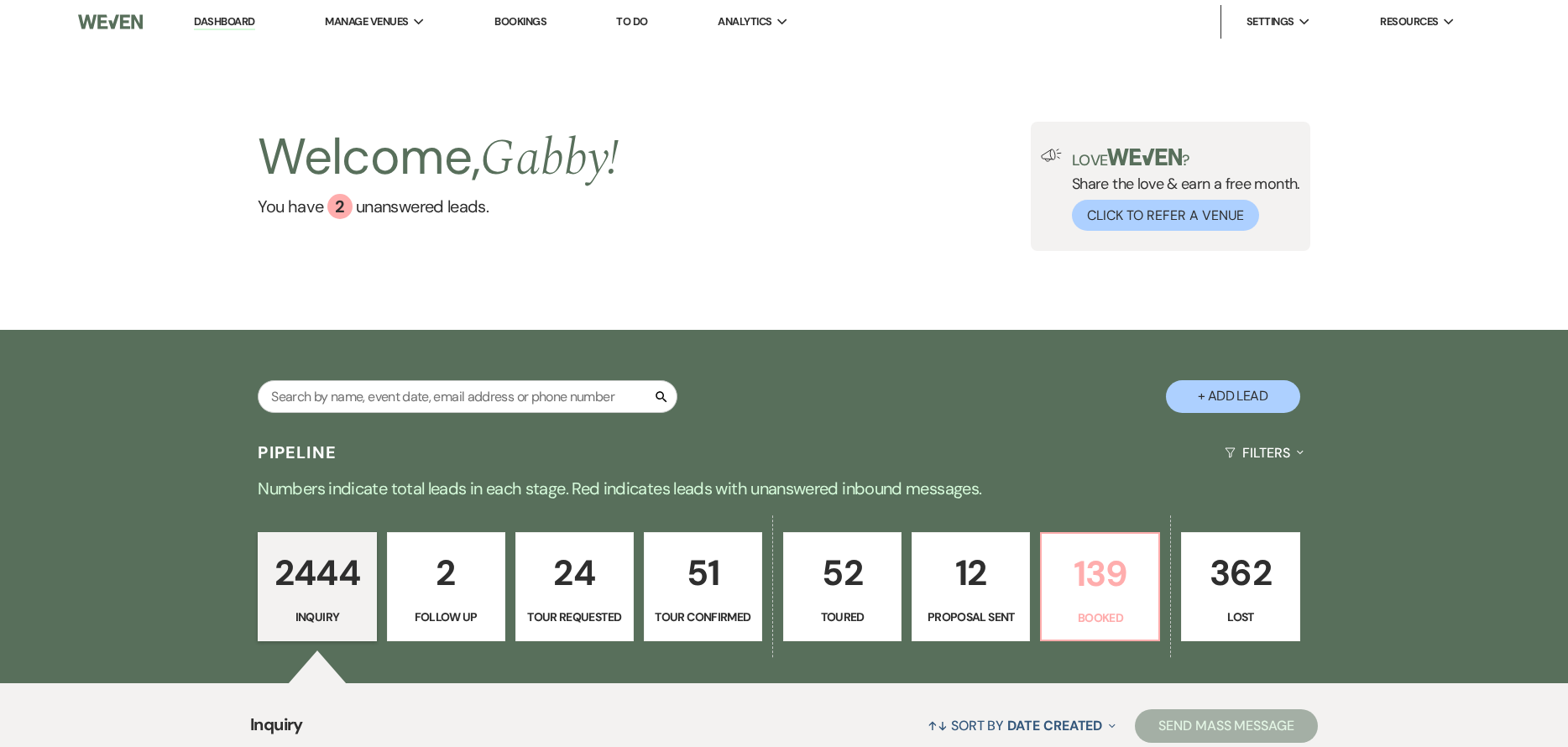
scroll to position [142, 0]
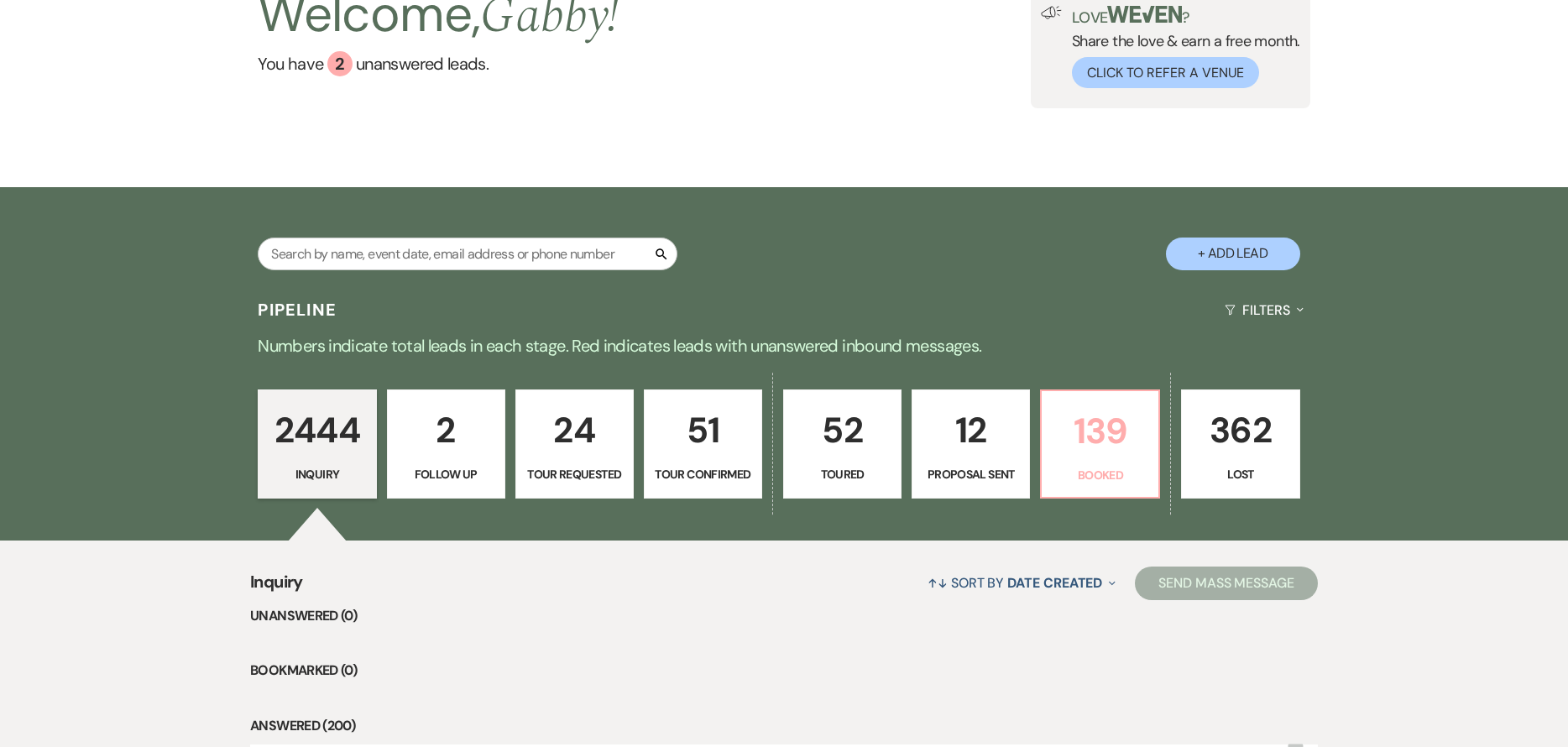
click at [1071, 418] on p "139" at bounding box center [1100, 430] width 96 height 56
select select "7"
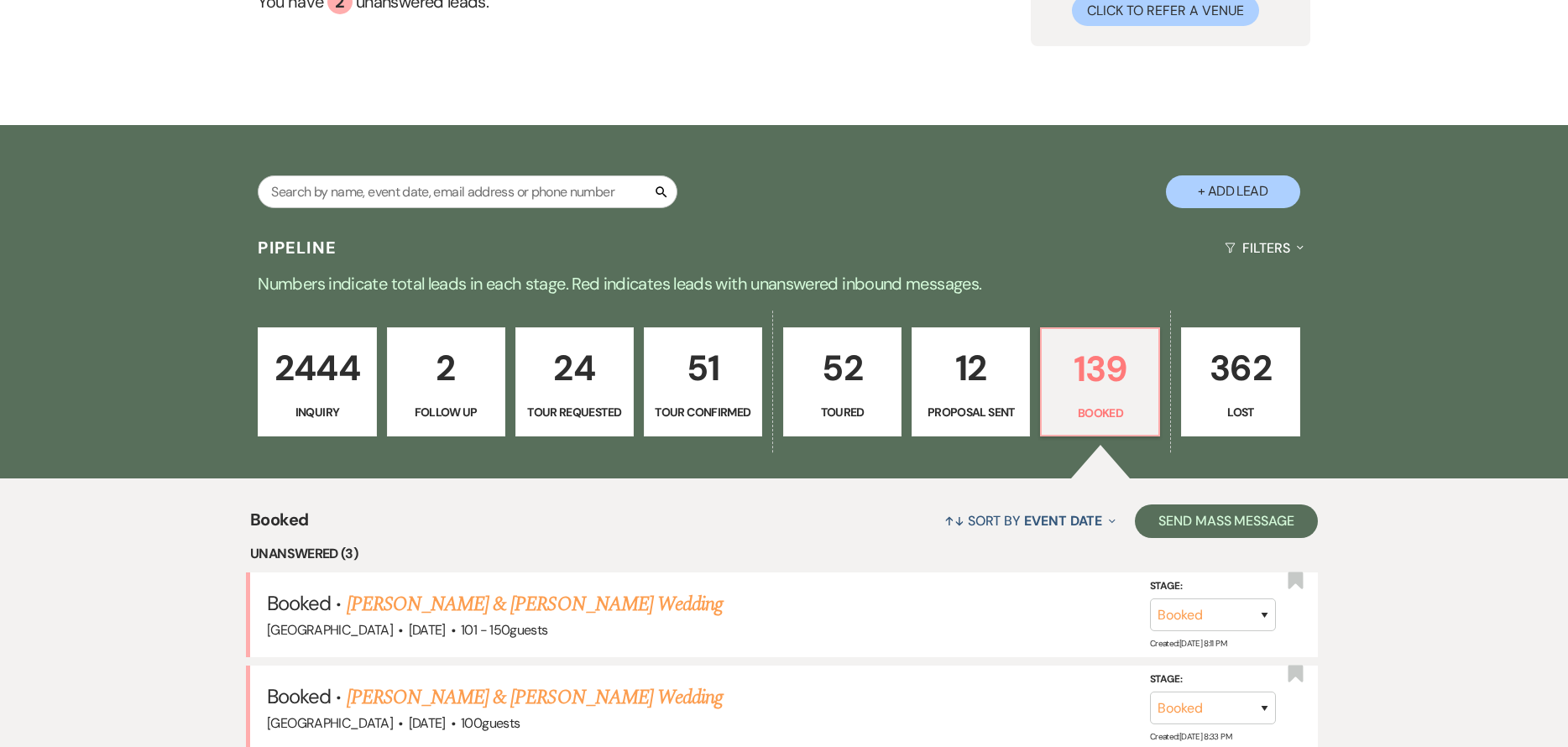
scroll to position [395, 0]
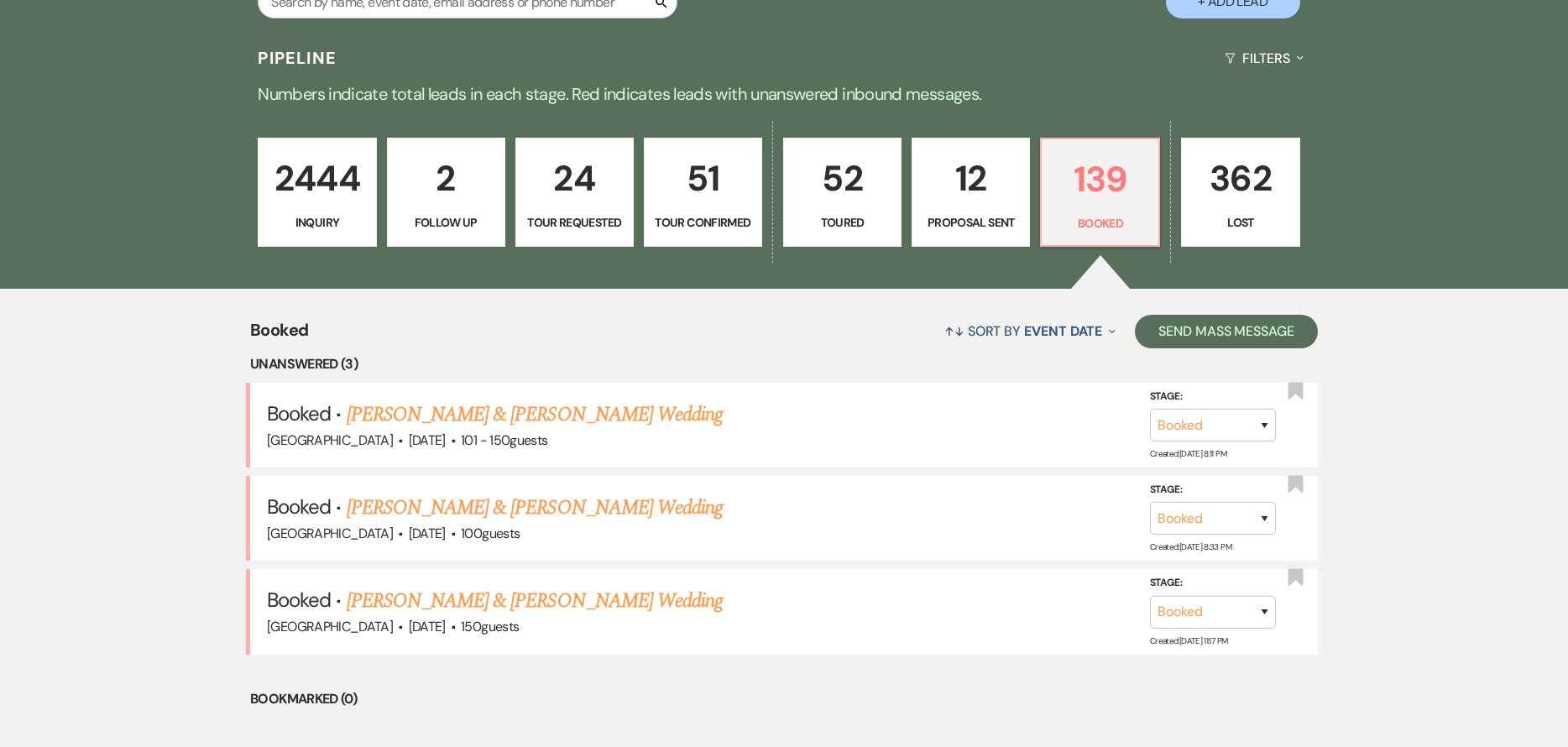
click at [646, 507] on link "[PERSON_NAME] & [PERSON_NAME] Wedding" at bounding box center [534, 507] width 376 height 30
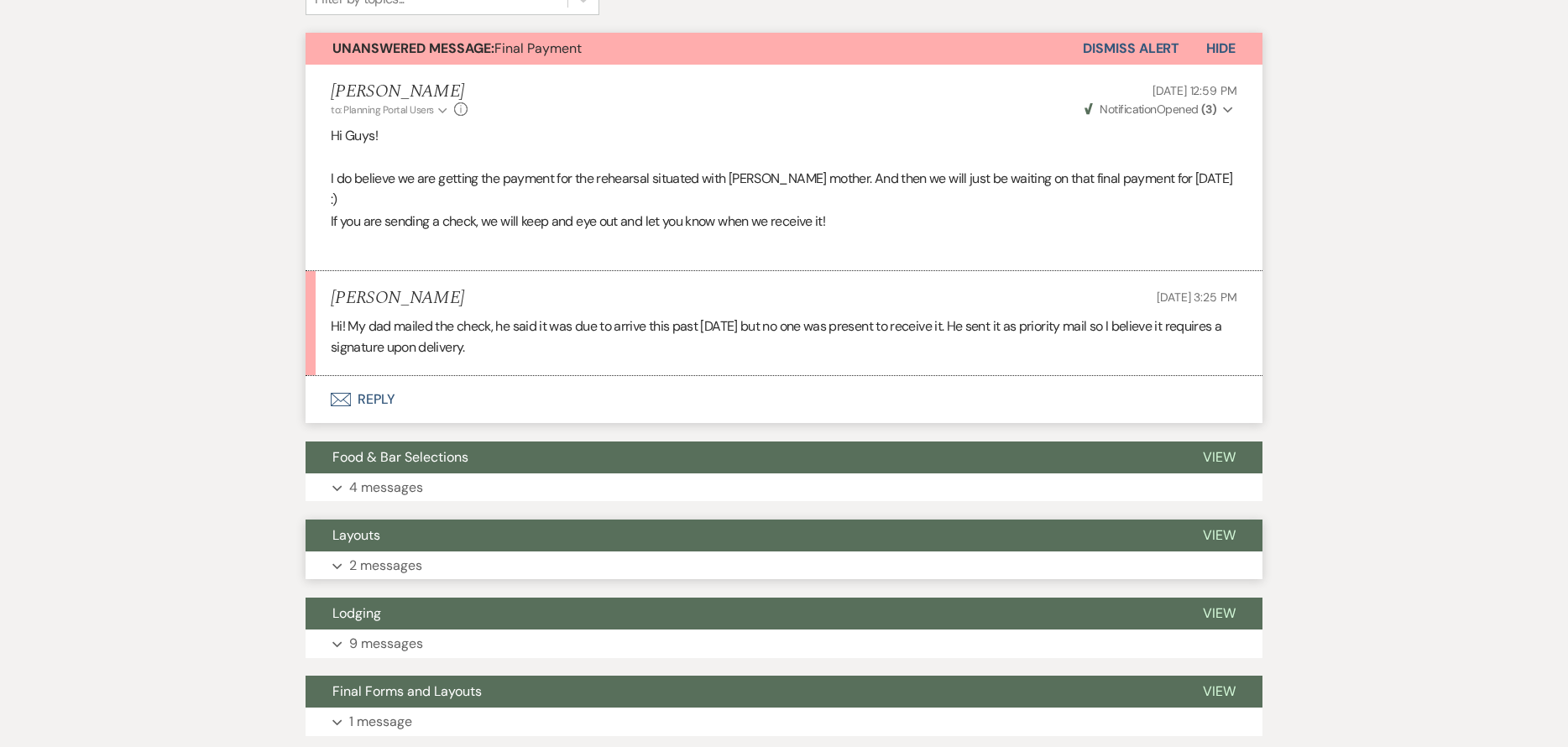
scroll to position [588, 0]
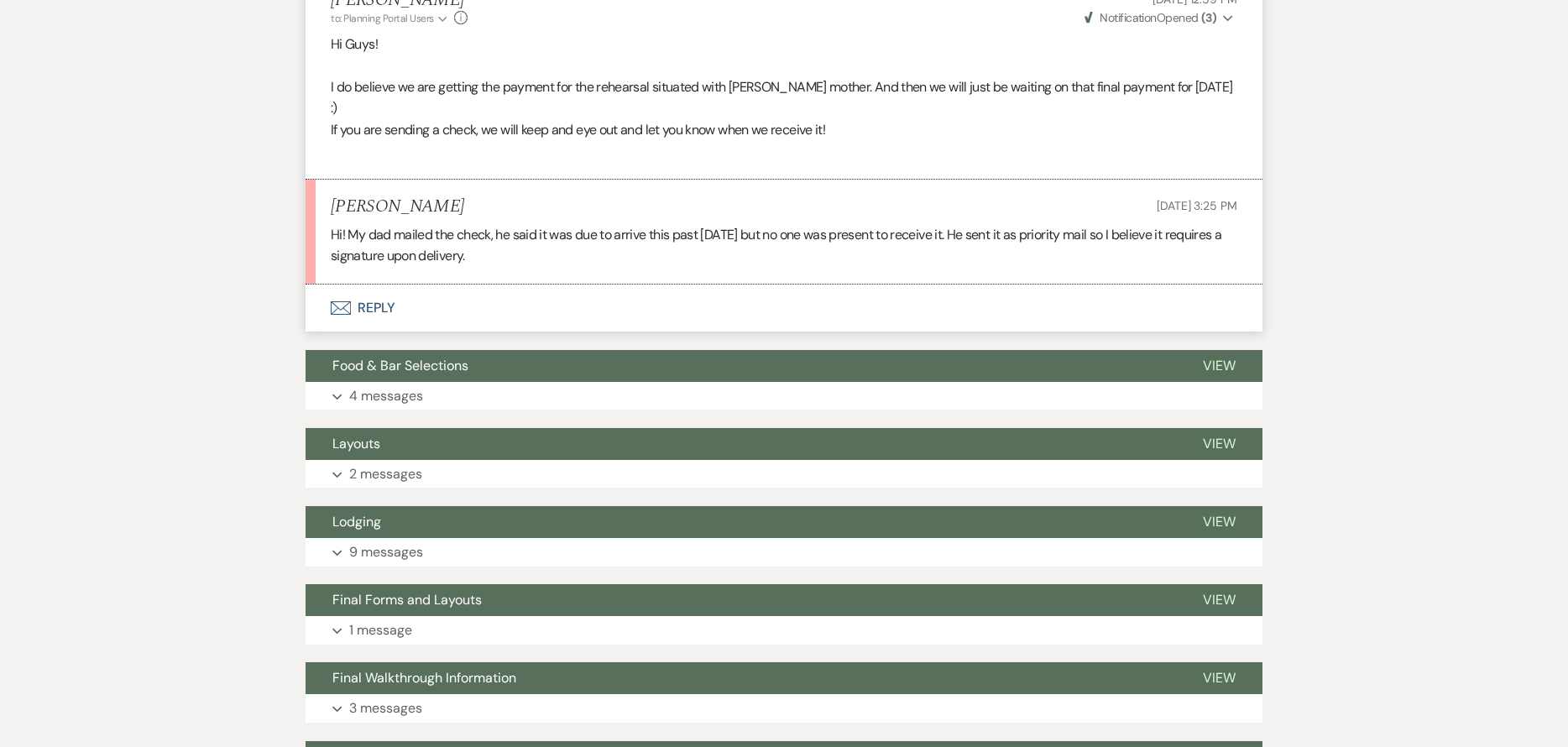
click at [470, 296] on button "Envelope Reply" at bounding box center [784, 308] width 957 height 47
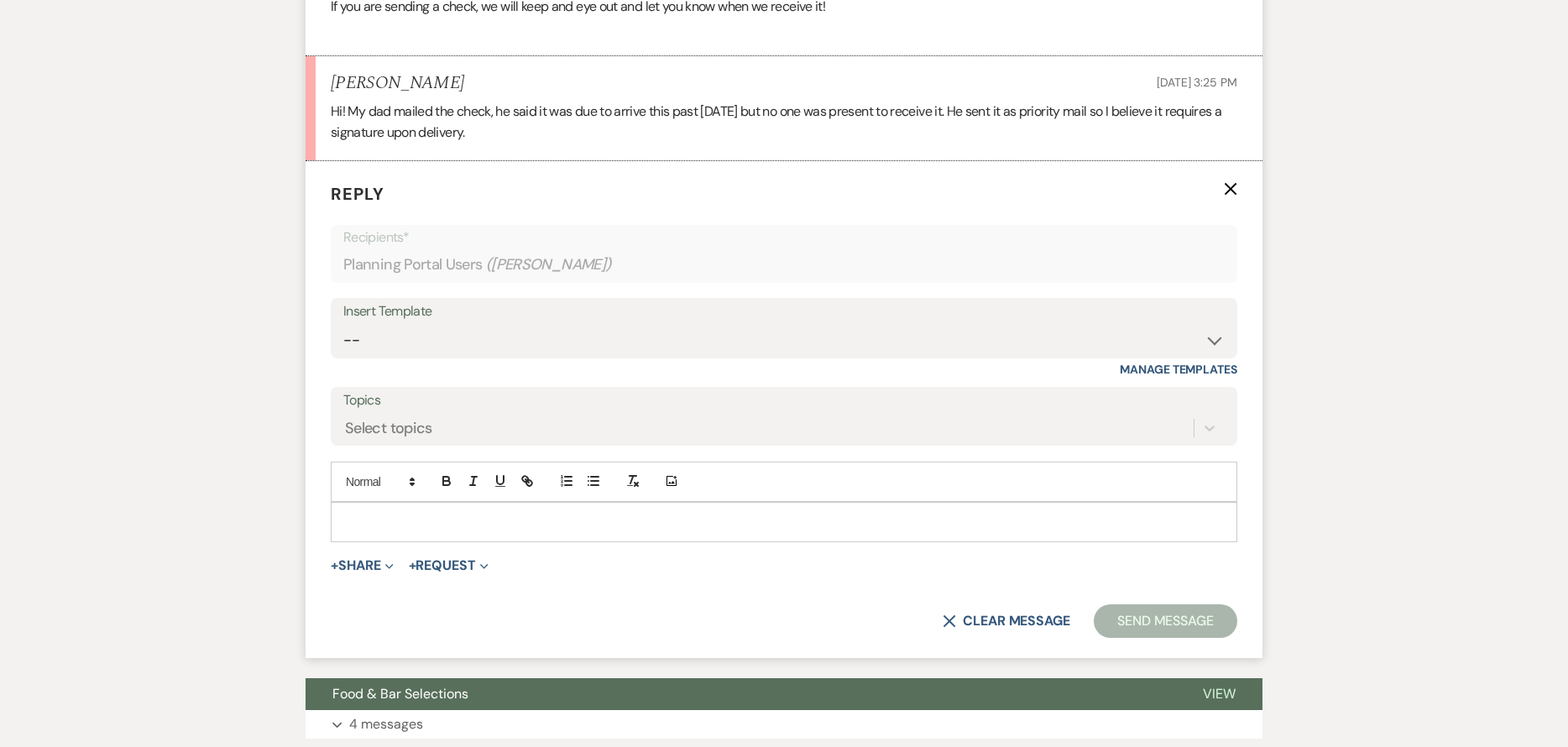
scroll to position [726, 0]
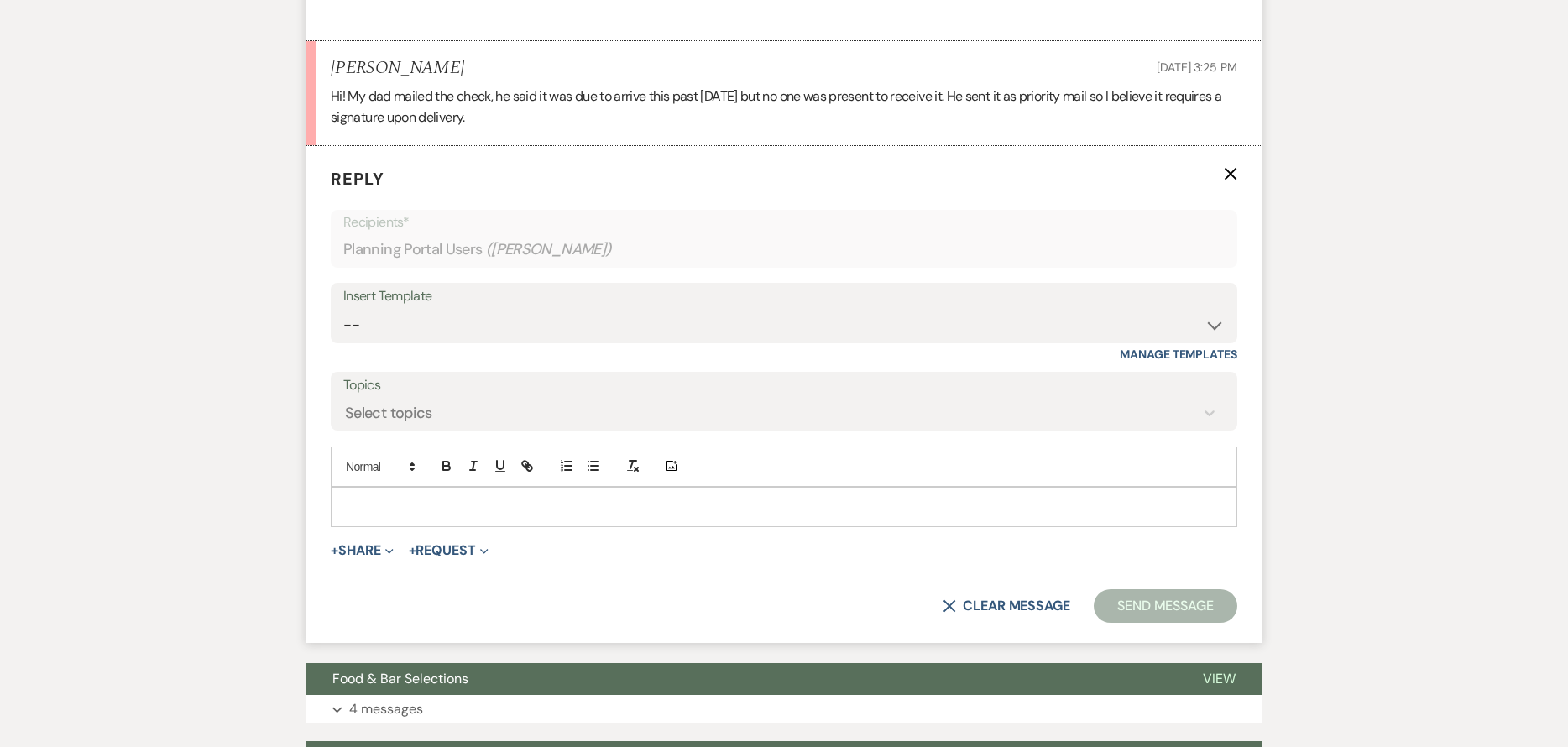
click at [496, 498] on p at bounding box center [784, 507] width 880 height 19
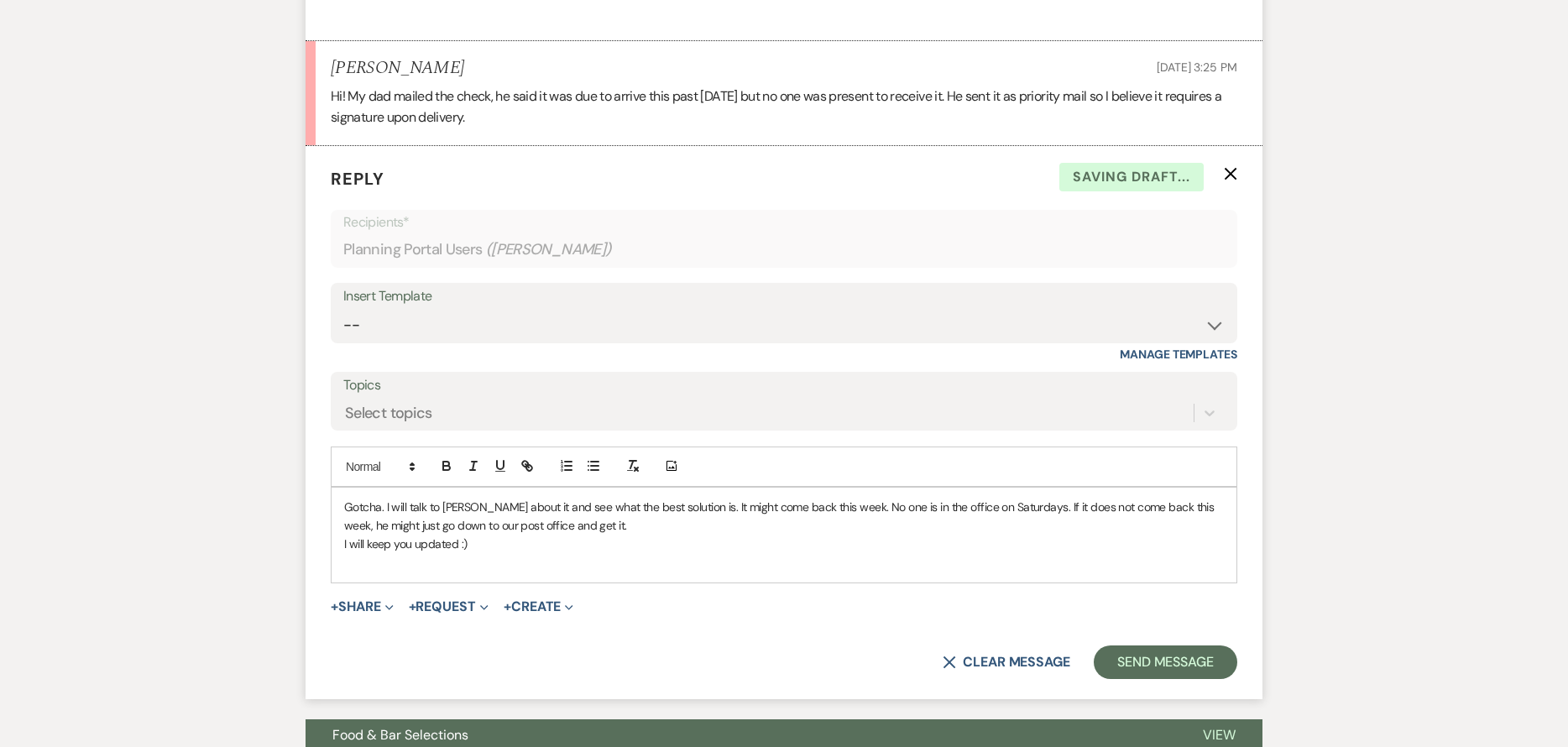
click at [383, 498] on p "Gotcha. I will talk to Matt about it and see what the best solution is. It migh…" at bounding box center [784, 516] width 880 height 37
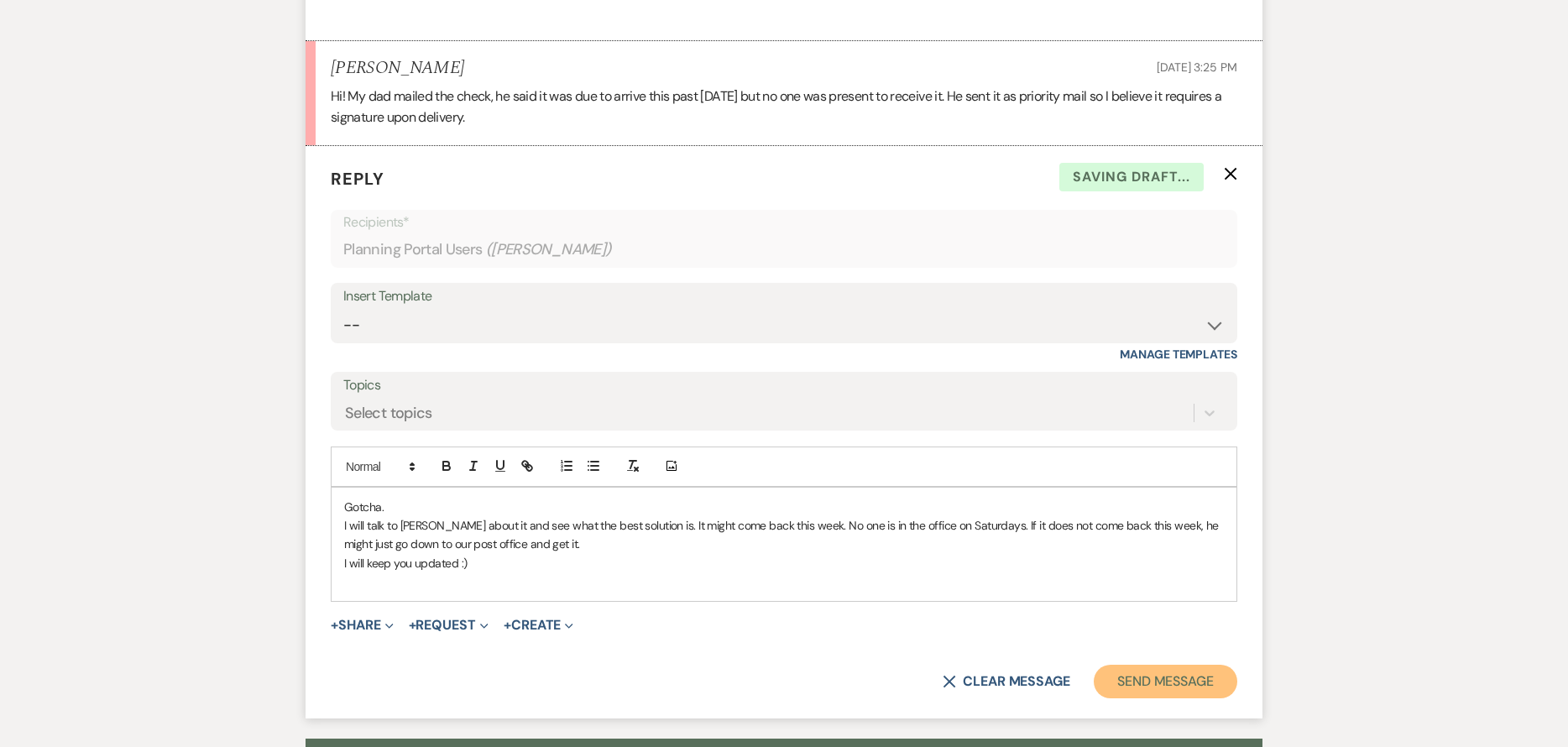
click at [1185, 669] on button "Send Message" at bounding box center [1165, 681] width 143 height 33
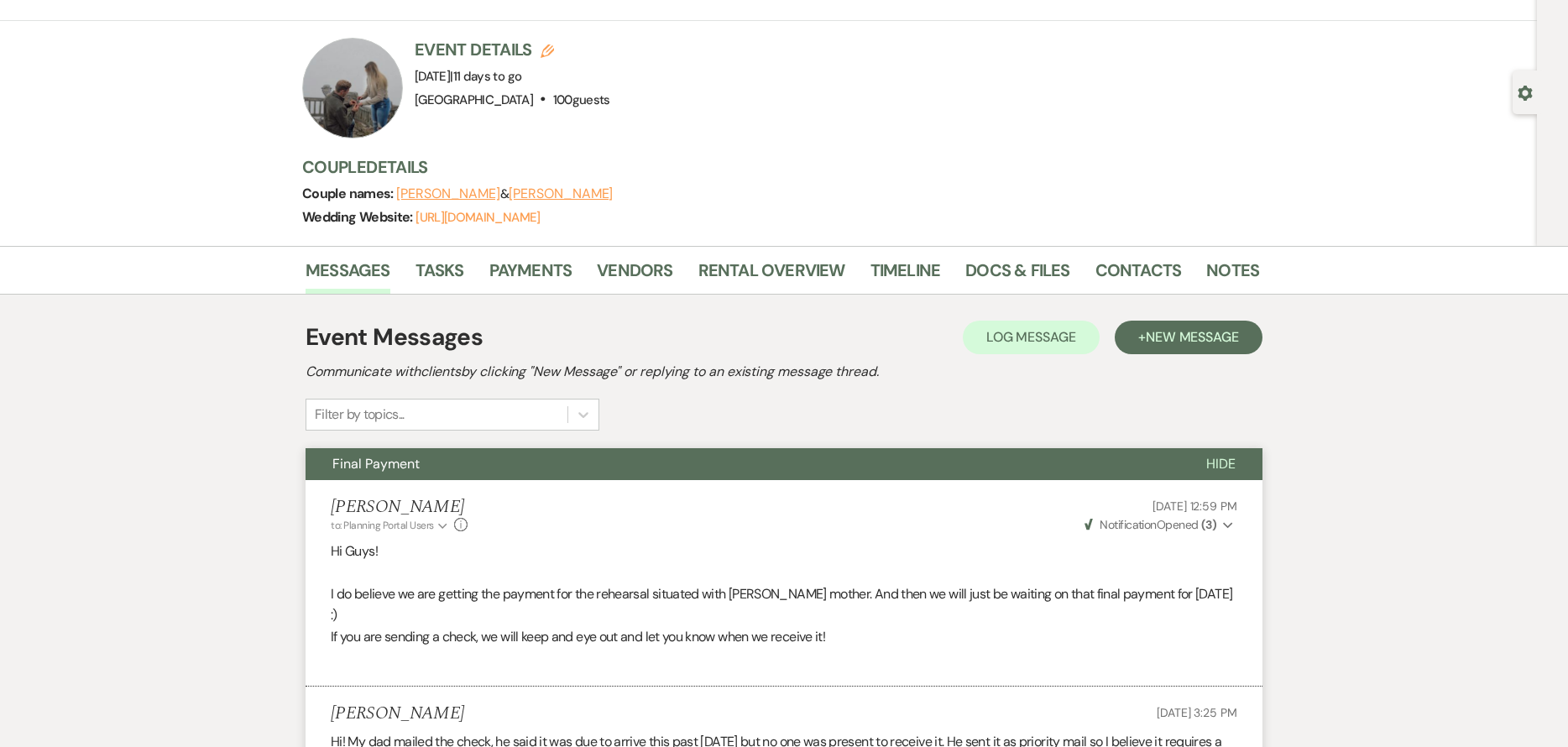
scroll to position [0, 0]
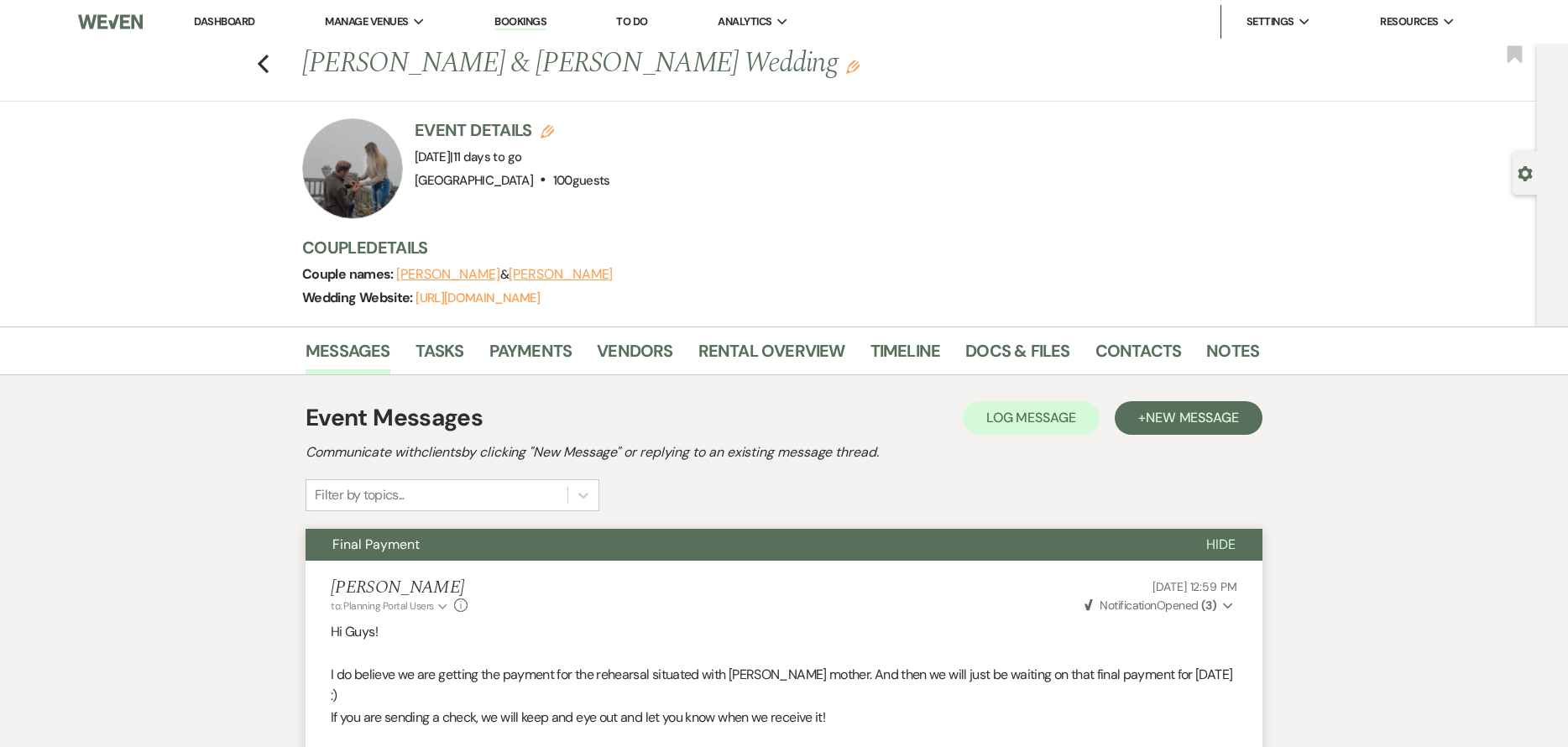
click at [232, 21] on link "Dashboard" at bounding box center [225, 22] width 61 height 15
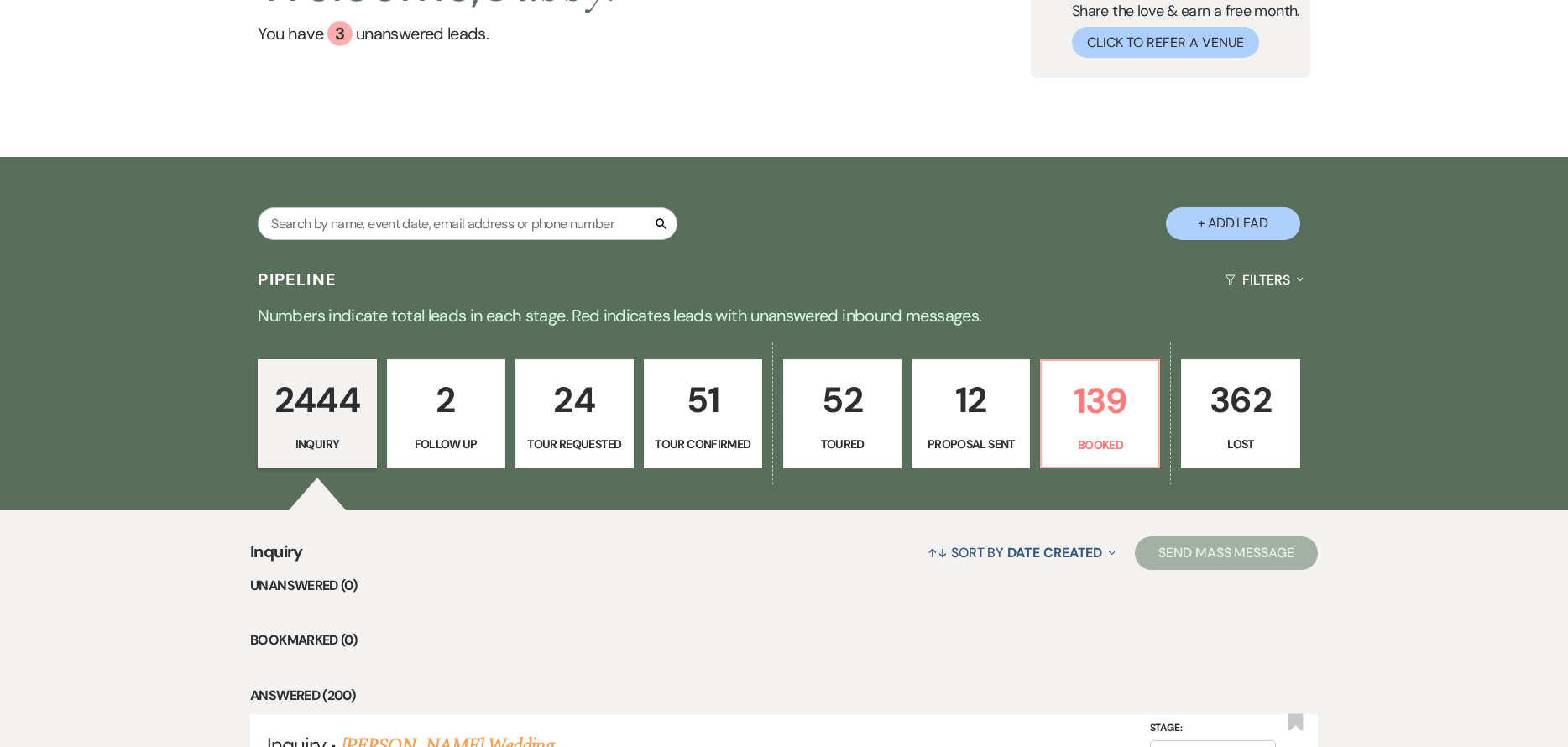
scroll to position [252, 0]
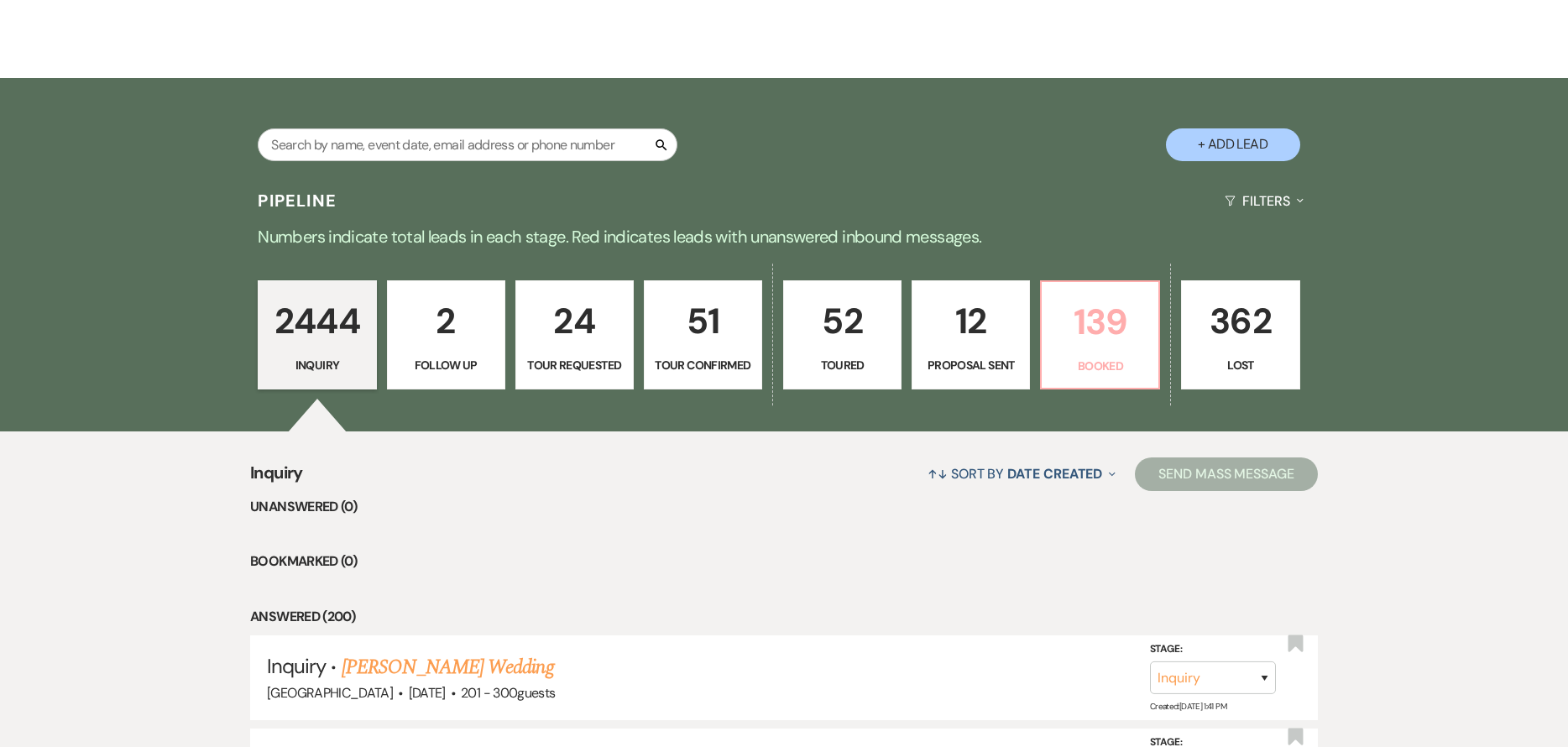
click at [1106, 323] on p "139" at bounding box center [1100, 321] width 96 height 56
select select "7"
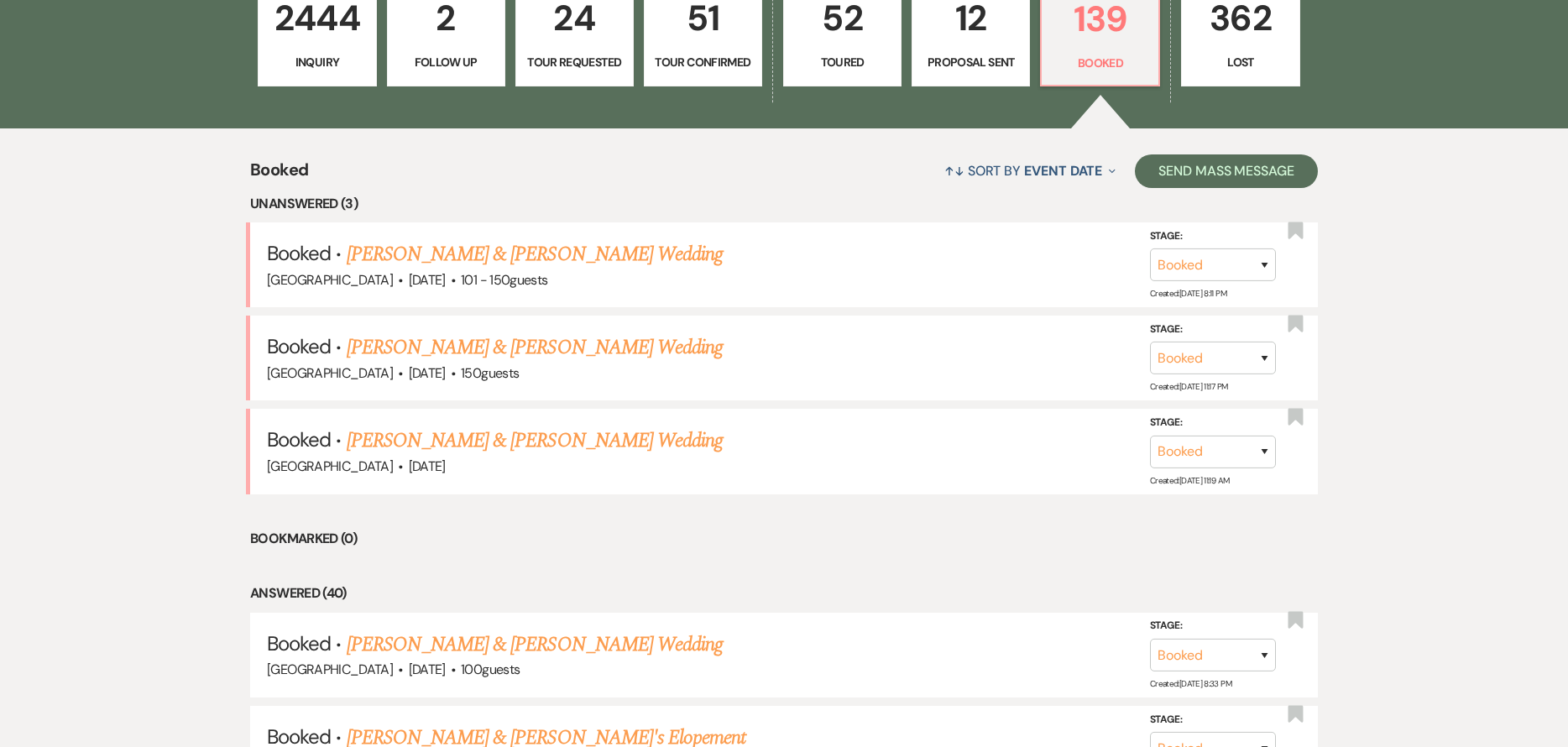
scroll to position [588, 0]
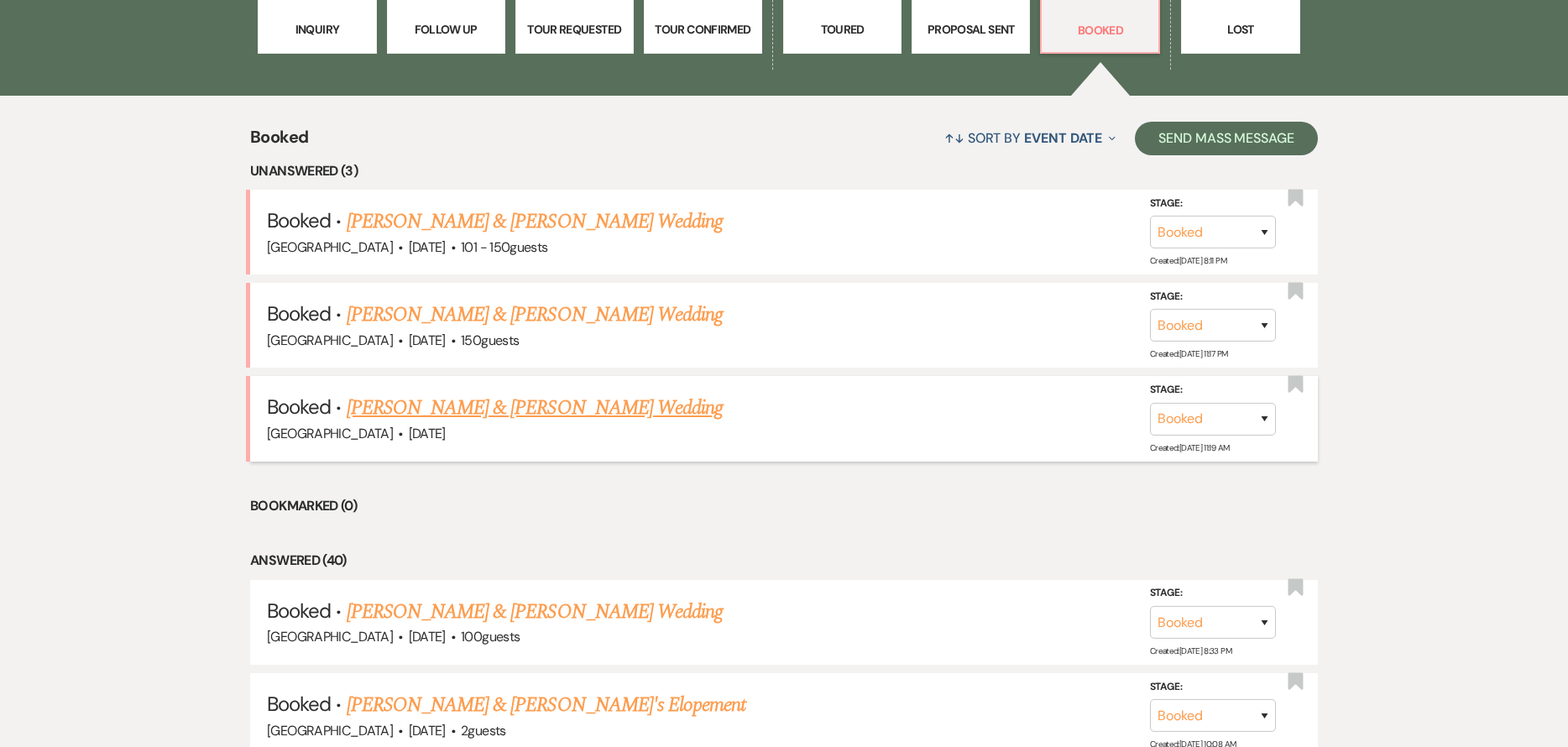
click at [606, 420] on link "[PERSON_NAME] & [PERSON_NAME] Wedding" at bounding box center [534, 407] width 376 height 30
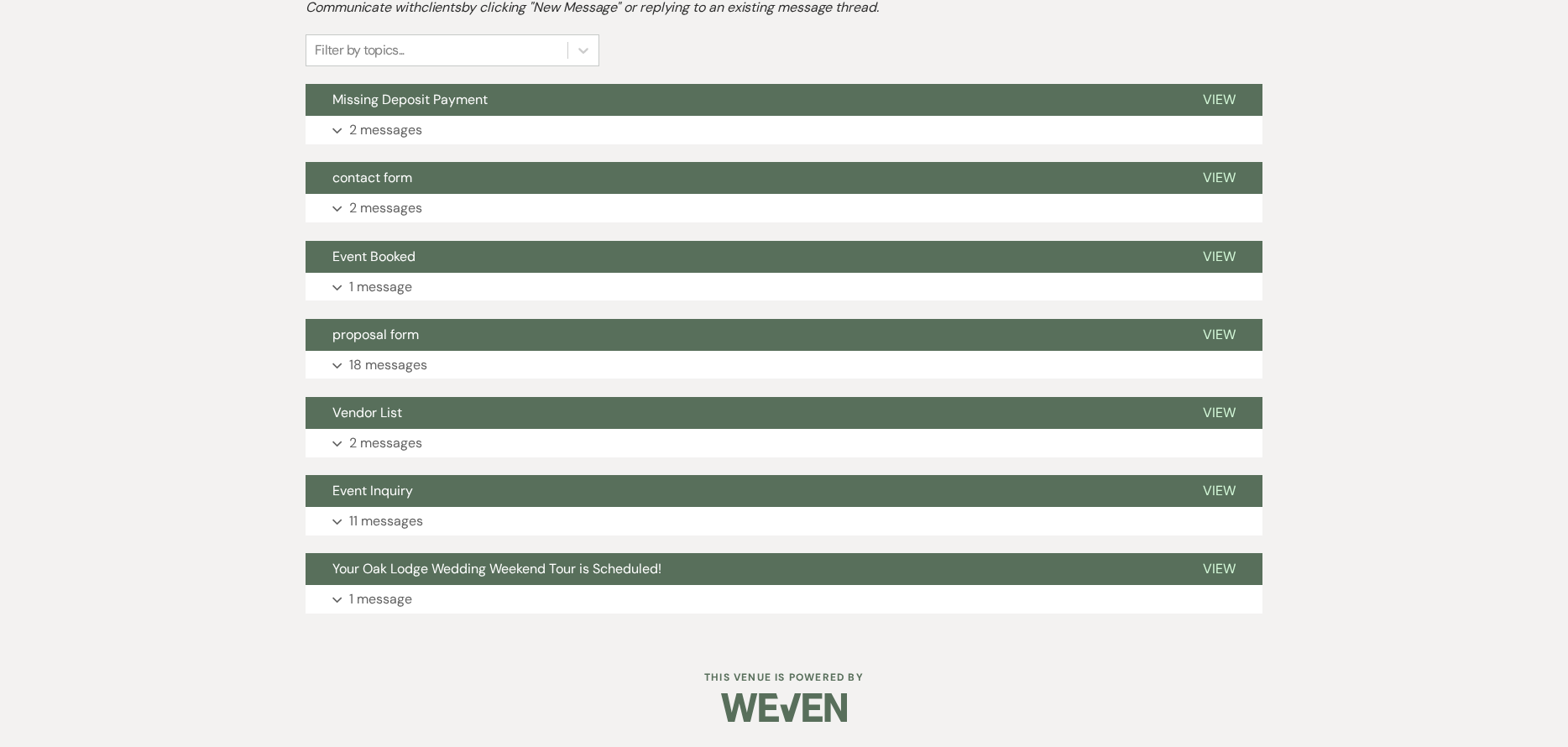
scroll to position [588, 0]
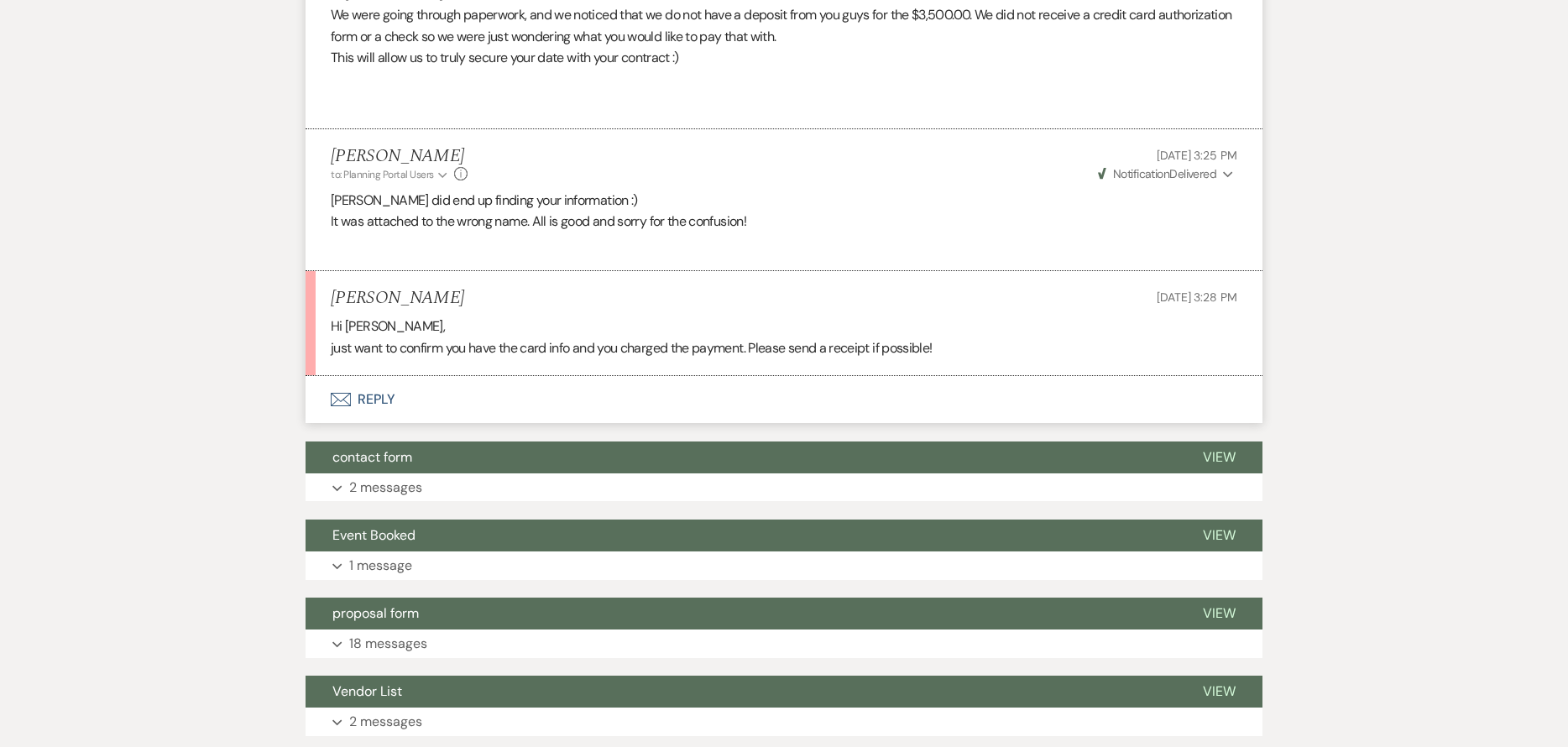
click at [420, 392] on button "Envelope Reply" at bounding box center [784, 400] width 957 height 47
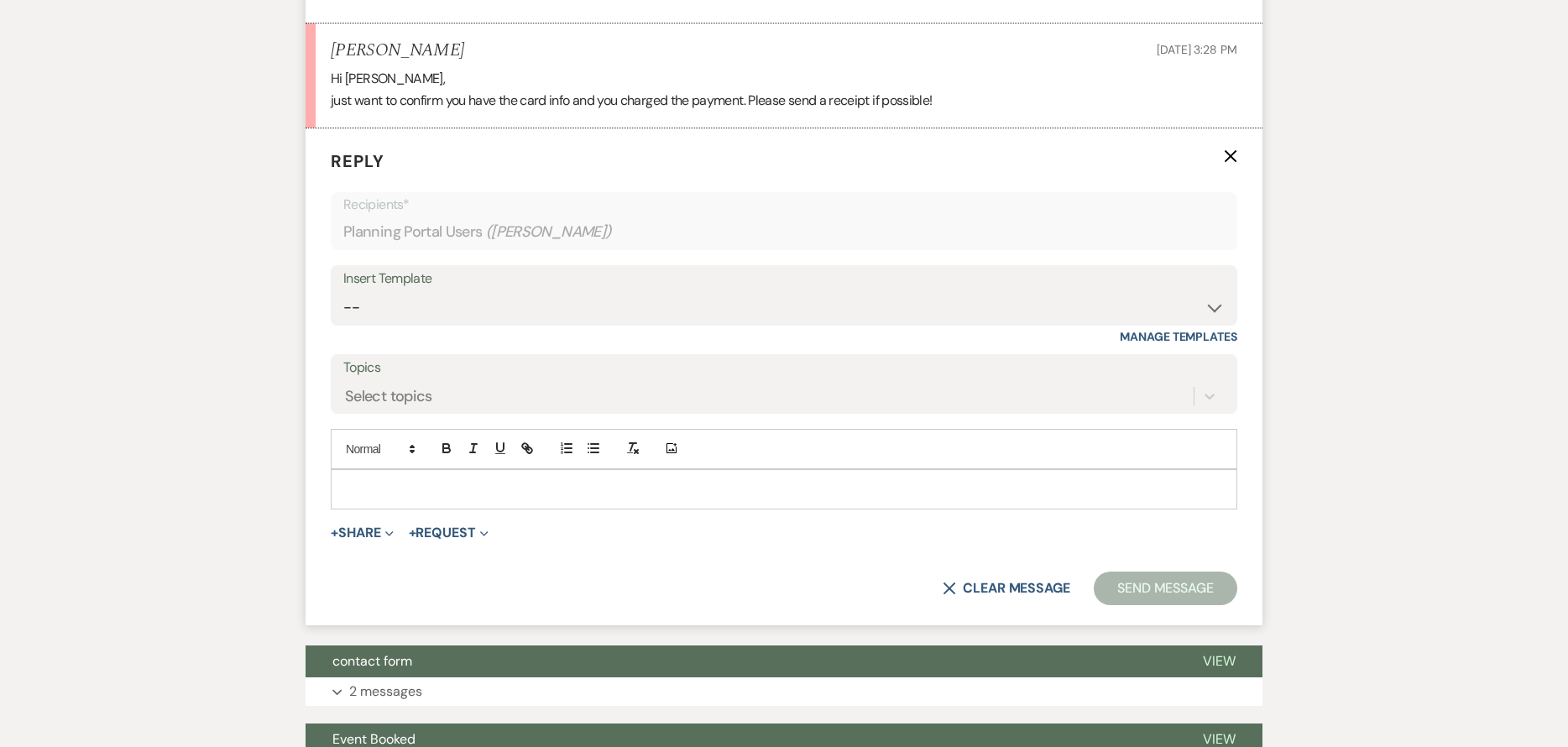
scroll to position [839, 0]
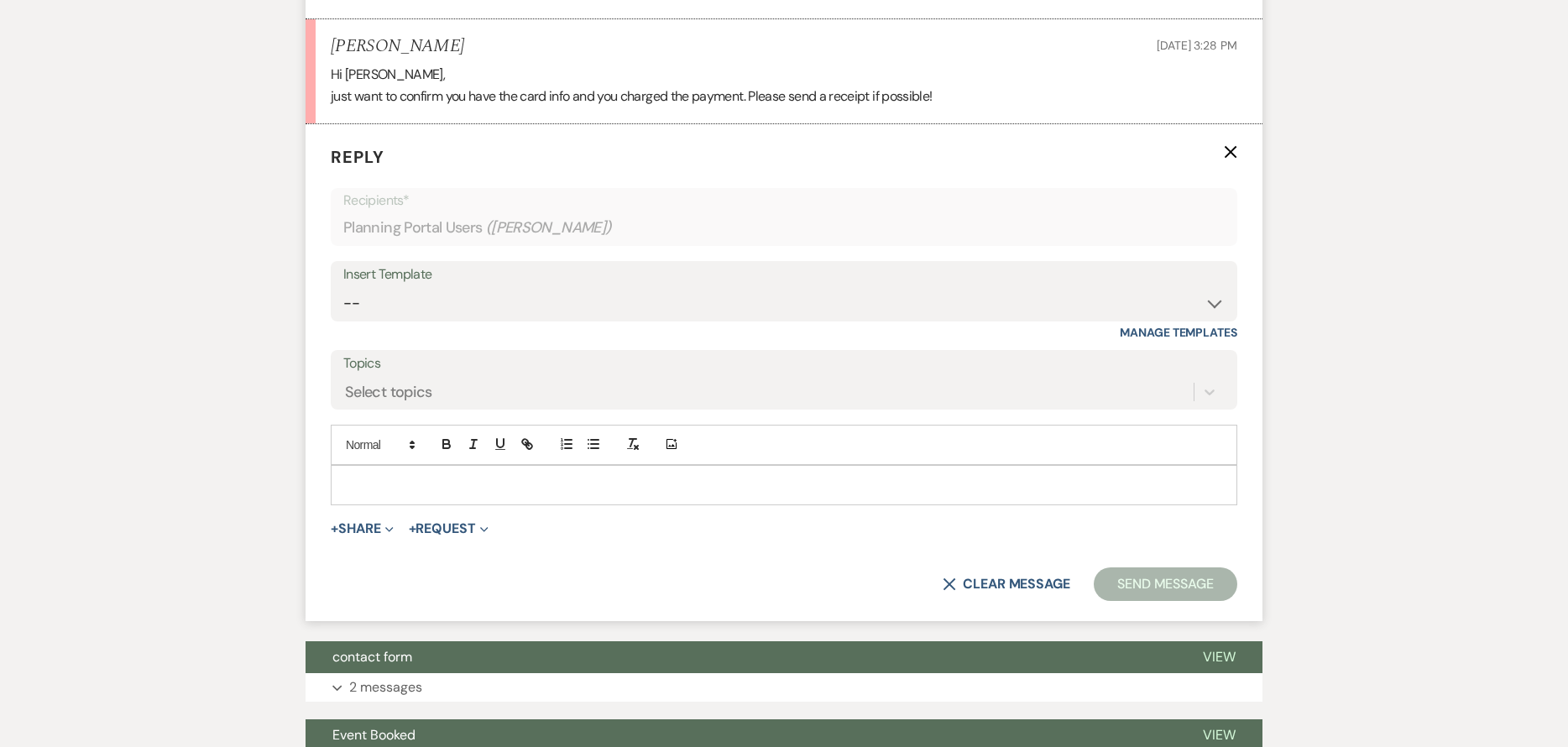
click at [458, 499] on div at bounding box center [784, 485] width 905 height 38
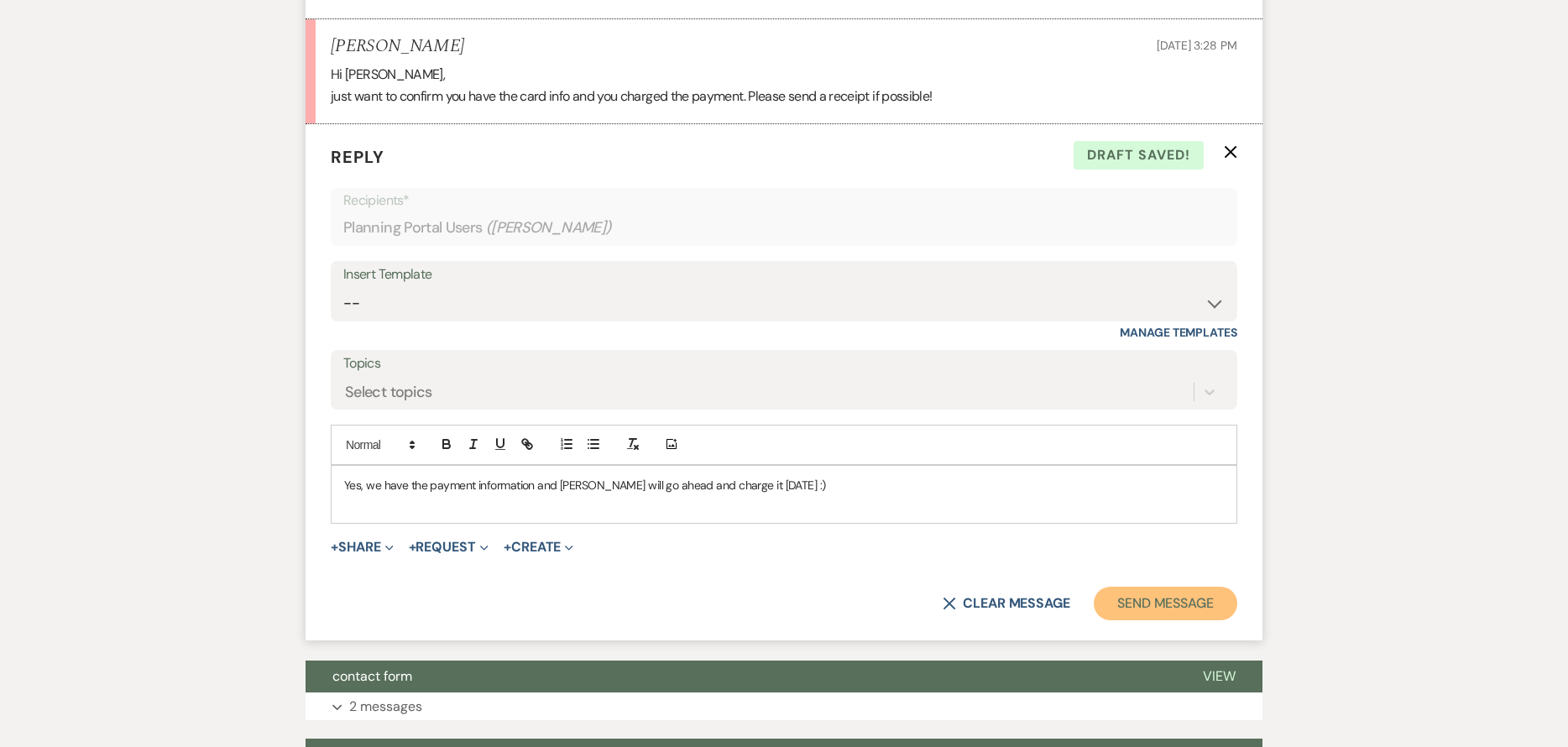
click at [1193, 599] on button "Send Message" at bounding box center [1165, 604] width 143 height 33
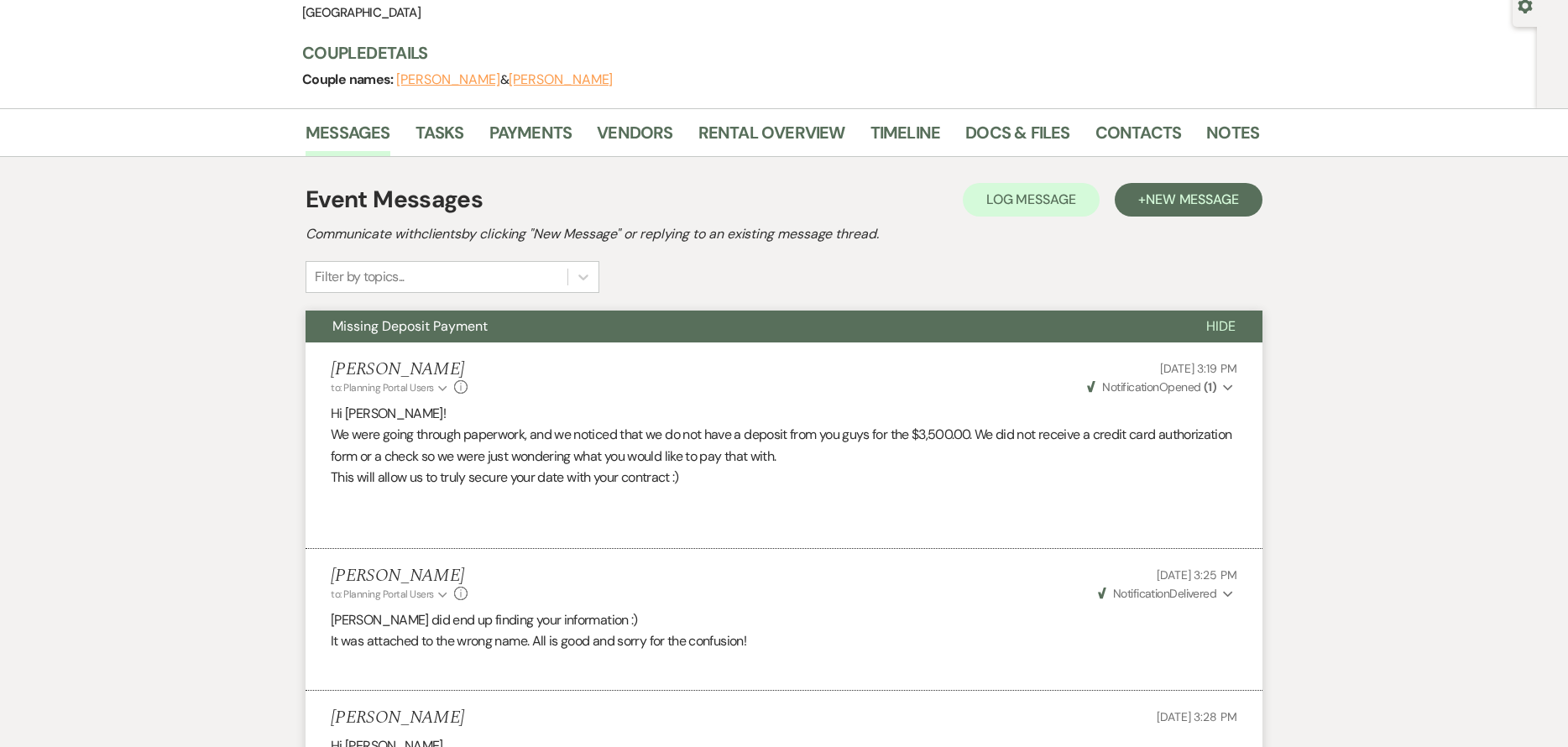
scroll to position [0, 0]
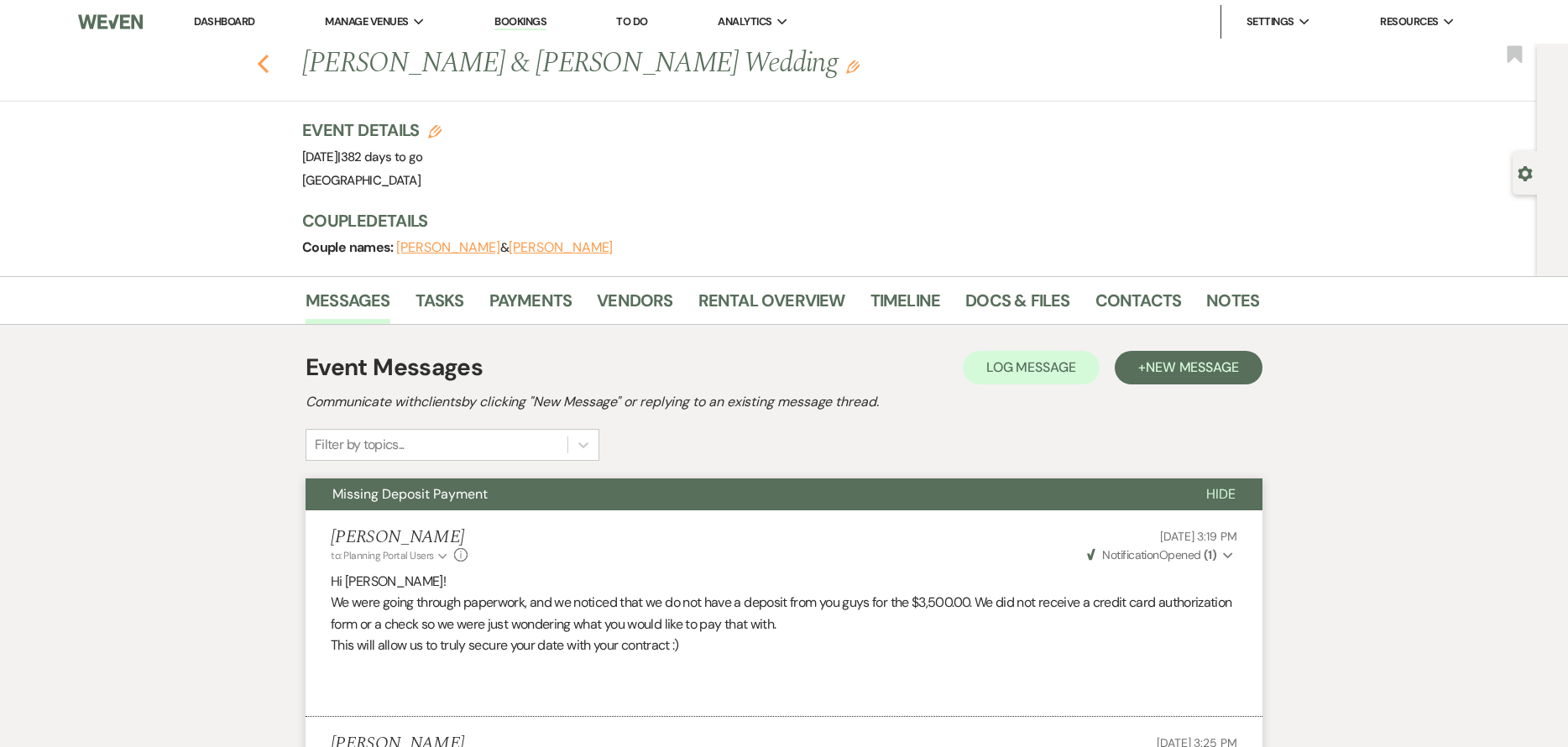
click at [265, 66] on icon "Previous" at bounding box center [263, 64] width 13 height 21
select select "7"
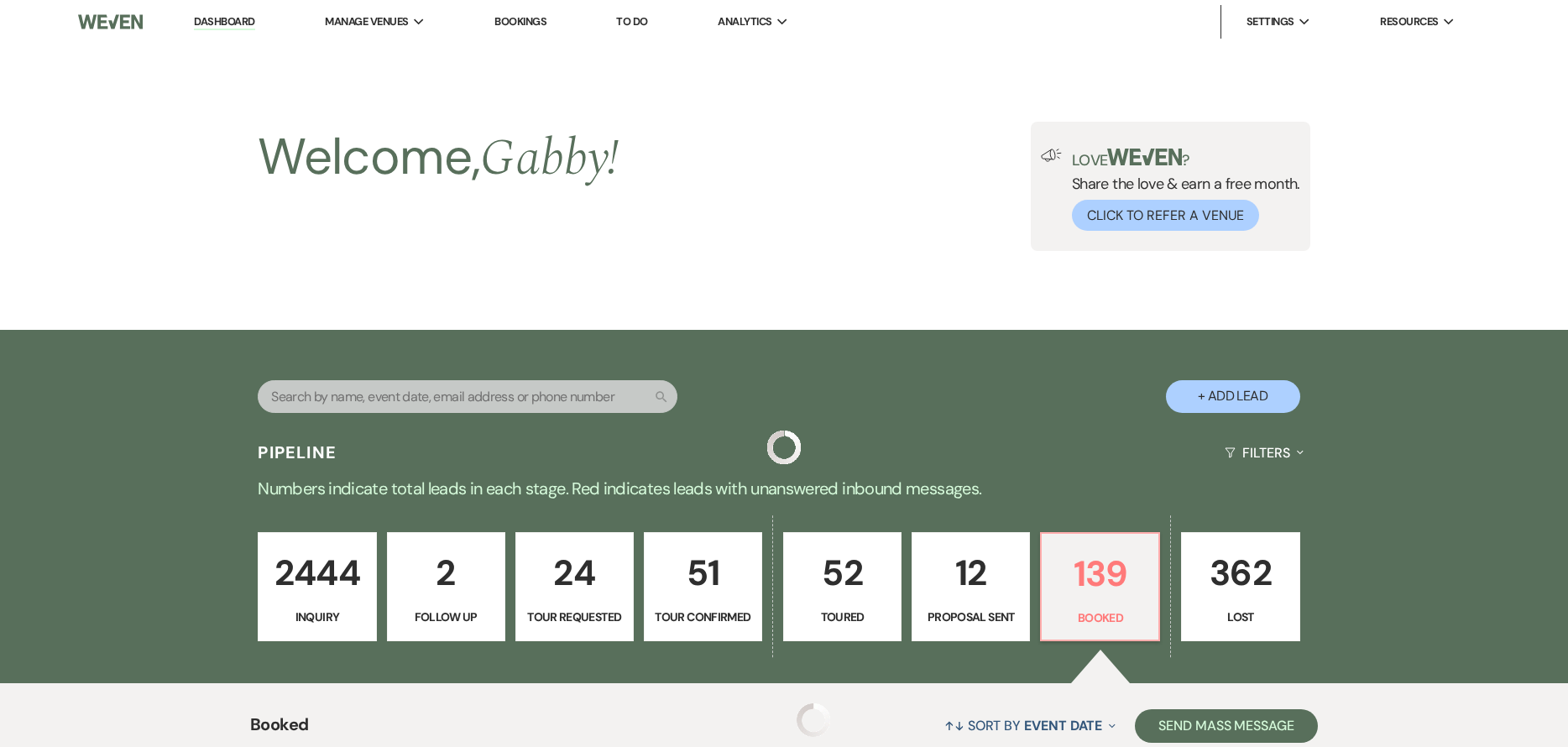
scroll to position [588, 0]
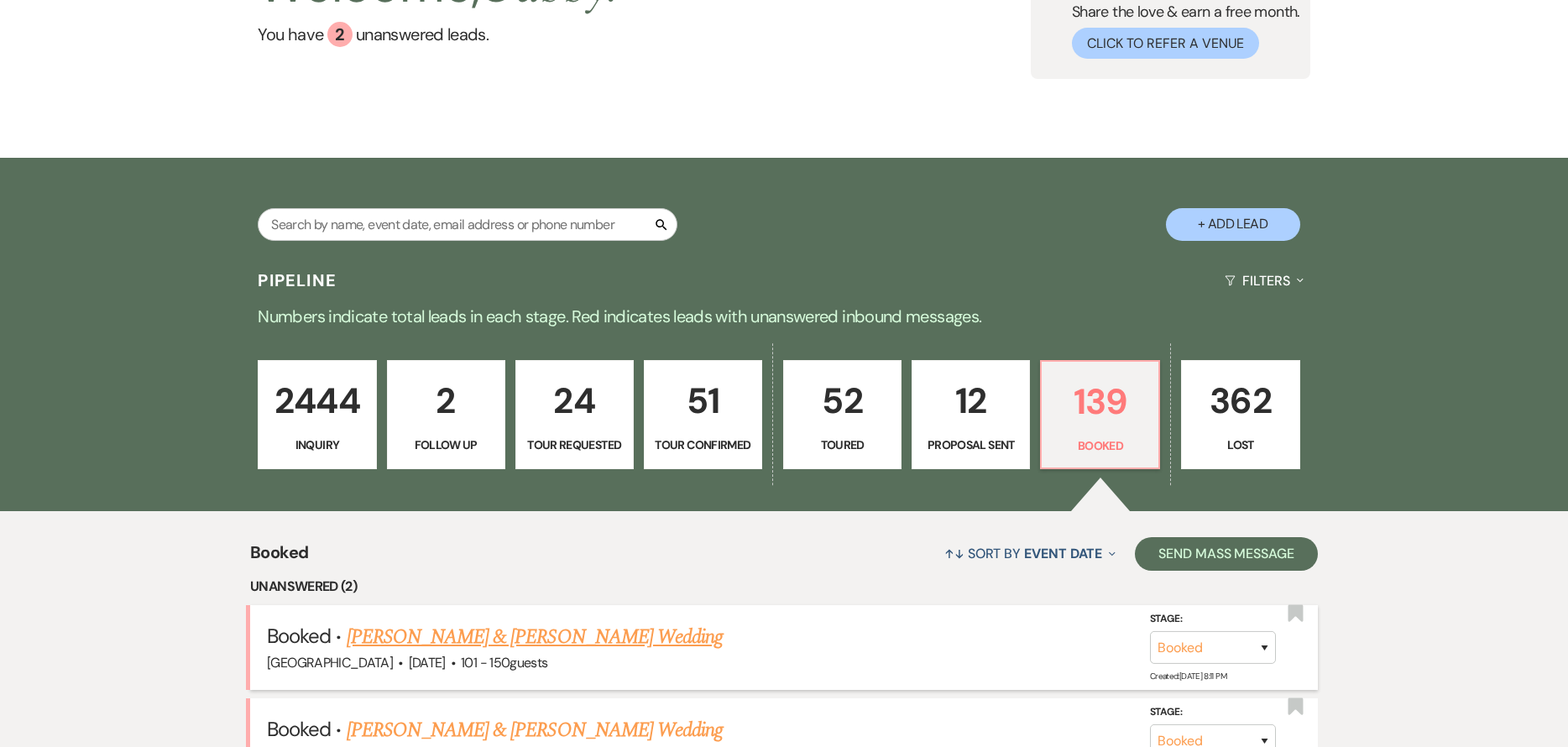
scroll to position [163, 0]
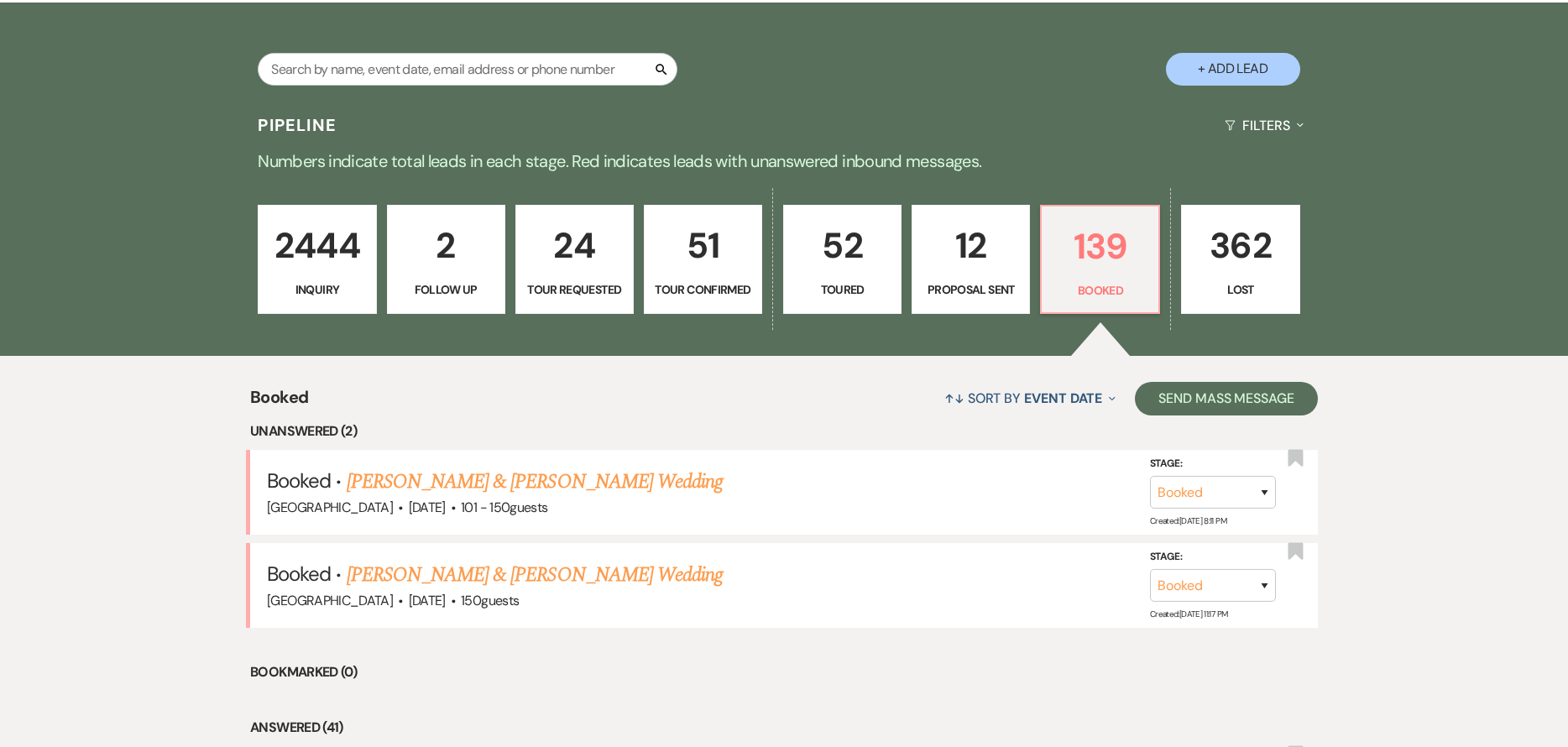
scroll to position [329, 0]
